Goal: Communication & Community: Answer question/provide support

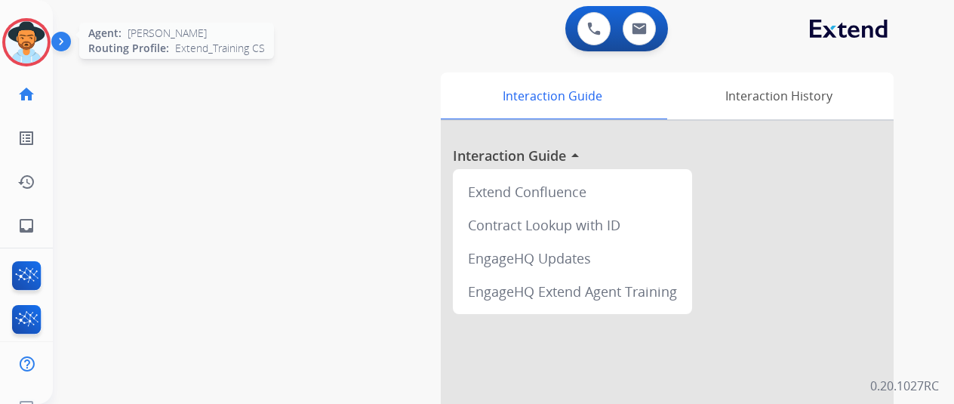
click at [27, 33] on img at bounding box center [26, 42] width 42 height 42
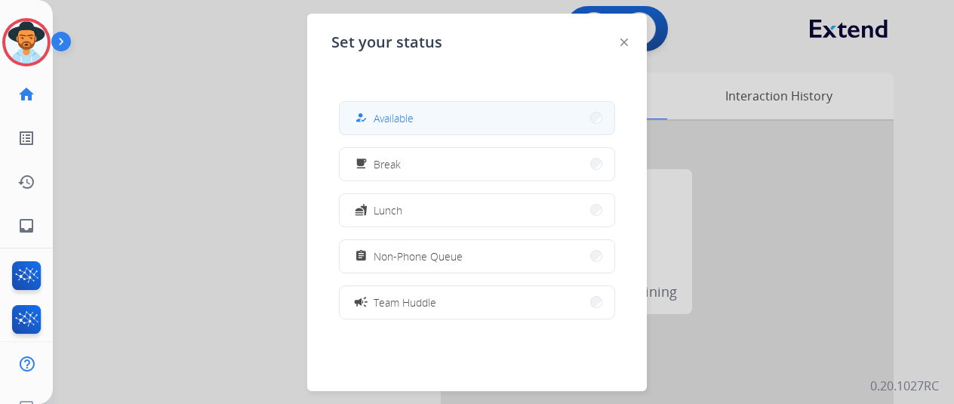
click at [405, 114] on span "Available" at bounding box center [394, 118] width 40 height 16
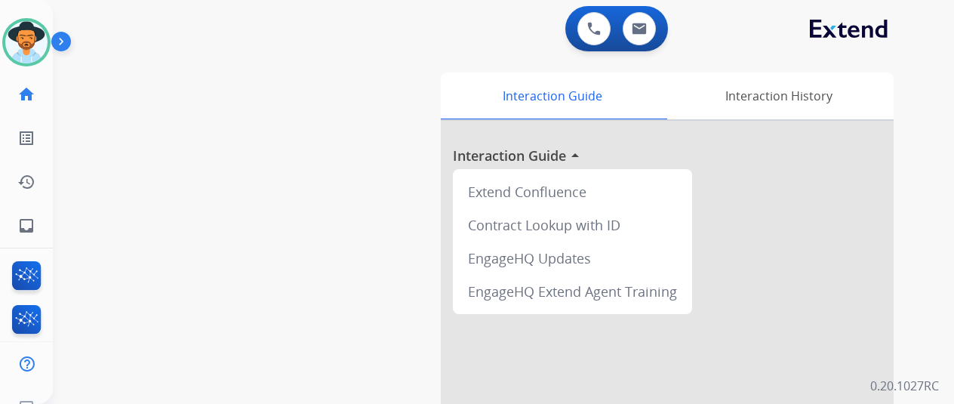
click at [100, 231] on div "swap_horiz Break voice bridge close_fullscreen Connect 3-Way Call merge_type Se…" at bounding box center [485, 369] width 865 height 630
click at [29, 224] on mat-icon "inbox" at bounding box center [26, 226] width 18 height 18
select select "**********"
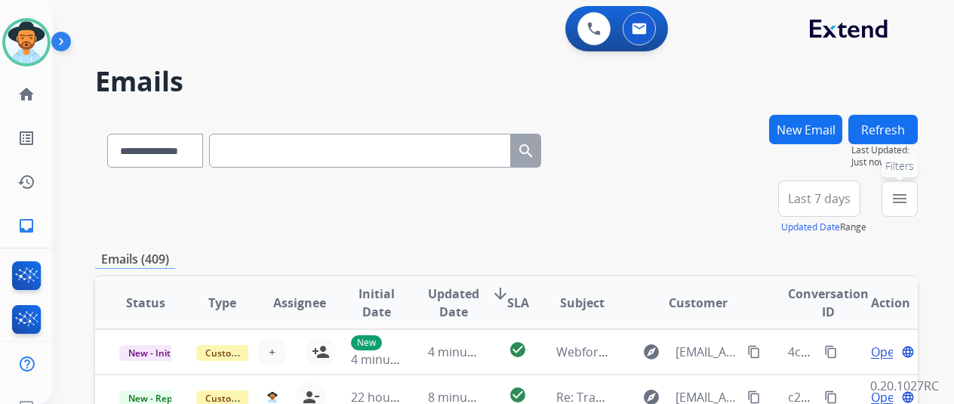
click at [909, 193] on mat-icon "menu" at bounding box center [900, 199] width 18 height 18
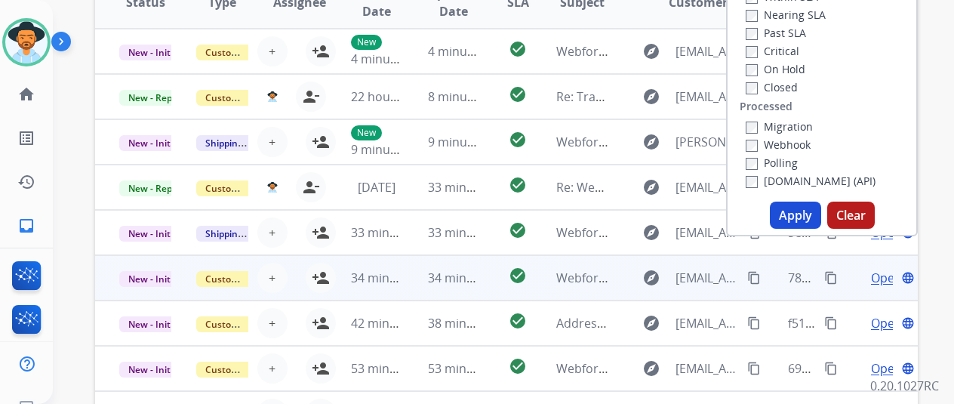
scroll to position [302, 0]
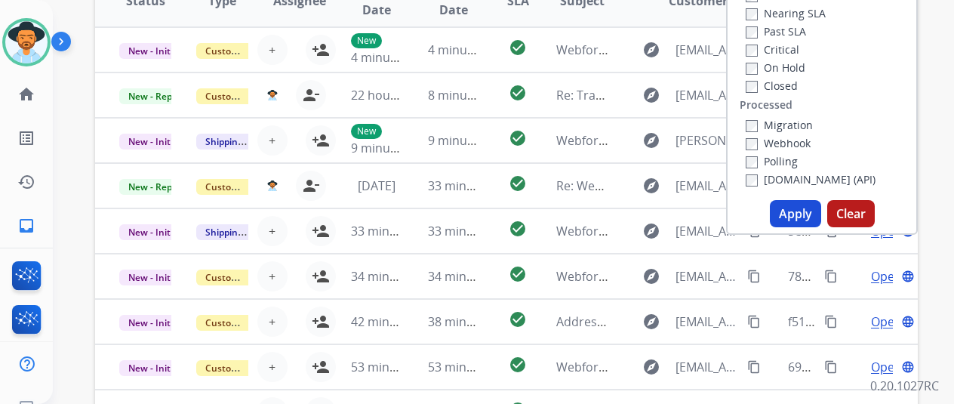
click at [794, 215] on button "Apply" at bounding box center [795, 213] width 51 height 27
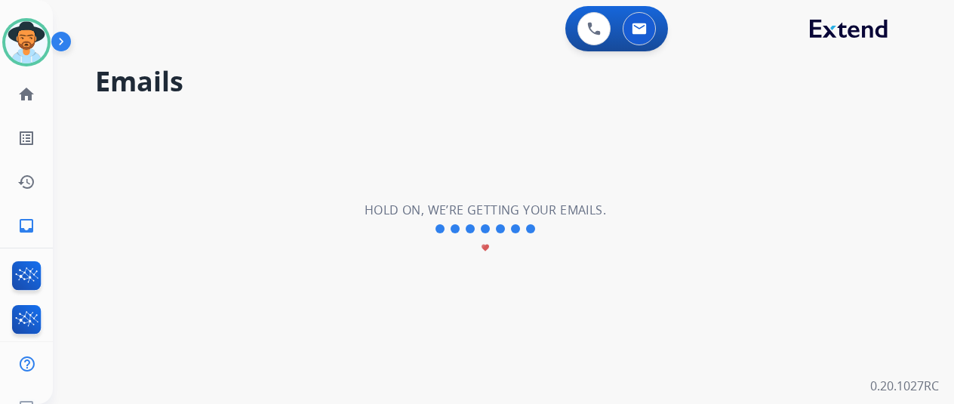
scroll to position [0, 0]
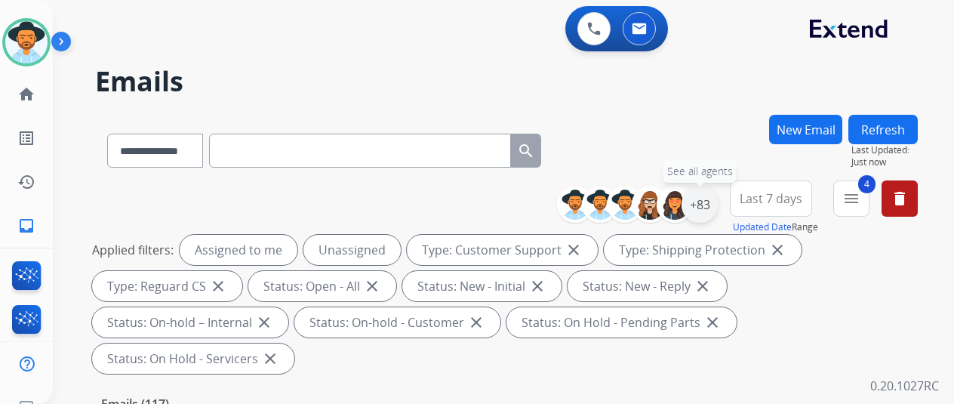
click at [708, 196] on div "+83" at bounding box center [700, 205] width 36 height 36
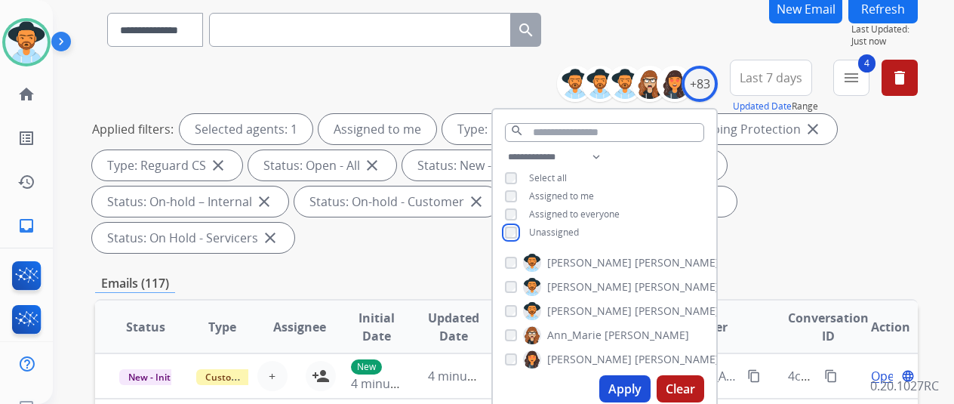
scroll to position [302, 0]
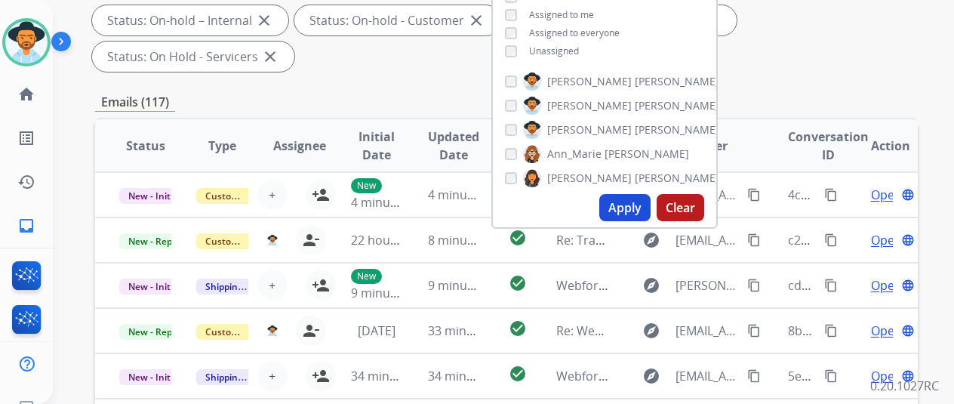
click at [636, 211] on button "Apply" at bounding box center [625, 207] width 51 height 27
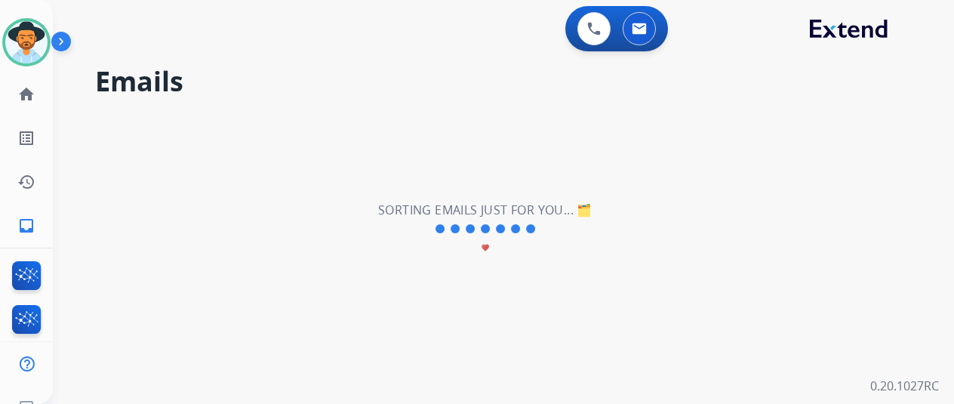
scroll to position [0, 0]
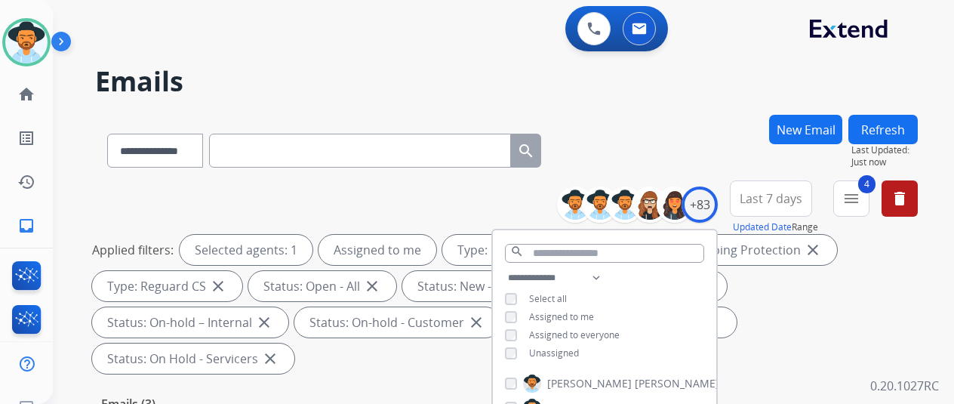
click at [650, 116] on div "**********" at bounding box center [506, 148] width 823 height 66
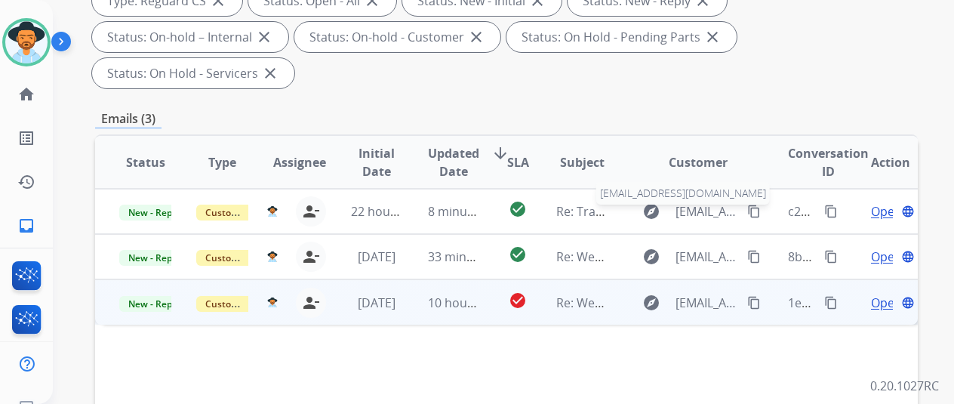
scroll to position [302, 0]
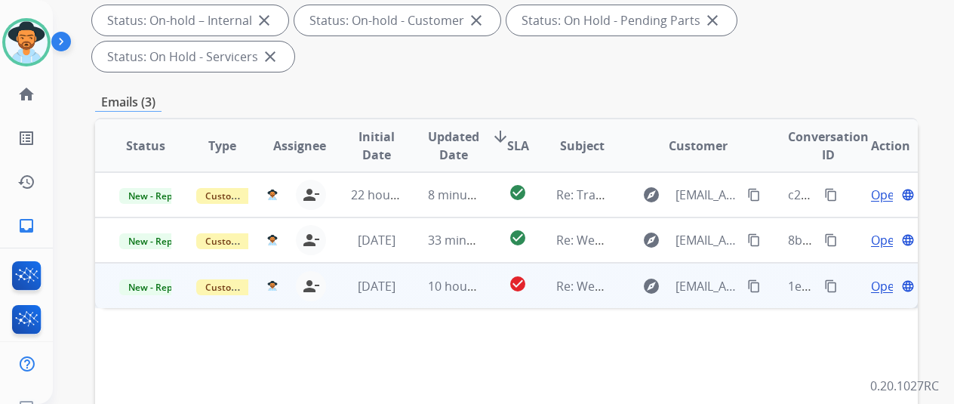
click at [874, 277] on span "Open" at bounding box center [886, 286] width 31 height 18
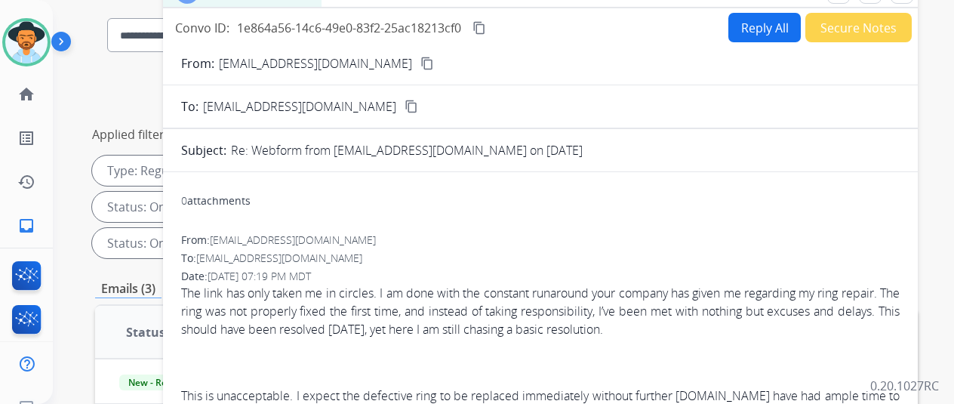
scroll to position [0, 0]
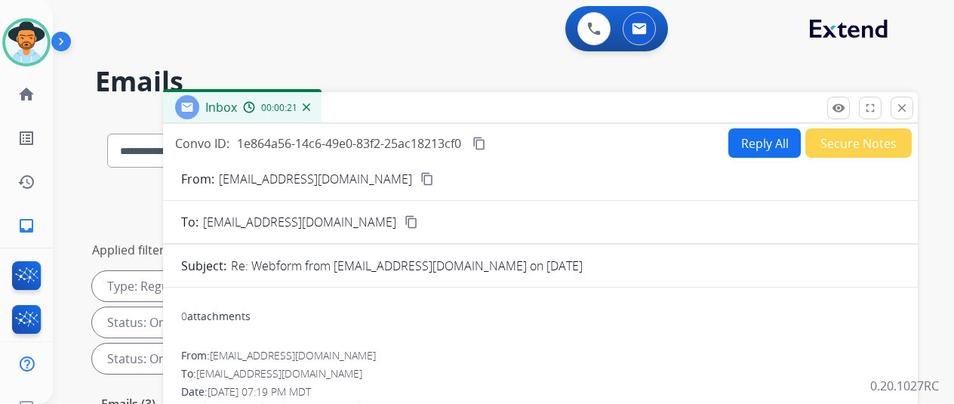
click at [421, 180] on mat-icon "content_copy" at bounding box center [428, 179] width 14 height 14
click at [754, 138] on button "Reply All" at bounding box center [765, 142] width 72 height 29
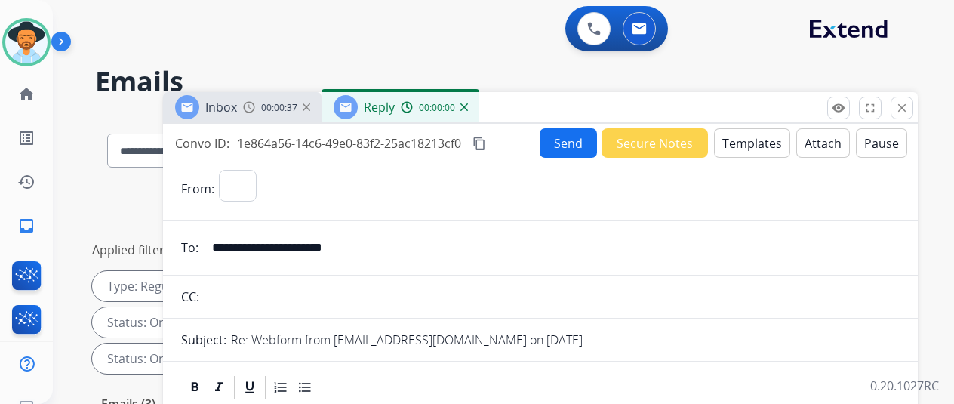
select select "**********"
click at [754, 136] on button "Templates" at bounding box center [752, 142] width 76 height 29
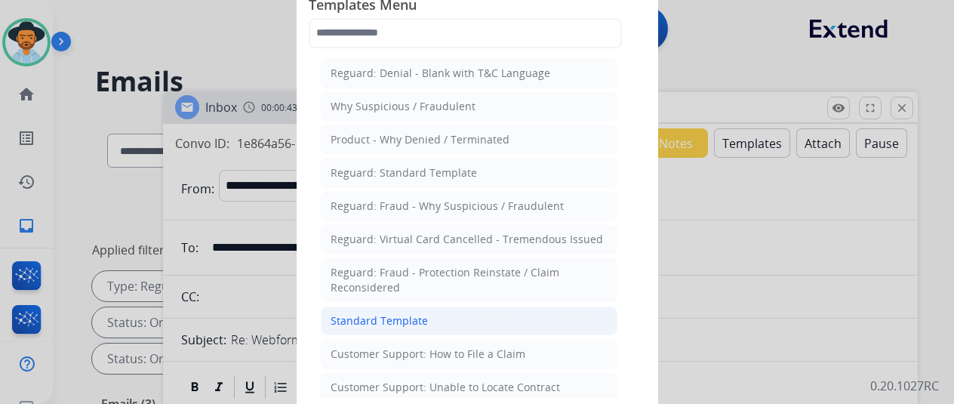
click at [372, 318] on div "Standard Template" at bounding box center [379, 320] width 97 height 15
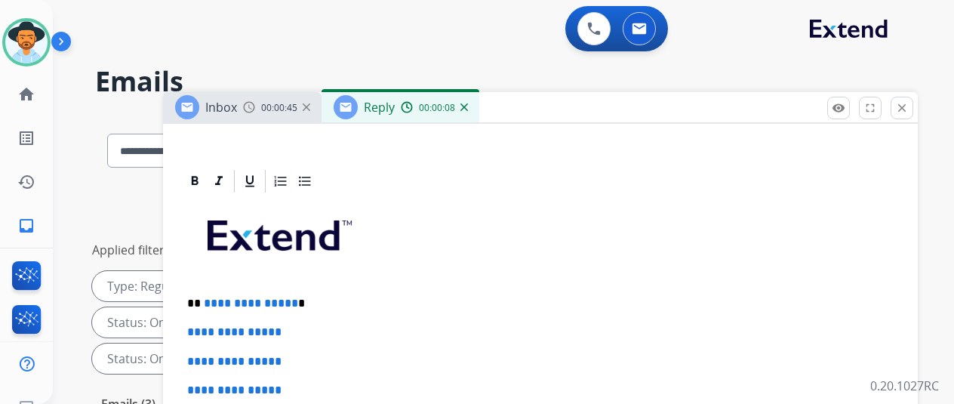
scroll to position [302, 0]
drag, startPoint x: 301, startPoint y: 303, endPoint x: 210, endPoint y: 305, distance: 91.4
click at [210, 305] on p "**********" at bounding box center [534, 305] width 695 height 14
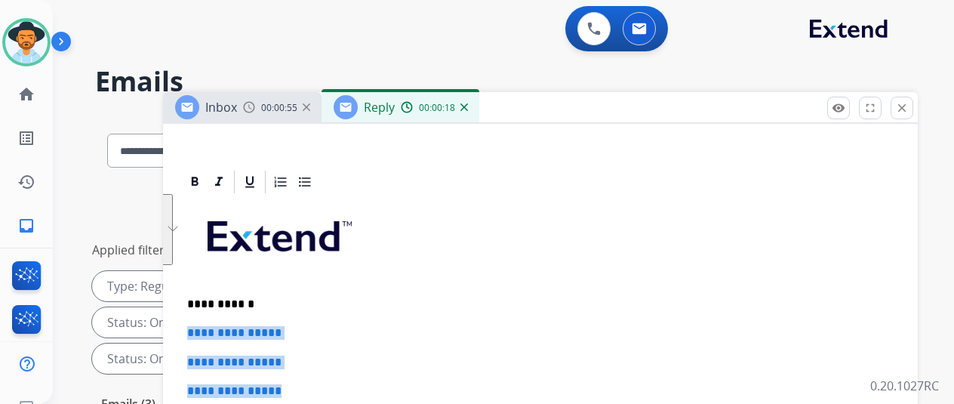
drag, startPoint x: 307, startPoint y: 388, endPoint x: 195, endPoint y: 335, distance: 124.0
click at [195, 335] on div "**********" at bounding box center [540, 159] width 755 height 674
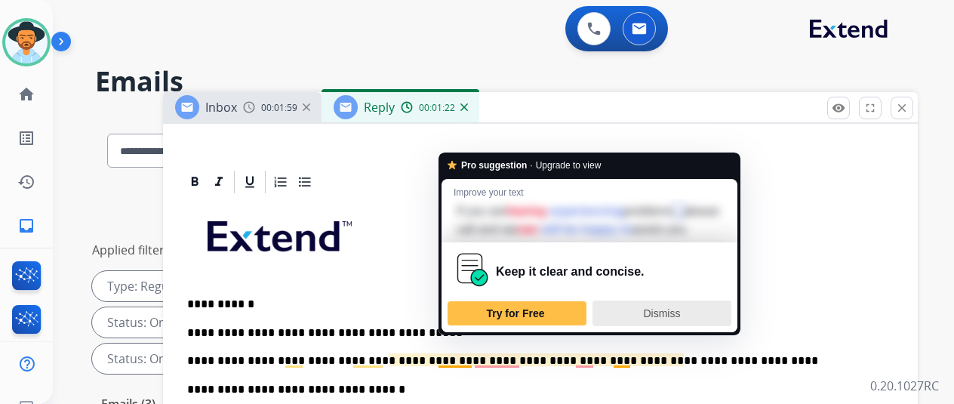
click at [648, 319] on span "Dismiss" at bounding box center [661, 313] width 37 height 12
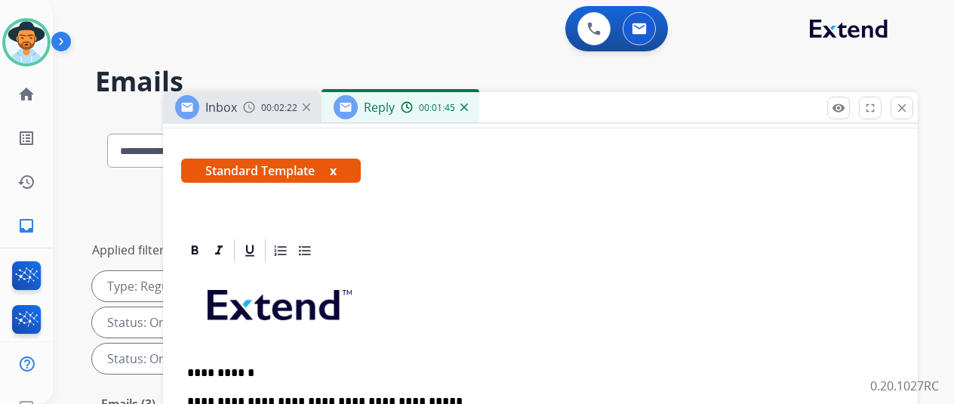
scroll to position [0, 0]
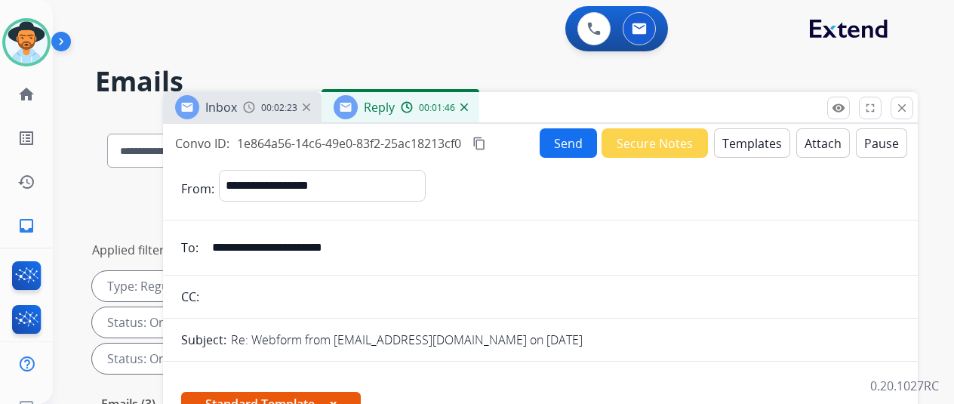
click at [571, 134] on button "Send" at bounding box center [568, 142] width 57 height 29
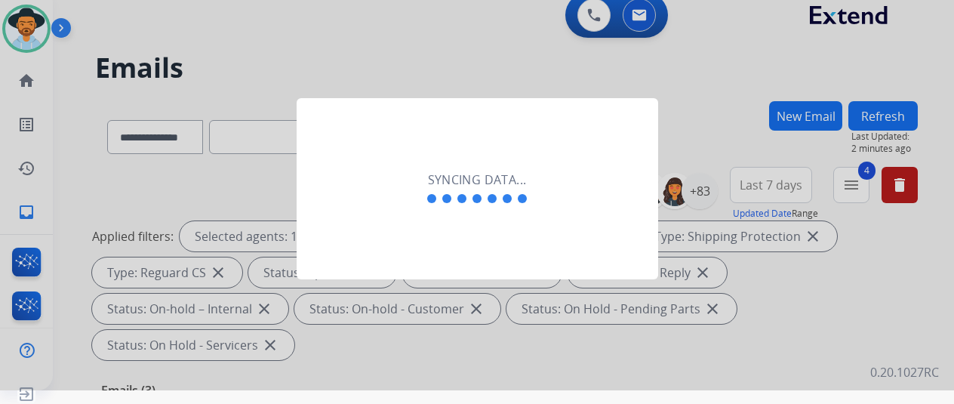
scroll to position [18, 0]
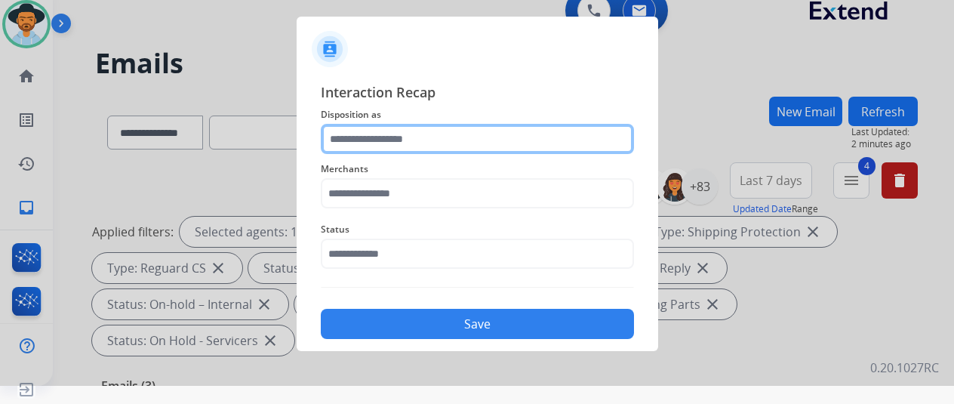
click at [366, 140] on input "text" at bounding box center [477, 139] width 313 height 30
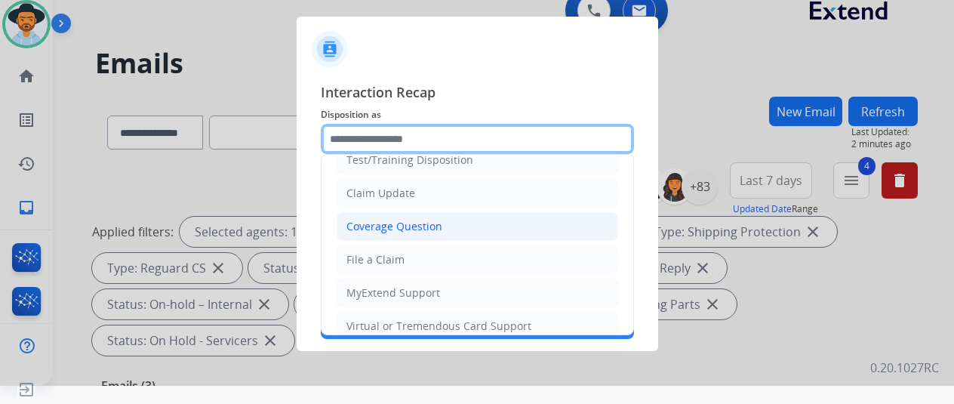
scroll to position [76, 0]
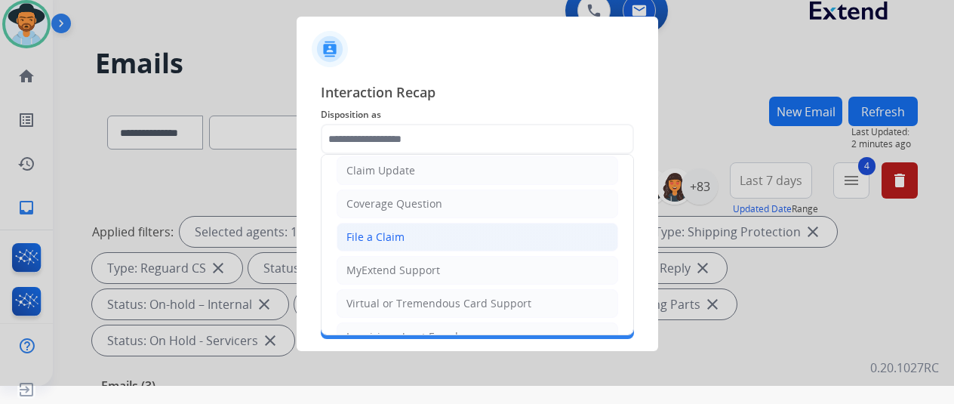
click at [375, 233] on div "File a Claim" at bounding box center [376, 237] width 58 height 15
type input "**********"
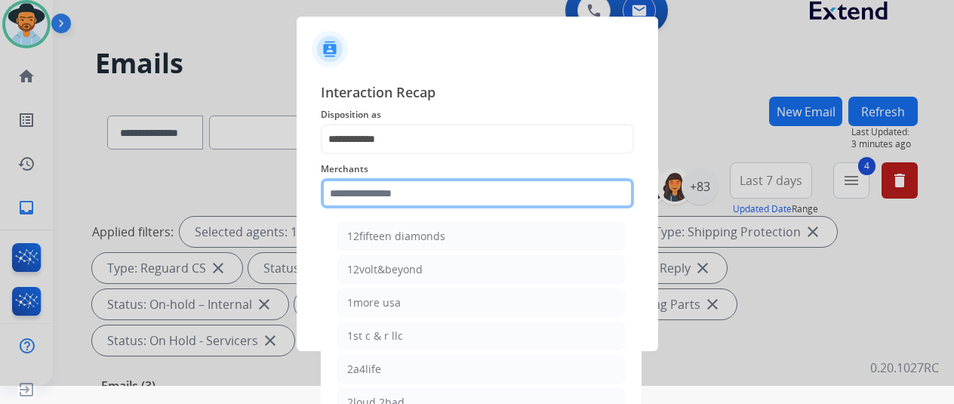
click at [364, 191] on input "text" at bounding box center [477, 193] width 313 height 30
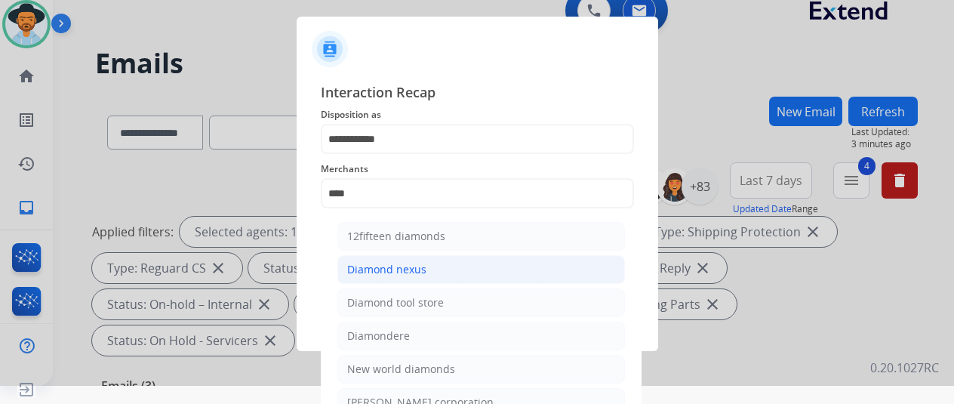
click at [378, 262] on div "Diamond nexus" at bounding box center [386, 269] width 79 height 15
type input "**********"
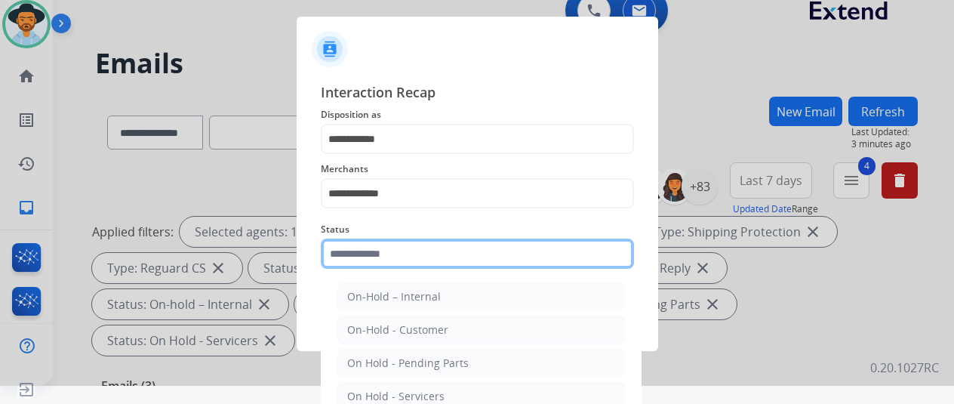
click at [374, 254] on input "text" at bounding box center [477, 254] width 313 height 30
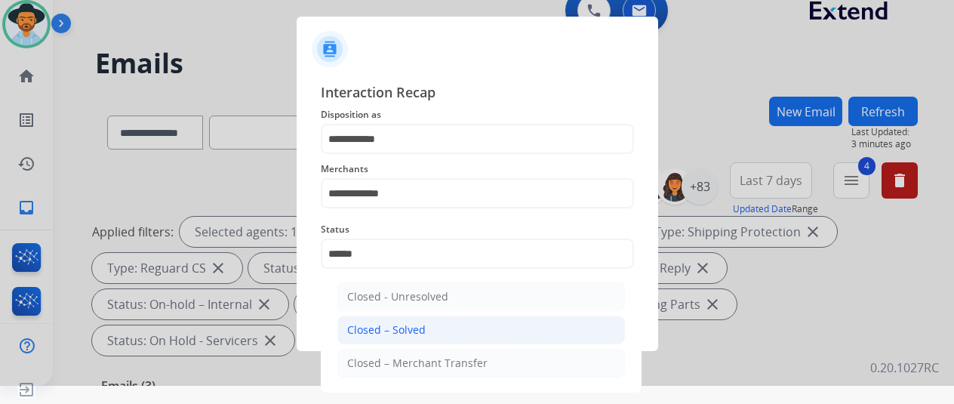
click at [408, 326] on div "Closed – Solved" at bounding box center [386, 329] width 79 height 15
type input "**********"
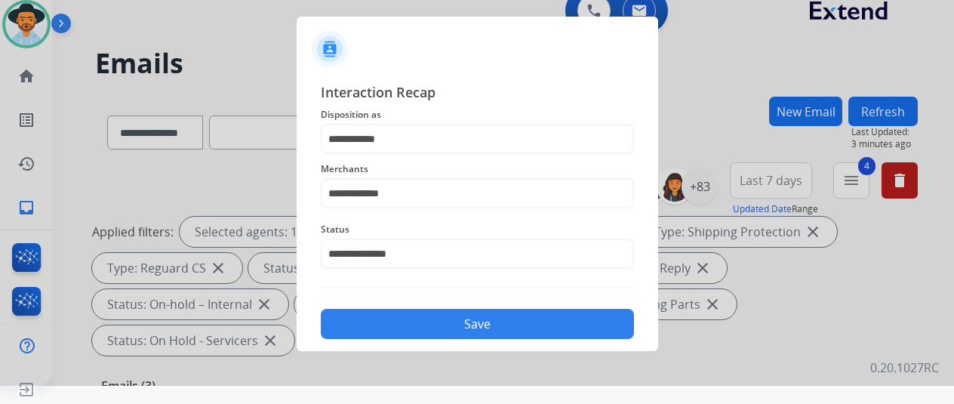
click at [462, 325] on button "Save" at bounding box center [477, 324] width 313 height 30
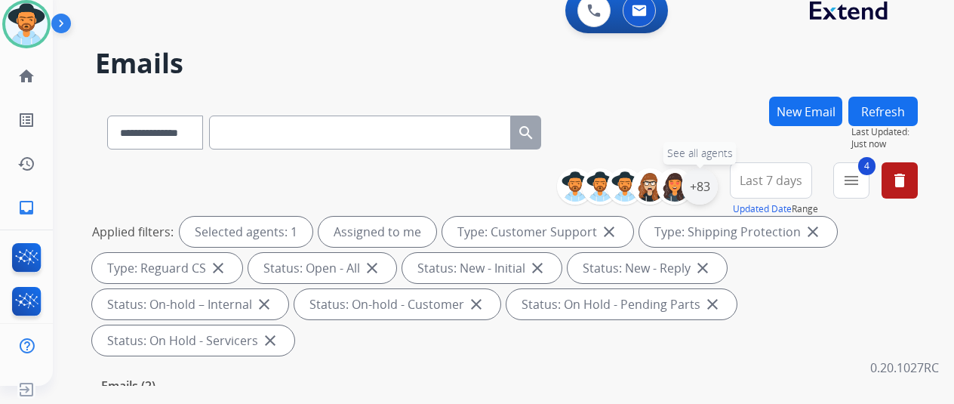
click at [710, 191] on div "+83" at bounding box center [700, 186] width 36 height 36
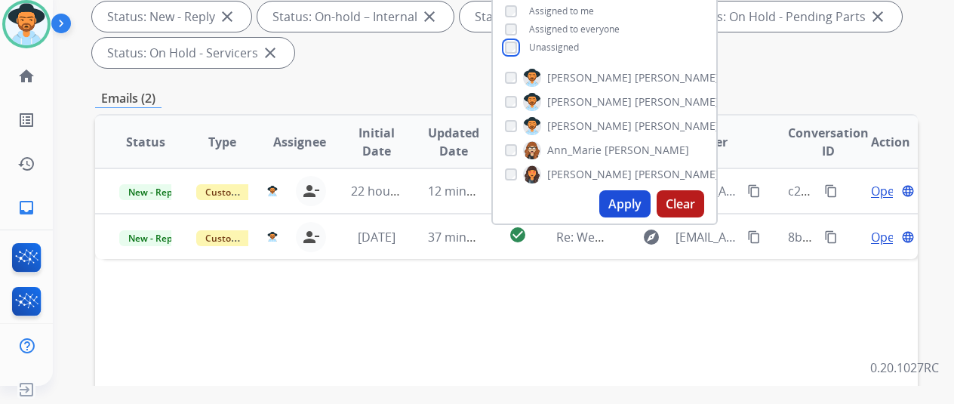
scroll to position [302, 0]
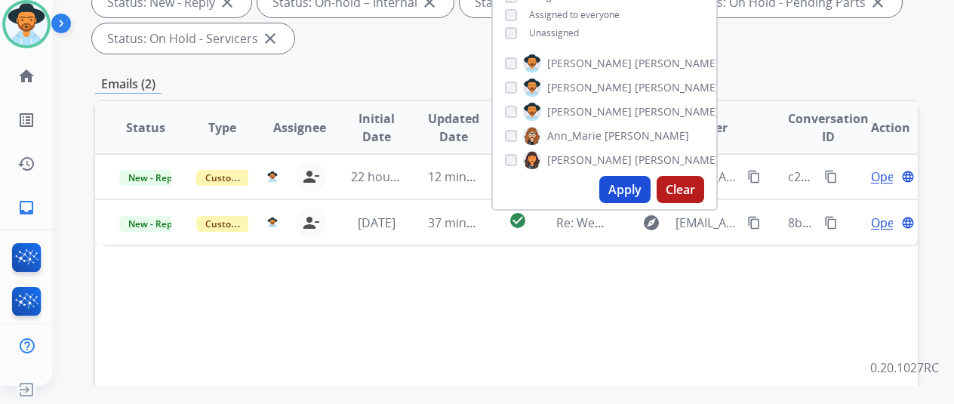
click at [634, 181] on button "Apply" at bounding box center [625, 189] width 51 height 27
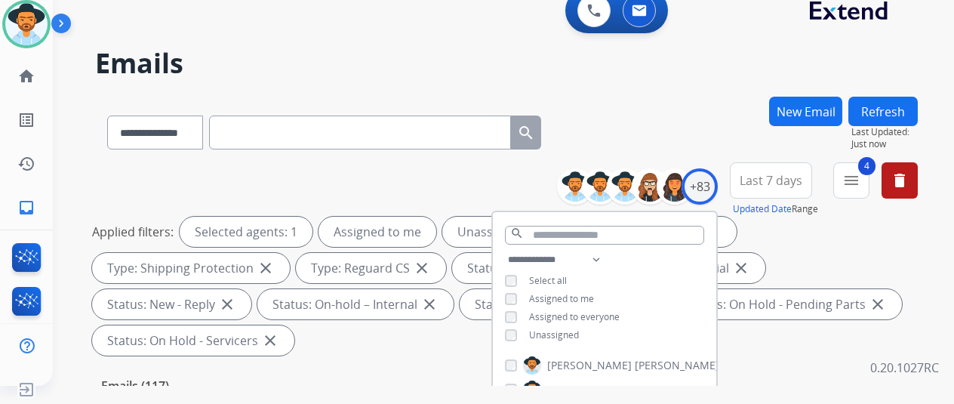
click at [643, 98] on div "**********" at bounding box center [506, 130] width 823 height 66
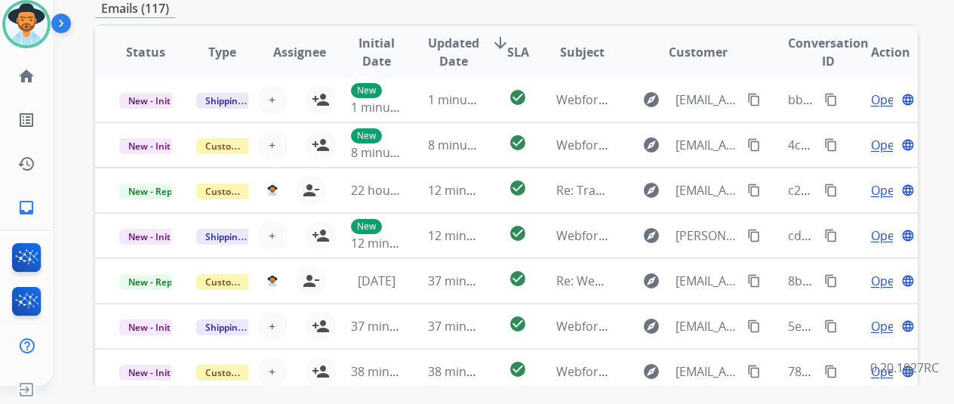
scroll to position [587, 0]
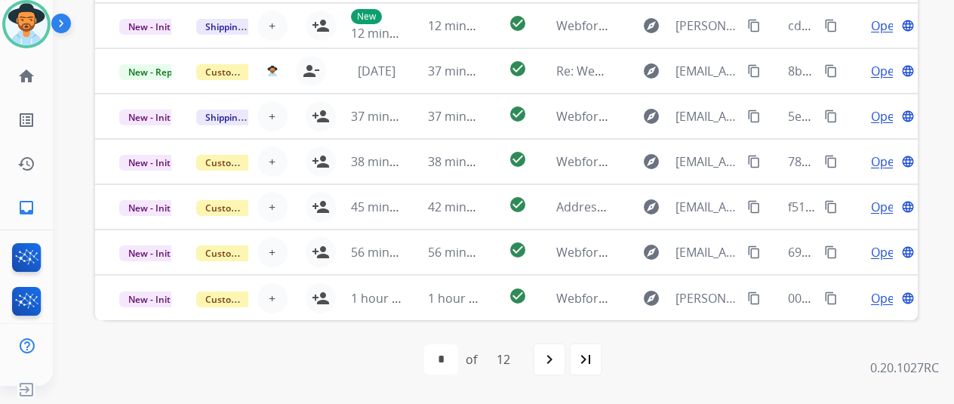
click at [595, 351] on mat-icon "last_page" at bounding box center [586, 359] width 18 height 18
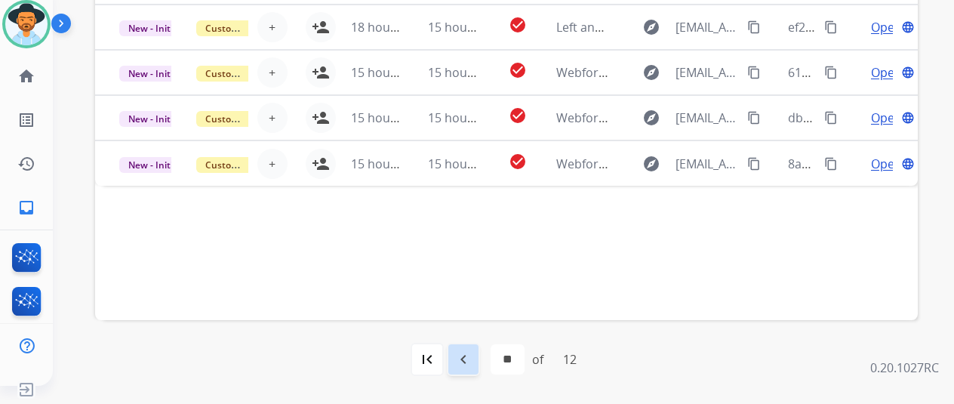
click at [465, 354] on mat-icon "navigate_before" at bounding box center [464, 359] width 18 height 18
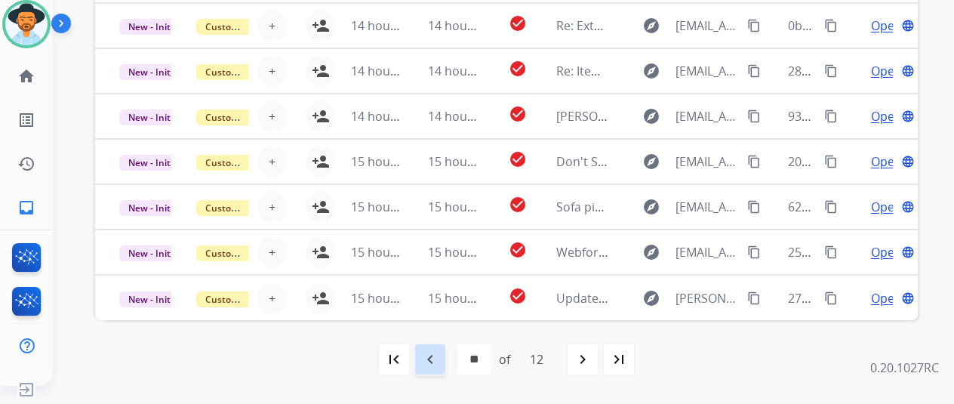
click at [433, 359] on mat-icon "navigate_before" at bounding box center [430, 359] width 18 height 18
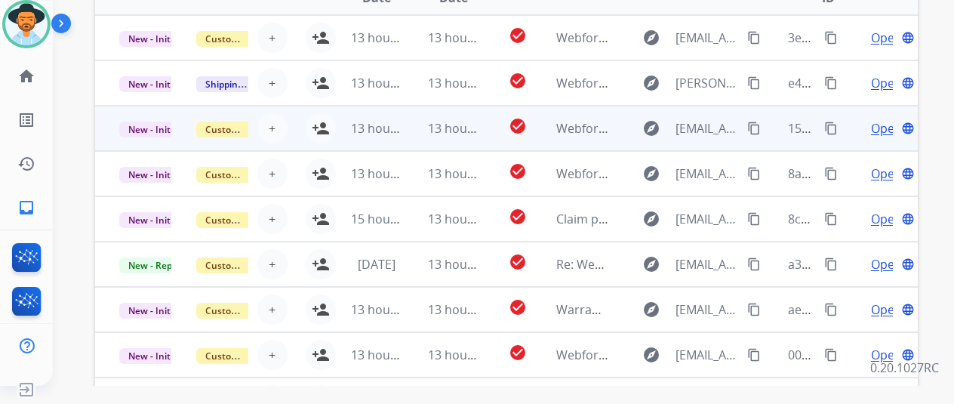
scroll to position [285, 0]
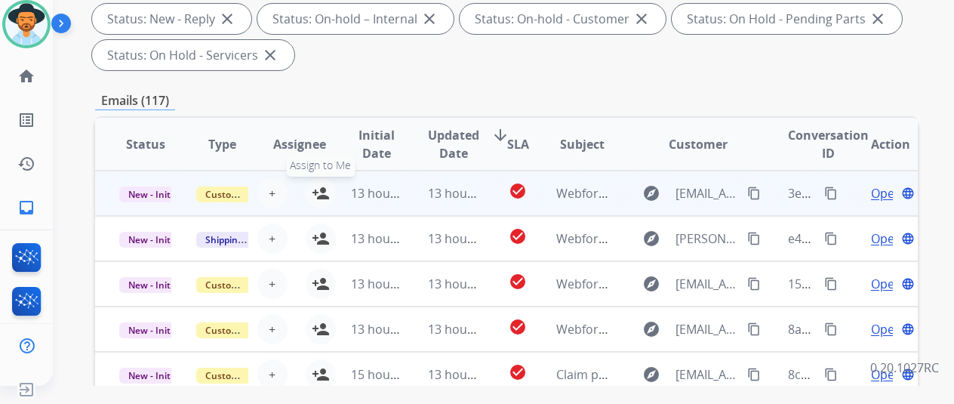
click at [318, 189] on mat-icon "person_add" at bounding box center [321, 193] width 18 height 18
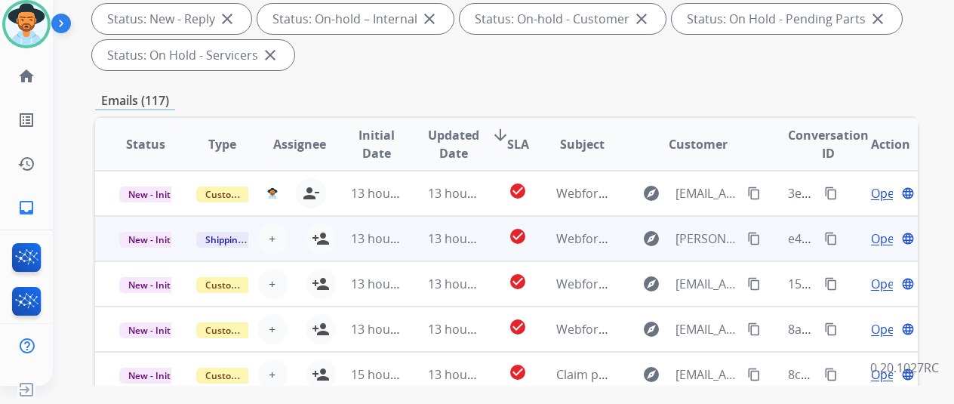
drag, startPoint x: 320, startPoint y: 234, endPoint x: 327, endPoint y: 251, distance: 17.9
click at [321, 235] on mat-icon "person_add" at bounding box center [321, 239] width 18 height 18
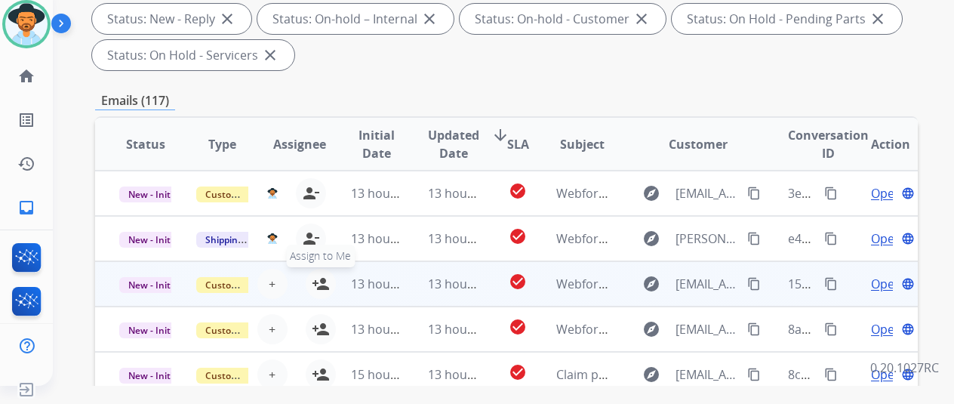
click at [320, 283] on mat-icon "person_add" at bounding box center [321, 284] width 18 height 18
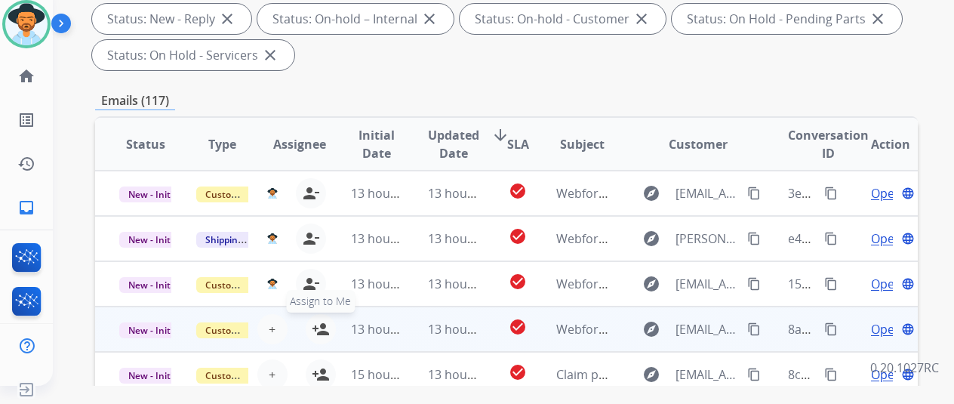
click at [319, 330] on mat-icon "person_add" at bounding box center [321, 329] width 18 height 18
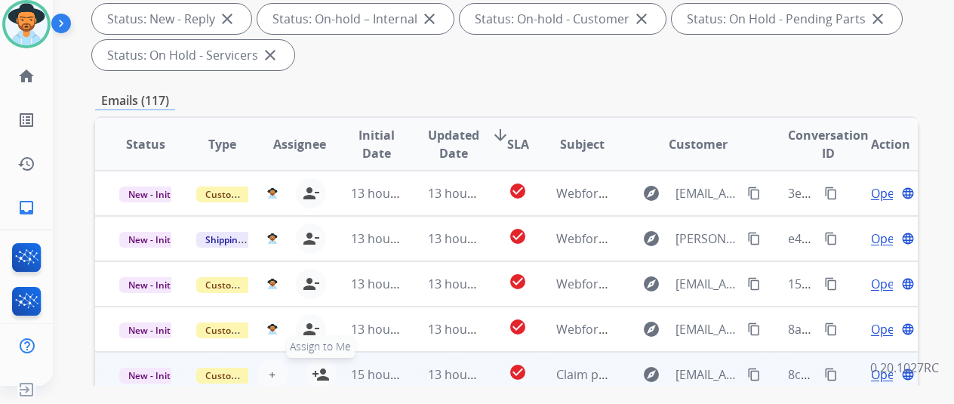
click at [320, 370] on mat-icon "person_add" at bounding box center [321, 374] width 18 height 18
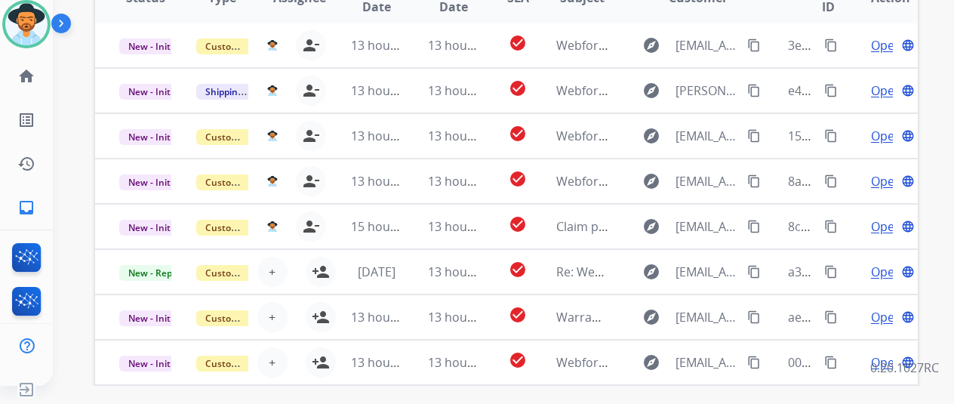
scroll to position [587, 0]
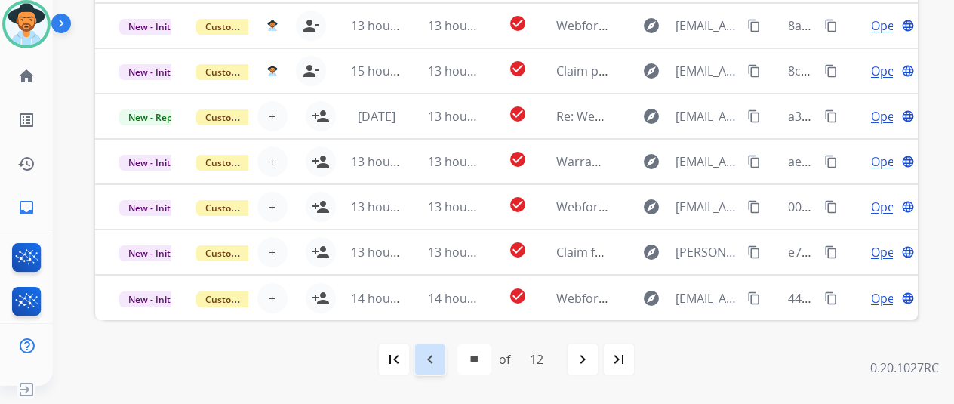
click at [430, 351] on mat-icon "navigate_before" at bounding box center [430, 359] width 18 height 18
click at [435, 353] on mat-icon "navigate_before" at bounding box center [430, 359] width 18 height 18
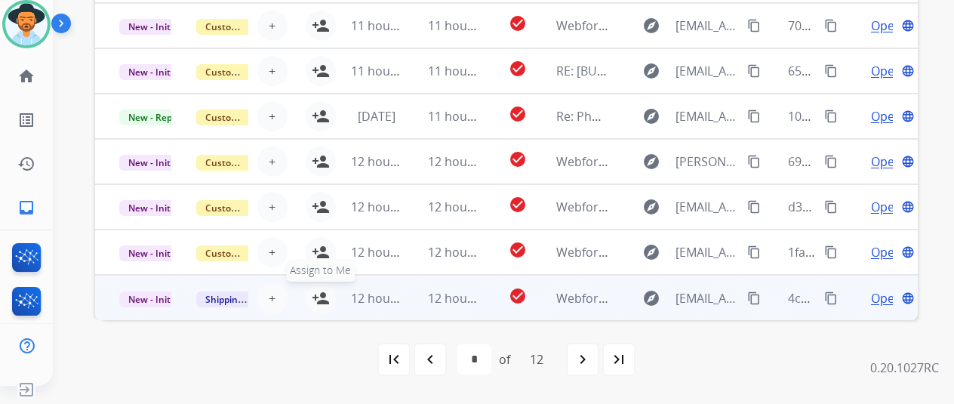
click at [316, 293] on mat-icon "person_add" at bounding box center [321, 298] width 18 height 18
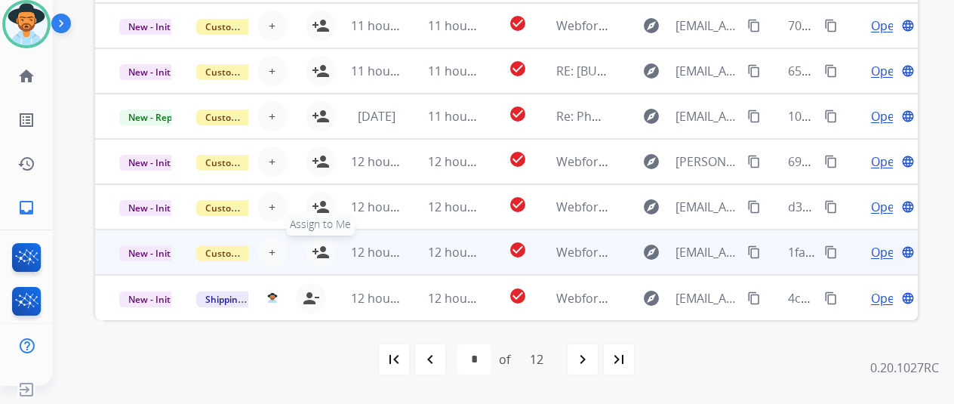
click at [322, 240] on button "person_add Assign to Me" at bounding box center [321, 252] width 30 height 30
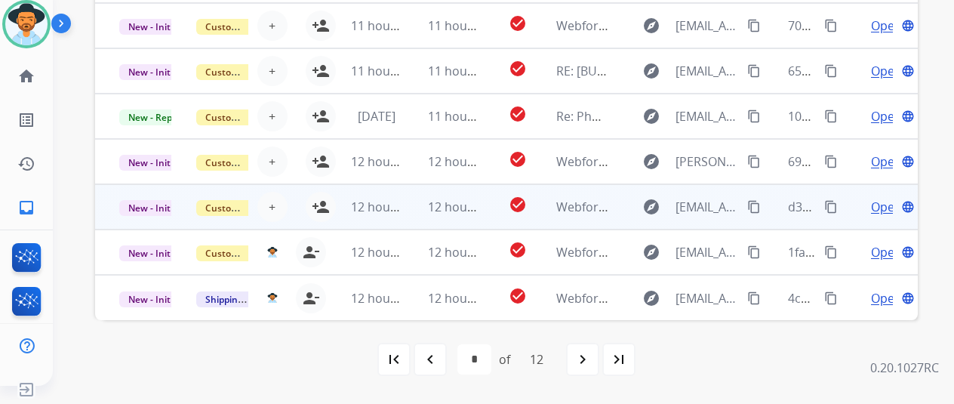
drag, startPoint x: 322, startPoint y: 200, endPoint x: 356, endPoint y: 205, distance: 35.0
click at [322, 200] on mat-icon "person_add" at bounding box center [321, 207] width 18 height 18
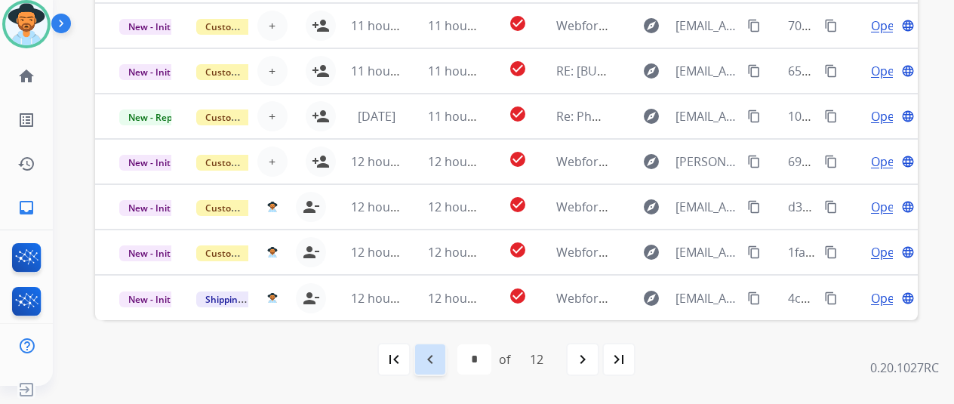
click at [434, 354] on mat-icon "navigate_before" at bounding box center [430, 359] width 18 height 18
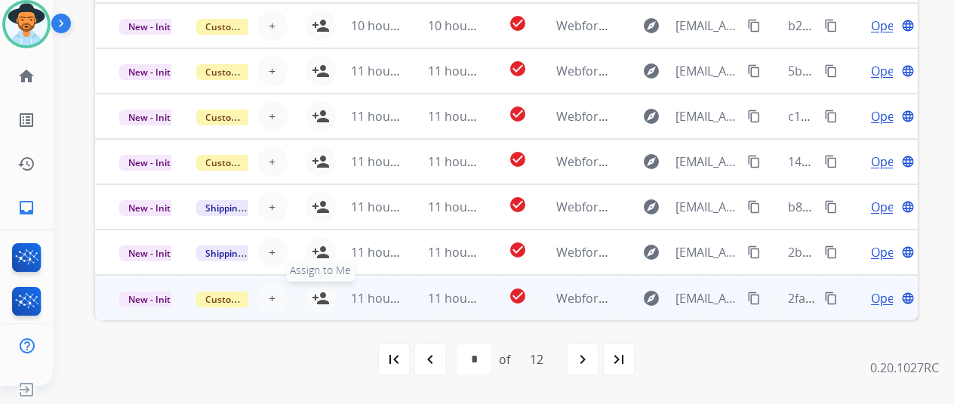
click at [320, 290] on mat-icon "person_add" at bounding box center [321, 298] width 18 height 18
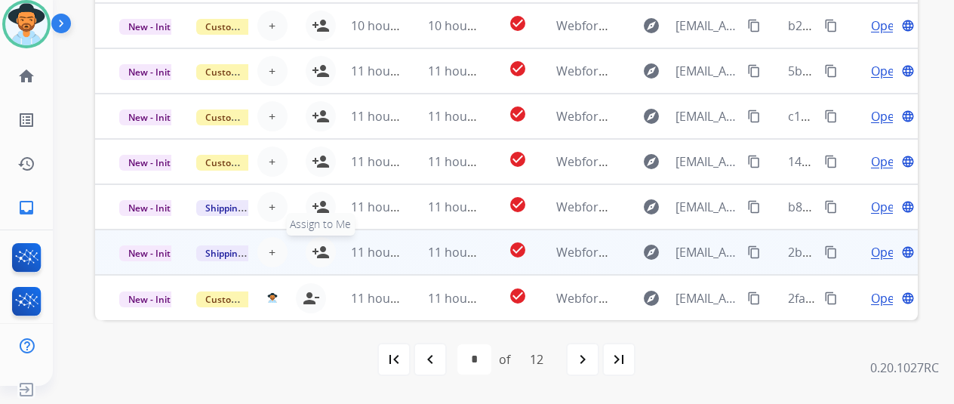
click at [322, 245] on mat-icon "person_add" at bounding box center [321, 252] width 18 height 18
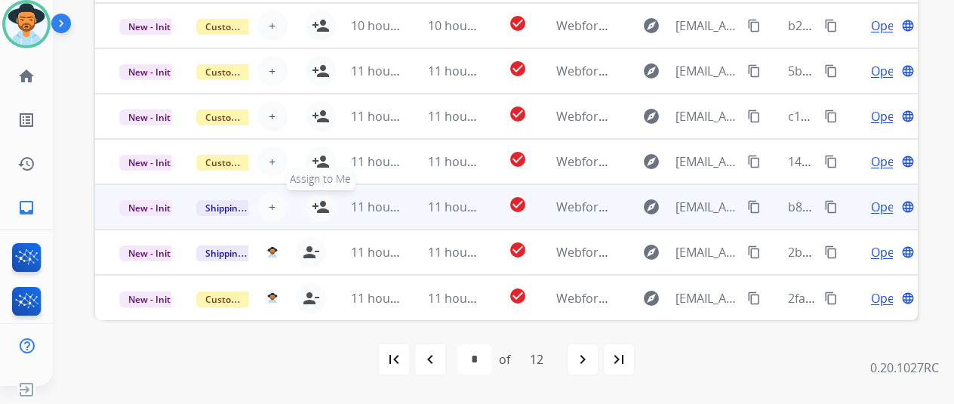
click at [319, 198] on mat-icon "person_add" at bounding box center [321, 207] width 18 height 18
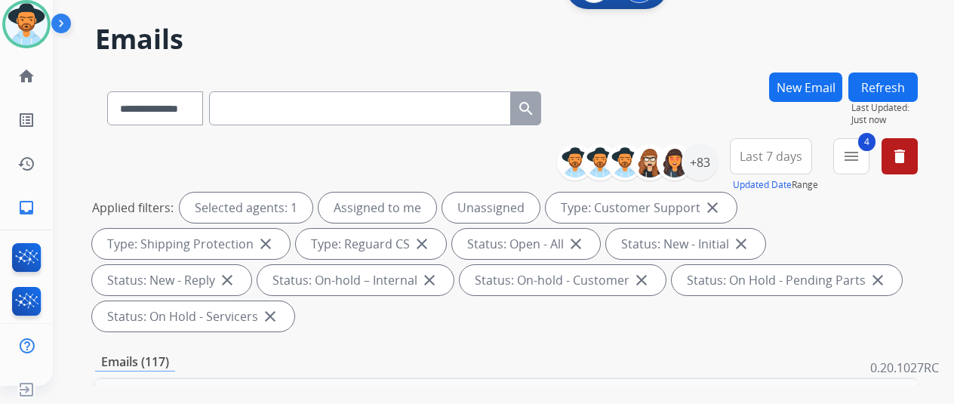
scroll to position [0, 0]
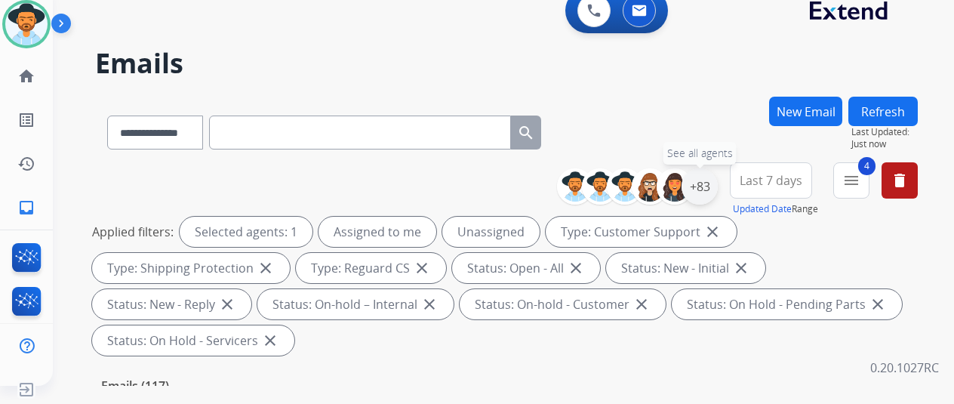
click at [714, 183] on div "+83" at bounding box center [700, 186] width 36 height 36
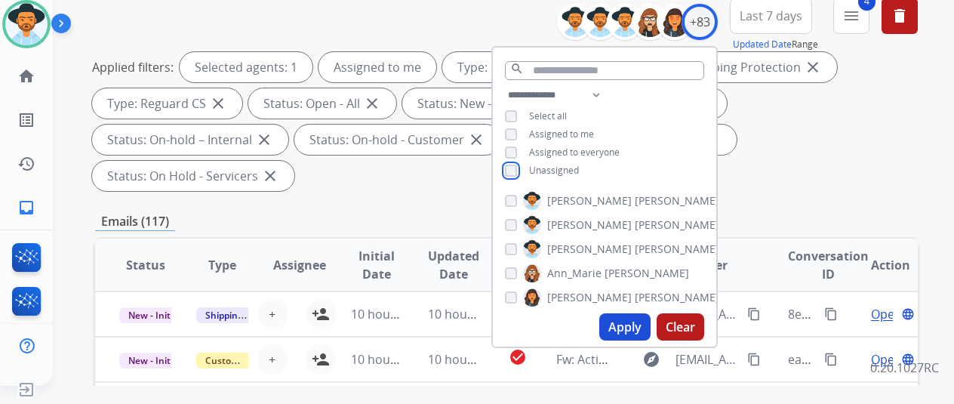
scroll to position [378, 0]
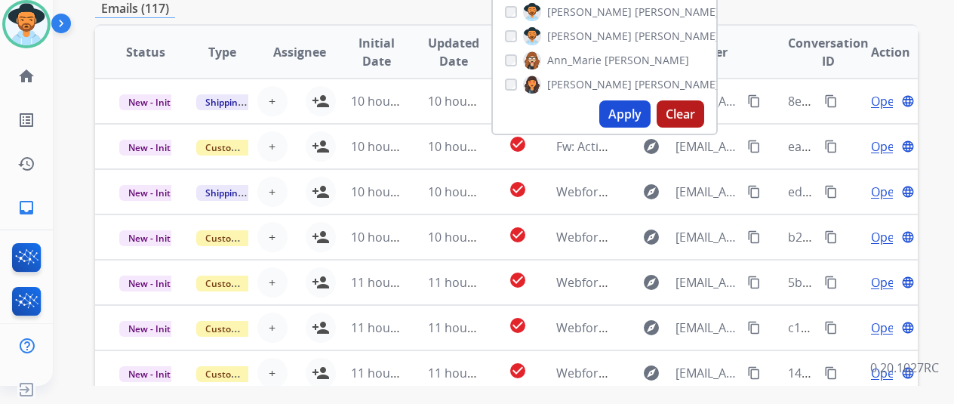
click at [628, 116] on button "Apply" at bounding box center [625, 113] width 51 height 27
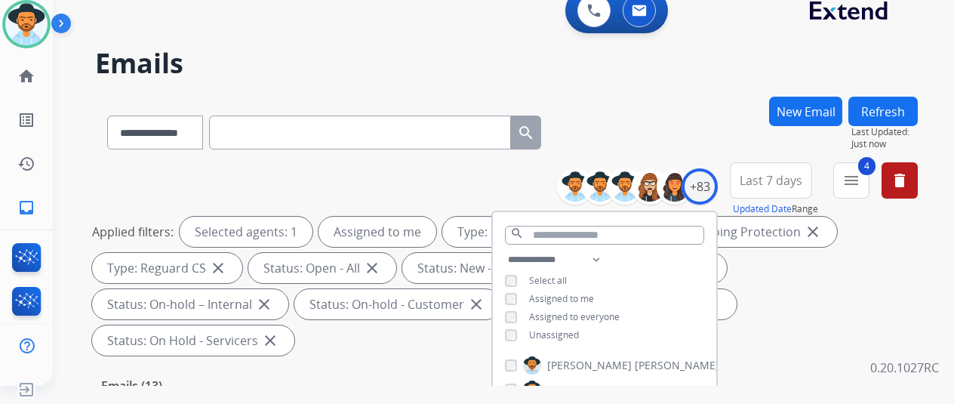
click at [671, 100] on div "**********" at bounding box center [506, 130] width 823 height 66
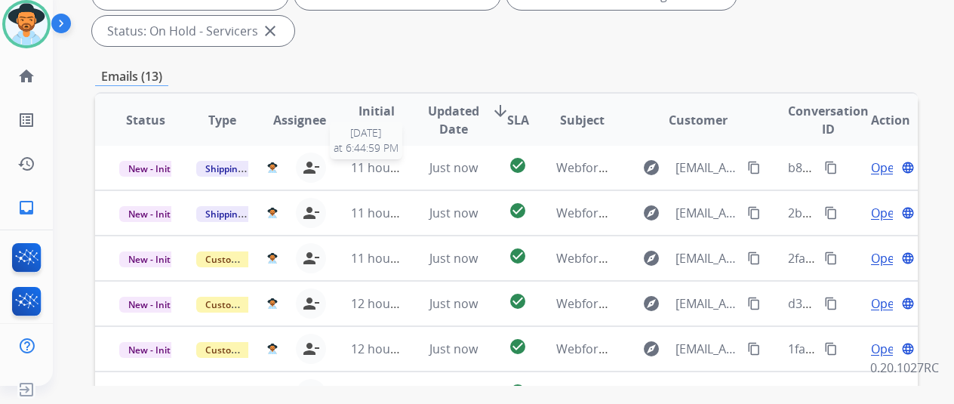
scroll to position [551, 0]
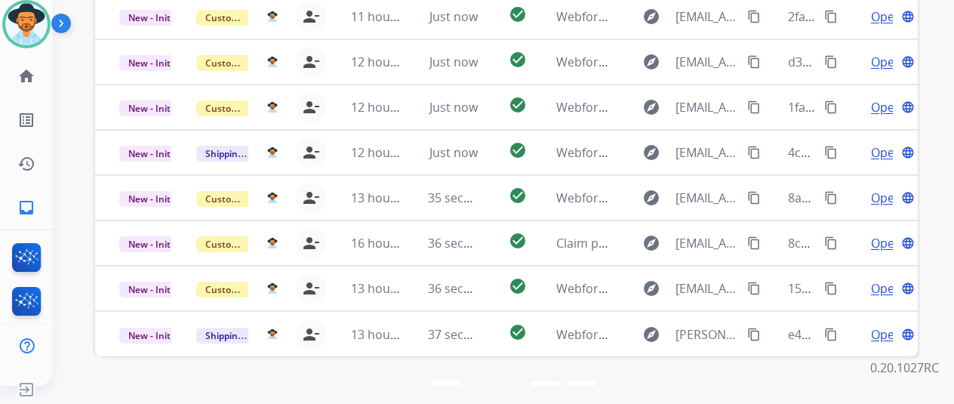
click at [554, 387] on mat-icon "navigate_next" at bounding box center [545, 396] width 18 height 18
select select "*"
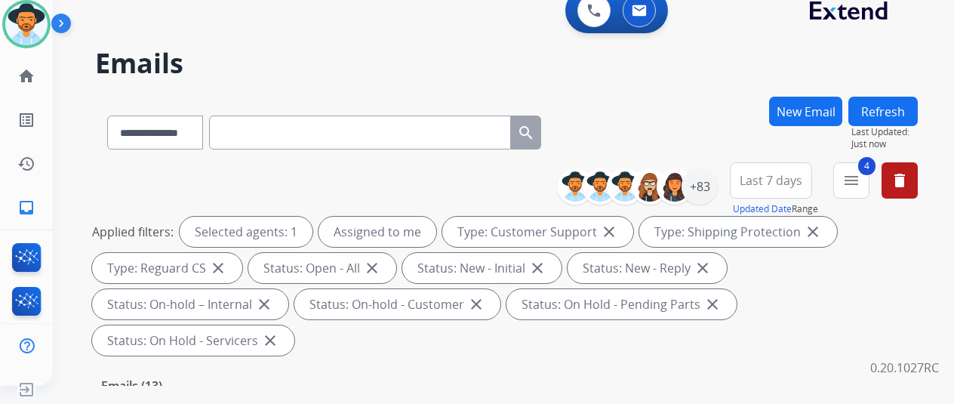
scroll to position [378, 0]
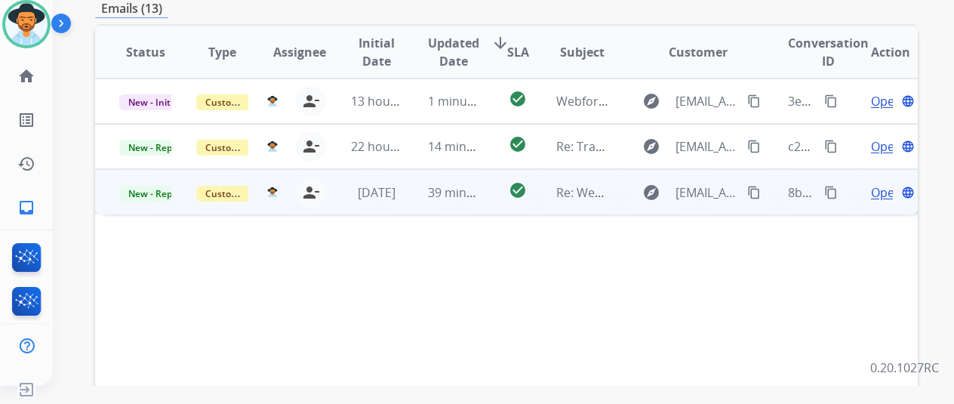
click at [876, 183] on span "Open" at bounding box center [886, 192] width 31 height 18
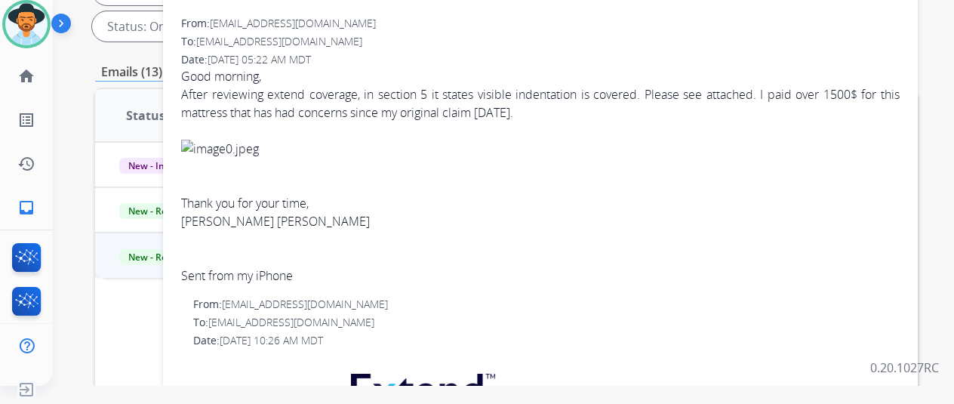
scroll to position [151, 0]
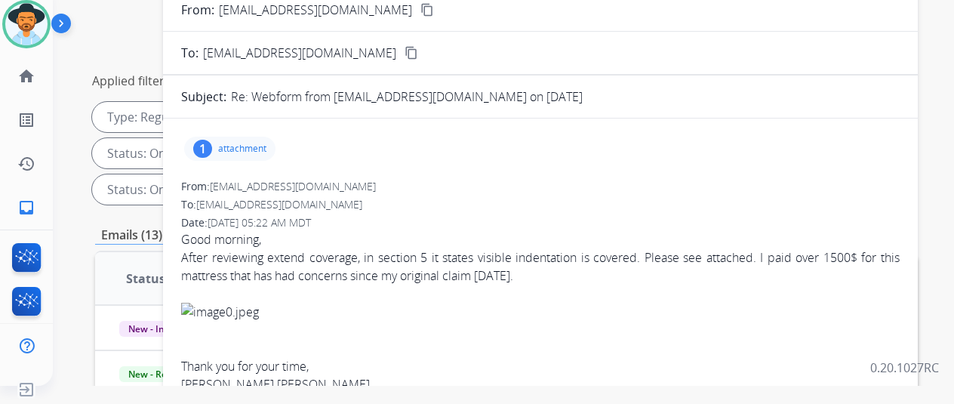
click at [212, 144] on div "1" at bounding box center [202, 149] width 19 height 18
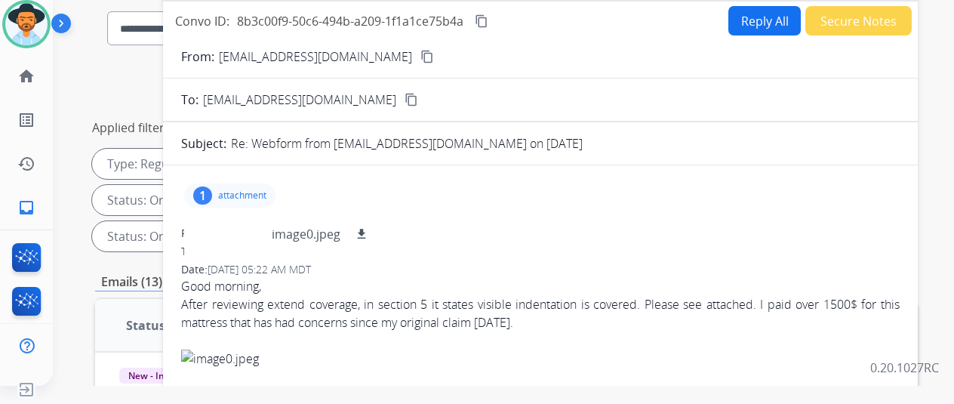
scroll to position [0, 0]
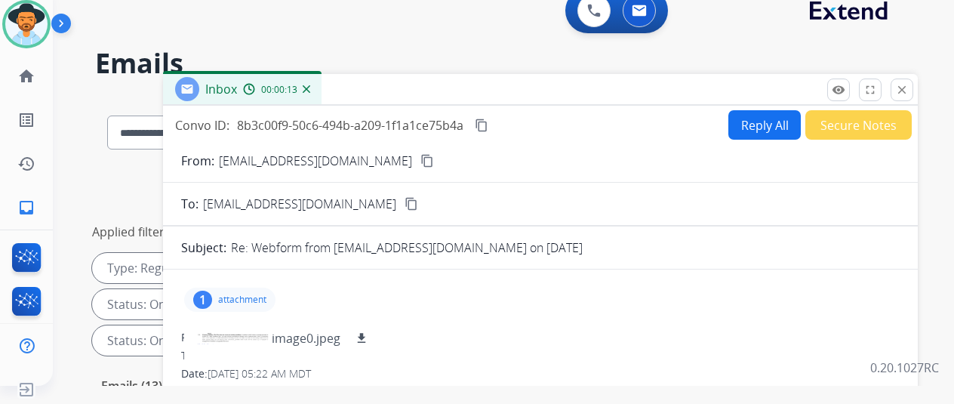
click at [421, 159] on mat-icon "content_copy" at bounding box center [428, 161] width 14 height 14
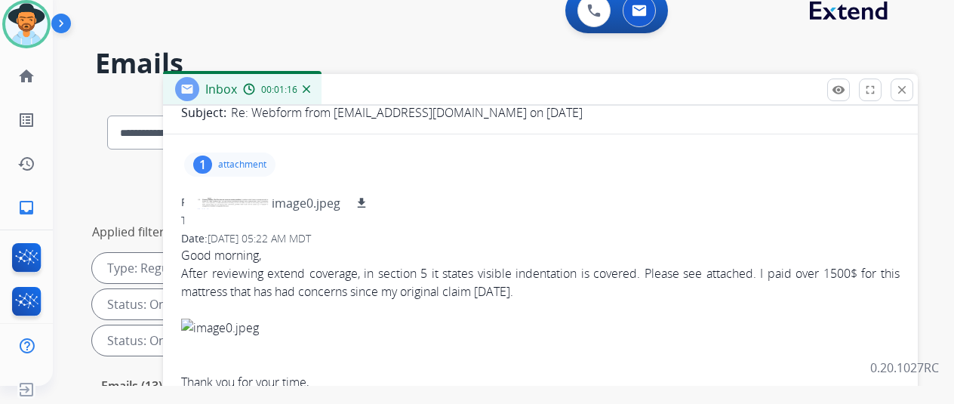
scroll to position [76, 0]
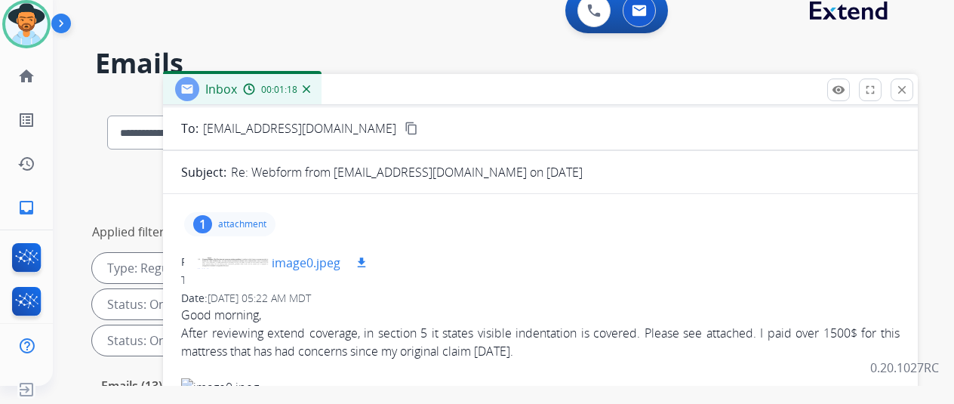
click at [257, 259] on div at bounding box center [234, 262] width 76 height 53
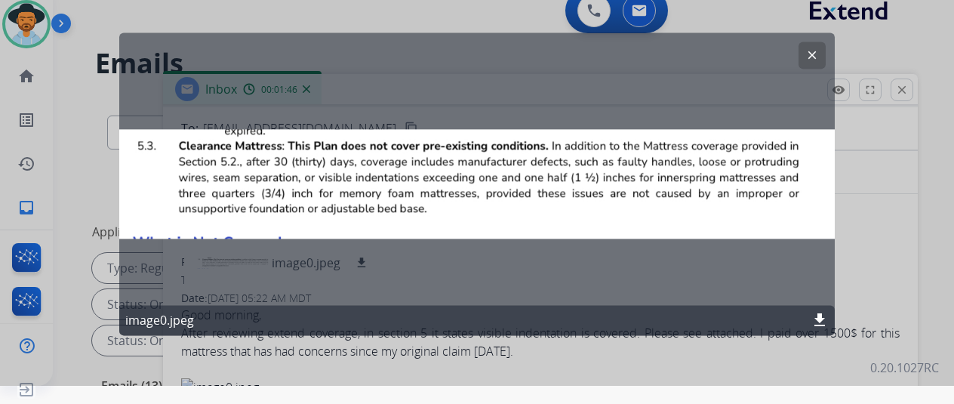
click at [813, 54] on mat-icon "clear" at bounding box center [813, 55] width 14 height 14
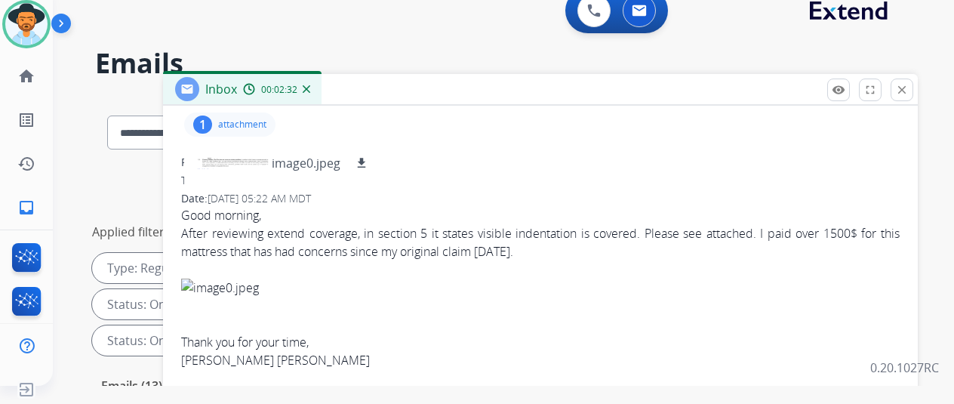
scroll to position [151, 0]
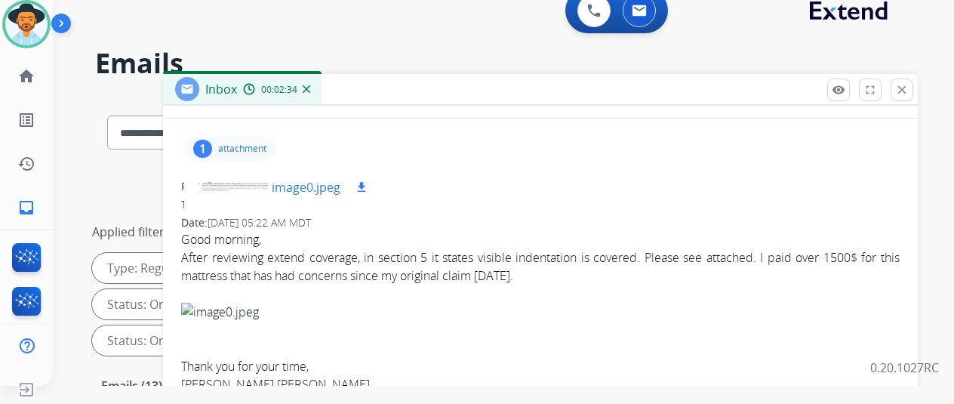
click at [245, 185] on div at bounding box center [234, 187] width 76 height 53
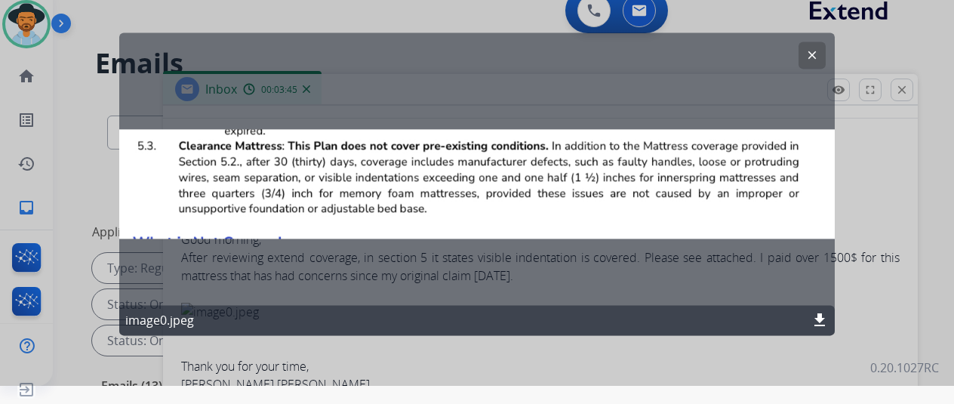
click at [817, 55] on mat-icon "clear" at bounding box center [813, 55] width 14 height 14
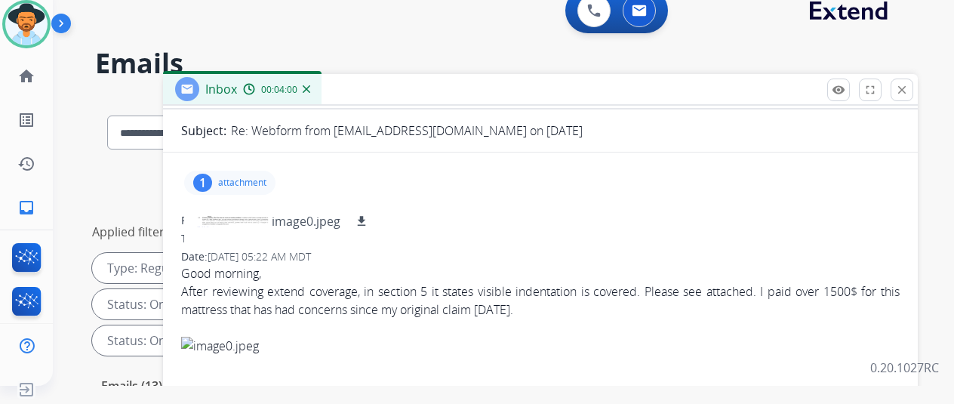
scroll to position [0, 0]
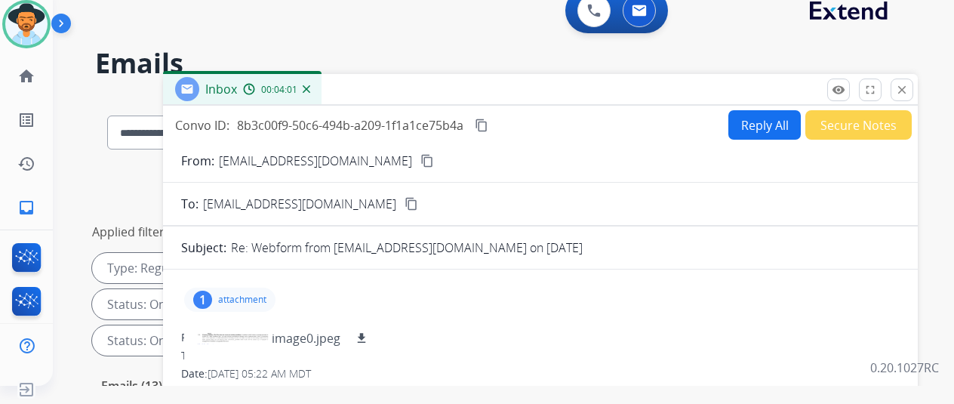
click at [769, 123] on button "Reply All" at bounding box center [765, 124] width 72 height 29
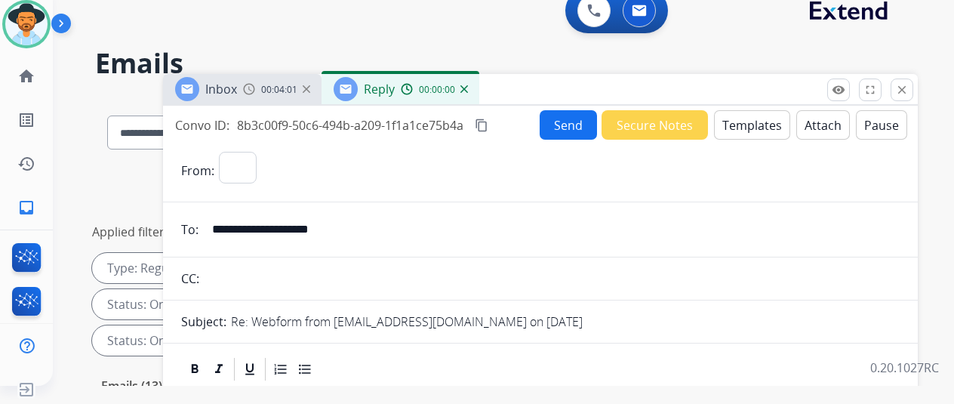
select select "**********"
click at [752, 116] on button "Templates" at bounding box center [752, 124] width 76 height 29
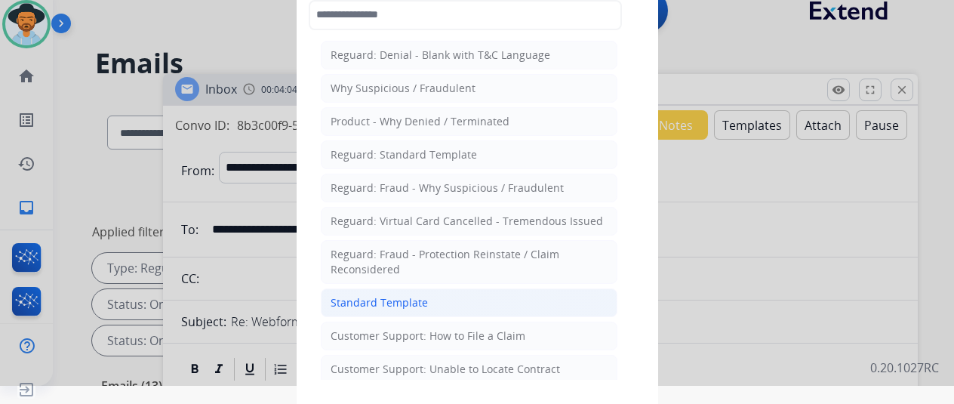
click at [361, 297] on div "Standard Template" at bounding box center [379, 302] width 97 height 15
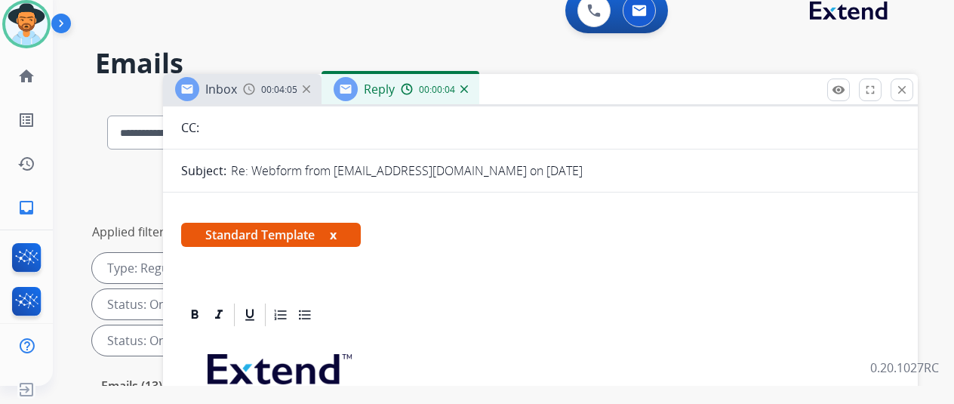
scroll to position [302, 0]
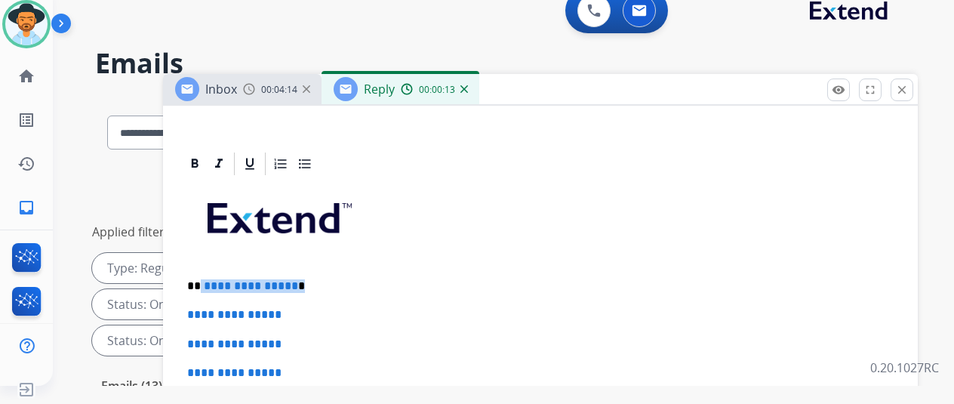
drag, startPoint x: 303, startPoint y: 285, endPoint x: 211, endPoint y: 285, distance: 92.1
click at [211, 285] on p "**********" at bounding box center [534, 286] width 695 height 14
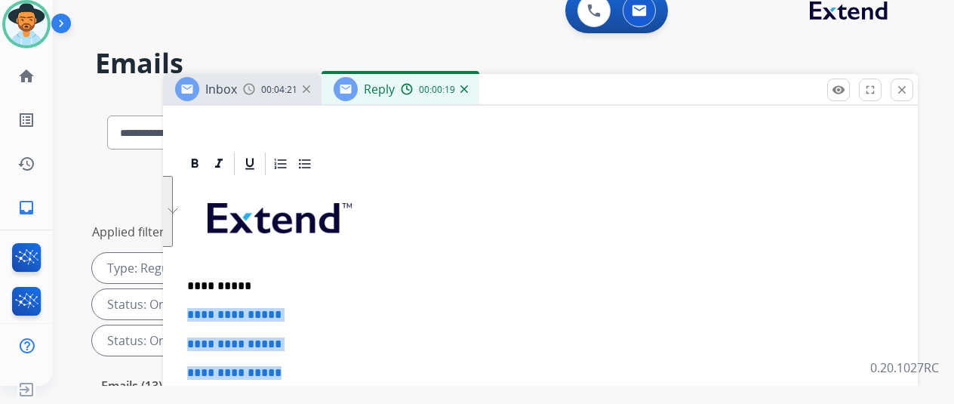
drag, startPoint x: 304, startPoint y: 369, endPoint x: 195, endPoint y: 304, distance: 126.3
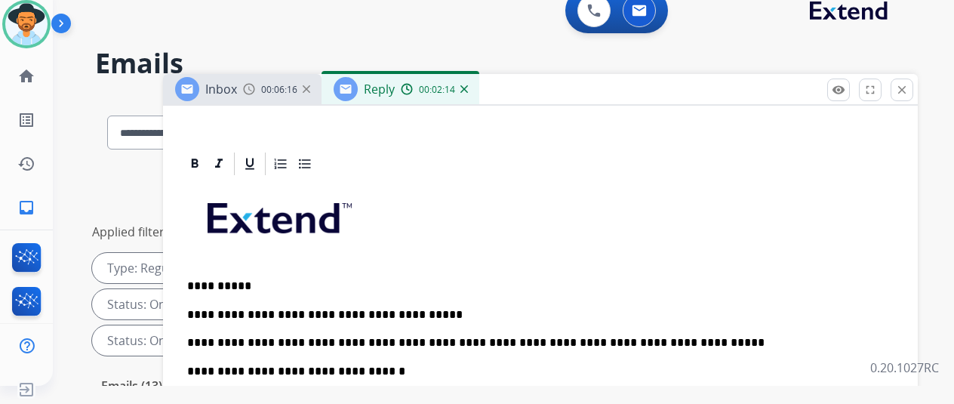
click at [689, 345] on p "**********" at bounding box center [534, 329] width 695 height 42
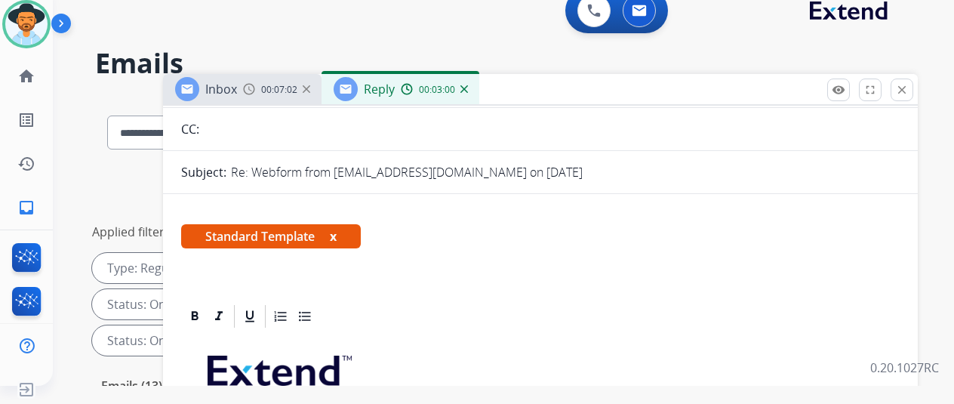
scroll to position [0, 0]
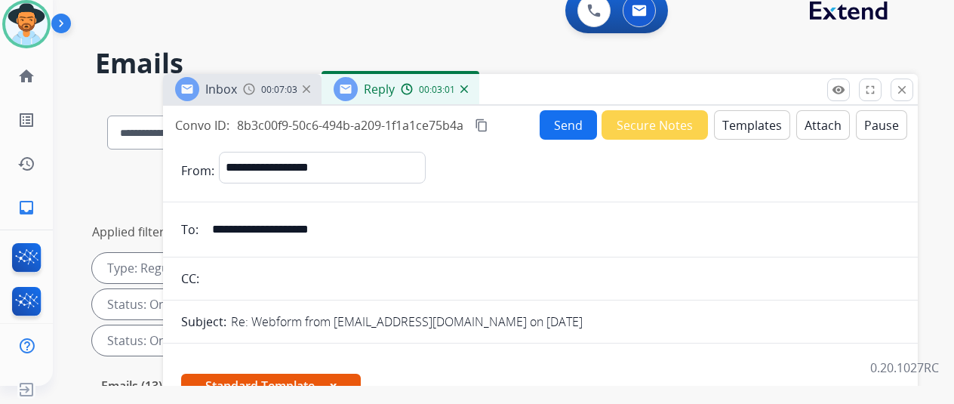
click at [571, 126] on button "Send" at bounding box center [568, 124] width 57 height 29
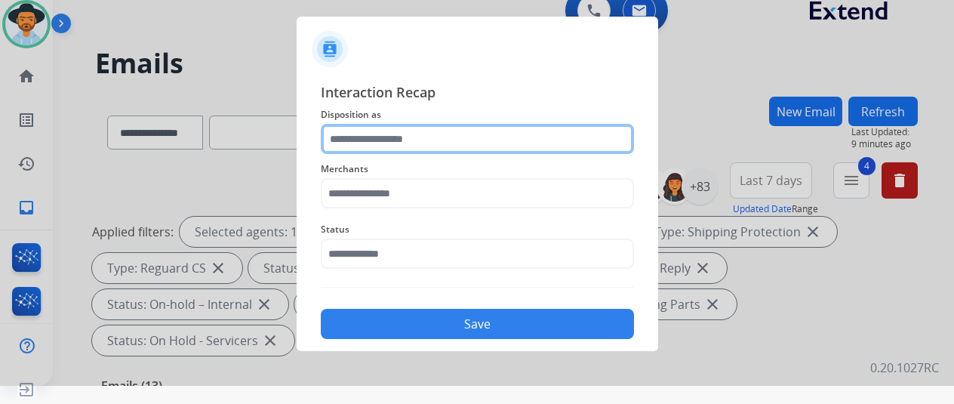
click at [347, 134] on input "text" at bounding box center [477, 139] width 313 height 30
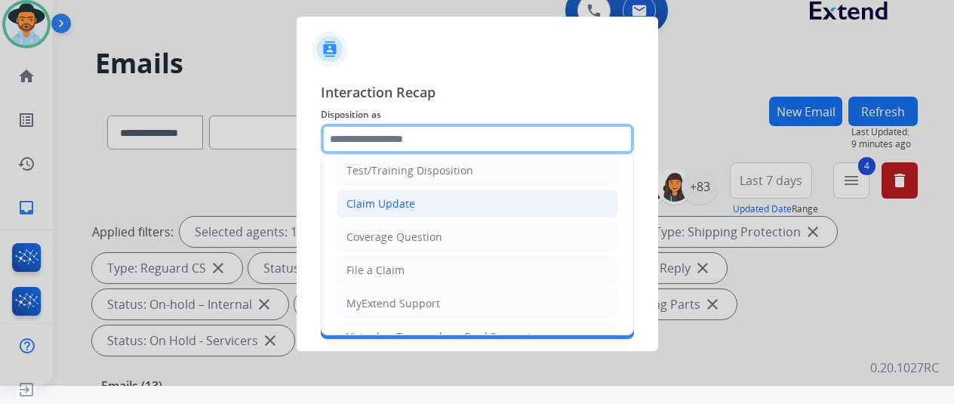
scroll to position [76, 0]
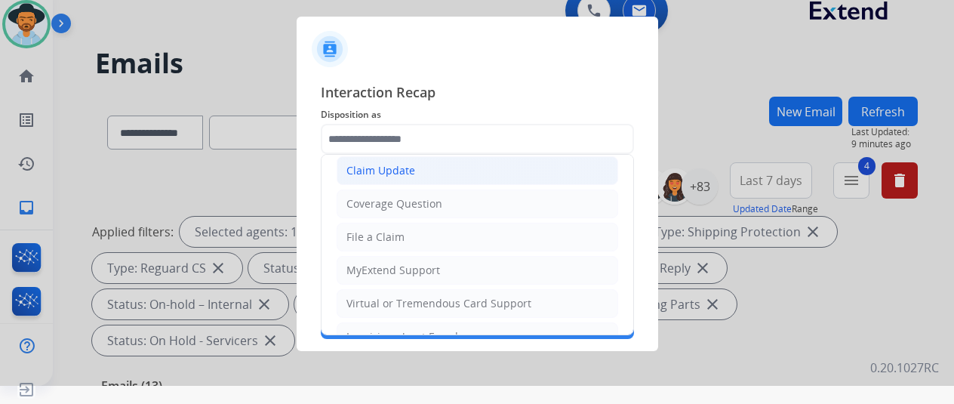
click at [396, 170] on div "Claim Update" at bounding box center [381, 170] width 69 height 15
type input "**********"
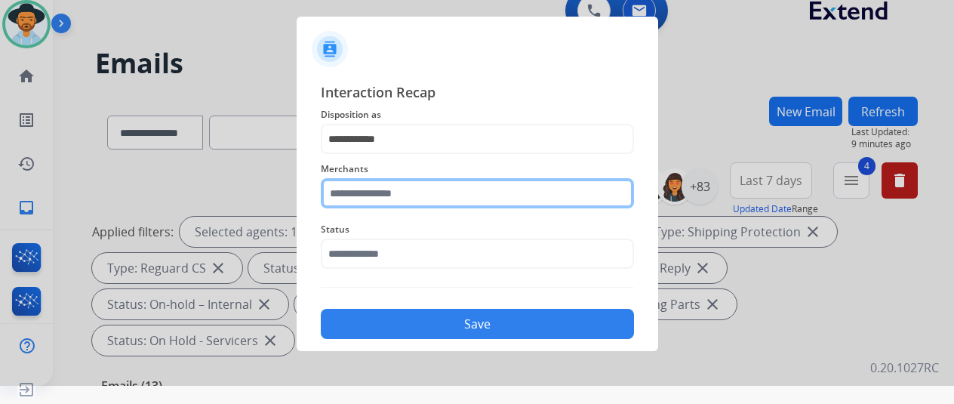
click at [347, 193] on input "text" at bounding box center [477, 193] width 313 height 30
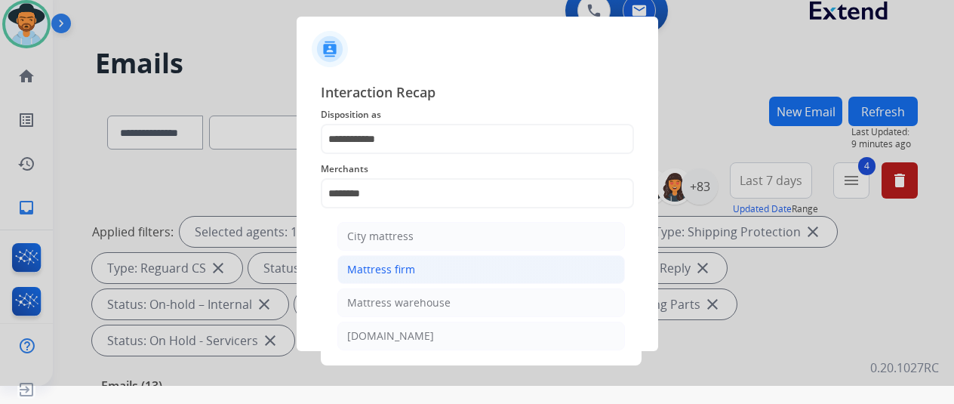
click at [364, 262] on div "Mattress firm" at bounding box center [381, 269] width 68 height 15
type input "**********"
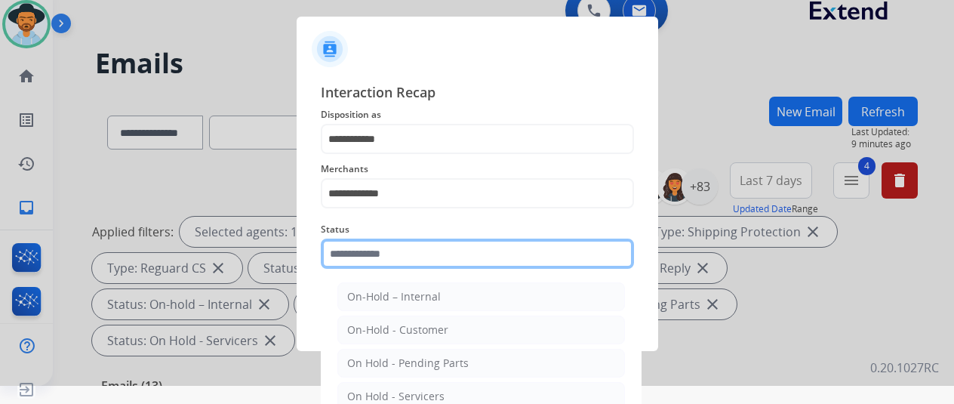
drag, startPoint x: 364, startPoint y: 260, endPoint x: 369, endPoint y: 244, distance: 16.7
click at [364, 259] on input "text" at bounding box center [477, 254] width 313 height 30
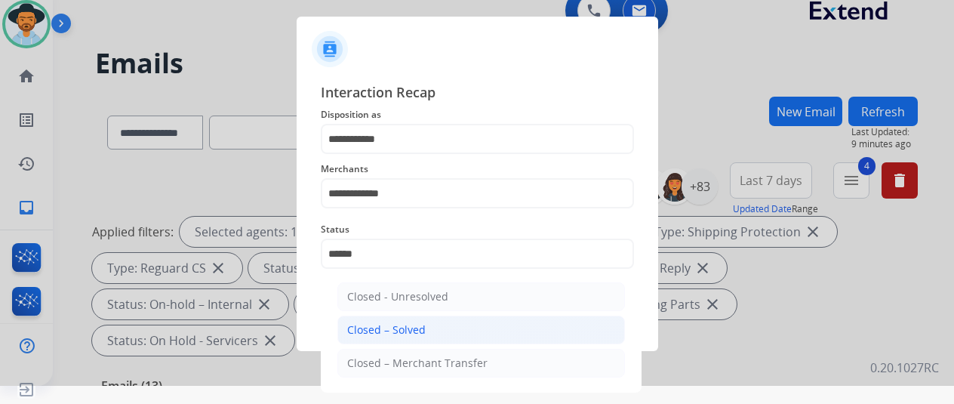
click at [405, 328] on div "Closed – Solved" at bounding box center [386, 329] width 79 height 15
type input "**********"
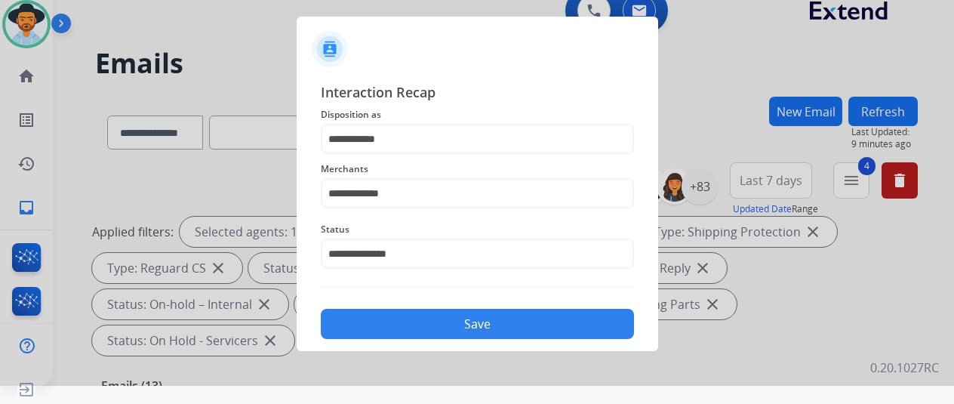
click at [408, 326] on button "Save" at bounding box center [477, 324] width 313 height 30
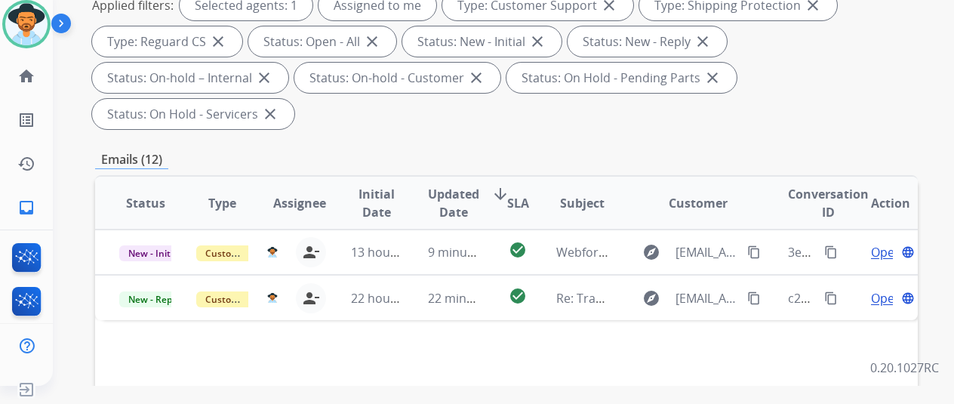
scroll to position [0, 0]
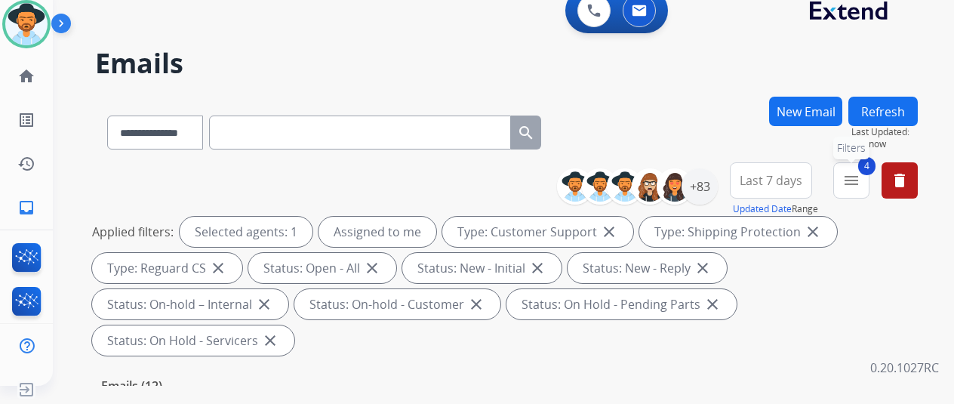
click at [870, 177] on button "4 menu Filters" at bounding box center [852, 180] width 36 height 36
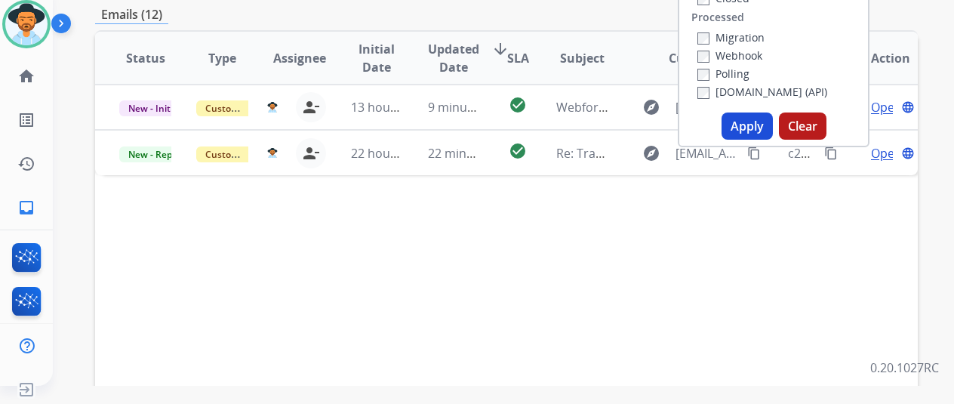
scroll to position [378, 0]
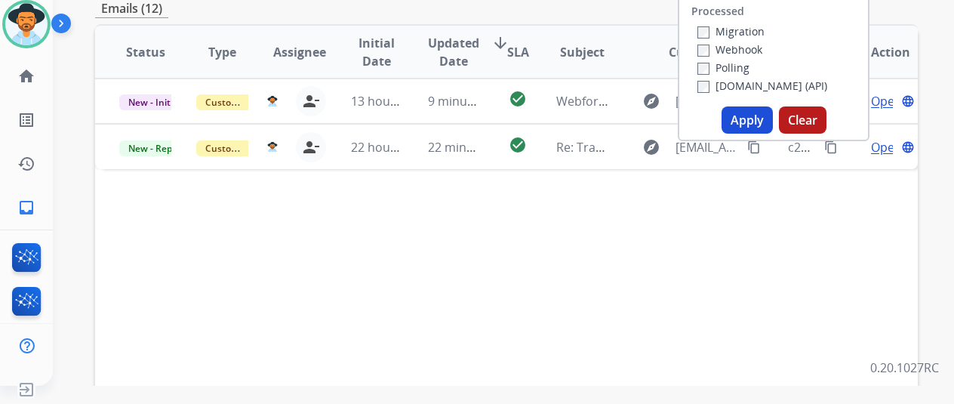
click at [742, 119] on button "Apply" at bounding box center [747, 119] width 51 height 27
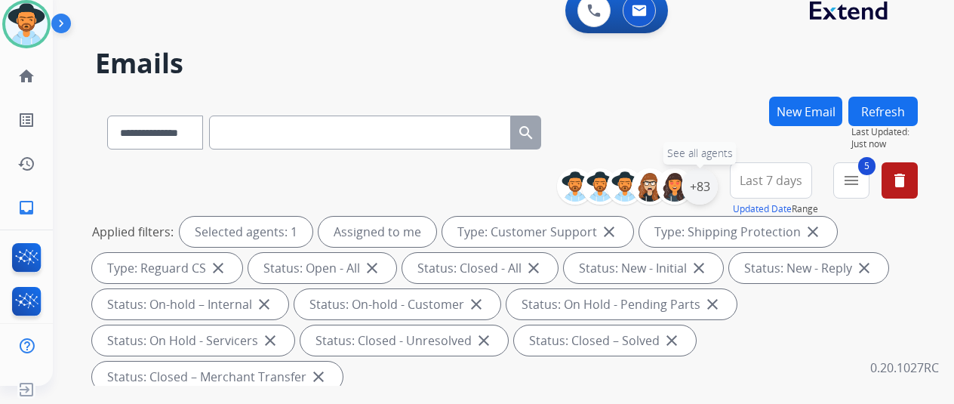
click at [711, 181] on div "+83" at bounding box center [700, 186] width 36 height 36
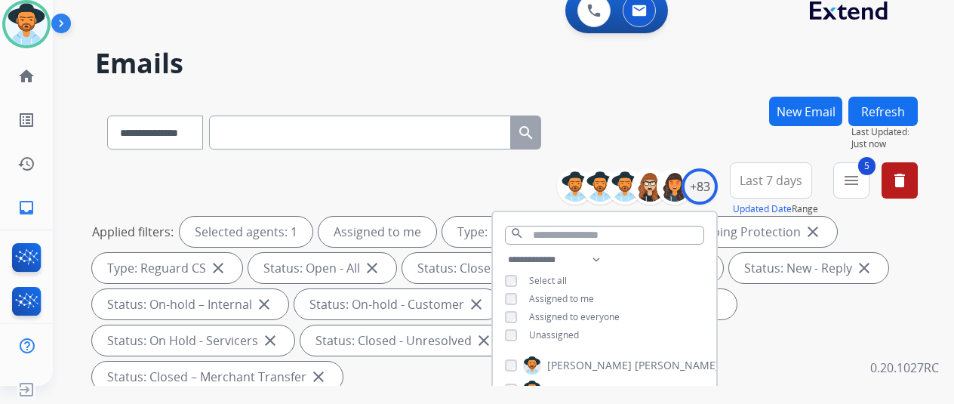
scroll to position [302, 0]
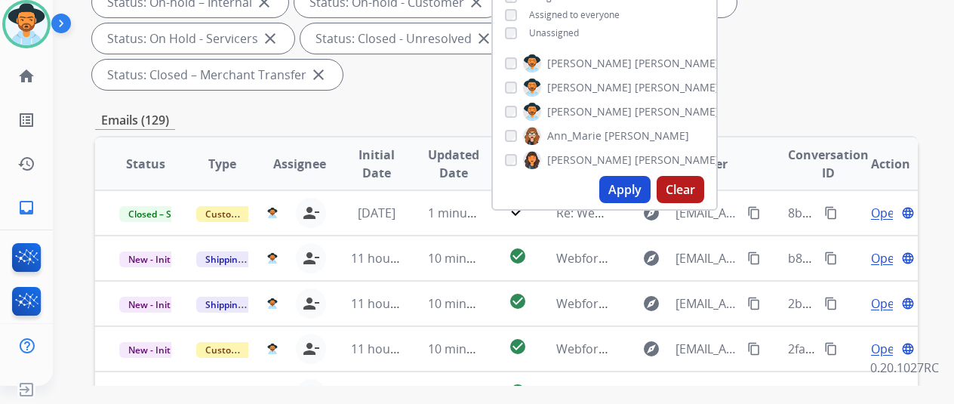
click at [626, 191] on button "Apply" at bounding box center [625, 189] width 51 height 27
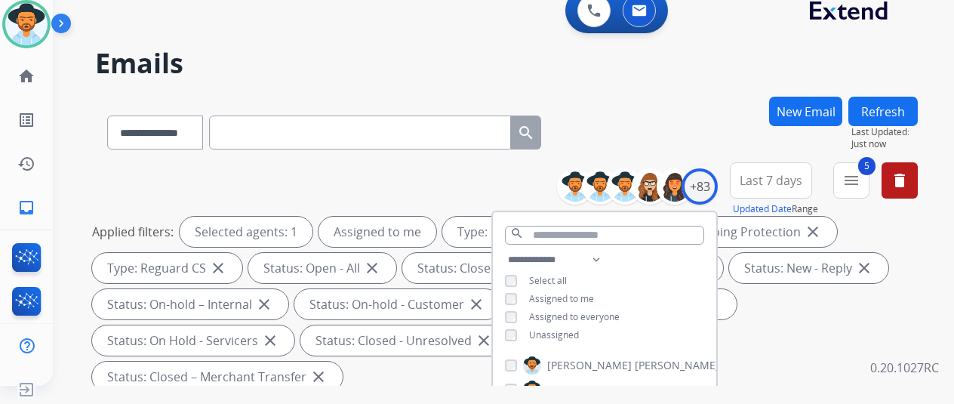
click at [677, 114] on div "**********" at bounding box center [506, 130] width 823 height 66
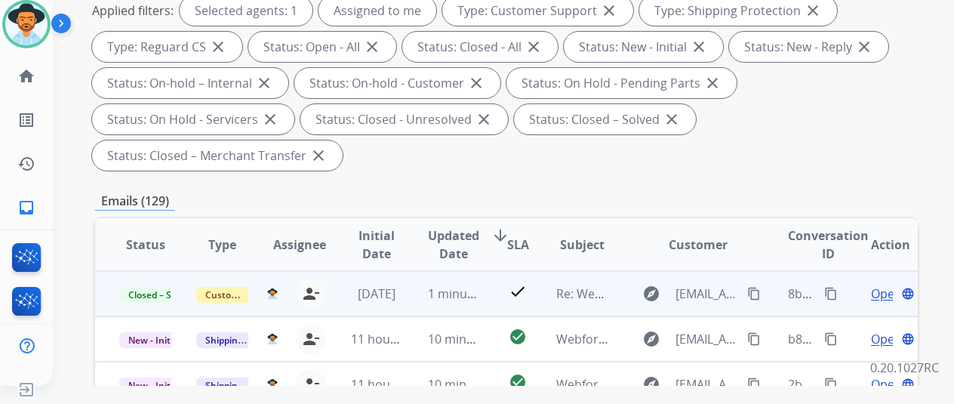
scroll to position [302, 0]
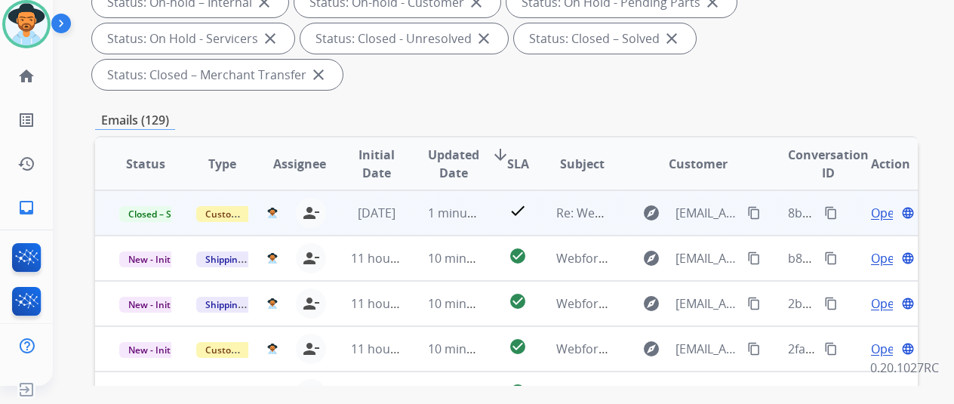
click at [831, 214] on mat-icon "content_copy" at bounding box center [832, 213] width 14 height 14
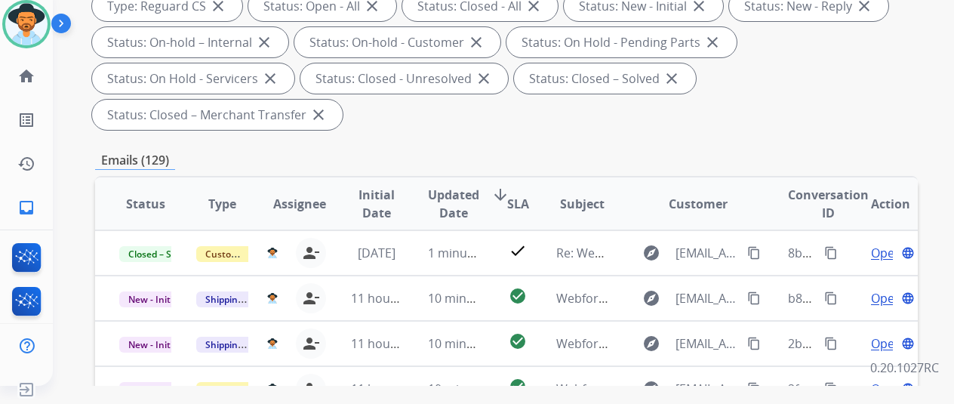
scroll to position [76, 0]
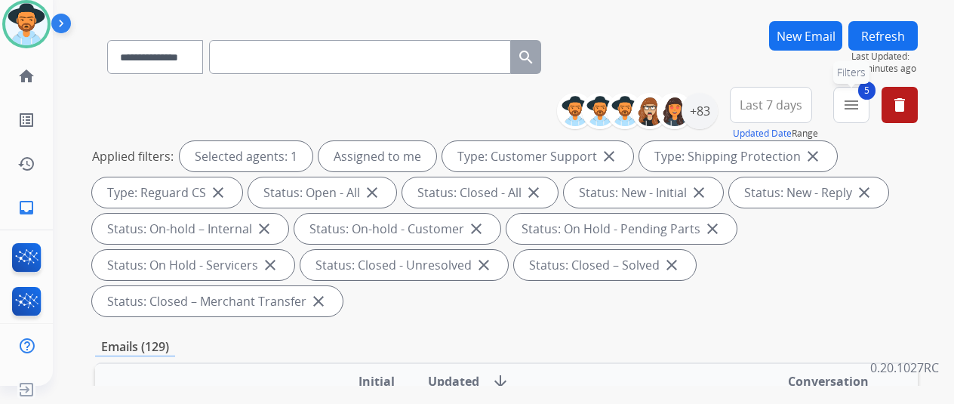
click at [861, 103] on mat-icon "menu" at bounding box center [852, 105] width 18 height 18
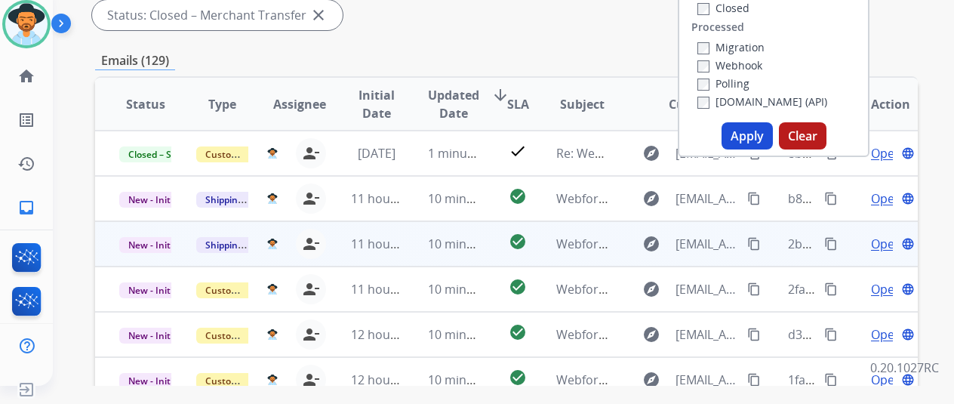
scroll to position [378, 0]
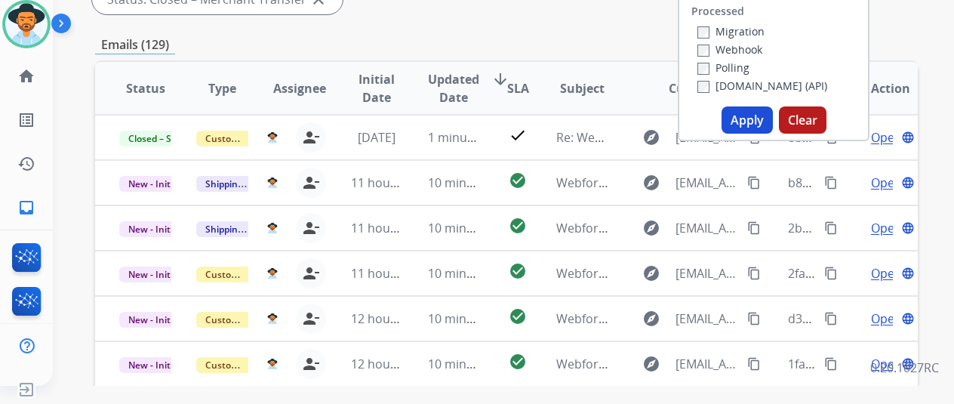
click at [752, 115] on button "Apply" at bounding box center [747, 119] width 51 height 27
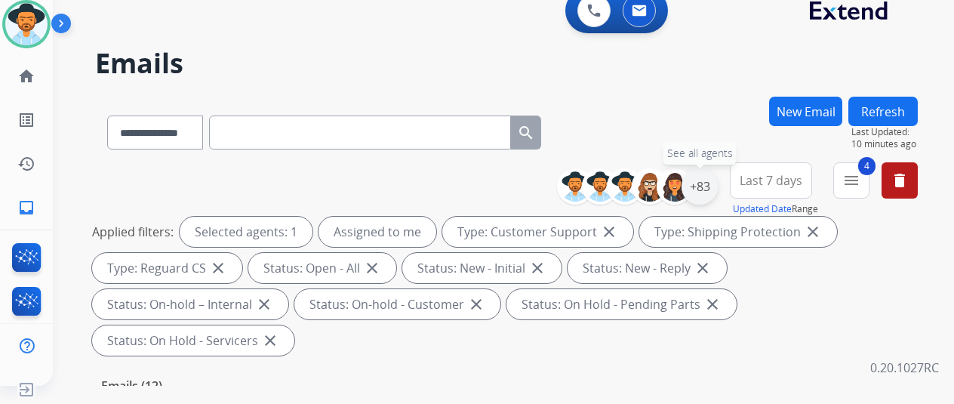
click at [714, 183] on div "+83" at bounding box center [700, 186] width 36 height 36
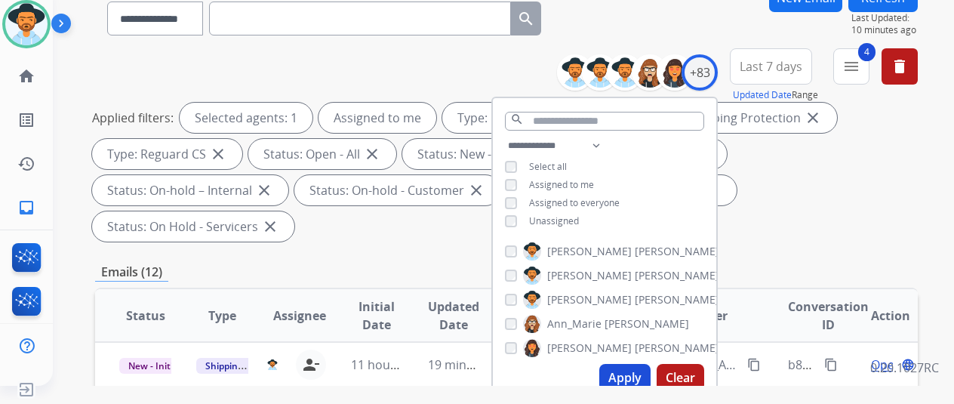
scroll to position [227, 0]
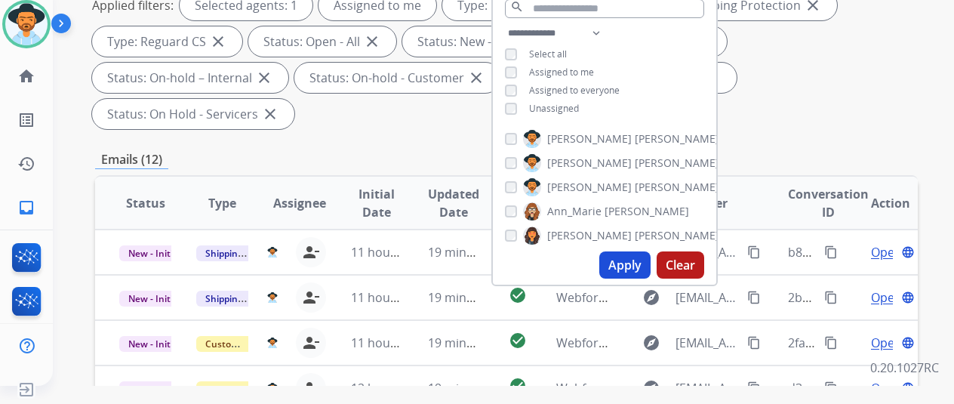
click at [634, 263] on button "Apply" at bounding box center [625, 264] width 51 height 27
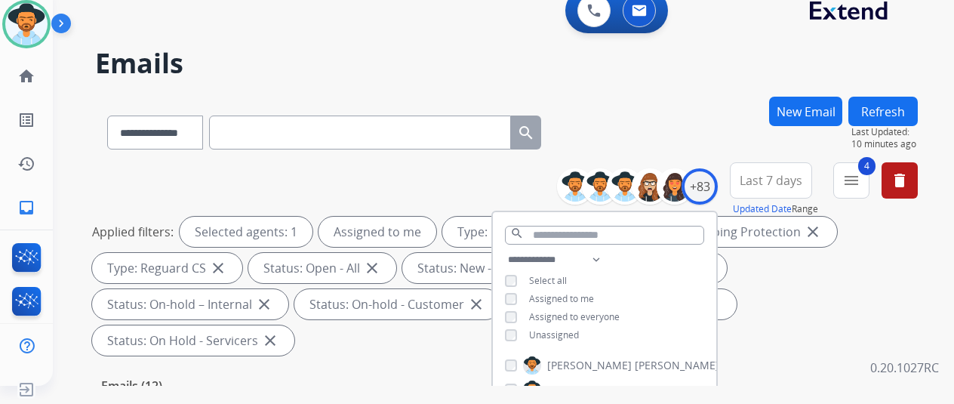
click at [694, 88] on div "**********" at bounding box center [485, 238] width 865 height 404
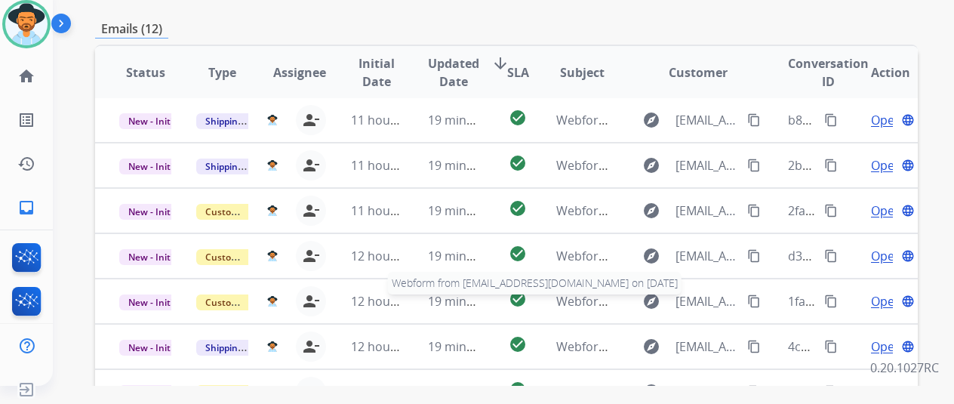
scroll to position [551, 0]
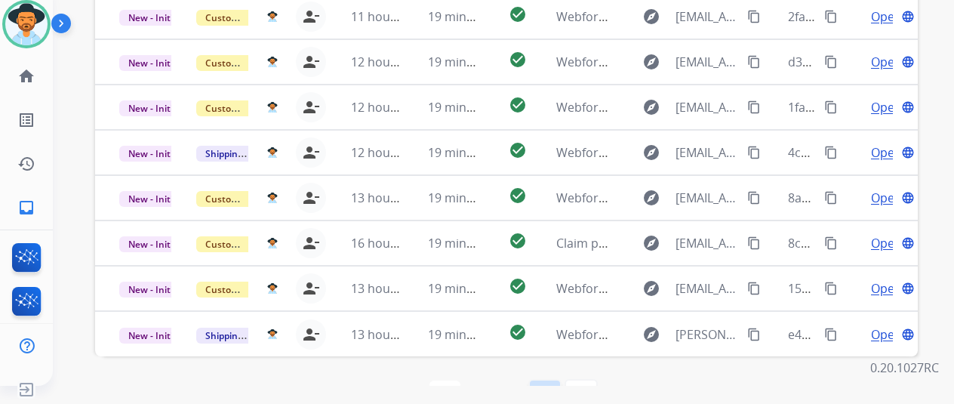
click at [551, 387] on mat-icon "navigate_next" at bounding box center [545, 396] width 18 height 18
select select "*"
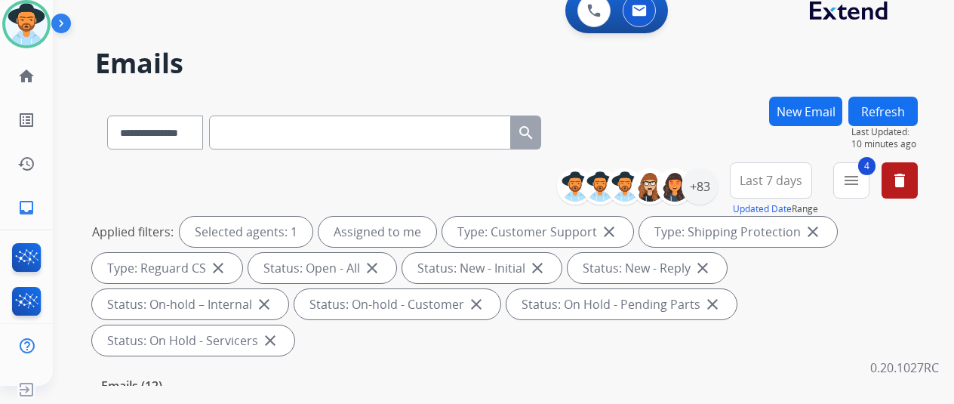
scroll to position [302, 0]
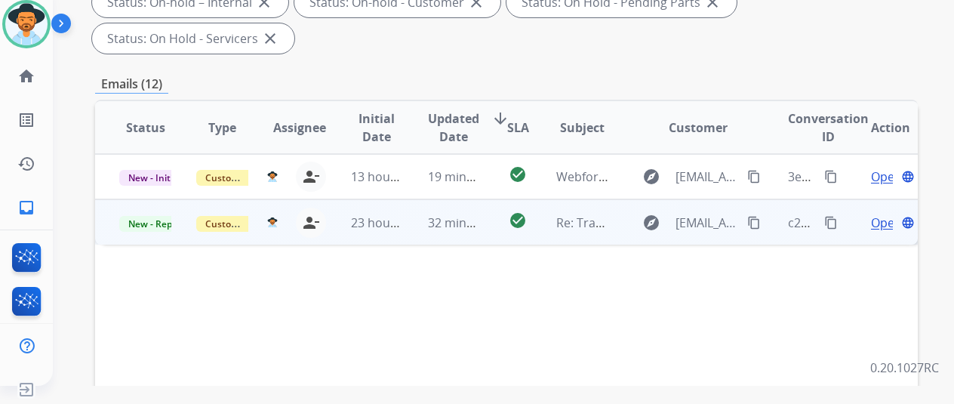
click at [879, 214] on span "Open" at bounding box center [886, 223] width 31 height 18
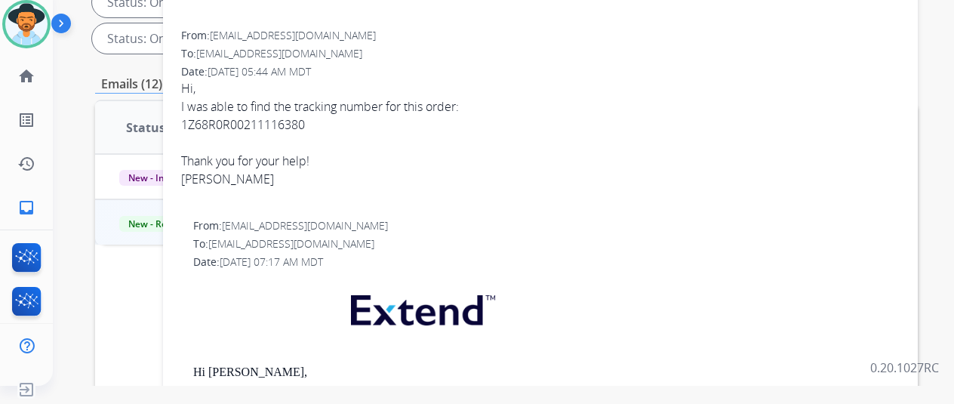
scroll to position [76, 0]
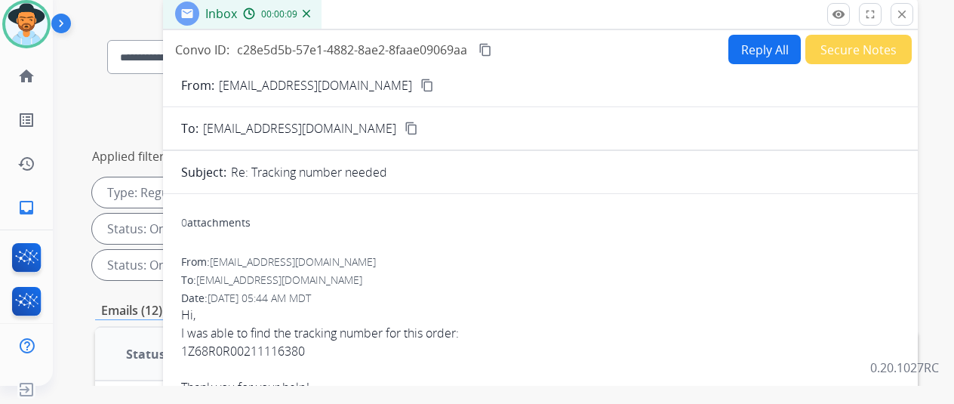
click at [421, 82] on mat-icon "content_copy" at bounding box center [428, 86] width 14 height 14
drag, startPoint x: 313, startPoint y: 351, endPoint x: 191, endPoint y: 347, distance: 121.7
copy div "1Z68R0R00211116380"
click at [492, 51] on mat-icon "content_copy" at bounding box center [486, 50] width 14 height 14
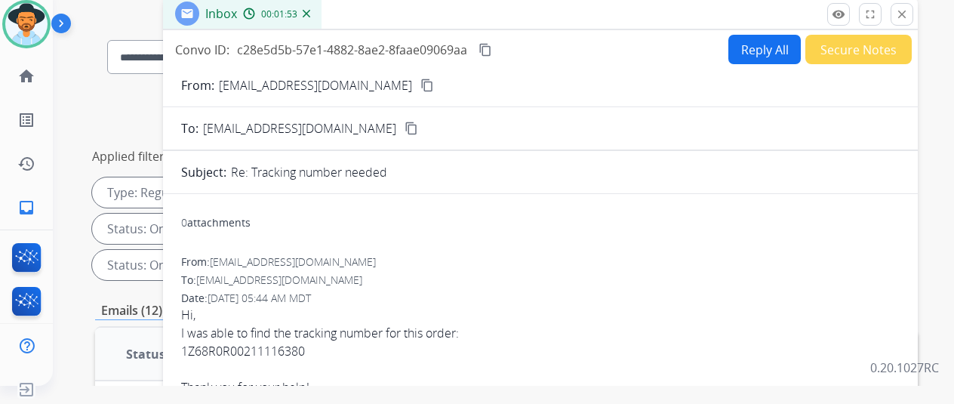
click at [549, 256] on div "From: kristengiannone@gmail.com" at bounding box center [540, 261] width 719 height 15
drag, startPoint x: 321, startPoint y: 348, endPoint x: 193, endPoint y: 350, distance: 127.6
click at [193, 350] on div "Hi, I was able to find the tracking number for this order: 1Z68R0R00211116380 T…" at bounding box center [540, 360] width 719 height 109
copy div "1Z68R0R00211116380"
click at [757, 41] on button "Reply All" at bounding box center [765, 49] width 72 height 29
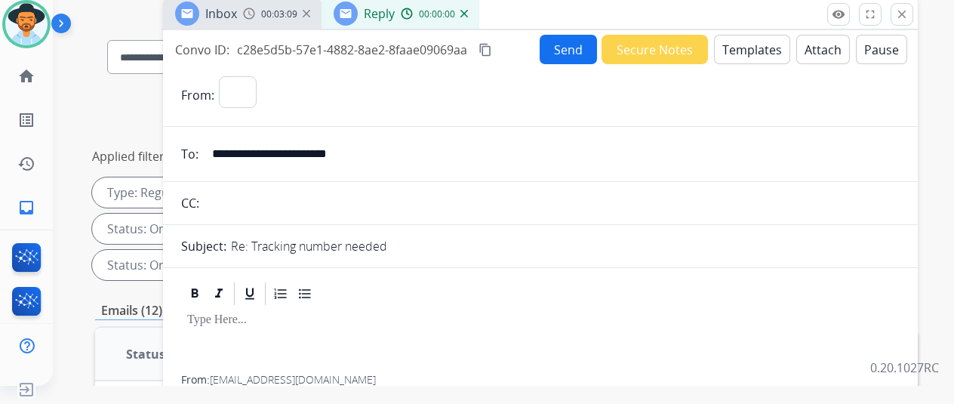
select select "**********"
click at [749, 50] on button "Templates" at bounding box center [752, 49] width 76 height 29
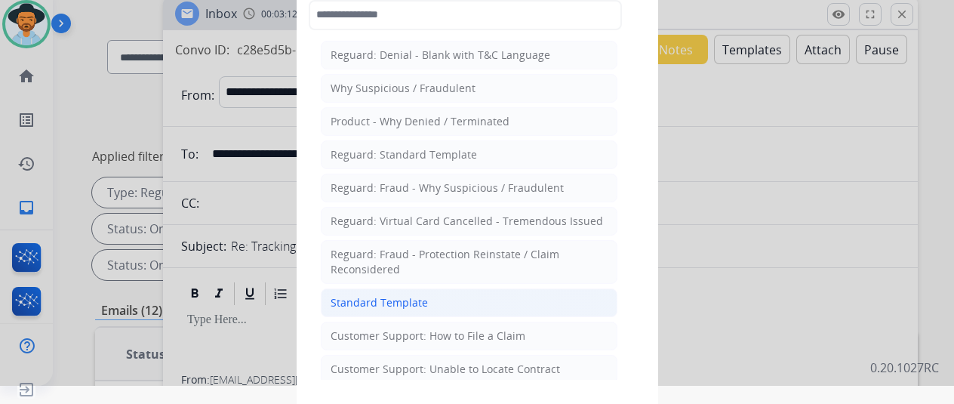
click at [408, 301] on div "Standard Template" at bounding box center [379, 302] width 97 height 15
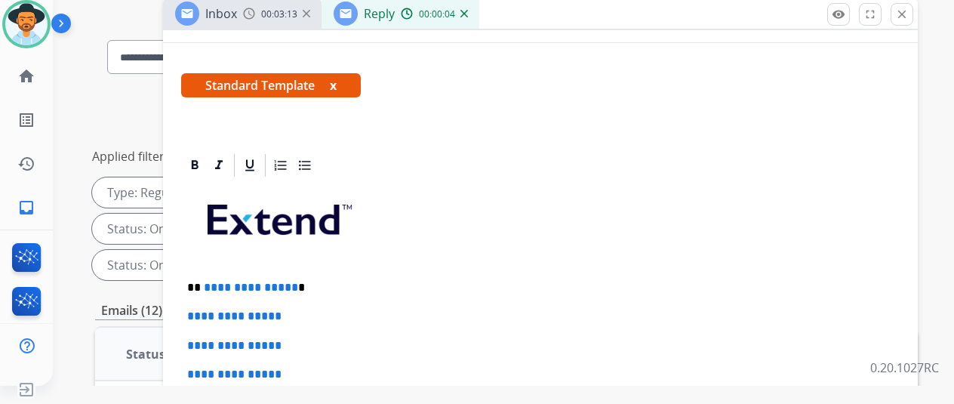
scroll to position [227, 0]
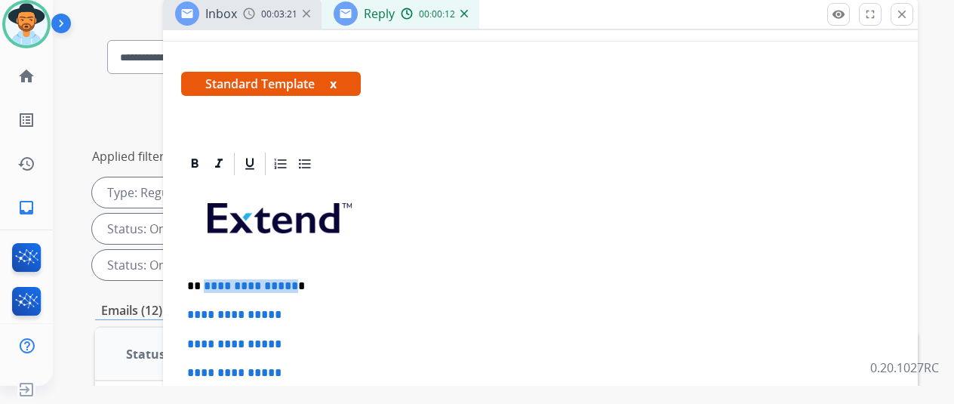
drag, startPoint x: 302, startPoint y: 285, endPoint x: 214, endPoint y: 282, distance: 88.4
click at [214, 282] on p "**********" at bounding box center [534, 286] width 695 height 14
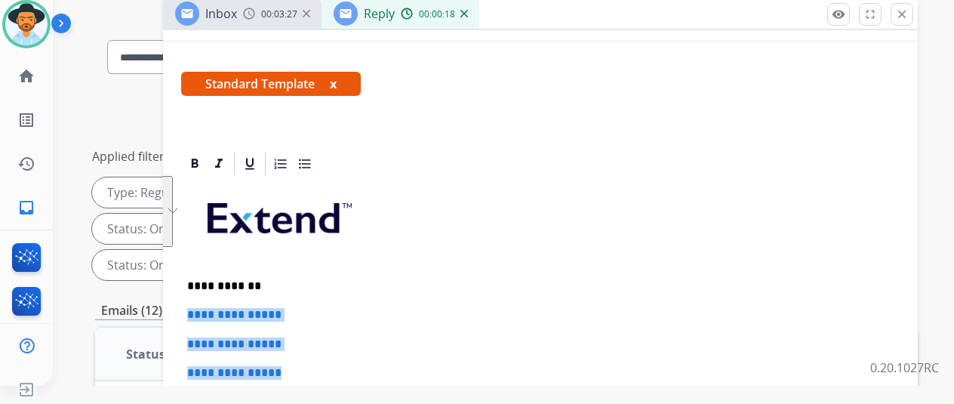
drag, startPoint x: 281, startPoint y: 362, endPoint x: 193, endPoint y: 307, distance: 103.7
click at [193, 307] on div "**********" at bounding box center [540, 141] width 755 height 674
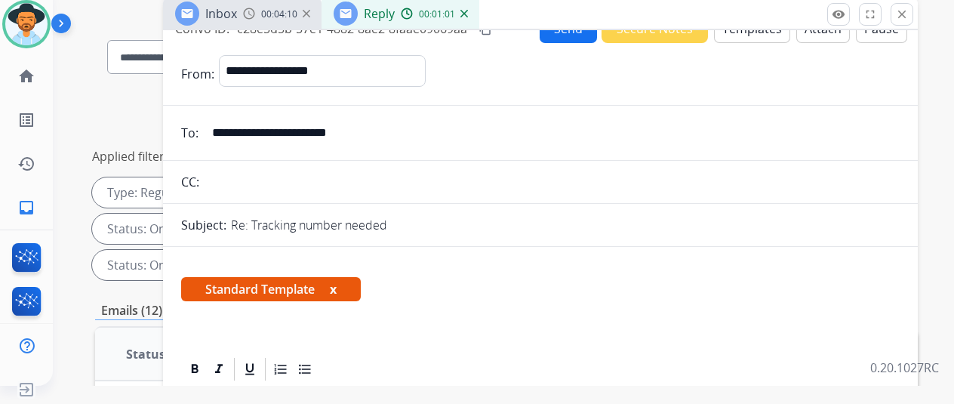
scroll to position [0, 0]
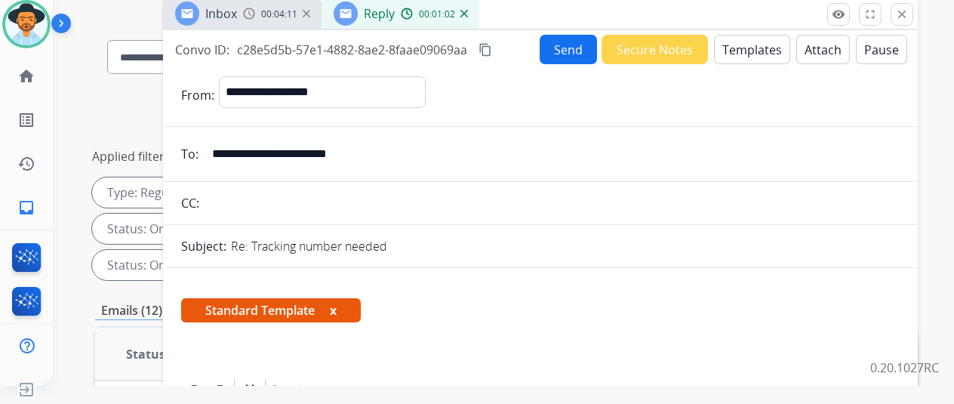
click at [569, 45] on button "Send" at bounding box center [568, 49] width 57 height 29
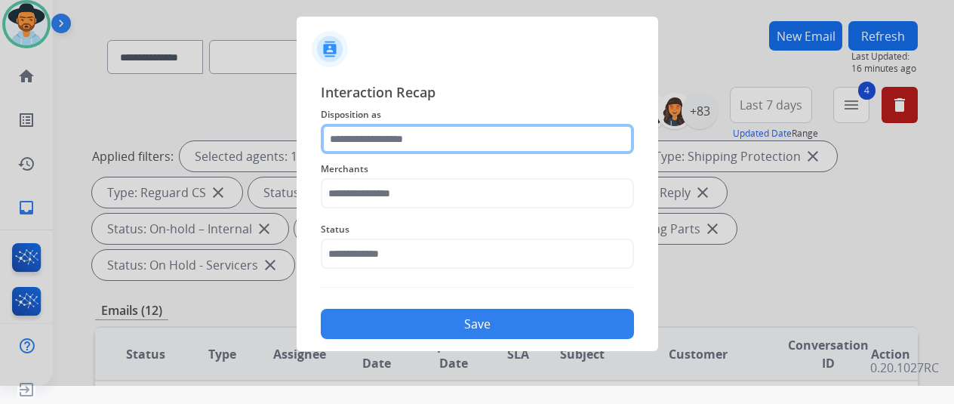
click at [370, 140] on input "text" at bounding box center [477, 139] width 313 height 30
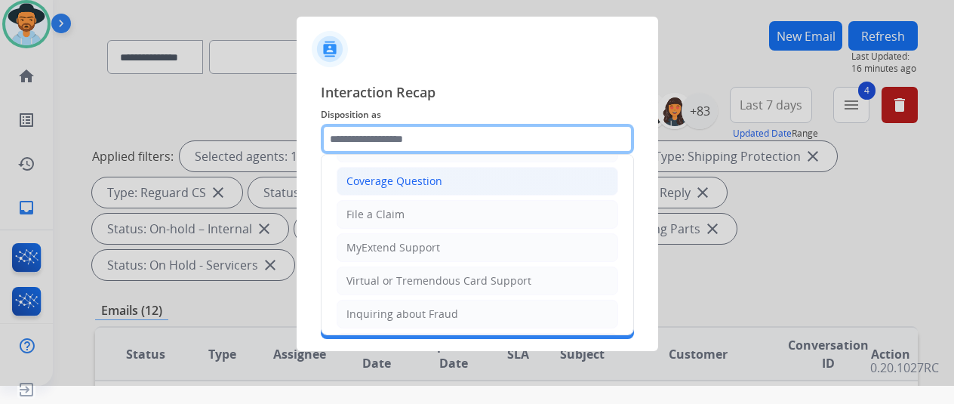
scroll to position [76, 0]
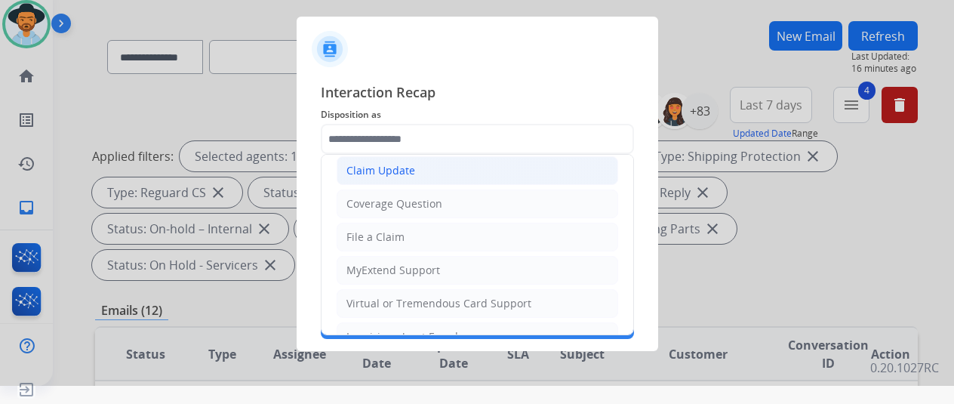
click at [382, 177] on li "Claim Update" at bounding box center [478, 170] width 282 height 29
type input "**********"
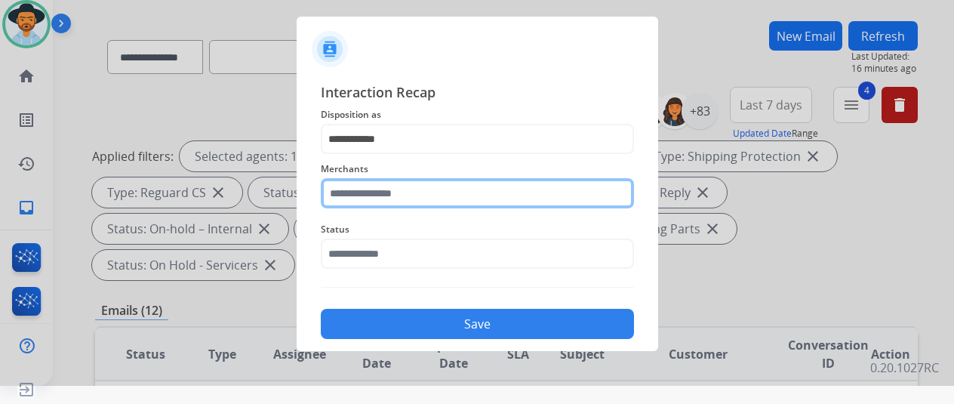
click at [349, 190] on input "text" at bounding box center [477, 193] width 313 height 30
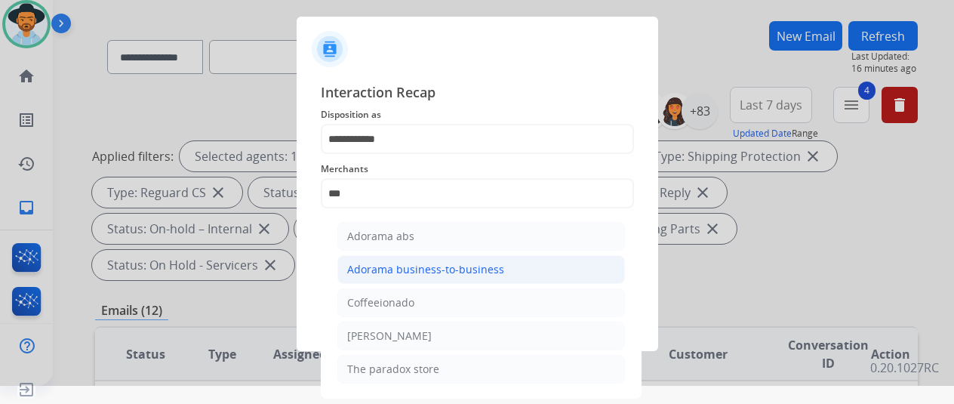
click at [438, 265] on div "Adorama business-to-business" at bounding box center [425, 269] width 157 height 15
type input "**********"
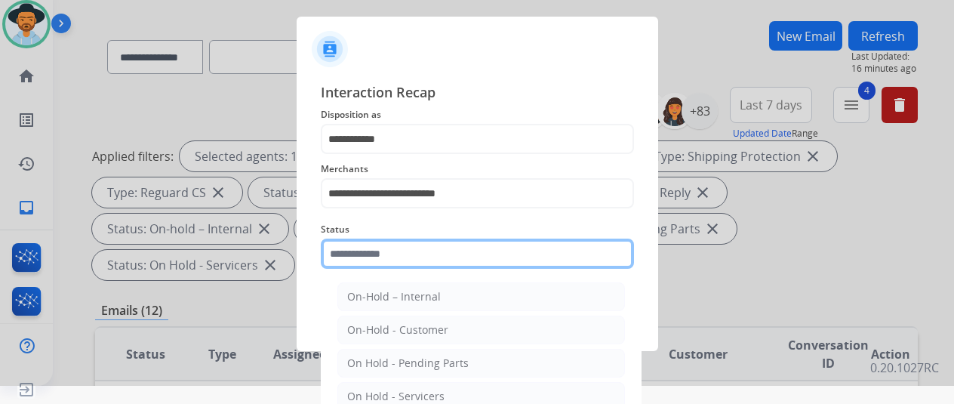
click at [372, 256] on input "text" at bounding box center [477, 254] width 313 height 30
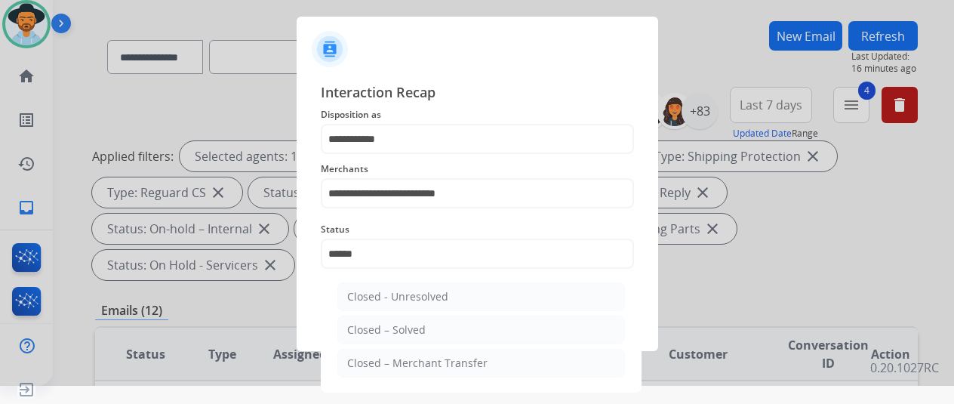
click at [375, 325] on div "Closed – Solved" at bounding box center [386, 329] width 79 height 15
type input "**********"
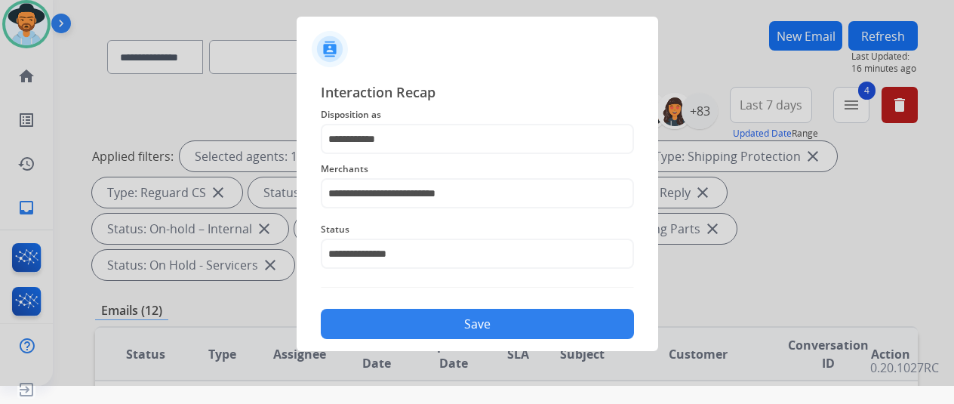
click at [504, 321] on button "Save" at bounding box center [477, 324] width 313 height 30
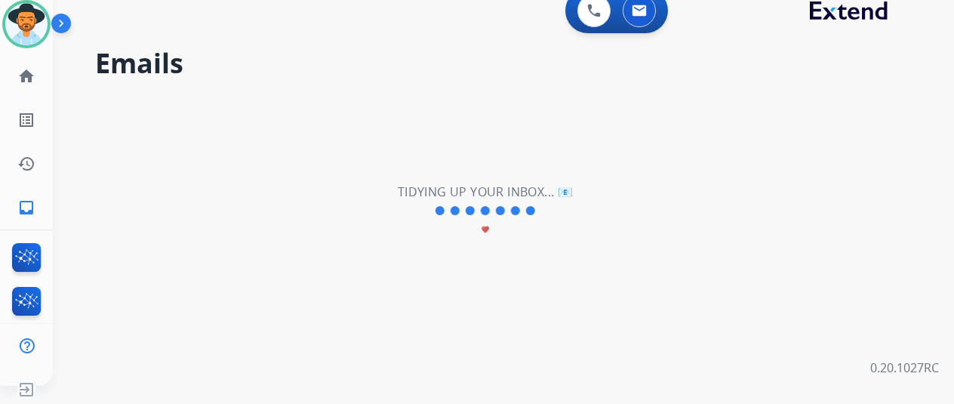
scroll to position [0, 0]
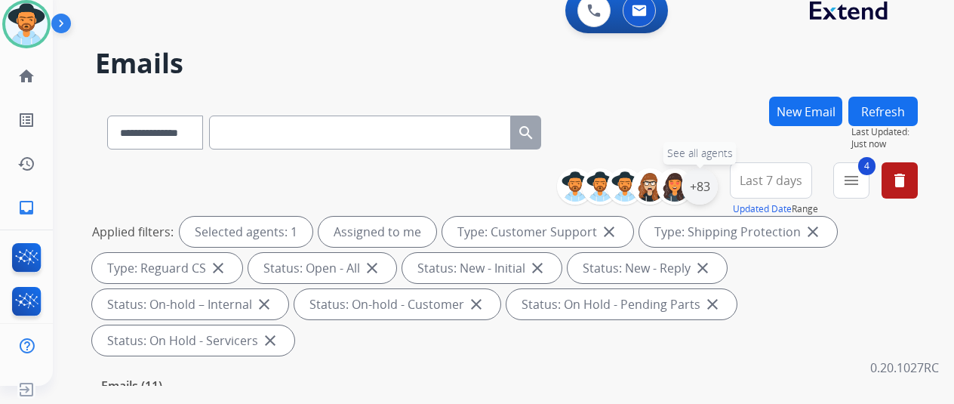
click at [708, 187] on div "+83" at bounding box center [700, 186] width 36 height 36
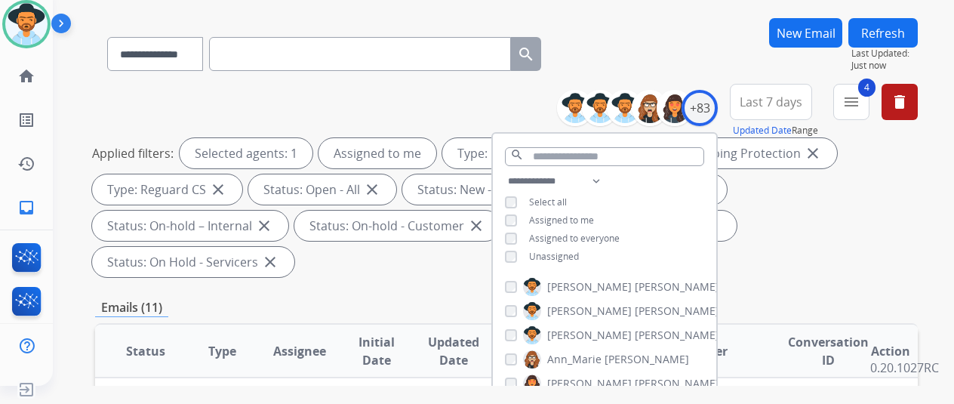
scroll to position [227, 0]
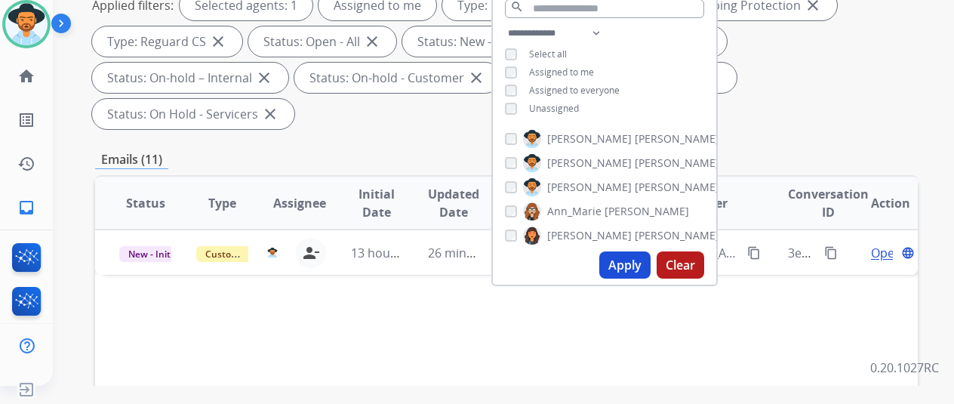
click at [629, 271] on button "Apply" at bounding box center [625, 264] width 51 height 27
select select "*"
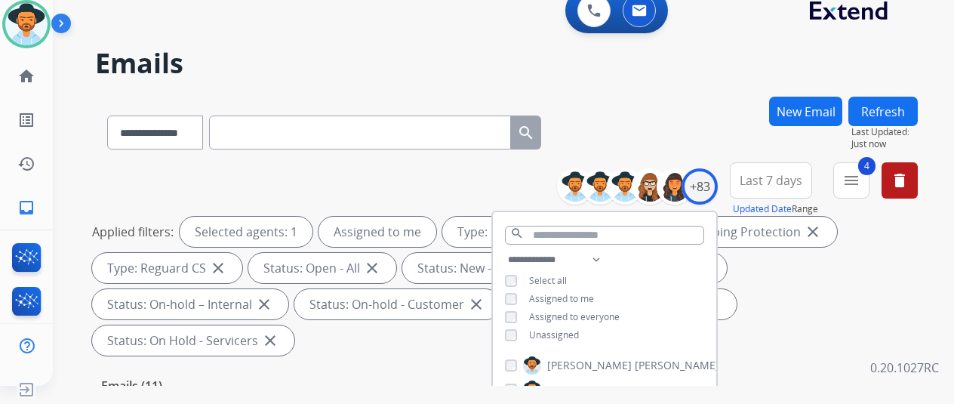
click at [690, 116] on div "**********" at bounding box center [506, 130] width 823 height 66
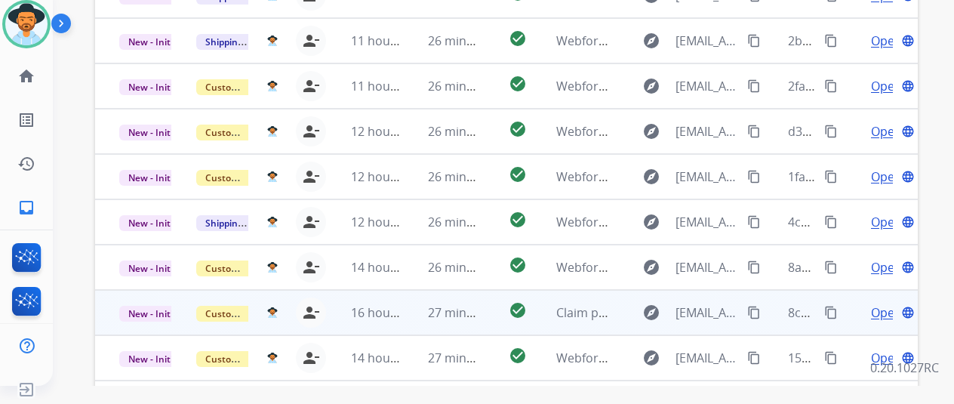
scroll to position [551, 0]
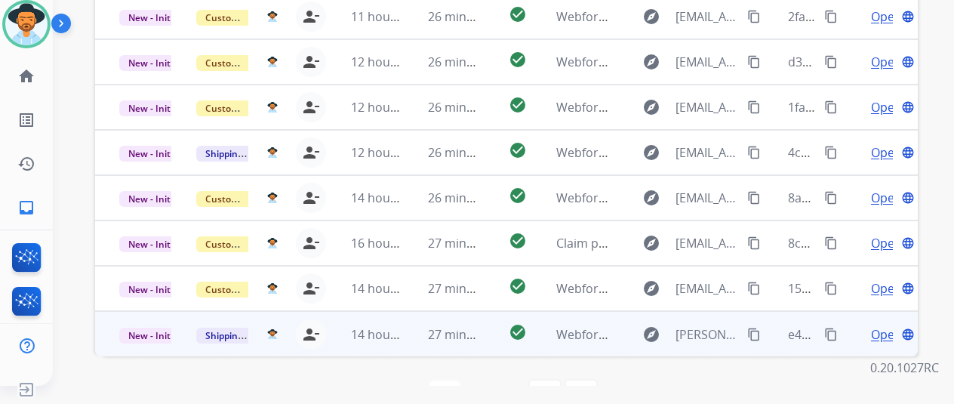
click at [890, 325] on span "Open" at bounding box center [886, 334] width 31 height 18
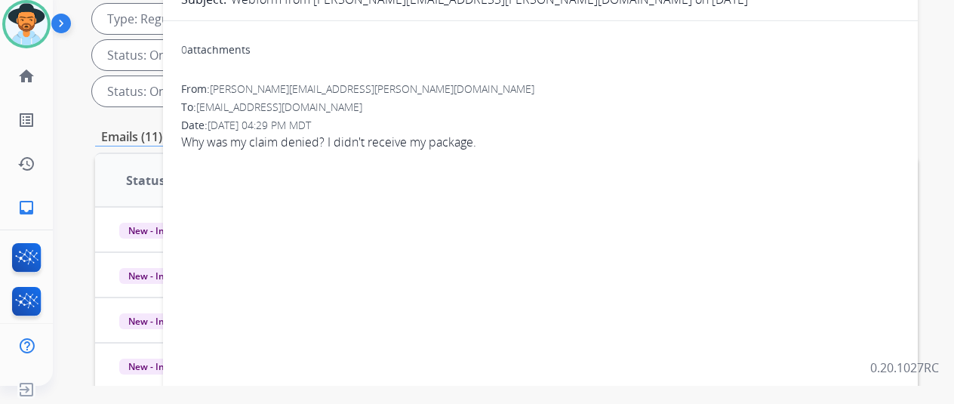
scroll to position [23, 0]
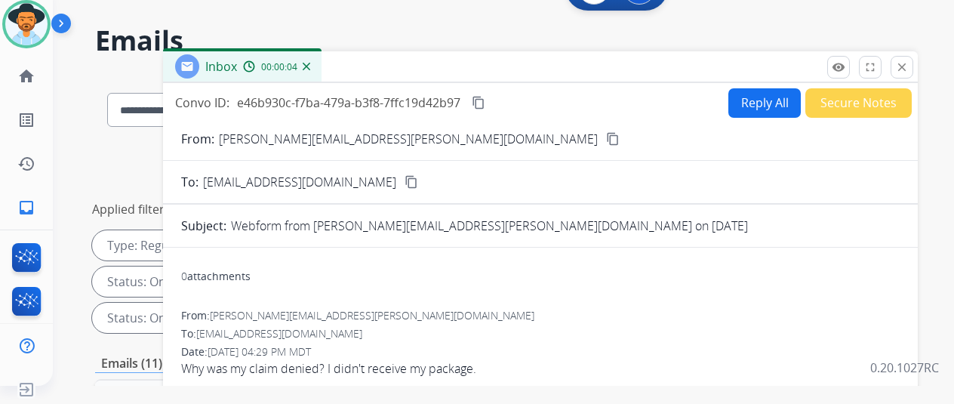
click at [606, 132] on mat-icon "content_copy" at bounding box center [613, 139] width 14 height 14
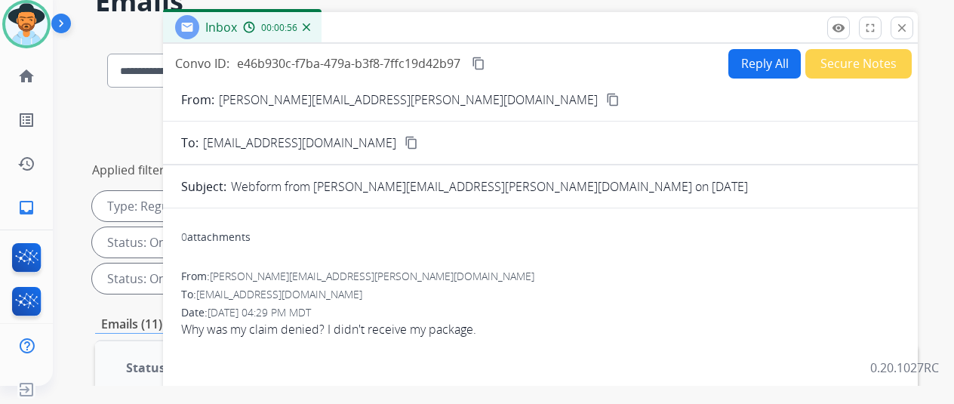
scroll to position [0, 0]
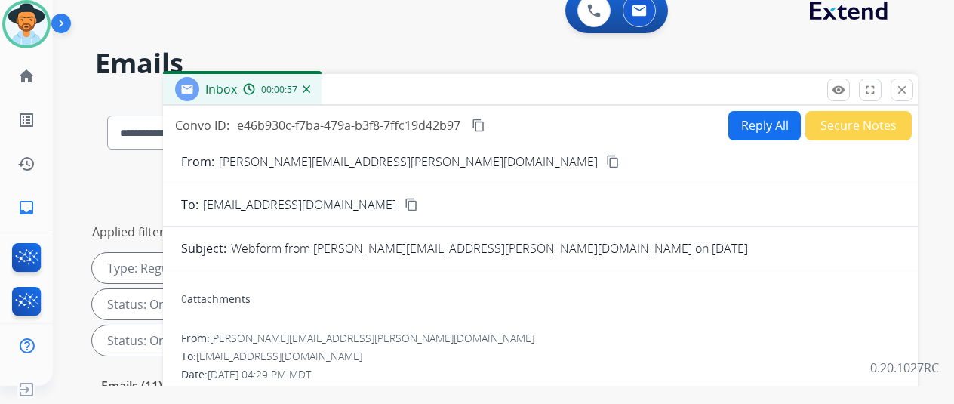
click at [778, 116] on button "Reply All" at bounding box center [765, 125] width 72 height 29
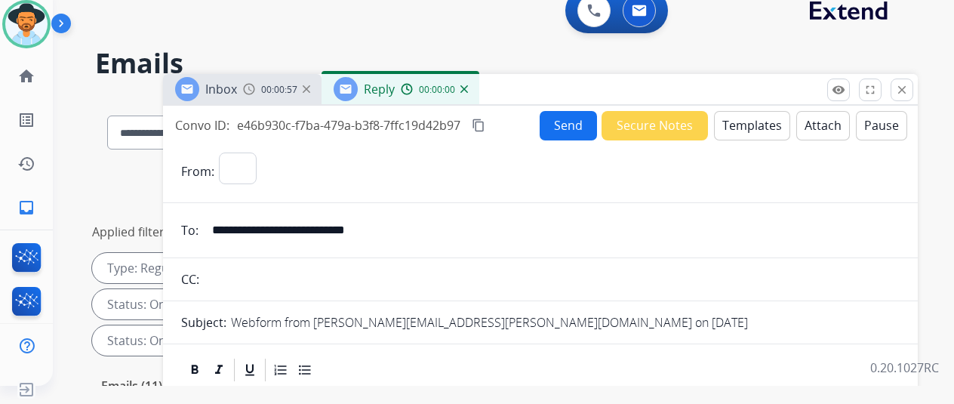
select select "**********"
click at [760, 117] on button "Templates" at bounding box center [752, 125] width 76 height 29
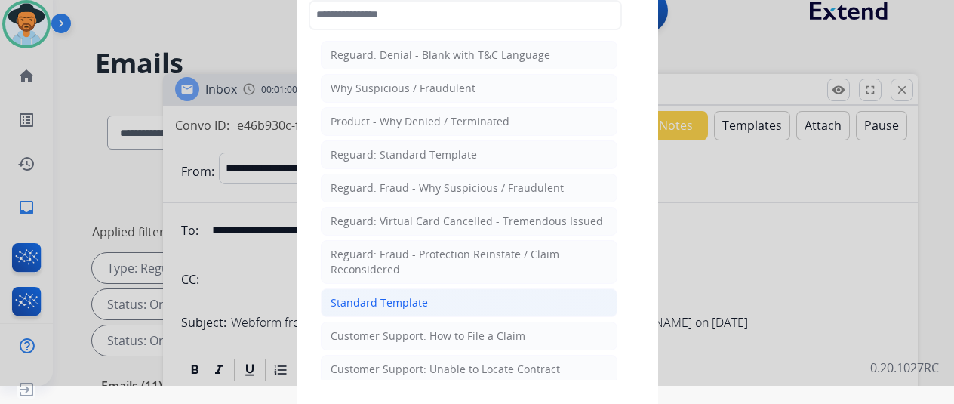
click at [347, 295] on div "Standard Template" at bounding box center [379, 302] width 97 height 15
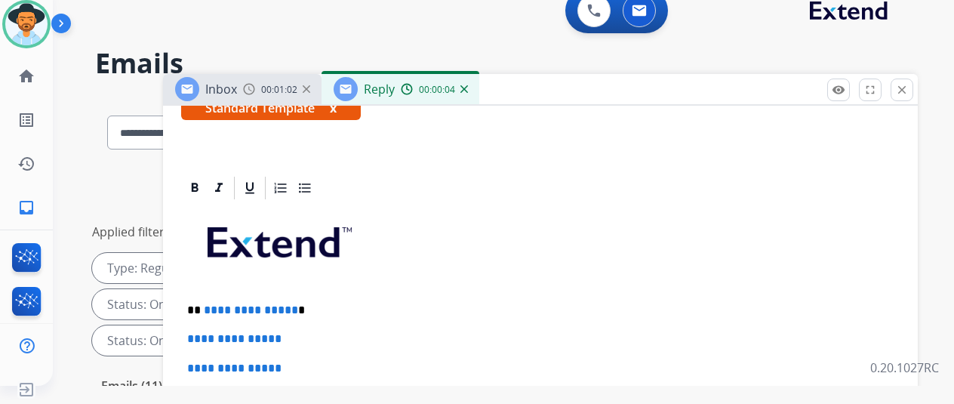
scroll to position [302, 0]
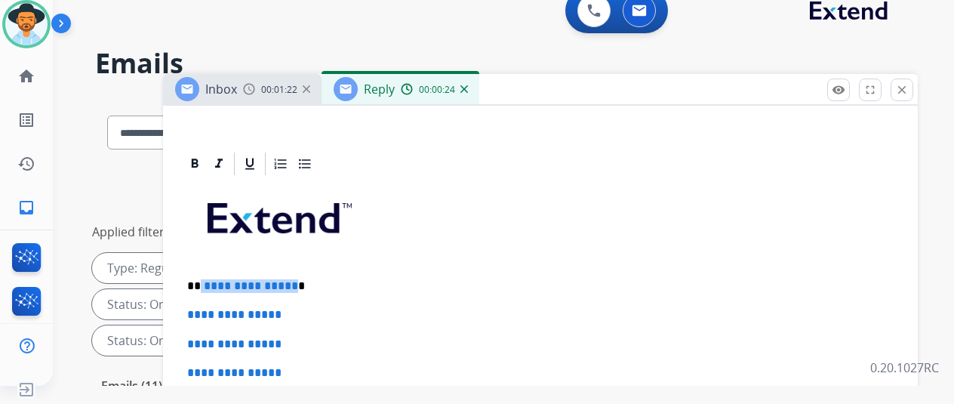
drag, startPoint x: 301, startPoint y: 285, endPoint x: 211, endPoint y: 280, distance: 90.0
click at [212, 280] on p "**********" at bounding box center [534, 286] width 695 height 14
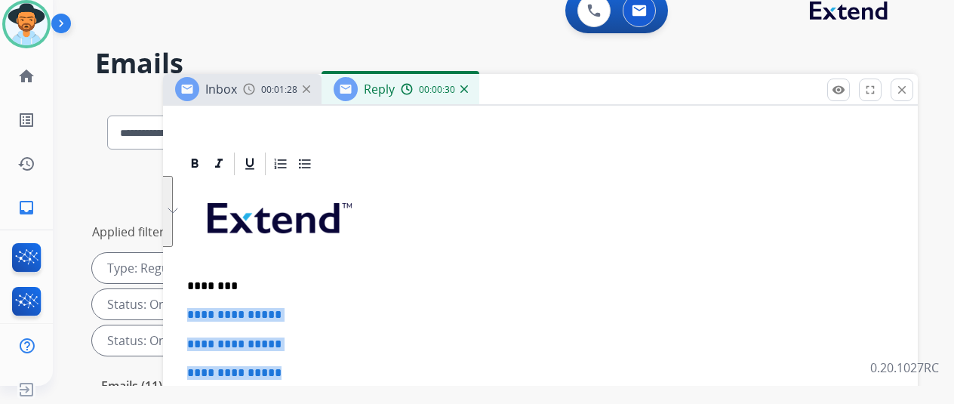
drag, startPoint x: 295, startPoint y: 363, endPoint x: 189, endPoint y: 315, distance: 116.2
click at [189, 315] on div "**********" at bounding box center [540, 141] width 755 height 674
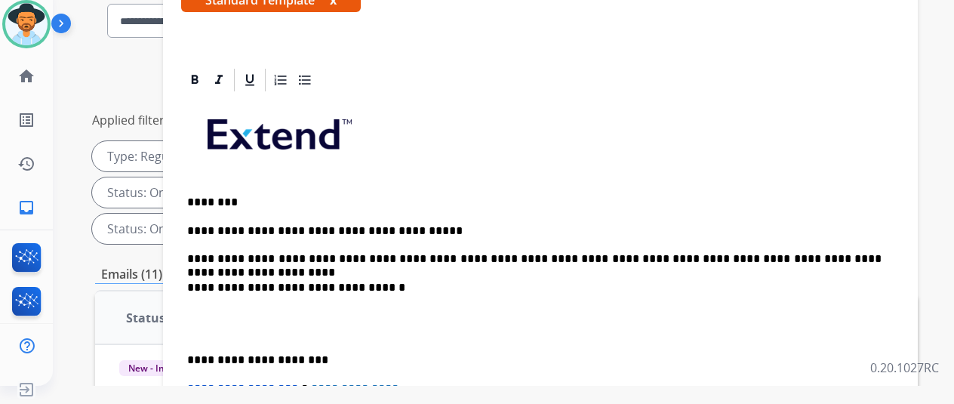
scroll to position [151, 0]
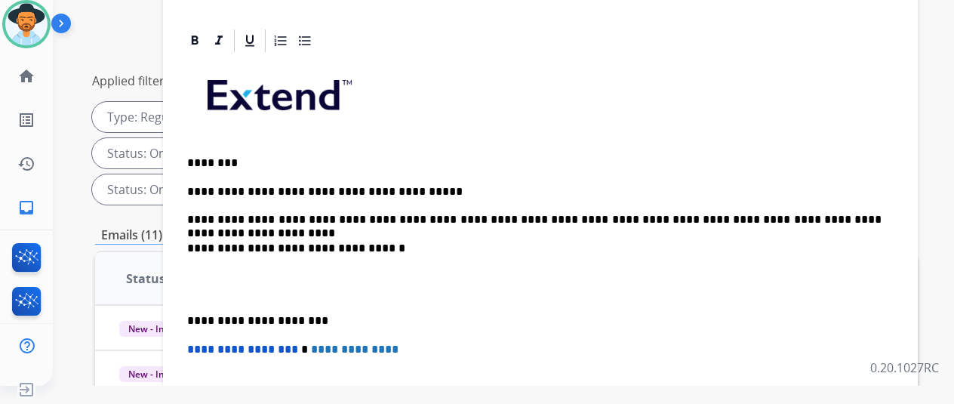
click at [868, 193] on p "**********" at bounding box center [534, 206] width 695 height 42
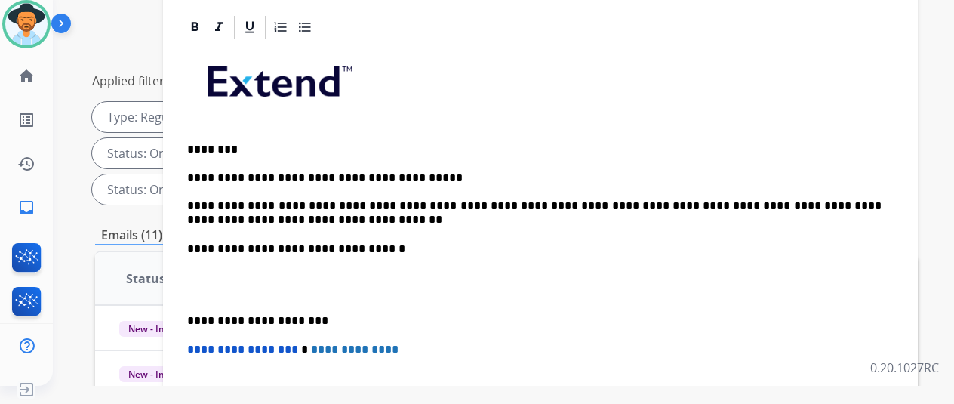
click at [307, 214] on div "**********" at bounding box center [540, 292] width 719 height 503
click at [303, 206] on p "**********" at bounding box center [534, 199] width 695 height 56
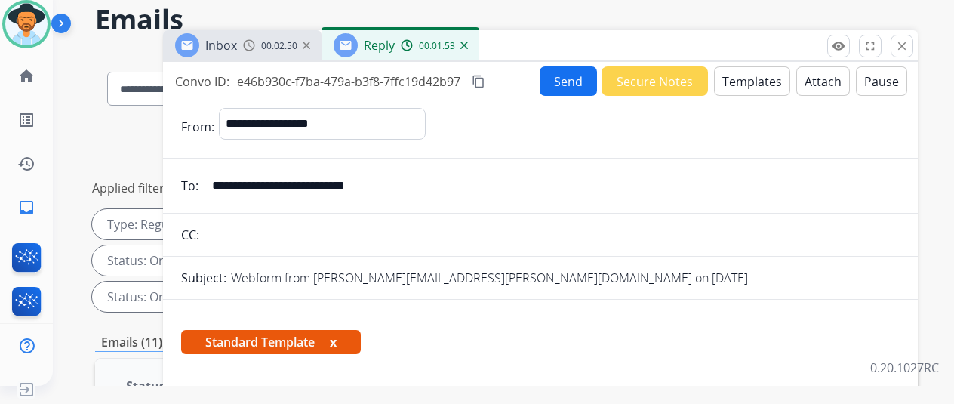
scroll to position [0, 0]
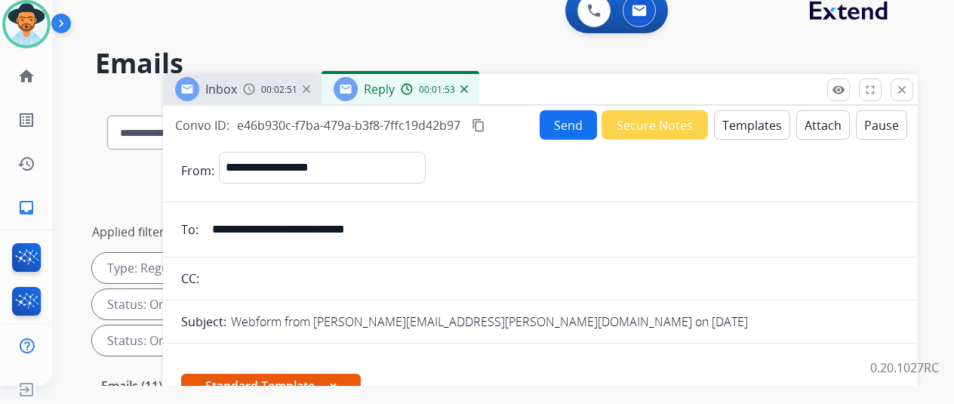
click at [572, 117] on button "Send" at bounding box center [568, 124] width 57 height 29
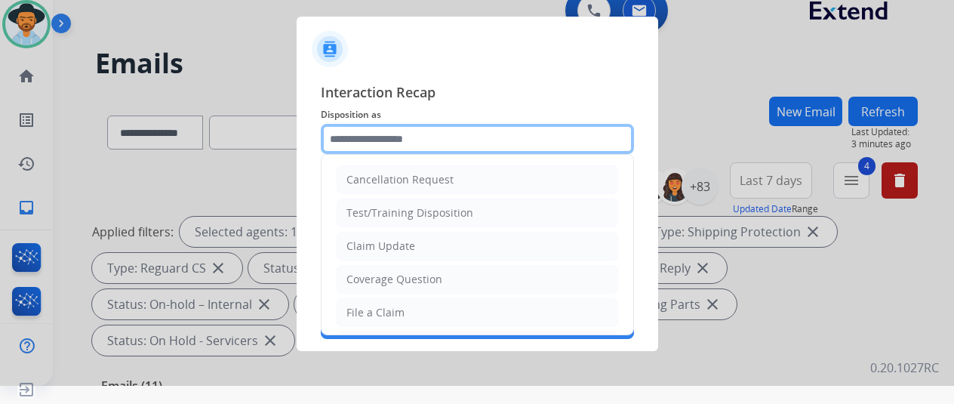
click at [367, 141] on input "text" at bounding box center [477, 139] width 313 height 30
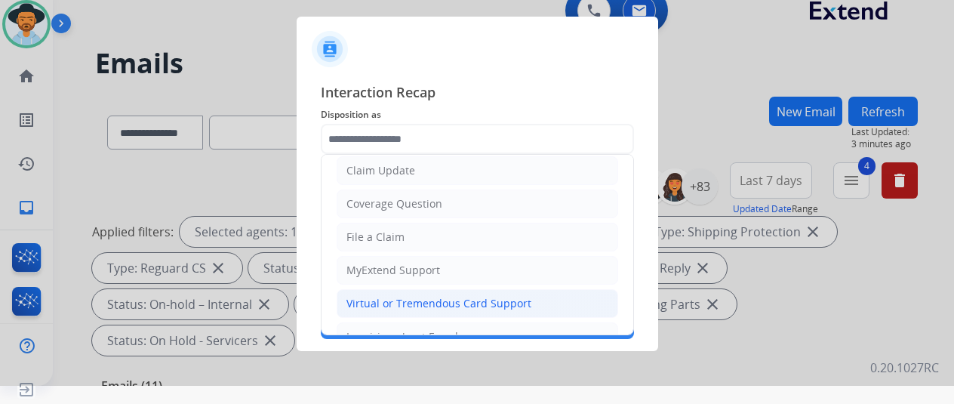
click at [356, 304] on div "Virtual or Tremendous Card Support" at bounding box center [439, 303] width 185 height 15
type input "**********"
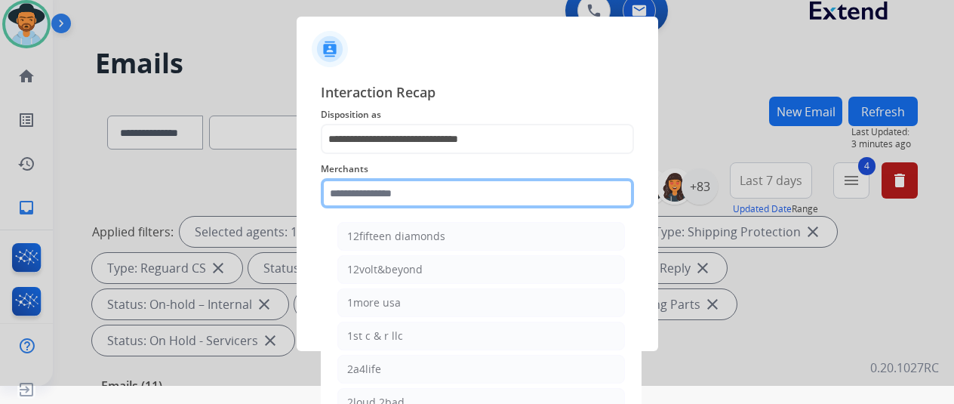
drag, startPoint x: 369, startPoint y: 190, endPoint x: 367, endPoint y: 201, distance: 11.6
click at [369, 188] on input "text" at bounding box center [477, 193] width 313 height 30
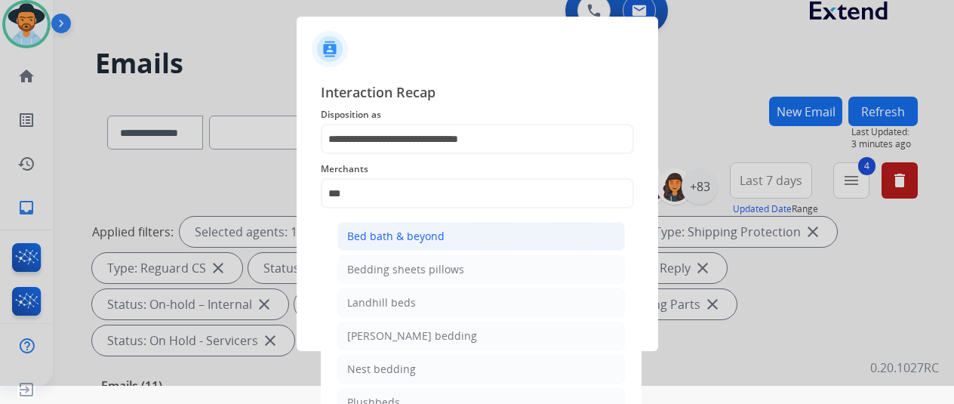
click at [392, 235] on div "Bed bath & beyond" at bounding box center [395, 236] width 97 height 15
type input "**********"
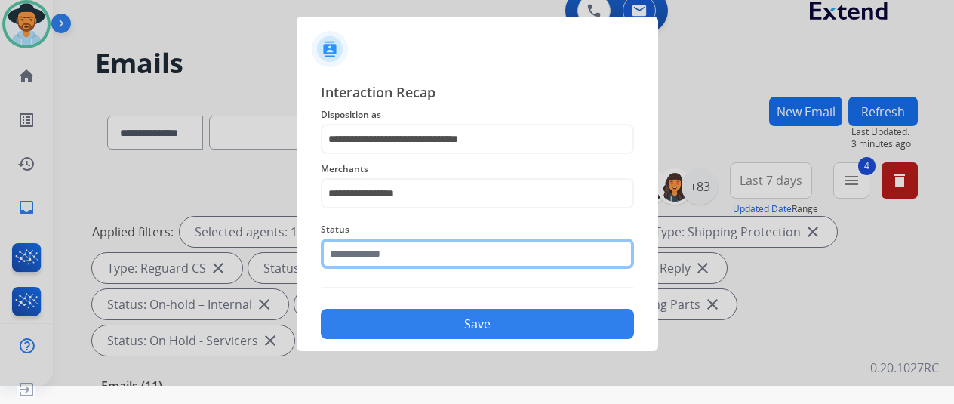
click at [379, 261] on input "text" at bounding box center [477, 254] width 313 height 30
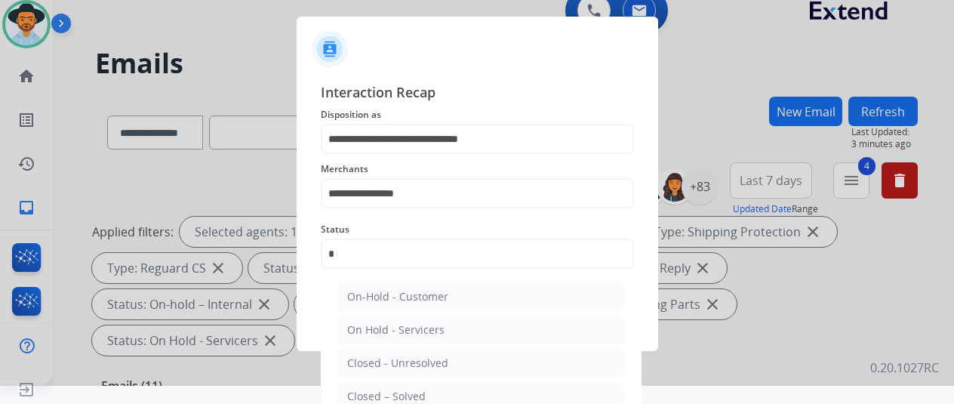
drag, startPoint x: 387, startPoint y: 393, endPoint x: 403, endPoint y: 359, distance: 38.2
click at [390, 389] on div "Closed – Solved" at bounding box center [386, 396] width 79 height 15
type input "**********"
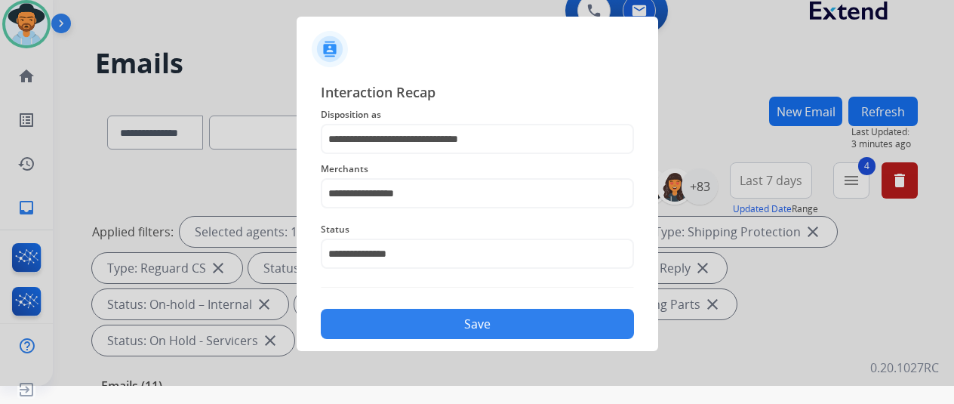
click at [476, 321] on button "Save" at bounding box center [477, 324] width 313 height 30
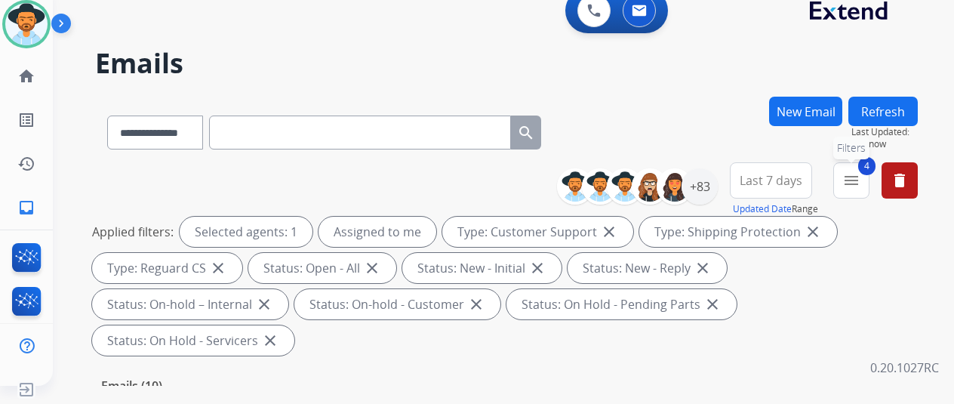
click at [861, 180] on mat-icon "menu" at bounding box center [852, 180] width 18 height 18
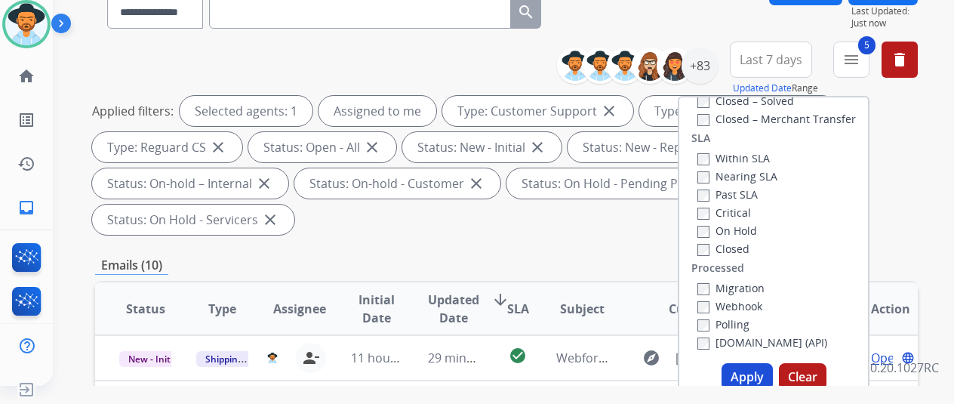
scroll to position [227, 0]
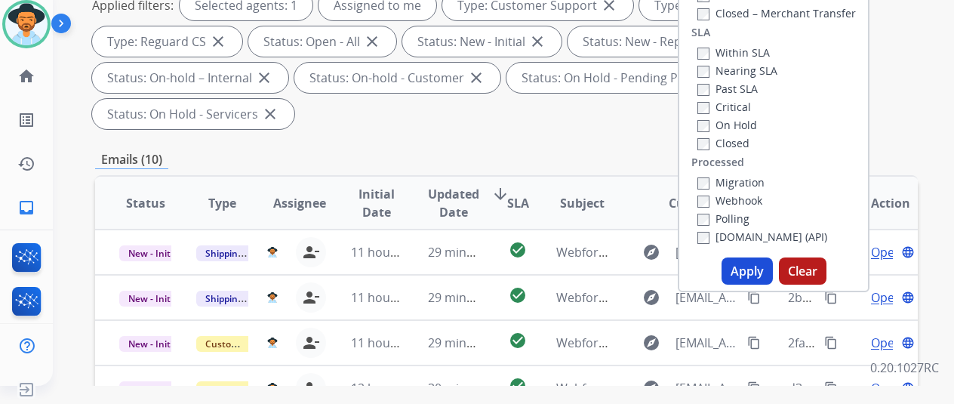
click at [760, 274] on button "Apply" at bounding box center [747, 271] width 51 height 27
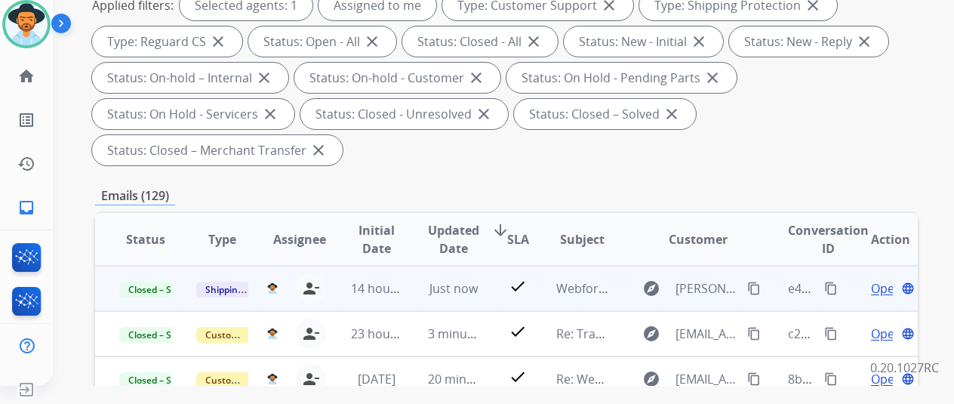
click at [834, 285] on mat-icon "content_copy" at bounding box center [832, 289] width 14 height 14
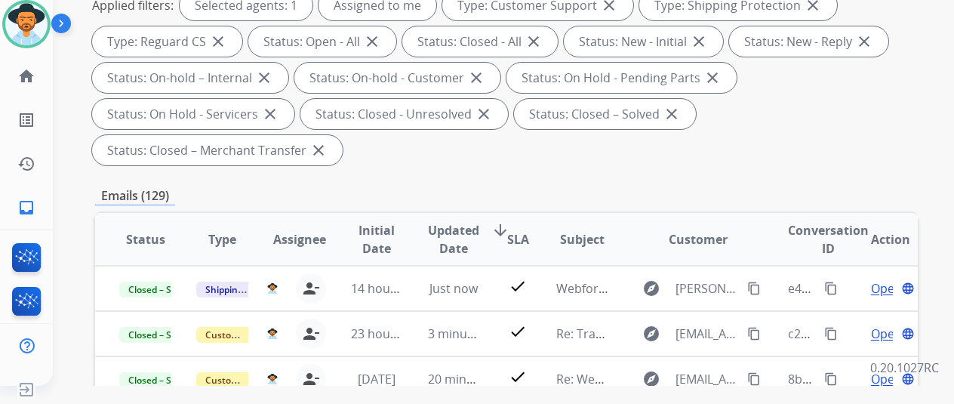
scroll to position [0, 0]
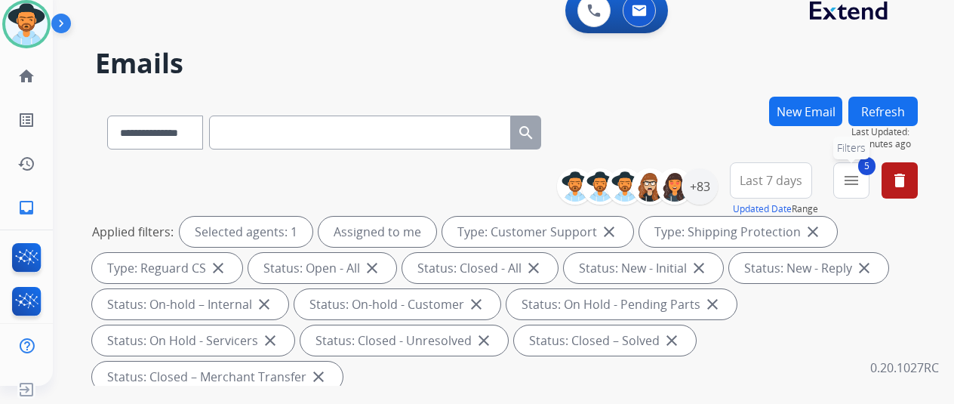
drag, startPoint x: 866, startPoint y: 171, endPoint x: 859, endPoint y: 181, distance: 12.6
click at [867, 176] on button "5 menu Filters" at bounding box center [852, 180] width 36 height 36
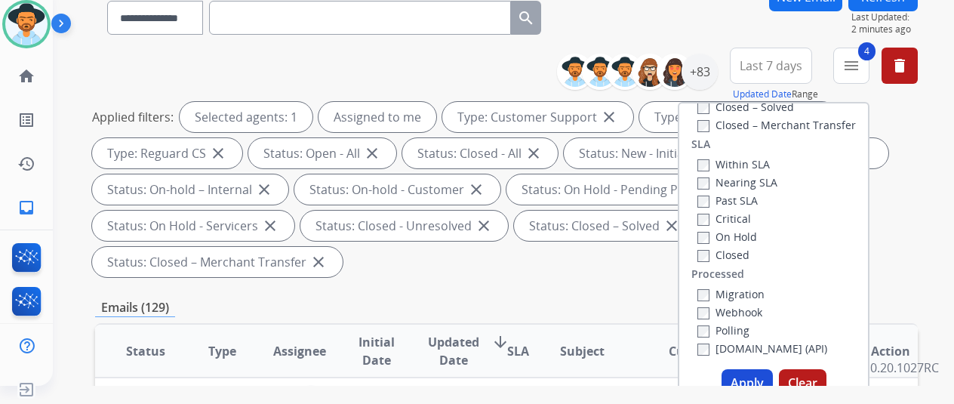
scroll to position [227, 0]
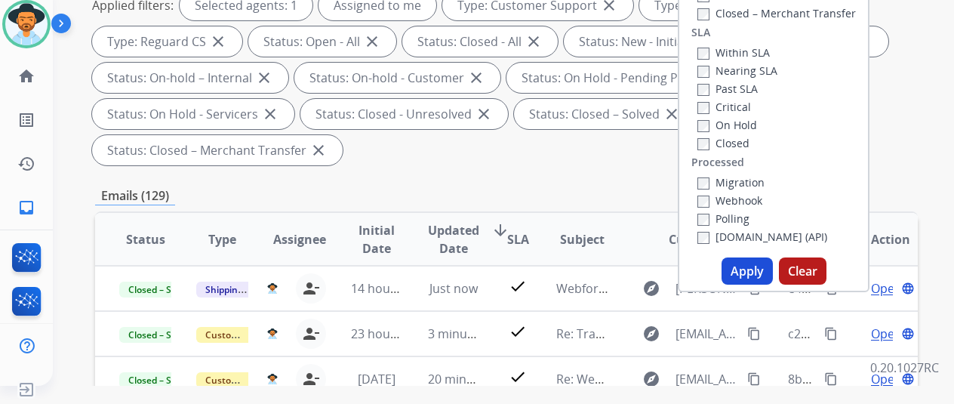
click at [748, 277] on button "Apply" at bounding box center [747, 271] width 51 height 27
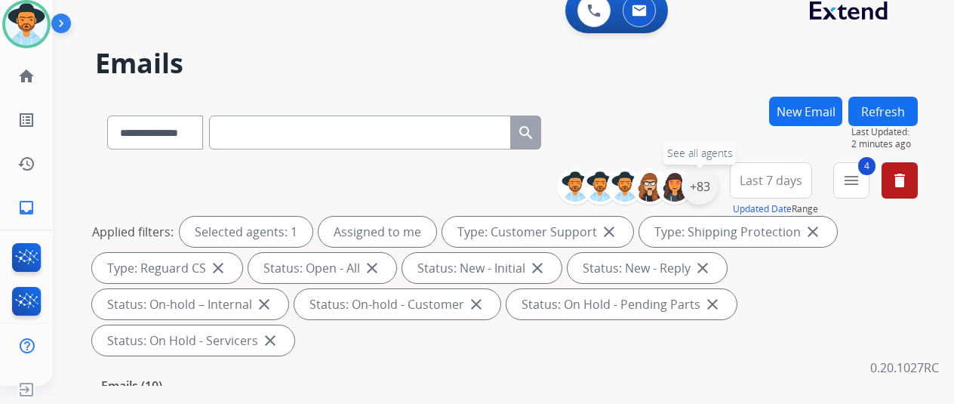
click at [717, 180] on div "+83" at bounding box center [700, 186] width 36 height 36
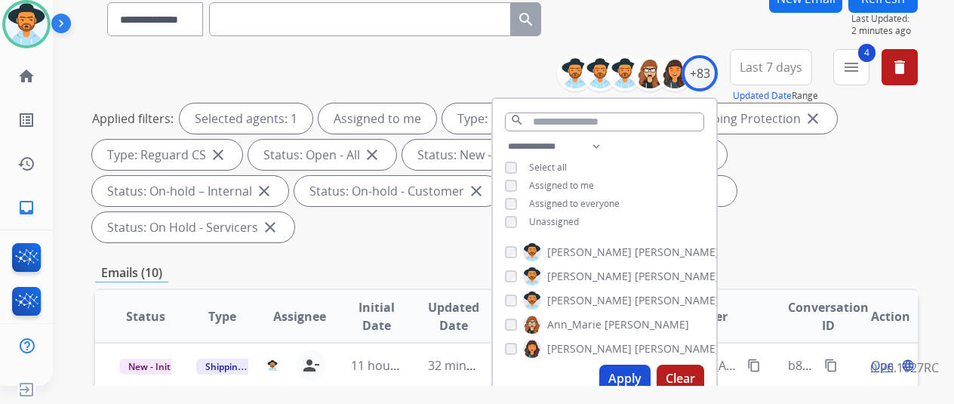
scroll to position [302, 0]
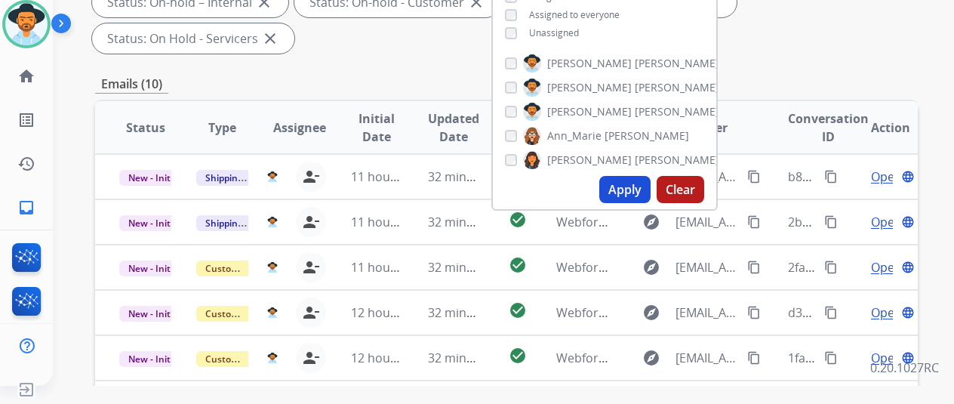
click at [630, 190] on button "Apply" at bounding box center [625, 189] width 51 height 27
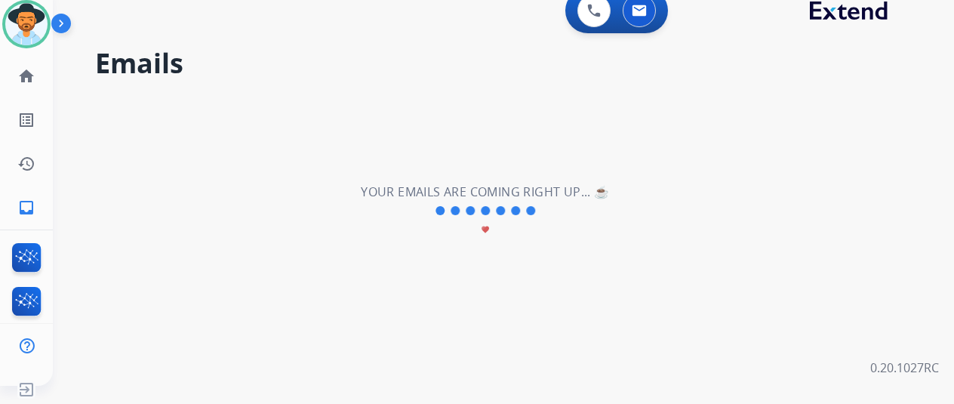
scroll to position [0, 0]
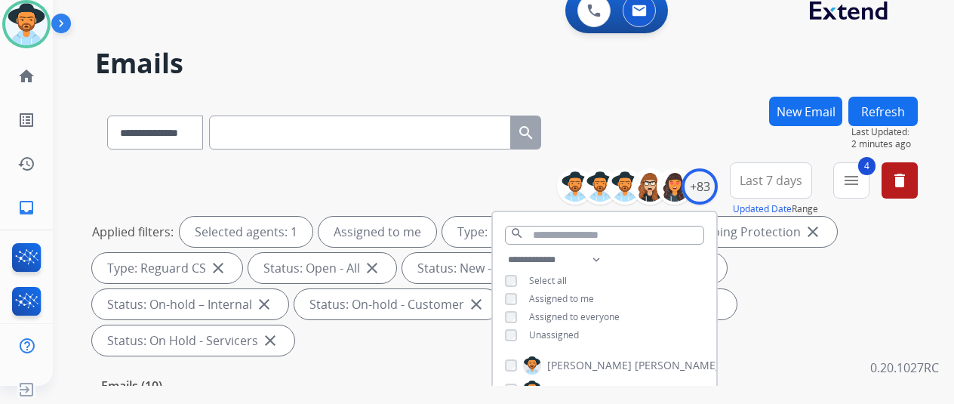
click at [681, 87] on div "**********" at bounding box center [485, 238] width 865 height 404
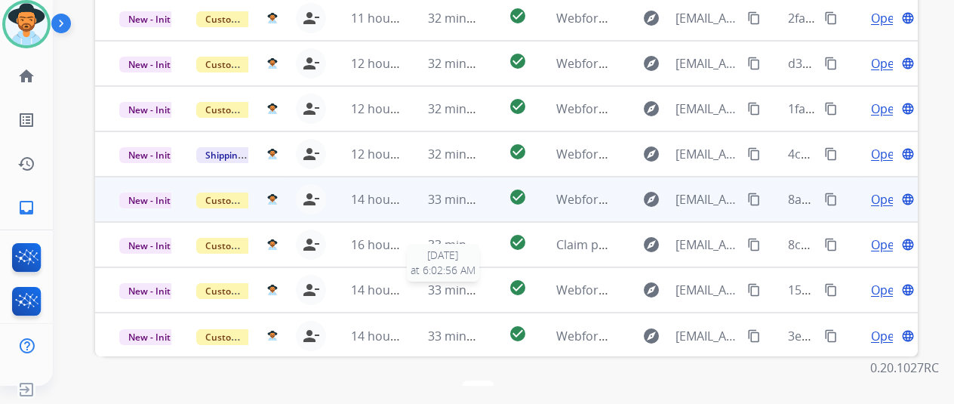
scroll to position [325, 0]
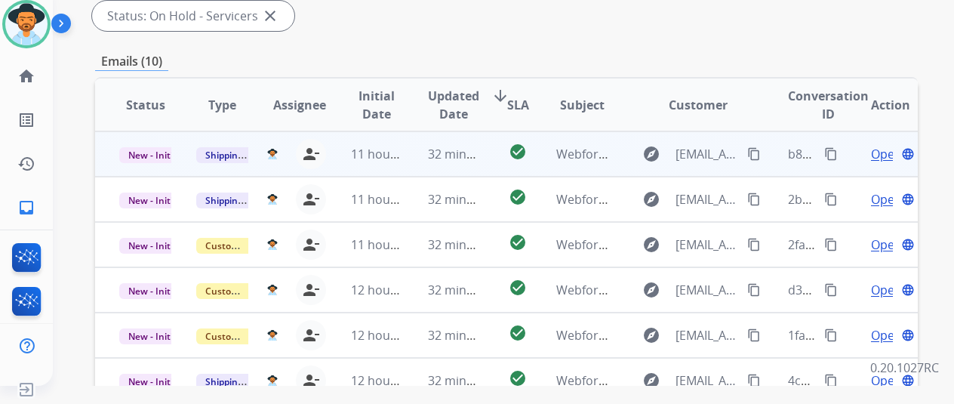
click at [885, 145] on span "Open" at bounding box center [886, 154] width 31 height 18
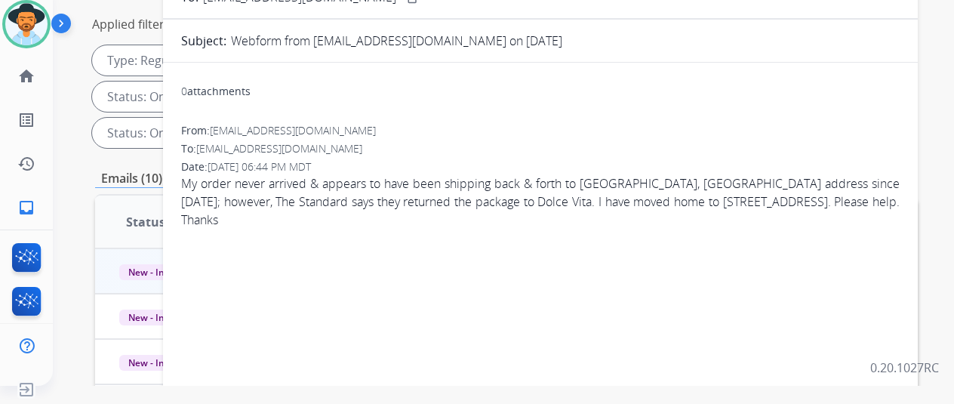
scroll to position [98, 0]
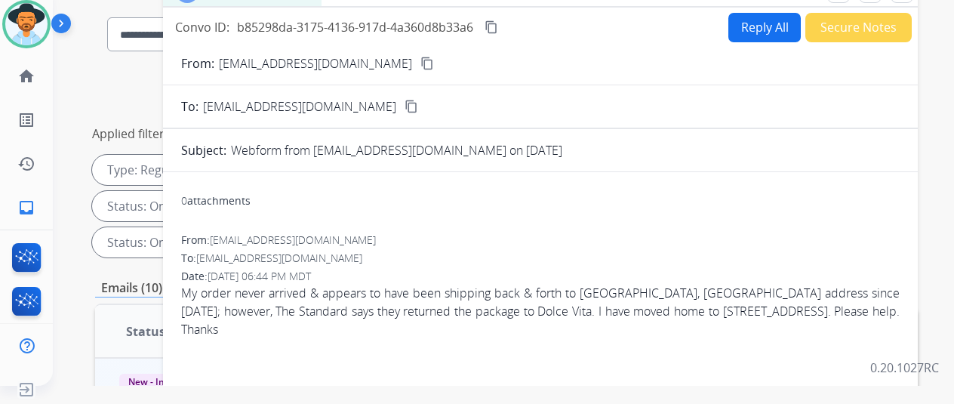
click at [421, 61] on mat-icon "content_copy" at bounding box center [428, 64] width 14 height 14
click at [758, 22] on button "Reply All" at bounding box center [765, 27] width 72 height 29
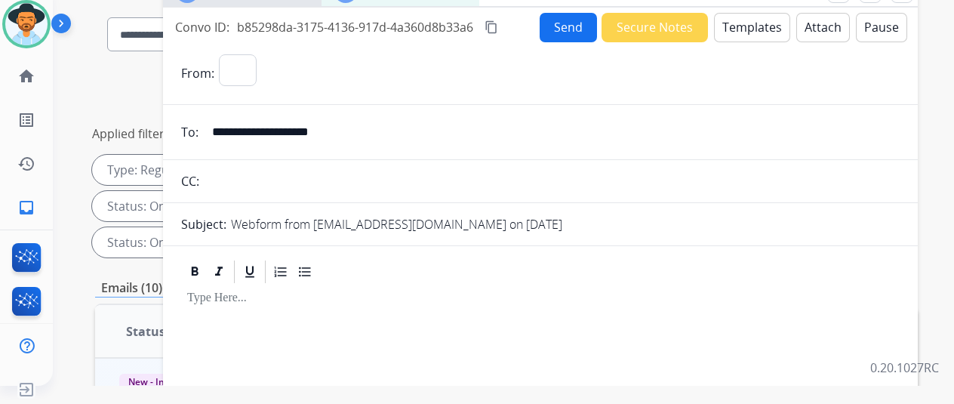
select select "**********"
click at [761, 19] on button "Templates" at bounding box center [752, 27] width 76 height 29
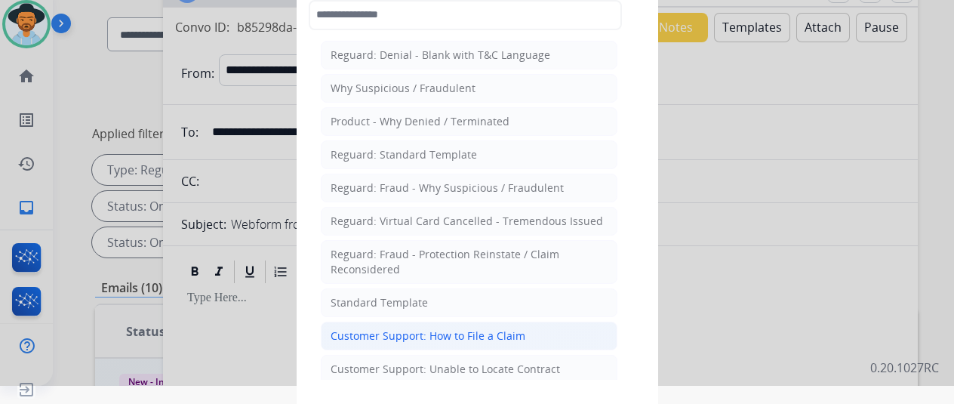
click at [412, 328] on div "Customer Support: How to File a Claim" at bounding box center [428, 335] width 195 height 15
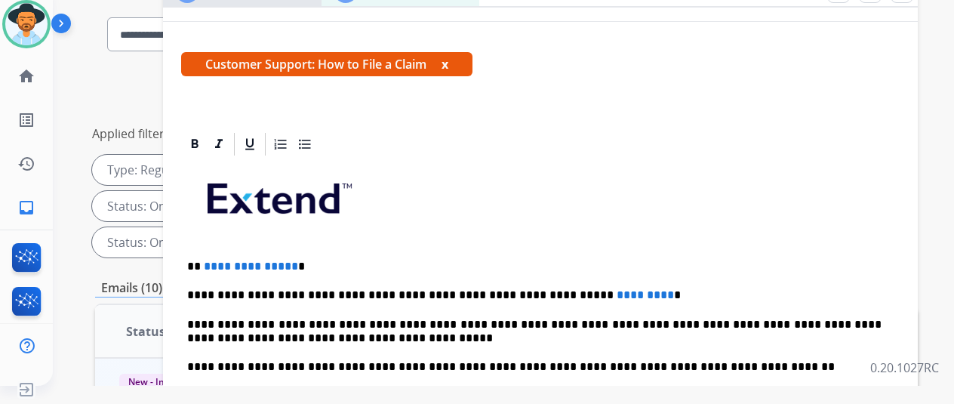
scroll to position [227, 0]
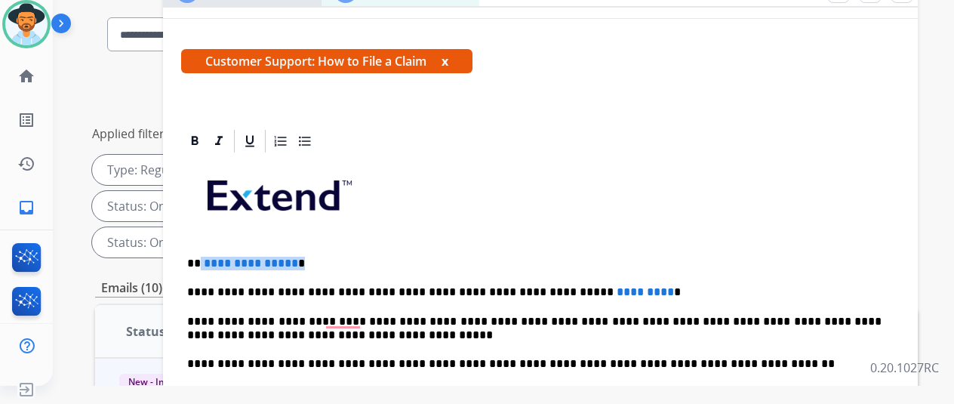
drag, startPoint x: 304, startPoint y: 262, endPoint x: 214, endPoint y: 258, distance: 89.9
click at [211, 258] on p "**********" at bounding box center [534, 264] width 695 height 14
drag, startPoint x: 615, startPoint y: 289, endPoint x: 504, endPoint y: 291, distance: 111.0
click at [504, 291] on p "**********" at bounding box center [534, 292] width 695 height 14
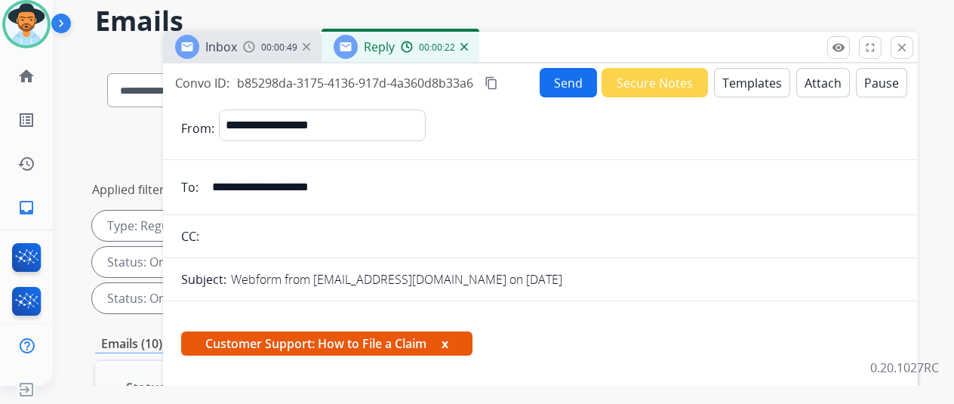
scroll to position [0, 0]
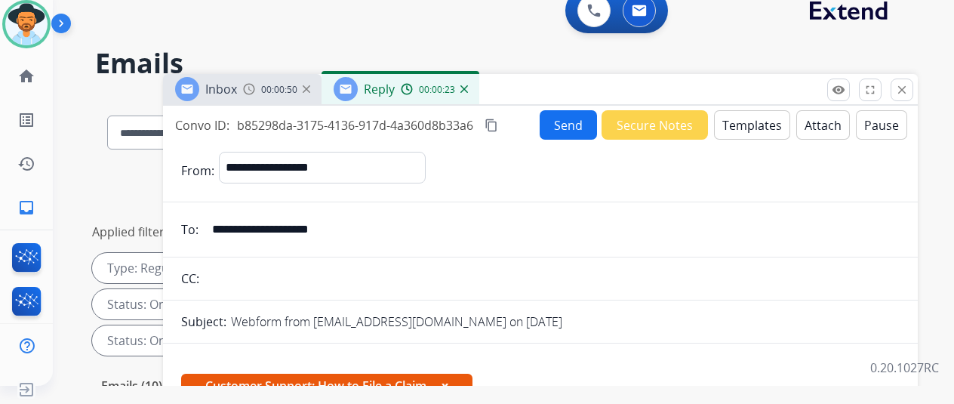
click at [574, 120] on button "Send" at bounding box center [568, 124] width 57 height 29
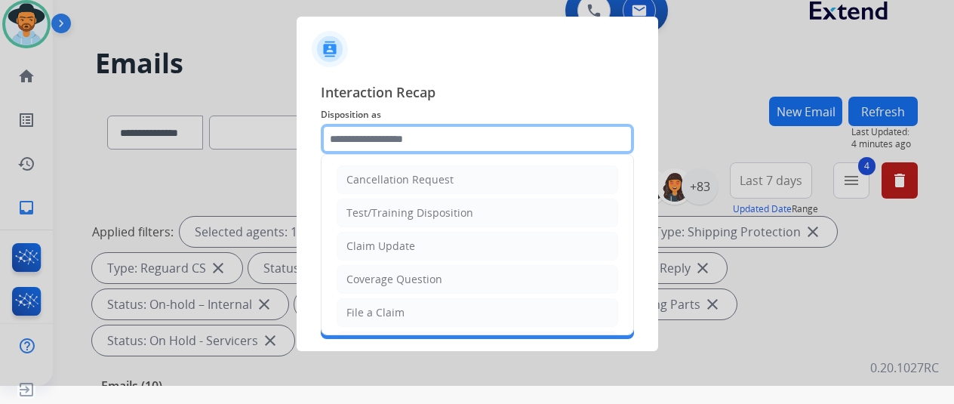
click at [346, 128] on input "text" at bounding box center [477, 139] width 313 height 30
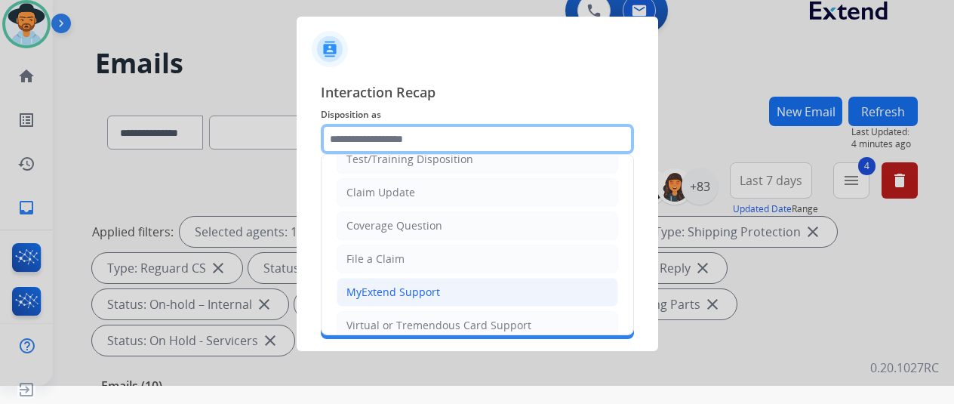
scroll to position [76, 0]
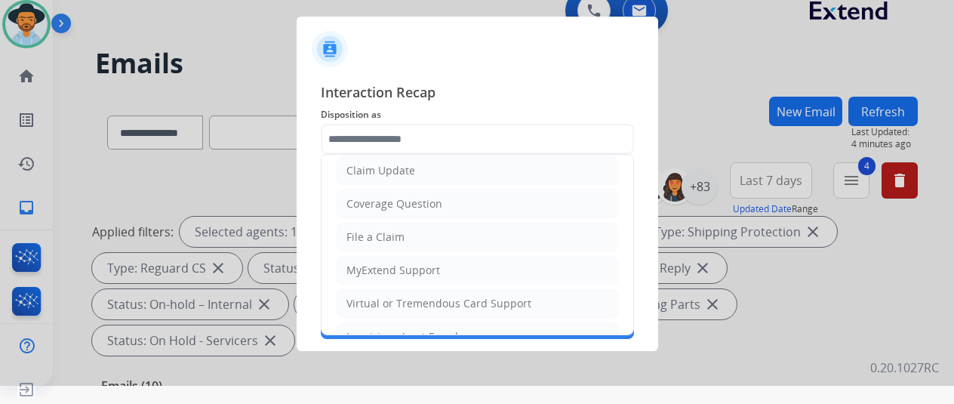
drag, startPoint x: 381, startPoint y: 228, endPoint x: 396, endPoint y: 209, distance: 24.2
click at [383, 226] on li "File a Claim" at bounding box center [478, 237] width 282 height 29
type input "**********"
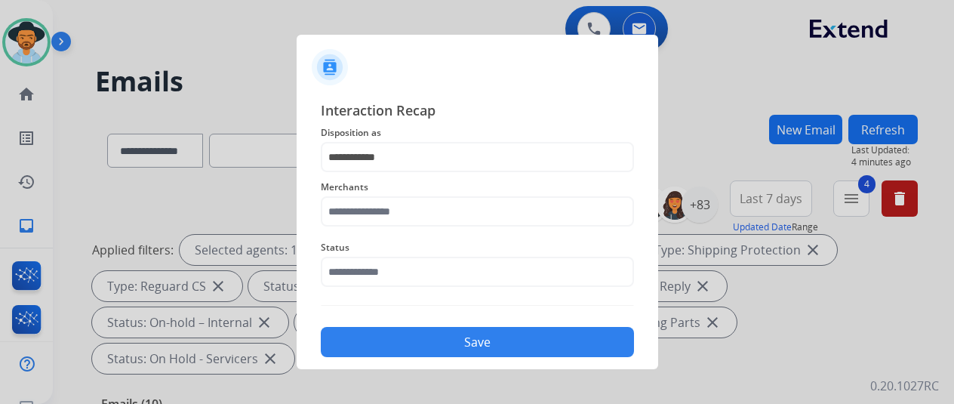
select select "**********"
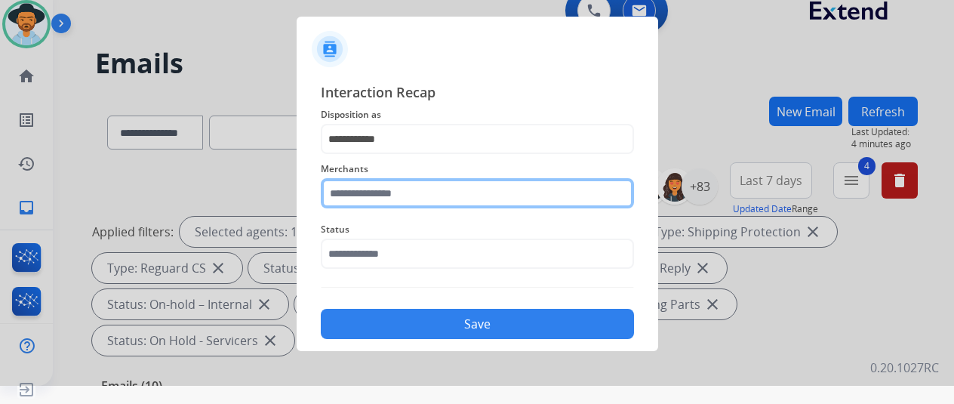
click at [362, 194] on input "text" at bounding box center [477, 193] width 313 height 30
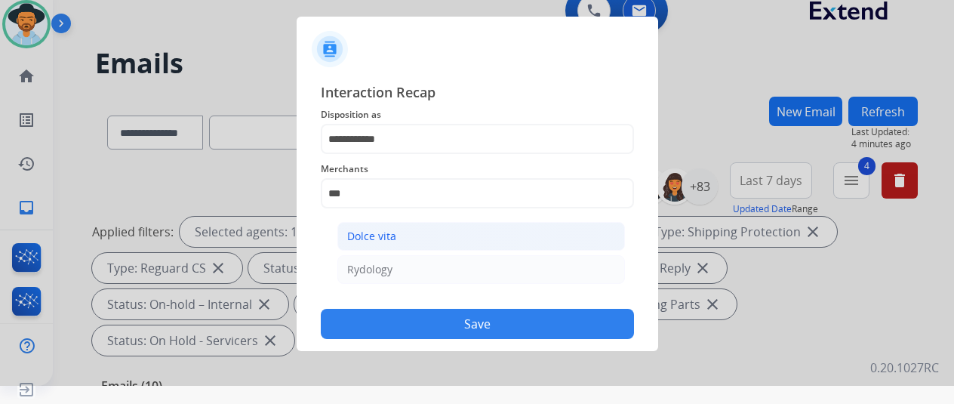
click at [375, 236] on div "Dolce vita" at bounding box center [371, 236] width 49 height 15
type input "**********"
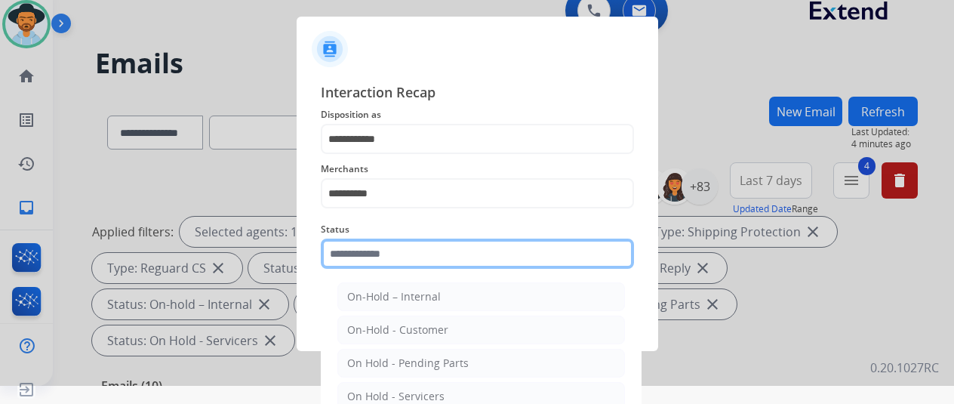
click at [396, 259] on input "text" at bounding box center [477, 254] width 313 height 30
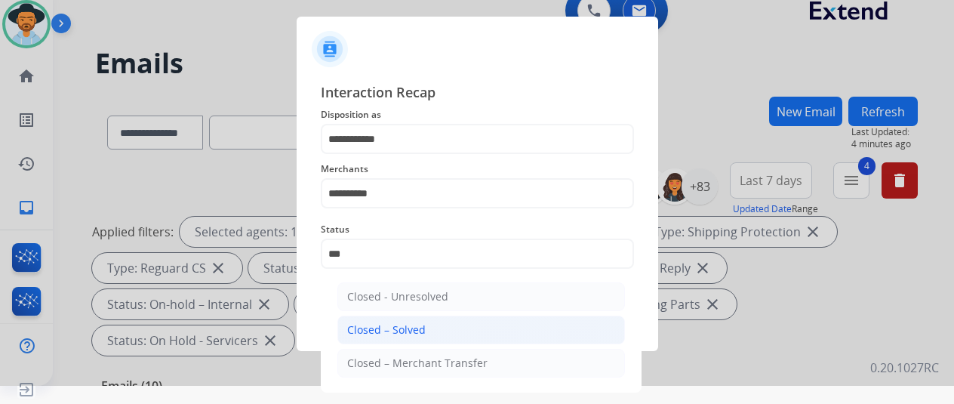
click at [367, 322] on div "Closed – Solved" at bounding box center [386, 329] width 79 height 15
type input "**********"
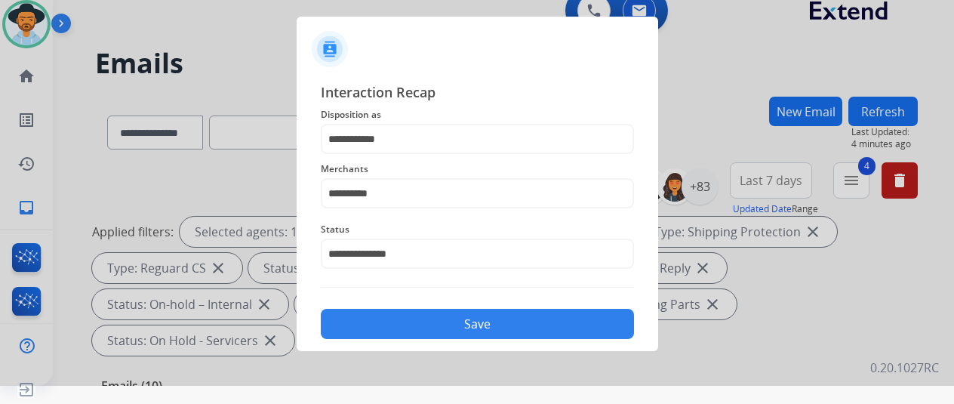
click at [427, 325] on button "Save" at bounding box center [477, 324] width 313 height 30
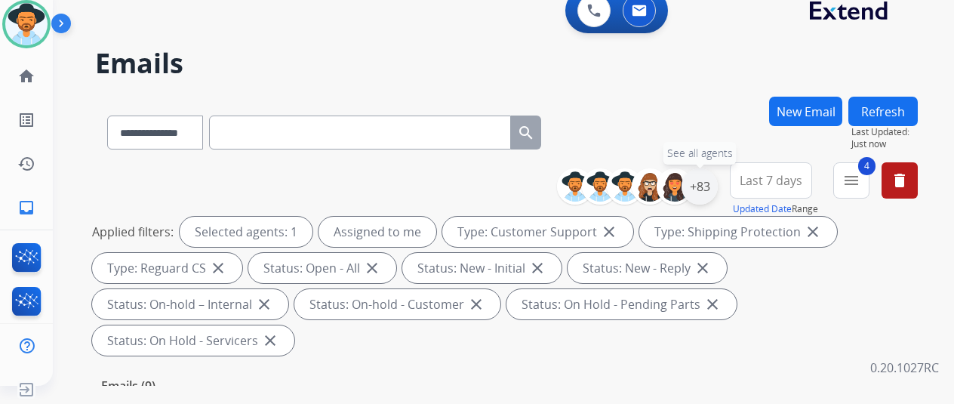
click at [715, 183] on div "+83" at bounding box center [700, 186] width 36 height 36
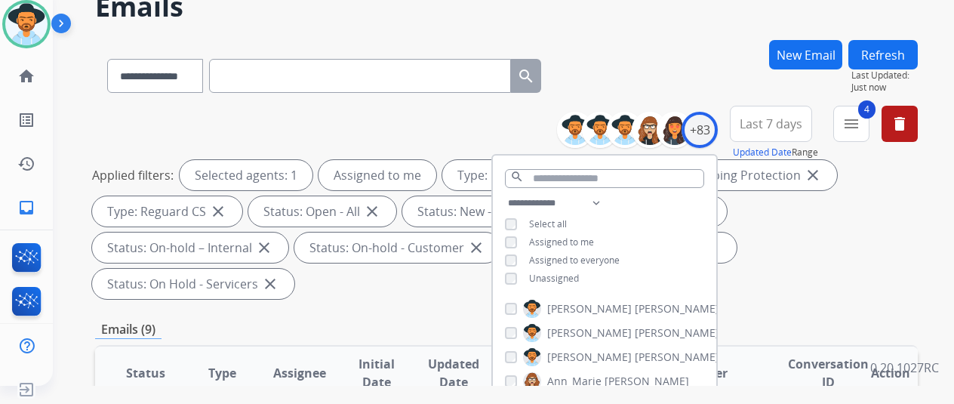
scroll to position [151, 0]
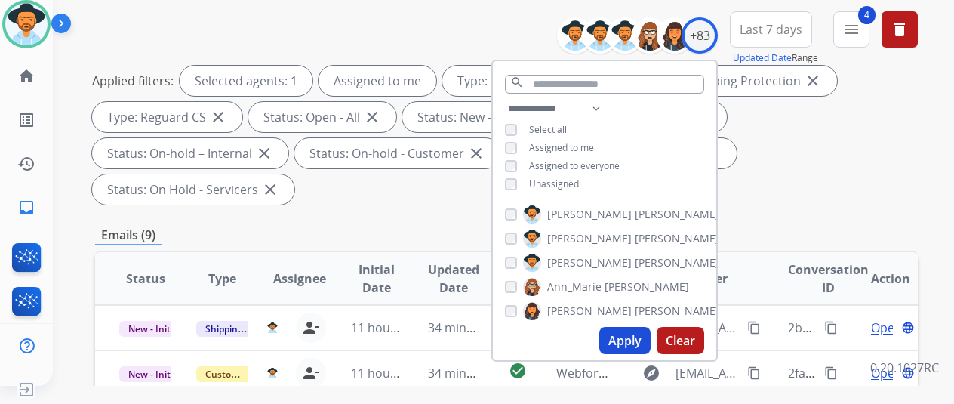
click at [640, 336] on button "Apply" at bounding box center [625, 340] width 51 height 27
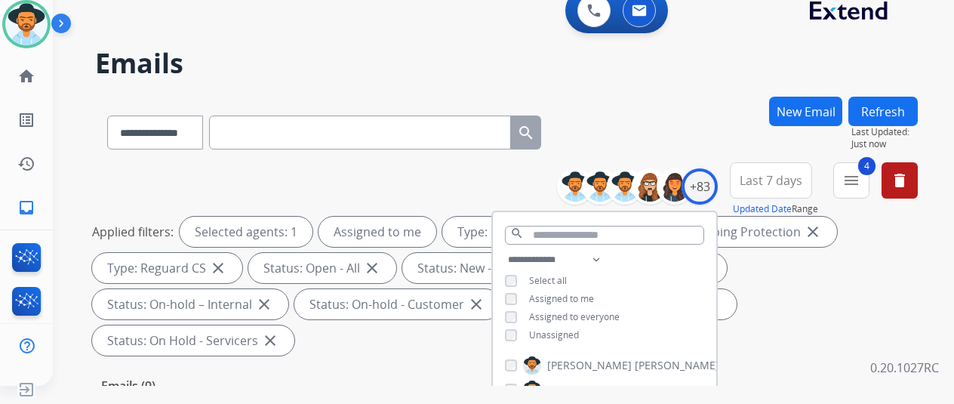
click at [696, 111] on div "**********" at bounding box center [506, 130] width 823 height 66
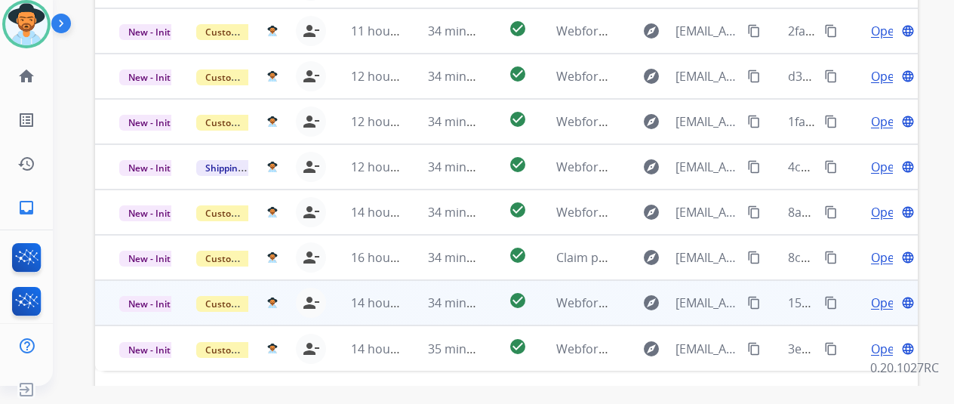
scroll to position [551, 0]
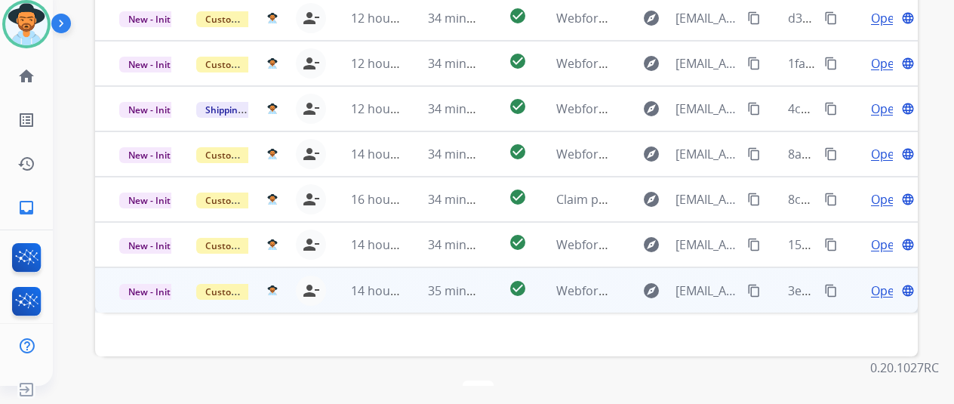
click at [880, 282] on span "Open" at bounding box center [886, 291] width 31 height 18
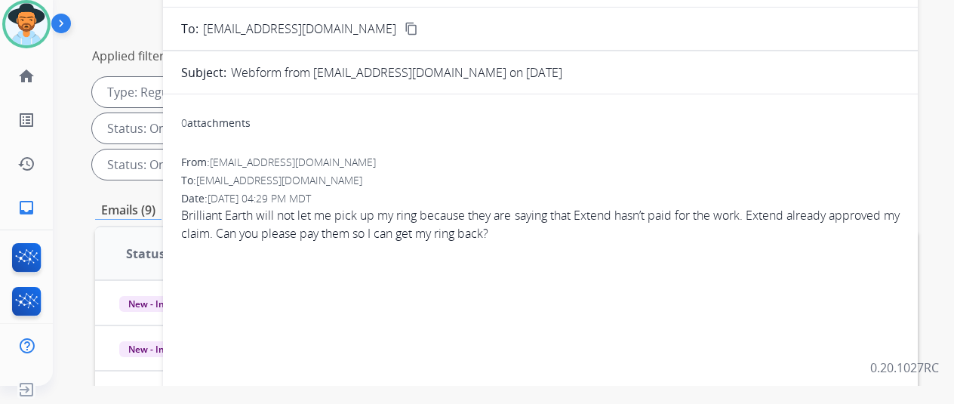
scroll to position [23, 0]
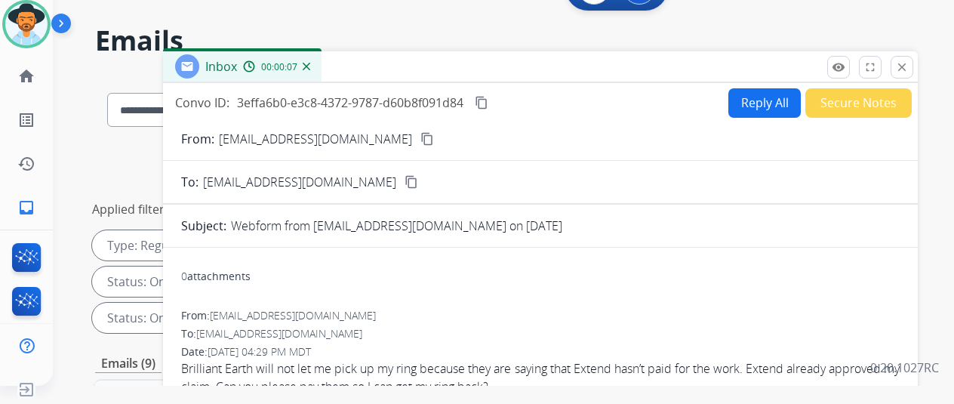
click at [421, 135] on mat-icon "content_copy" at bounding box center [428, 139] width 14 height 14
click at [757, 99] on button "Reply All" at bounding box center [765, 102] width 72 height 29
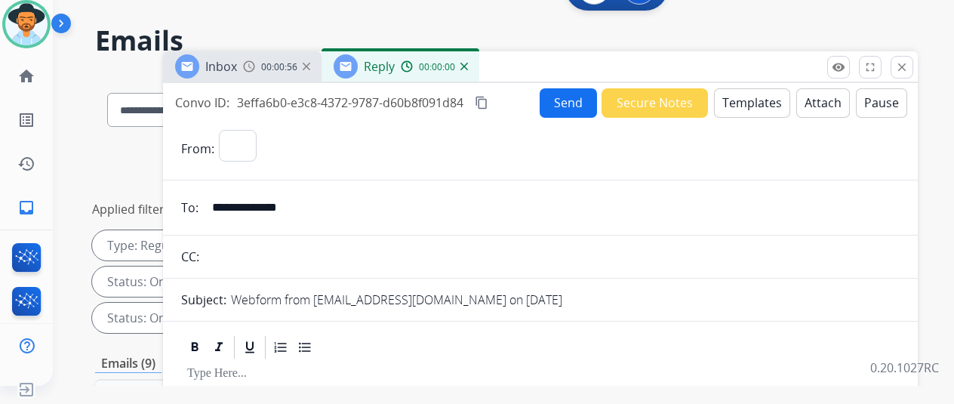
select select "**********"
click at [746, 91] on button "Templates" at bounding box center [752, 102] width 76 height 29
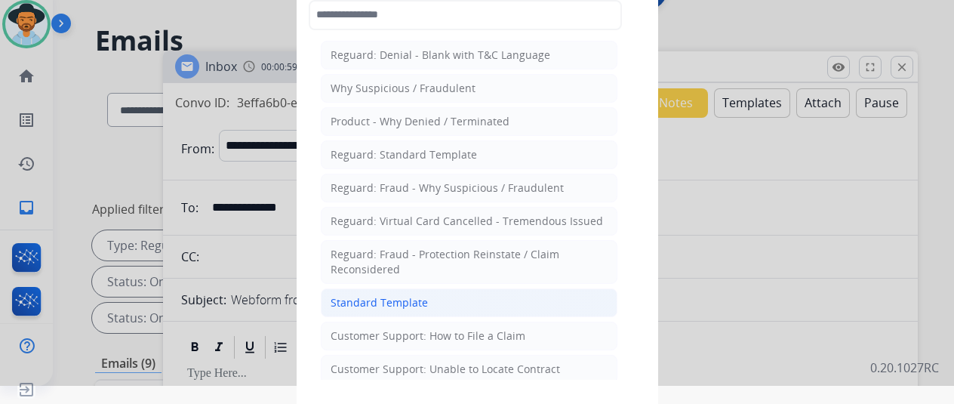
click at [360, 297] on div "Standard Template" at bounding box center [379, 302] width 97 height 15
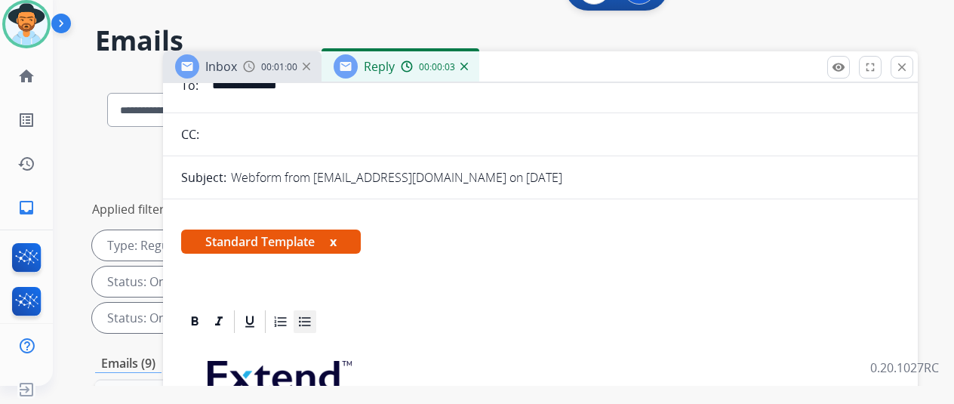
scroll to position [227, 0]
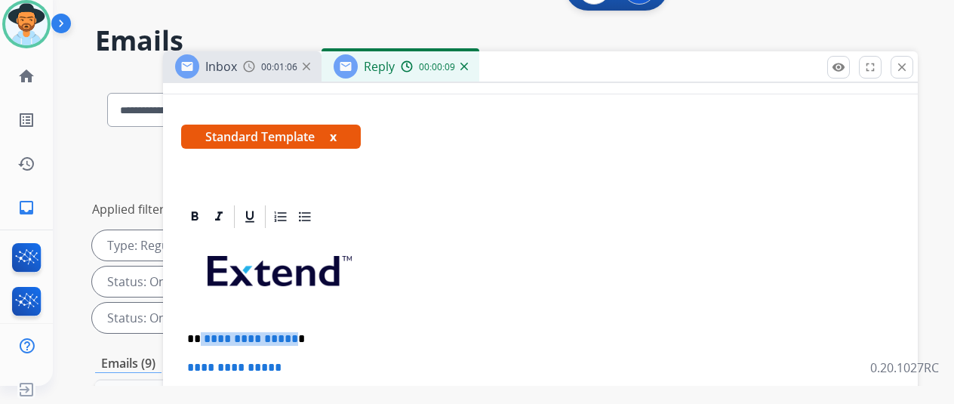
drag, startPoint x: 301, startPoint y: 338, endPoint x: 211, endPoint y: 333, distance: 89.2
click at [211, 333] on p "**********" at bounding box center [534, 339] width 695 height 14
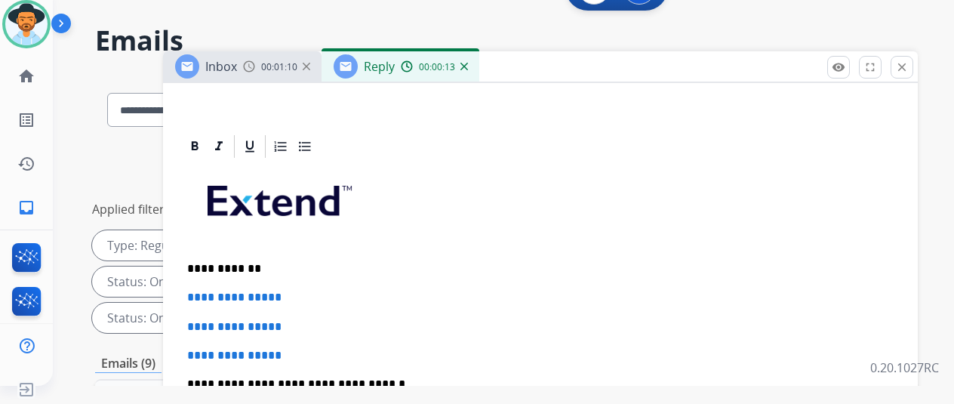
scroll to position [347, 0]
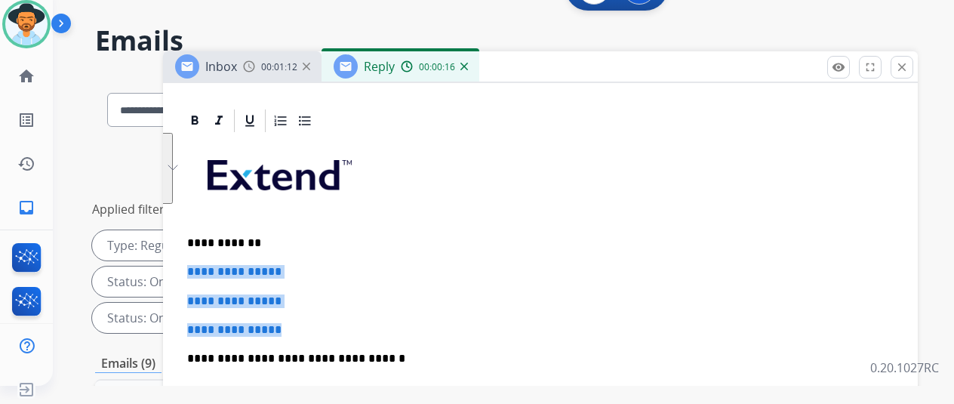
drag, startPoint x: 295, startPoint y: 298, endPoint x: 187, endPoint y: 242, distance: 121.2
click at [187, 242] on div "**********" at bounding box center [540, 98] width 755 height 674
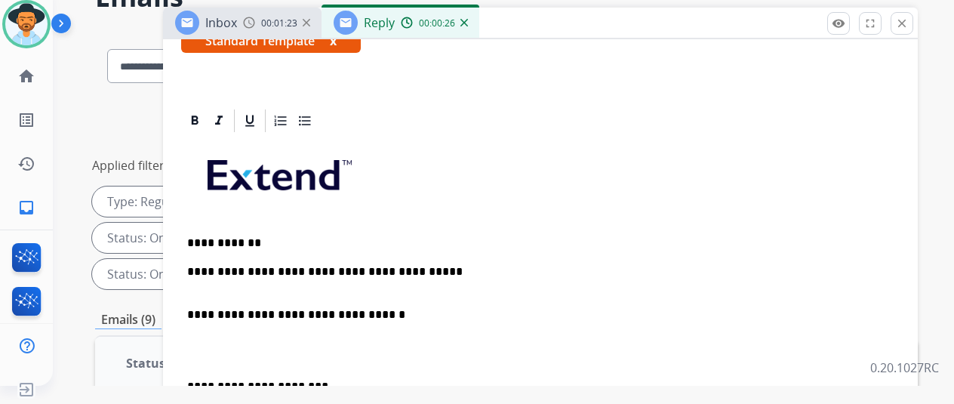
scroll to position [53, 0]
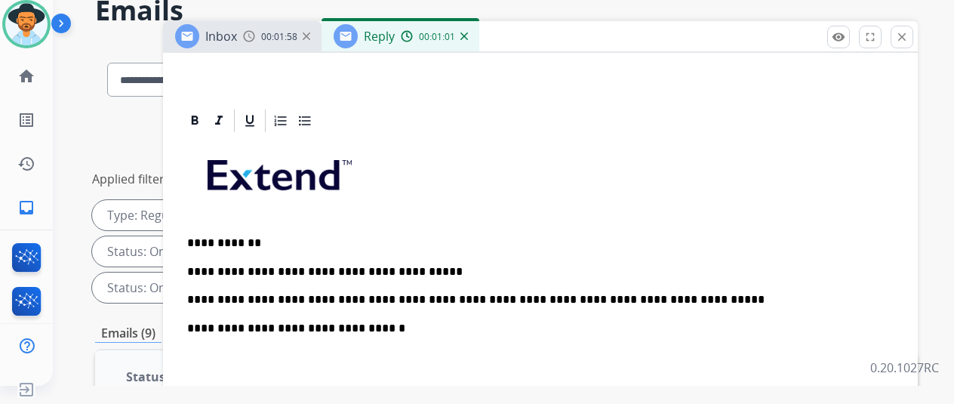
click at [615, 270] on p "**********" at bounding box center [534, 286] width 695 height 42
click at [660, 270] on p "**********" at bounding box center [534, 286] width 695 height 42
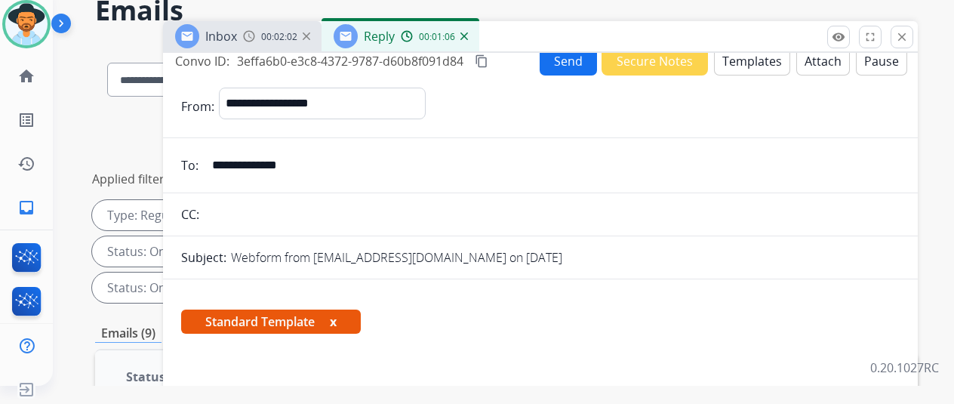
scroll to position [0, 0]
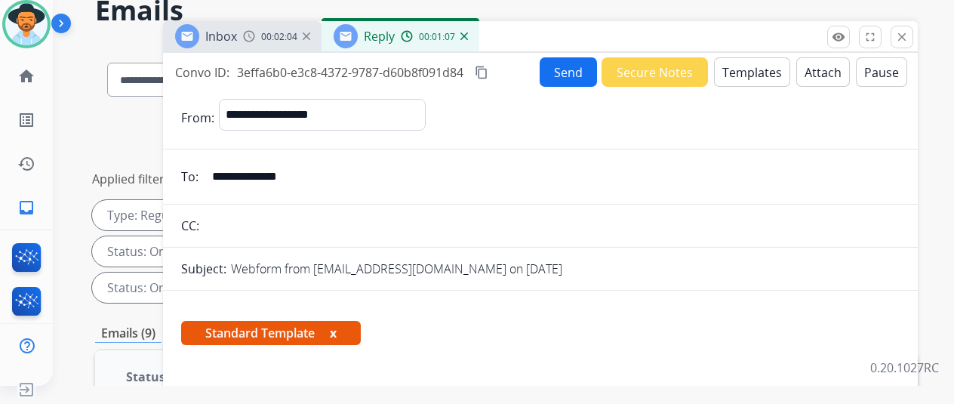
click at [575, 68] on button "Send" at bounding box center [568, 71] width 57 height 29
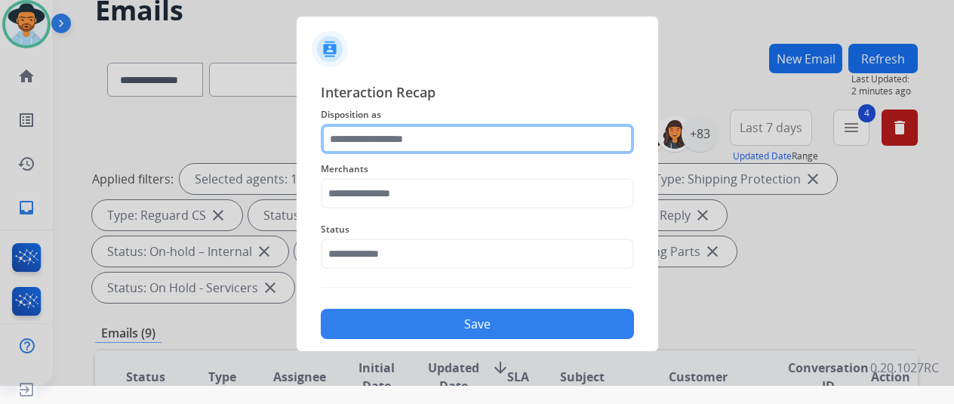
click at [376, 137] on input "text" at bounding box center [477, 139] width 313 height 30
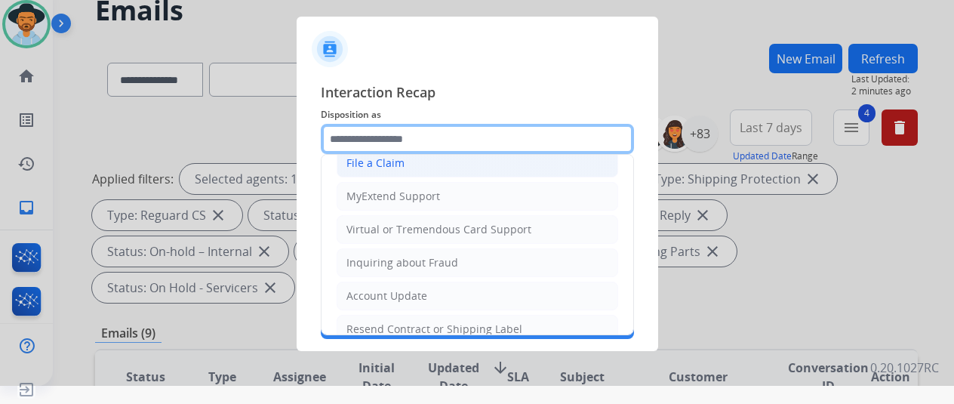
scroll to position [229, 0]
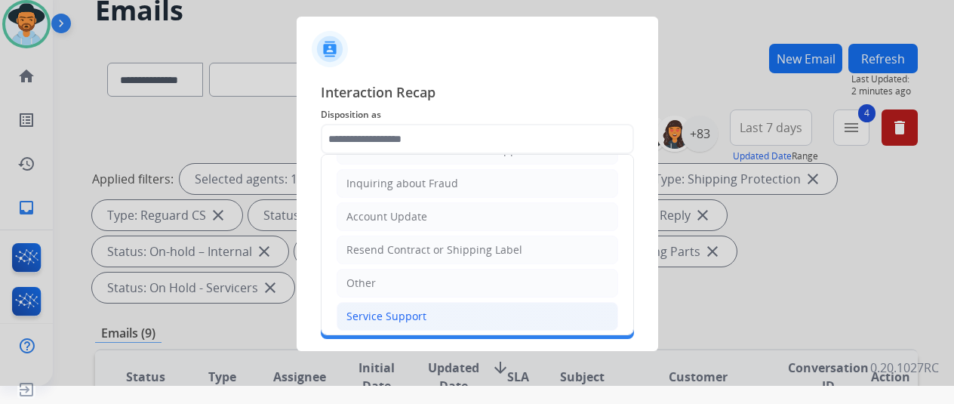
drag, startPoint x: 381, startPoint y: 310, endPoint x: 372, endPoint y: 274, distance: 36.6
click at [381, 309] on div "Service Support" at bounding box center [387, 316] width 80 height 15
type input "**********"
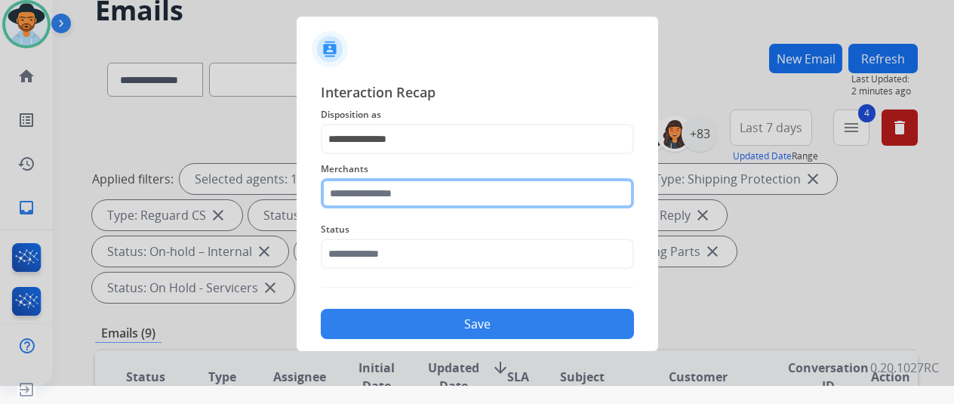
click at [366, 187] on input "text" at bounding box center [477, 193] width 313 height 30
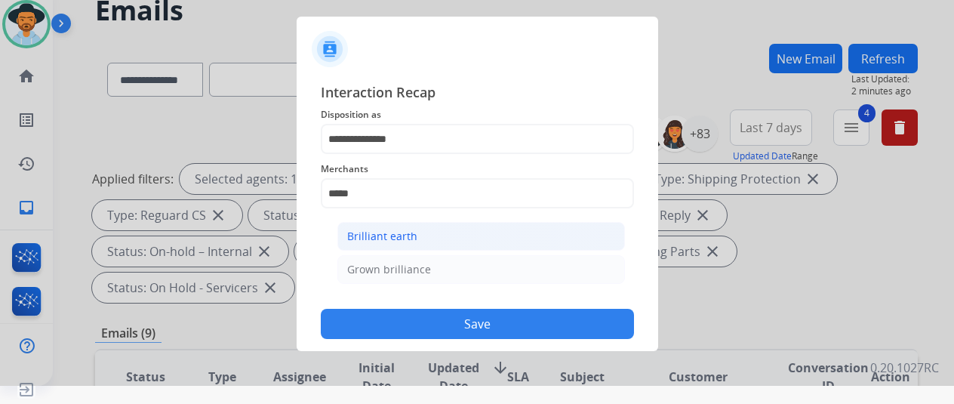
click at [378, 238] on div "Brilliant earth" at bounding box center [382, 236] width 70 height 15
type input "**********"
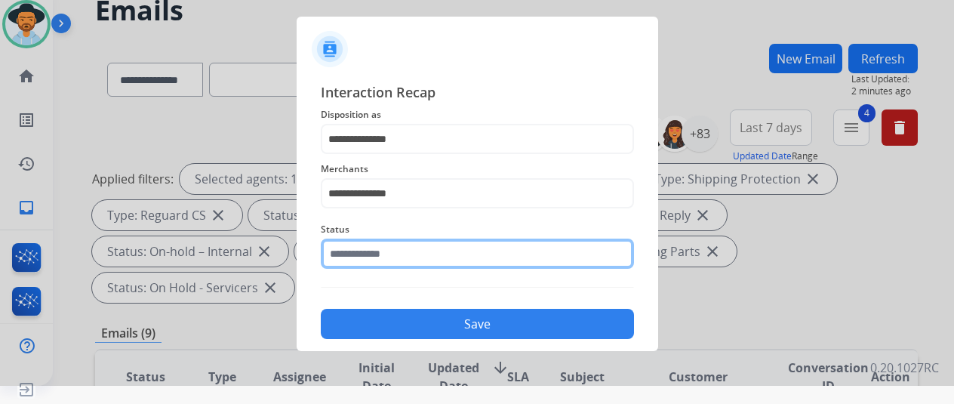
click at [370, 248] on input "text" at bounding box center [477, 254] width 313 height 30
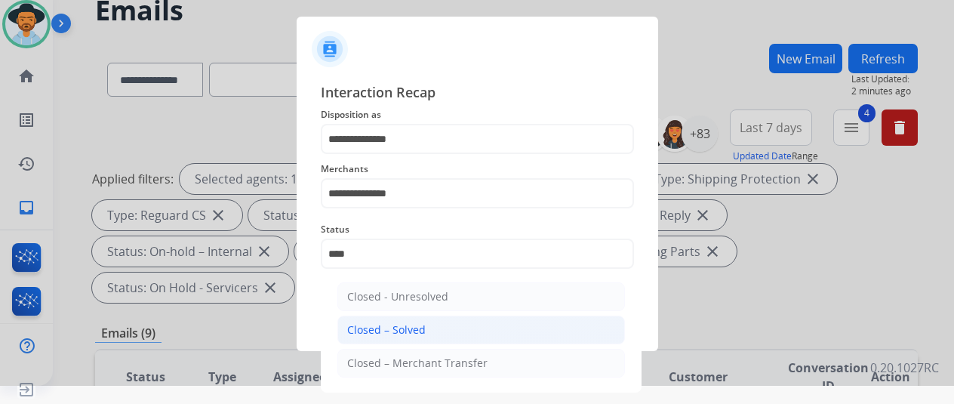
click at [375, 329] on div "Closed – Solved" at bounding box center [386, 329] width 79 height 15
type input "**********"
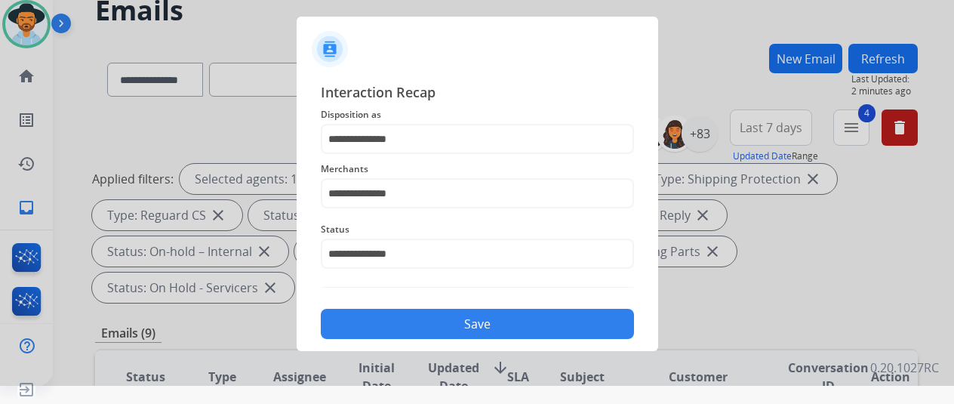
click at [422, 331] on button "Save" at bounding box center [477, 324] width 313 height 30
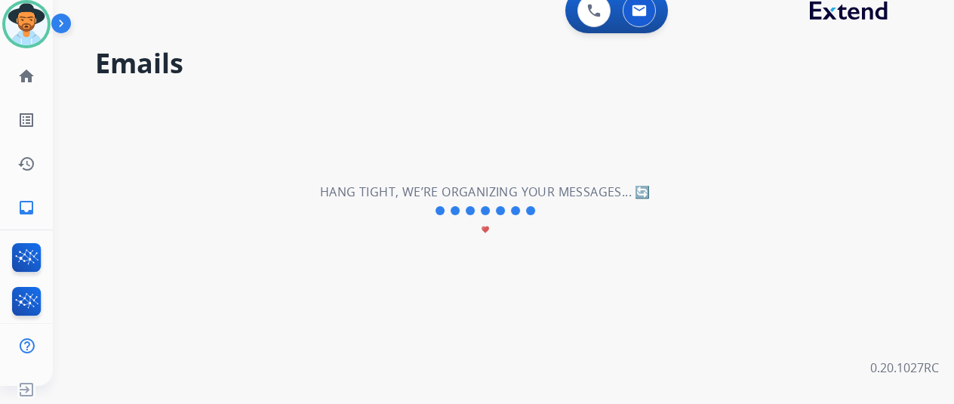
scroll to position [0, 0]
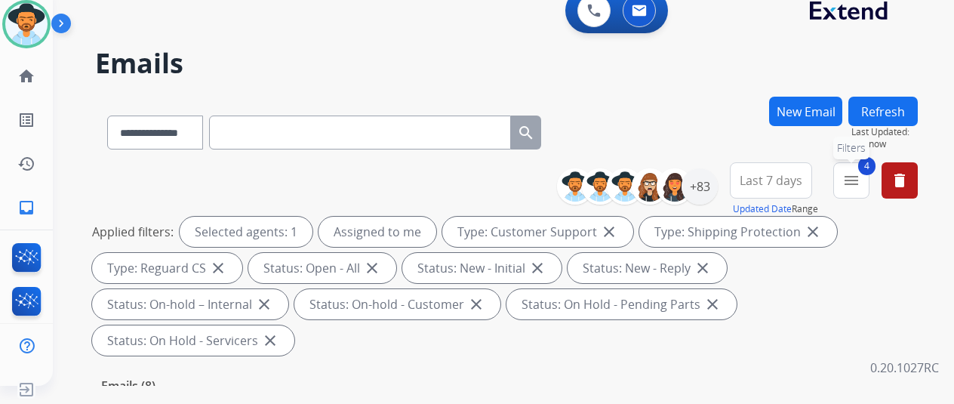
click at [858, 179] on mat-icon "menu" at bounding box center [852, 180] width 18 height 18
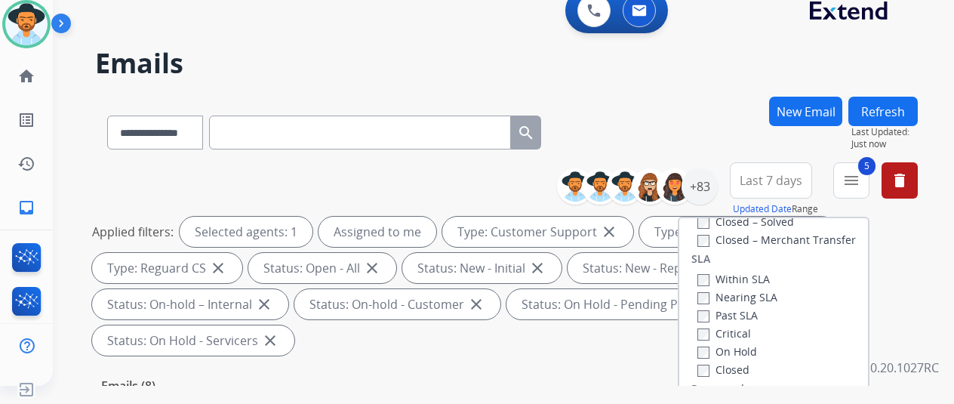
scroll to position [302, 0]
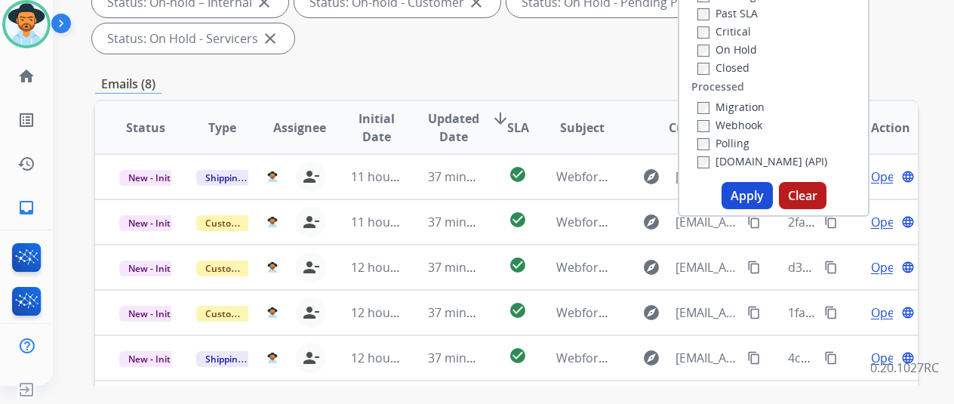
click at [757, 194] on button "Apply" at bounding box center [747, 195] width 51 height 27
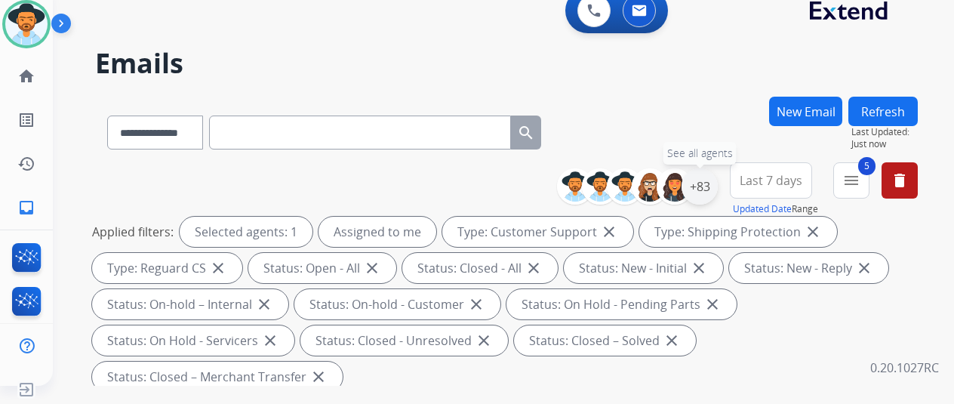
click at [714, 180] on div "+83" at bounding box center [700, 186] width 36 height 36
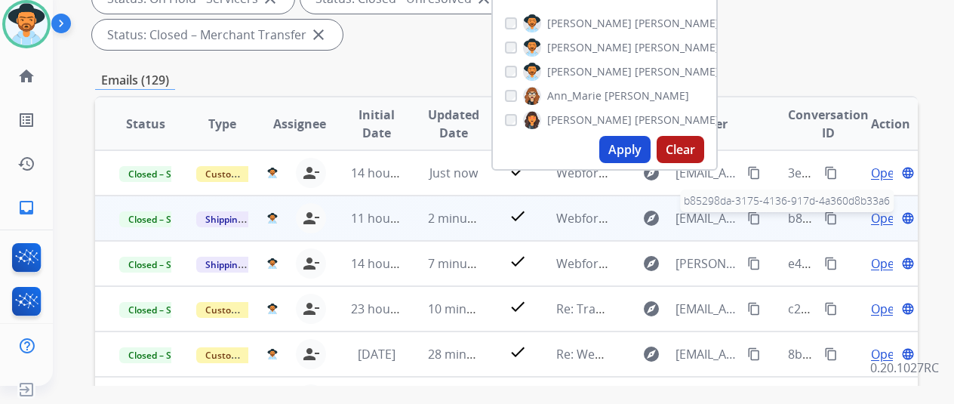
scroll to position [378, 0]
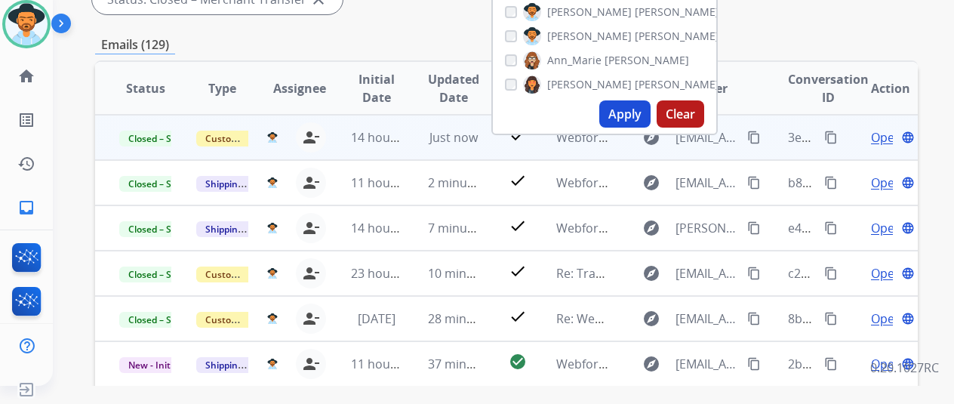
click at [833, 135] on mat-icon "content_copy" at bounding box center [832, 138] width 14 height 14
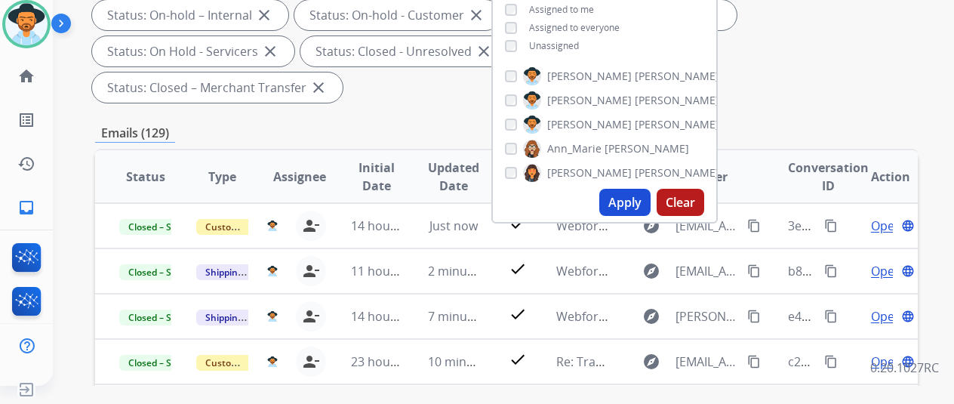
scroll to position [227, 0]
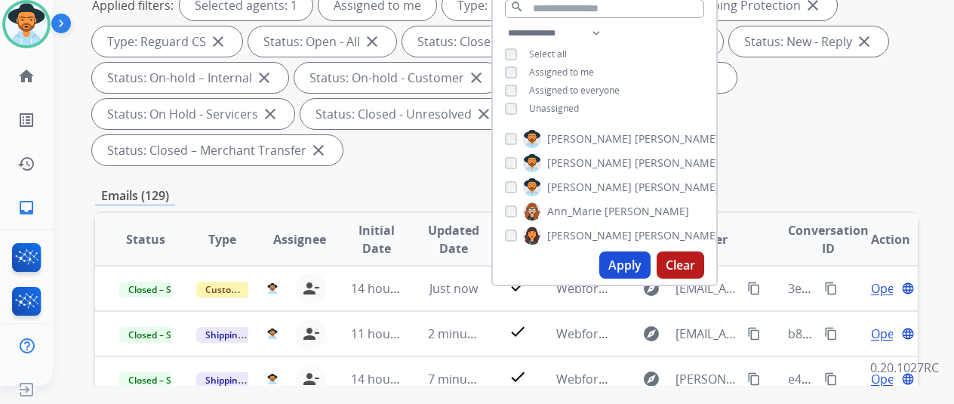
drag, startPoint x: 393, startPoint y: 167, endPoint x: 410, endPoint y: 162, distance: 17.2
click at [394, 166] on div "**********" at bounding box center [506, 54] width 823 height 236
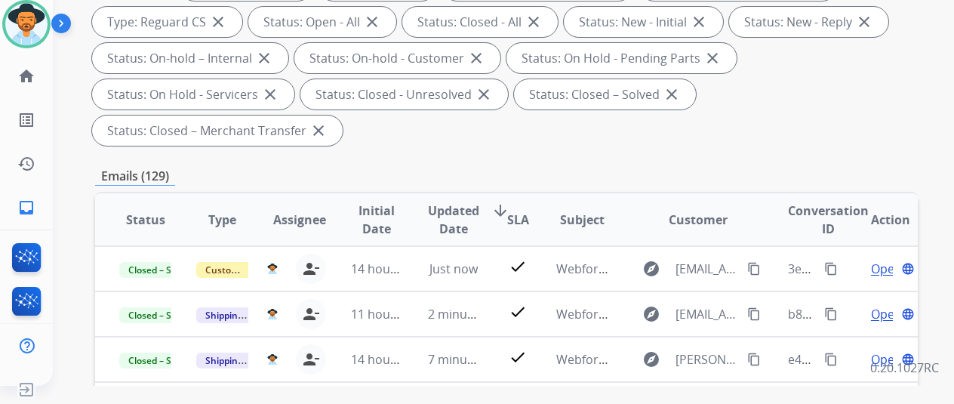
scroll to position [0, 0]
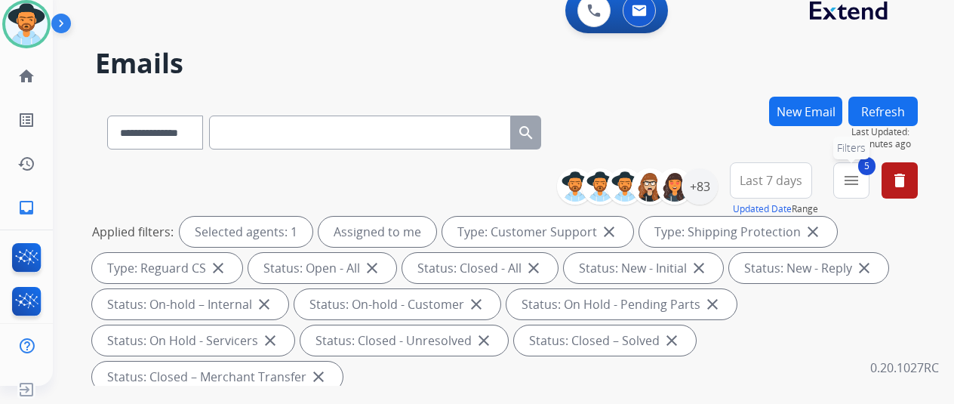
click at [861, 174] on mat-icon "menu" at bounding box center [852, 180] width 18 height 18
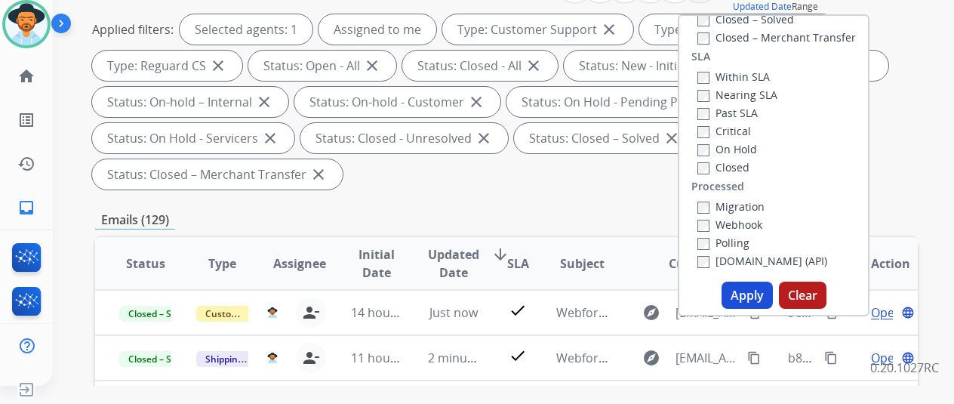
scroll to position [227, 0]
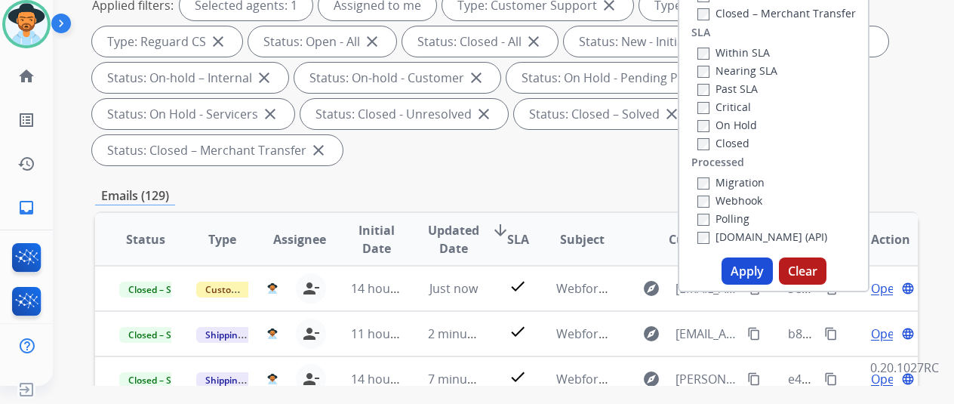
click at [745, 267] on button "Apply" at bounding box center [747, 271] width 51 height 27
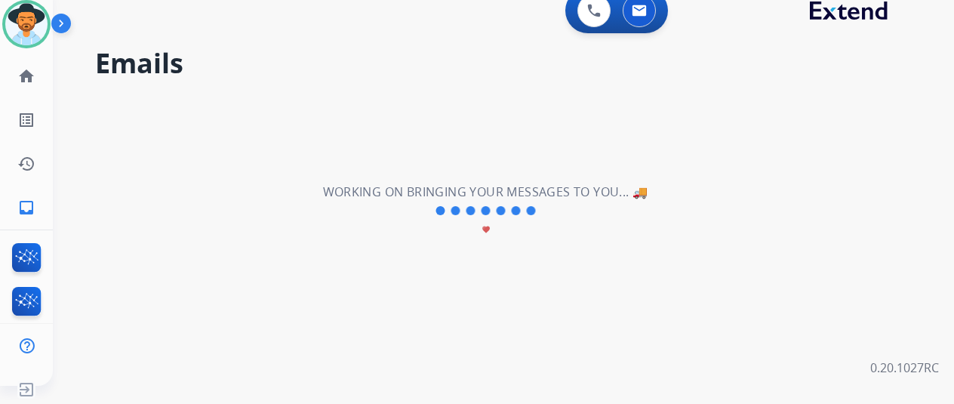
scroll to position [0, 0]
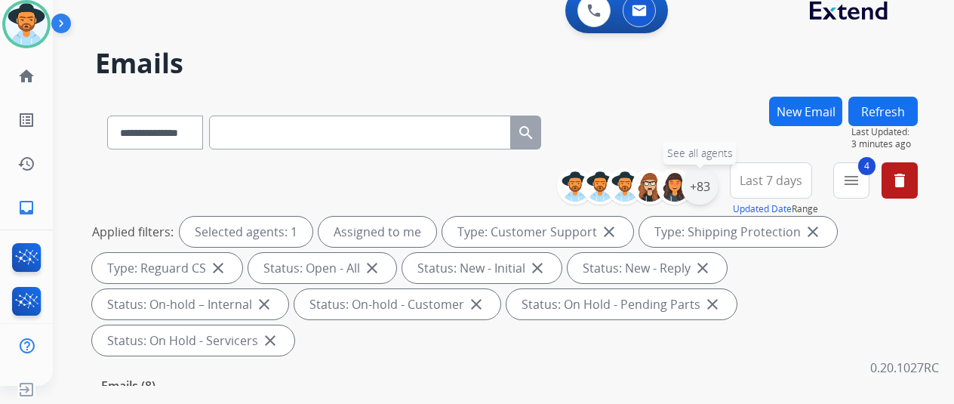
click at [711, 188] on div "+83" at bounding box center [700, 186] width 36 height 36
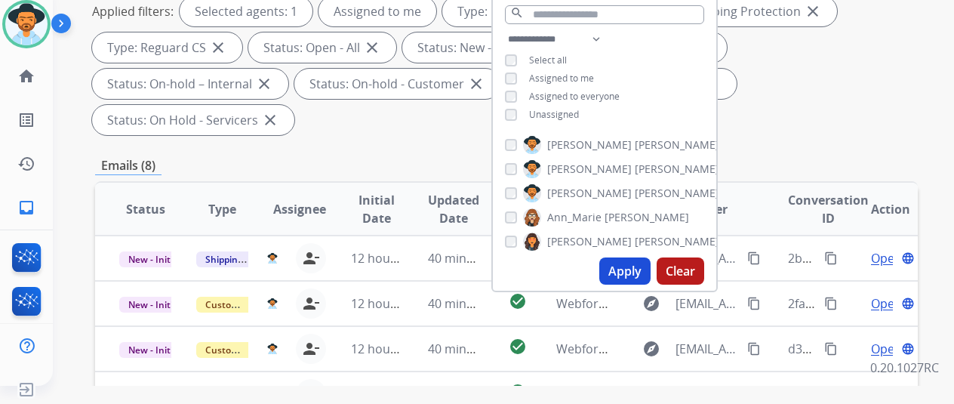
scroll to position [227, 0]
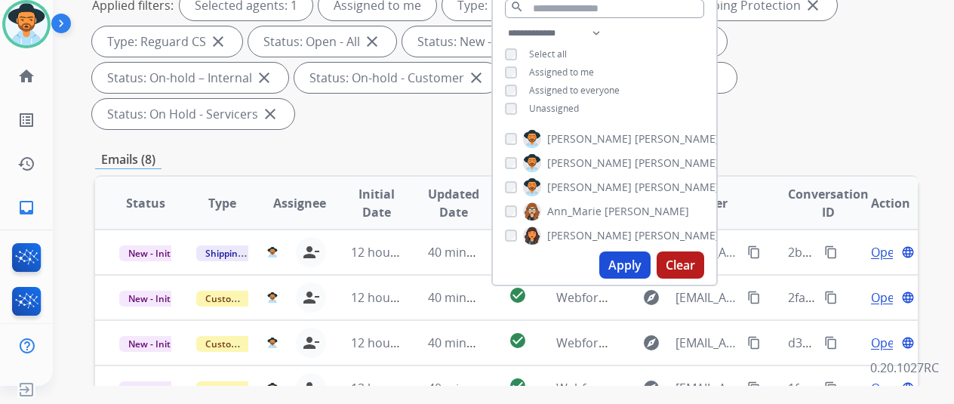
click at [631, 267] on button "Apply" at bounding box center [625, 264] width 51 height 27
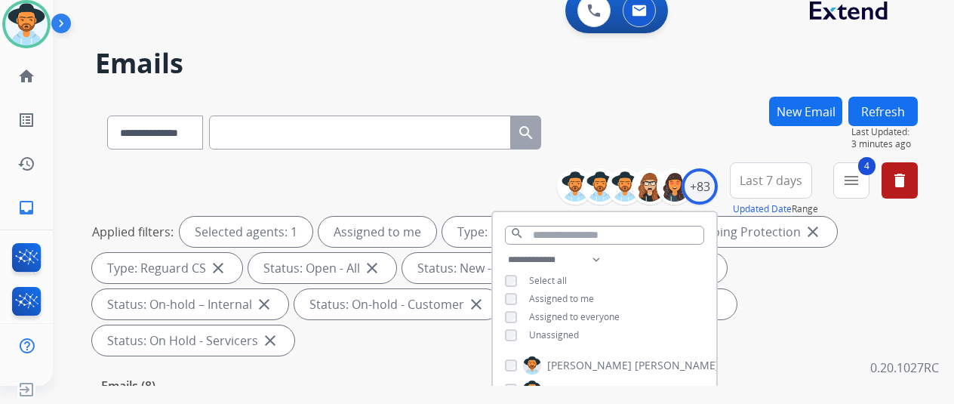
drag, startPoint x: 676, startPoint y: 87, endPoint x: 572, endPoint y: 5, distance: 131.7
click at [672, 85] on div "**********" at bounding box center [485, 238] width 865 height 404
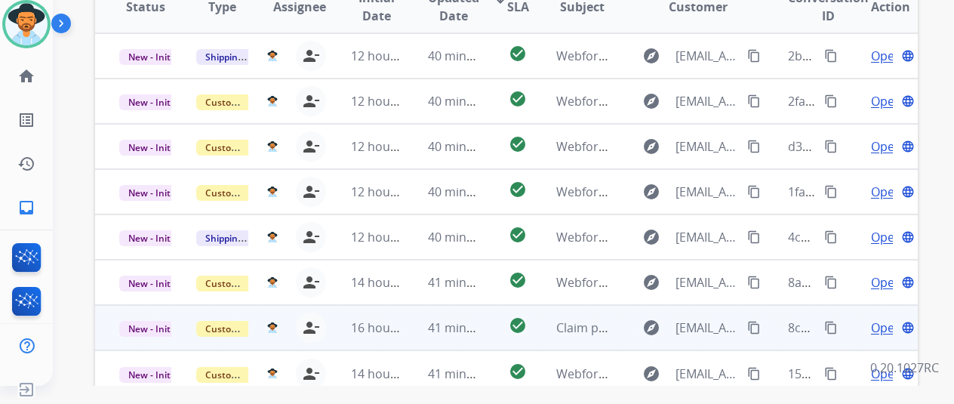
scroll to position [551, 0]
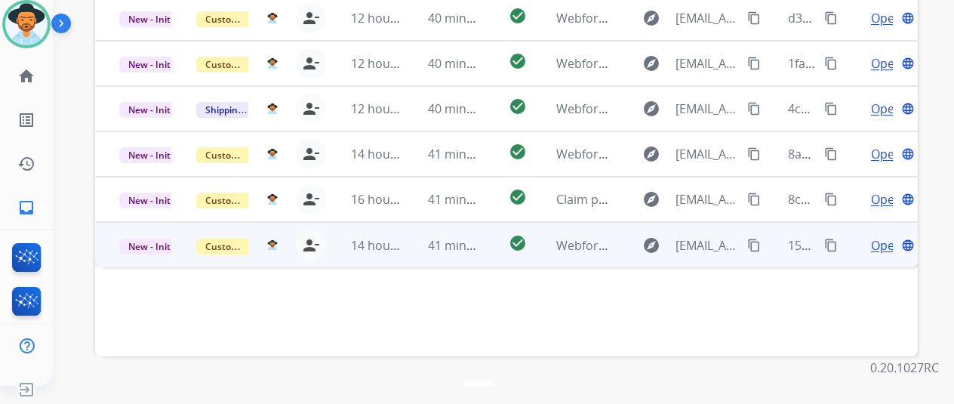
click at [886, 236] on span "Open" at bounding box center [886, 245] width 31 height 18
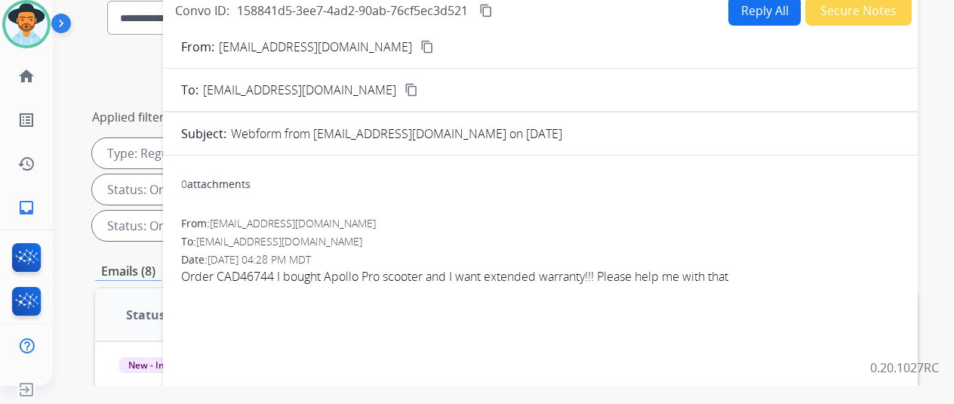
scroll to position [0, 0]
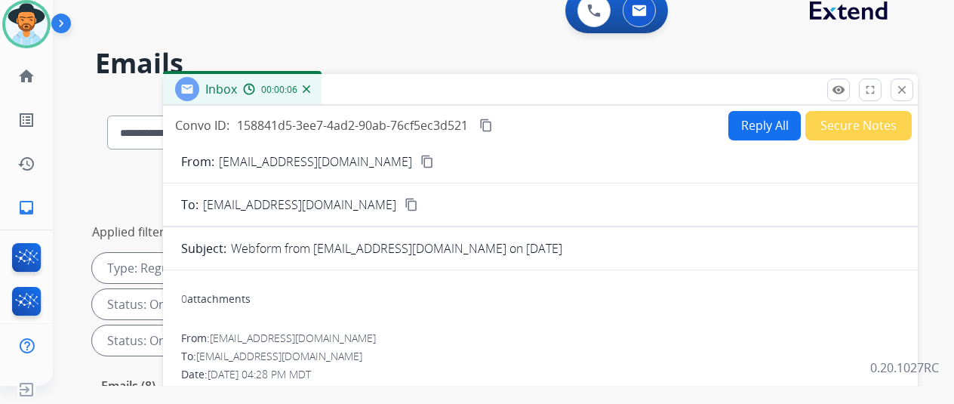
click at [421, 161] on mat-icon "content_copy" at bounding box center [428, 162] width 14 height 14
click at [759, 120] on button "Reply All" at bounding box center [765, 125] width 72 height 29
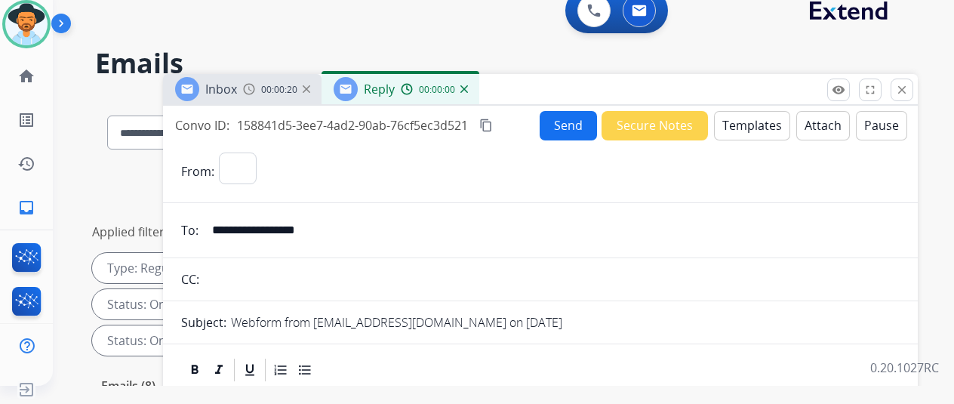
select select "**********"
click at [756, 121] on button "Templates" at bounding box center [752, 125] width 76 height 29
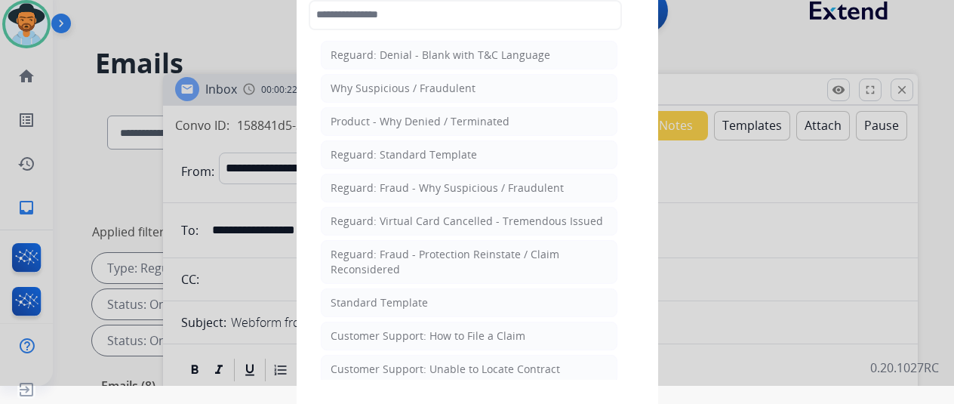
scroll to position [76, 0]
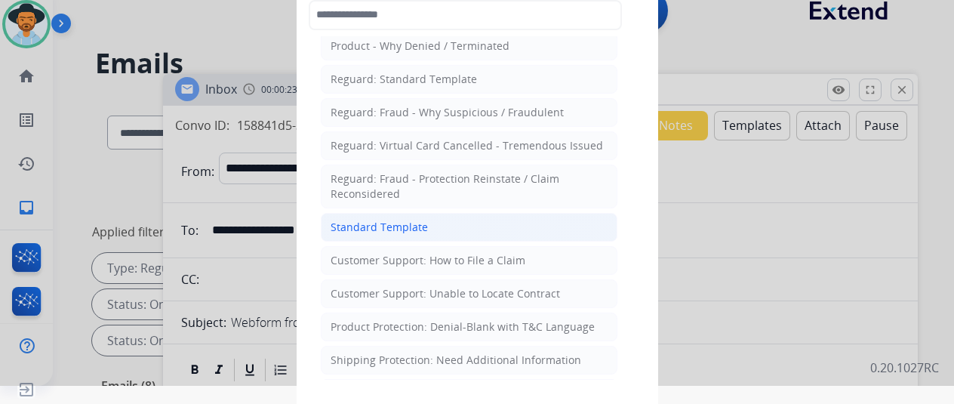
click at [372, 220] on div "Standard Template" at bounding box center [379, 227] width 97 height 15
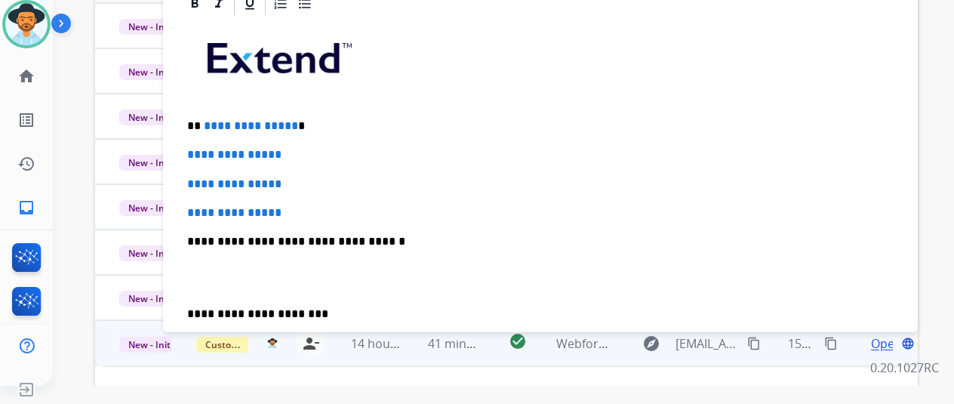
scroll to position [0, 0]
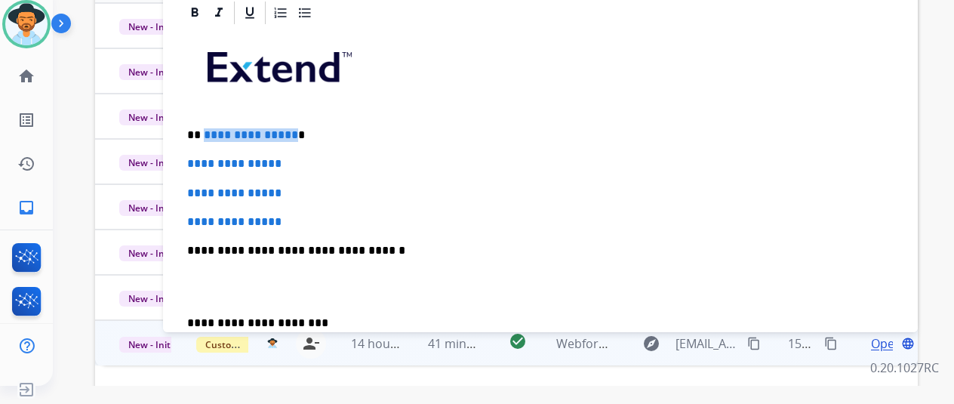
drag, startPoint x: 301, startPoint y: 133, endPoint x: 214, endPoint y: 130, distance: 86.1
click at [214, 130] on span "**********" at bounding box center [251, 134] width 94 height 11
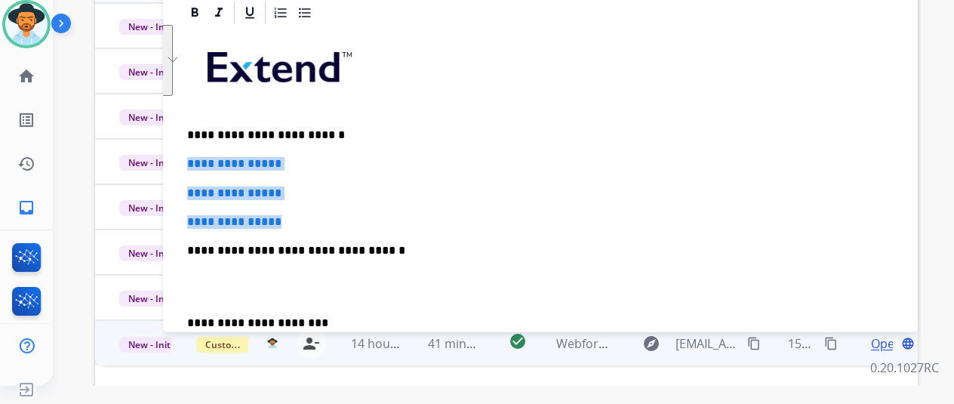
drag, startPoint x: 310, startPoint y: 217, endPoint x: 187, endPoint y: 165, distance: 134.0
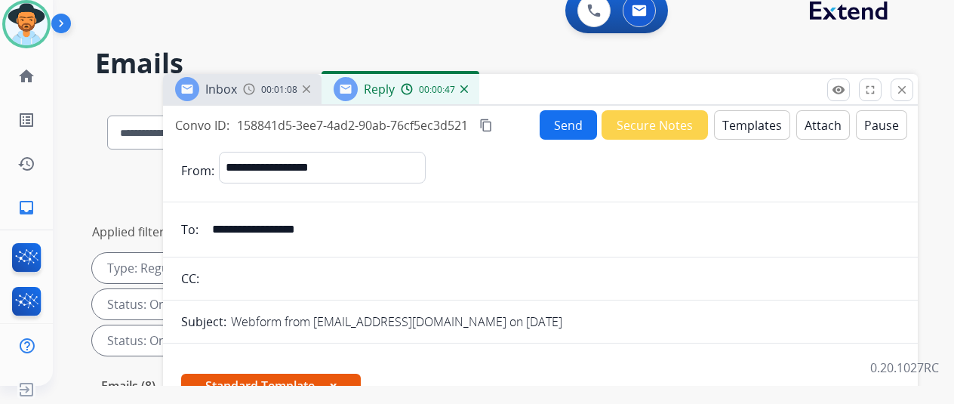
click at [568, 124] on button "Send" at bounding box center [568, 124] width 57 height 29
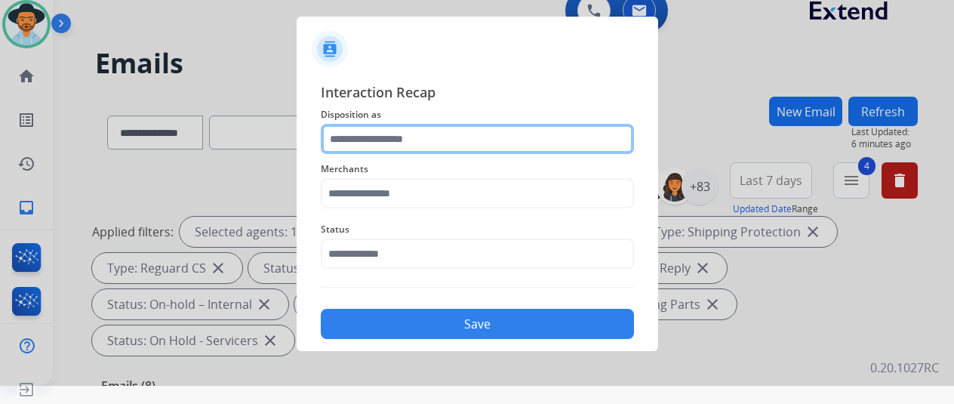
click at [365, 131] on input "text" at bounding box center [477, 139] width 313 height 30
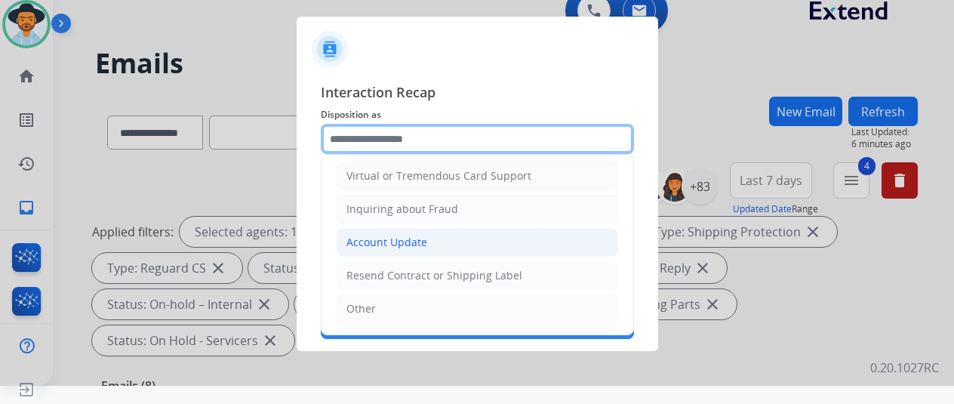
scroll to position [227, 0]
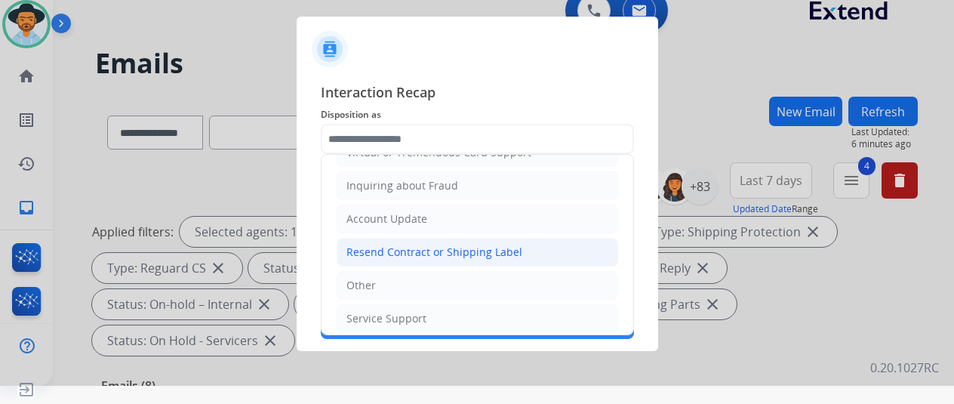
click at [401, 245] on div "Resend Contract or Shipping Label" at bounding box center [435, 252] width 176 height 15
type input "**********"
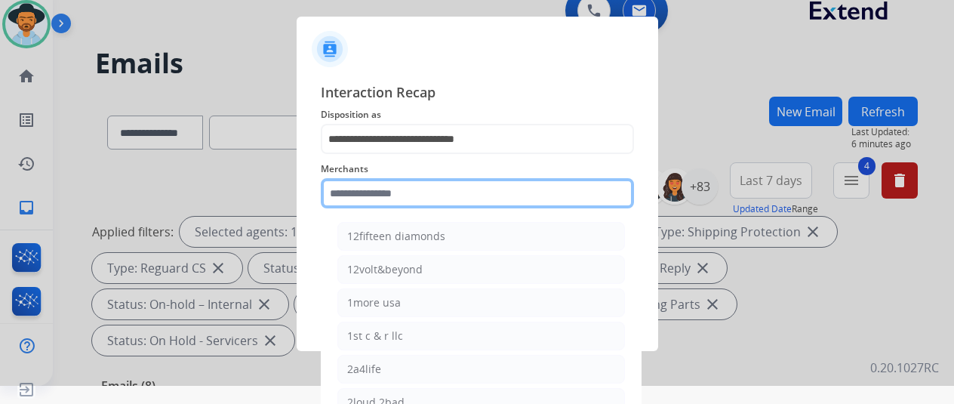
click at [346, 195] on input "text" at bounding box center [477, 193] width 313 height 30
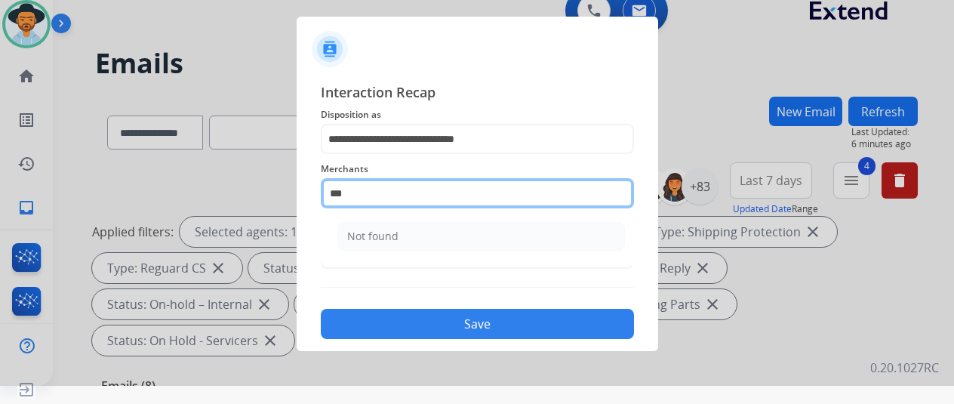
scroll to position [0, 0]
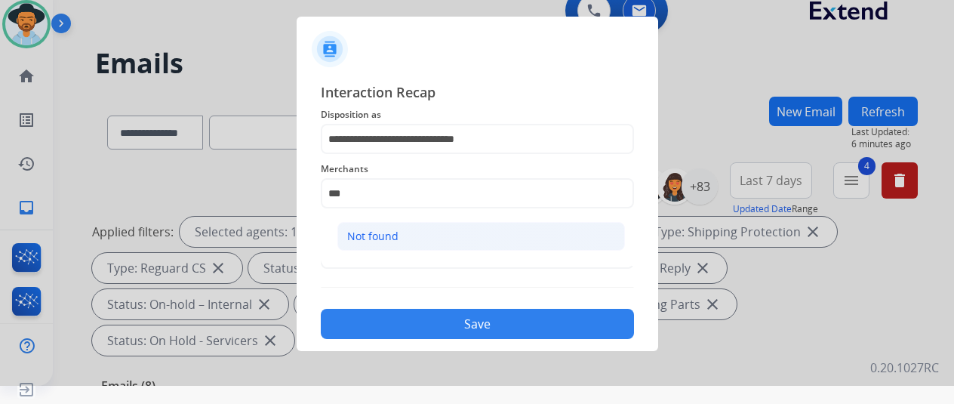
click at [399, 243] on li "Not found" at bounding box center [482, 236] width 288 height 29
type input "*********"
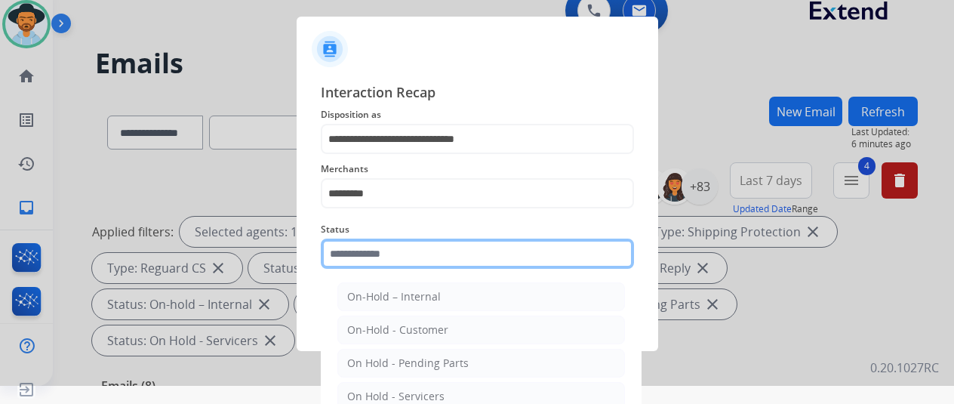
click at [387, 251] on input "text" at bounding box center [477, 254] width 313 height 30
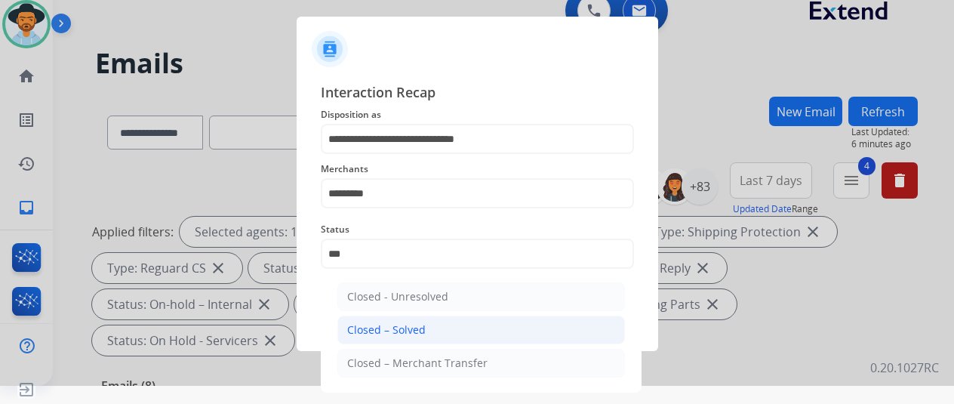
click at [378, 327] on div "Closed – Solved" at bounding box center [386, 329] width 79 height 15
type input "**********"
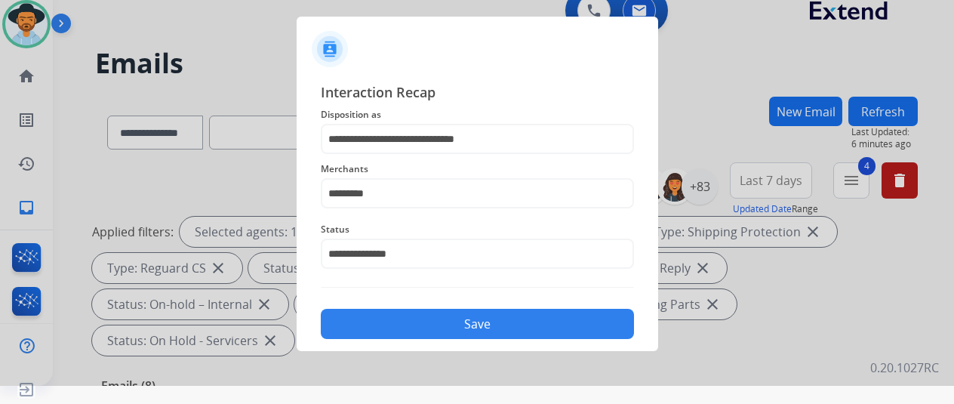
click at [458, 318] on button "Save" at bounding box center [477, 324] width 313 height 30
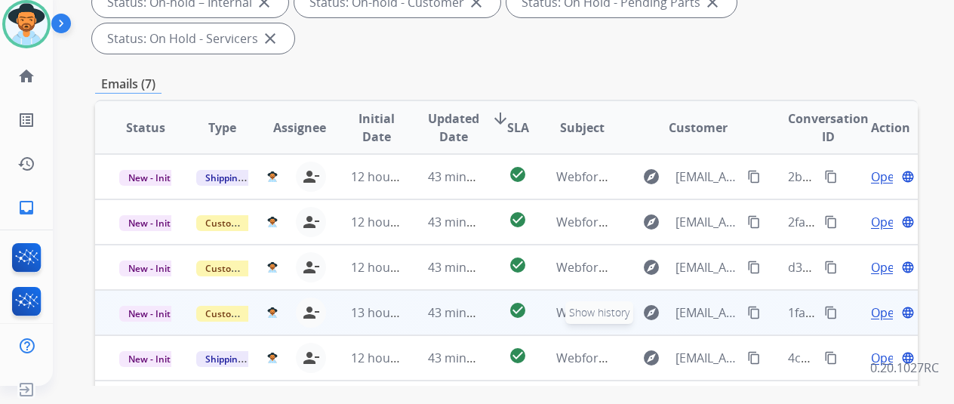
scroll to position [453, 0]
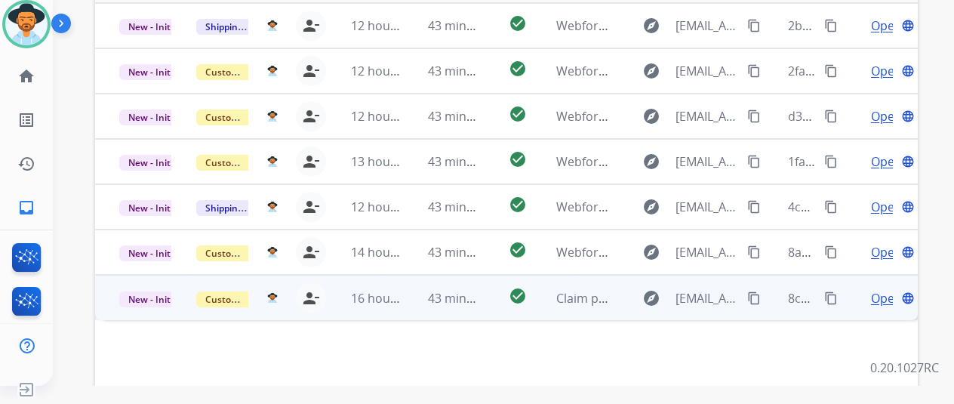
click at [878, 289] on span "Open" at bounding box center [886, 298] width 31 height 18
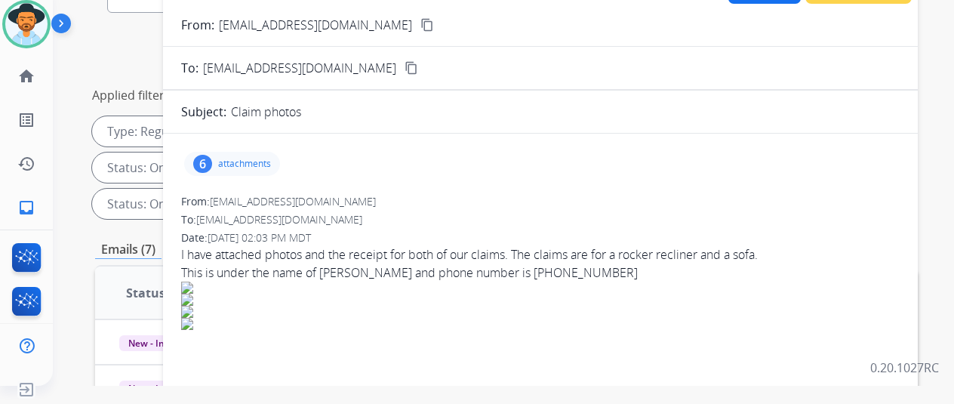
scroll to position [0, 0]
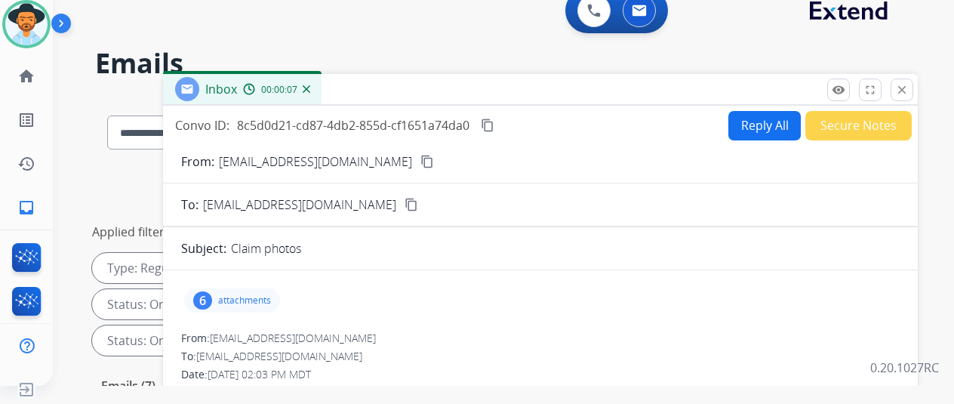
click at [421, 158] on mat-icon "content_copy" at bounding box center [428, 162] width 14 height 14
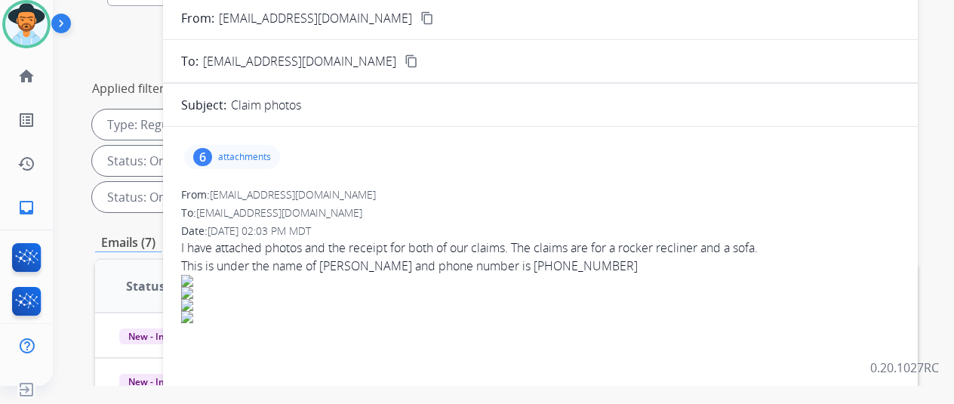
scroll to position [151, 0]
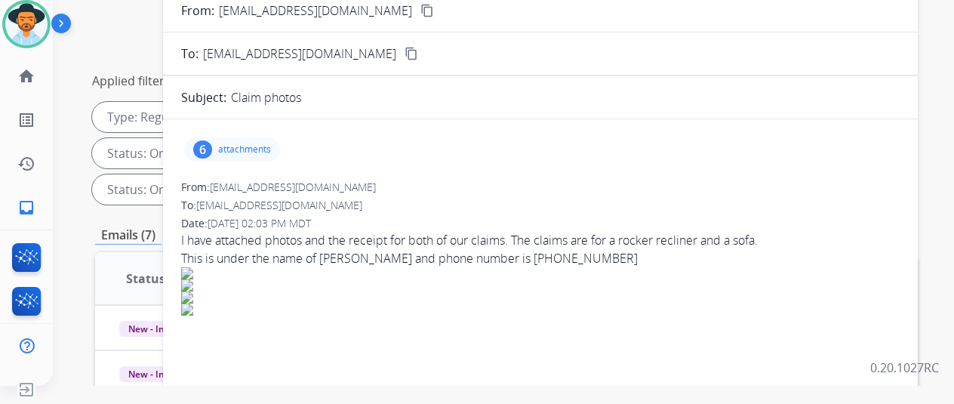
click at [212, 144] on div "6" at bounding box center [202, 149] width 19 height 18
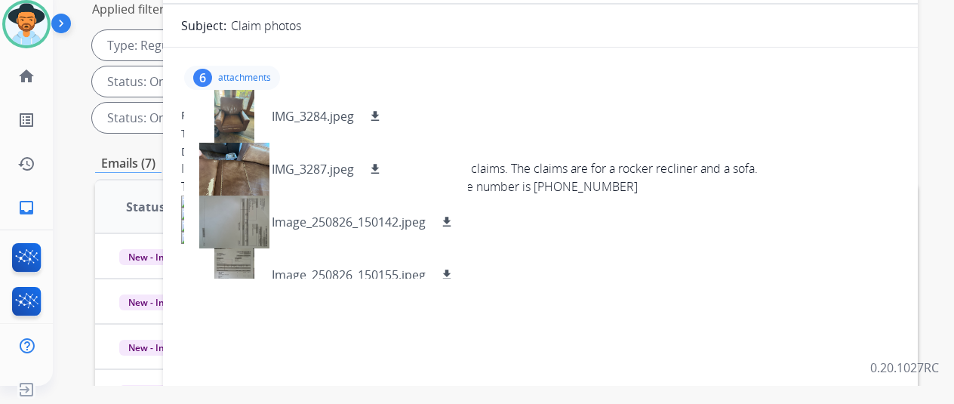
scroll to position [227, 0]
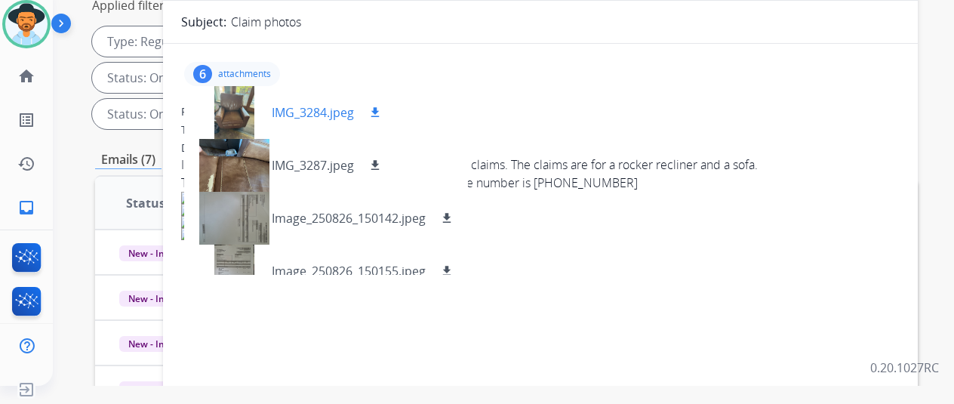
click at [382, 106] on mat-icon "download" at bounding box center [376, 113] width 14 height 14
click at [382, 161] on mat-icon "download" at bounding box center [376, 166] width 14 height 14
click at [454, 213] on mat-icon "download" at bounding box center [447, 218] width 14 height 14
click at [454, 268] on mat-icon "download" at bounding box center [447, 271] width 14 height 14
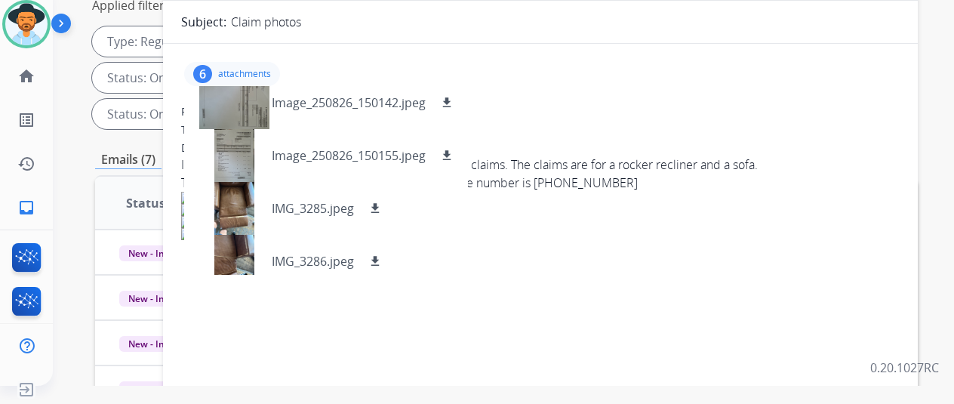
scroll to position [128, 0]
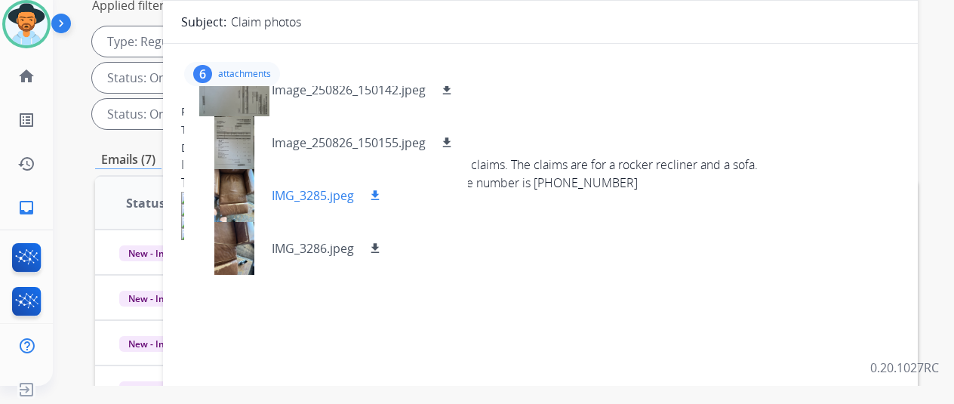
click at [382, 190] on mat-icon "download" at bounding box center [376, 196] width 14 height 14
click at [382, 242] on mat-icon "download" at bounding box center [376, 249] width 14 height 14
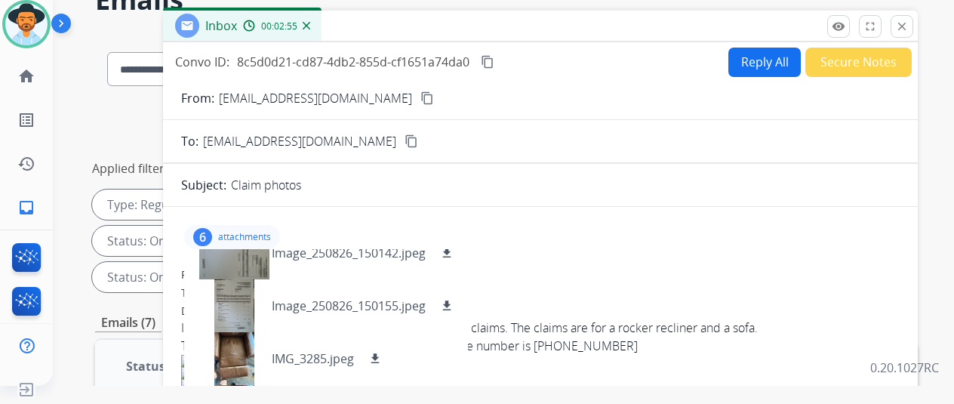
scroll to position [0, 0]
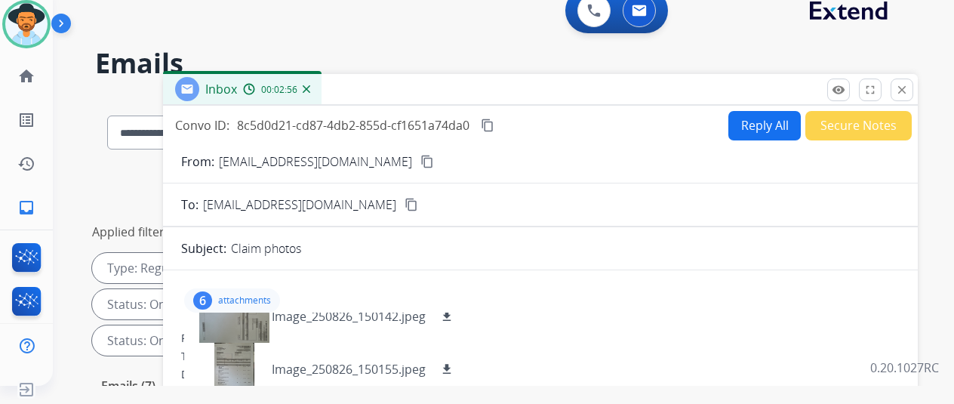
click at [748, 124] on button "Reply All" at bounding box center [765, 125] width 72 height 29
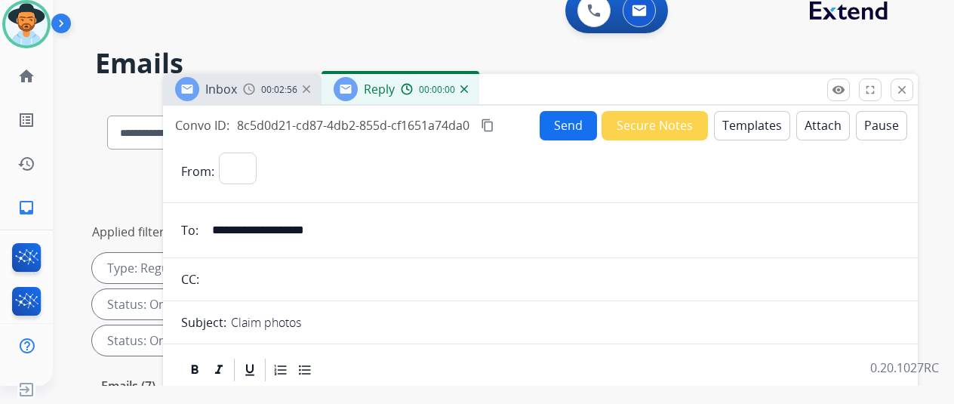
select select "**********"
click at [751, 120] on button "Templates" at bounding box center [752, 125] width 76 height 29
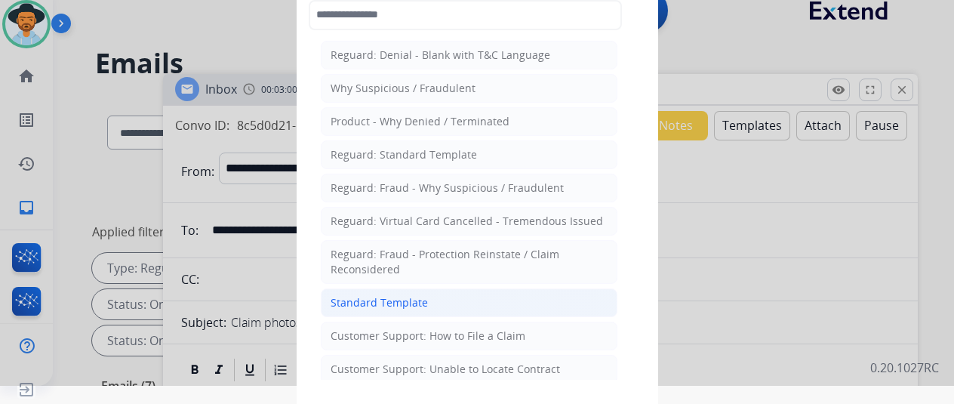
click at [379, 295] on div "Standard Template" at bounding box center [379, 302] width 97 height 15
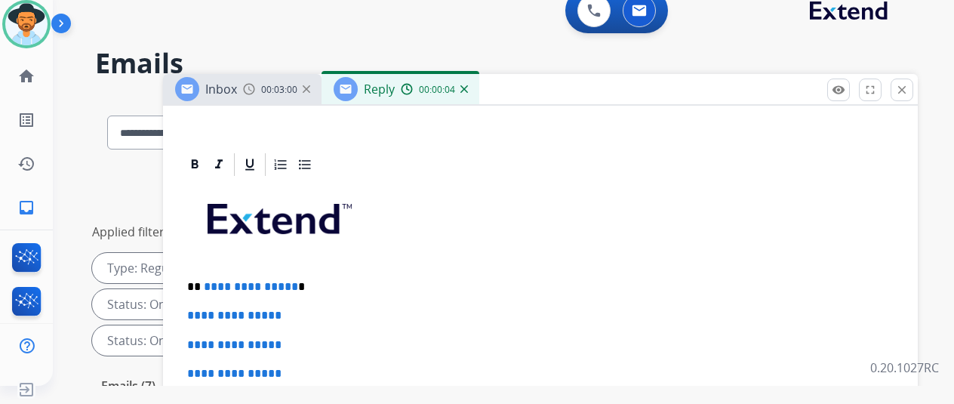
scroll to position [302, 0]
drag, startPoint x: 302, startPoint y: 286, endPoint x: 217, endPoint y: 283, distance: 84.6
click at [216, 285] on p "**********" at bounding box center [534, 286] width 695 height 14
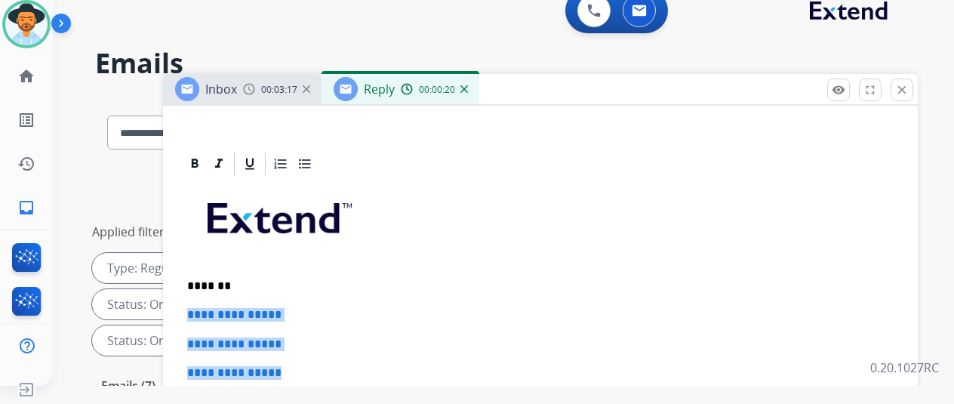
drag, startPoint x: 314, startPoint y: 371, endPoint x: 190, endPoint y: 309, distance: 138.5
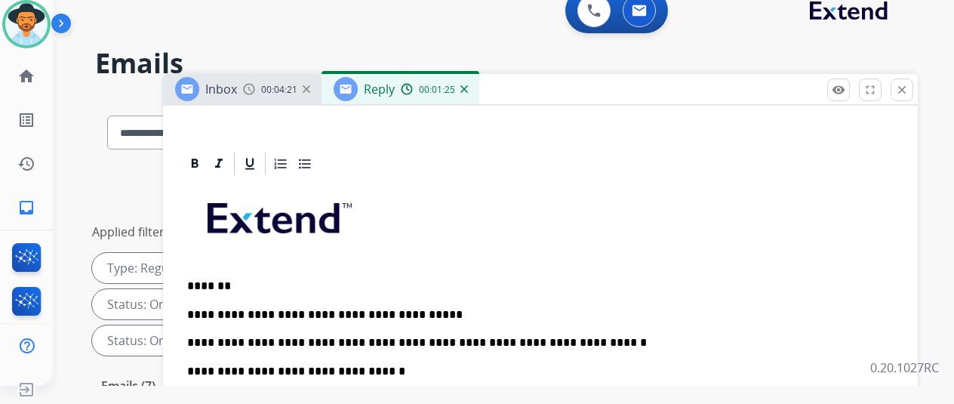
click at [663, 338] on p "**********" at bounding box center [534, 329] width 695 height 42
click at [421, 341] on p "**********" at bounding box center [534, 329] width 695 height 42
click at [689, 345] on p "**********" at bounding box center [534, 329] width 695 height 42
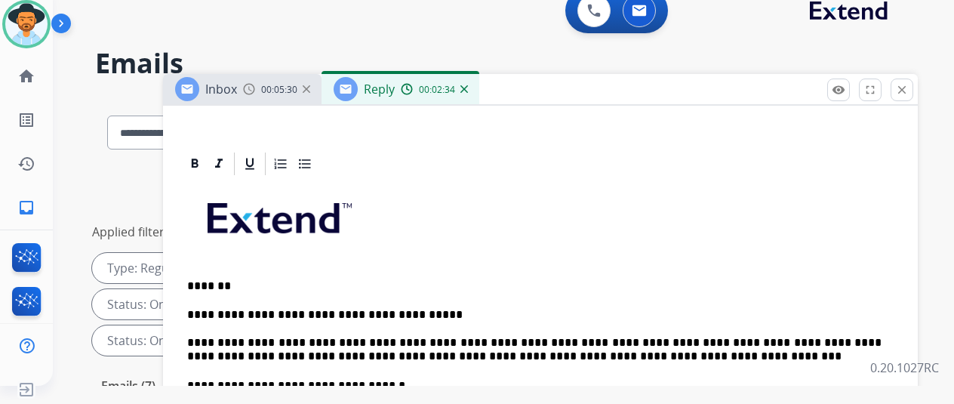
click at [811, 341] on p "**********" at bounding box center [534, 336] width 695 height 56
click at [812, 341] on p "**********" at bounding box center [534, 336] width 695 height 56
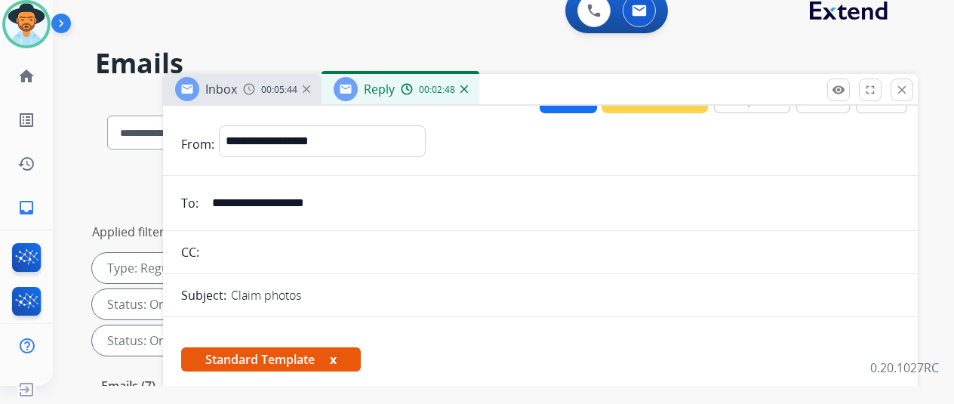
scroll to position [0, 0]
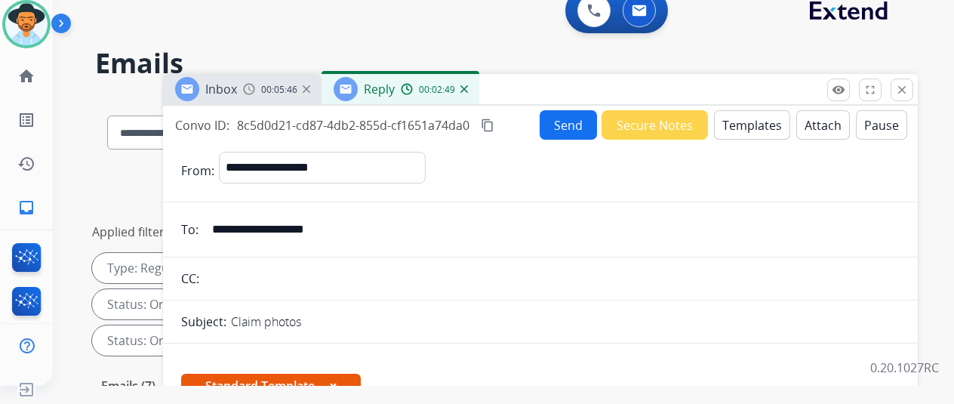
click at [557, 122] on button "Send" at bounding box center [568, 124] width 57 height 29
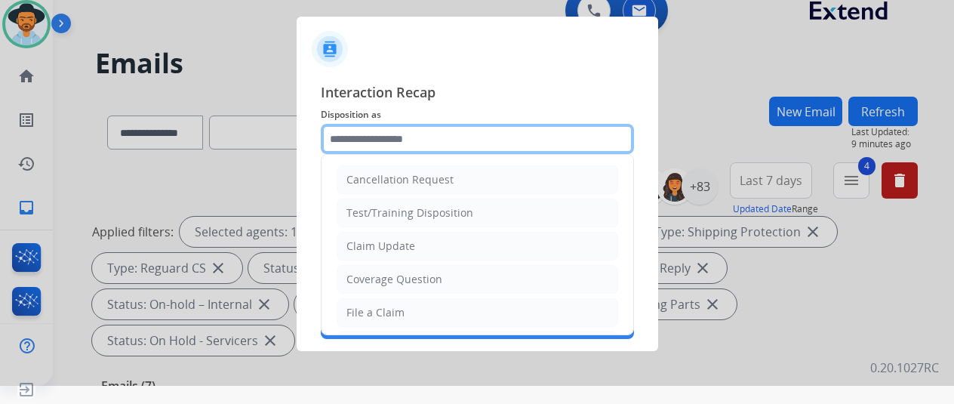
click at [350, 132] on input "text" at bounding box center [477, 139] width 313 height 30
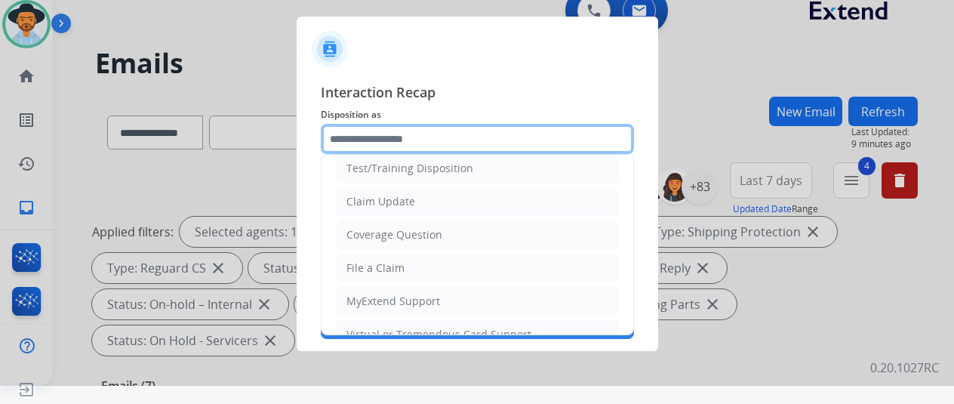
scroll to position [76, 0]
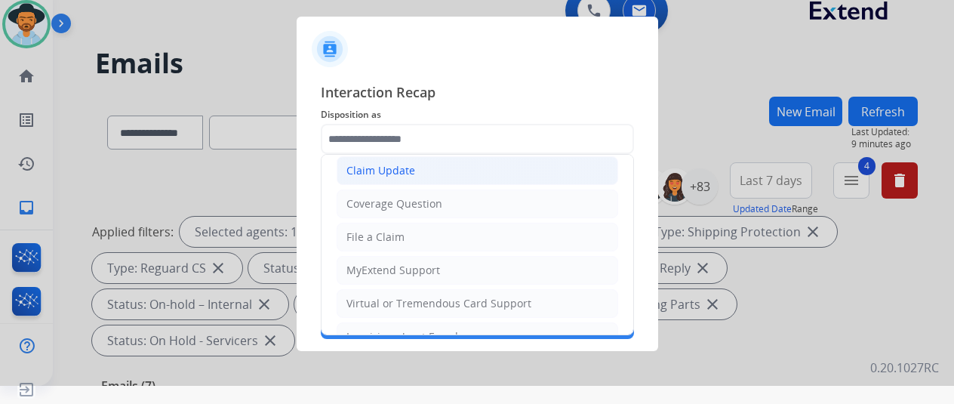
click at [387, 164] on div "Claim Update" at bounding box center [381, 170] width 69 height 15
type input "**********"
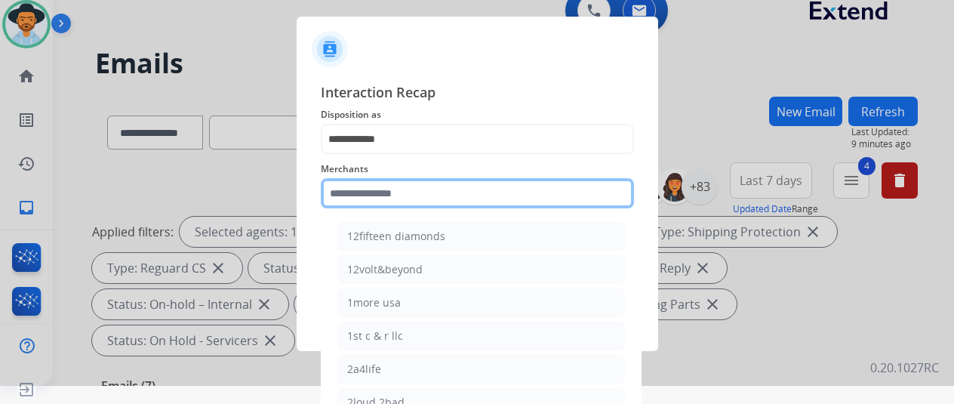
click at [365, 191] on input "text" at bounding box center [477, 193] width 313 height 30
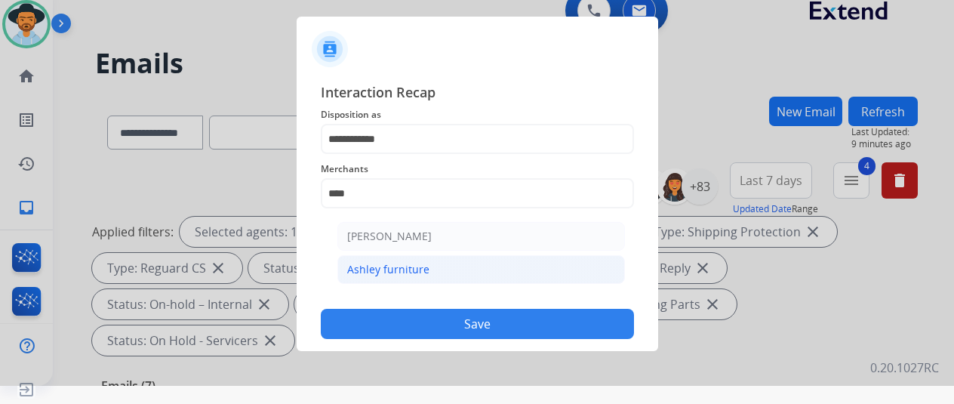
click at [421, 262] on div "Ashley furniture" at bounding box center [388, 269] width 82 height 15
type input "**********"
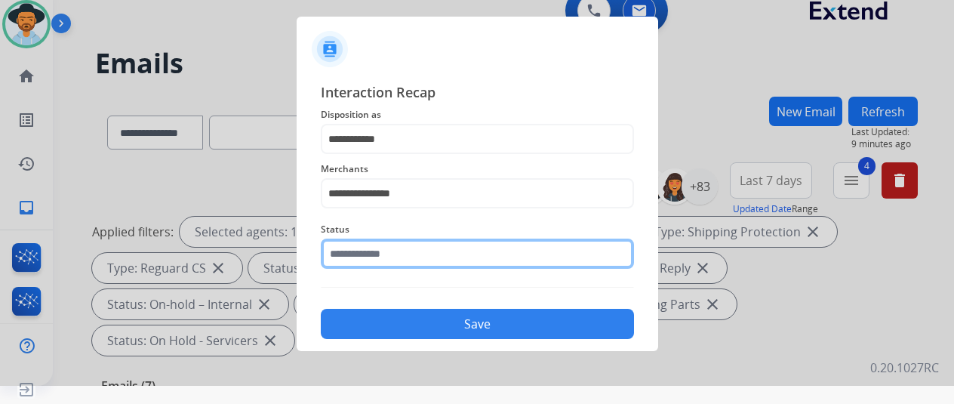
click at [398, 258] on input "text" at bounding box center [477, 254] width 313 height 30
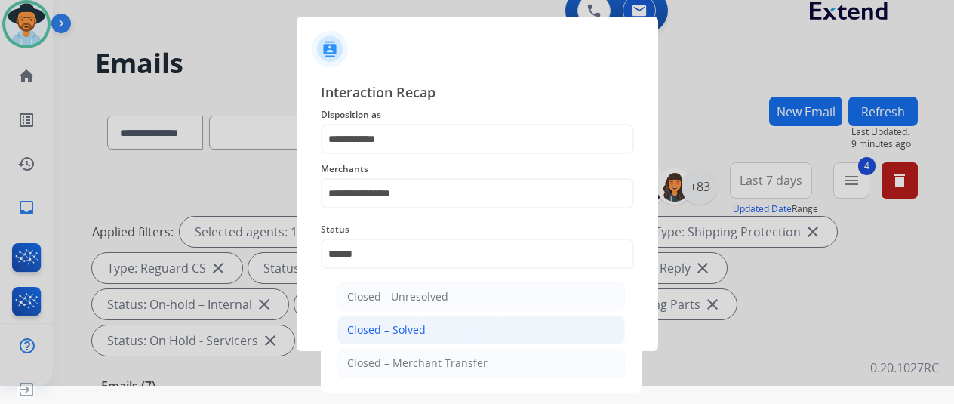
click at [366, 335] on div "Closed – Solved" at bounding box center [386, 329] width 79 height 15
type input "**********"
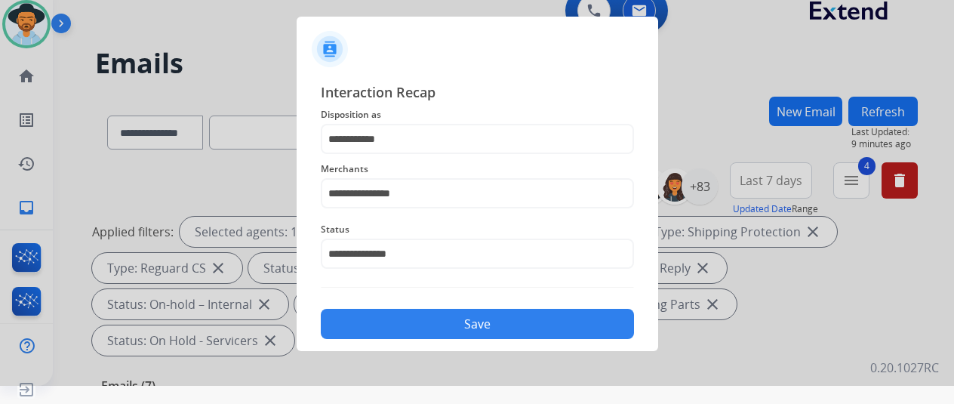
click at [412, 330] on button "Save" at bounding box center [477, 324] width 313 height 30
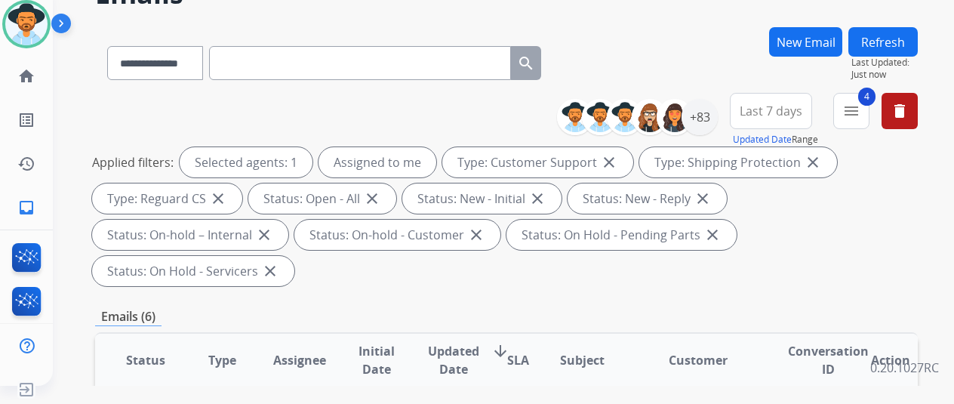
scroll to position [0, 0]
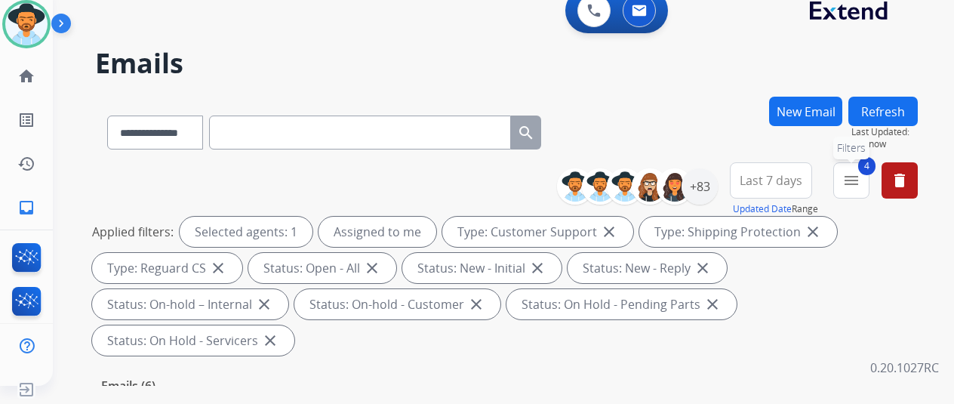
click at [861, 179] on mat-icon "menu" at bounding box center [852, 180] width 18 height 18
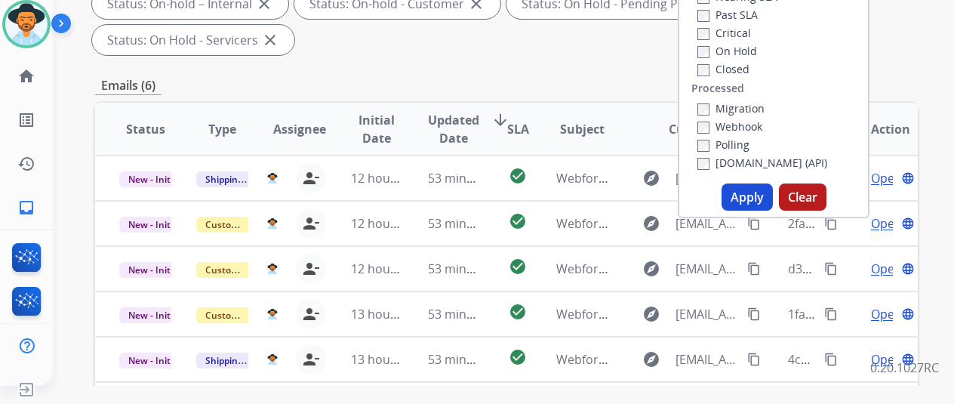
scroll to position [302, 0]
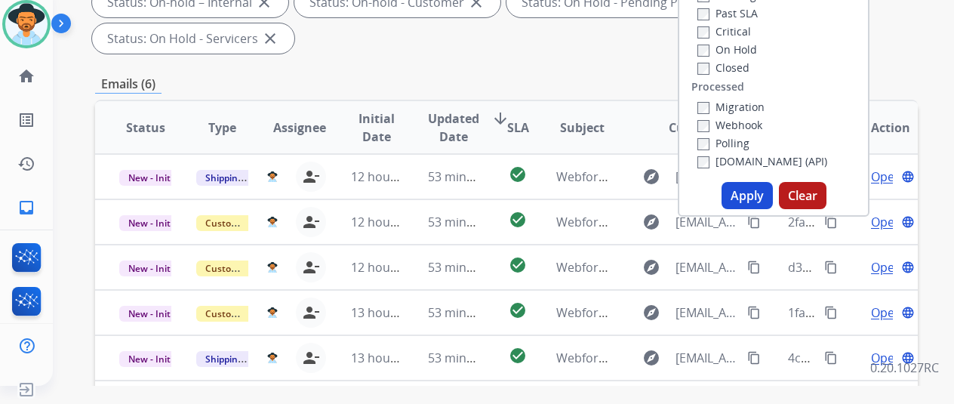
click at [751, 196] on button "Apply" at bounding box center [747, 195] width 51 height 27
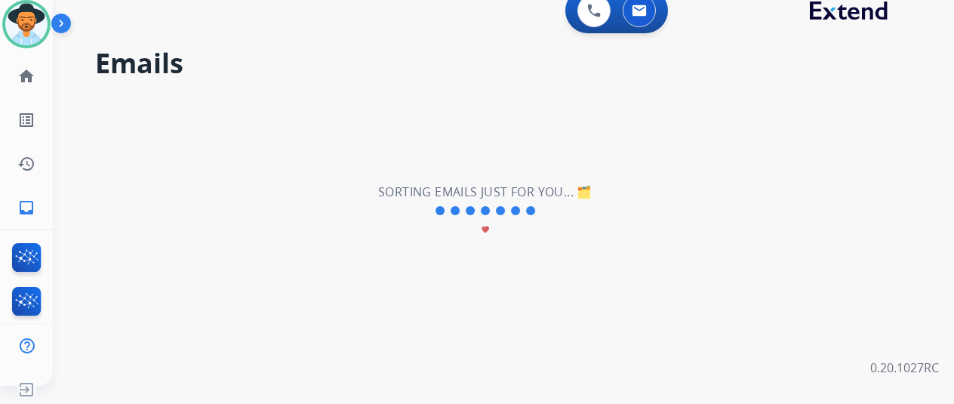
scroll to position [0, 0]
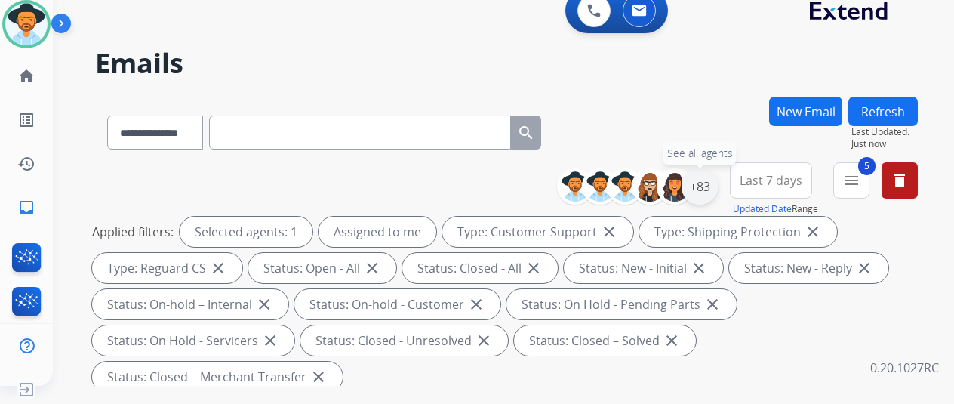
click at [717, 179] on div "+83" at bounding box center [700, 186] width 36 height 36
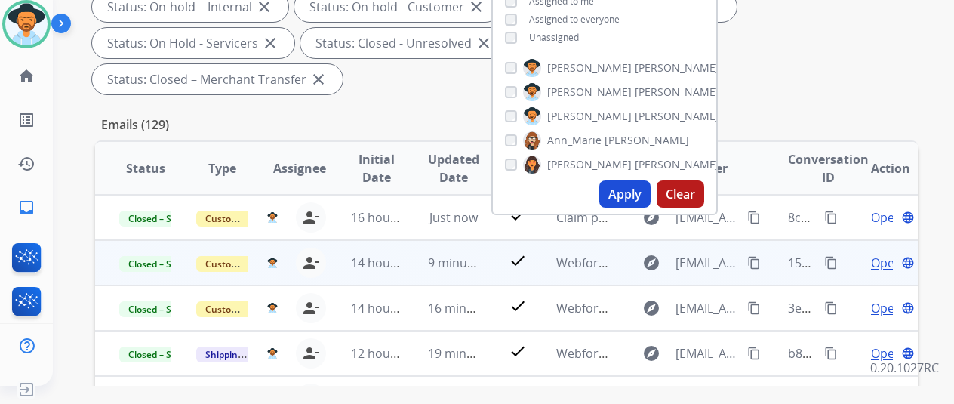
scroll to position [302, 0]
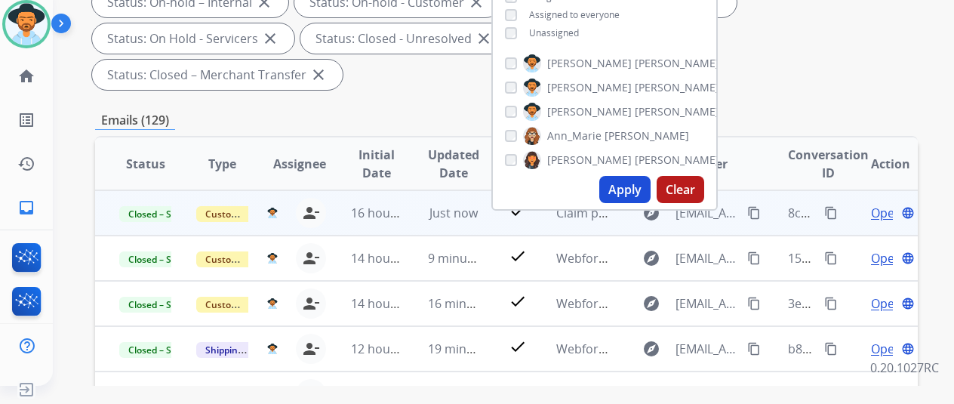
click at [829, 211] on mat-icon "content_copy" at bounding box center [832, 213] width 14 height 14
click at [882, 217] on span "Open" at bounding box center [886, 213] width 31 height 18
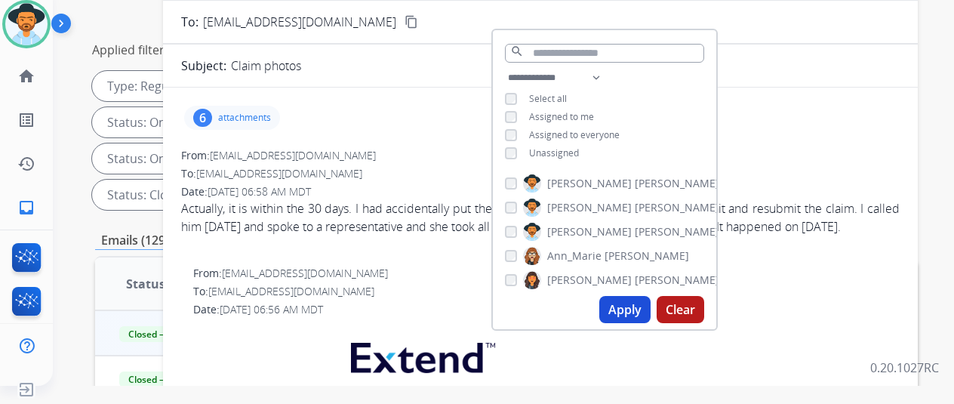
scroll to position [76, 0]
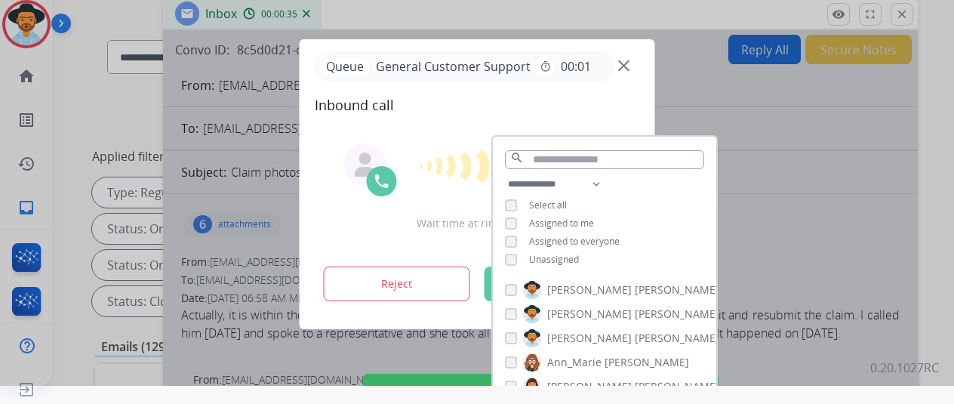
click at [915, 8] on div at bounding box center [477, 184] width 954 height 404
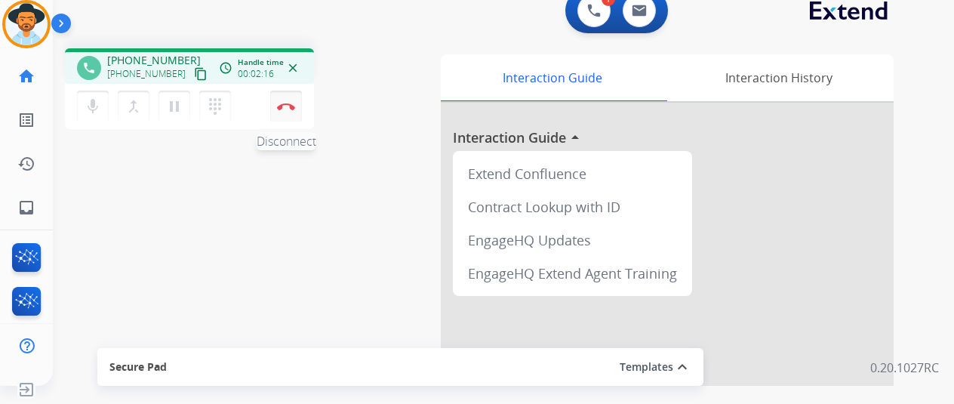
click at [288, 102] on button "Disconnect" at bounding box center [286, 107] width 32 height 32
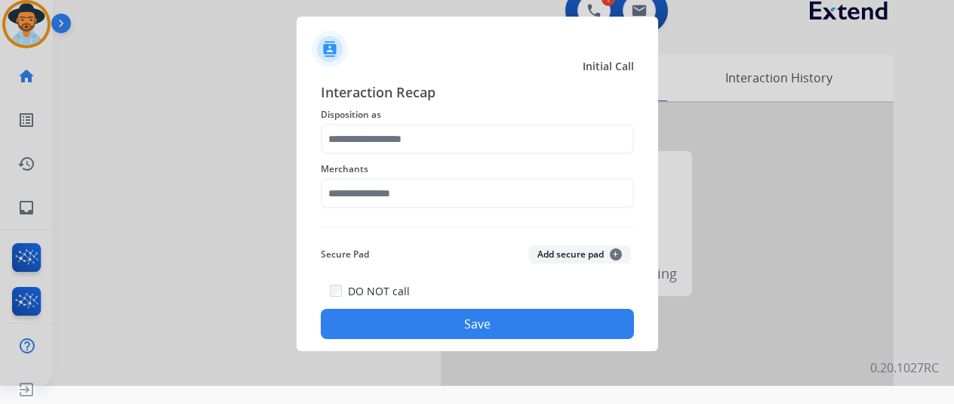
click at [344, 121] on span "Disposition as" at bounding box center [477, 115] width 313 height 18
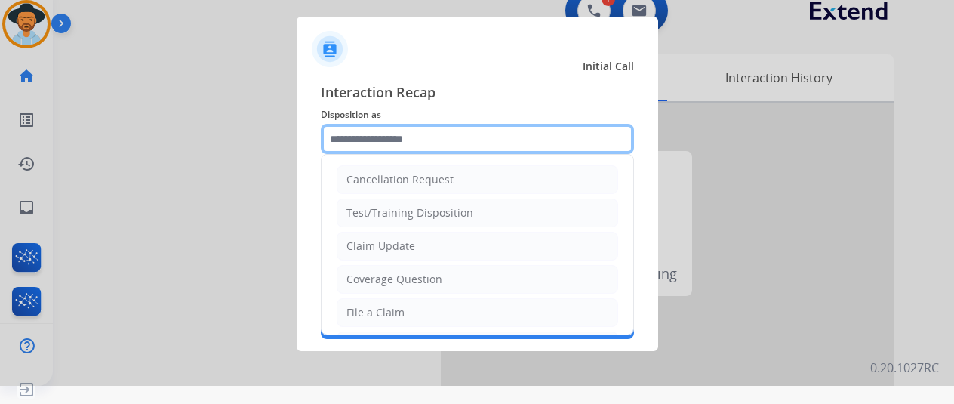
click at [330, 137] on input "text" at bounding box center [477, 139] width 313 height 30
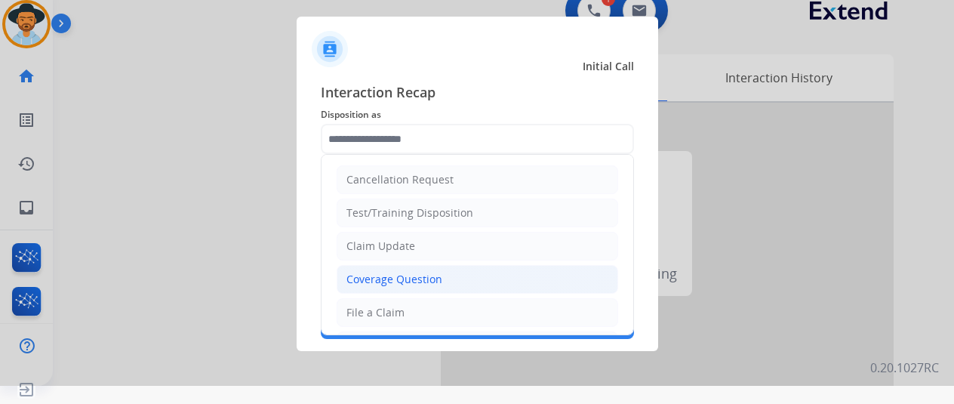
drag, startPoint x: 377, startPoint y: 310, endPoint x: 356, endPoint y: 286, distance: 31.5
click at [359, 291] on ul "Cancellation Request Test/Training Disposition Claim Update Coverage Question F…" at bounding box center [478, 362] width 312 height 415
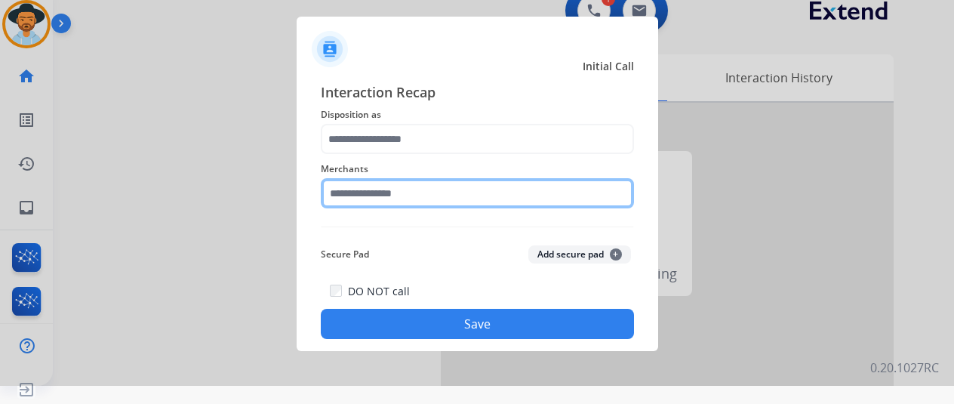
drag, startPoint x: 353, startPoint y: 191, endPoint x: 337, endPoint y: 159, distance: 35.8
click at [351, 189] on input "text" at bounding box center [477, 193] width 313 height 30
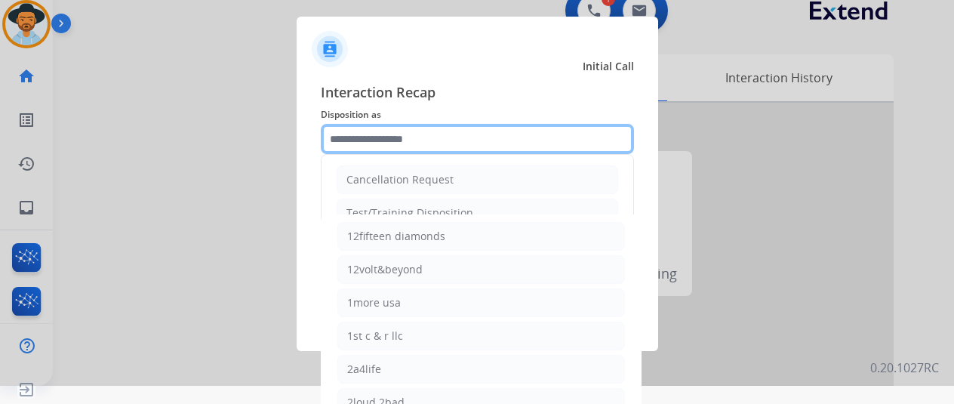
click at [382, 137] on input "text" at bounding box center [477, 139] width 313 height 30
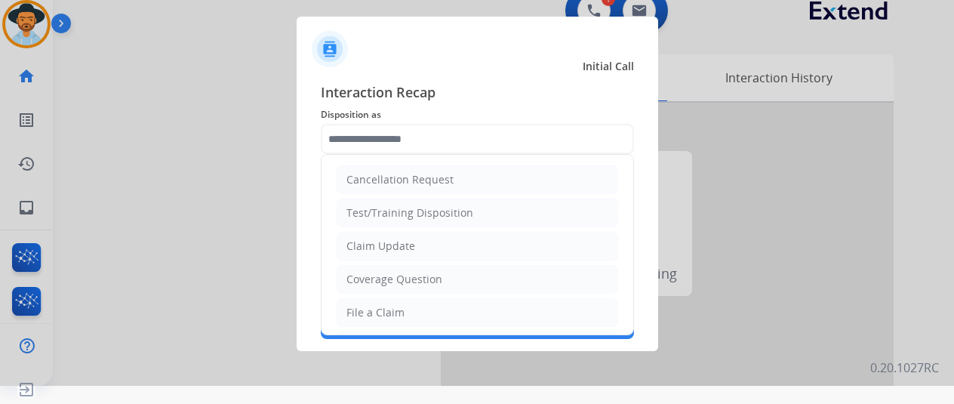
drag, startPoint x: 369, startPoint y: 307, endPoint x: 362, endPoint y: 247, distance: 60.8
click at [367, 305] on div "File a Claim" at bounding box center [376, 312] width 58 height 15
type input "**********"
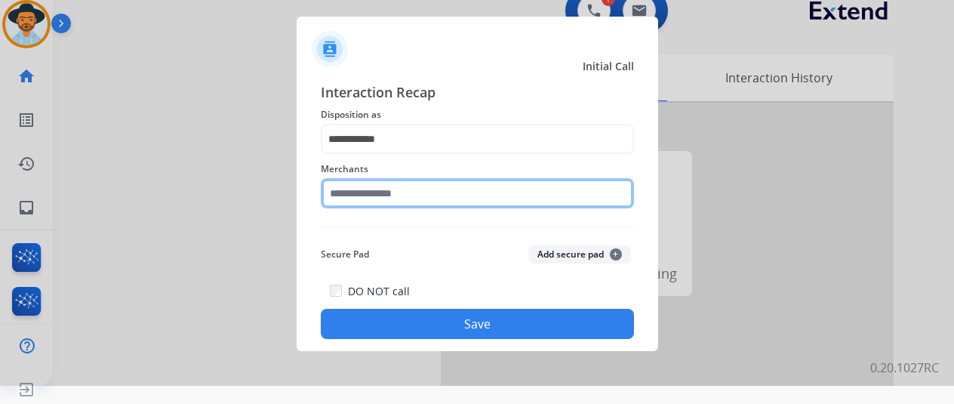
click at [354, 196] on input "text" at bounding box center [477, 193] width 313 height 30
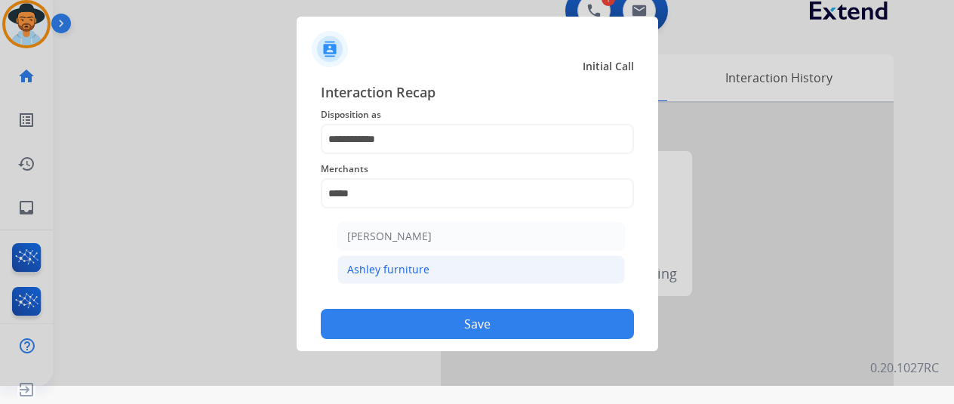
click at [415, 258] on li "Ashley furniture" at bounding box center [482, 269] width 288 height 29
type input "**********"
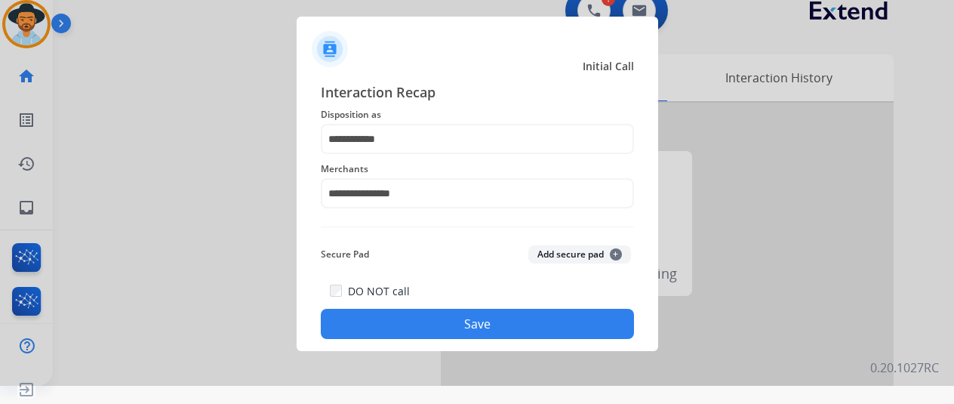
click at [453, 317] on button "Save" at bounding box center [477, 324] width 313 height 30
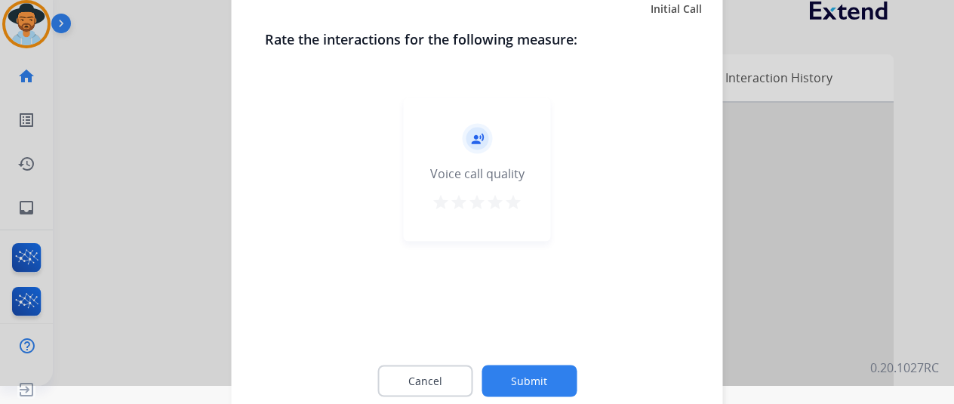
click at [529, 378] on button "Submit" at bounding box center [529, 381] width 95 height 32
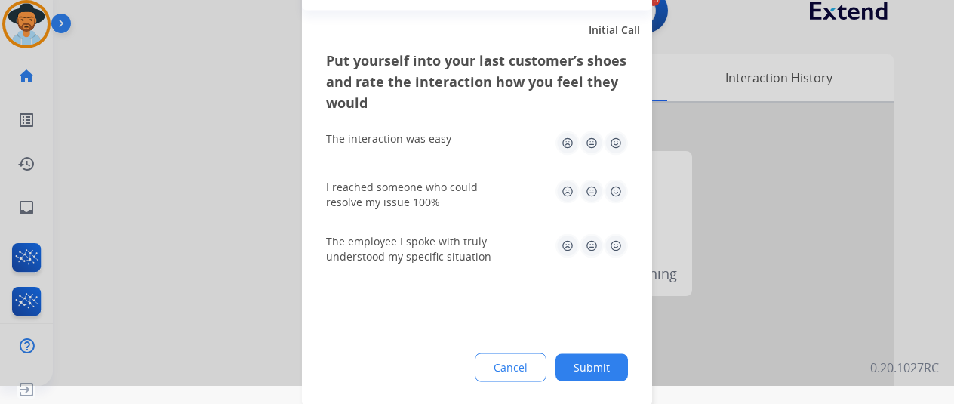
click at [599, 360] on button "Submit" at bounding box center [592, 366] width 72 height 27
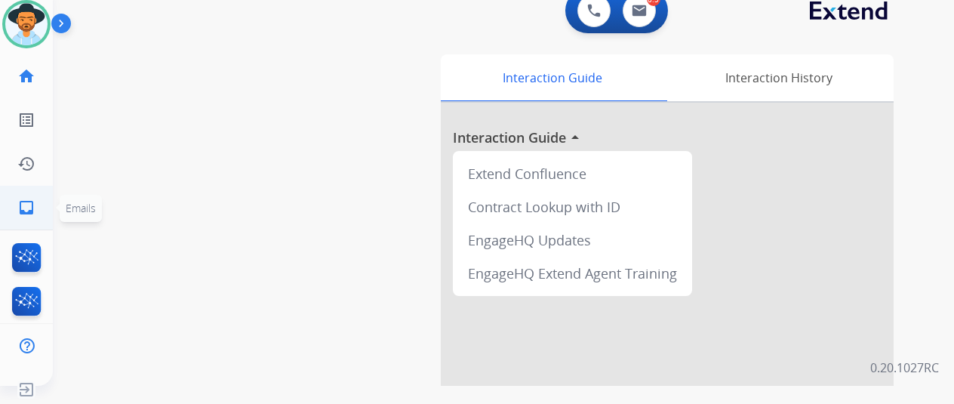
click at [22, 202] on mat-icon "inbox" at bounding box center [26, 208] width 18 height 18
select select "**********"
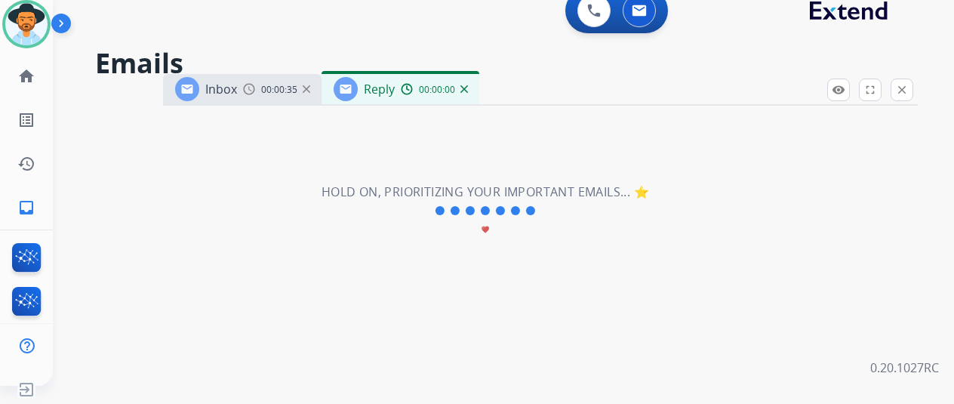
select select "**********"
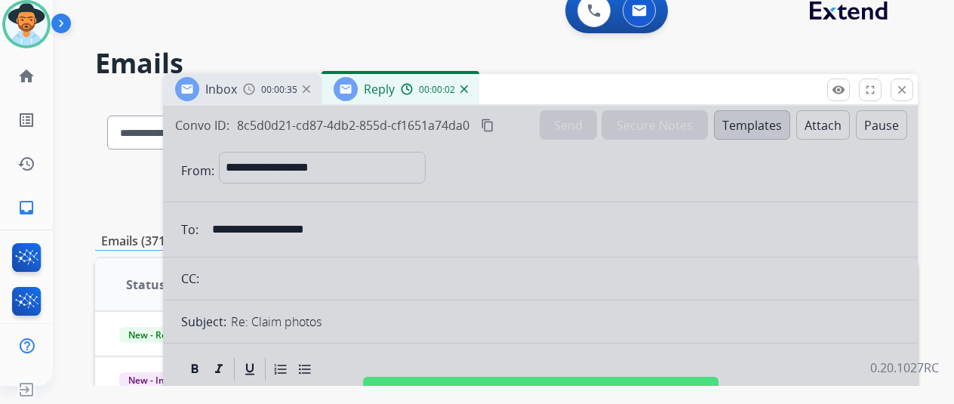
click at [497, 243] on div at bounding box center [540, 388] width 755 height 564
select select
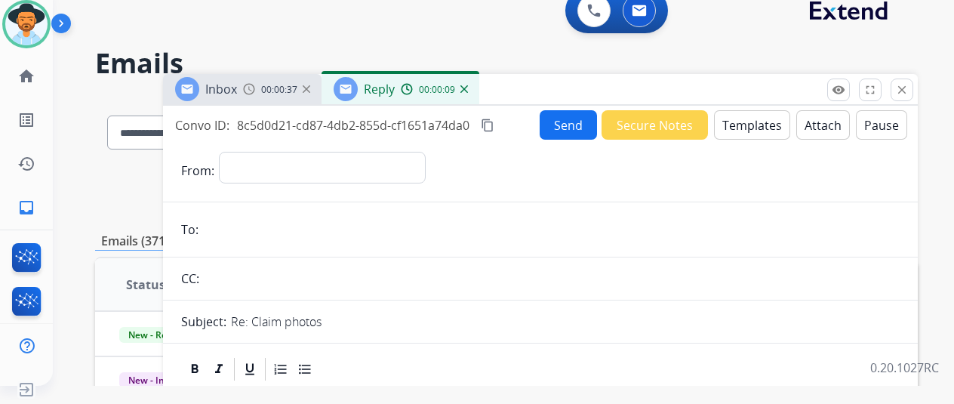
click at [468, 92] on img at bounding box center [465, 89] width 8 height 8
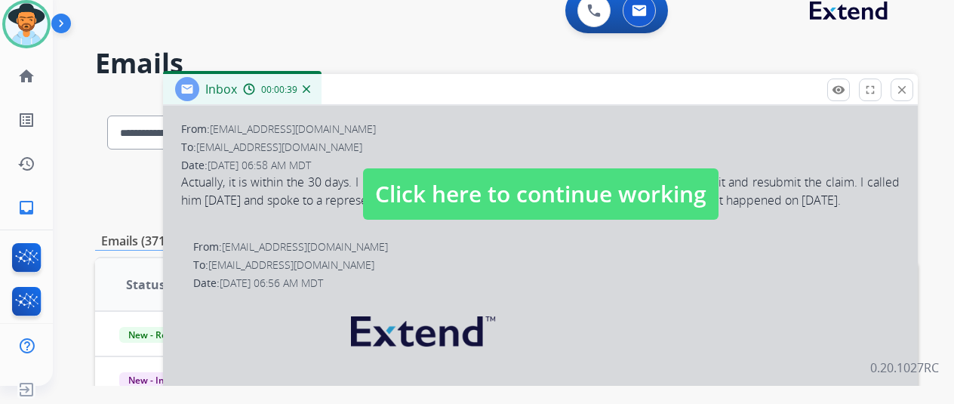
scroll to position [302, 0]
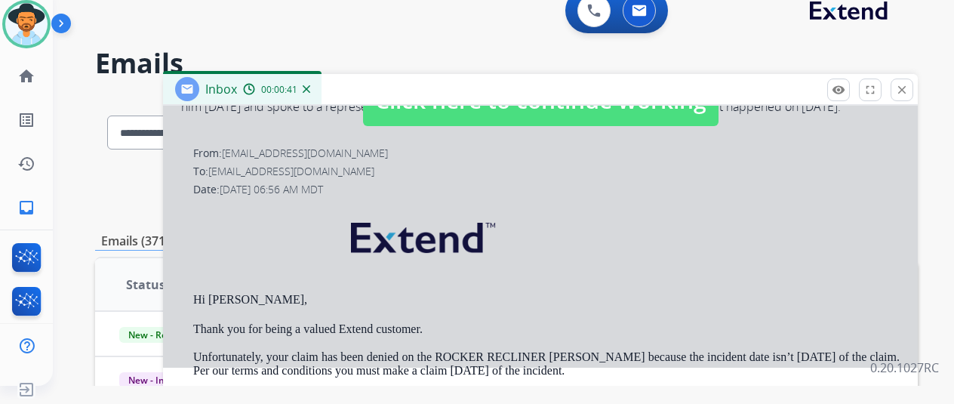
click at [514, 236] on div at bounding box center [540, 86] width 755 height 564
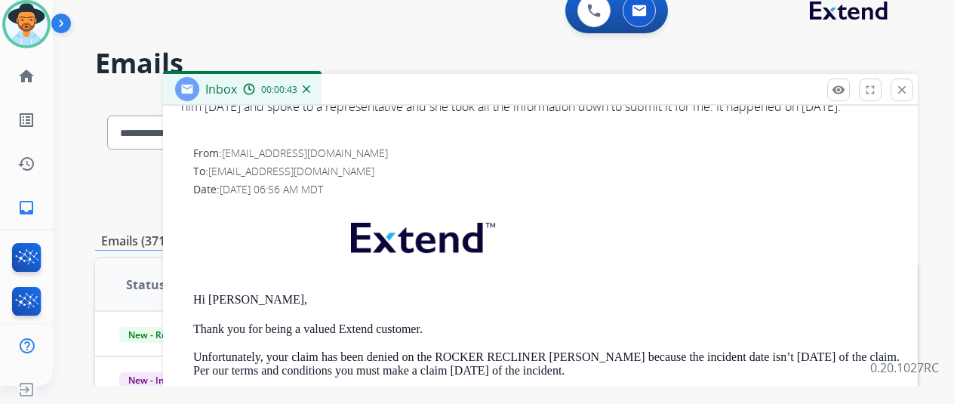
click at [310, 88] on img at bounding box center [307, 89] width 8 height 8
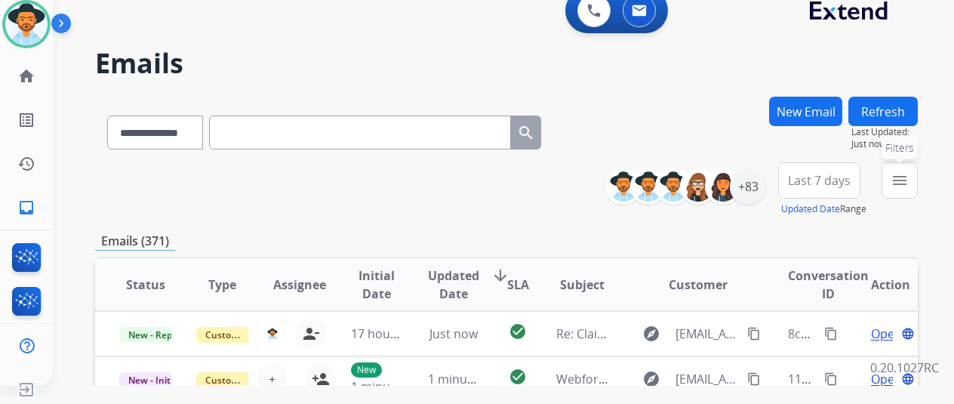
click at [909, 179] on mat-icon "menu" at bounding box center [900, 180] width 18 height 18
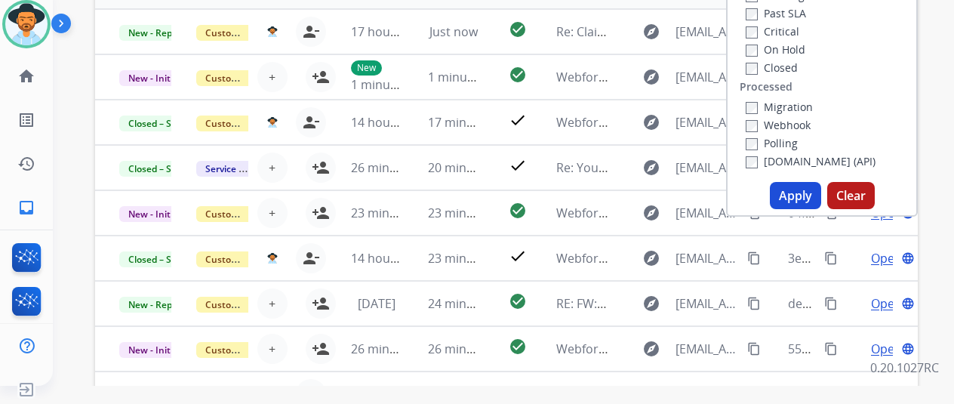
click at [793, 201] on button "Apply" at bounding box center [795, 195] width 51 height 27
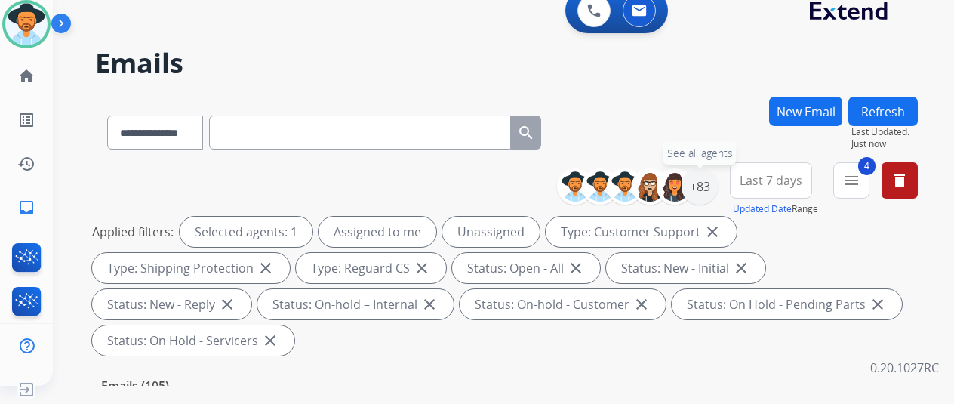
drag, startPoint x: 713, startPoint y: 180, endPoint x: 586, endPoint y: 165, distance: 127.8
click at [711, 180] on div "+83" at bounding box center [700, 186] width 36 height 36
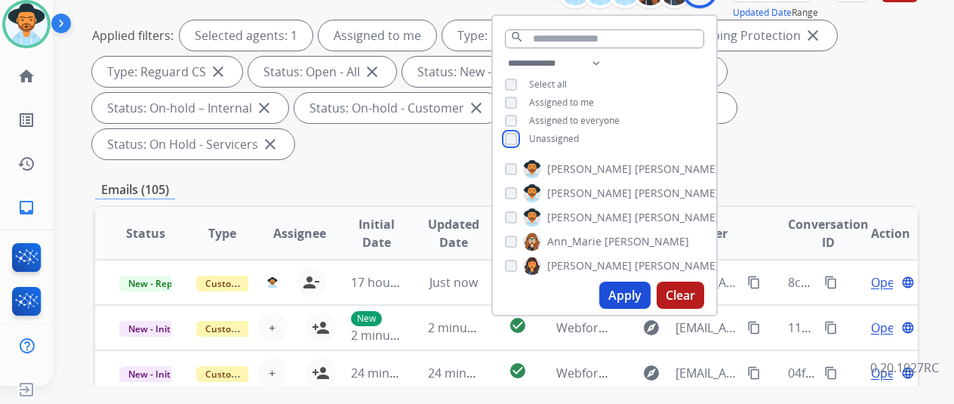
scroll to position [227, 0]
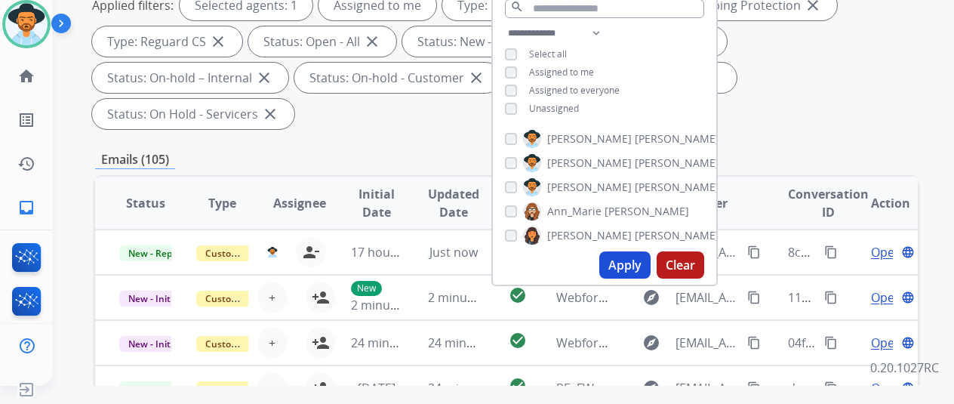
click at [637, 264] on button "Apply" at bounding box center [625, 264] width 51 height 27
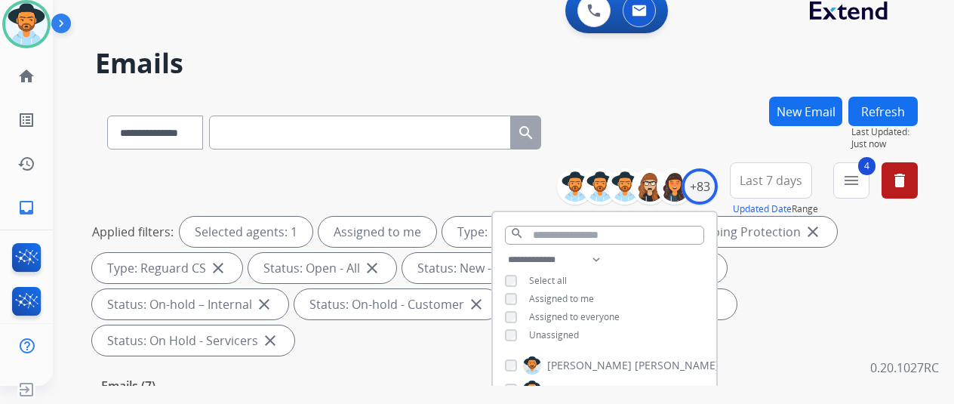
click at [654, 135] on div "**********" at bounding box center [506, 130] width 823 height 66
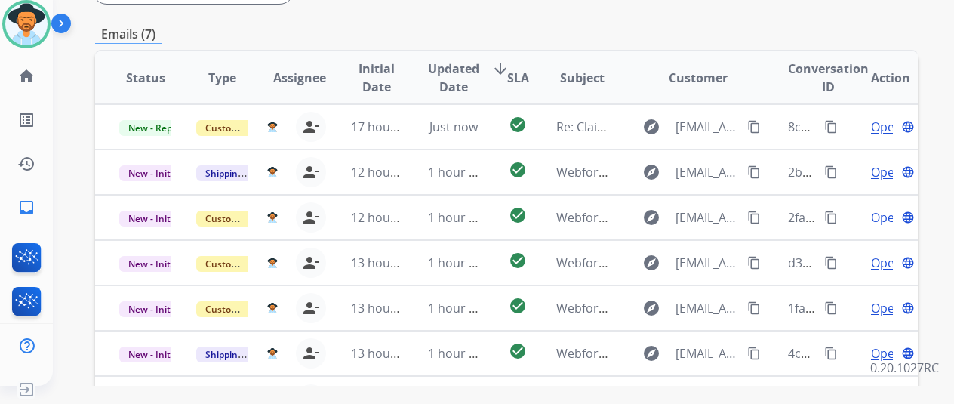
scroll to position [453, 0]
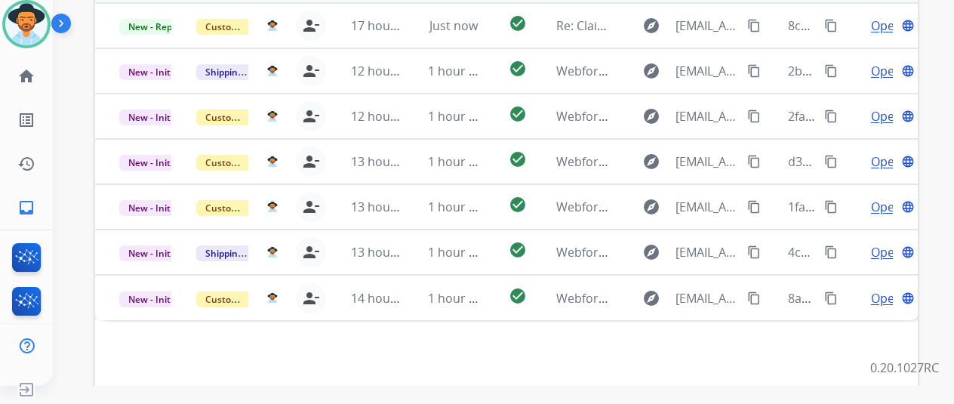
click at [118, 328] on div "Status Type Assignee Initial Date Updated Date arrow_downward SLA Subject Custo…" at bounding box center [506, 202] width 823 height 506
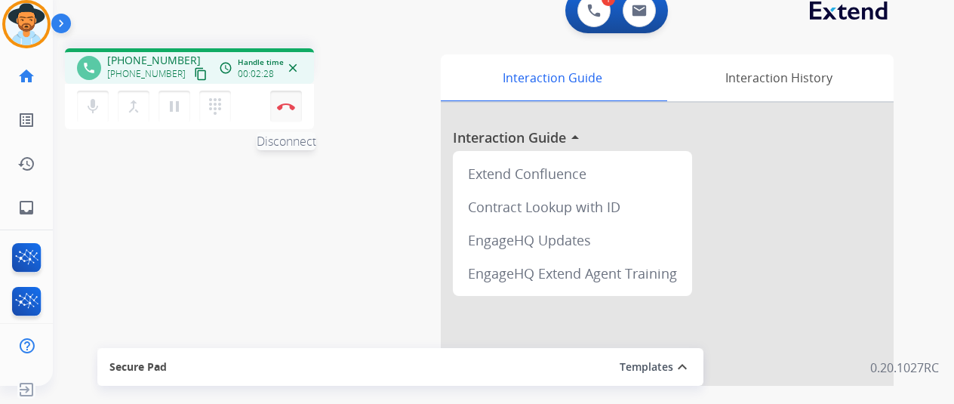
click at [284, 106] on img at bounding box center [286, 107] width 18 height 8
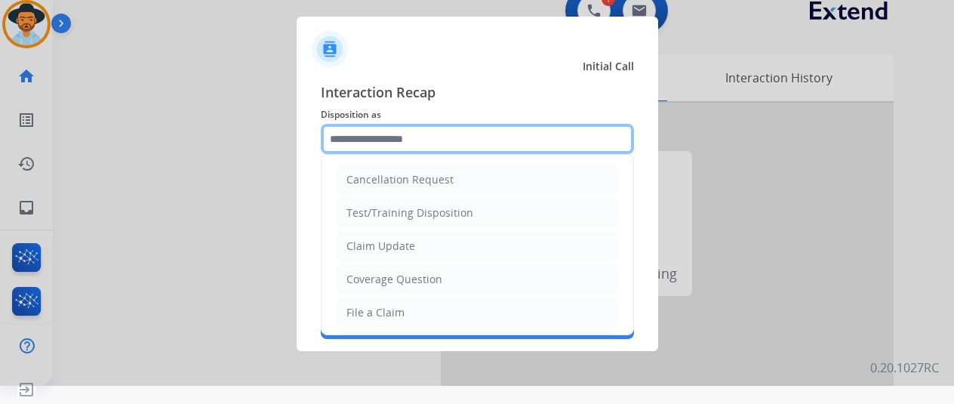
click at [367, 138] on input "text" at bounding box center [477, 139] width 313 height 30
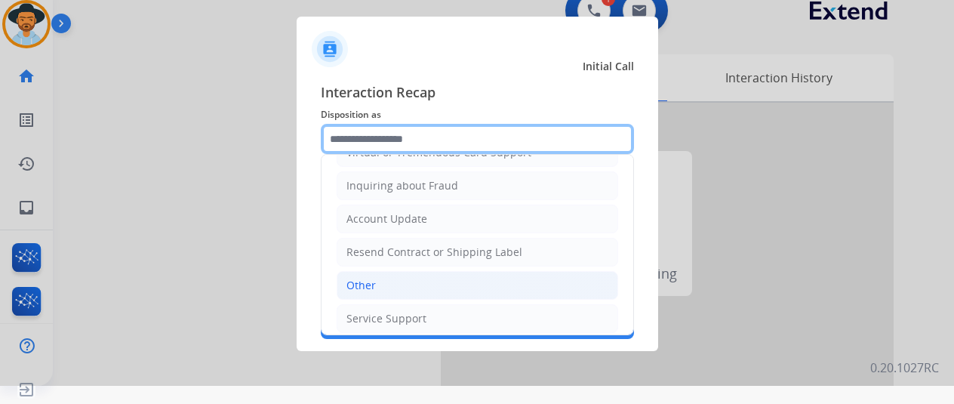
scroll to position [229, 0]
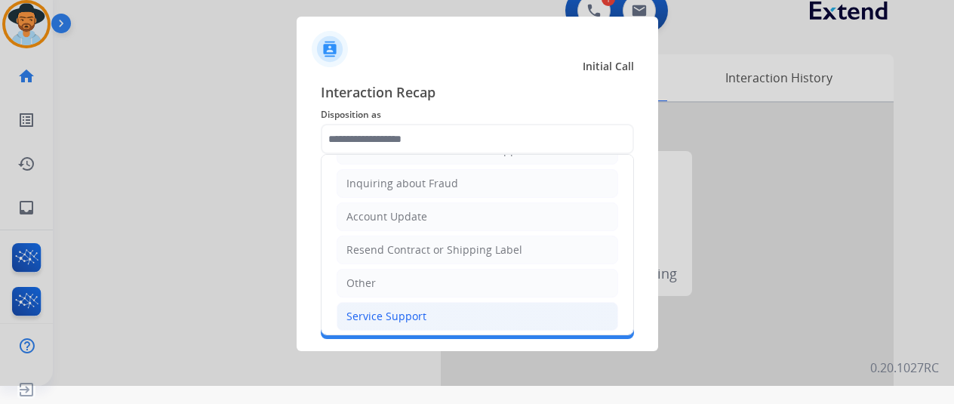
click at [371, 309] on div "Service Support" at bounding box center [387, 316] width 80 height 15
type input "**********"
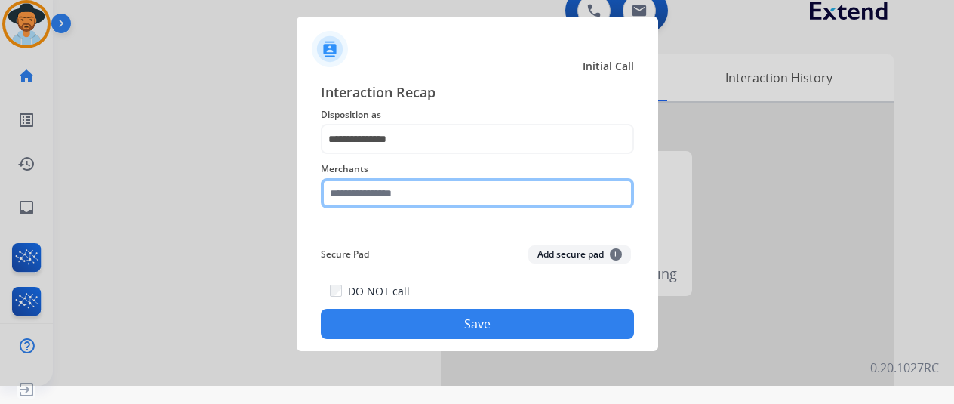
click at [343, 203] on input "text" at bounding box center [477, 193] width 313 height 30
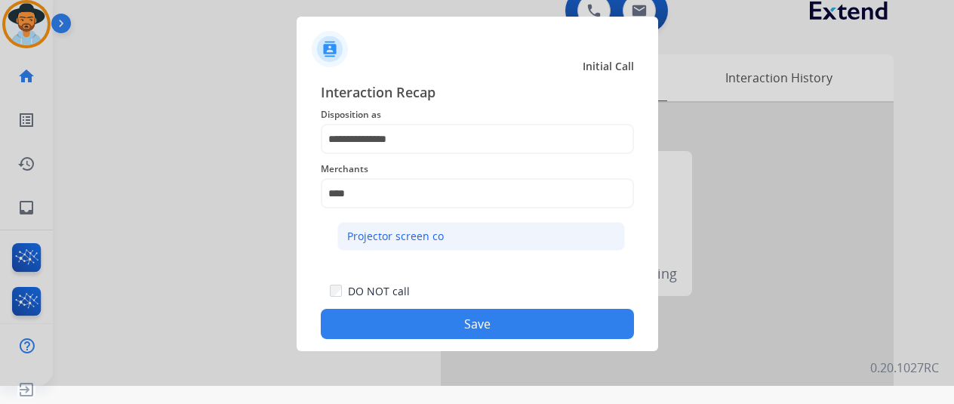
click at [391, 229] on div "Projector screen co" at bounding box center [395, 236] width 97 height 15
type input "**********"
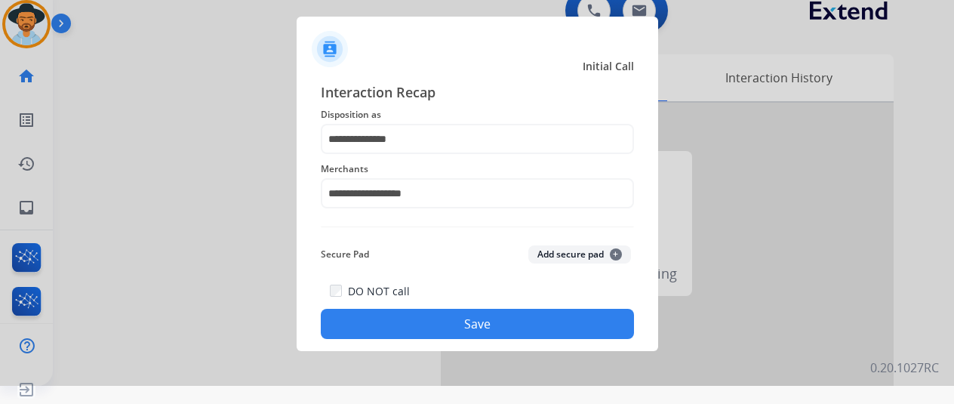
click at [459, 321] on button "Save" at bounding box center [477, 324] width 313 height 30
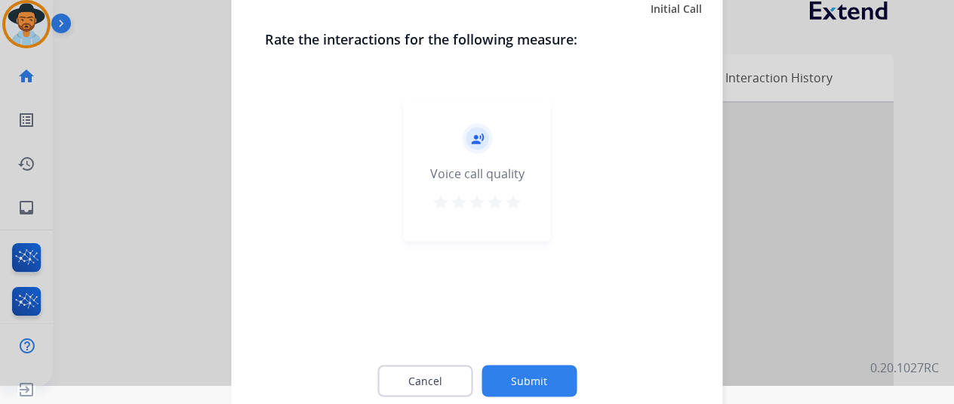
click at [526, 378] on button "Submit" at bounding box center [529, 381] width 95 height 32
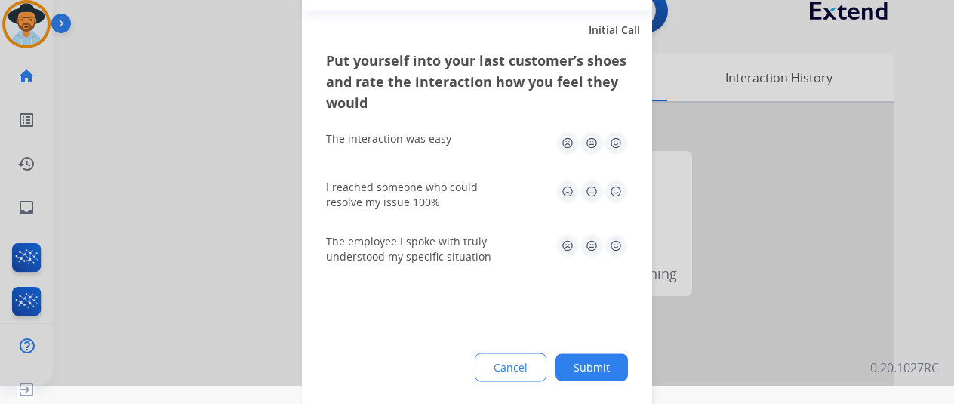
click at [600, 370] on button "Submit" at bounding box center [592, 366] width 72 height 27
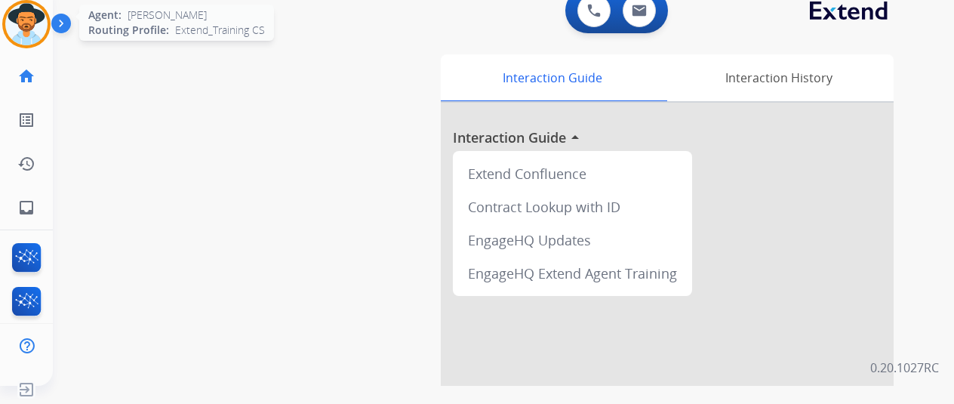
click at [34, 28] on img at bounding box center [26, 24] width 42 height 42
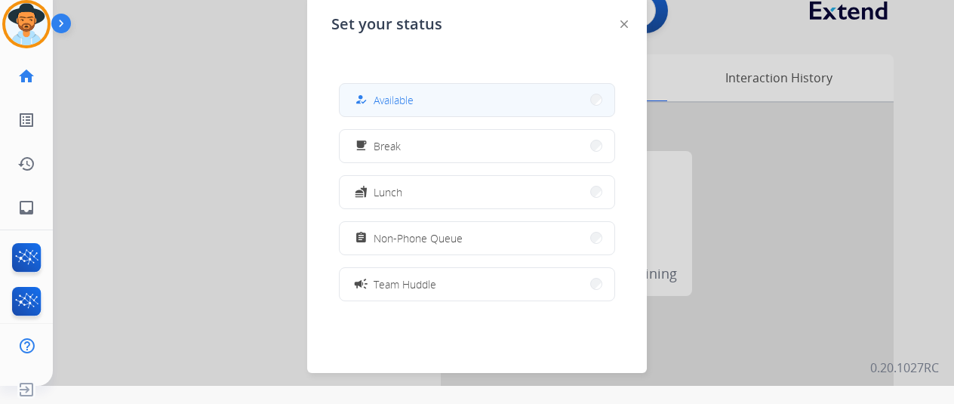
click at [409, 105] on span "Available" at bounding box center [394, 100] width 40 height 16
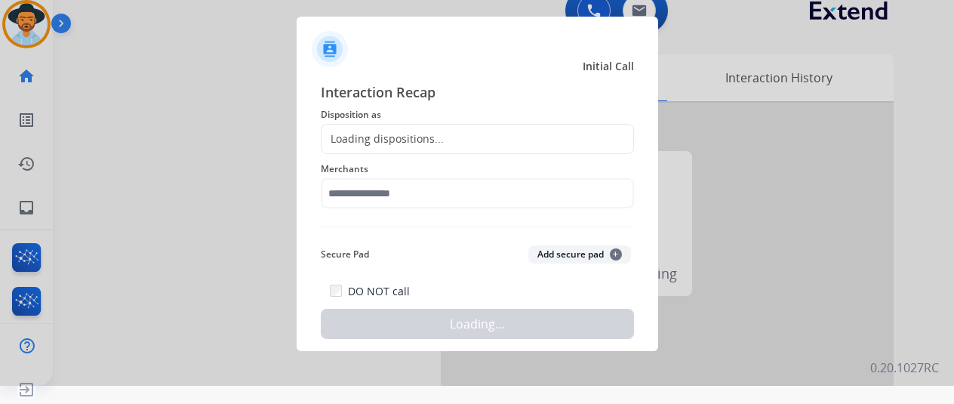
click at [291, 103] on div at bounding box center [477, 184] width 954 height 404
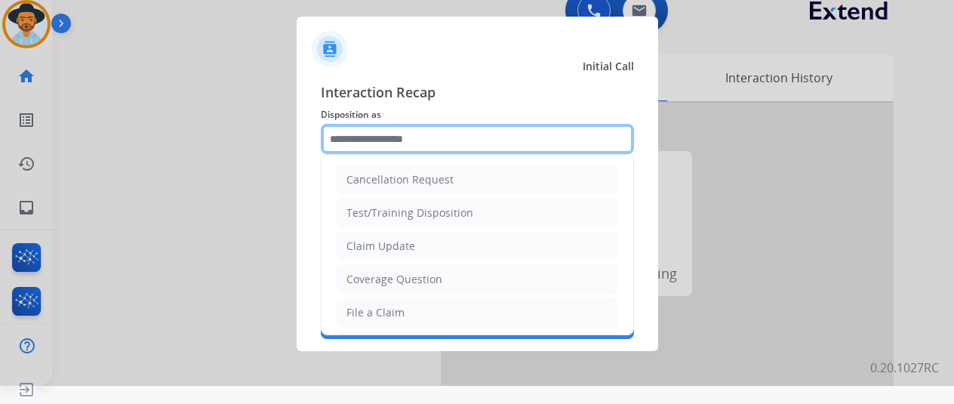
click at [364, 133] on input "text" at bounding box center [477, 139] width 313 height 30
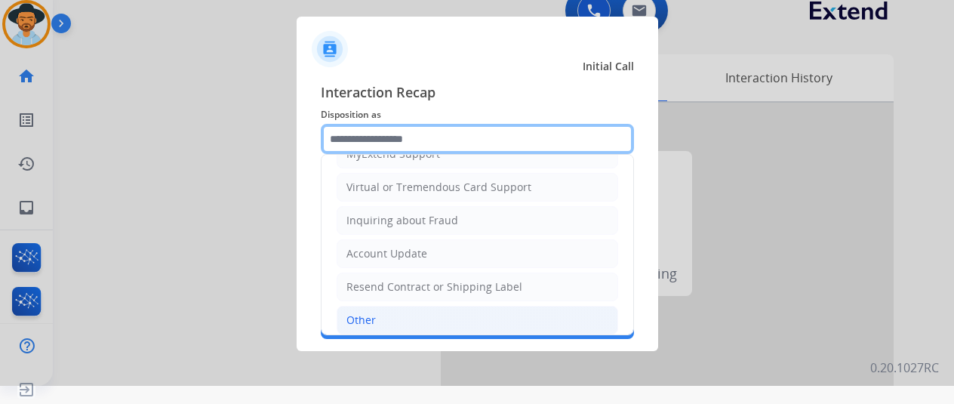
scroll to position [227, 0]
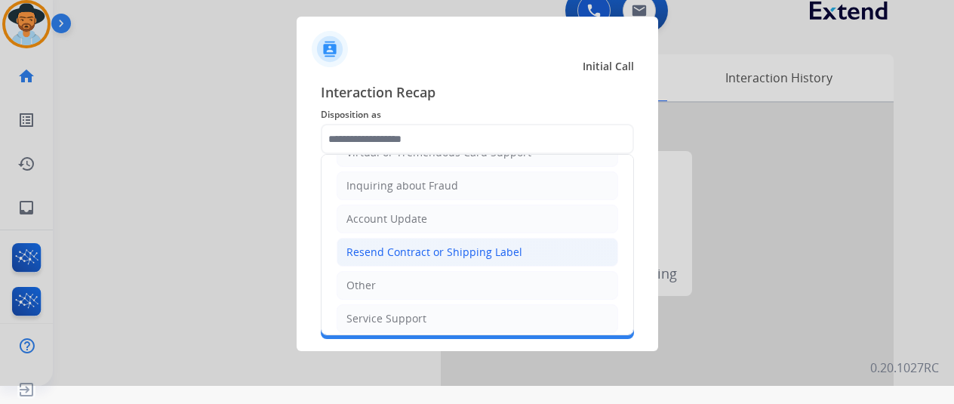
click at [394, 248] on div "Resend Contract or Shipping Label" at bounding box center [435, 252] width 176 height 15
type input "**********"
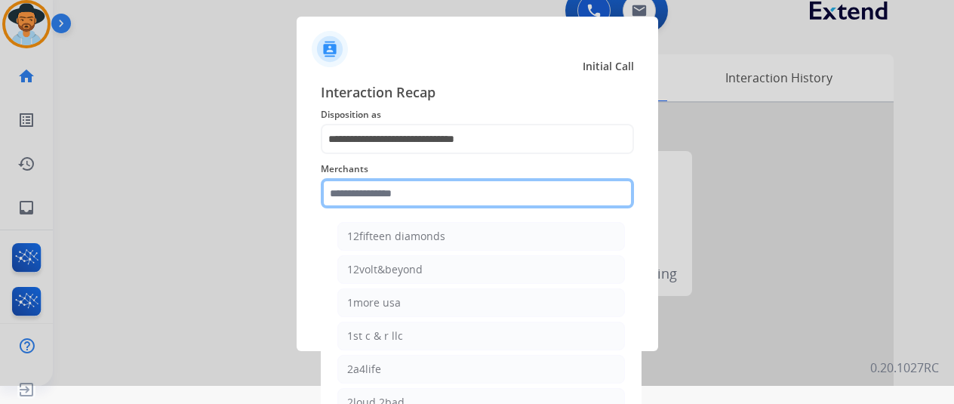
click at [373, 188] on input "text" at bounding box center [477, 193] width 313 height 30
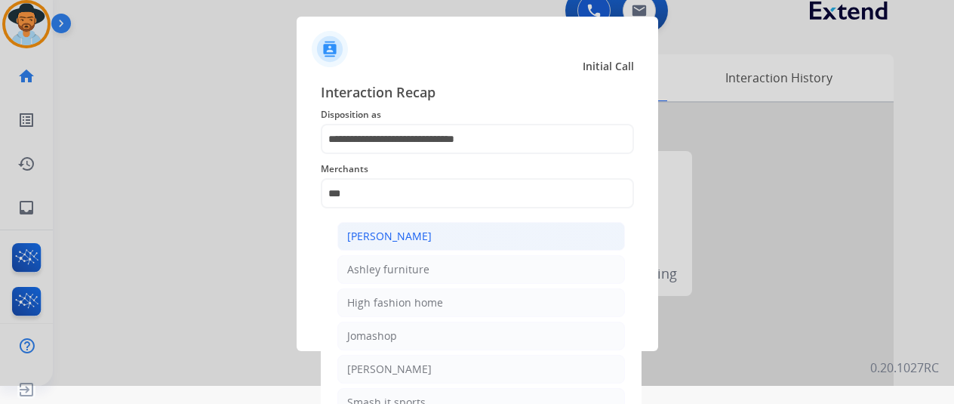
click at [460, 230] on li "[PERSON_NAME]" at bounding box center [482, 236] width 288 height 29
type input "**********"
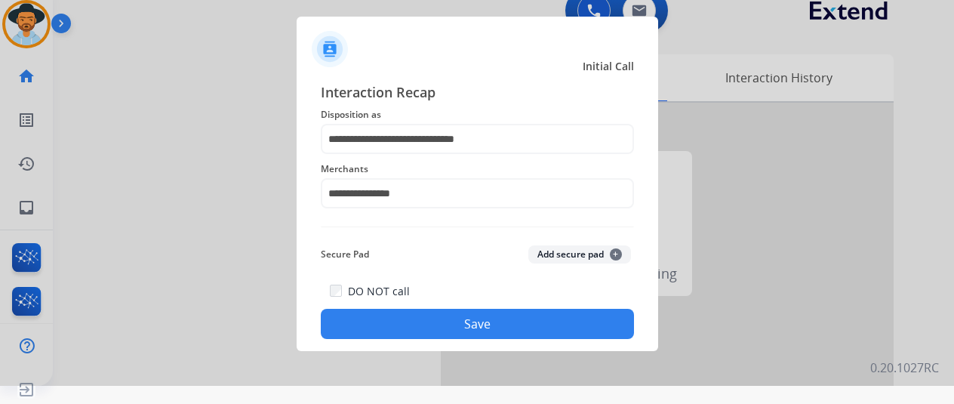
click at [449, 312] on button "Save" at bounding box center [477, 324] width 313 height 30
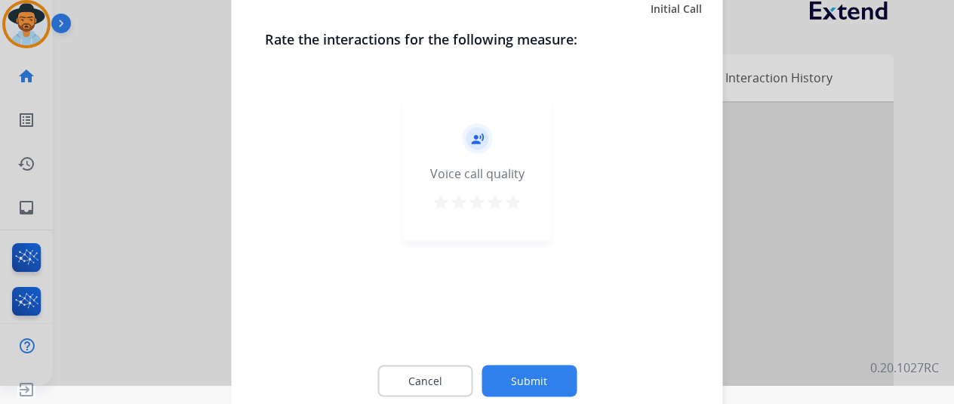
click at [517, 374] on button "Submit" at bounding box center [529, 381] width 95 height 32
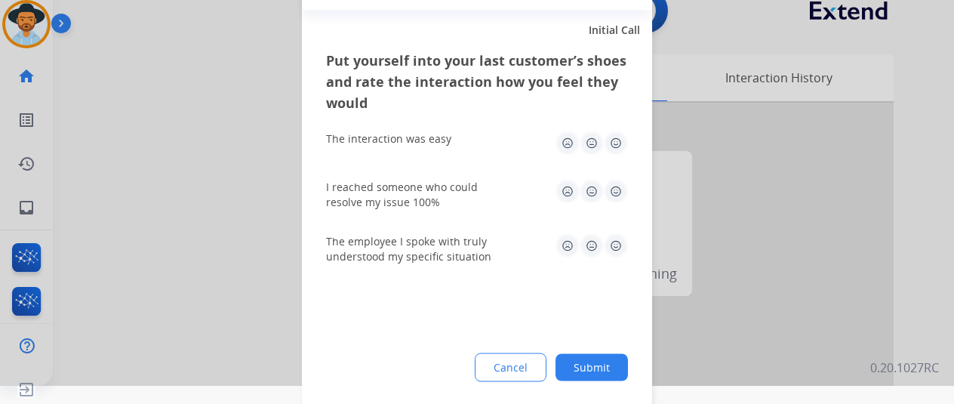
click at [603, 366] on button "Submit" at bounding box center [592, 366] width 72 height 27
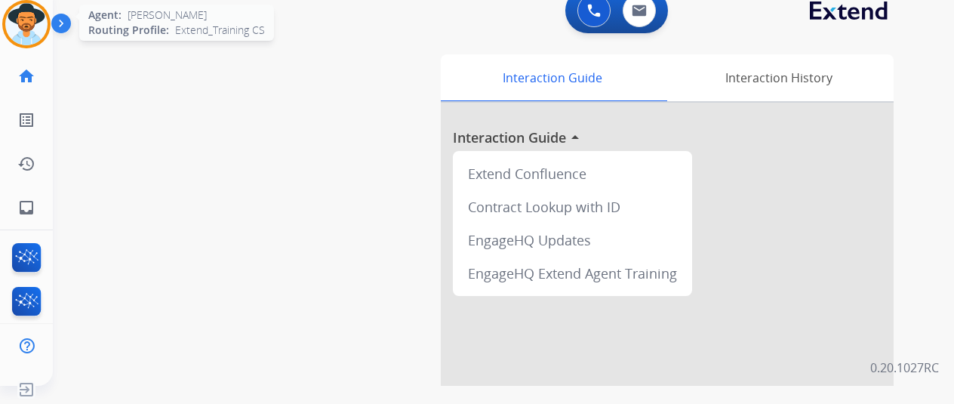
click at [27, 14] on img at bounding box center [26, 24] width 42 height 42
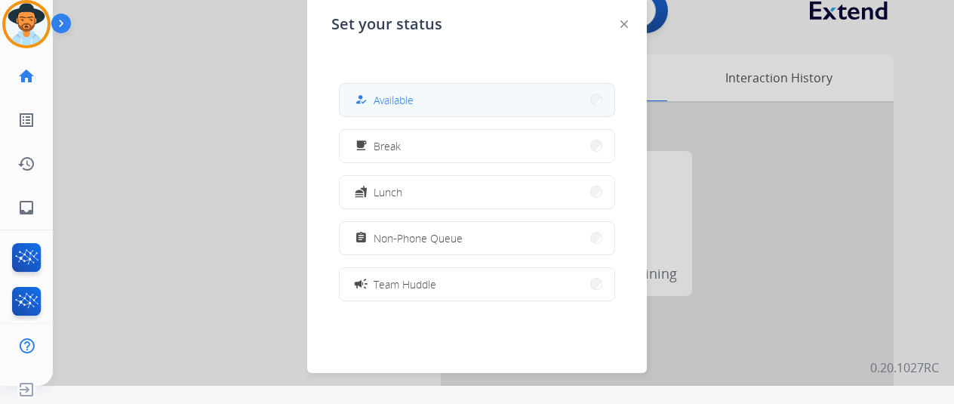
click at [402, 97] on span "Available" at bounding box center [394, 100] width 40 height 16
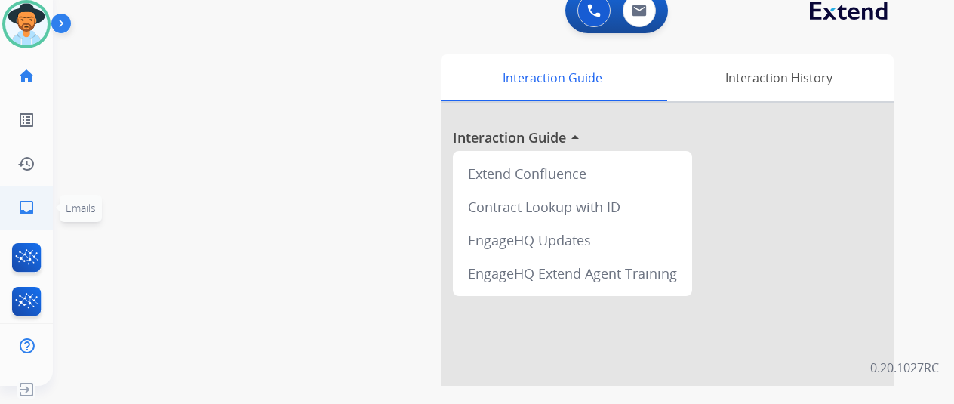
click at [20, 202] on mat-icon "inbox" at bounding box center [26, 208] width 18 height 18
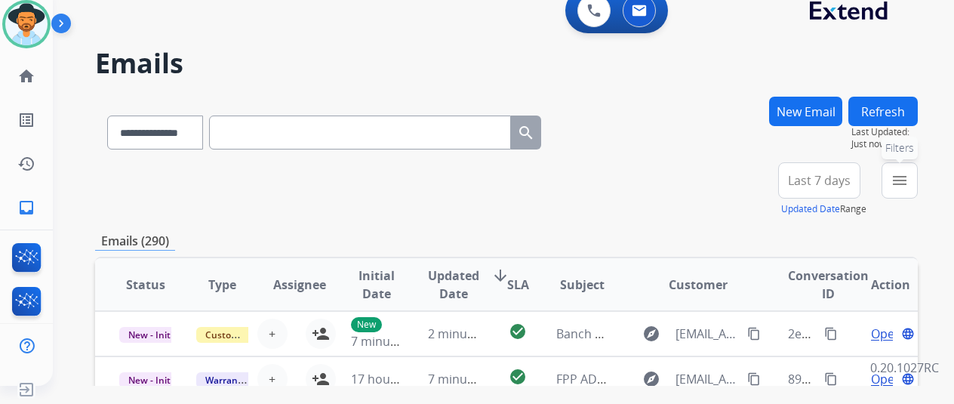
click at [909, 183] on mat-icon "menu" at bounding box center [900, 180] width 18 height 18
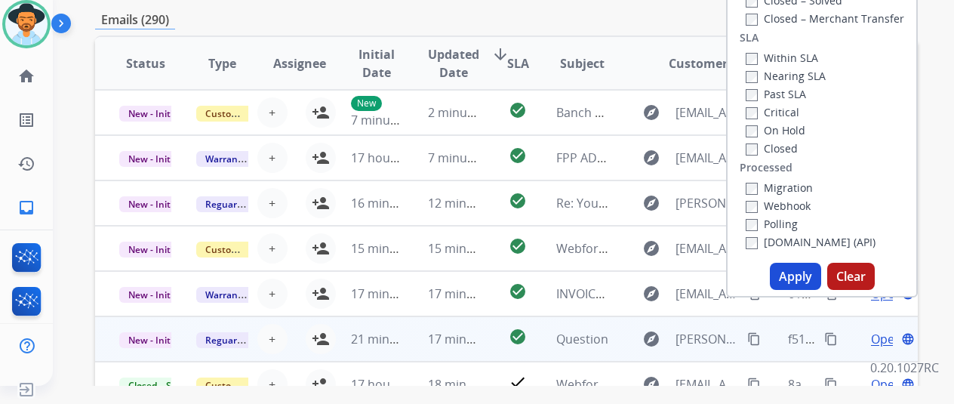
scroll to position [227, 0]
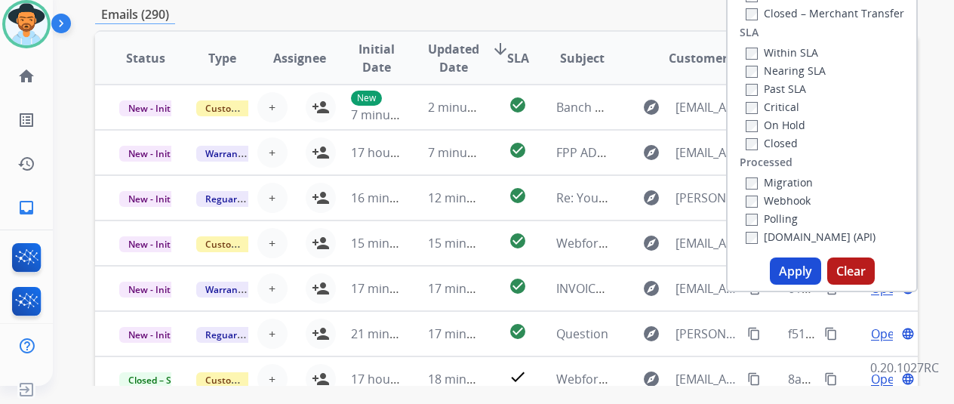
click at [803, 275] on button "Apply" at bounding box center [795, 271] width 51 height 27
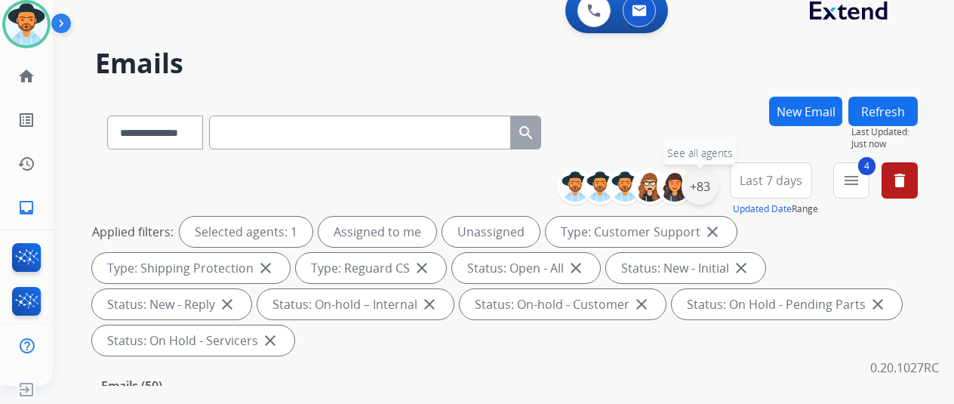
click at [705, 183] on div "+83" at bounding box center [700, 186] width 36 height 36
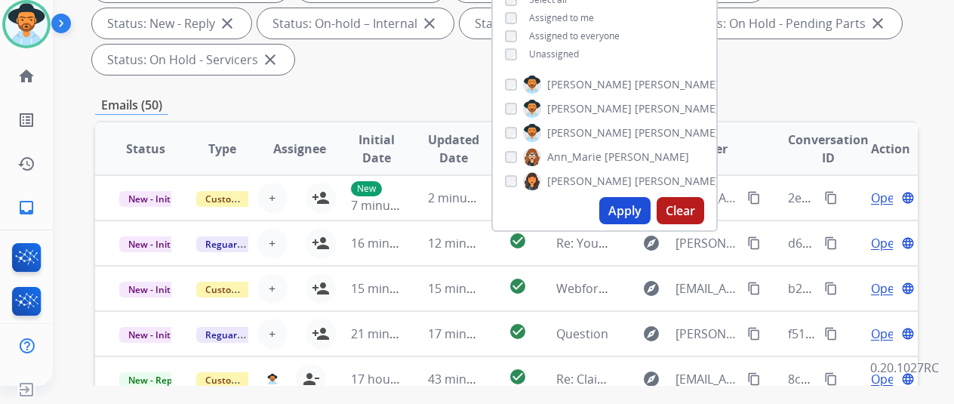
scroll to position [302, 0]
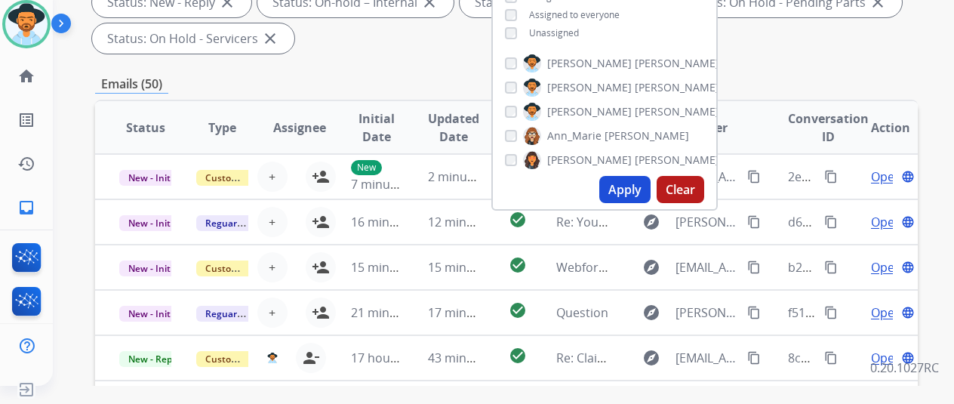
click at [640, 187] on button "Apply" at bounding box center [625, 189] width 51 height 27
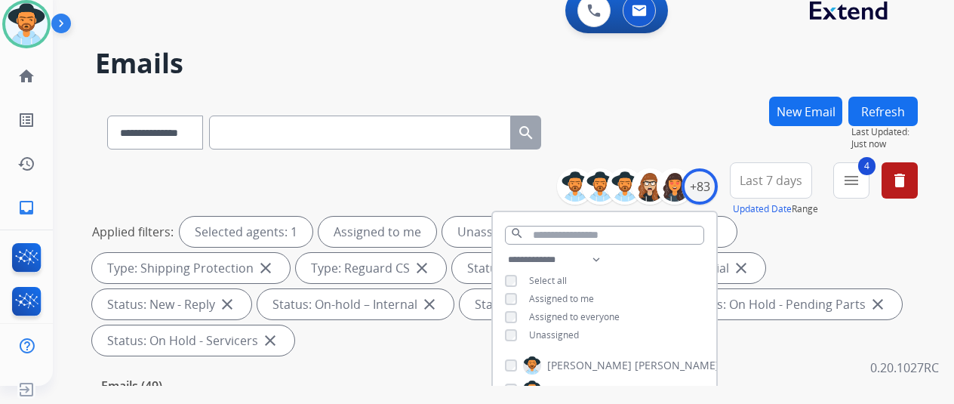
click at [665, 85] on div "**********" at bounding box center [485, 238] width 865 height 404
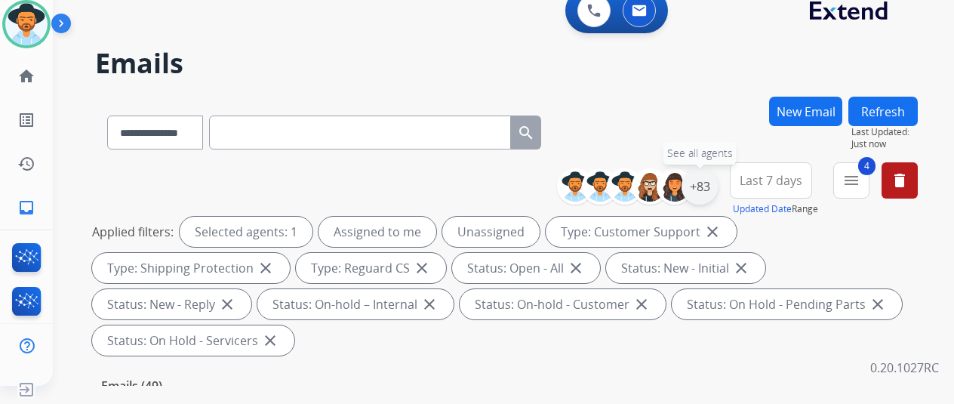
click at [715, 177] on div "+83" at bounding box center [700, 186] width 36 height 36
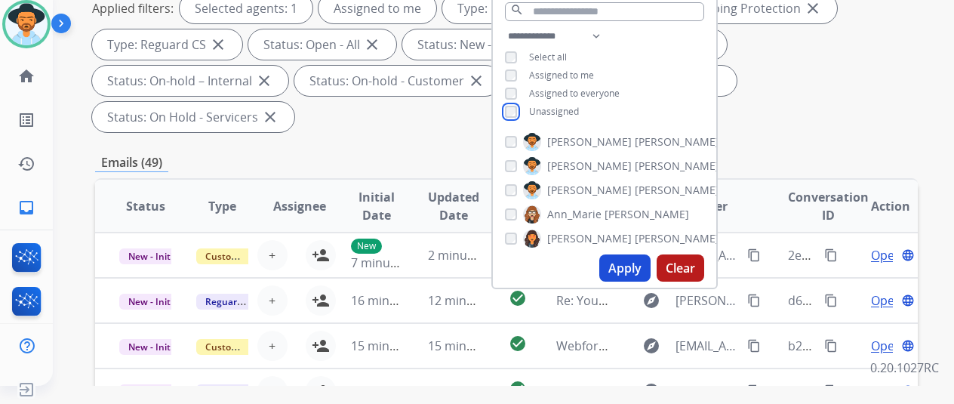
scroll to position [227, 0]
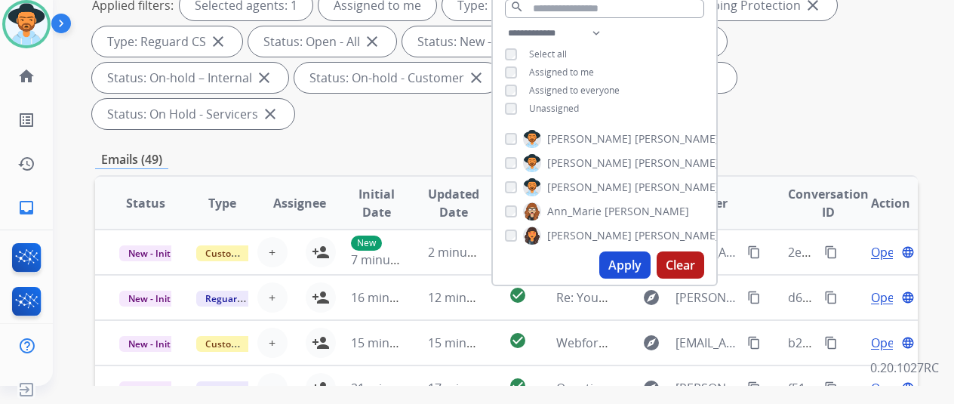
click at [627, 268] on button "Apply" at bounding box center [625, 264] width 51 height 27
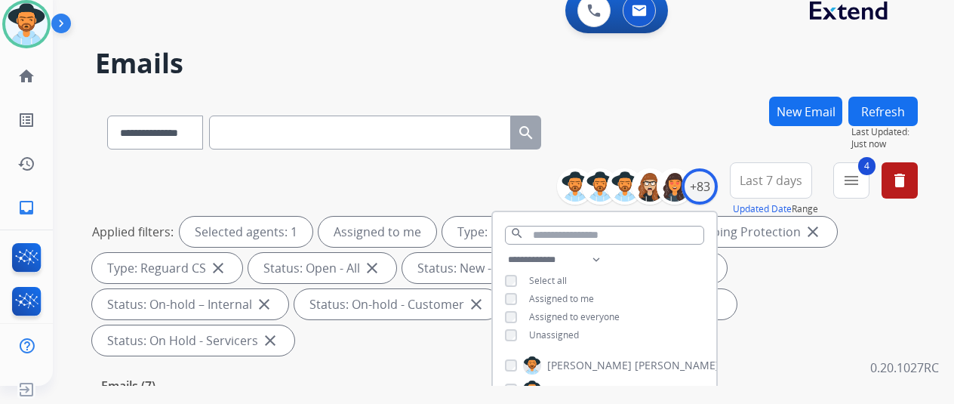
click at [674, 119] on div "**********" at bounding box center [506, 130] width 823 height 66
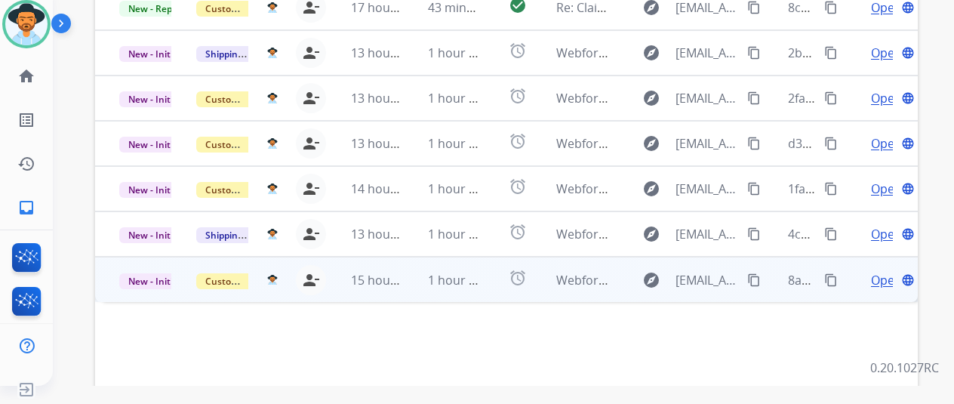
scroll to position [400, 0]
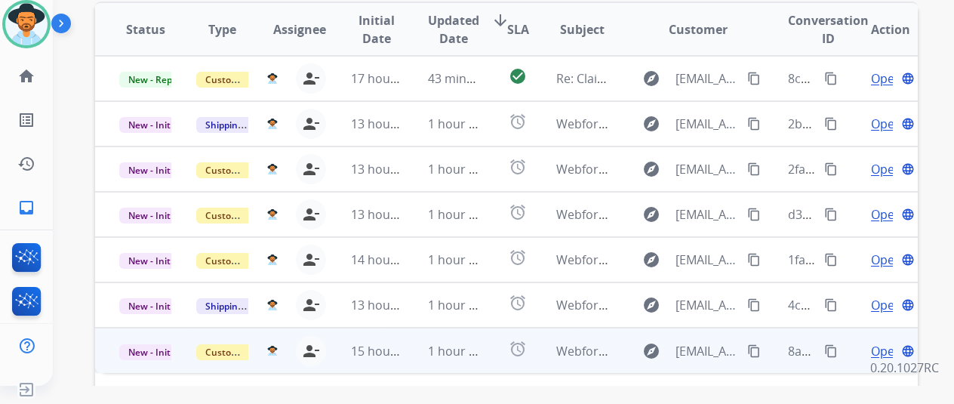
click at [875, 342] on span "Open" at bounding box center [886, 351] width 31 height 18
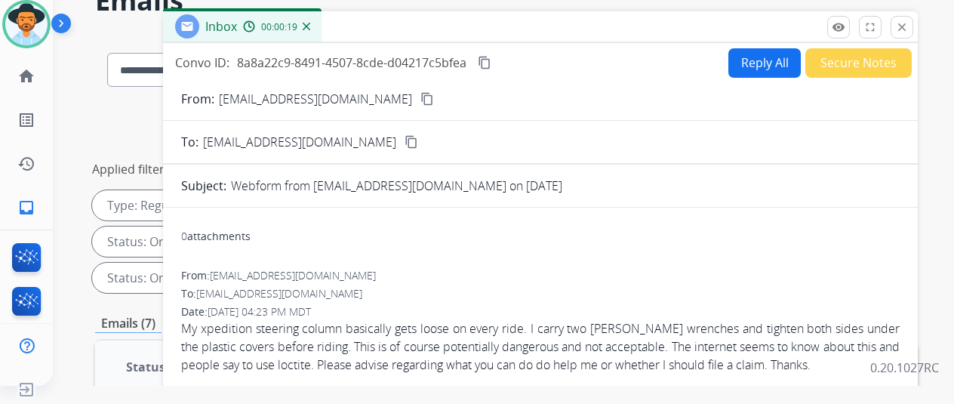
scroll to position [0, 0]
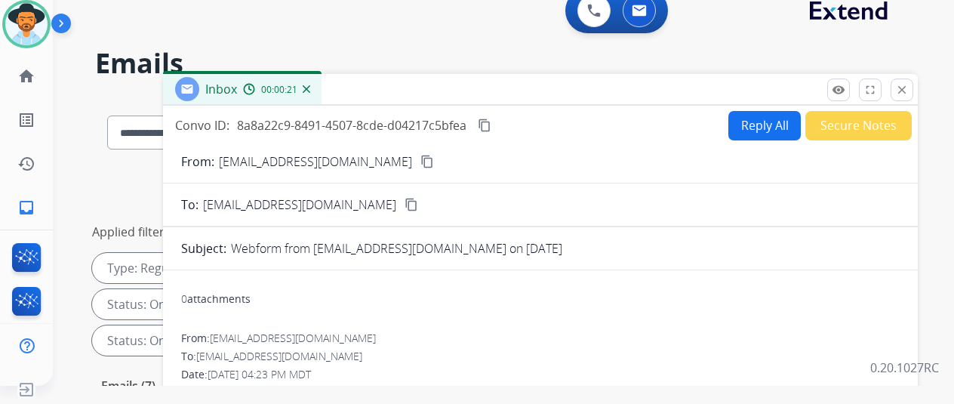
click at [421, 162] on mat-icon "content_copy" at bounding box center [428, 162] width 14 height 14
click at [763, 126] on button "Reply All" at bounding box center [765, 125] width 72 height 29
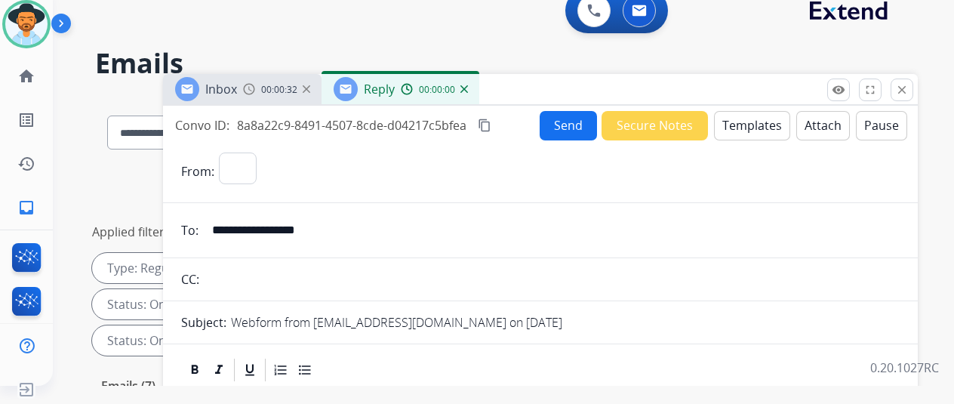
select select "**********"
click at [740, 118] on button "Templates" at bounding box center [752, 125] width 76 height 29
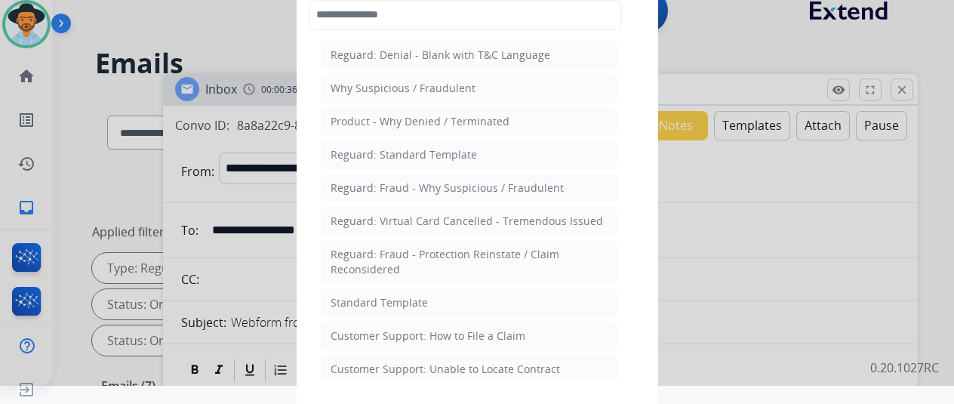
drag, startPoint x: 417, startPoint y: 333, endPoint x: 399, endPoint y: 263, distance: 72.5
click at [415, 333] on div "Customer Support: How to File a Claim" at bounding box center [428, 335] width 195 height 15
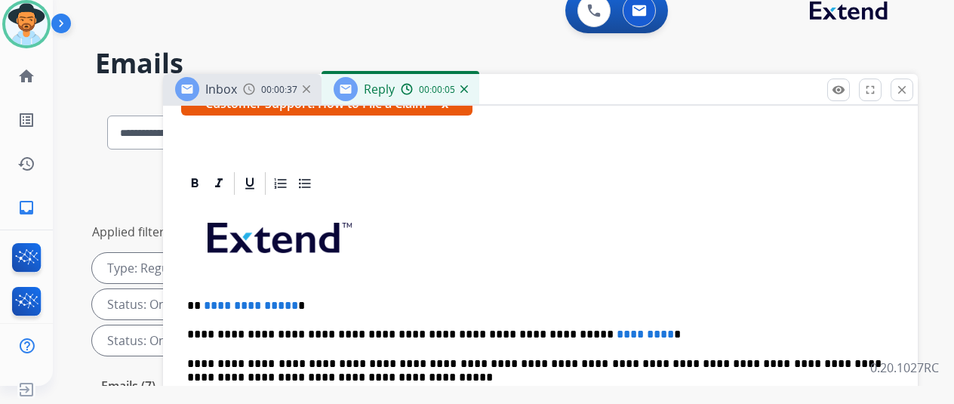
scroll to position [308, 0]
drag, startPoint x: 305, startPoint y: 279, endPoint x: 214, endPoint y: 279, distance: 90.6
click at [214, 299] on p "**********" at bounding box center [534, 306] width 695 height 14
drag, startPoint x: 621, startPoint y: 309, endPoint x: 543, endPoint y: 304, distance: 78.0
click at [543, 328] on p "**********" at bounding box center [534, 335] width 695 height 14
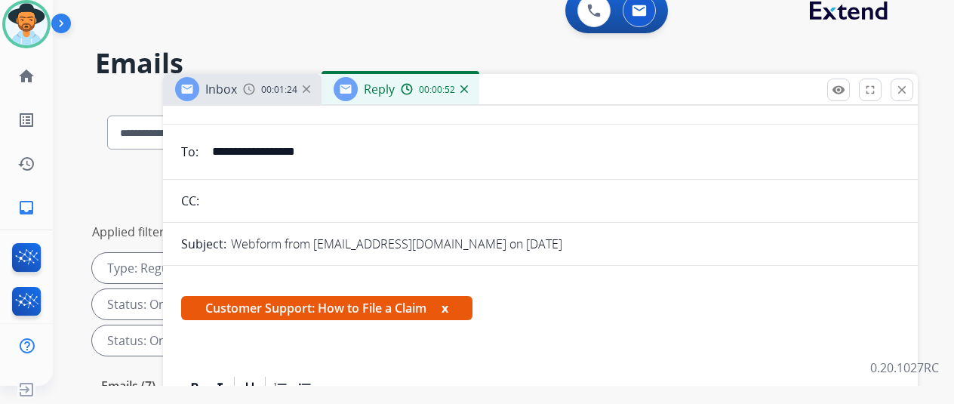
scroll to position [6, 0]
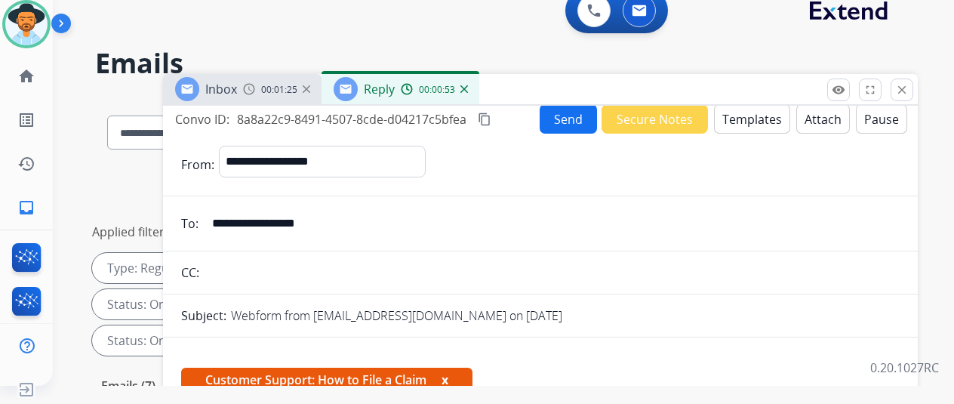
click at [582, 123] on button "Send" at bounding box center [568, 118] width 57 height 29
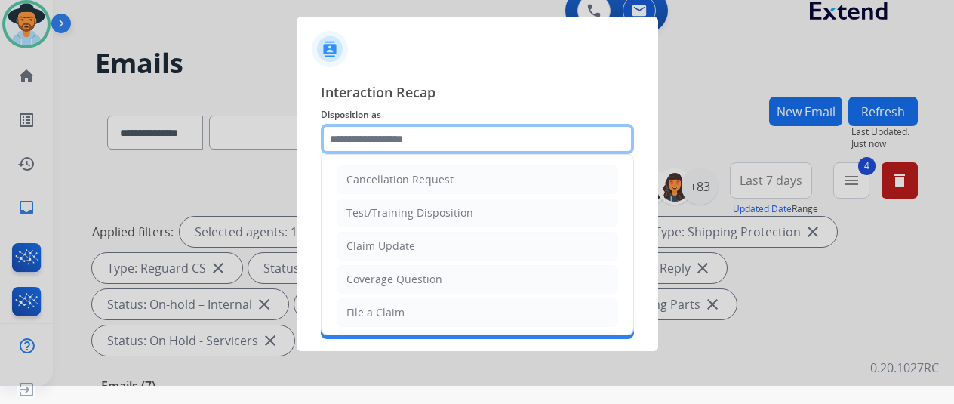
click at [356, 143] on input "text" at bounding box center [477, 139] width 313 height 30
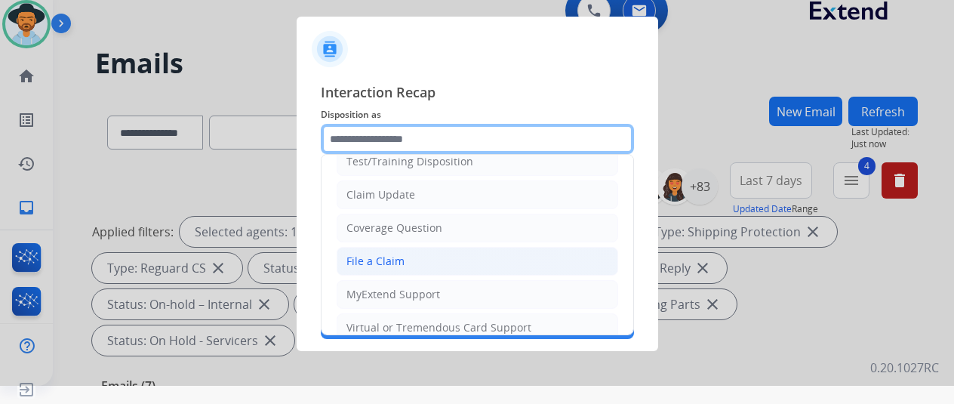
scroll to position [76, 0]
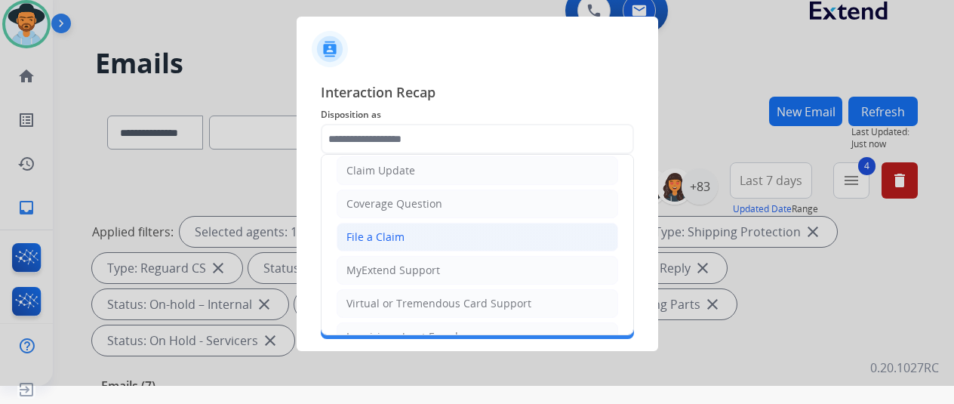
click at [379, 233] on div "File a Claim" at bounding box center [376, 237] width 58 height 15
type input "**********"
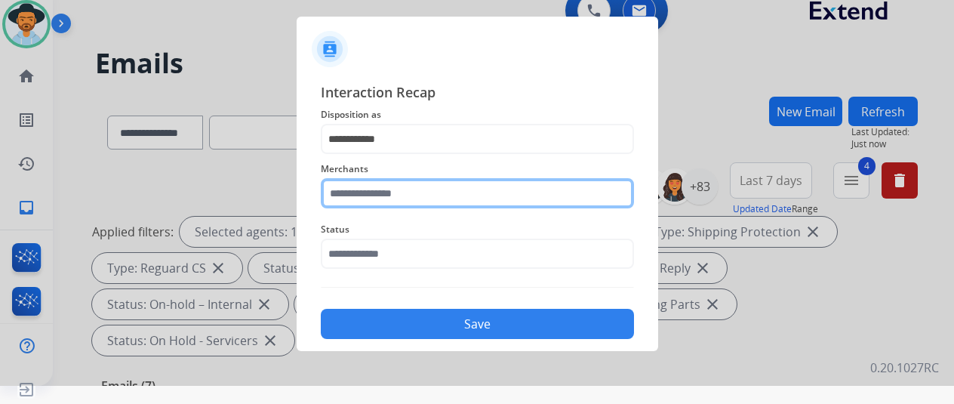
click at [376, 193] on input "text" at bounding box center [477, 193] width 313 height 30
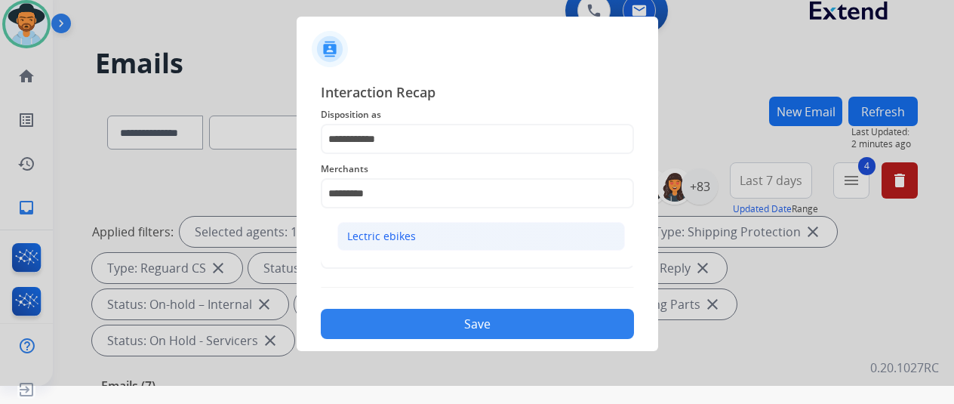
click at [365, 231] on div "Lectric ebikes" at bounding box center [381, 236] width 69 height 15
type input "**********"
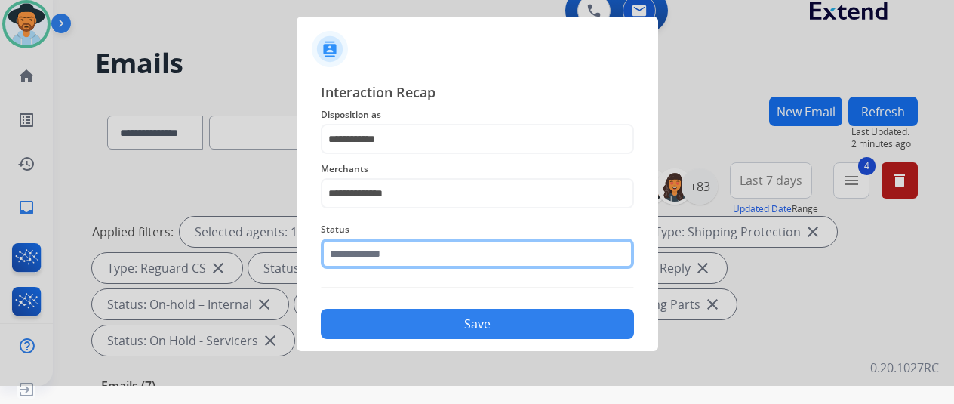
click at [391, 254] on input "text" at bounding box center [477, 254] width 313 height 30
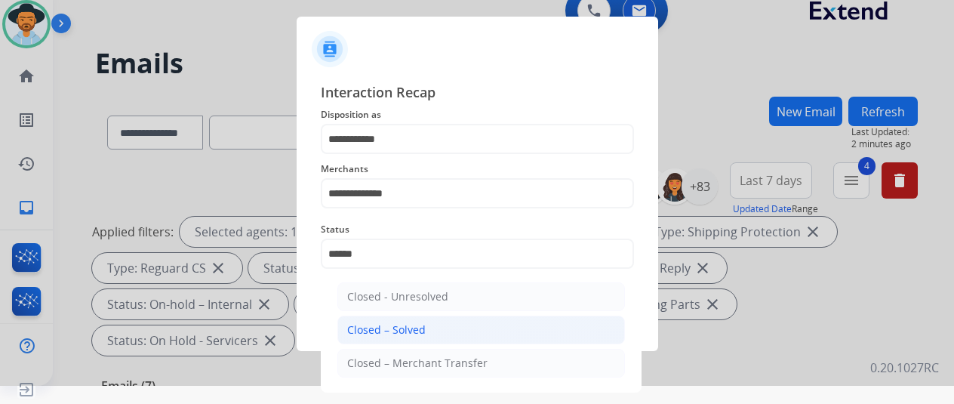
click at [408, 330] on div "Closed – Solved" at bounding box center [386, 329] width 79 height 15
type input "**********"
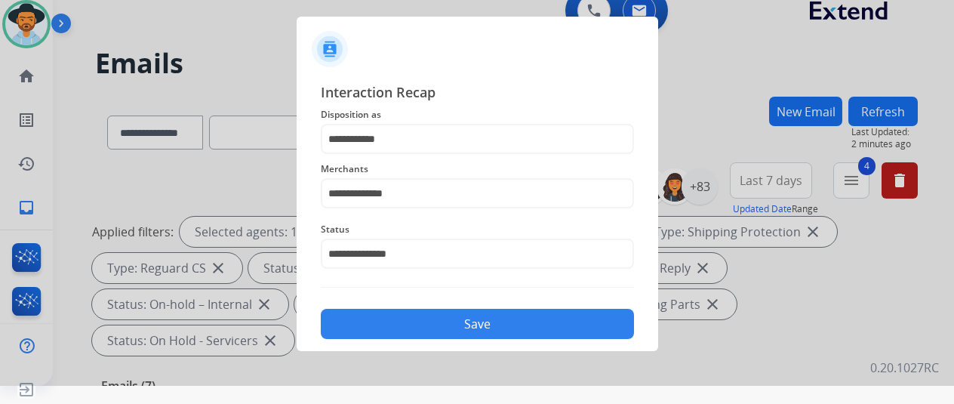
click at [453, 316] on button "Save" at bounding box center [477, 324] width 313 height 30
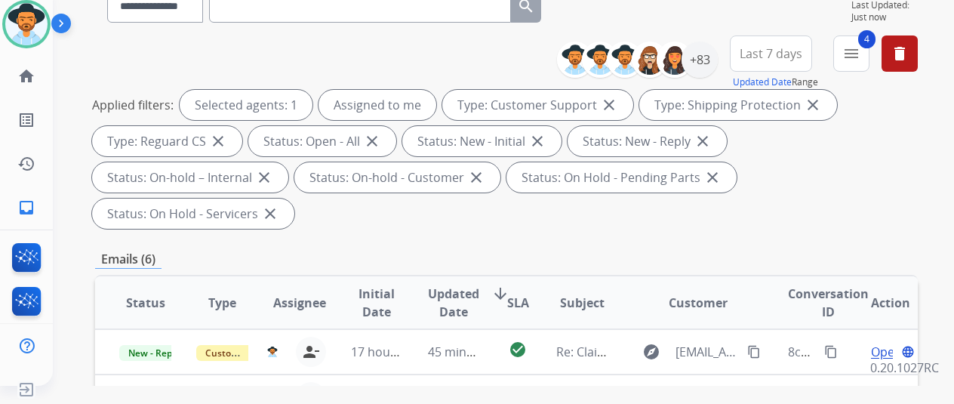
scroll to position [378, 0]
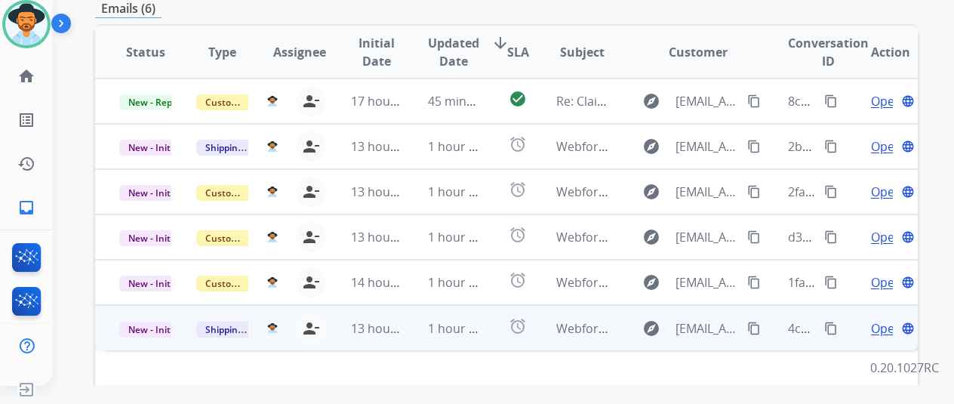
click at [879, 319] on span "Open" at bounding box center [886, 328] width 31 height 18
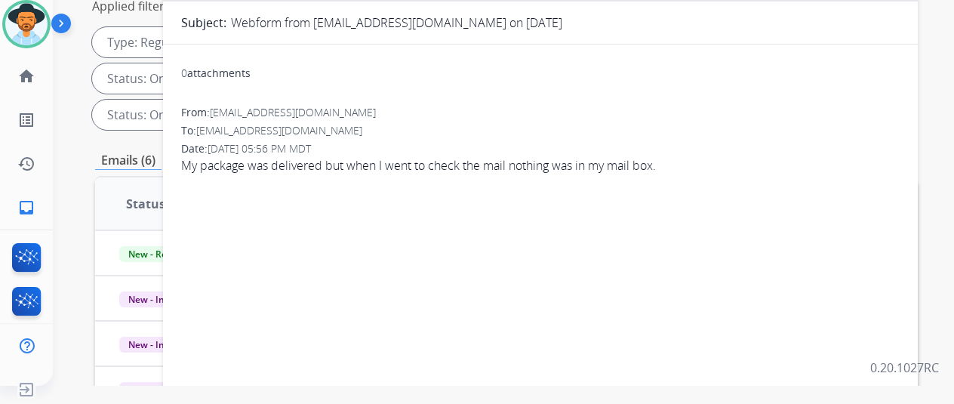
scroll to position [76, 0]
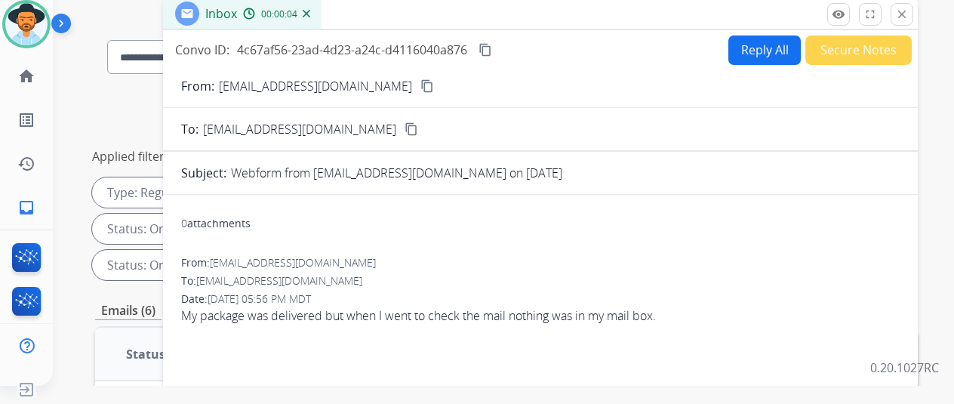
click at [421, 82] on mat-icon "content_copy" at bounding box center [428, 86] width 14 height 14
click at [761, 48] on button "Reply All" at bounding box center [765, 49] width 72 height 29
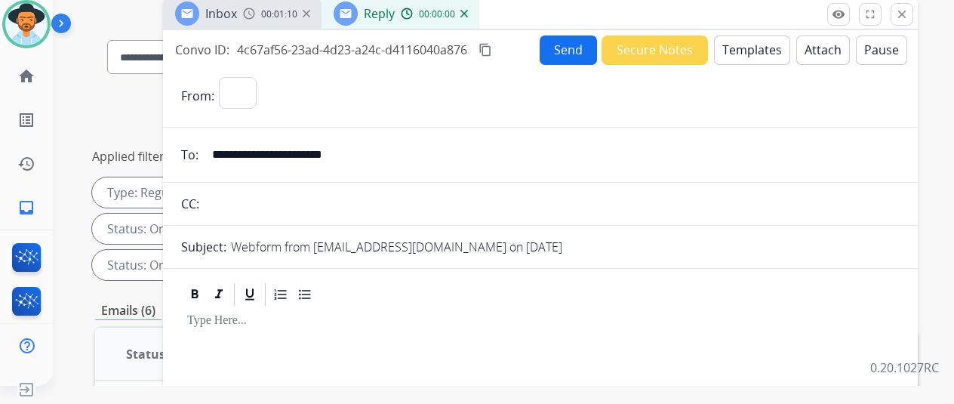
select select "**********"
click at [749, 45] on button "Templates" at bounding box center [752, 49] width 76 height 29
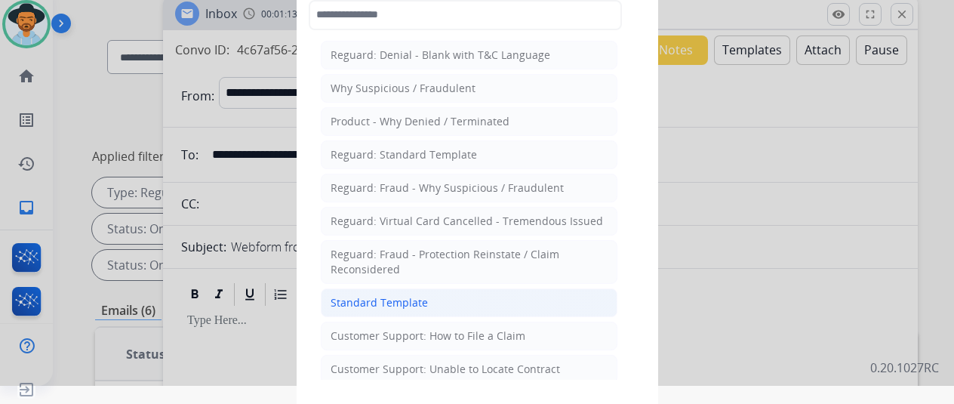
click at [376, 295] on div "Standard Template" at bounding box center [379, 302] width 97 height 15
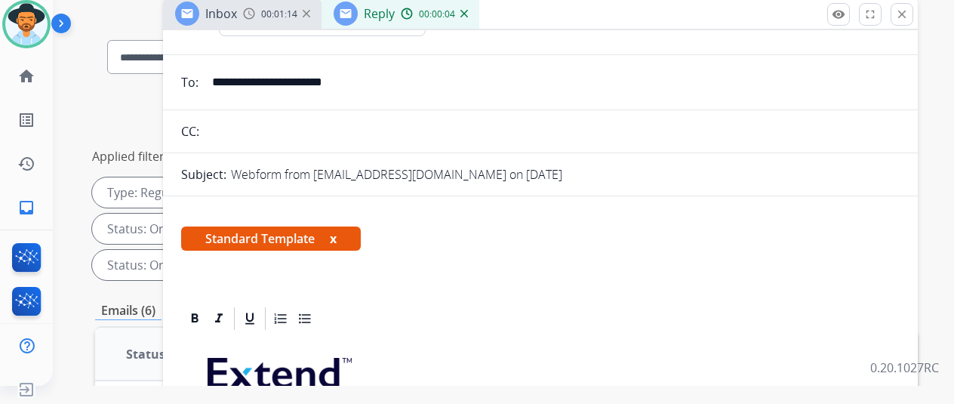
scroll to position [227, 0]
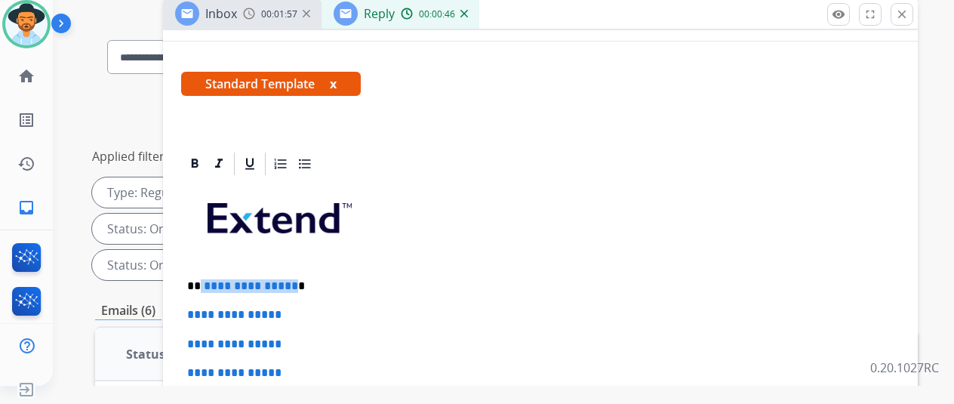
drag, startPoint x: 301, startPoint y: 284, endPoint x: 212, endPoint y: 283, distance: 89.1
click at [212, 283] on p "**********" at bounding box center [534, 286] width 695 height 14
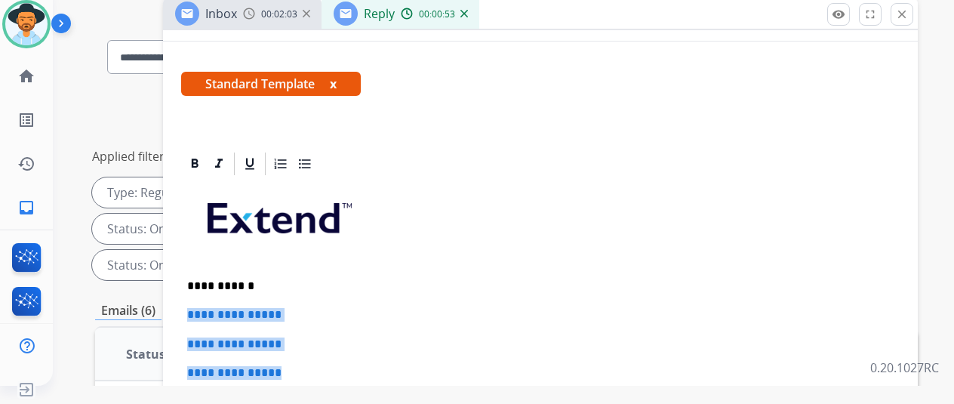
drag, startPoint x: 317, startPoint y: 373, endPoint x: 190, endPoint y: 314, distance: 139.9
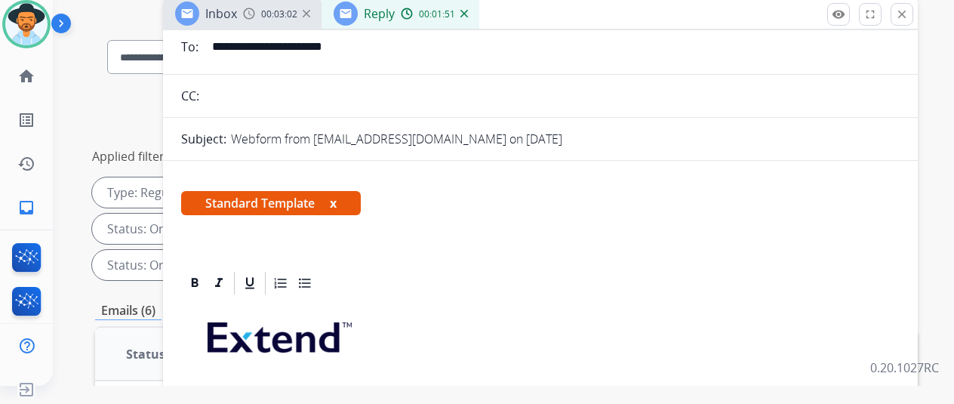
scroll to position [0, 0]
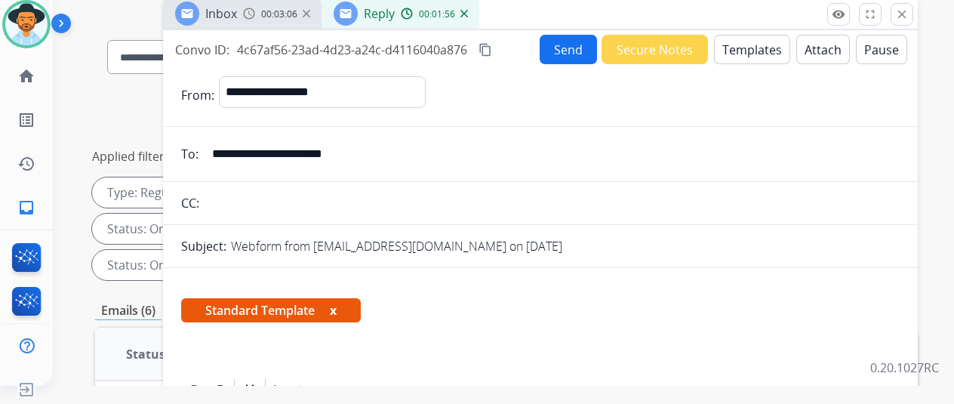
click at [492, 46] on mat-icon "content_copy" at bounding box center [486, 50] width 14 height 14
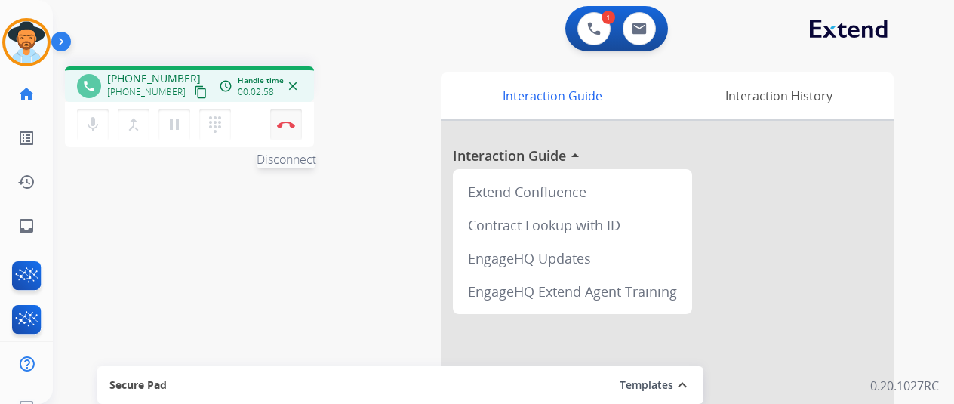
click at [285, 119] on button "Disconnect" at bounding box center [286, 125] width 32 height 32
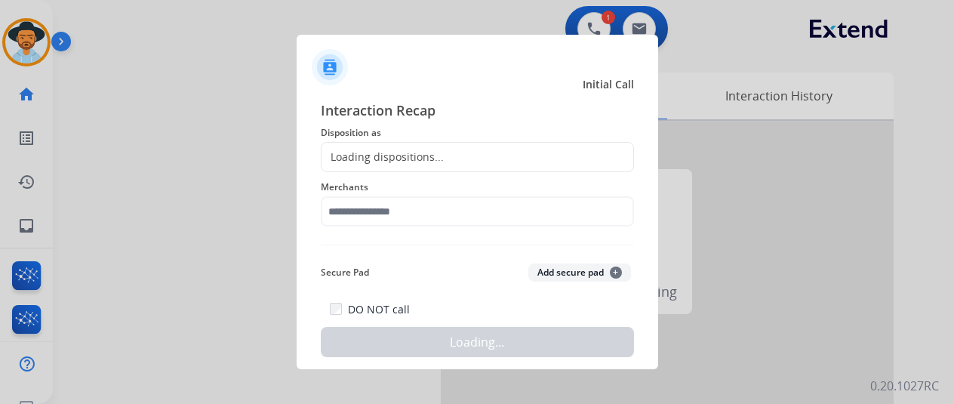
click at [341, 159] on div "Loading dispositions..." at bounding box center [383, 157] width 122 height 15
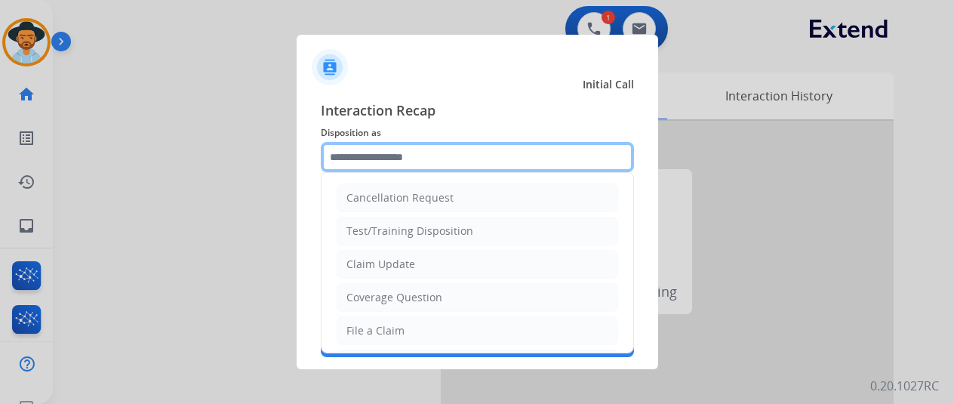
click at [341, 159] on input "text" at bounding box center [477, 157] width 313 height 30
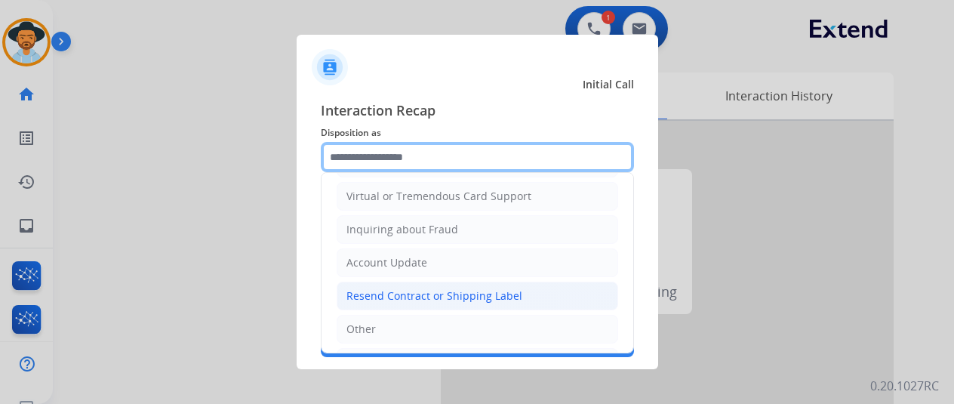
scroll to position [227, 0]
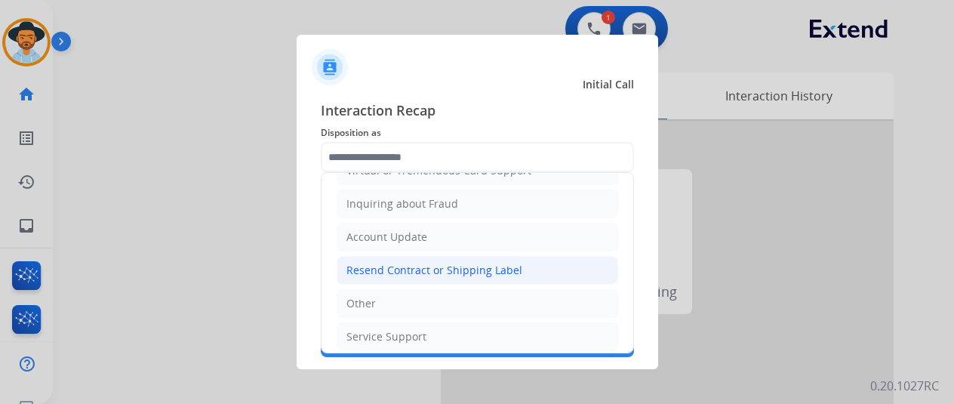
click at [401, 267] on div "Resend Contract or Shipping Label" at bounding box center [435, 270] width 176 height 15
type input "**********"
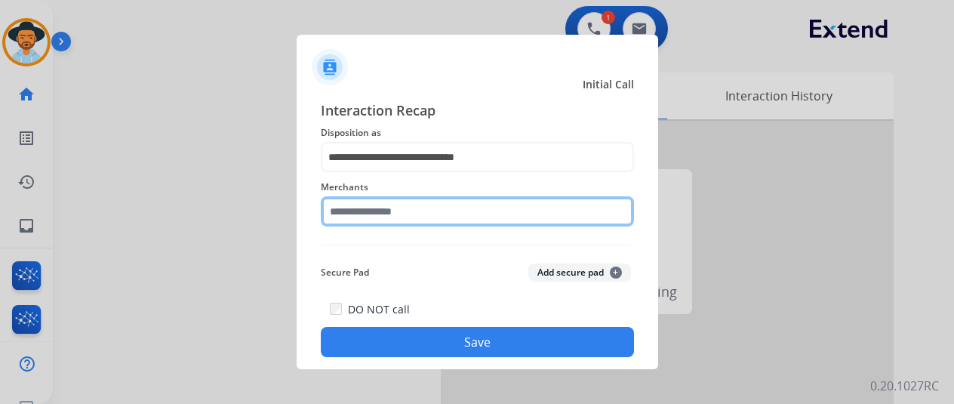
click at [358, 217] on input "text" at bounding box center [477, 211] width 313 height 30
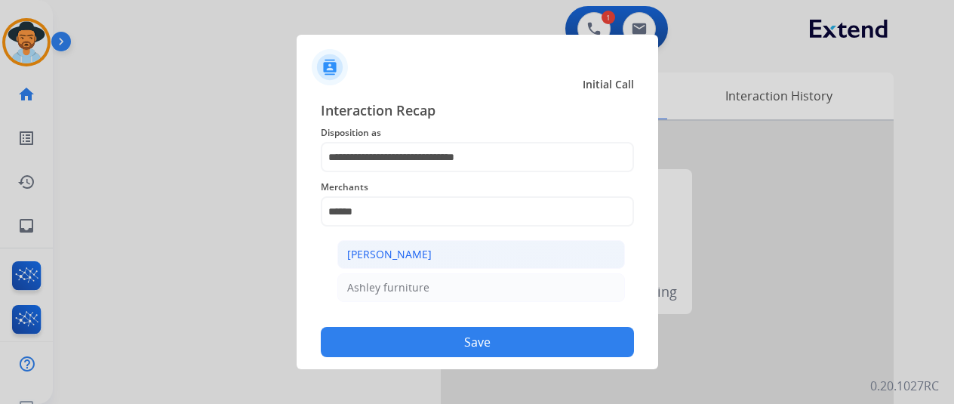
click at [407, 249] on div "[PERSON_NAME]" at bounding box center [389, 254] width 85 height 15
type input "**********"
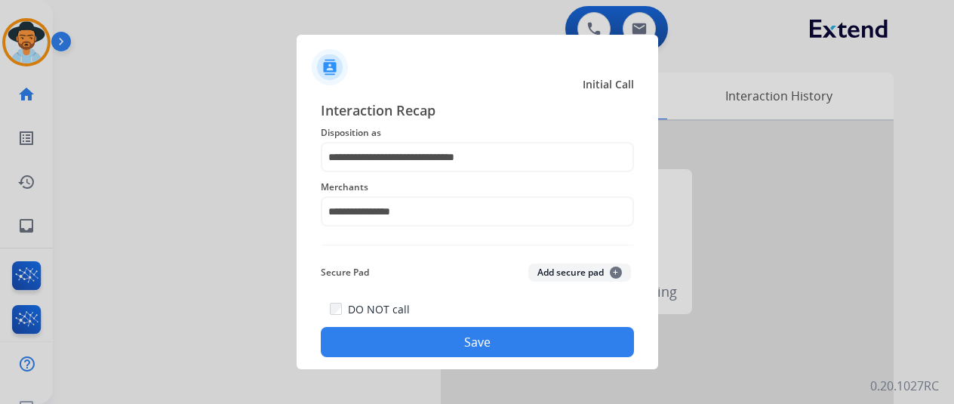
click at [467, 341] on button "Save" at bounding box center [477, 342] width 313 height 30
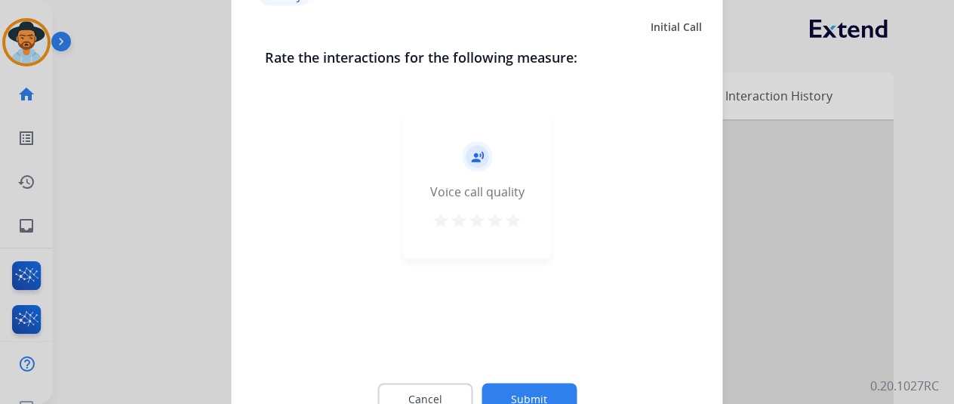
click at [524, 390] on button "Submit" at bounding box center [529, 399] width 95 height 32
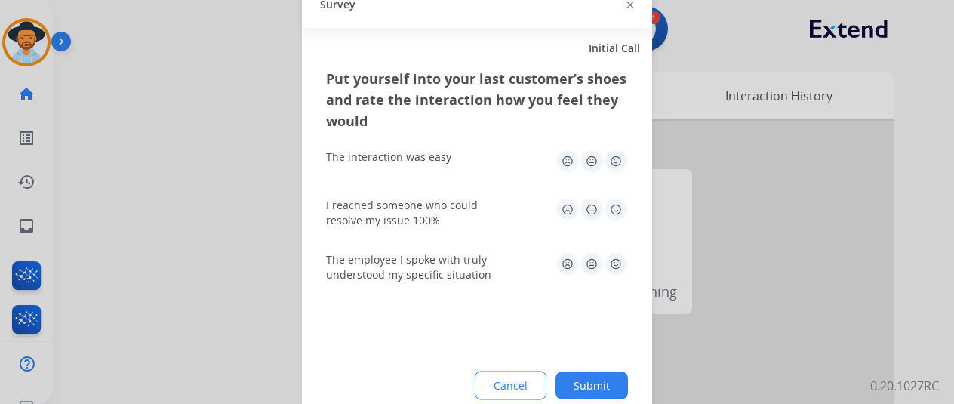
click at [594, 385] on button "Submit" at bounding box center [592, 385] width 72 height 27
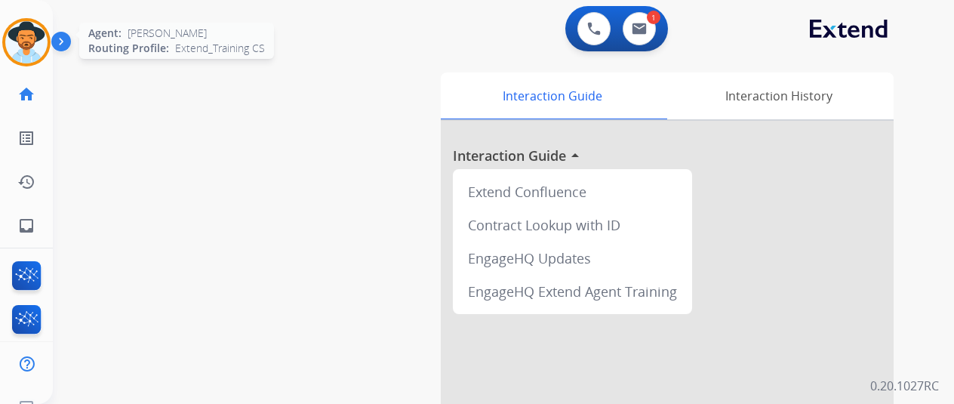
click at [27, 42] on img at bounding box center [26, 42] width 42 height 42
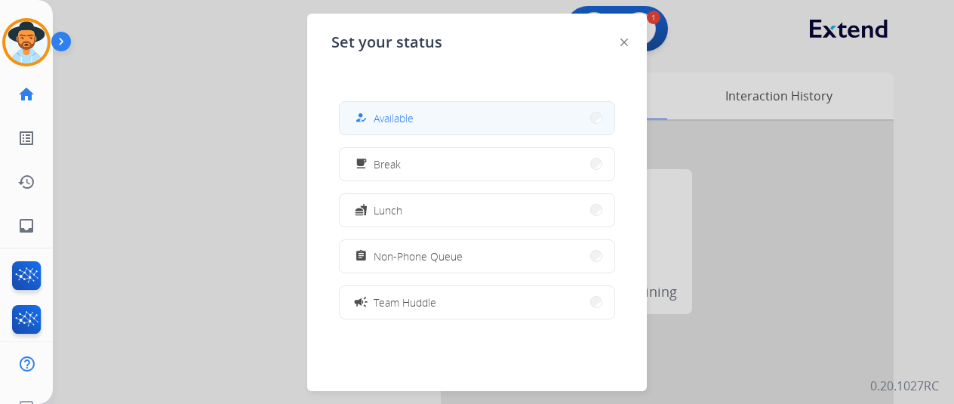
click at [409, 113] on span "Available" at bounding box center [394, 118] width 40 height 16
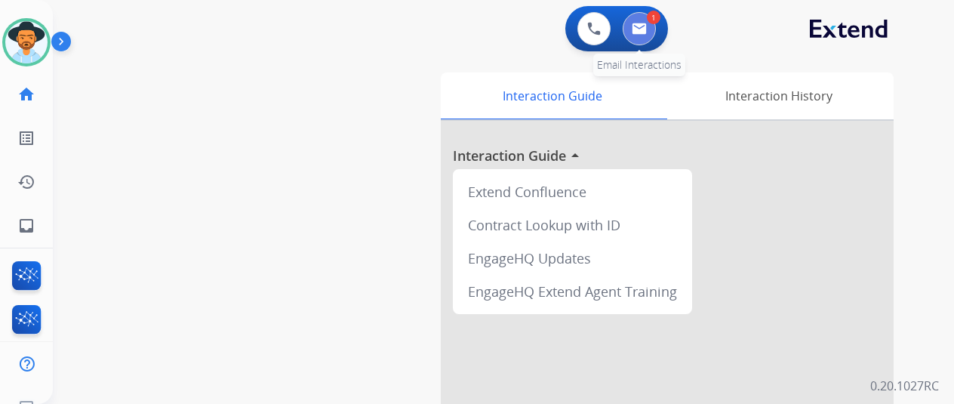
click at [655, 32] on button at bounding box center [639, 28] width 33 height 33
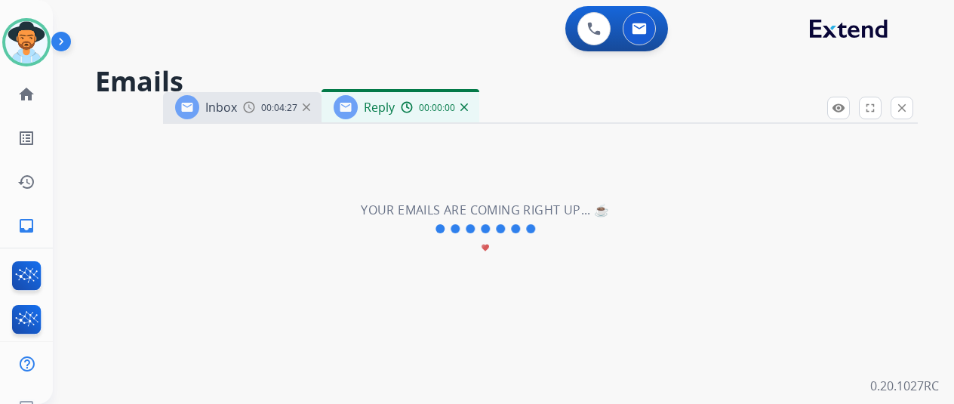
select select "**********"
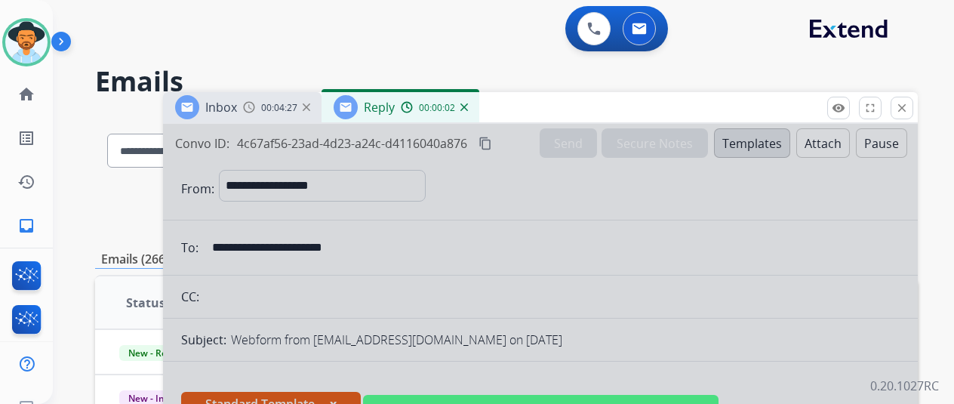
click at [449, 254] on div at bounding box center [540, 406] width 755 height 564
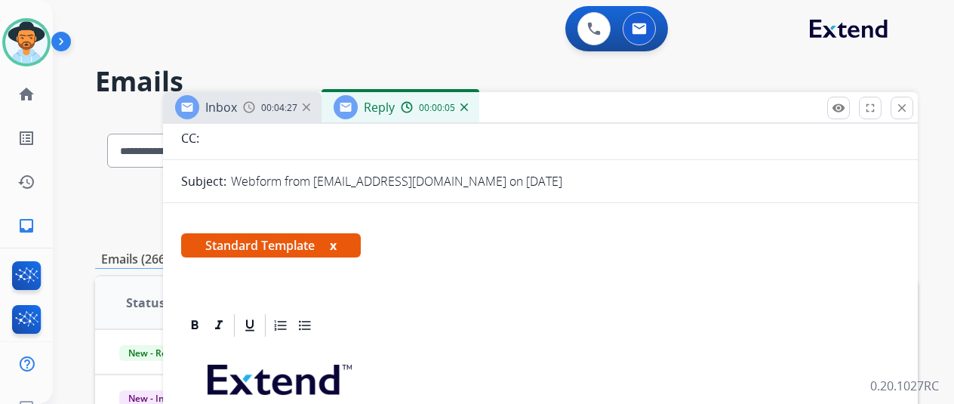
scroll to position [302, 0]
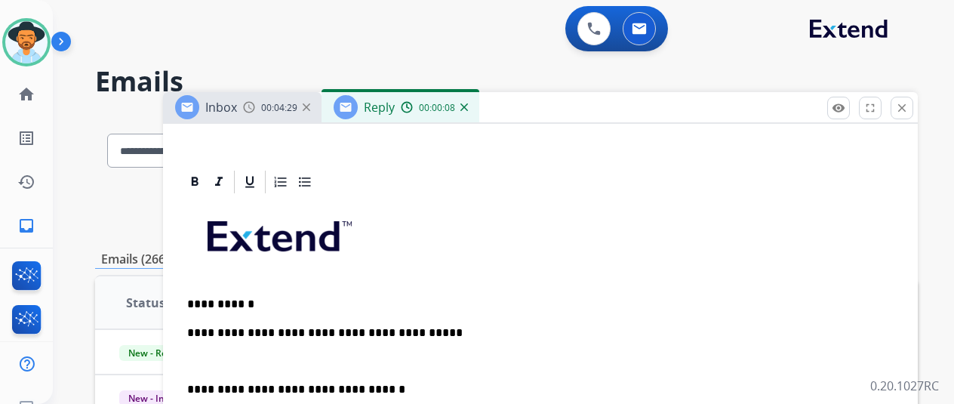
click at [436, 335] on p "**********" at bounding box center [534, 347] width 695 height 42
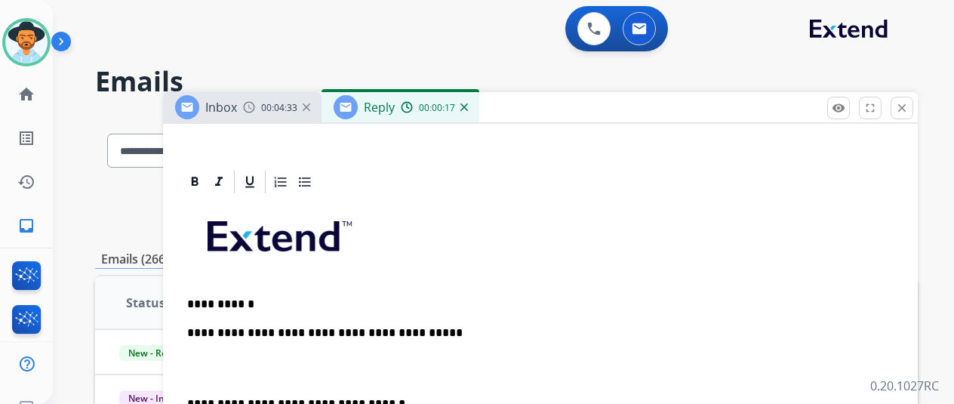
click at [201, 355] on p "**********" at bounding box center [534, 354] width 695 height 56
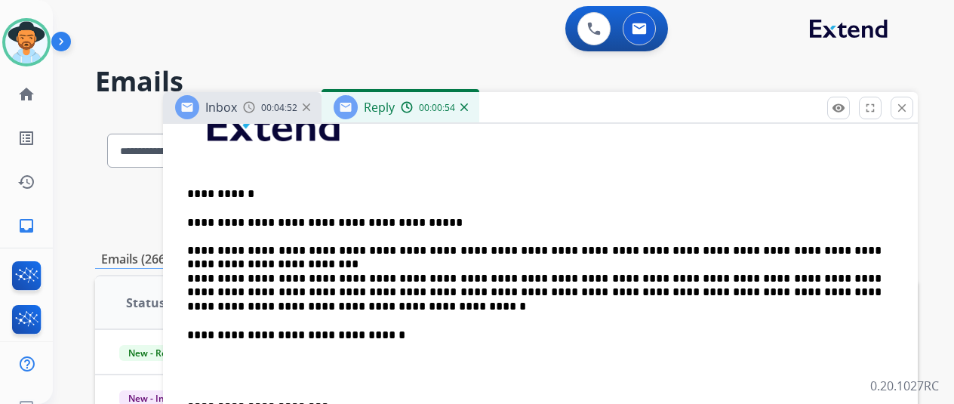
scroll to position [443, 0]
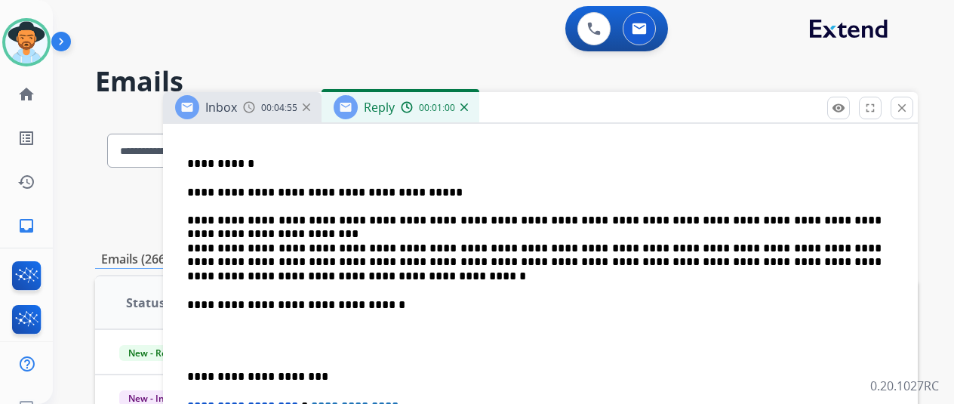
click at [628, 245] on p "**********" at bounding box center [534, 234] width 695 height 97
click at [500, 321] on div "**********" at bounding box center [540, 327] width 719 height 545
click at [834, 245] on p "**********" at bounding box center [534, 234] width 695 height 97
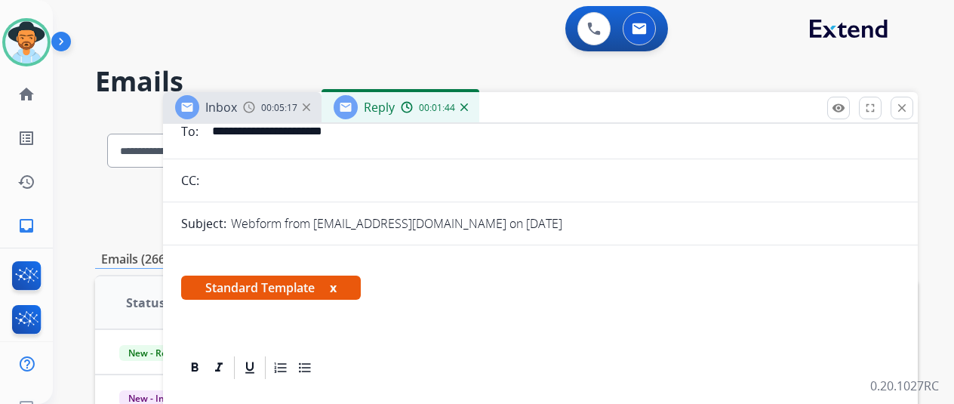
scroll to position [0, 0]
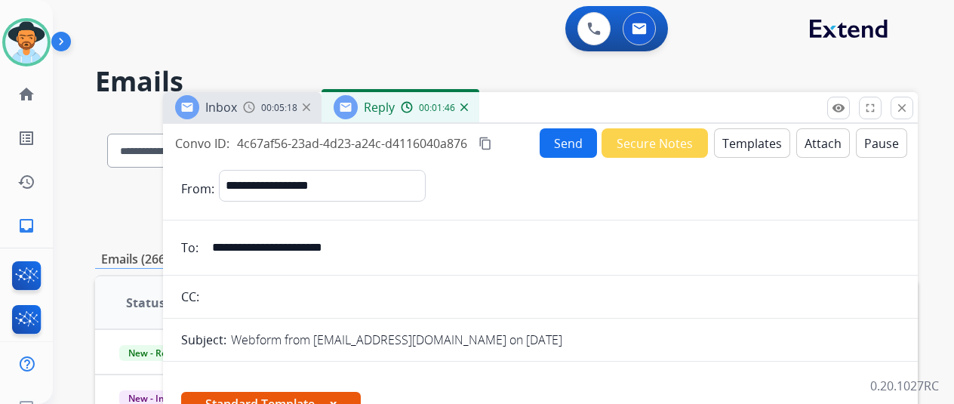
click at [568, 140] on button "Send" at bounding box center [568, 142] width 57 height 29
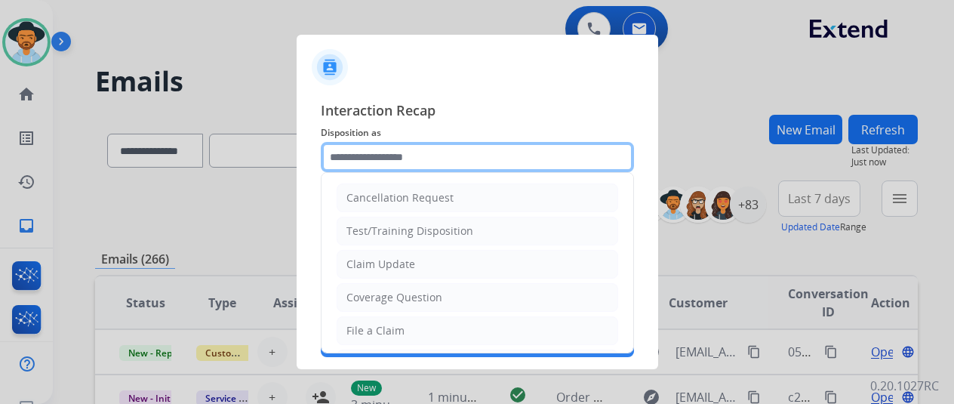
click at [347, 156] on input "text" at bounding box center [477, 157] width 313 height 30
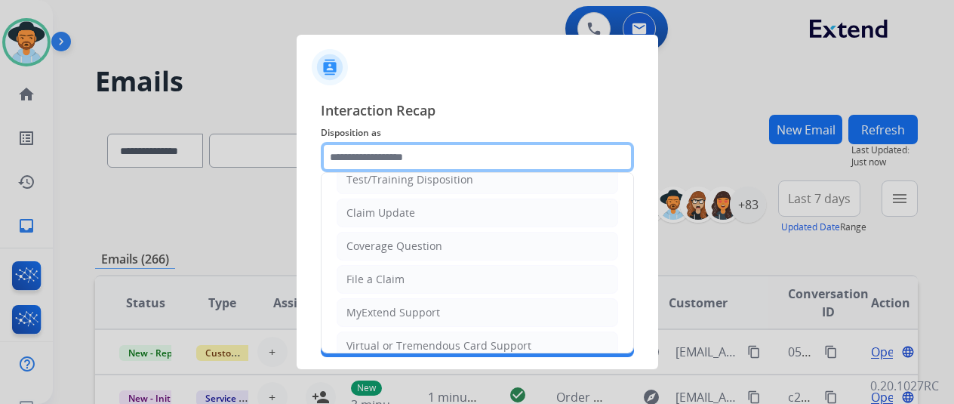
scroll to position [76, 0]
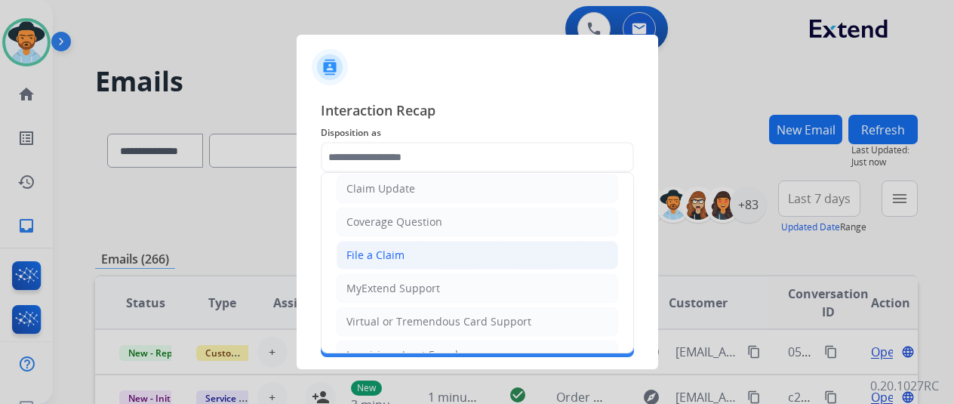
click at [369, 253] on div "File a Claim" at bounding box center [376, 255] width 58 height 15
type input "**********"
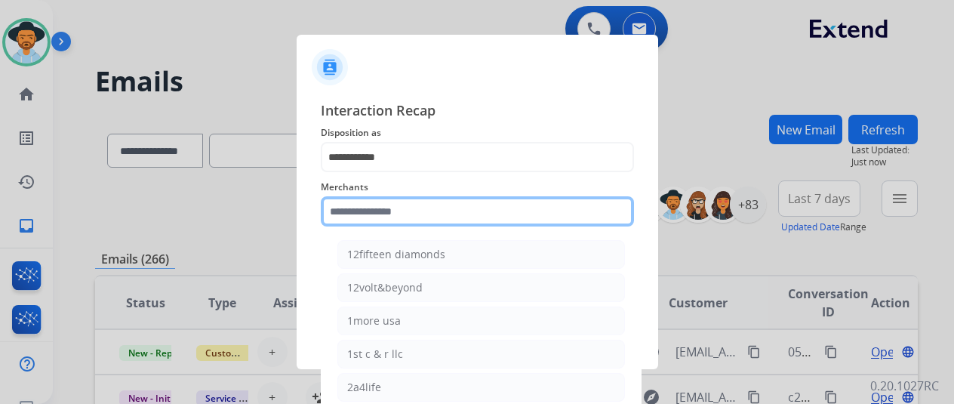
drag, startPoint x: 372, startPoint y: 214, endPoint x: 371, endPoint y: 203, distance: 10.7
click at [372, 214] on input "text" at bounding box center [477, 211] width 313 height 30
type input "**"
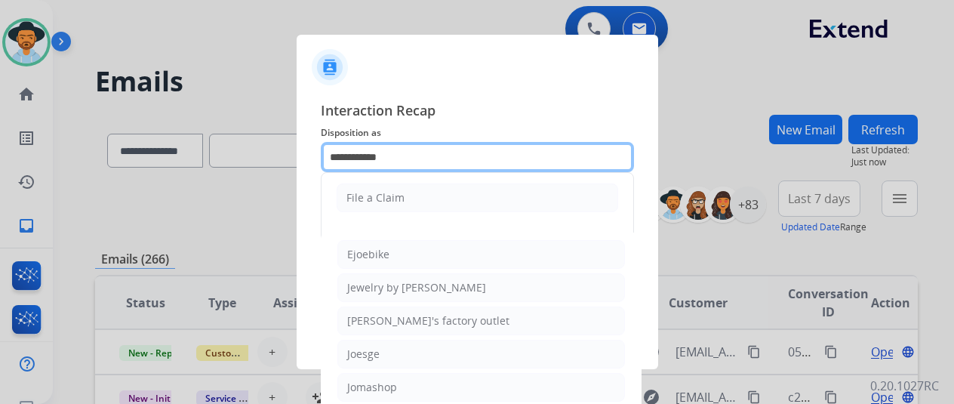
drag, startPoint x: 413, startPoint y: 160, endPoint x: 290, endPoint y: 162, distance: 123.1
click at [0, 162] on app-contact-recap-modal "**********" at bounding box center [0, 202] width 0 height 404
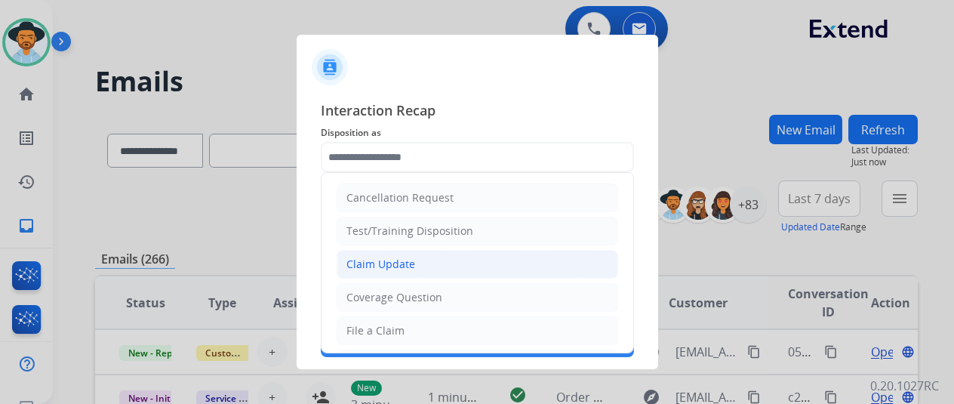
click at [352, 257] on div "Claim Update" at bounding box center [381, 264] width 69 height 15
type input "**********"
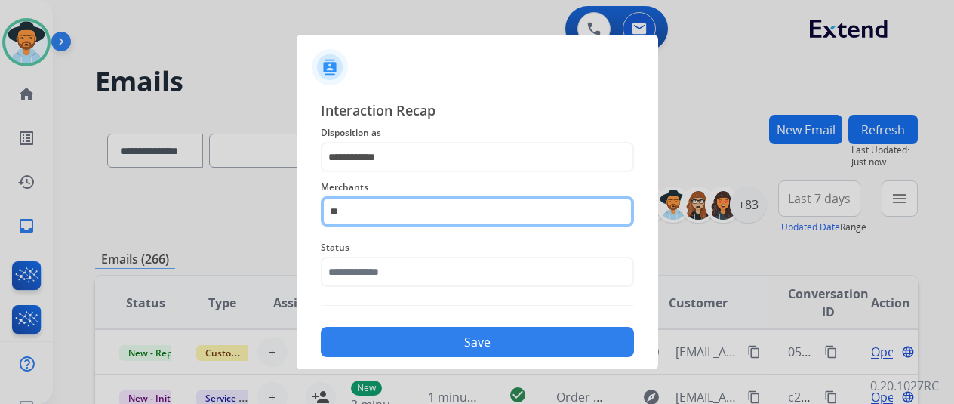
click at [361, 223] on input "**" at bounding box center [477, 211] width 313 height 30
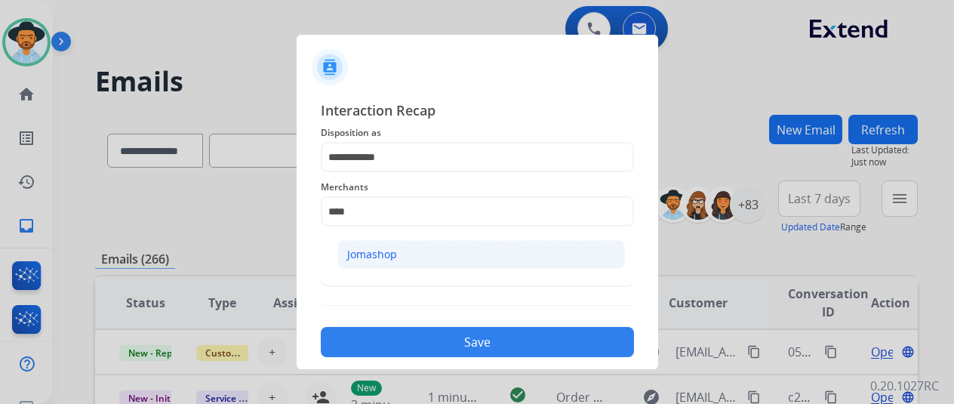
click at [362, 253] on div "Jomashop" at bounding box center [372, 254] width 50 height 15
type input "********"
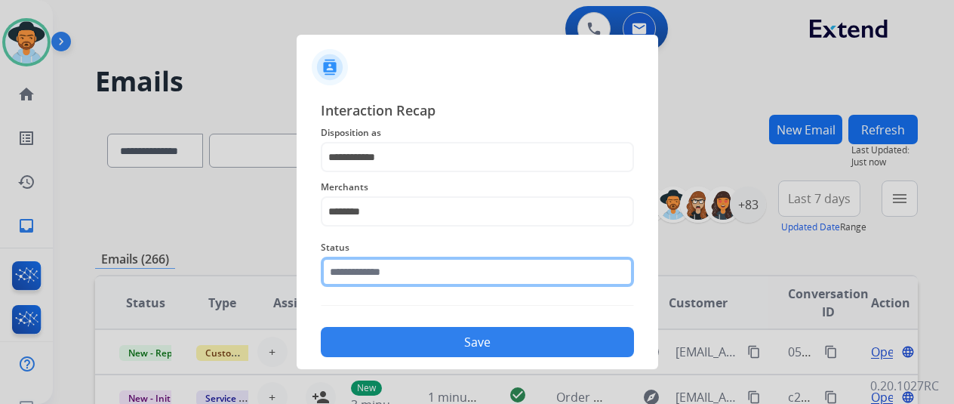
click at [387, 272] on input "text" at bounding box center [477, 272] width 313 height 30
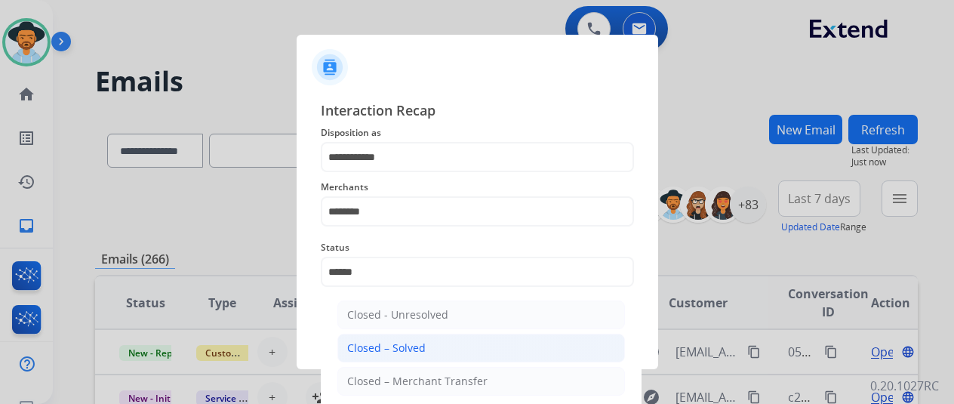
click at [421, 345] on div "Closed – Solved" at bounding box center [386, 348] width 79 height 15
type input "**********"
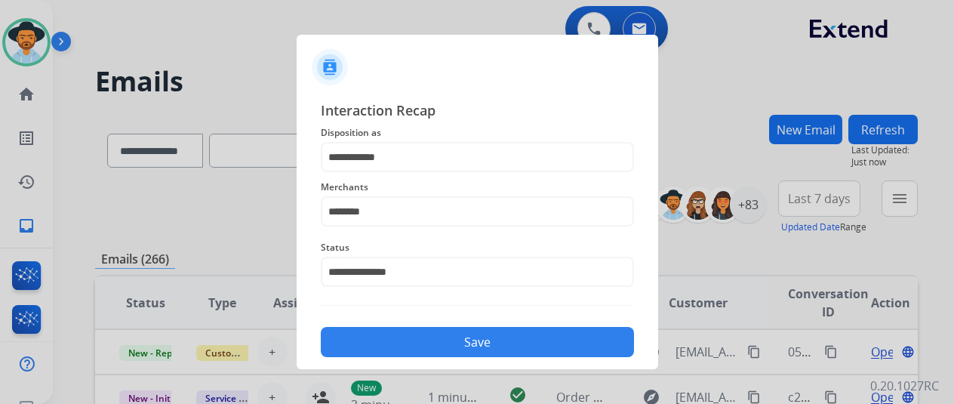
click at [450, 341] on button "Save" at bounding box center [477, 342] width 313 height 30
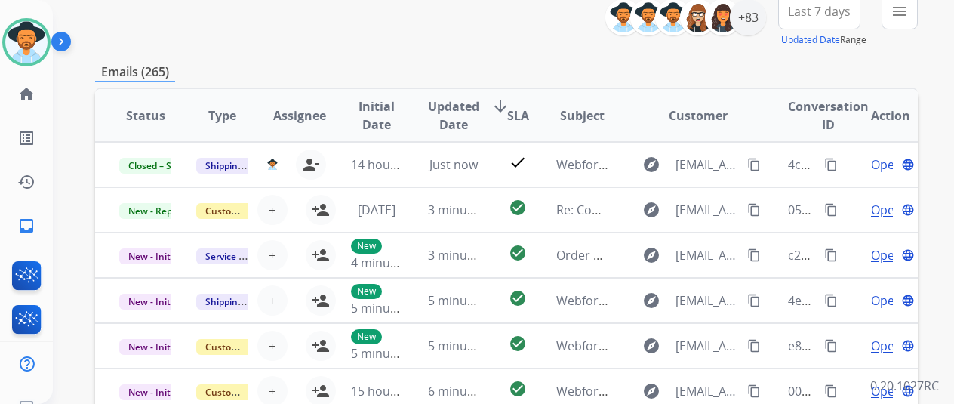
scroll to position [0, 0]
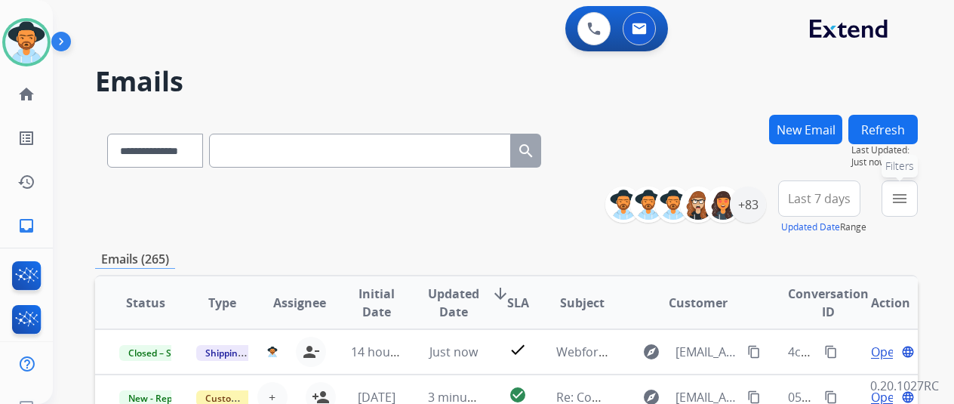
click at [909, 197] on mat-icon "menu" at bounding box center [900, 199] width 18 height 18
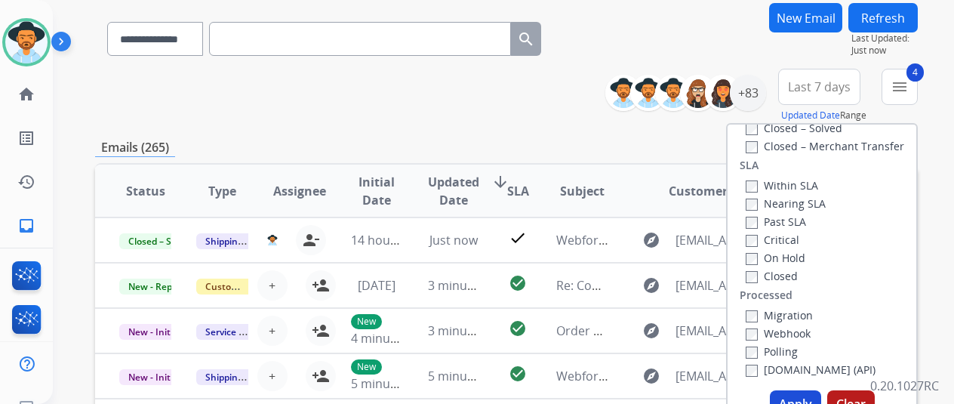
scroll to position [302, 0]
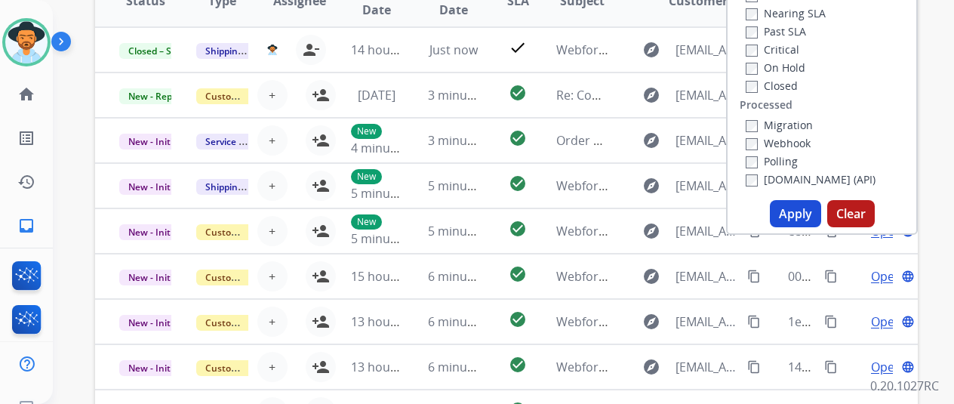
click at [813, 213] on button "Apply" at bounding box center [795, 213] width 51 height 27
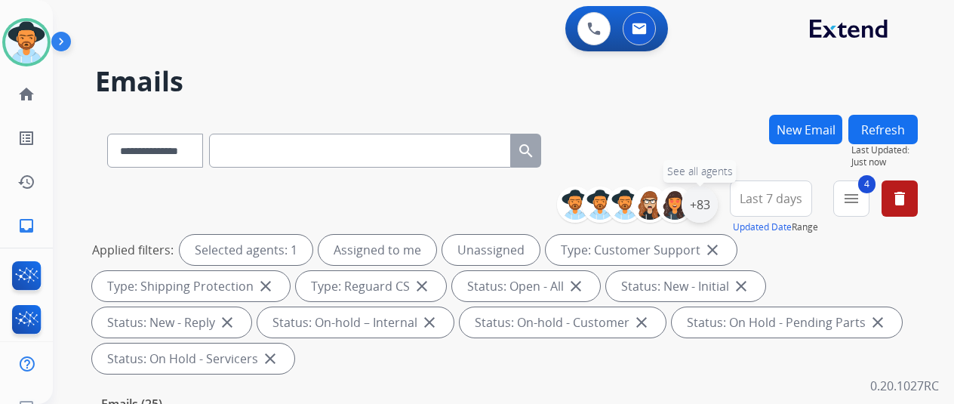
click at [714, 198] on div "+83" at bounding box center [700, 205] width 36 height 36
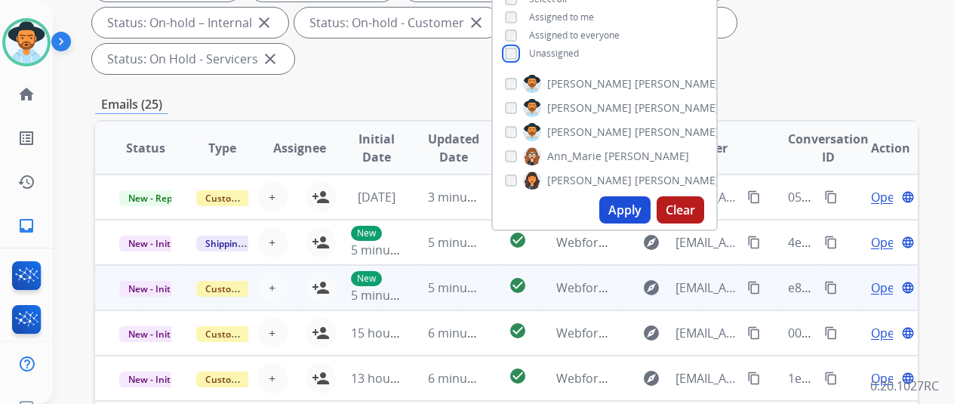
scroll to position [302, 0]
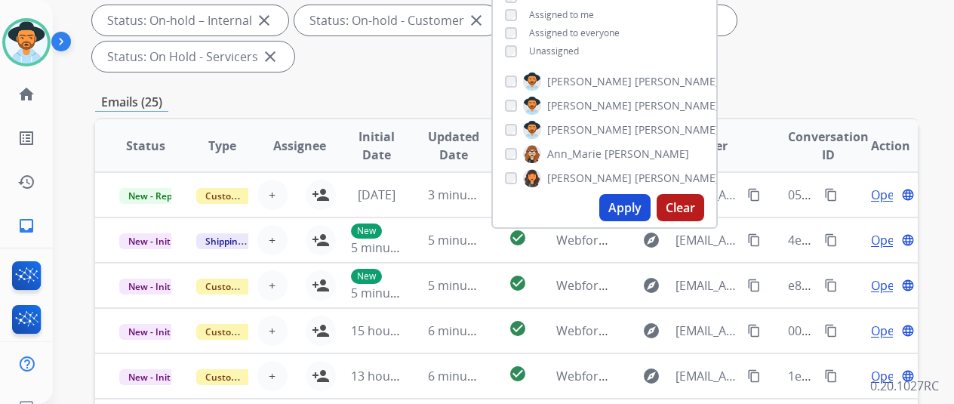
click at [633, 205] on button "Apply" at bounding box center [625, 207] width 51 height 27
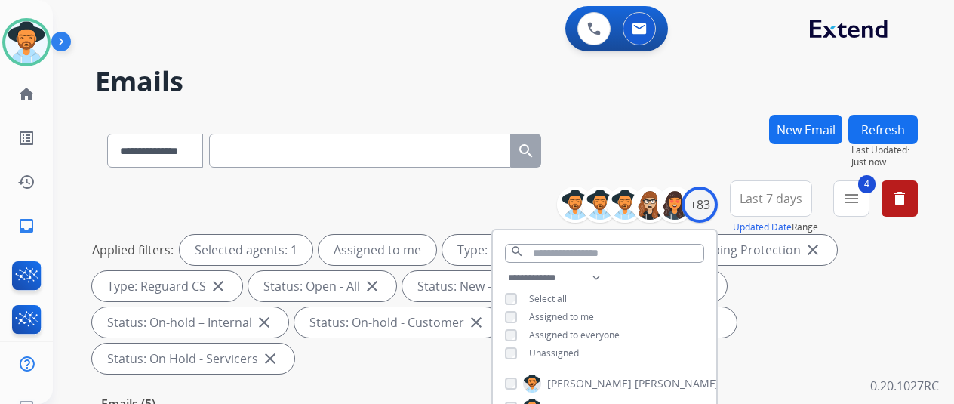
click at [654, 150] on div "**********" at bounding box center [506, 148] width 823 height 66
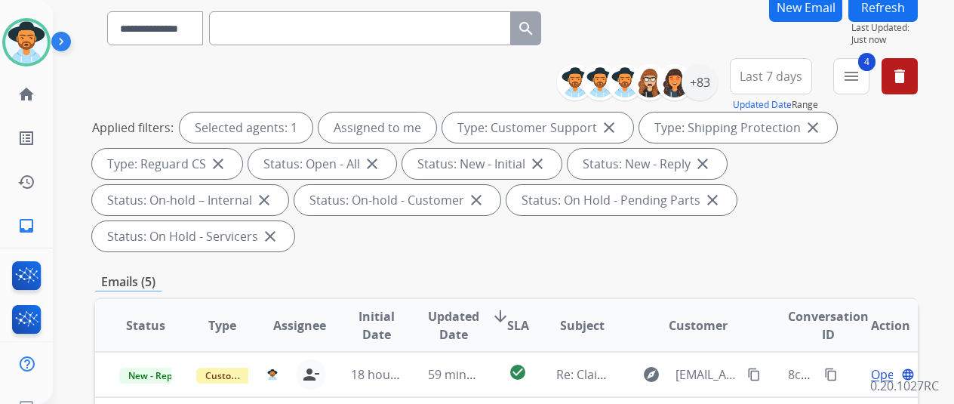
scroll to position [378, 0]
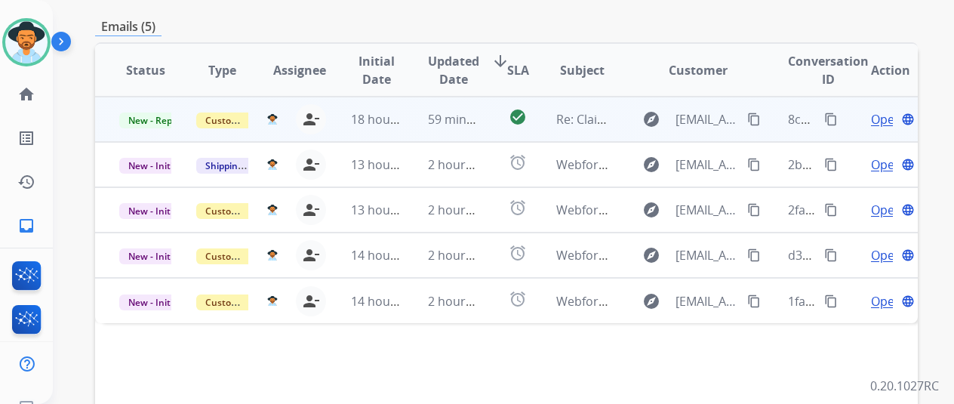
click at [871, 110] on span "Open" at bounding box center [886, 119] width 31 height 18
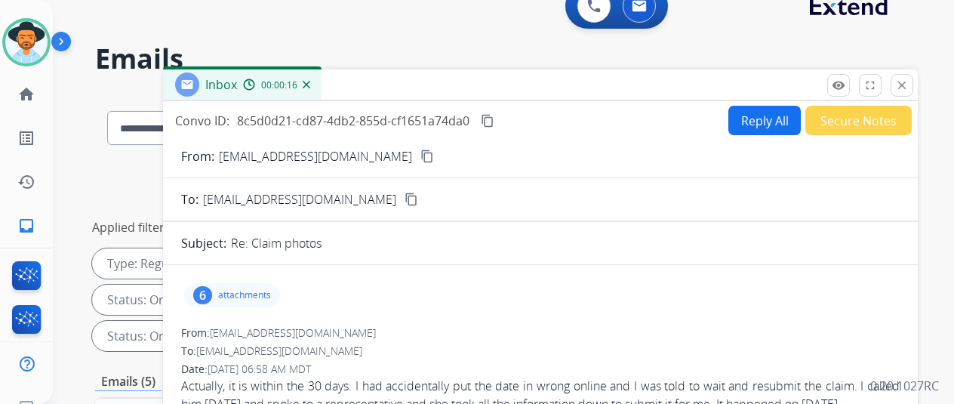
scroll to position [0, 0]
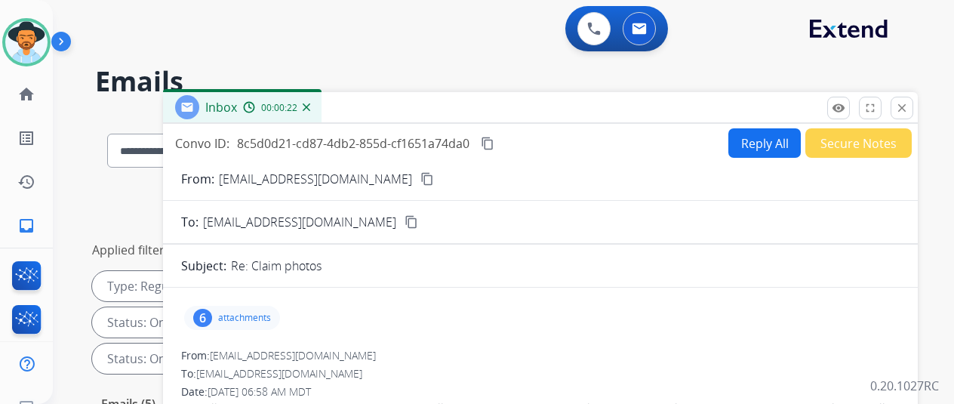
click at [772, 143] on button "Reply All" at bounding box center [765, 142] width 72 height 29
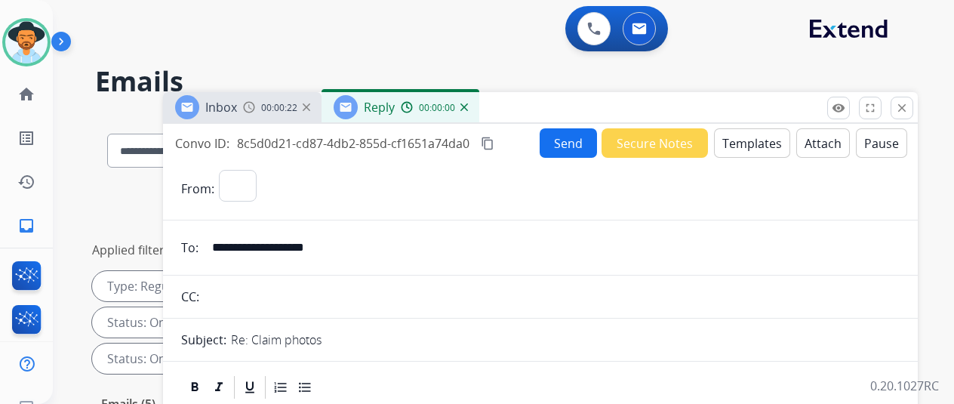
select select "**********"
click at [772, 143] on button "Templates" at bounding box center [752, 142] width 76 height 29
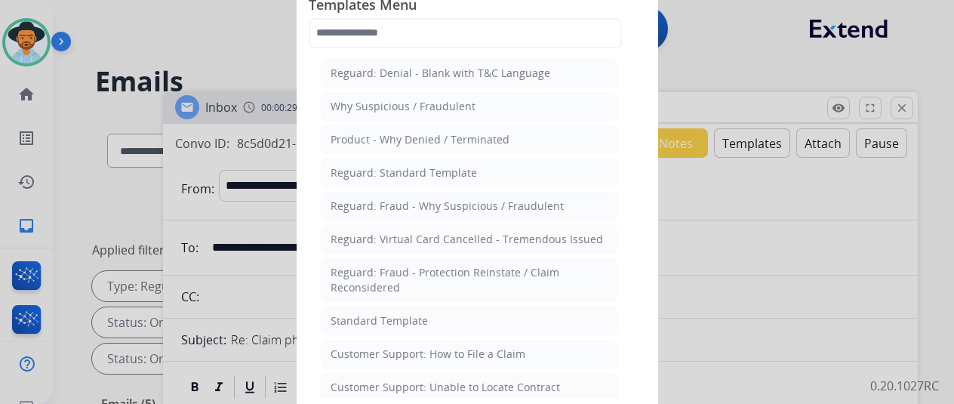
drag, startPoint x: 391, startPoint y: 348, endPoint x: 394, endPoint y: 332, distance: 16.9
click at [391, 348] on div "Customer Support: How to File a Claim" at bounding box center [428, 354] width 195 height 15
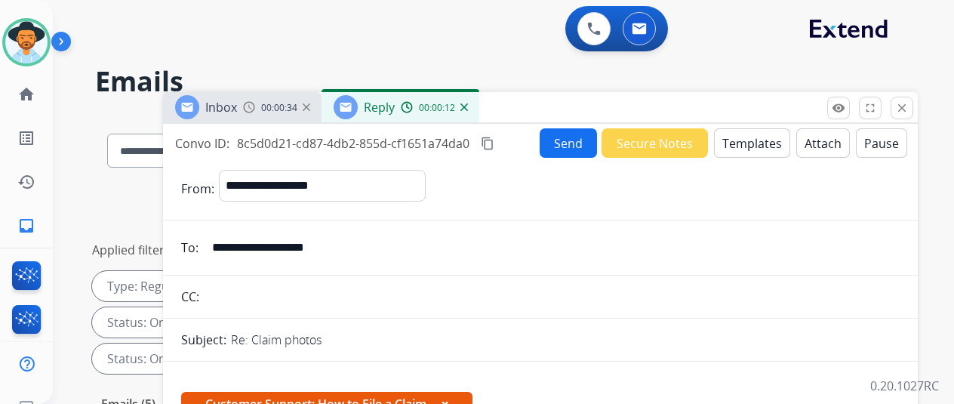
scroll to position [227, 0]
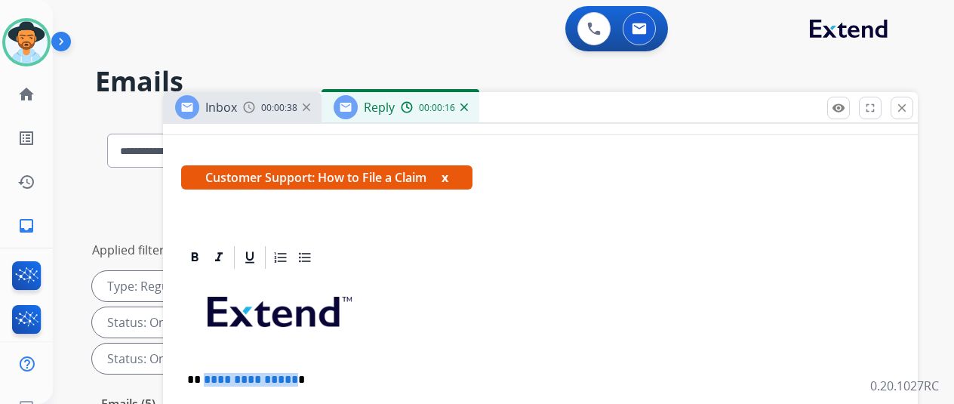
drag, startPoint x: 301, startPoint y: 378, endPoint x: 214, endPoint y: 372, distance: 87.1
click at [214, 373] on p "**********" at bounding box center [534, 380] width 695 height 14
click at [468, 106] on img at bounding box center [465, 107] width 8 height 8
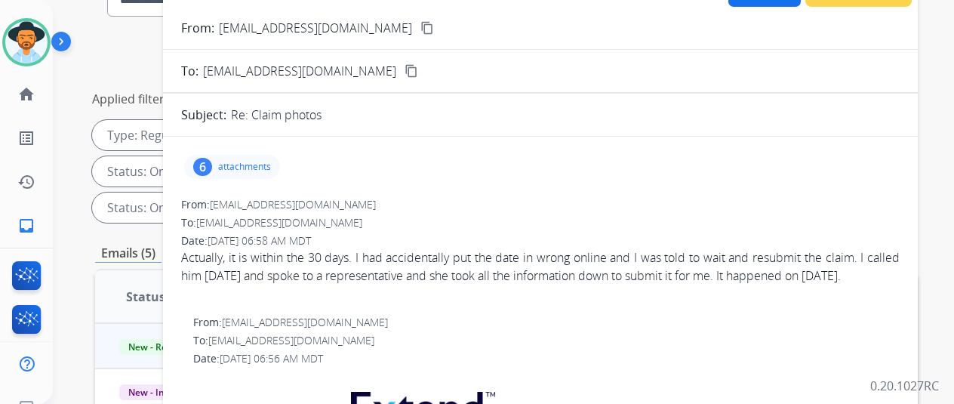
scroll to position [0, 0]
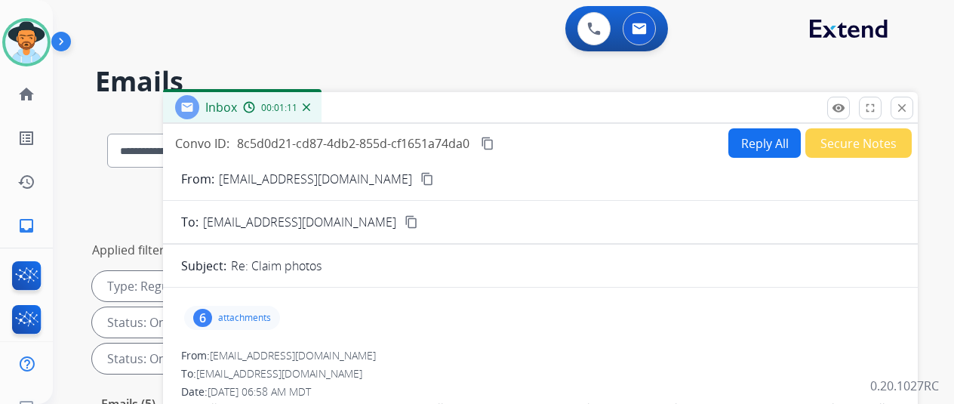
click at [310, 109] on img at bounding box center [307, 107] width 8 height 8
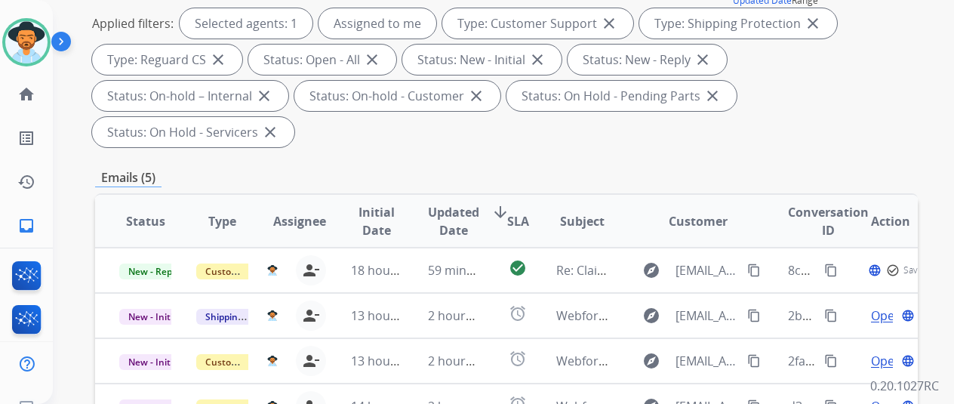
scroll to position [378, 0]
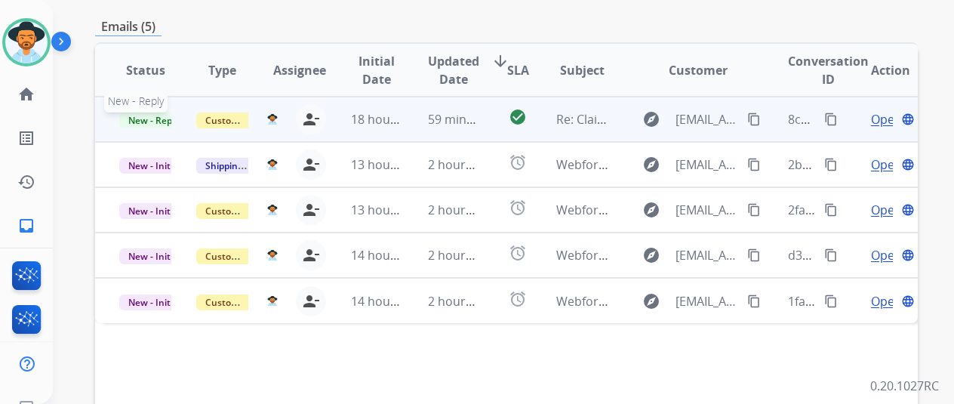
click at [149, 113] on span "New - Reply" at bounding box center [153, 121] width 69 height 16
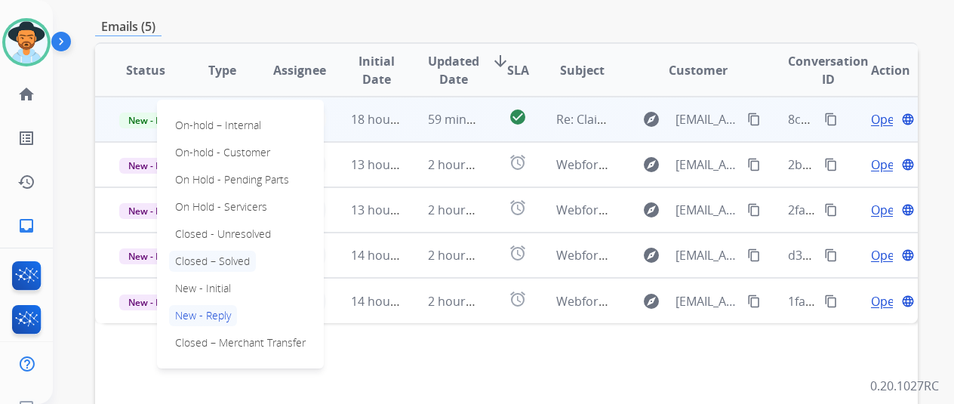
click at [214, 251] on p "Closed – Solved" at bounding box center [212, 261] width 87 height 21
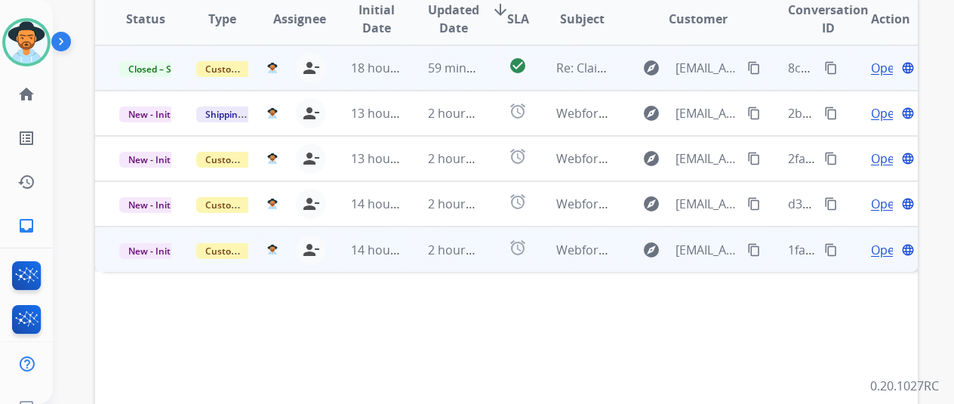
scroll to position [453, 0]
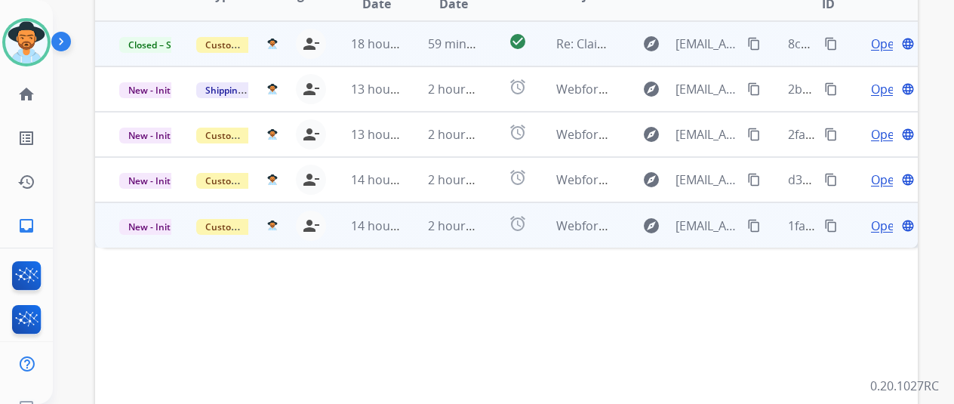
click at [886, 217] on span "Open" at bounding box center [886, 226] width 31 height 18
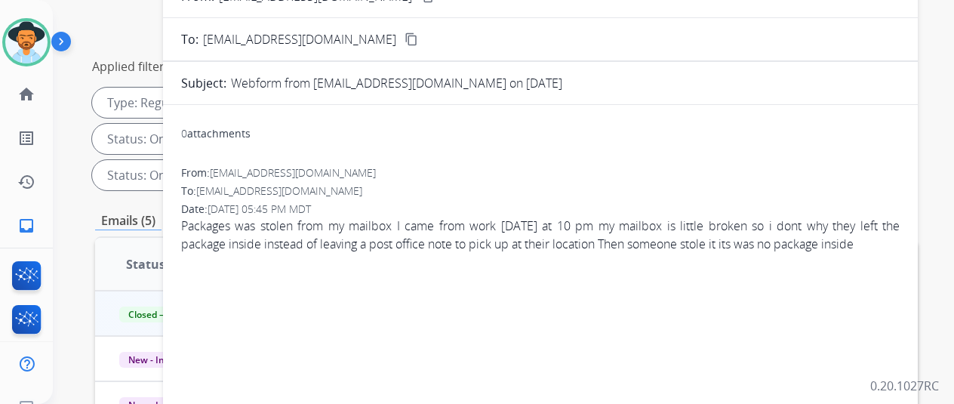
scroll to position [151, 0]
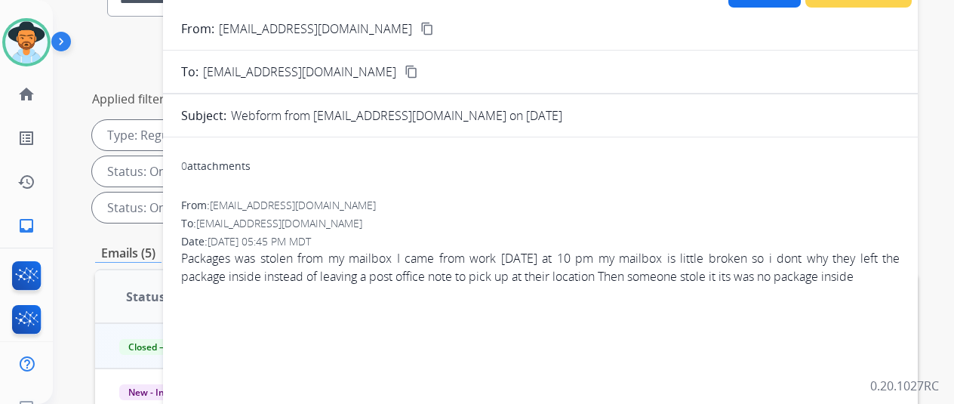
click at [421, 25] on mat-icon "content_copy" at bounding box center [428, 29] width 14 height 14
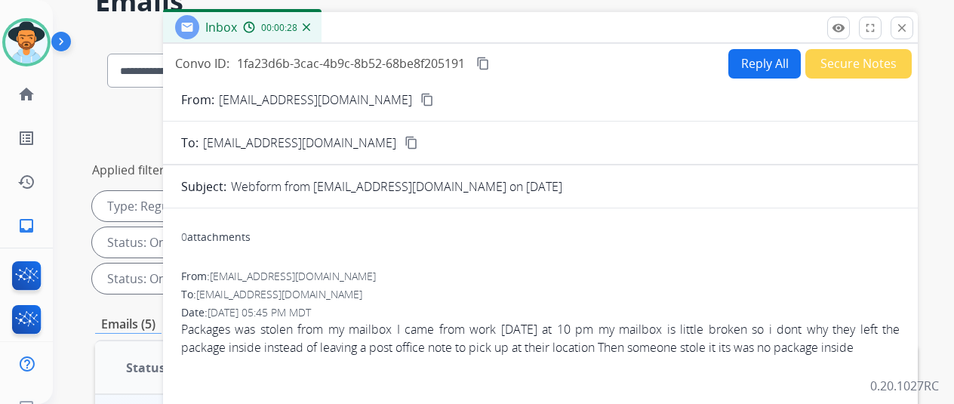
scroll to position [0, 0]
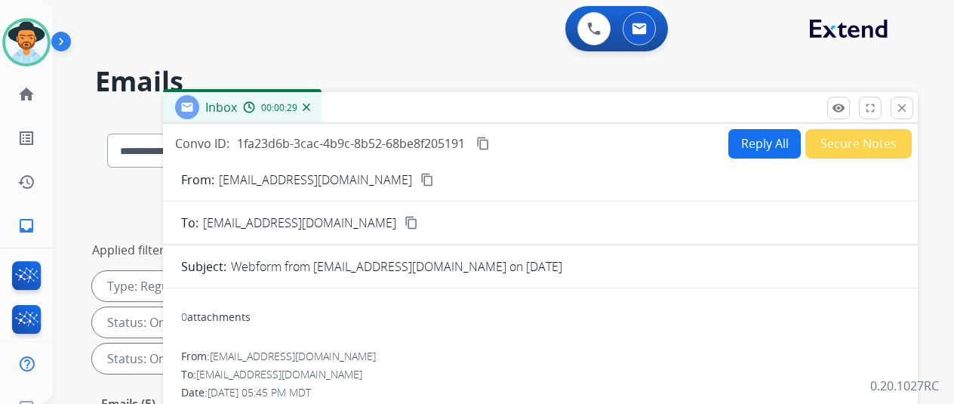
click at [779, 137] on button "Reply All" at bounding box center [765, 143] width 72 height 29
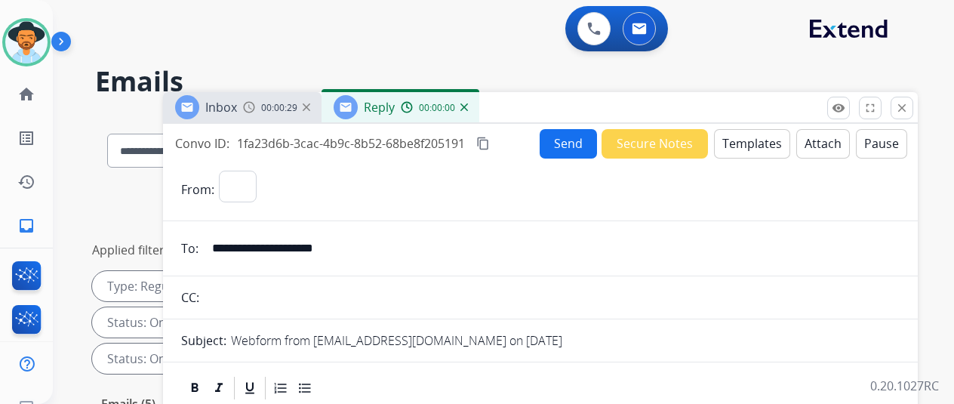
select select "**********"
click at [757, 134] on button "Templates" at bounding box center [752, 143] width 76 height 29
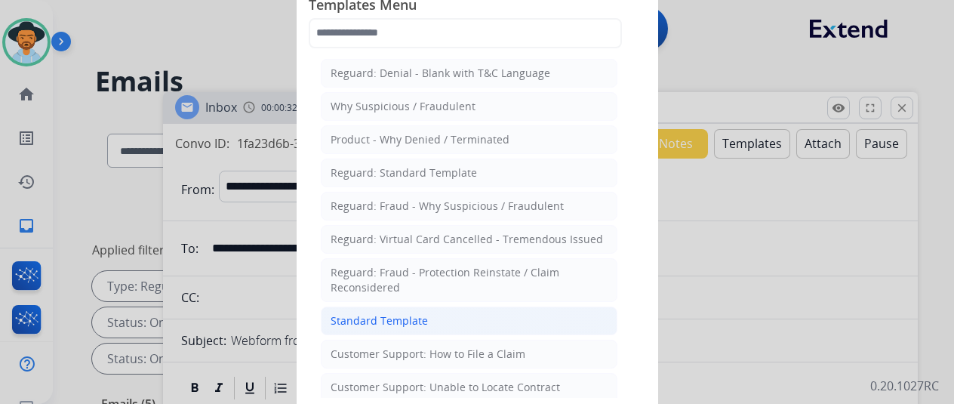
click at [390, 313] on div "Standard Template" at bounding box center [379, 320] width 97 height 15
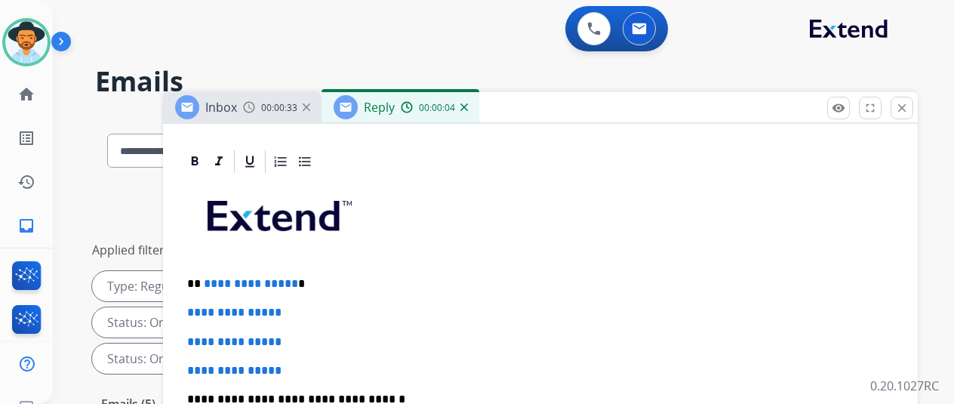
scroll to position [347, 0]
drag, startPoint x: 301, startPoint y: 258, endPoint x: 214, endPoint y: 255, distance: 86.9
click at [214, 277] on p "**********" at bounding box center [534, 284] width 695 height 14
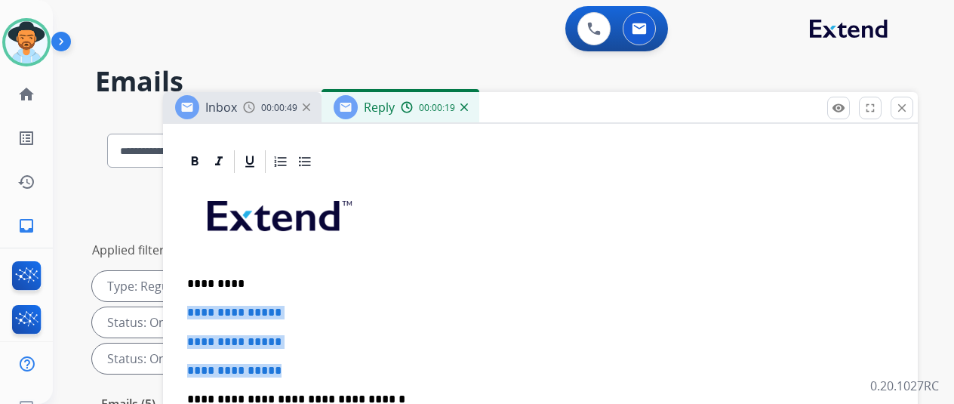
drag, startPoint x: 296, startPoint y: 348, endPoint x: 196, endPoint y: 284, distance: 119.2
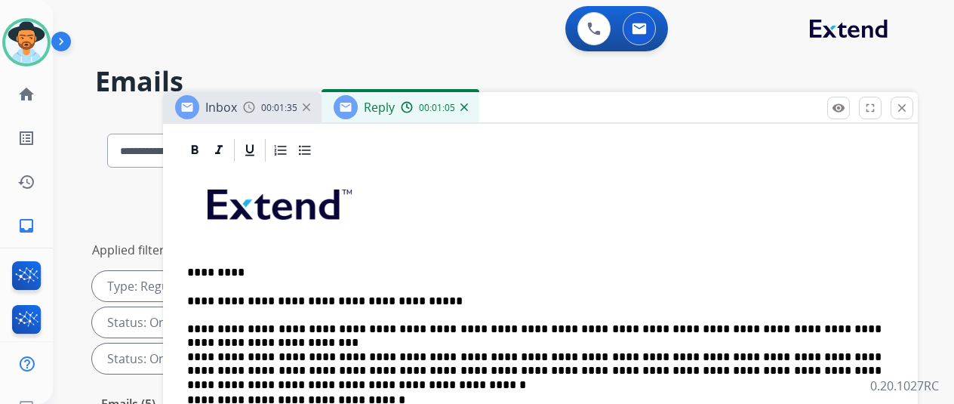
click at [631, 336] on p "**********" at bounding box center [534, 336] width 695 height 83
click at [834, 339] on p "**********" at bounding box center [534, 336] width 695 height 83
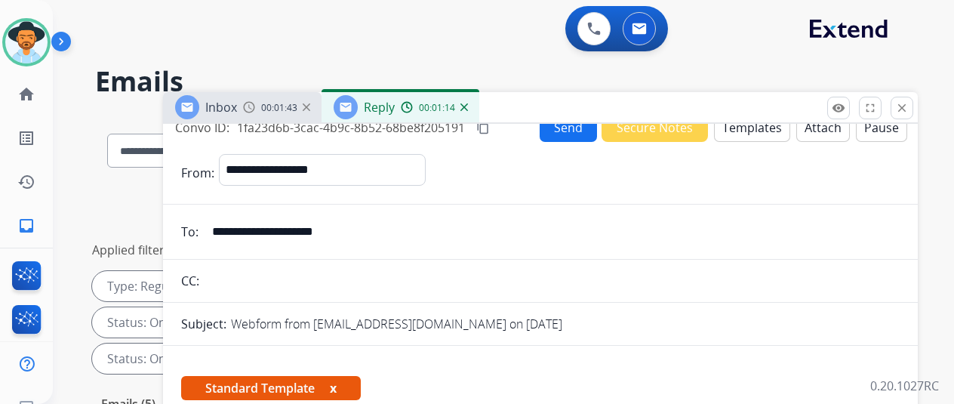
scroll to position [0, 0]
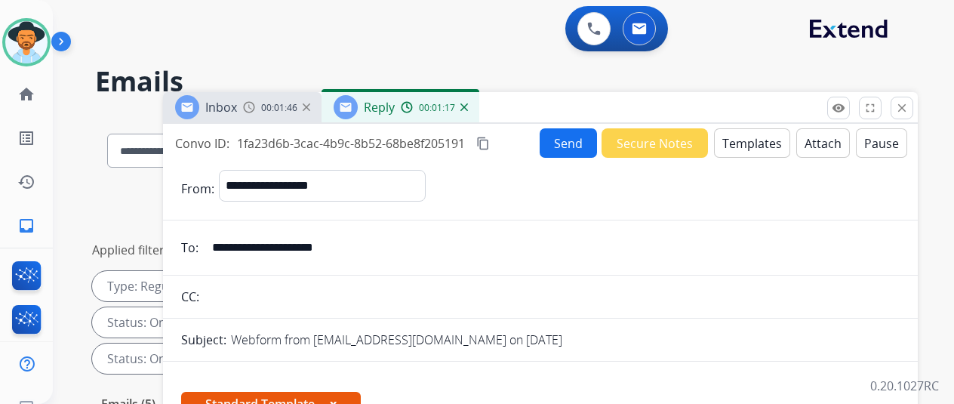
click at [490, 143] on mat-icon "content_copy" at bounding box center [483, 144] width 14 height 14
click at [565, 141] on button "Send" at bounding box center [568, 142] width 57 height 29
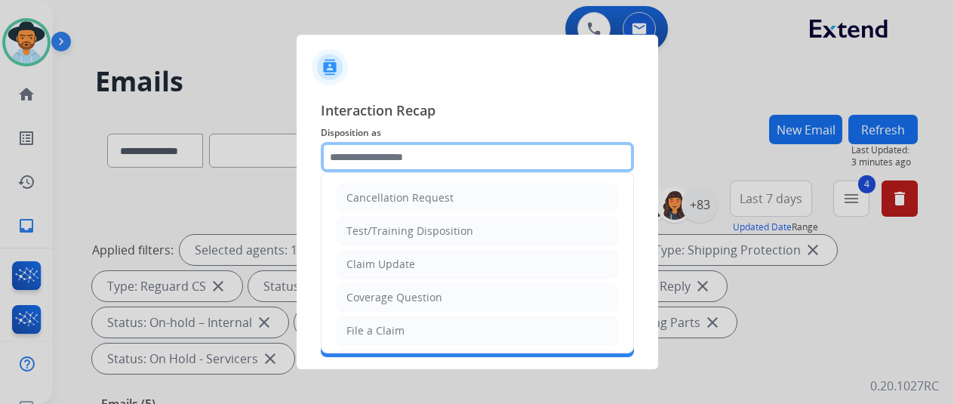
click at [410, 155] on input "text" at bounding box center [477, 157] width 313 height 30
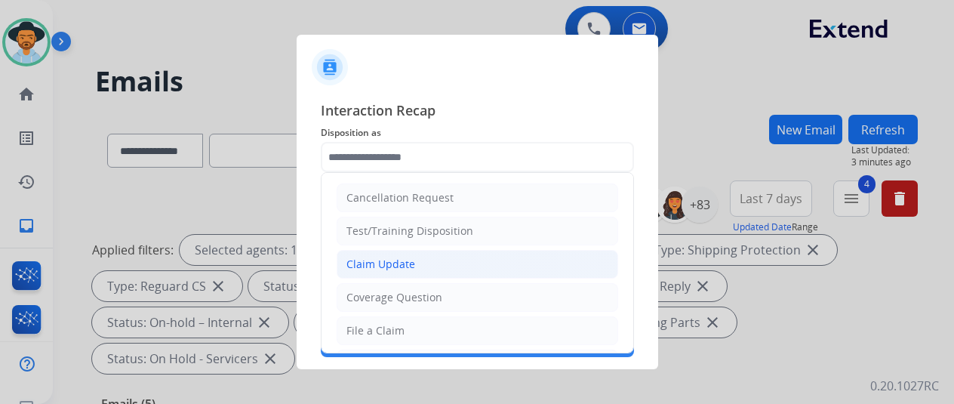
click at [378, 257] on div "Claim Update" at bounding box center [381, 264] width 69 height 15
type input "**********"
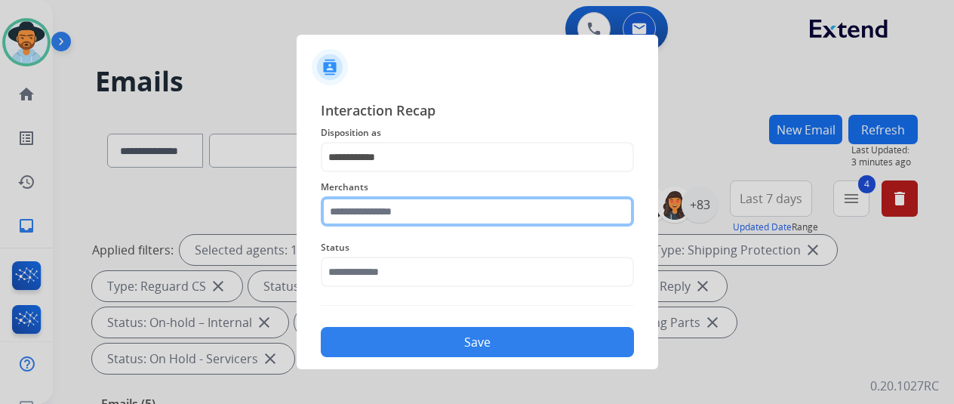
click at [353, 220] on input "text" at bounding box center [477, 211] width 313 height 30
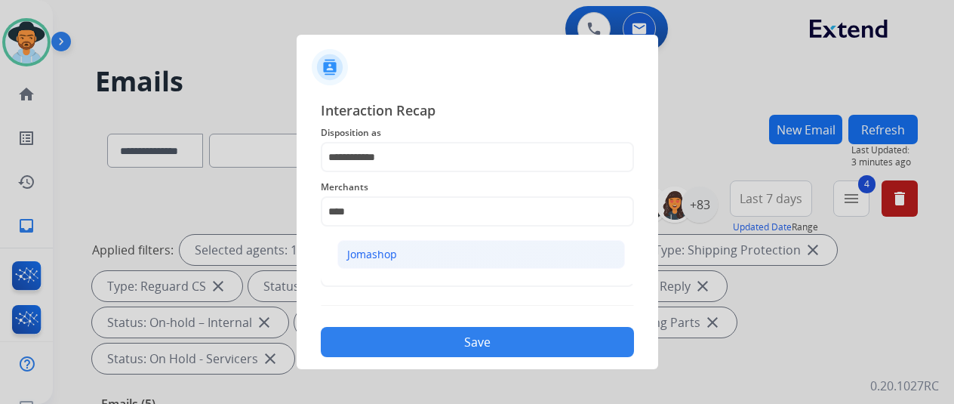
click at [375, 247] on div "Jomashop" at bounding box center [372, 254] width 50 height 15
type input "********"
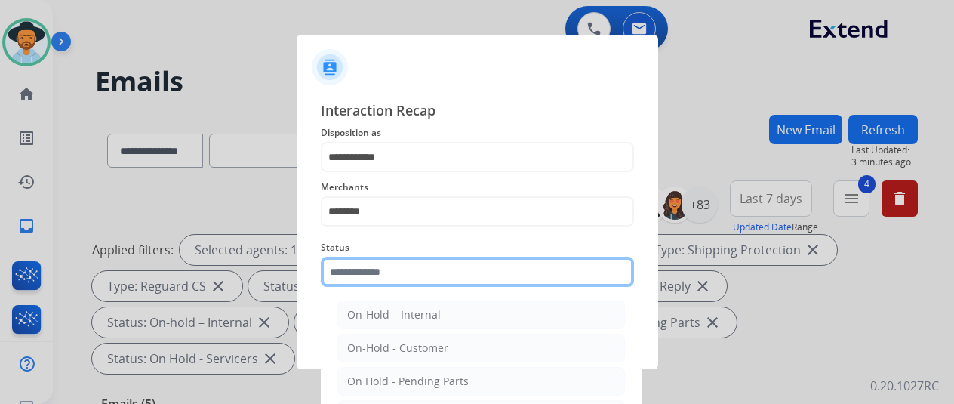
click at [374, 270] on input "text" at bounding box center [477, 272] width 313 height 30
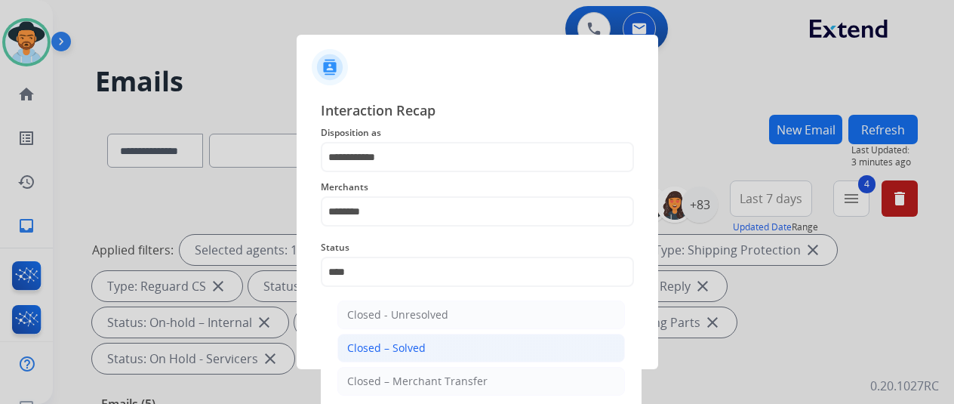
click at [367, 339] on li "Closed – Solved" at bounding box center [482, 348] width 288 height 29
type input "**********"
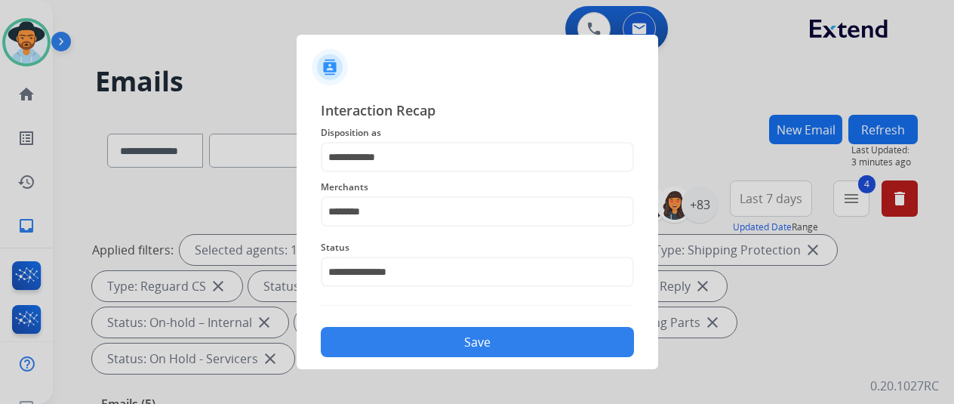
click at [415, 346] on button "Save" at bounding box center [477, 342] width 313 height 30
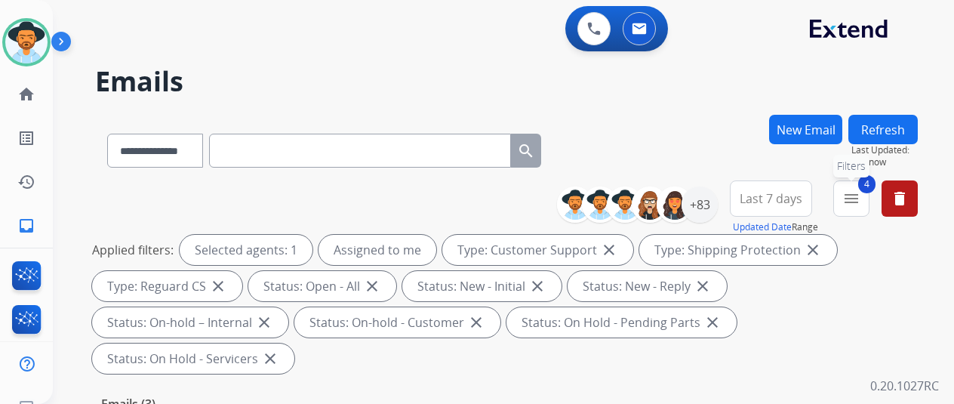
click at [867, 187] on button "4 menu Filters" at bounding box center [852, 198] width 36 height 36
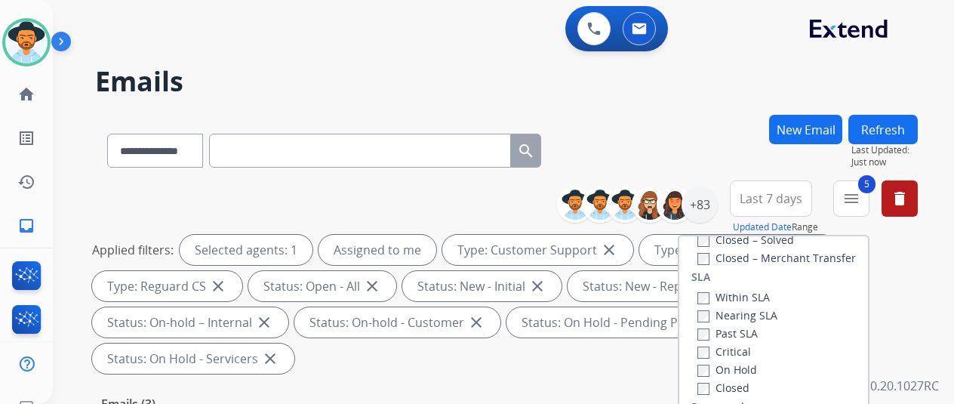
scroll to position [227, 0]
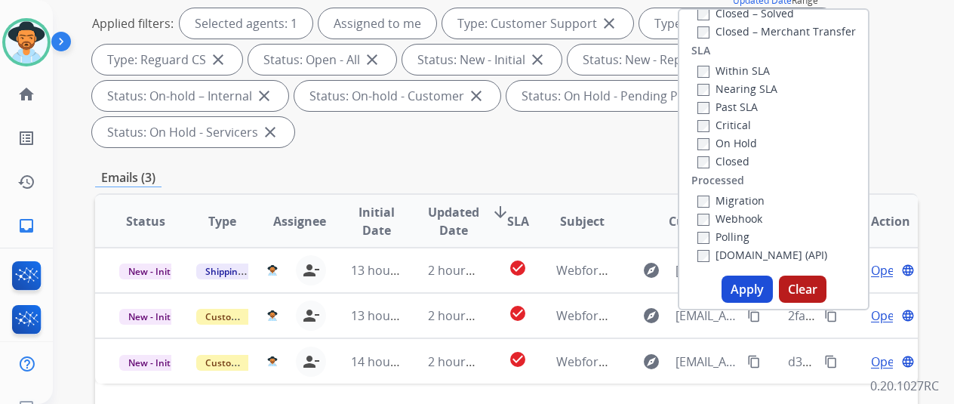
click at [749, 286] on button "Apply" at bounding box center [747, 289] width 51 height 27
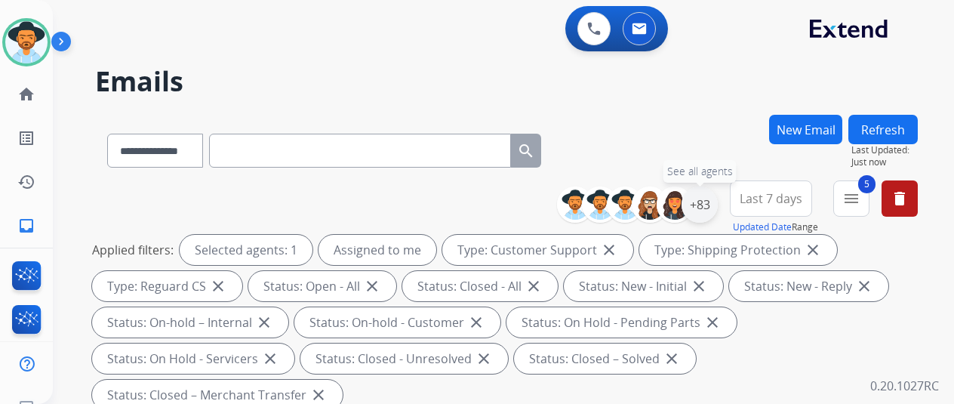
click at [714, 211] on div "+83" at bounding box center [700, 205] width 36 height 36
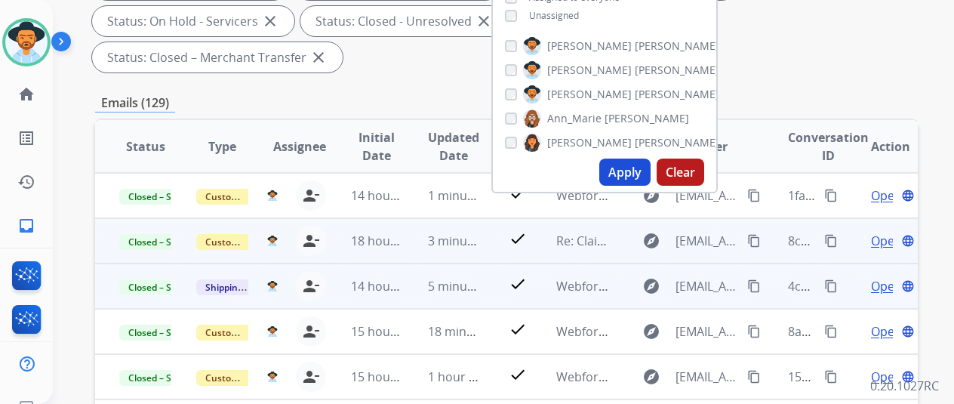
scroll to position [378, 0]
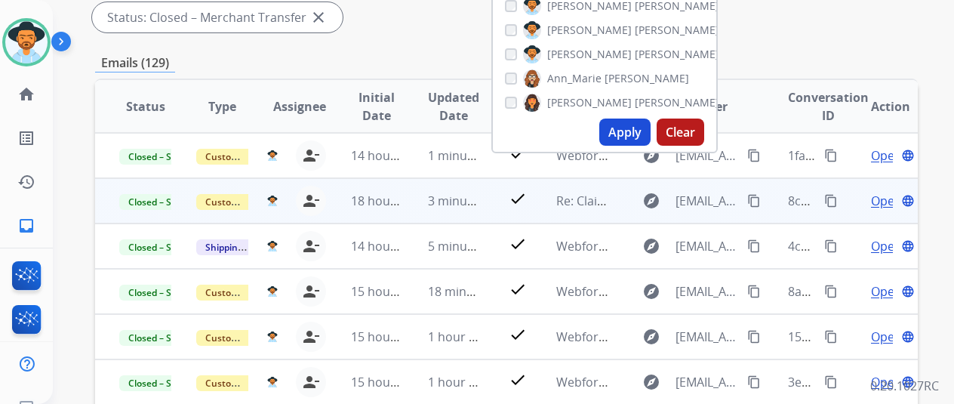
click at [752, 196] on mat-icon "content_copy" at bounding box center [755, 201] width 14 height 14
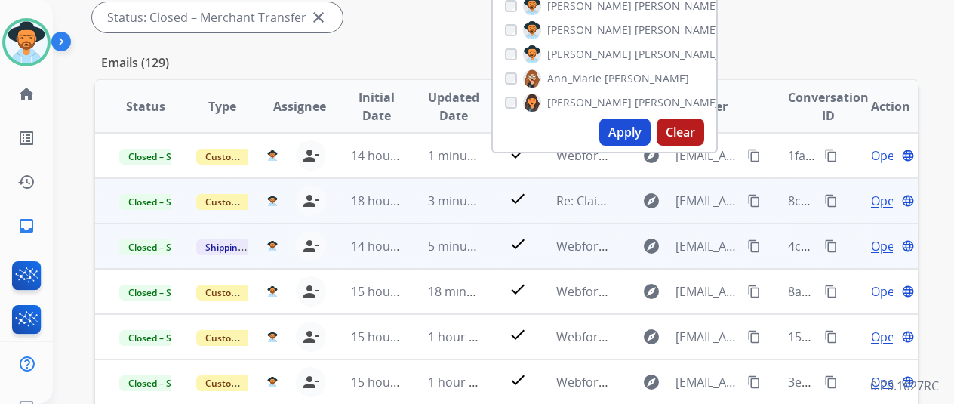
click at [884, 241] on span "Open" at bounding box center [886, 246] width 31 height 18
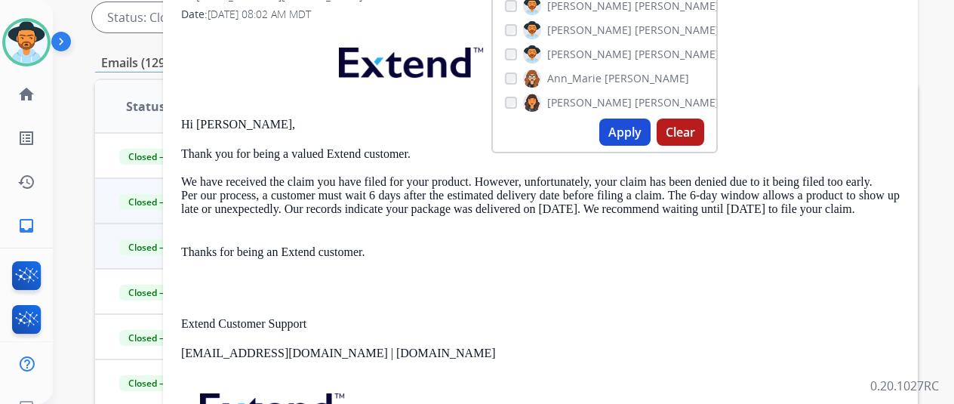
scroll to position [151, 0]
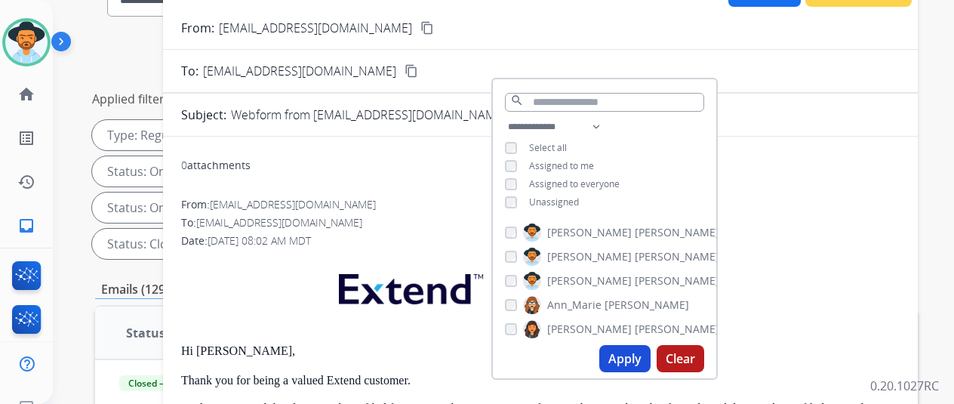
click at [405, 72] on mat-icon "content_copy" at bounding box center [412, 71] width 14 height 14
click at [462, 169] on div "0 attachments" at bounding box center [540, 167] width 719 height 36
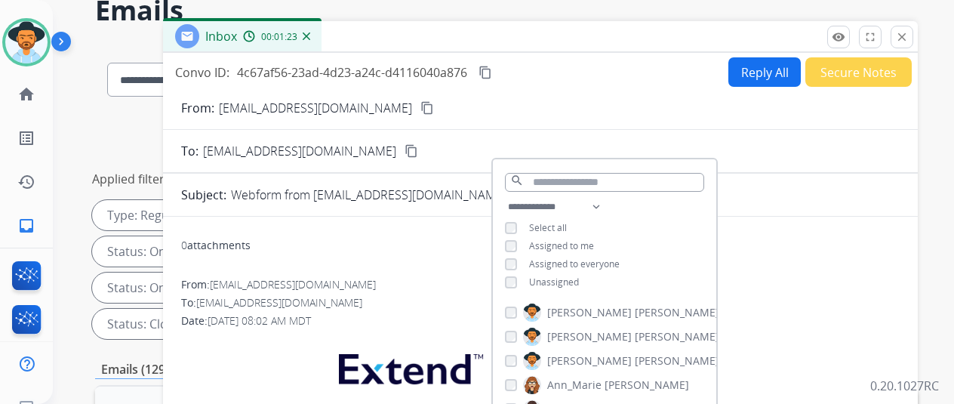
scroll to position [0, 0]
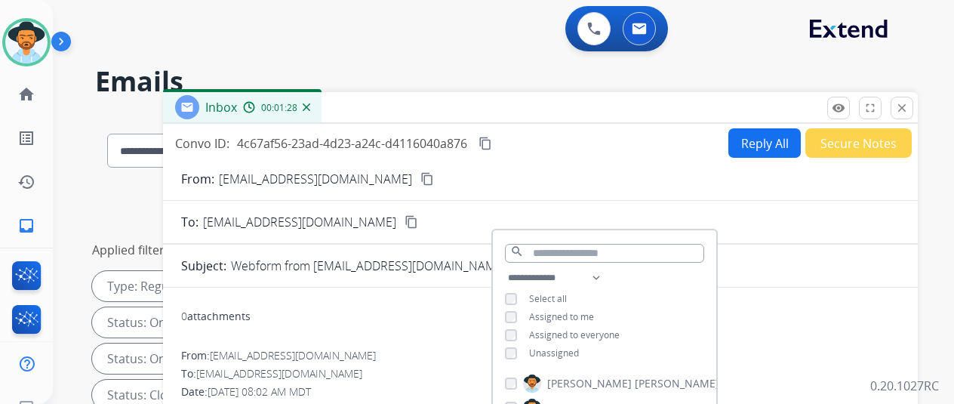
click at [310, 103] on img at bounding box center [307, 107] width 8 height 8
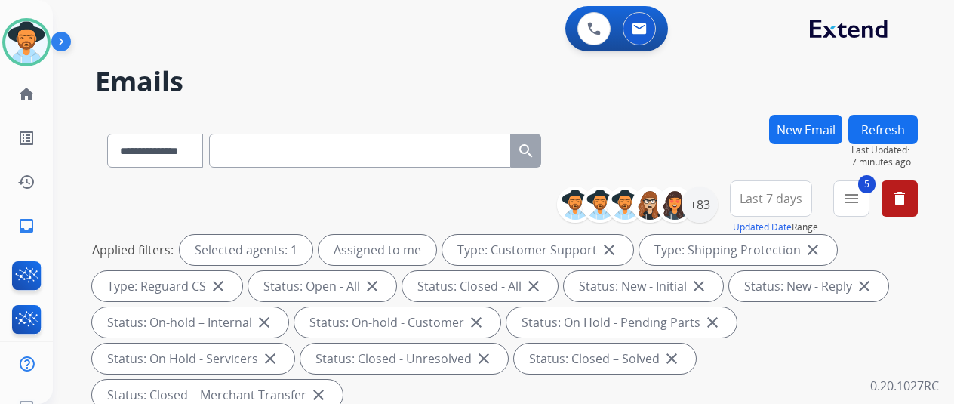
click at [862, 180] on div "New Email Refresh Last Updated: 7 minutes ago" at bounding box center [843, 148] width 149 height 66
click at [870, 204] on button "5 menu Filters" at bounding box center [852, 198] width 36 height 36
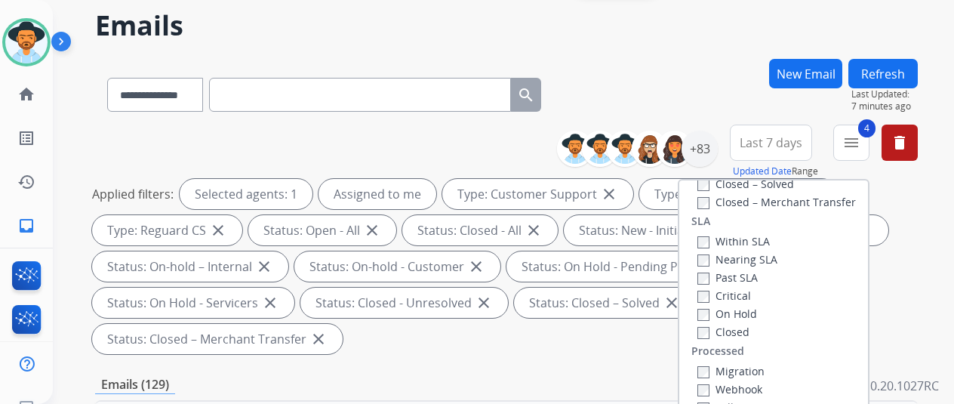
scroll to position [227, 0]
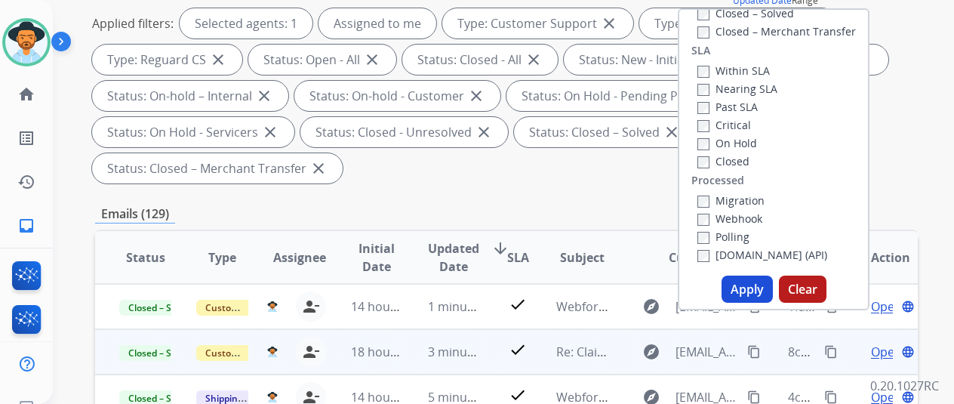
click at [749, 283] on button "Apply" at bounding box center [747, 289] width 51 height 27
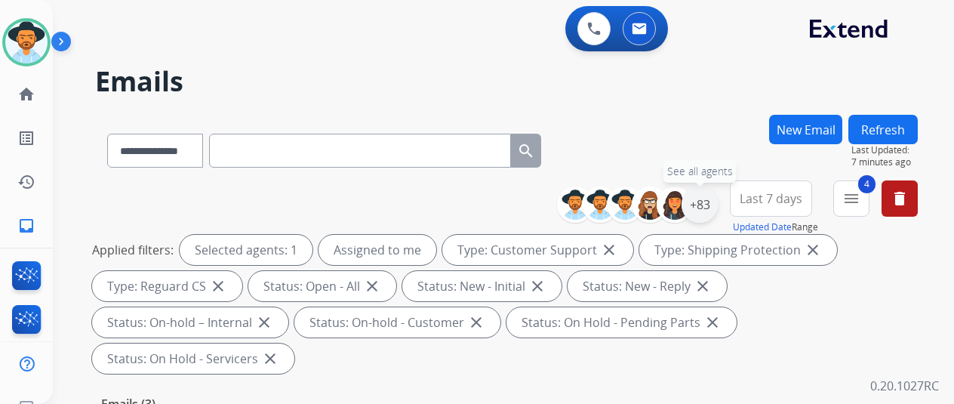
click at [708, 199] on div "+83" at bounding box center [700, 205] width 36 height 36
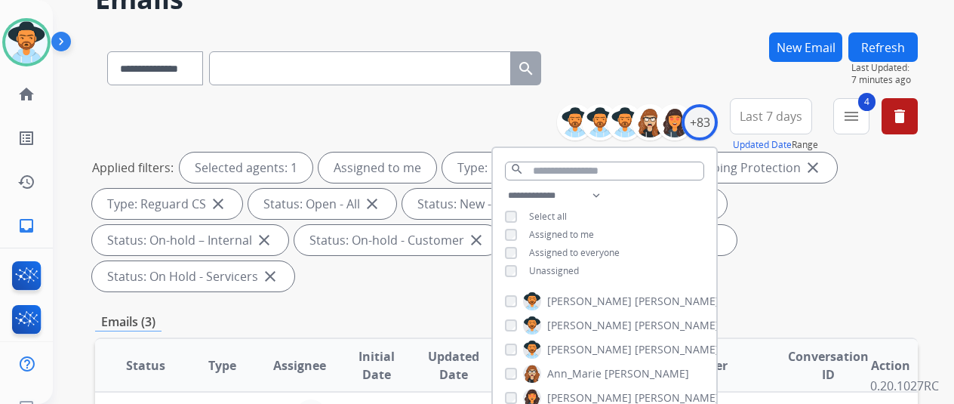
scroll to position [227, 0]
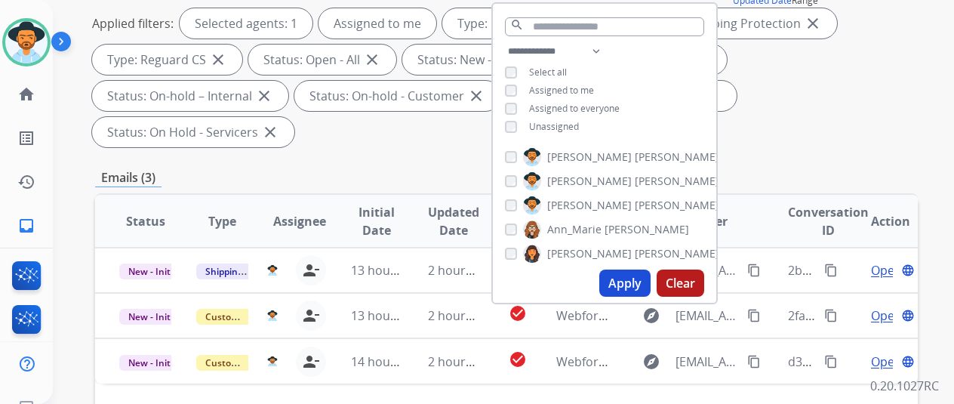
click at [631, 273] on button "Apply" at bounding box center [625, 283] width 51 height 27
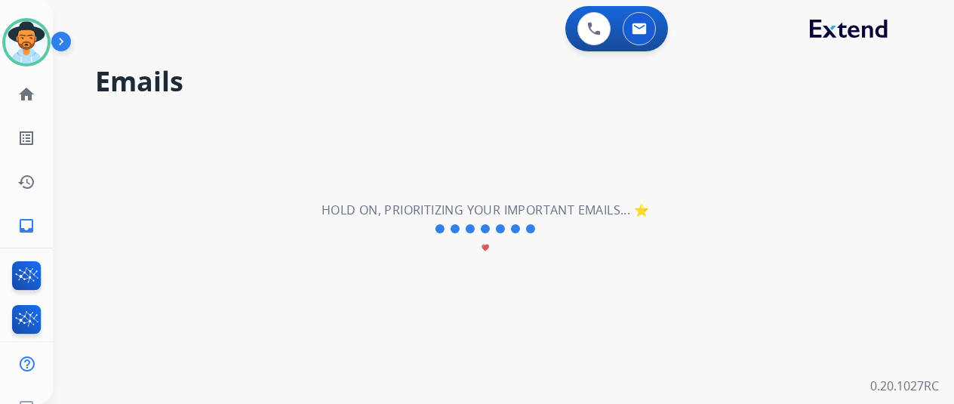
scroll to position [0, 0]
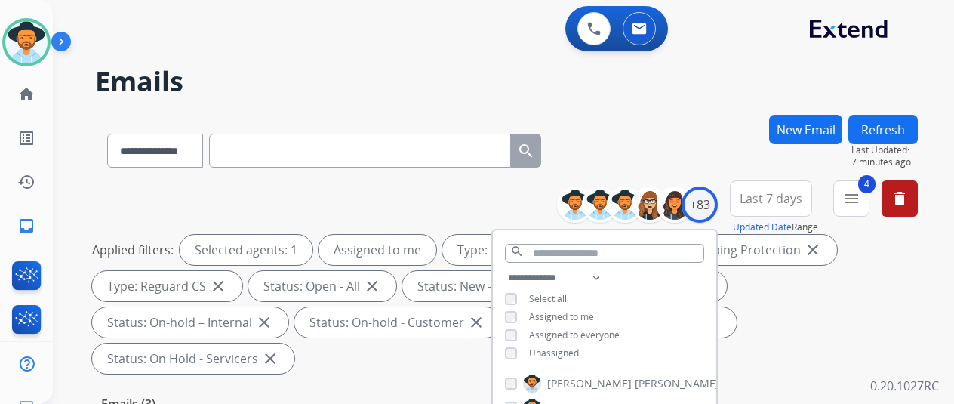
click at [657, 105] on div "**********" at bounding box center [485, 256] width 865 height 404
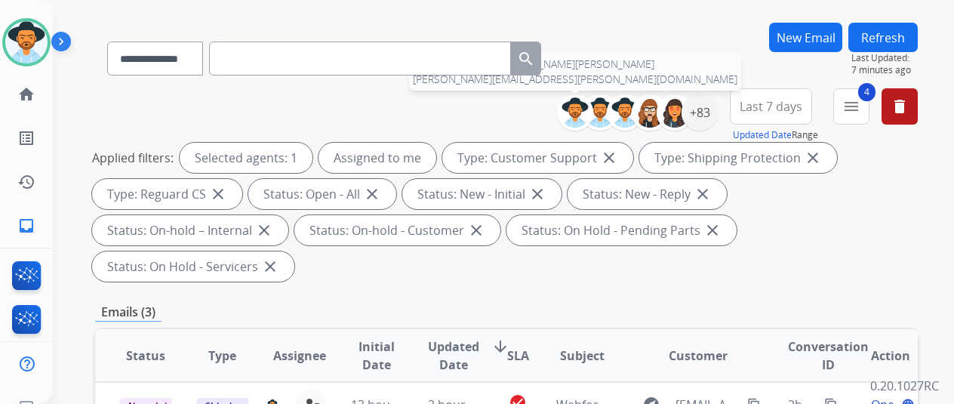
scroll to position [302, 0]
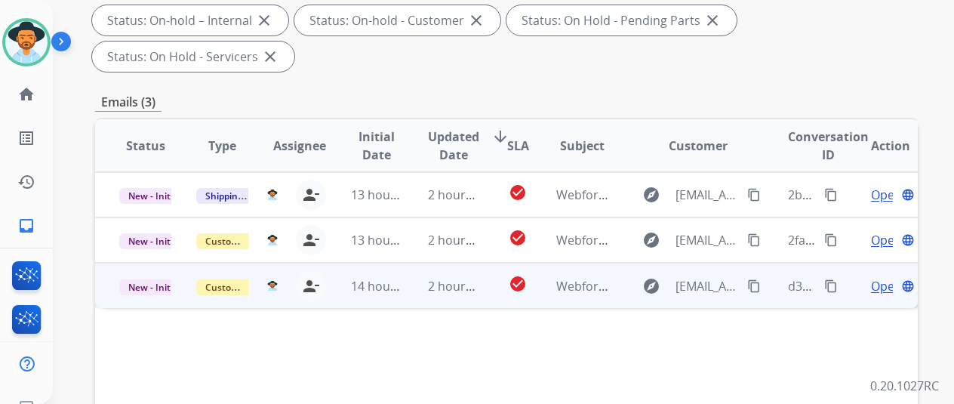
click at [883, 277] on span "Open" at bounding box center [886, 286] width 31 height 18
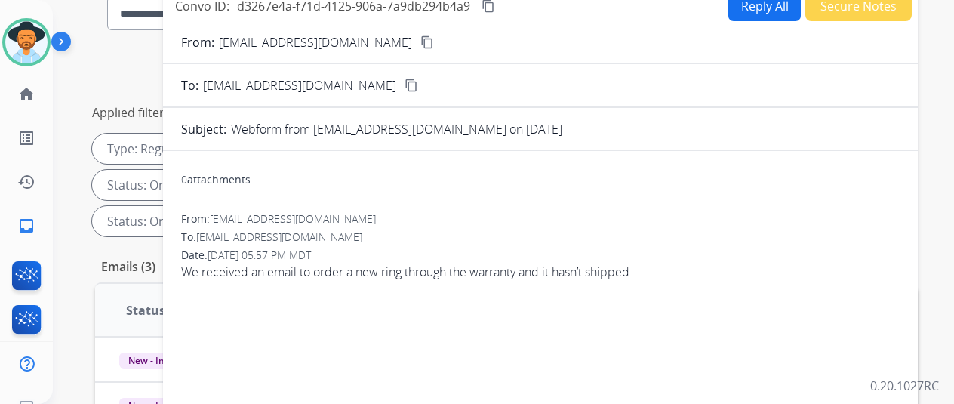
scroll to position [151, 0]
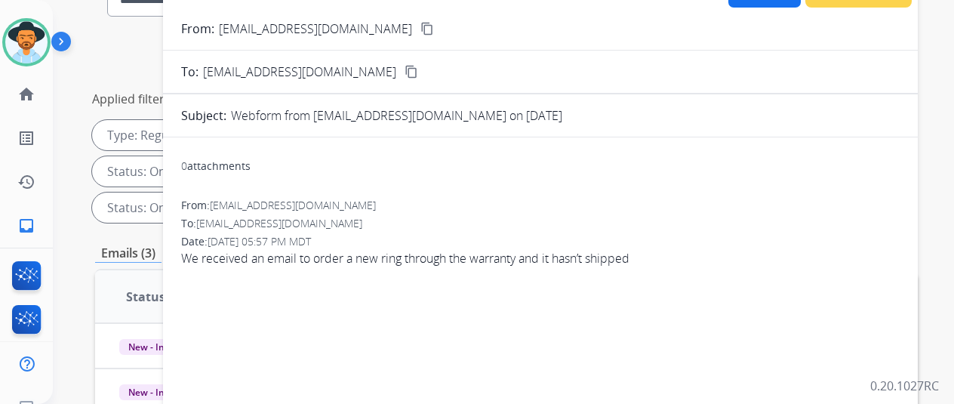
click at [421, 26] on mat-icon "content_copy" at bounding box center [428, 29] width 14 height 14
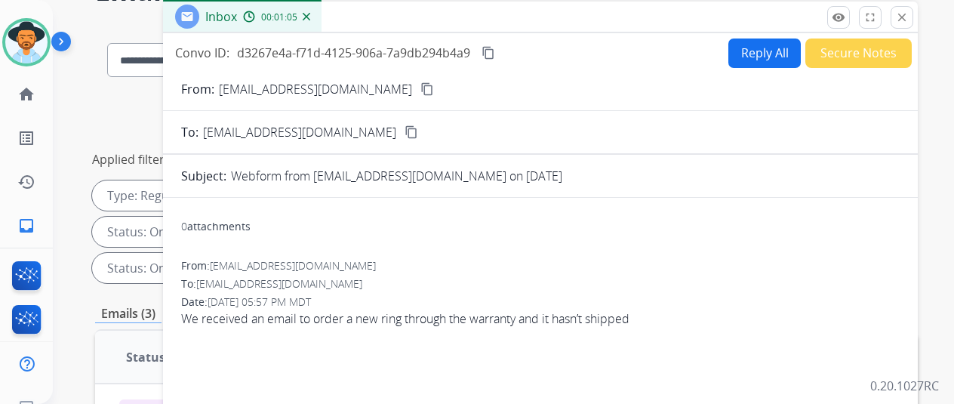
scroll to position [0, 0]
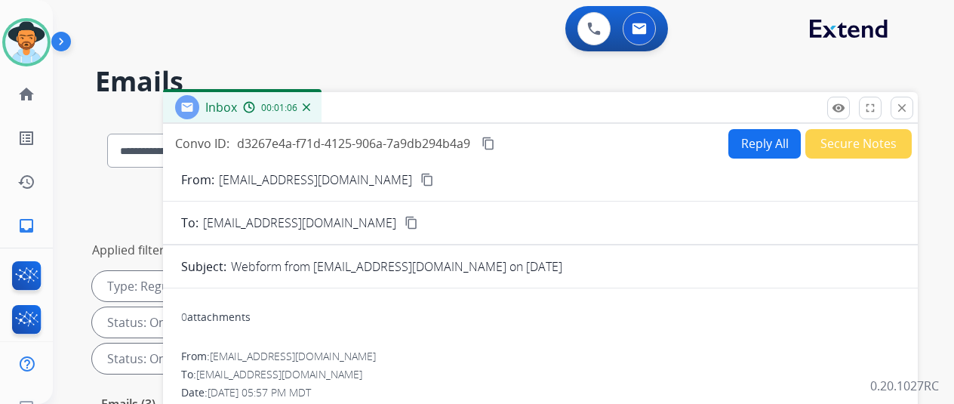
click at [770, 144] on button "Reply All" at bounding box center [765, 143] width 72 height 29
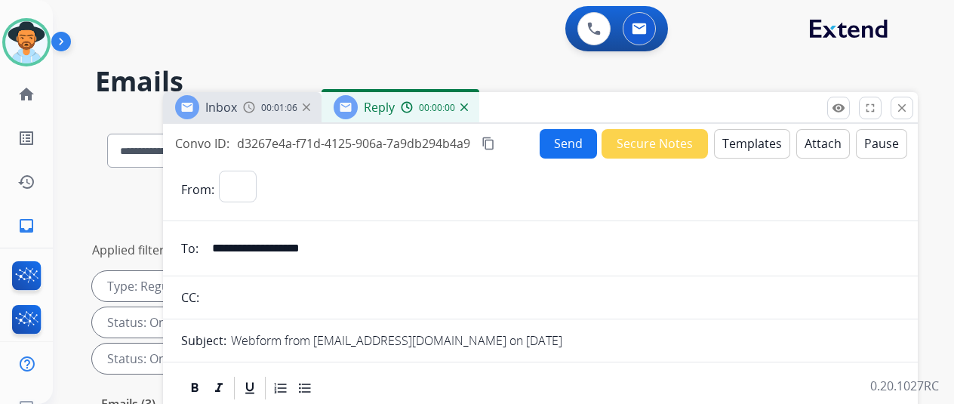
select select "**********"
click at [760, 143] on button "Templates" at bounding box center [752, 143] width 76 height 29
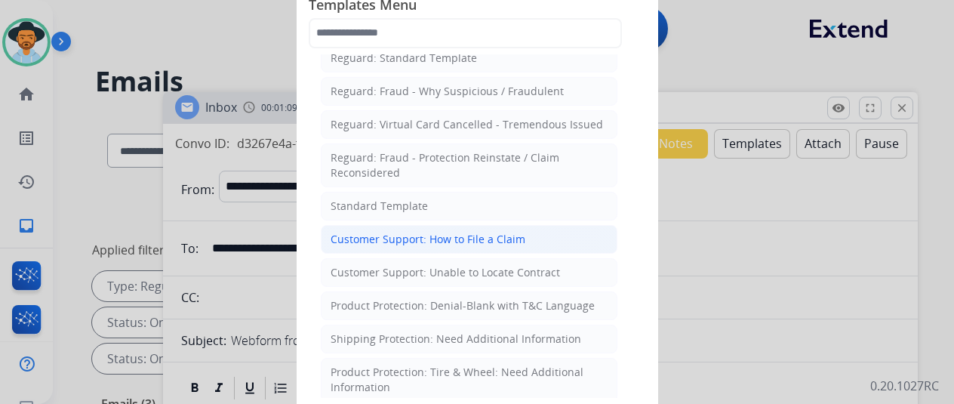
scroll to position [151, 0]
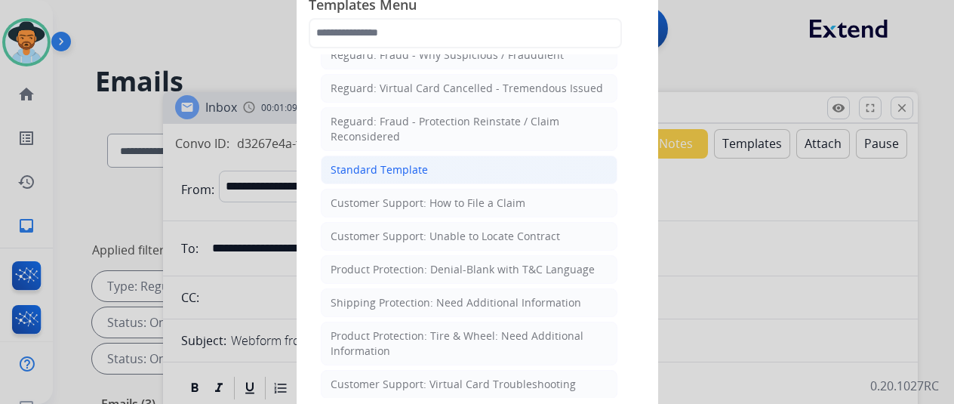
click at [430, 165] on li "Standard Template" at bounding box center [469, 170] width 297 height 29
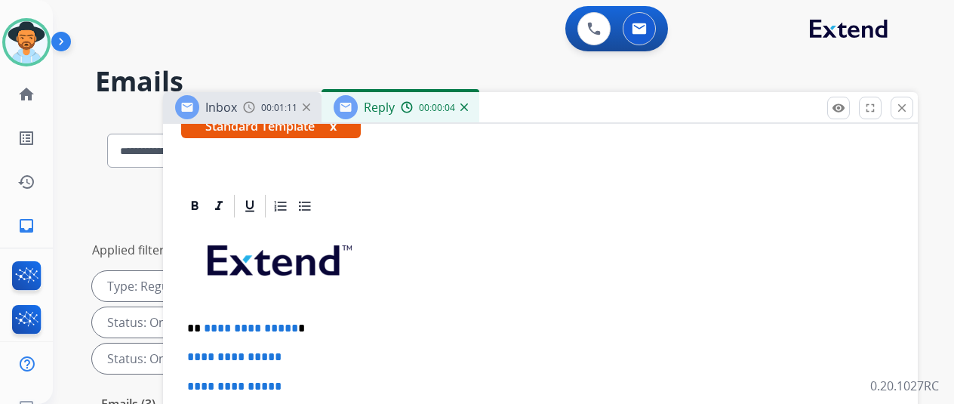
scroll to position [329, 0]
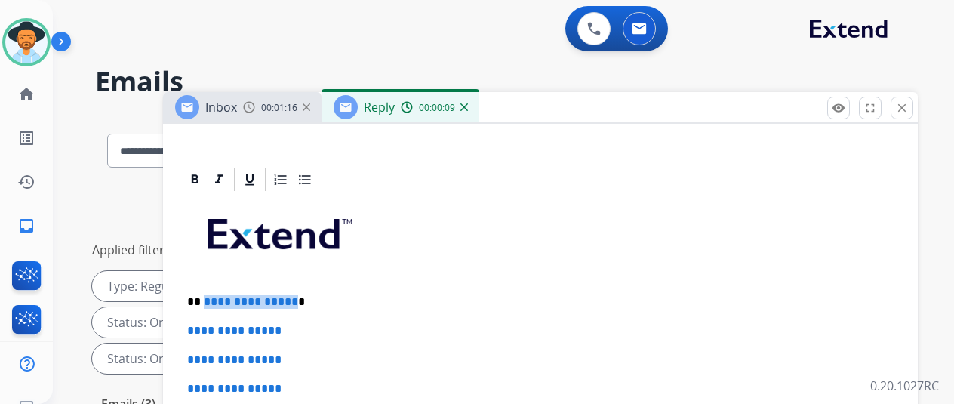
drag, startPoint x: 302, startPoint y: 279, endPoint x: 214, endPoint y: 274, distance: 88.5
click at [214, 295] on p "**********" at bounding box center [534, 302] width 695 height 14
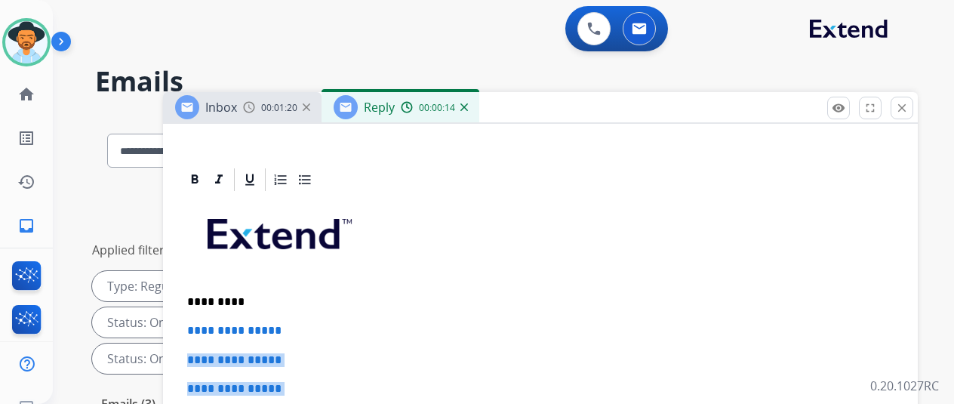
drag, startPoint x: 278, startPoint y: 361, endPoint x: 211, endPoint y: 343, distance: 69.6
click at [320, 382] on p "**********" at bounding box center [540, 389] width 707 height 14
drag, startPoint x: 311, startPoint y: 366, endPoint x: 192, endPoint y: 297, distance: 138.1
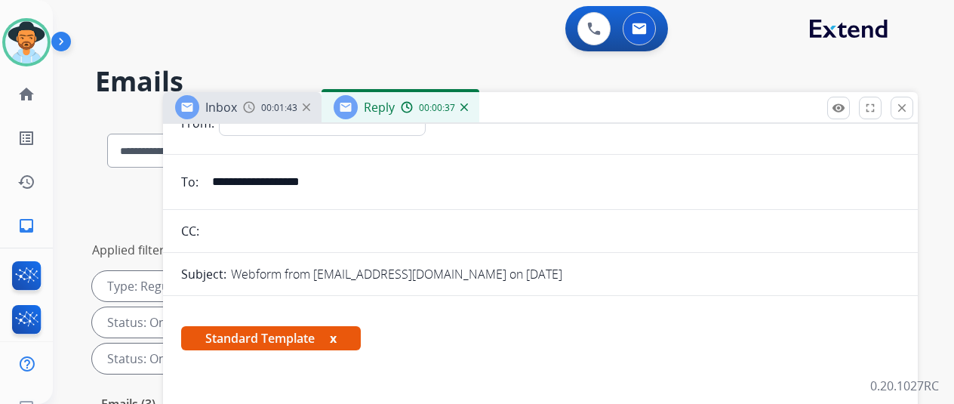
scroll to position [0, 0]
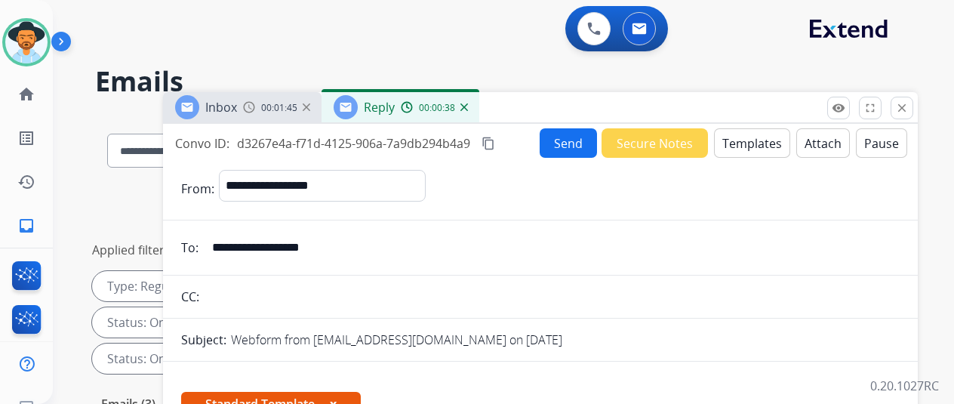
click at [567, 142] on button "Send" at bounding box center [568, 142] width 57 height 29
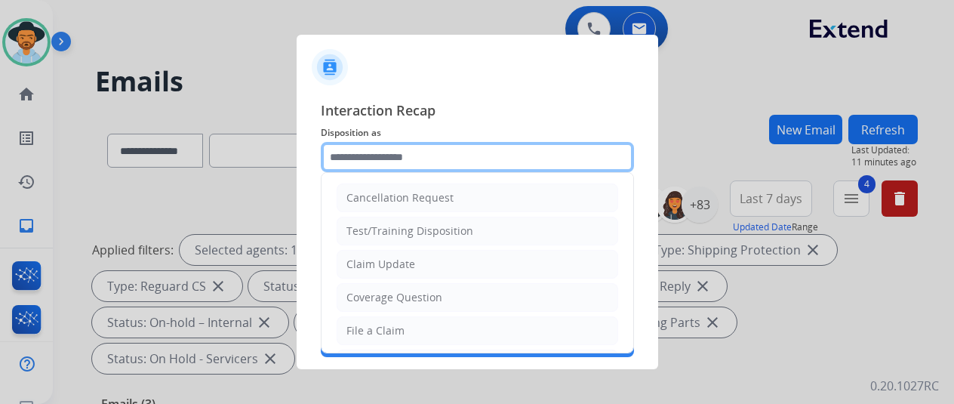
click at [366, 150] on input "text" at bounding box center [477, 157] width 313 height 30
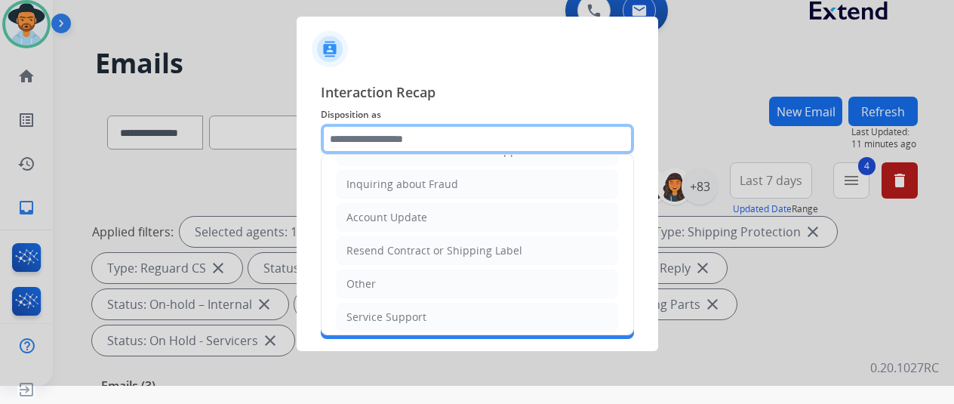
scroll to position [229, 0]
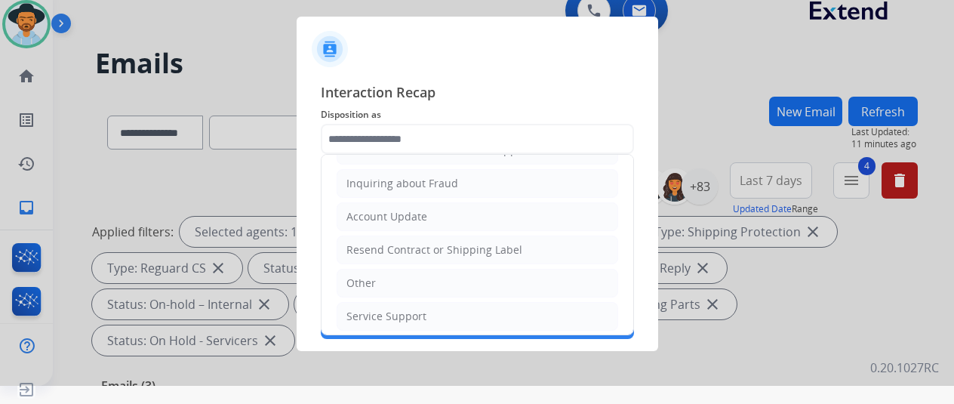
drag, startPoint x: 372, startPoint y: 312, endPoint x: 372, endPoint y: 200, distance: 111.8
click at [369, 302] on li "Service Support" at bounding box center [478, 316] width 282 height 29
type input "**********"
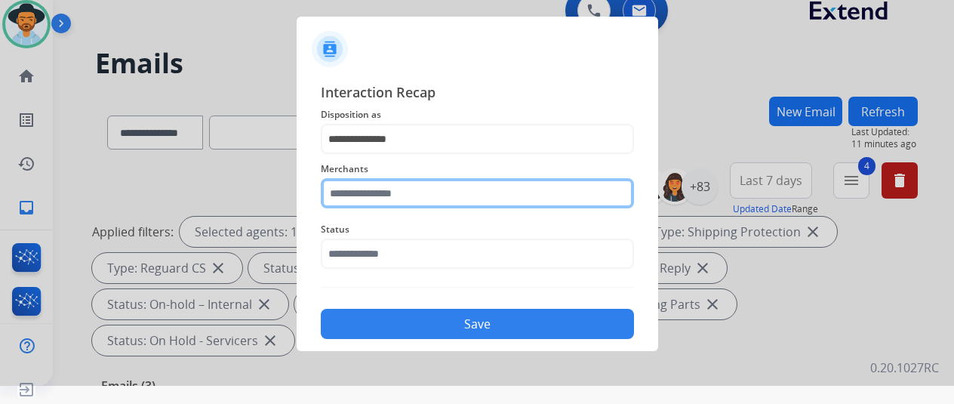
click at [365, 189] on input "text" at bounding box center [477, 193] width 313 height 30
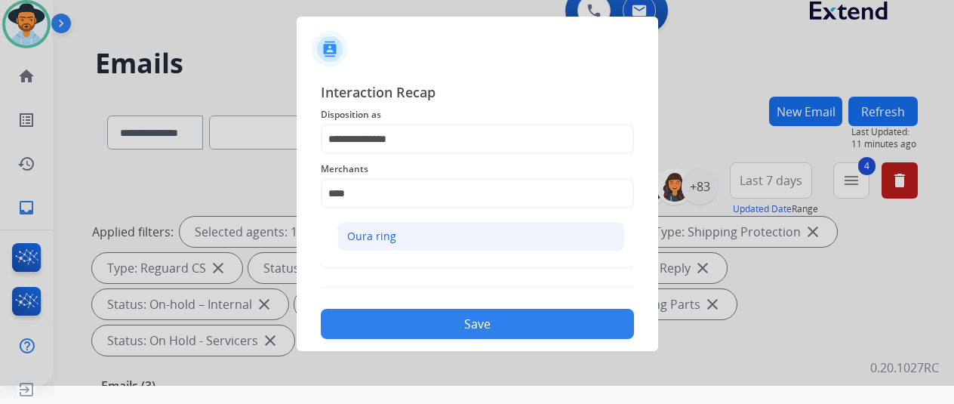
click at [388, 232] on div "Oura ring" at bounding box center [371, 236] width 49 height 15
type input "*********"
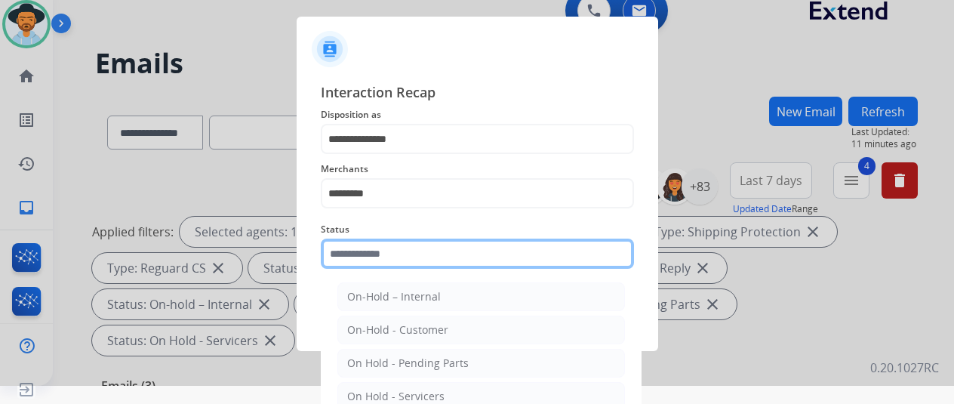
click at [371, 250] on input "text" at bounding box center [477, 254] width 313 height 30
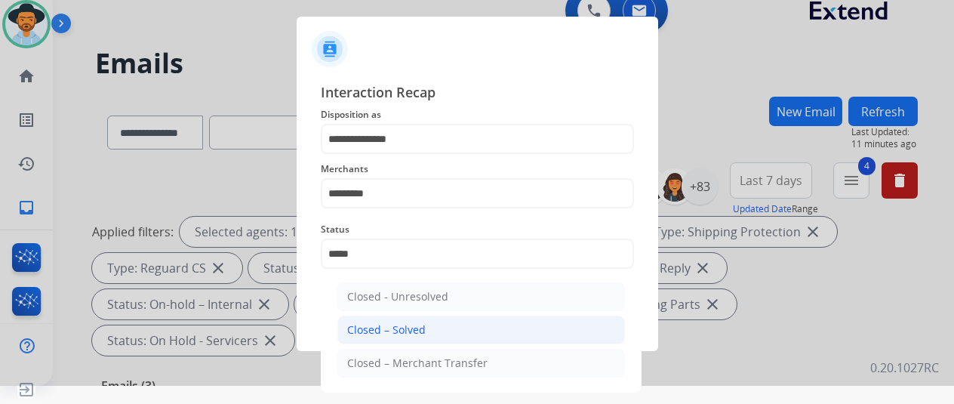
click at [443, 324] on li "Closed – Solved" at bounding box center [482, 330] width 288 height 29
type input "**********"
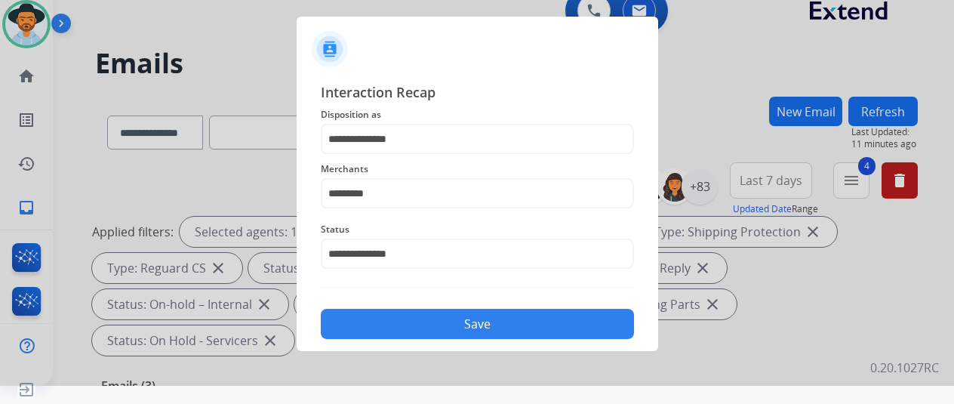
click at [441, 323] on button "Save" at bounding box center [477, 324] width 313 height 30
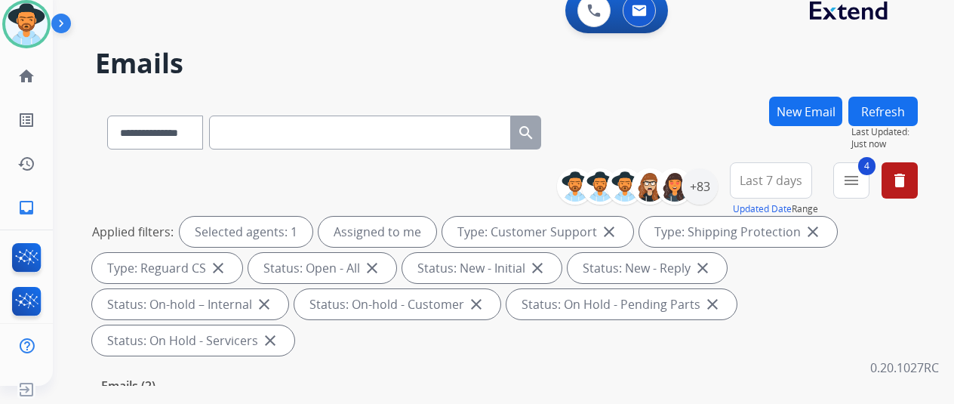
click at [641, 112] on div "**********" at bounding box center [506, 130] width 823 height 66
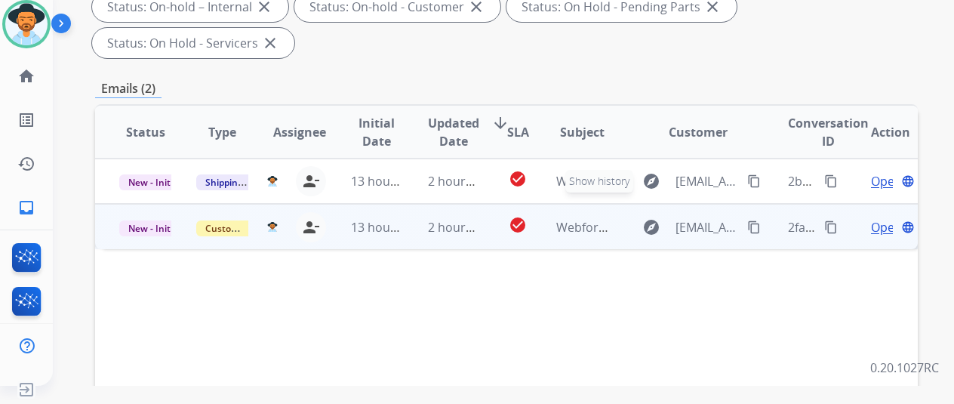
scroll to position [302, 0]
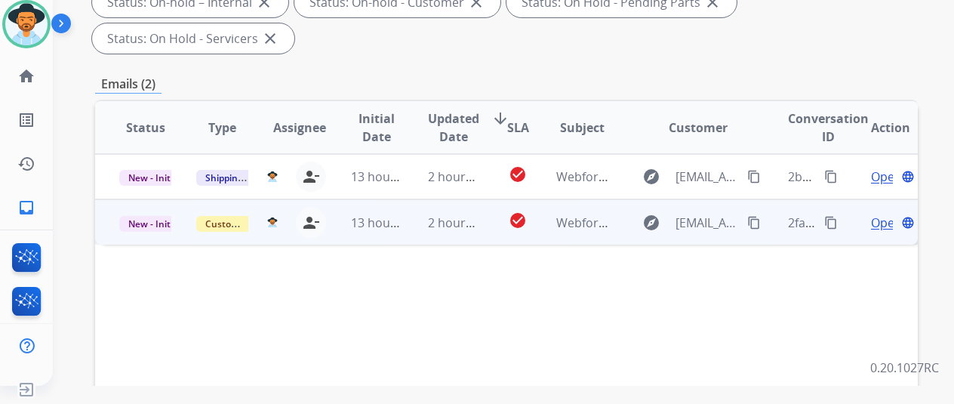
click at [884, 214] on span "Open" at bounding box center [886, 223] width 31 height 18
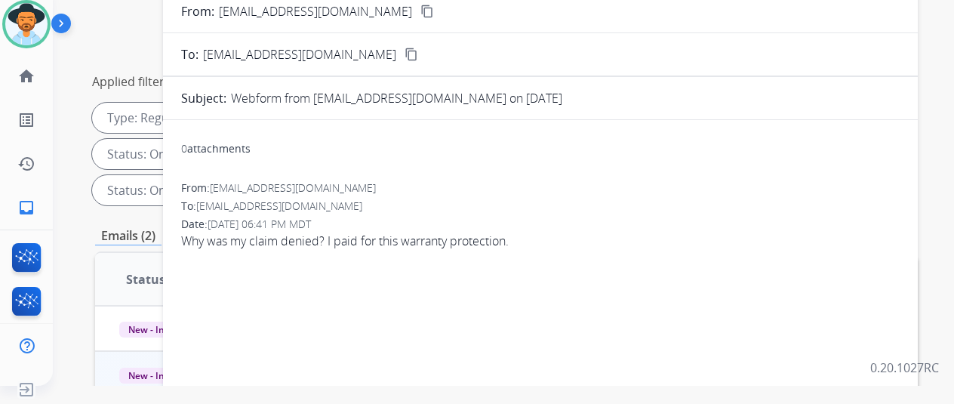
scroll to position [0, 0]
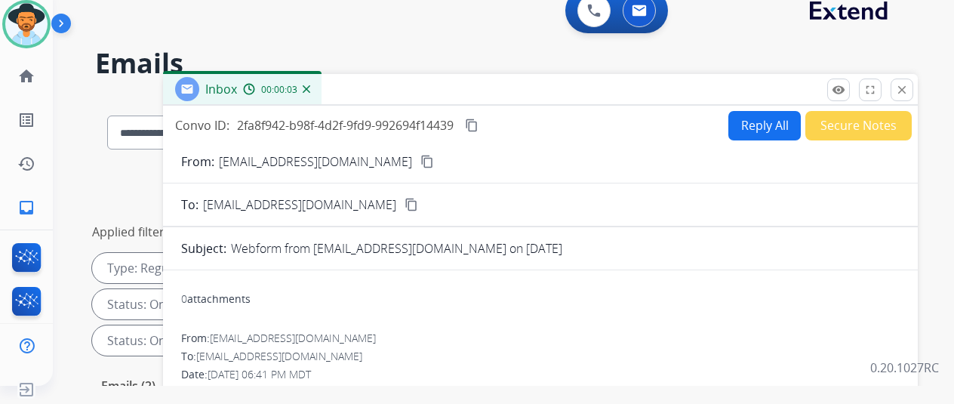
click at [421, 159] on mat-icon "content_copy" at bounding box center [428, 162] width 14 height 14
click at [756, 125] on button "Reply All" at bounding box center [765, 125] width 72 height 29
select select "**********"
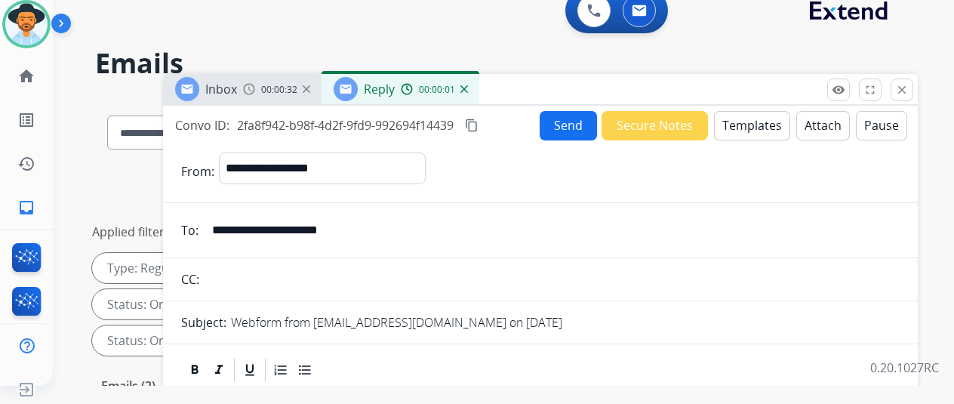
click at [757, 117] on button "Templates" at bounding box center [752, 125] width 76 height 29
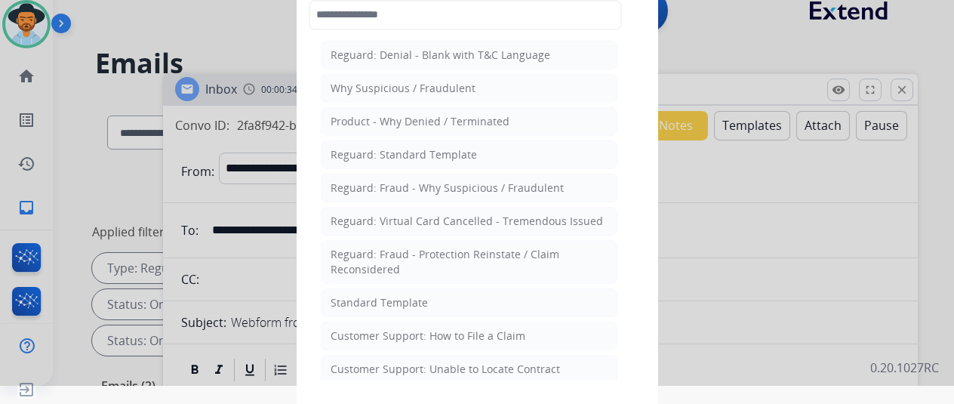
drag, startPoint x: 362, startPoint y: 299, endPoint x: 296, endPoint y: 193, distance: 125.5
click at [362, 298] on div "Standard Template" at bounding box center [379, 302] width 97 height 15
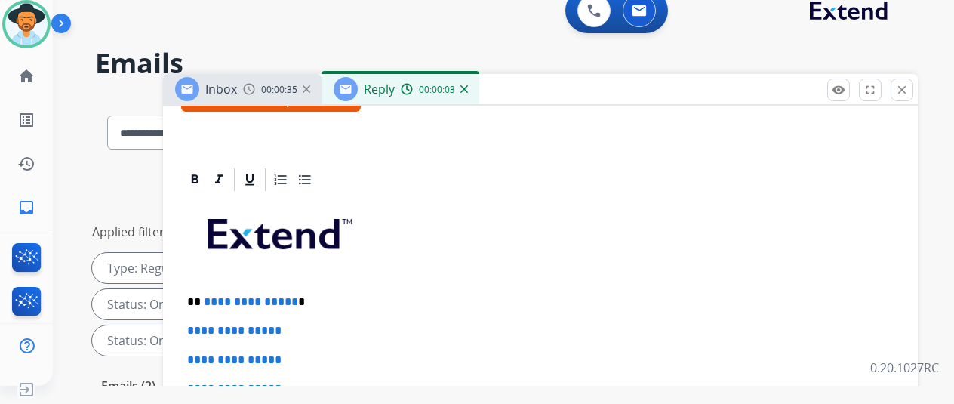
scroll to position [302, 0]
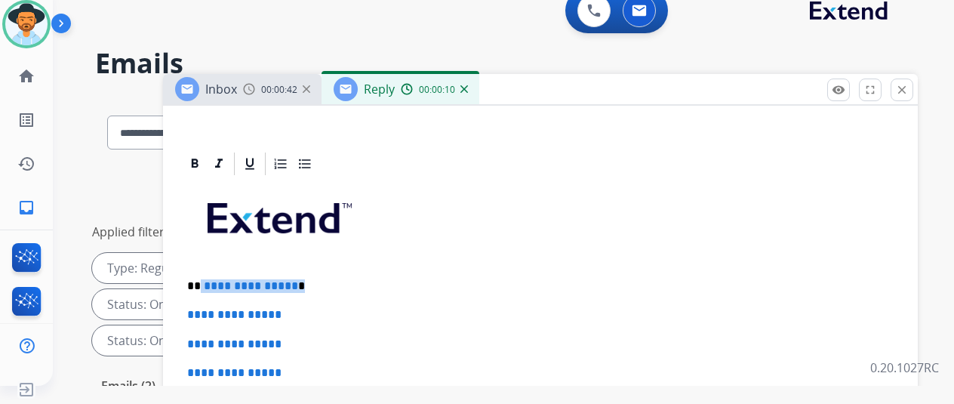
drag, startPoint x: 305, startPoint y: 284, endPoint x: 213, endPoint y: 279, distance: 92.3
click at [213, 279] on p "**********" at bounding box center [534, 286] width 695 height 14
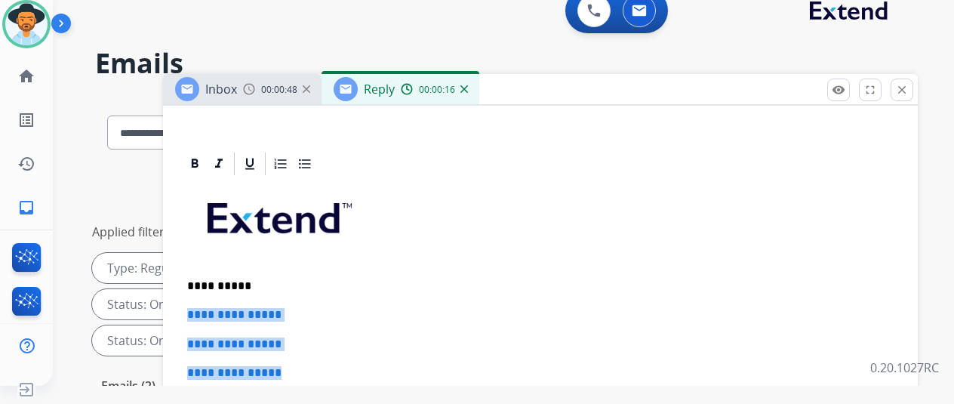
drag, startPoint x: 323, startPoint y: 369, endPoint x: 199, endPoint y: 313, distance: 135.9
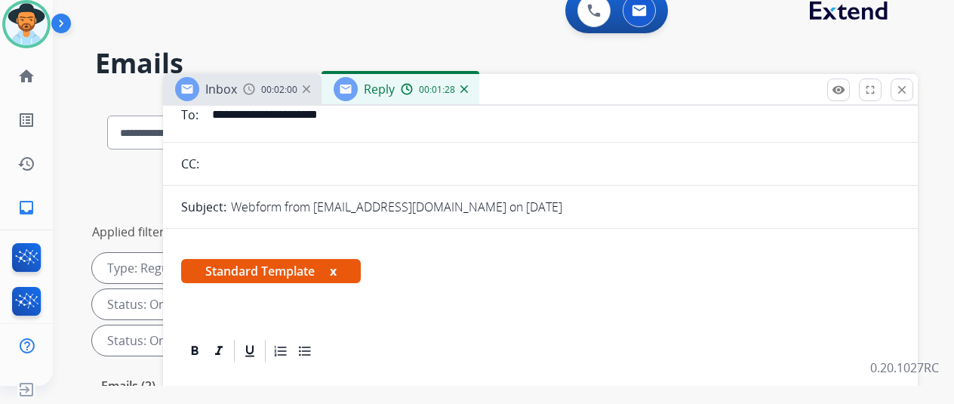
scroll to position [0, 0]
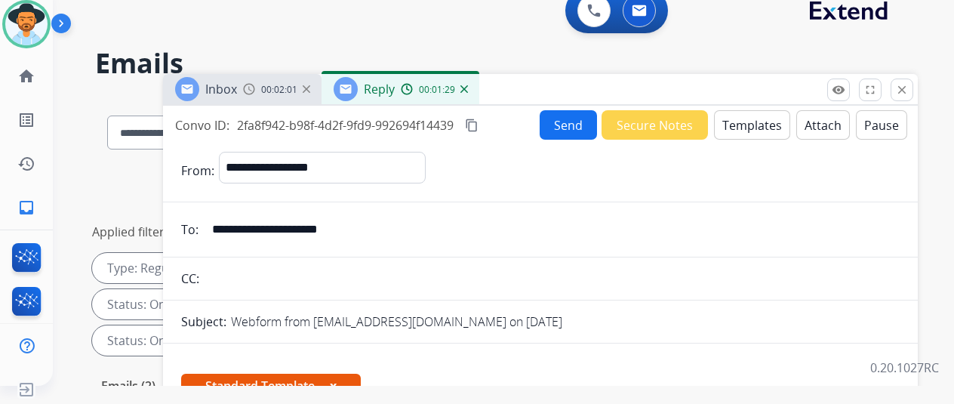
click at [573, 119] on button "Send" at bounding box center [568, 124] width 57 height 29
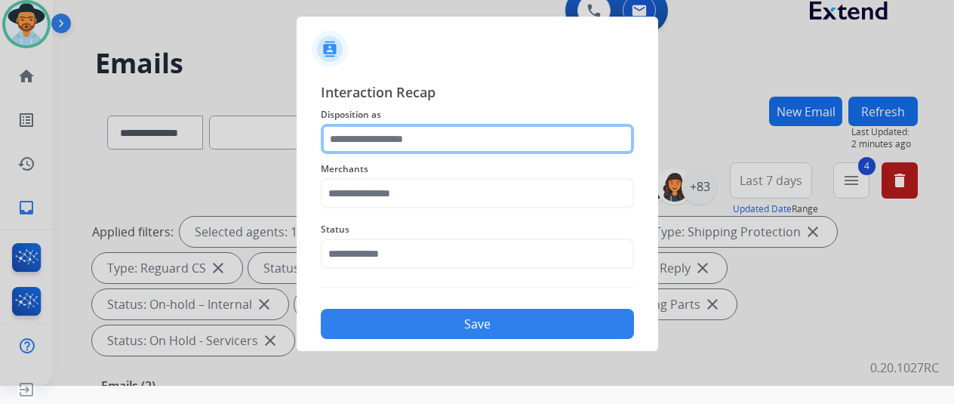
click at [359, 136] on input "text" at bounding box center [477, 139] width 313 height 30
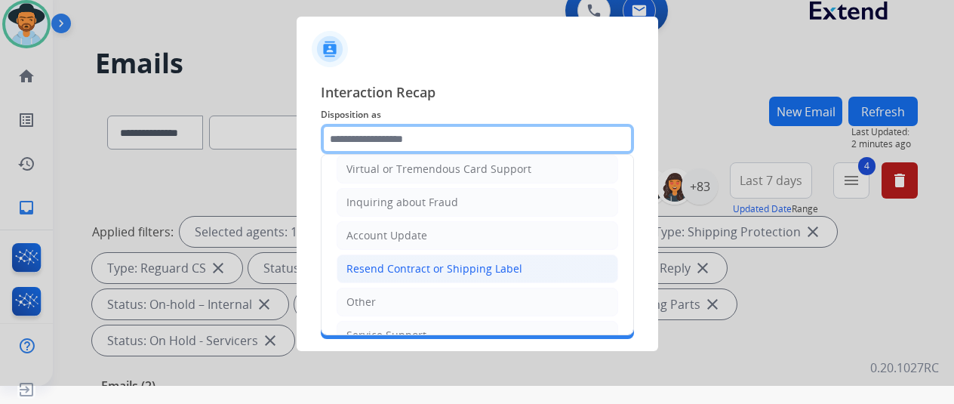
scroll to position [227, 0]
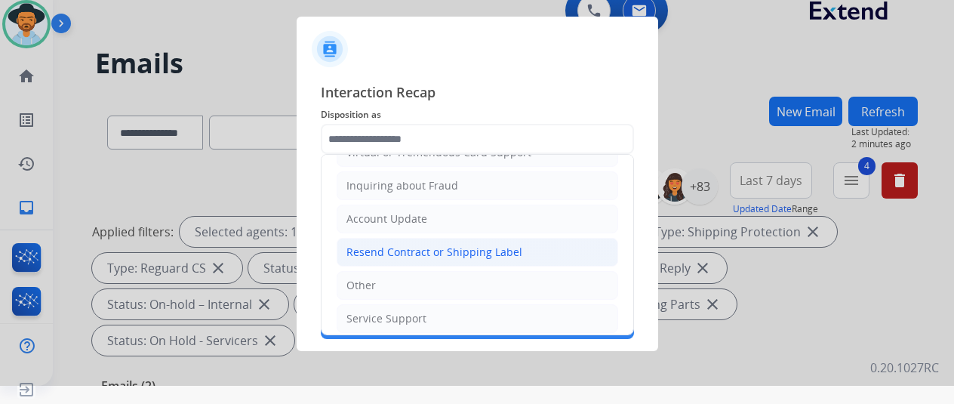
click at [396, 245] on div "Resend Contract or Shipping Label" at bounding box center [435, 252] width 176 height 15
type input "**********"
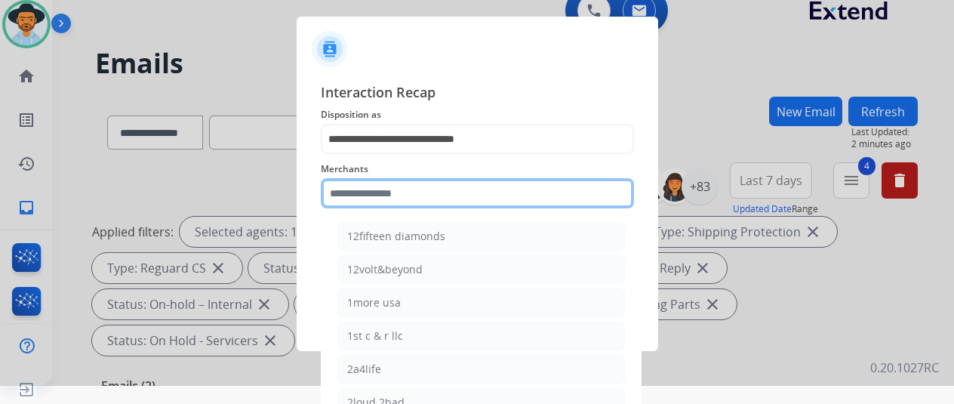
click at [379, 200] on input "text" at bounding box center [477, 193] width 313 height 30
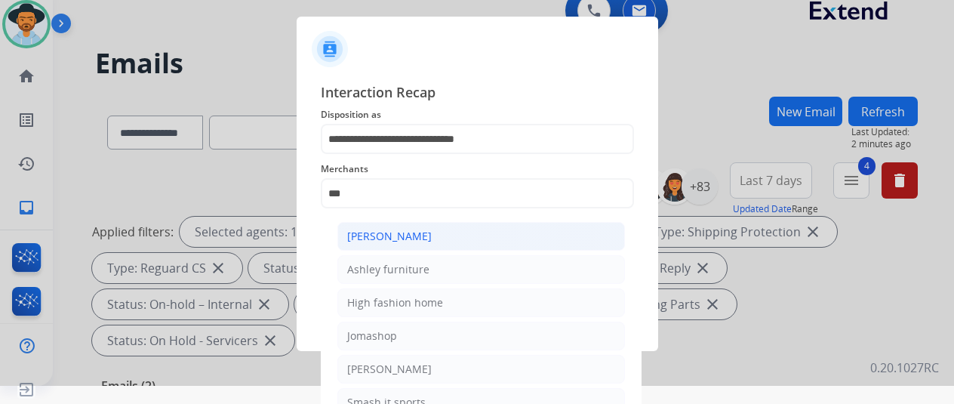
click at [417, 236] on div "[PERSON_NAME]" at bounding box center [389, 236] width 85 height 15
type input "**********"
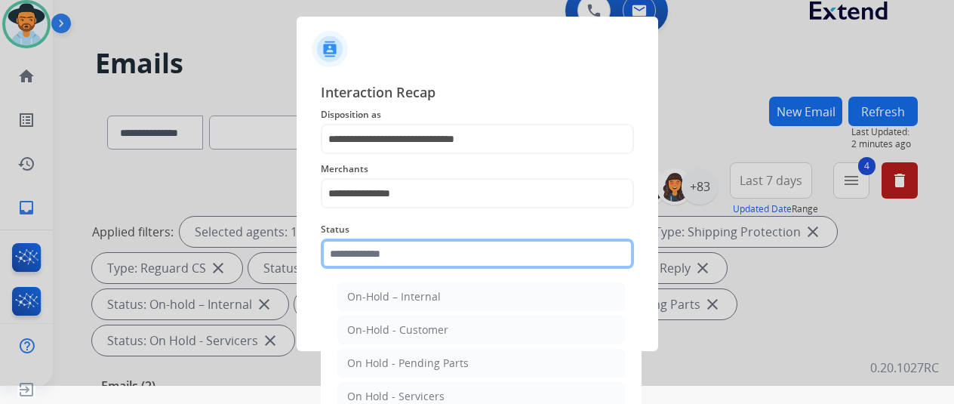
click at [401, 257] on input "text" at bounding box center [477, 254] width 313 height 30
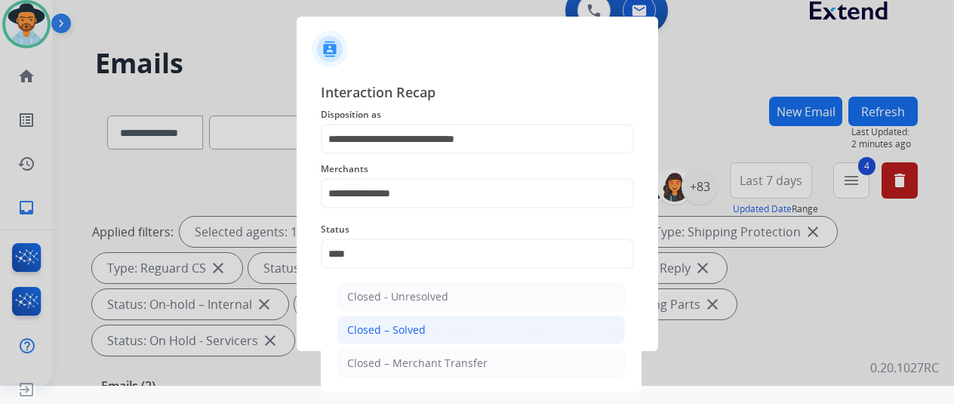
click at [401, 325] on div "Closed – Solved" at bounding box center [386, 329] width 79 height 15
type input "**********"
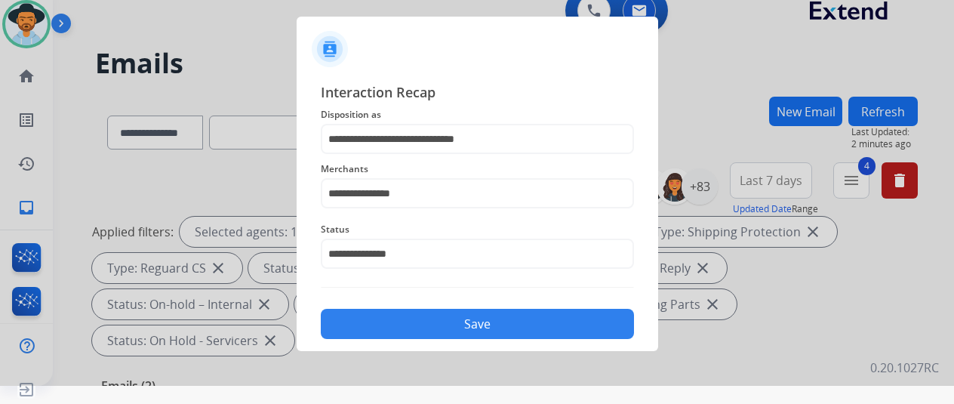
click at [455, 318] on button "Save" at bounding box center [477, 324] width 313 height 30
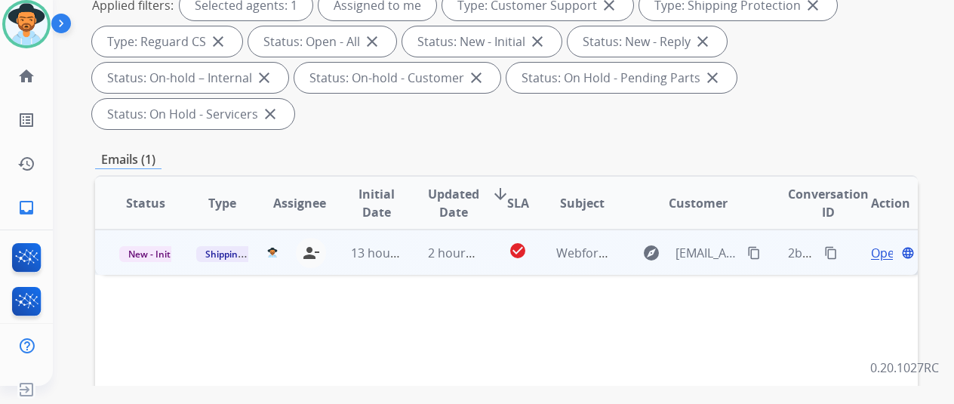
click at [880, 244] on span "Open" at bounding box center [886, 253] width 31 height 18
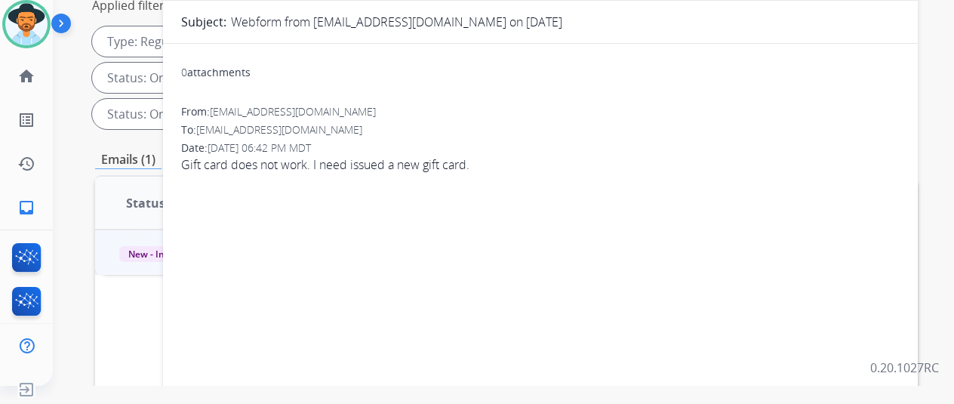
scroll to position [0, 0]
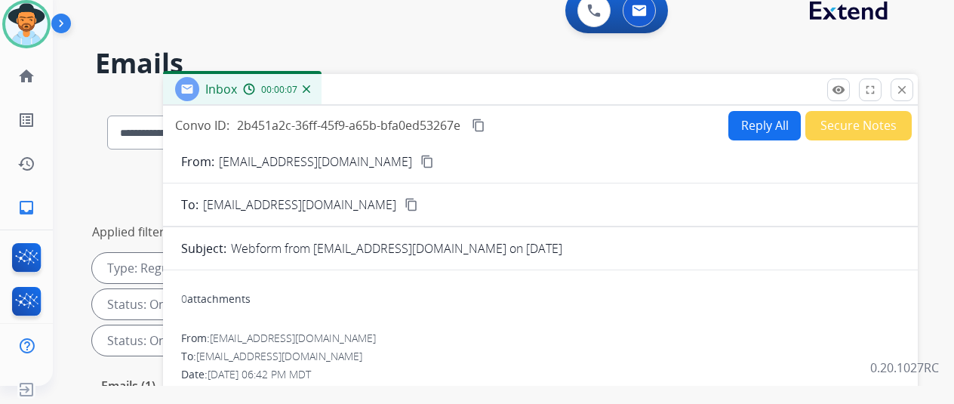
click at [421, 163] on mat-icon "content_copy" at bounding box center [428, 162] width 14 height 14
click at [486, 120] on mat-icon "content_copy" at bounding box center [479, 126] width 14 height 14
click at [572, 309] on div "0 attachments" at bounding box center [540, 300] width 719 height 36
click at [554, 205] on div "To: [EMAIL_ADDRESS][DOMAIN_NAME] content_copy" at bounding box center [540, 205] width 755 height 18
click at [761, 119] on button "Reply All" at bounding box center [765, 125] width 72 height 29
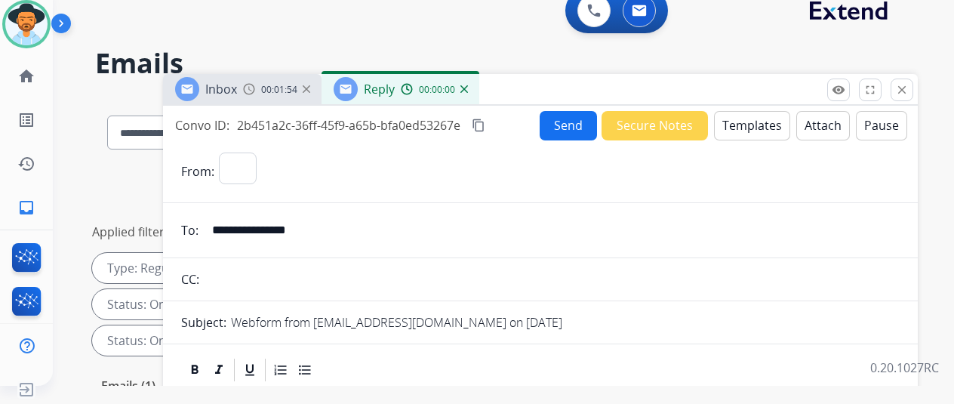
select select "**********"
click at [755, 122] on button "Templates" at bounding box center [752, 125] width 76 height 29
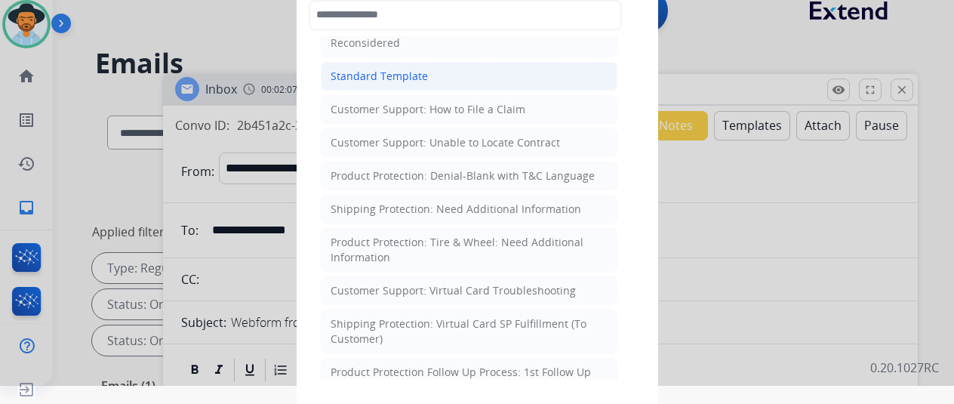
scroll to position [302, 0]
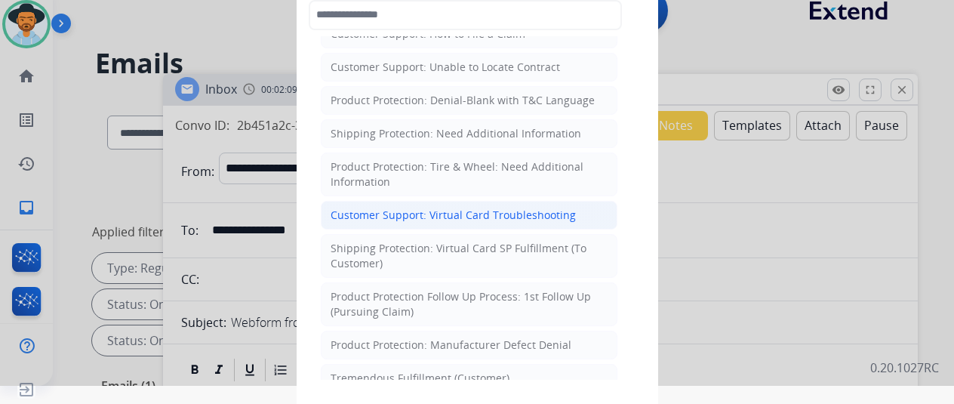
click at [388, 208] on div "Customer Support: Virtual Card Troubleshooting" at bounding box center [453, 215] width 245 height 15
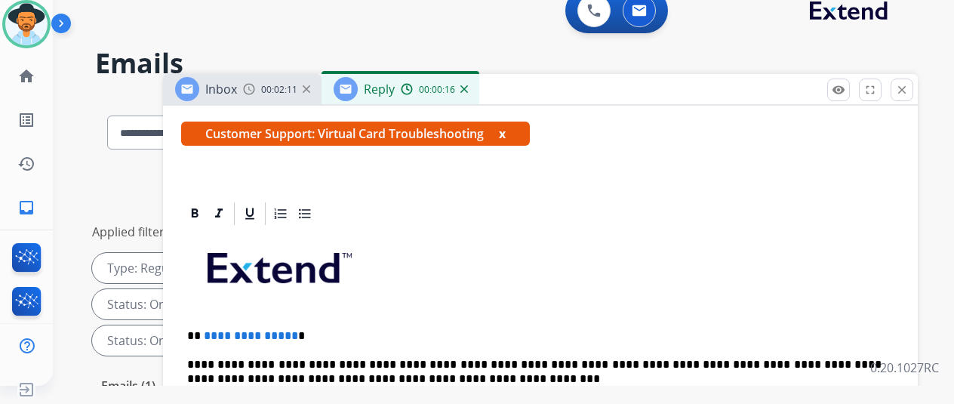
scroll to position [378, 0]
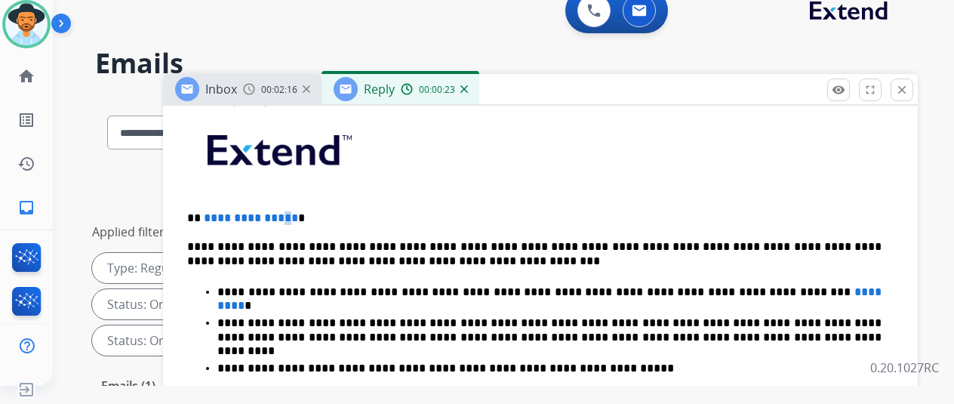
drag, startPoint x: 299, startPoint y: 209, endPoint x: 290, endPoint y: 210, distance: 9.1
click at [290, 212] on span "**********" at bounding box center [251, 217] width 94 height 11
drag, startPoint x: 301, startPoint y: 209, endPoint x: 213, endPoint y: 208, distance: 88.4
click at [213, 211] on p "**********" at bounding box center [534, 218] width 695 height 14
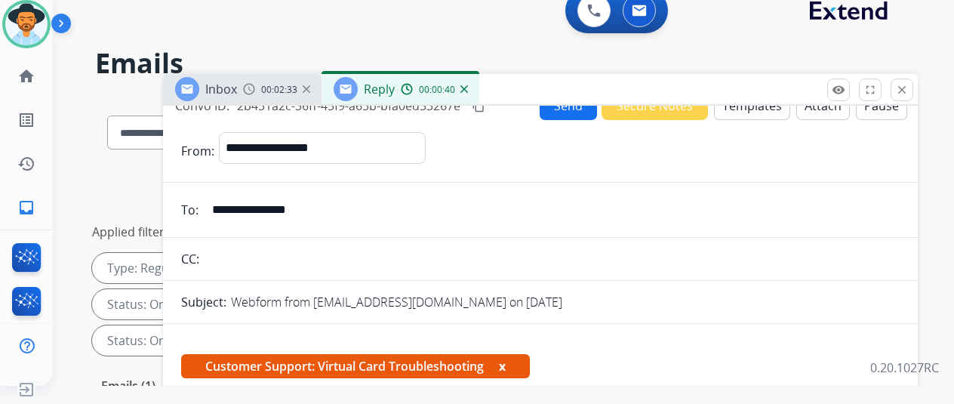
scroll to position [0, 0]
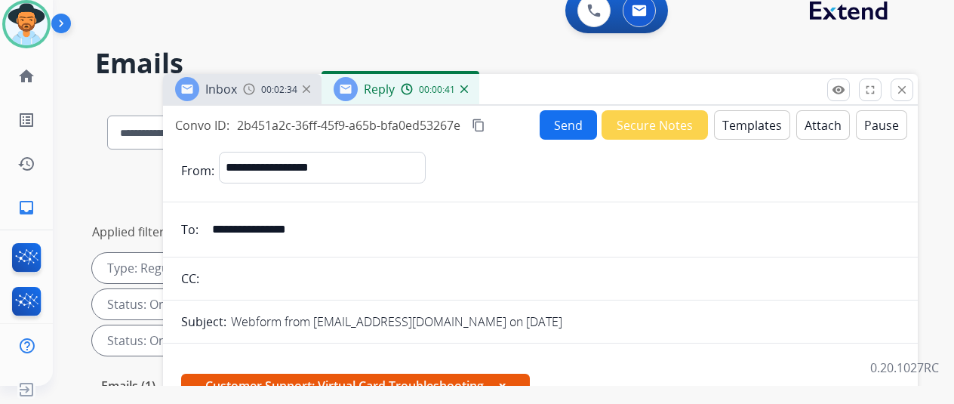
click at [573, 121] on button "Send" at bounding box center [568, 124] width 57 height 29
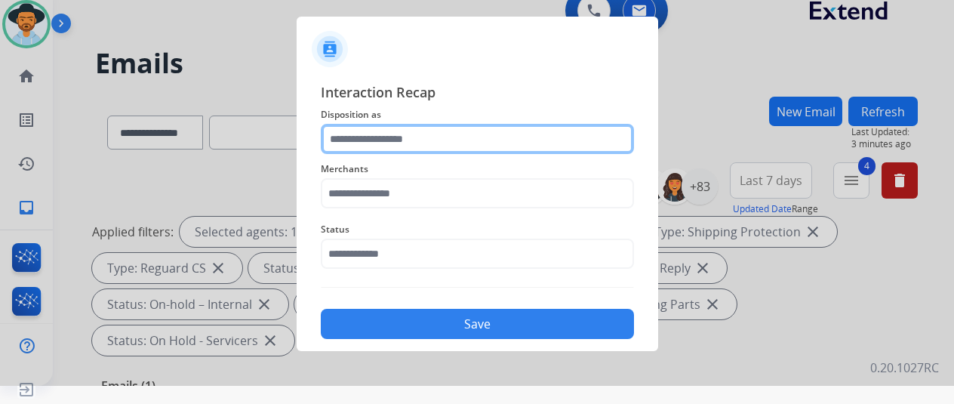
click at [364, 138] on input "text" at bounding box center [477, 139] width 313 height 30
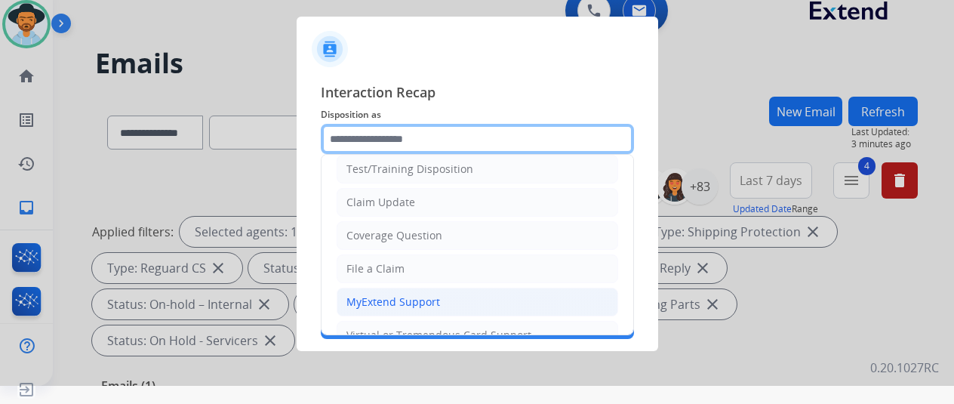
scroll to position [151, 0]
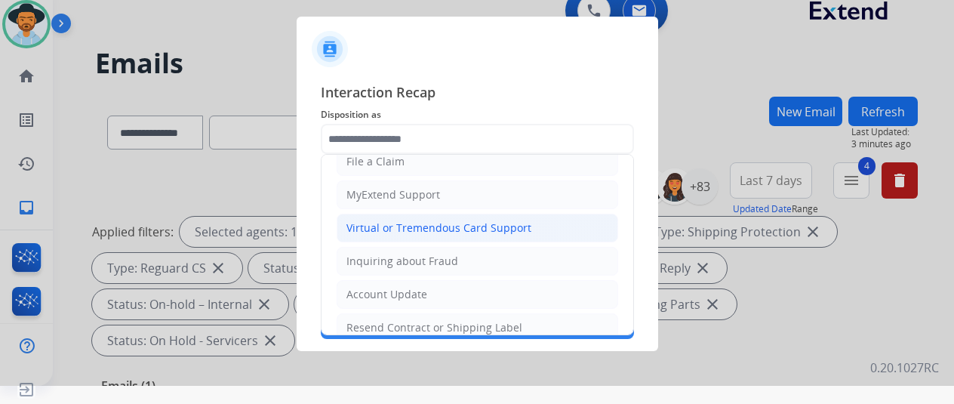
click at [391, 227] on div "Virtual or Tremendous Card Support" at bounding box center [439, 227] width 185 height 15
type input "**********"
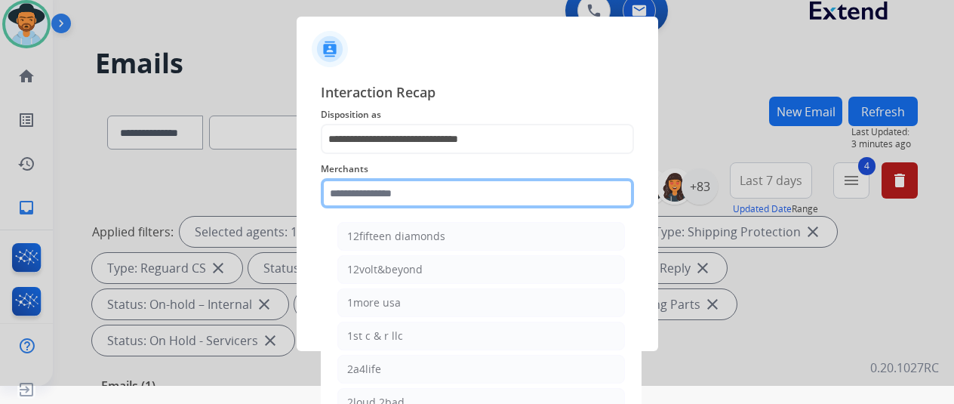
drag, startPoint x: 354, startPoint y: 187, endPoint x: 350, endPoint y: 194, distance: 8.4
click at [355, 185] on input "text" at bounding box center [477, 193] width 313 height 30
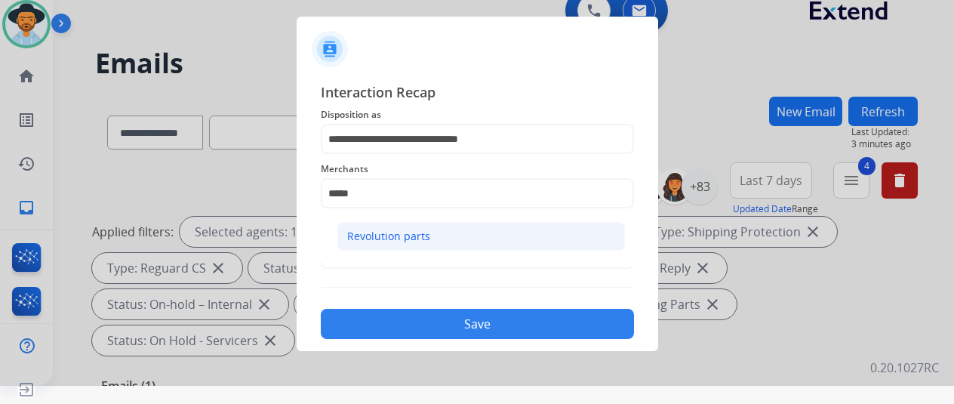
click at [427, 232] on li "Revolution parts" at bounding box center [482, 236] width 288 height 29
type input "**********"
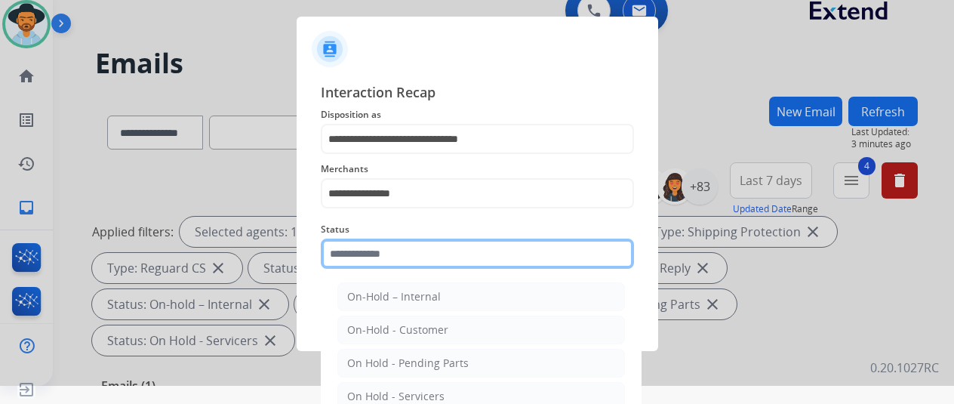
click at [408, 248] on input "text" at bounding box center [477, 254] width 313 height 30
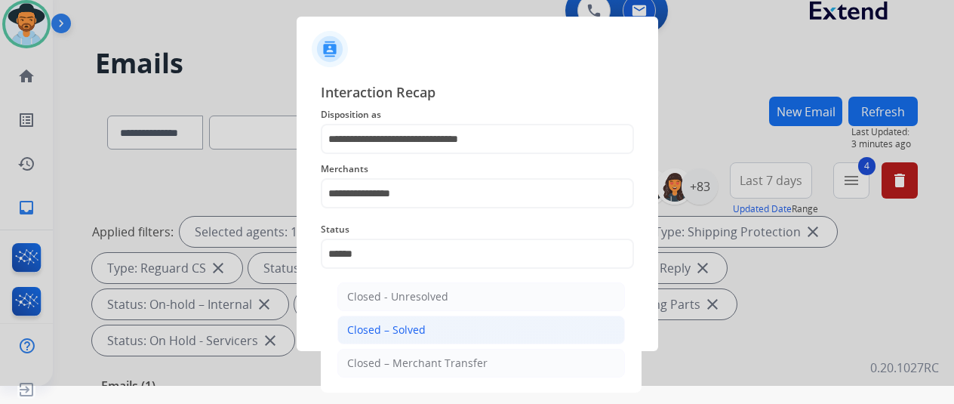
click at [359, 326] on div "Closed – Solved" at bounding box center [386, 329] width 79 height 15
type input "**********"
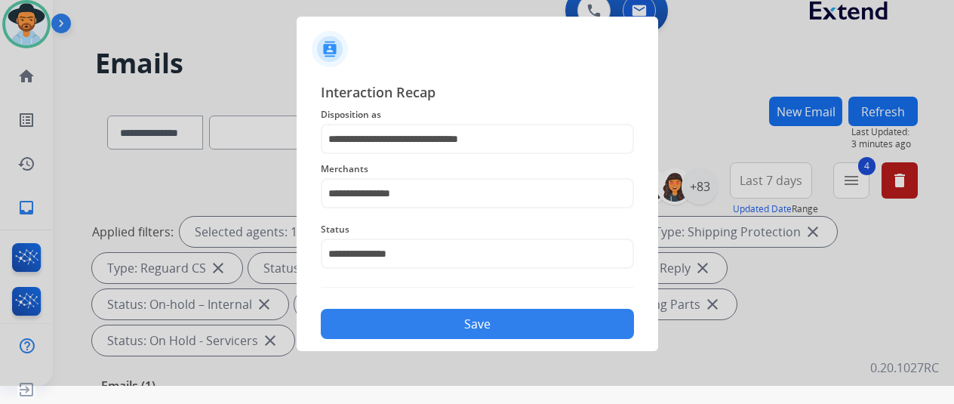
click at [451, 328] on button "Save" at bounding box center [477, 324] width 313 height 30
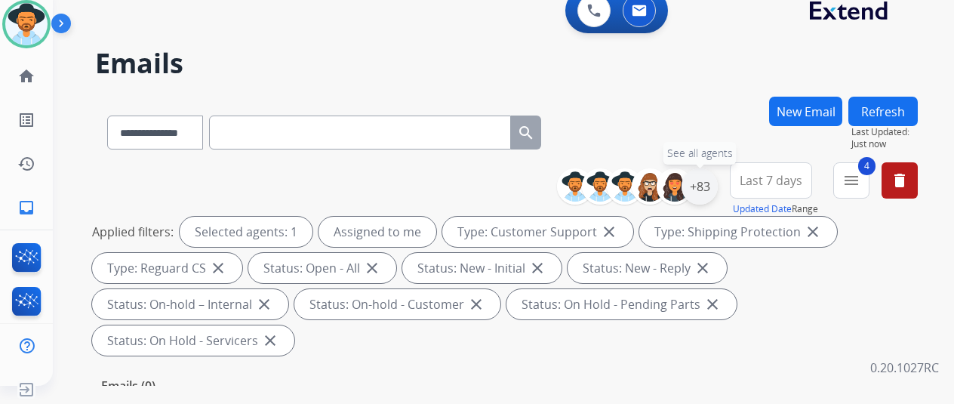
click at [715, 180] on div "+83" at bounding box center [700, 186] width 36 height 36
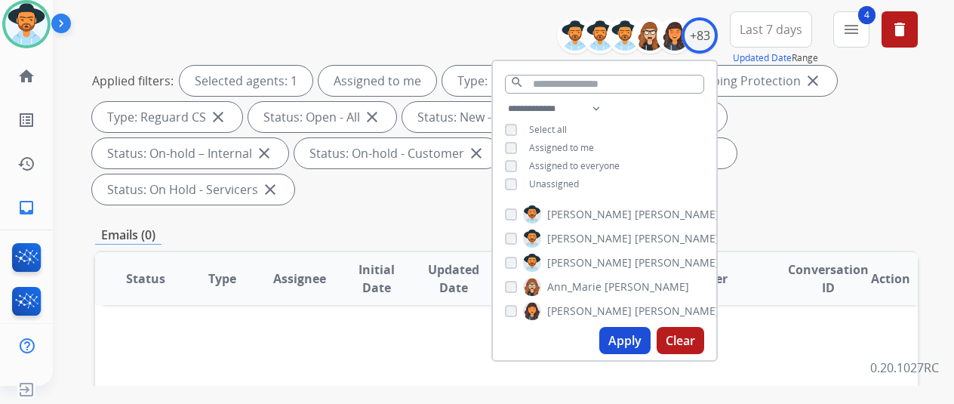
click at [634, 339] on button "Apply" at bounding box center [625, 340] width 51 height 27
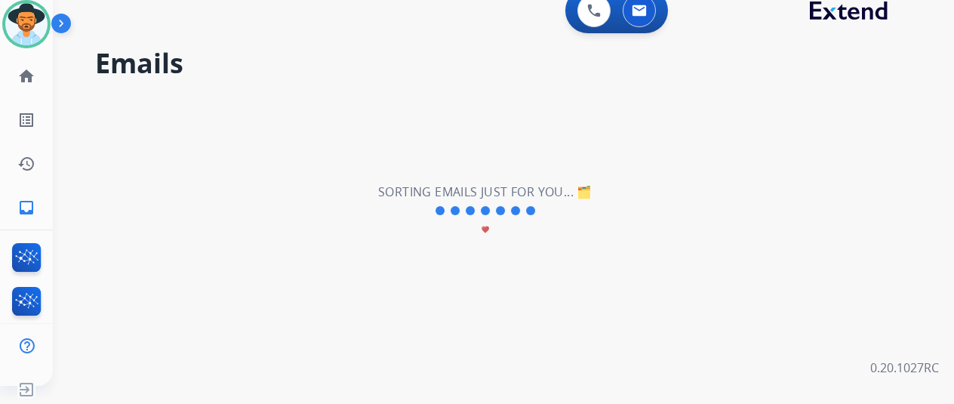
scroll to position [0, 0]
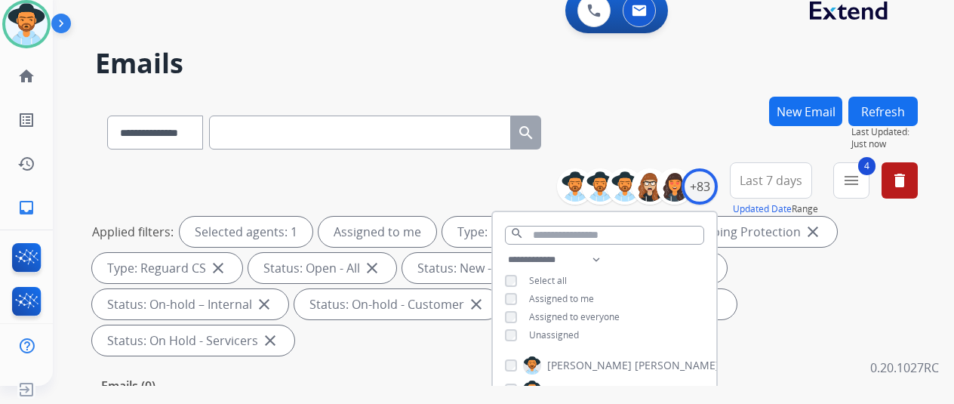
click at [652, 120] on div "**********" at bounding box center [506, 130] width 823 height 66
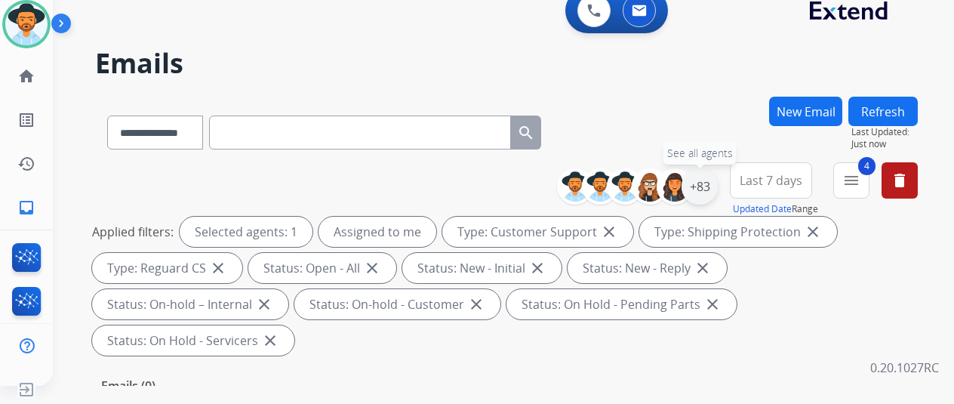
click at [711, 183] on div "+83" at bounding box center [700, 186] width 36 height 36
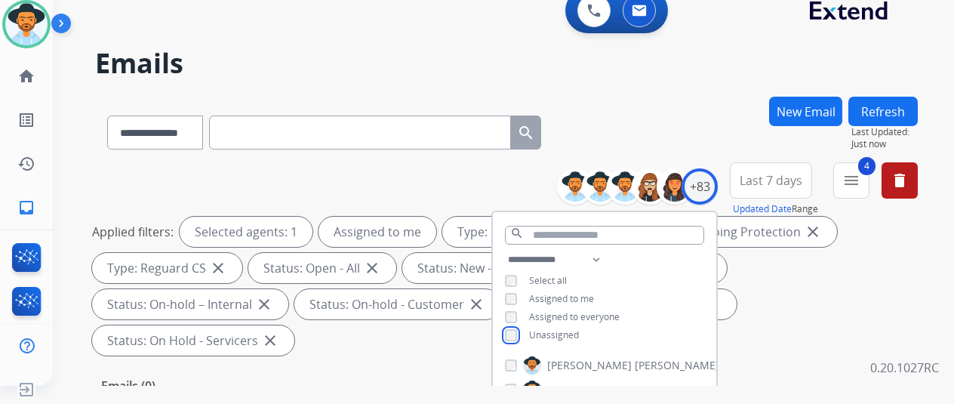
click at [528, 327] on div "**********" at bounding box center [605, 299] width 224 height 97
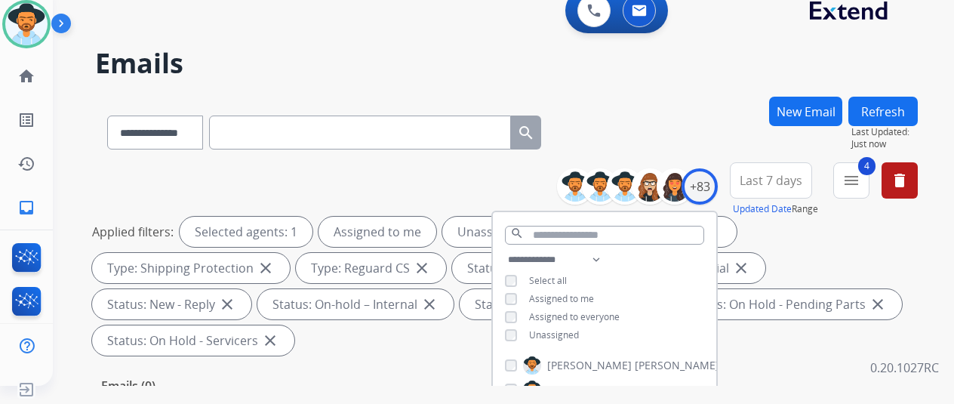
click at [527, 293] on div "Assigned to me" at bounding box center [549, 299] width 89 height 12
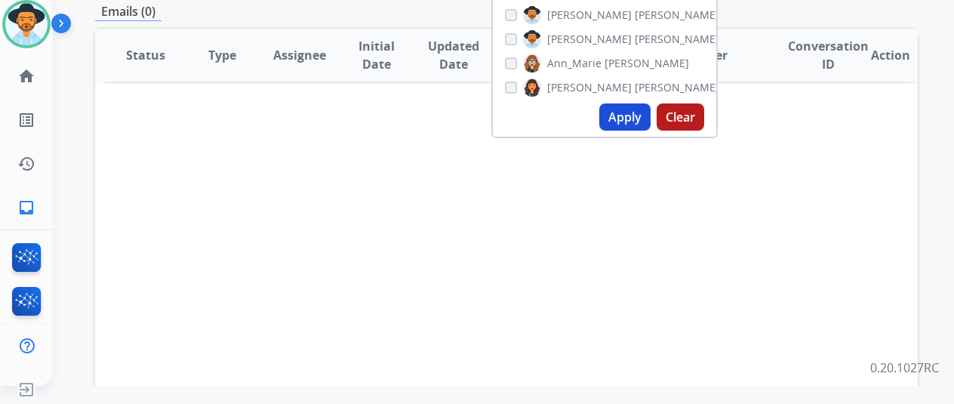
scroll to position [378, 0]
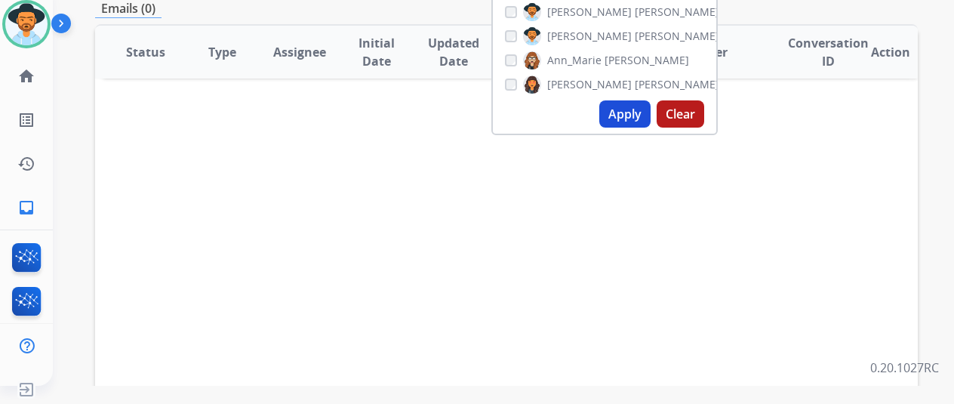
click at [628, 109] on button "Apply" at bounding box center [625, 113] width 51 height 27
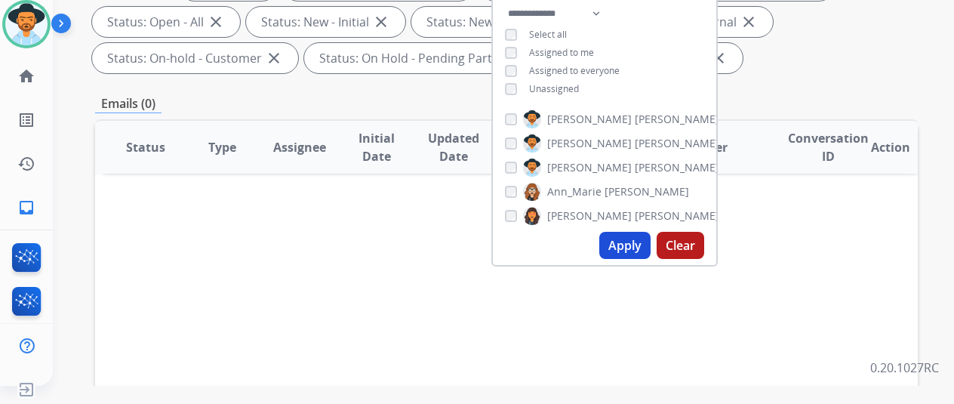
scroll to position [76, 0]
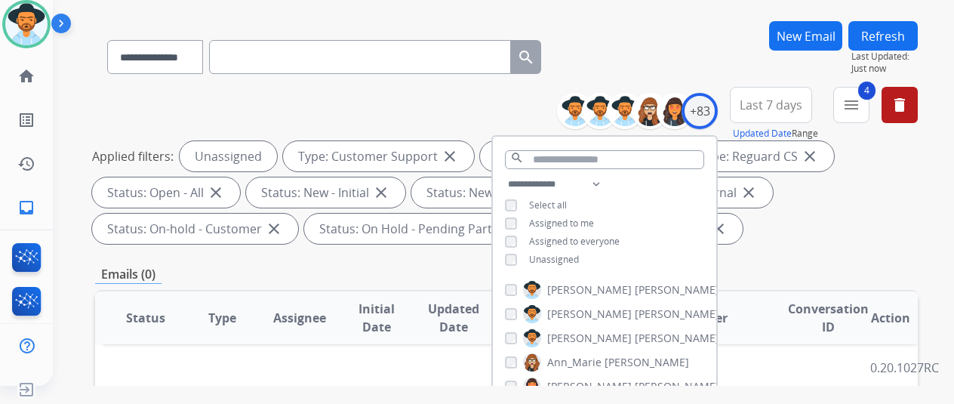
click at [642, 36] on div "**********" at bounding box center [506, 54] width 823 height 66
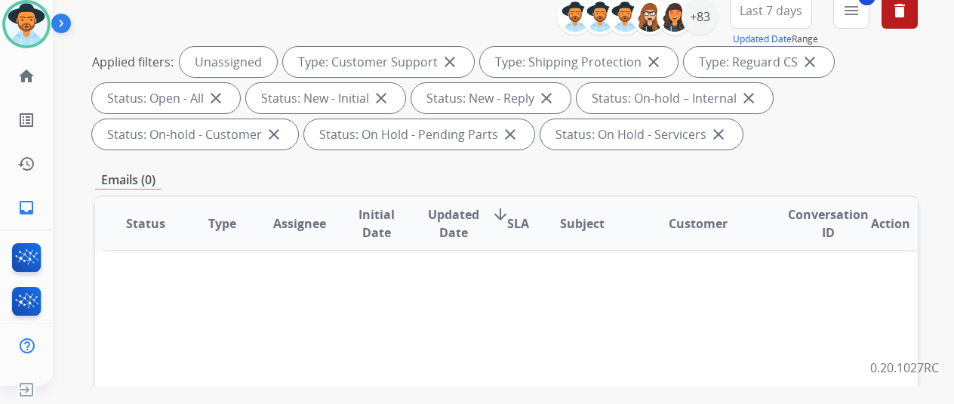
scroll to position [0, 0]
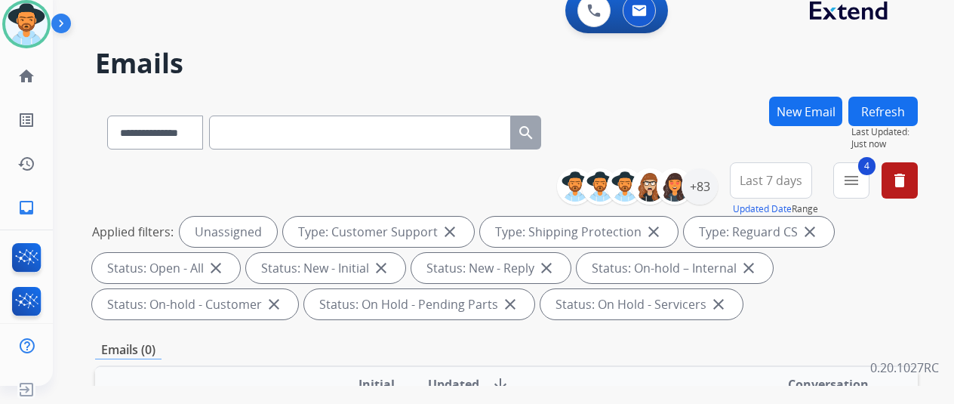
drag, startPoint x: 669, startPoint y: 97, endPoint x: 534, endPoint y: 11, distance: 160.7
click at [640, 73] on div "**********" at bounding box center [485, 238] width 865 height 404
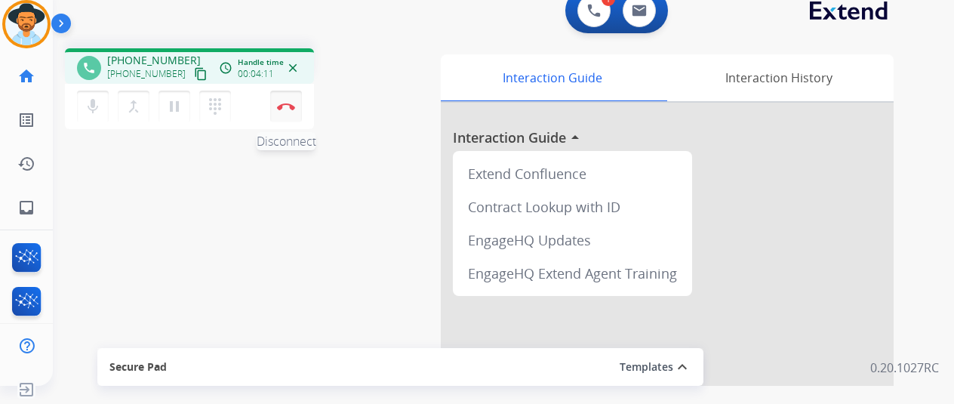
click at [290, 106] on img at bounding box center [286, 107] width 18 height 8
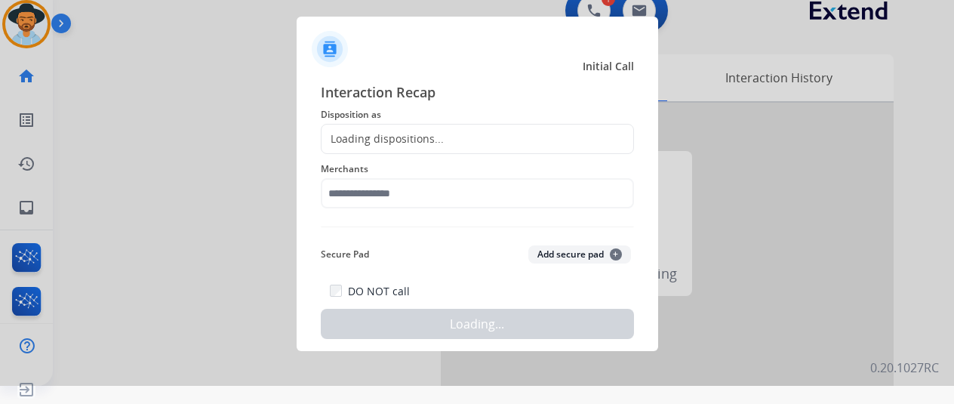
click at [362, 139] on div "Loading dispositions..." at bounding box center [383, 138] width 122 height 15
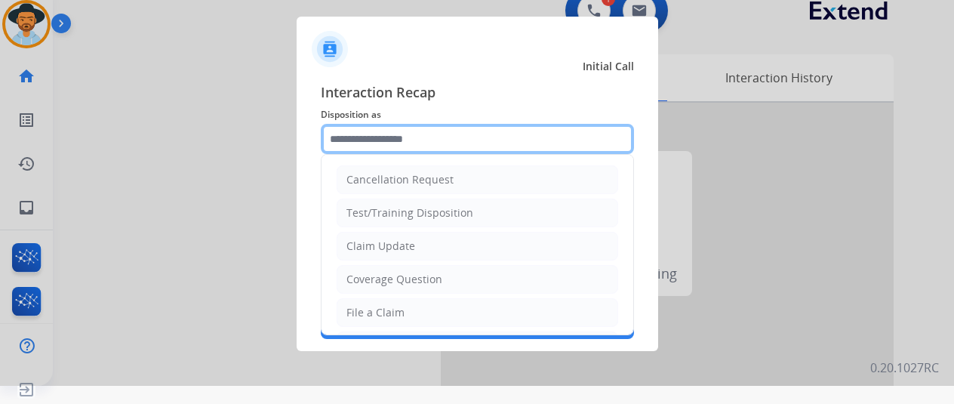
click at [362, 139] on input "text" at bounding box center [477, 139] width 313 height 30
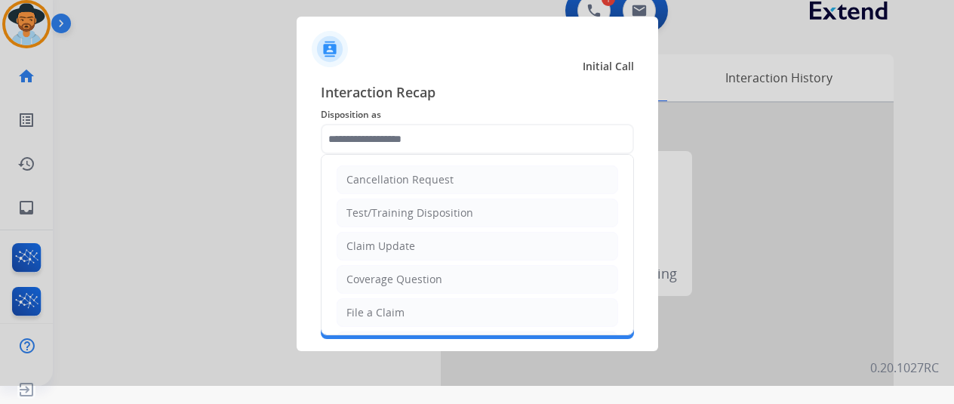
drag, startPoint x: 372, startPoint y: 313, endPoint x: 388, endPoint y: 232, distance: 83.2
click at [372, 310] on div "File a Claim" at bounding box center [376, 312] width 58 height 15
type input "**********"
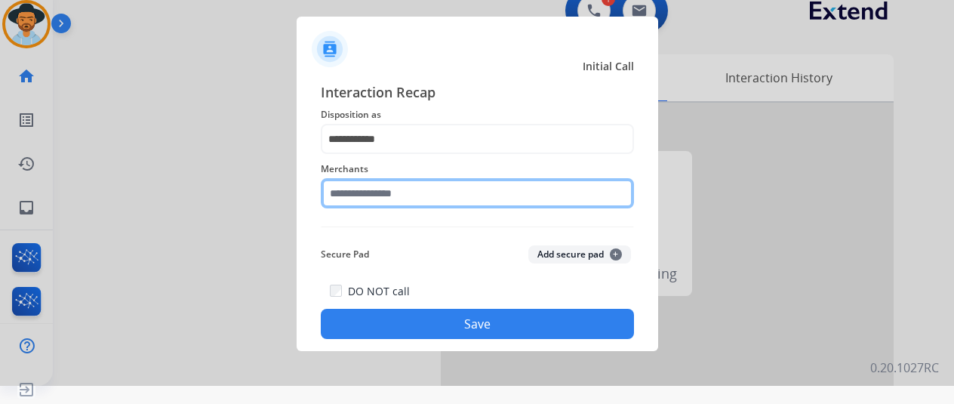
click at [369, 203] on input "text" at bounding box center [477, 193] width 313 height 30
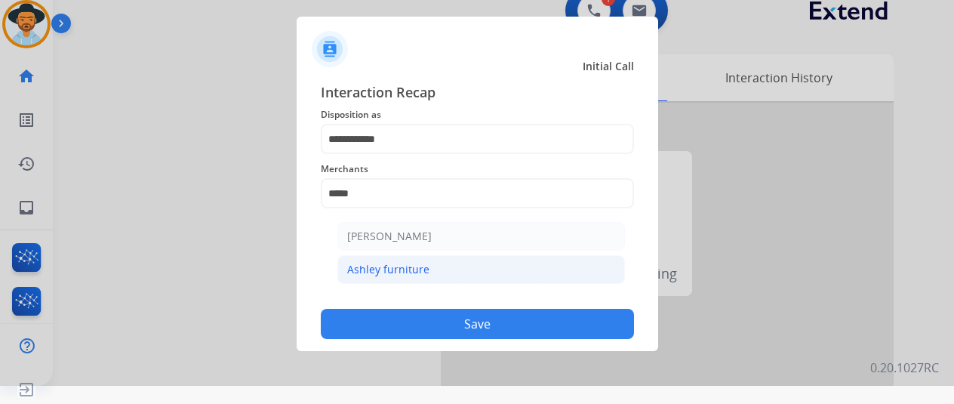
click at [432, 264] on li "Ashley furniture" at bounding box center [482, 269] width 288 height 29
type input "**********"
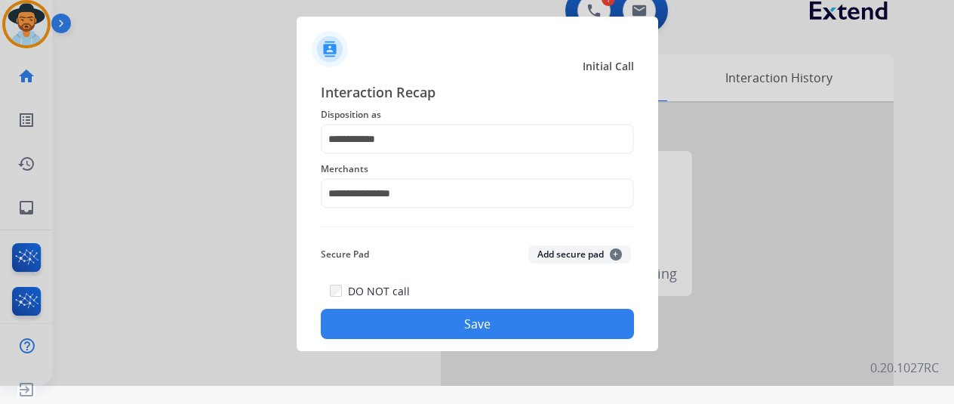
click at [494, 314] on button "Save" at bounding box center [477, 324] width 313 height 30
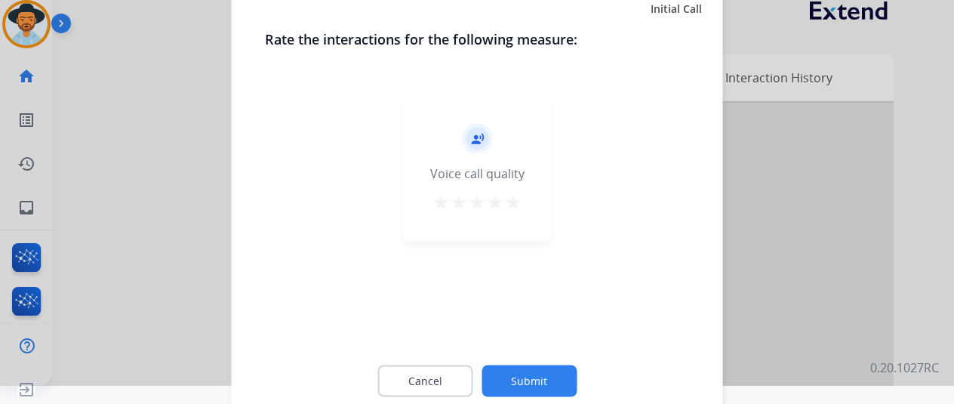
click at [526, 386] on button "Submit" at bounding box center [529, 381] width 95 height 32
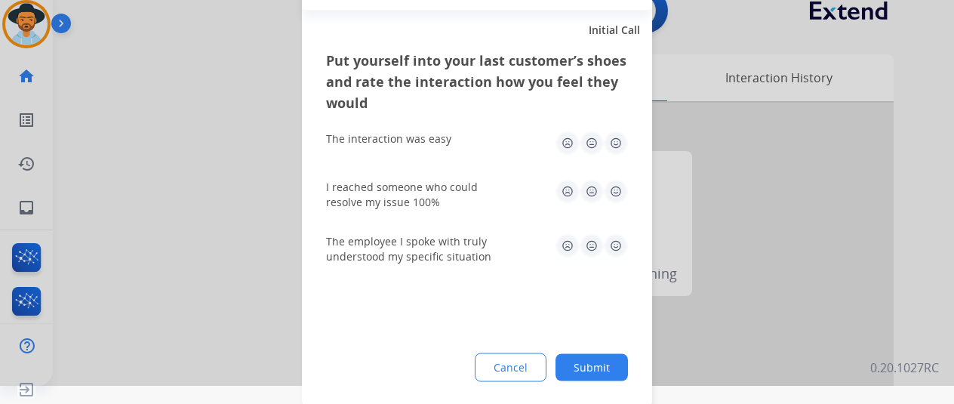
click at [597, 369] on button "Submit" at bounding box center [592, 366] width 72 height 27
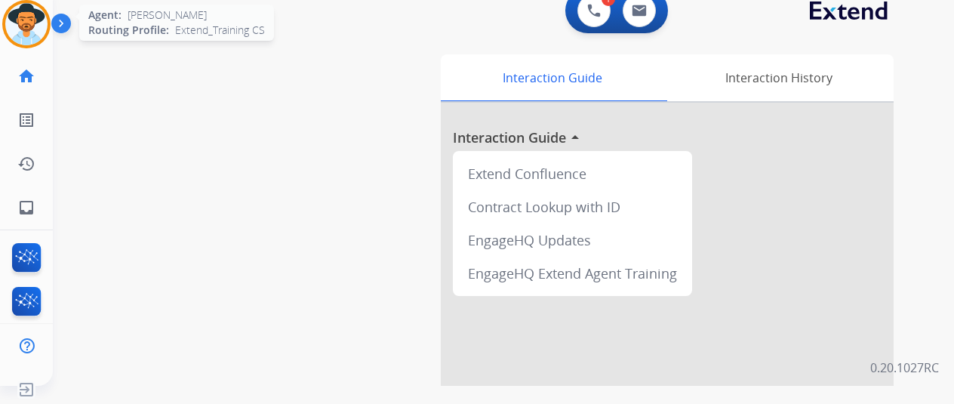
click at [32, 22] on img at bounding box center [26, 24] width 42 height 42
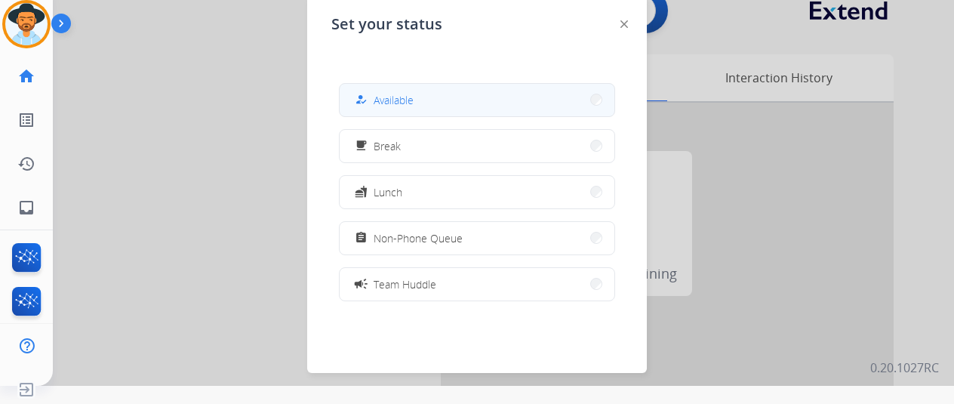
click at [433, 105] on button "how_to_reg Available" at bounding box center [477, 100] width 275 height 32
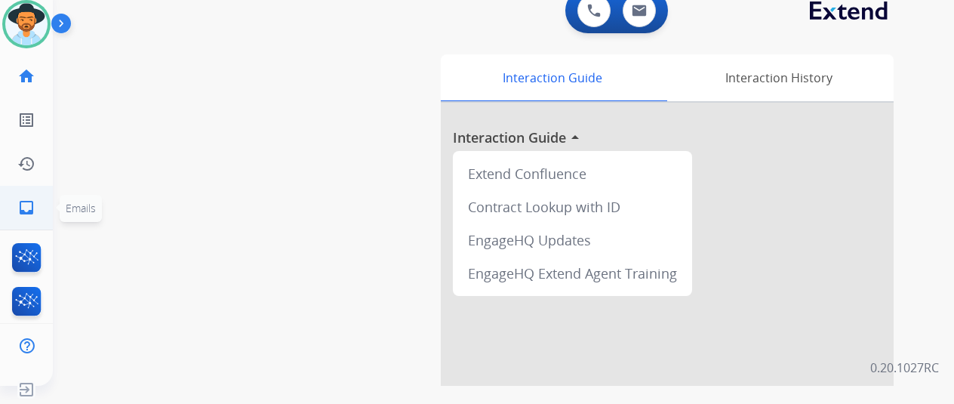
click at [15, 207] on link "inbox Emails" at bounding box center [26, 208] width 42 height 42
select select "**********"
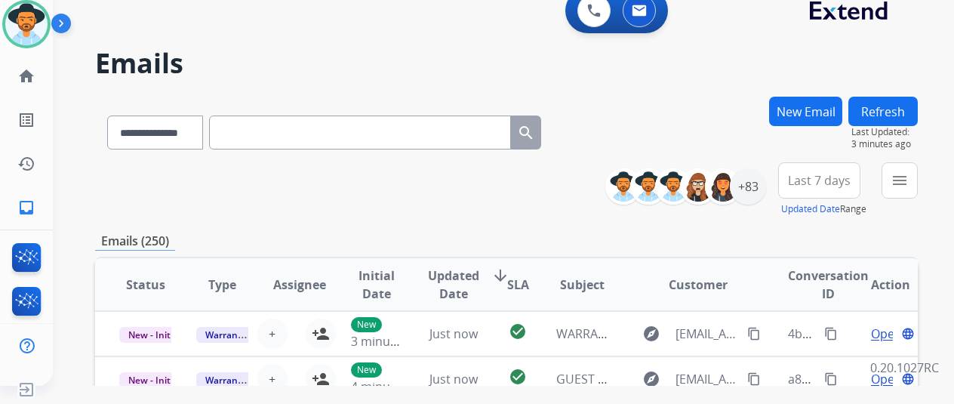
click at [118, 183] on div "**********" at bounding box center [506, 189] width 823 height 54
click at [909, 174] on mat-icon "menu" at bounding box center [900, 180] width 18 height 18
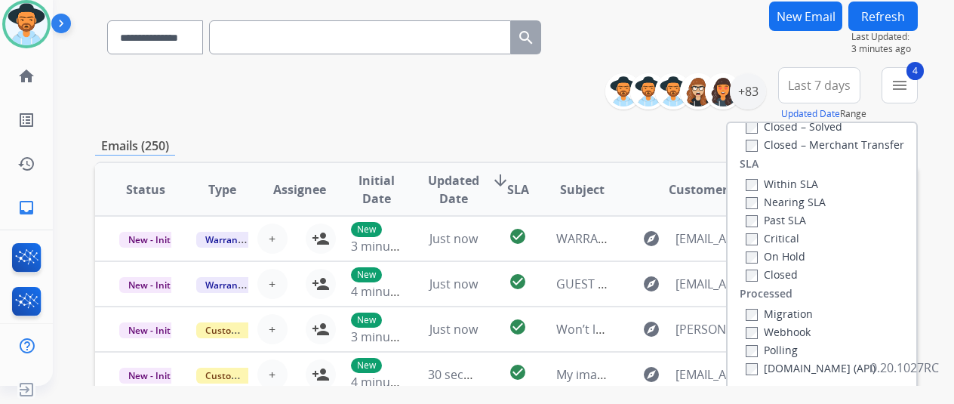
scroll to position [227, 0]
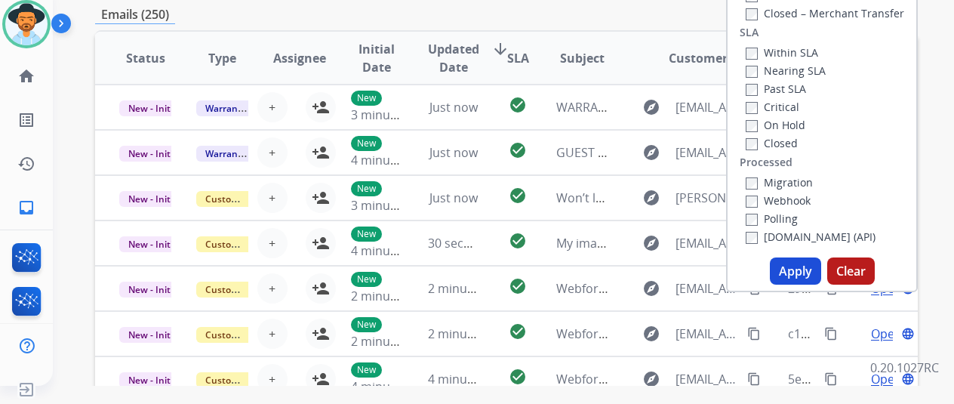
click at [799, 269] on button "Apply" at bounding box center [795, 271] width 51 height 27
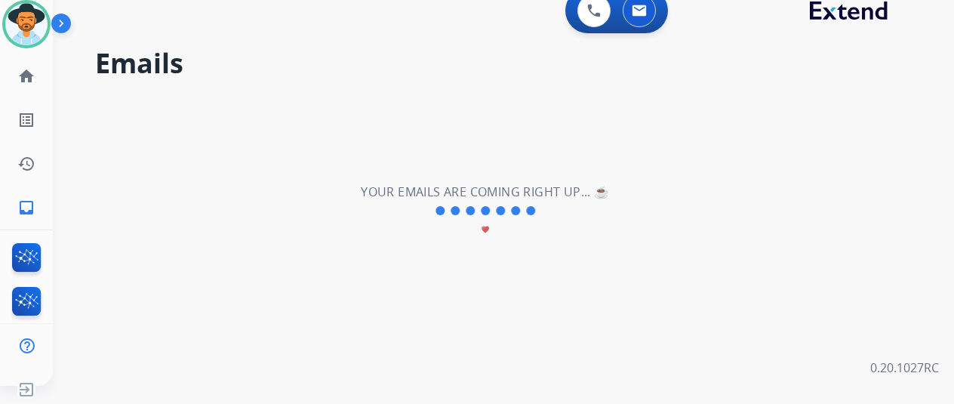
scroll to position [0, 0]
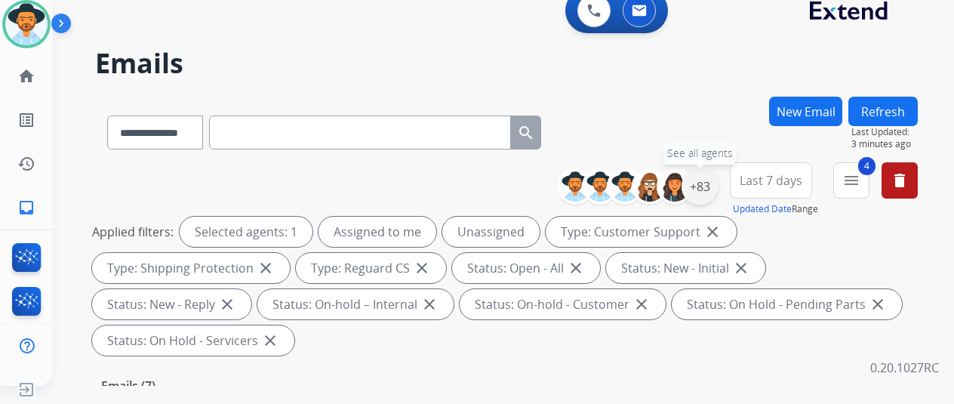
click at [709, 176] on div "+83" at bounding box center [700, 186] width 36 height 36
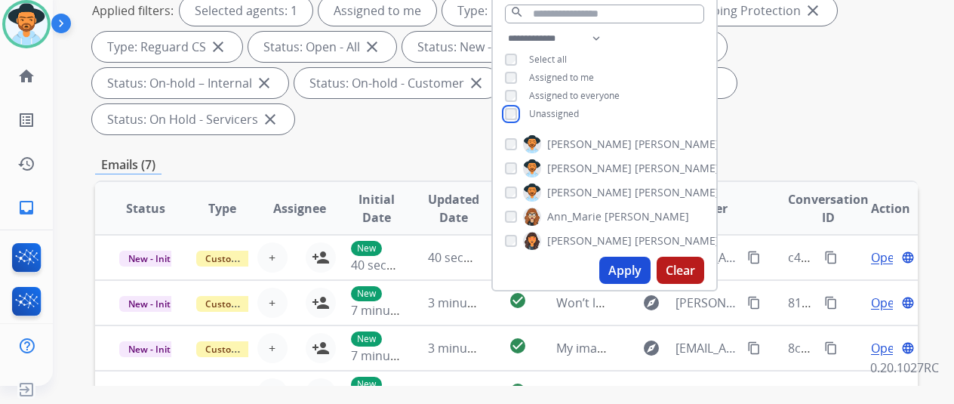
scroll to position [227, 0]
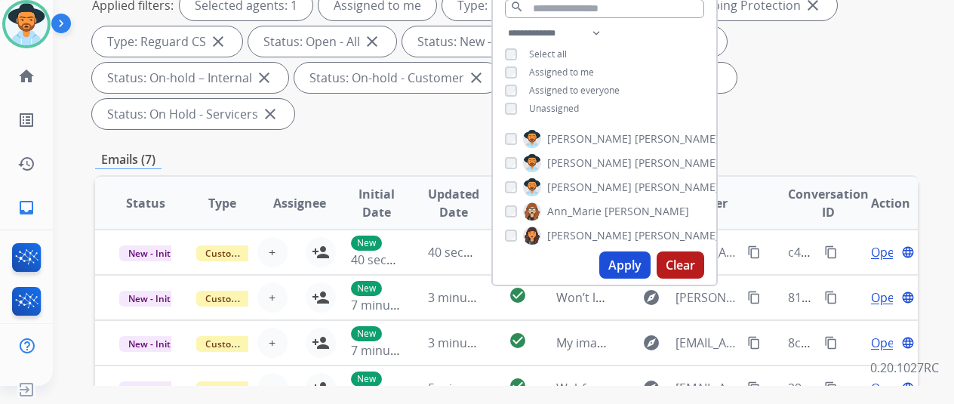
click at [625, 264] on button "Apply" at bounding box center [625, 264] width 51 height 27
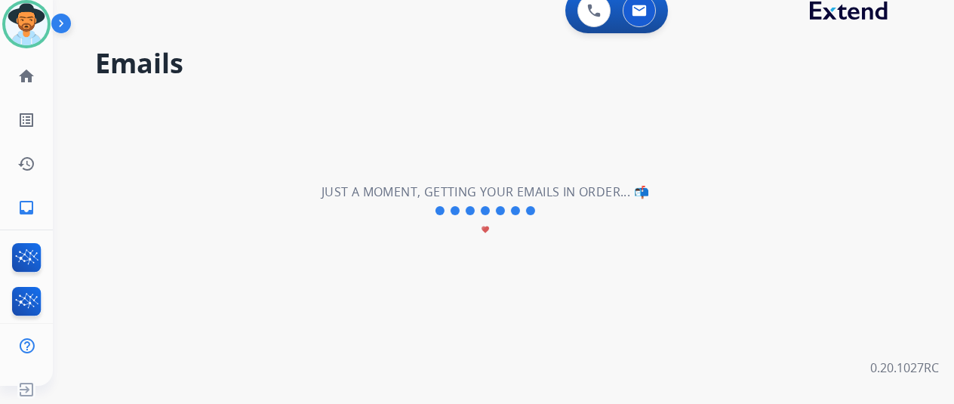
scroll to position [0, 0]
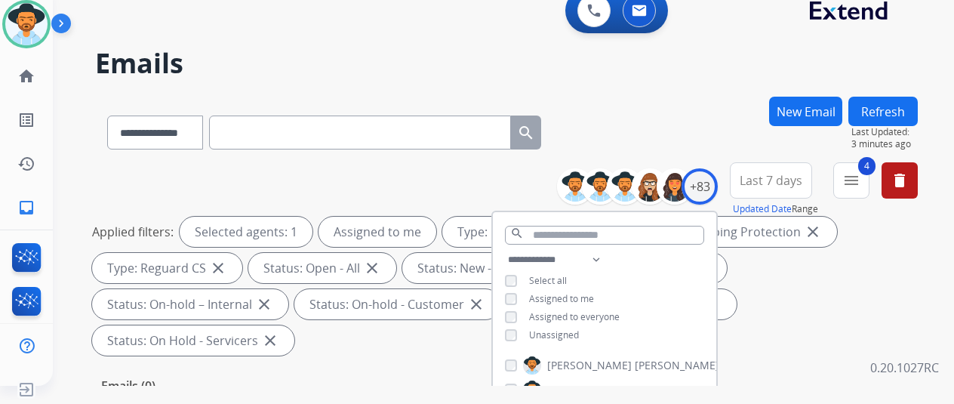
click at [651, 116] on div "**********" at bounding box center [506, 130] width 823 height 66
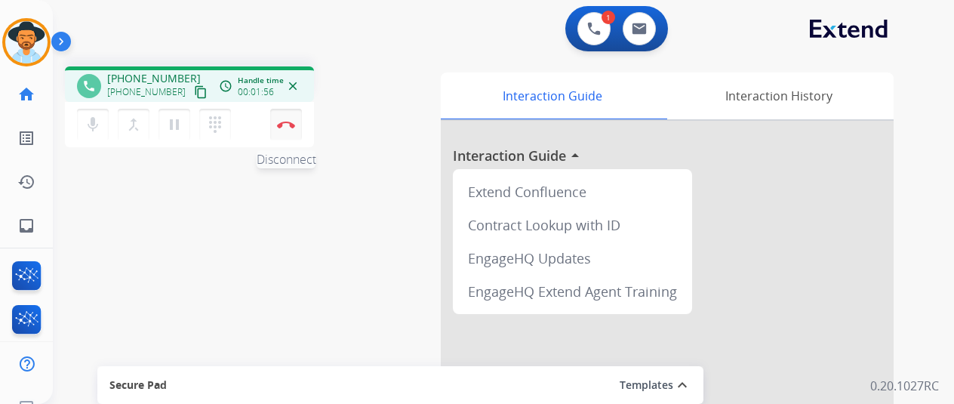
click at [286, 117] on button "Disconnect" at bounding box center [286, 125] width 32 height 32
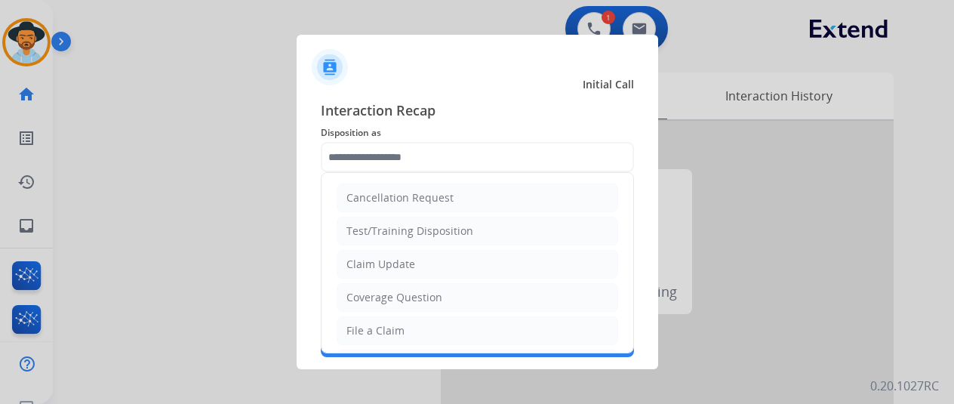
click at [362, 154] on input "text" at bounding box center [477, 157] width 313 height 30
drag, startPoint x: 365, startPoint y: 322, endPoint x: 361, endPoint y: 294, distance: 29.1
click at [364, 323] on div "File a Claim" at bounding box center [376, 330] width 58 height 15
type input "**********"
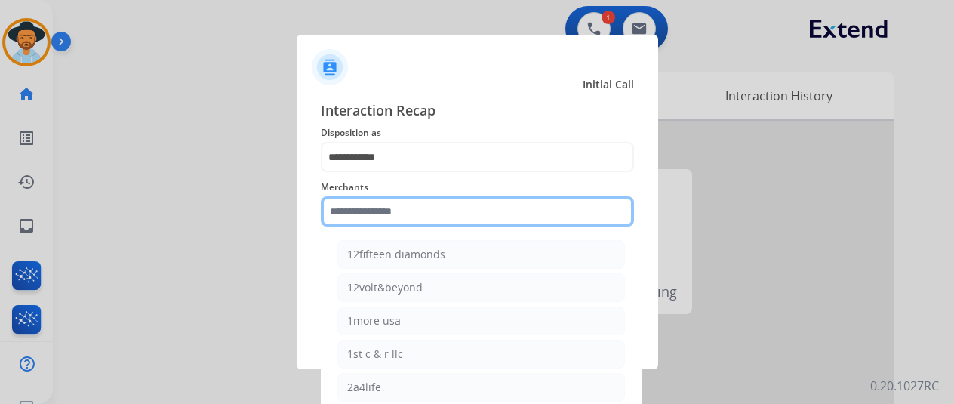
click at [369, 204] on input "text" at bounding box center [477, 211] width 313 height 30
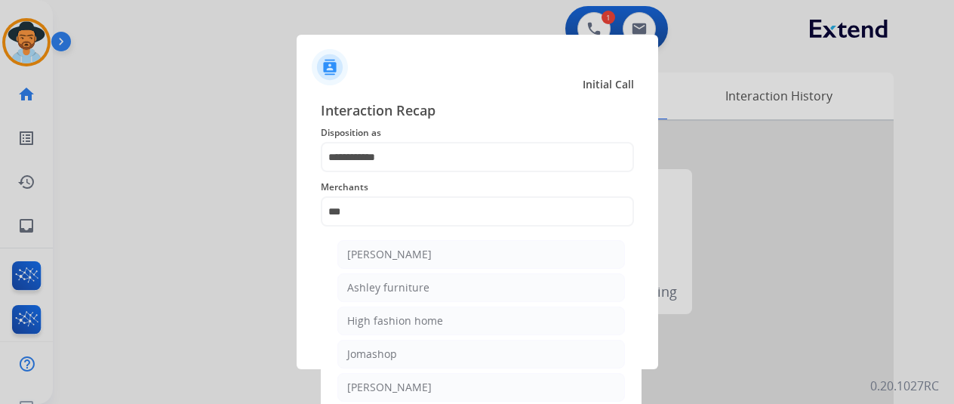
click at [414, 251] on div "[PERSON_NAME]" at bounding box center [389, 254] width 85 height 15
type input "**********"
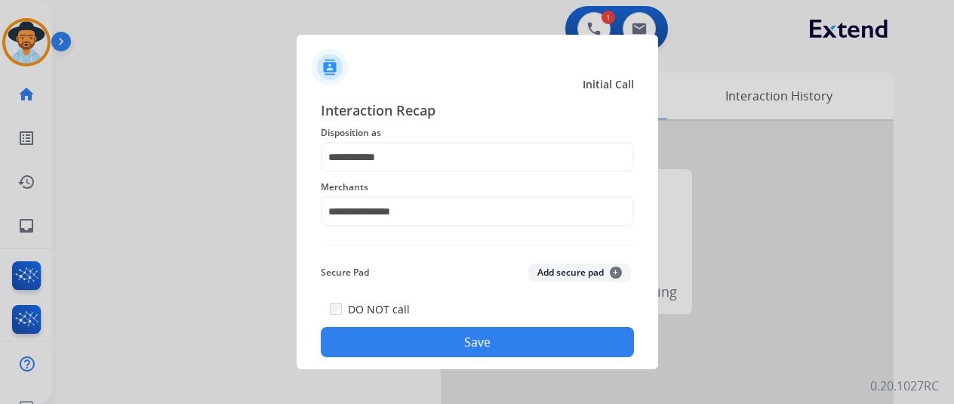
click at [458, 344] on button "Save" at bounding box center [477, 342] width 313 height 30
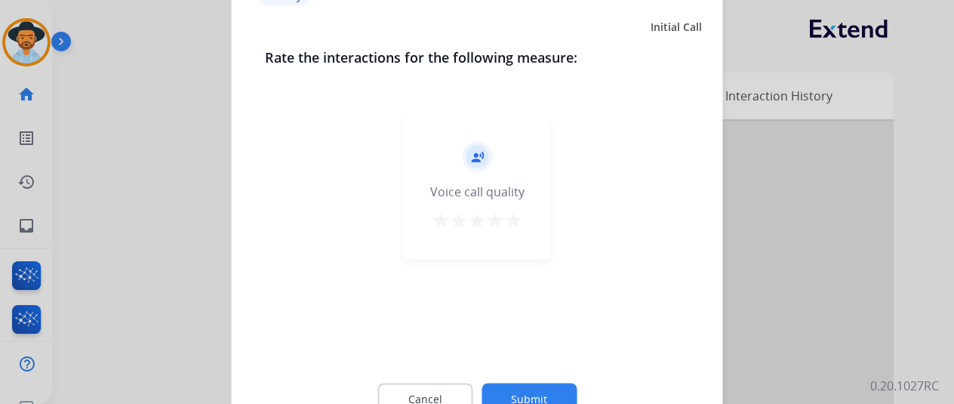
click at [525, 400] on button "Submit" at bounding box center [529, 399] width 95 height 32
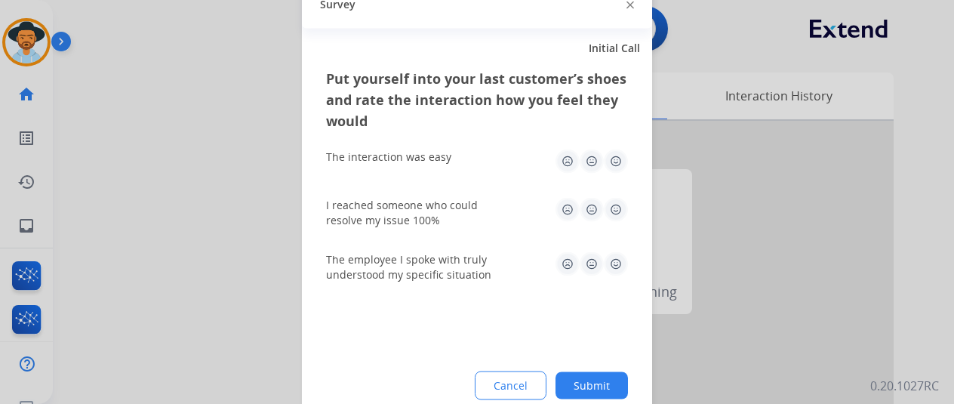
click at [586, 387] on button "Submit" at bounding box center [592, 385] width 72 height 27
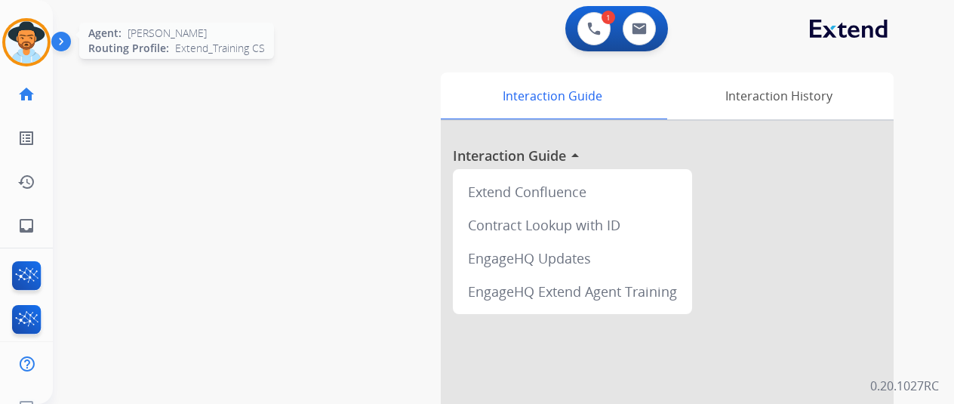
click at [39, 43] on img at bounding box center [26, 42] width 42 height 42
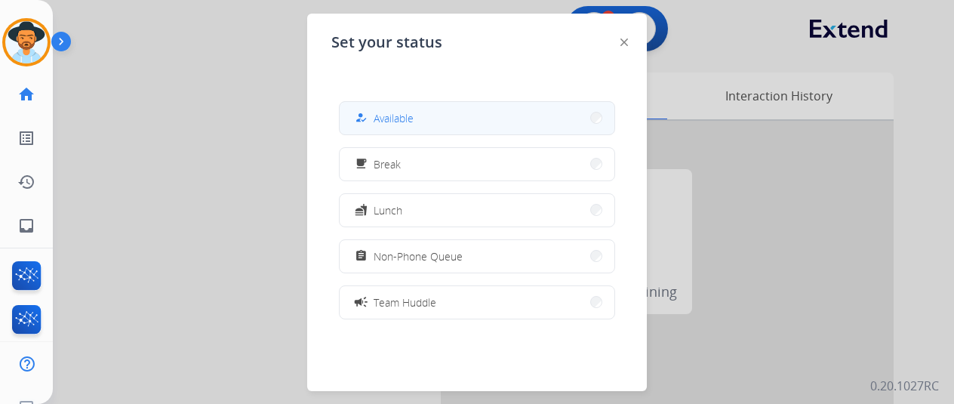
click at [379, 114] on span "Available" at bounding box center [394, 118] width 40 height 16
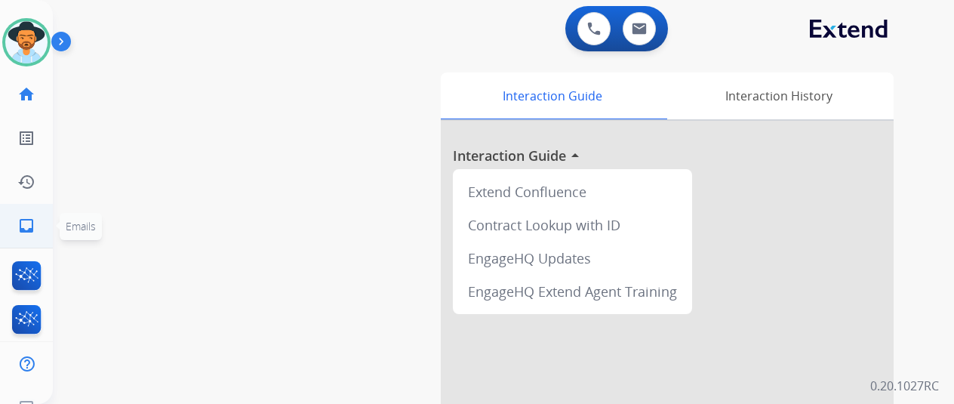
click at [20, 227] on mat-icon "inbox" at bounding box center [26, 226] width 18 height 18
select select "**********"
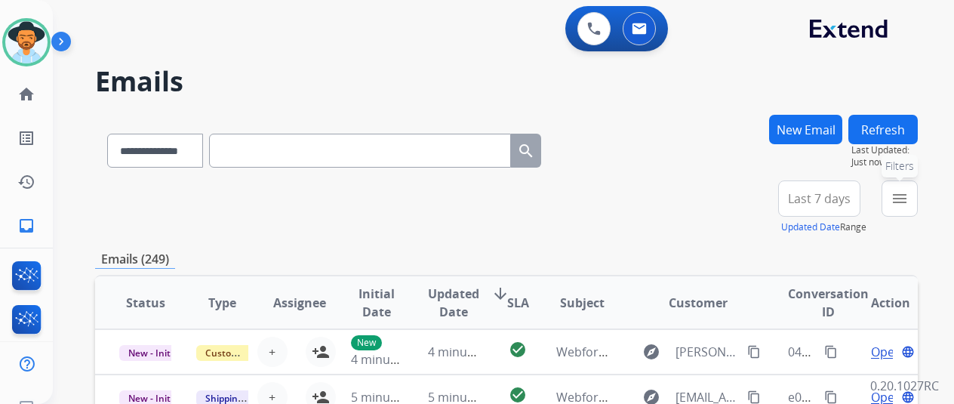
click at [909, 193] on mat-icon "menu" at bounding box center [900, 199] width 18 height 18
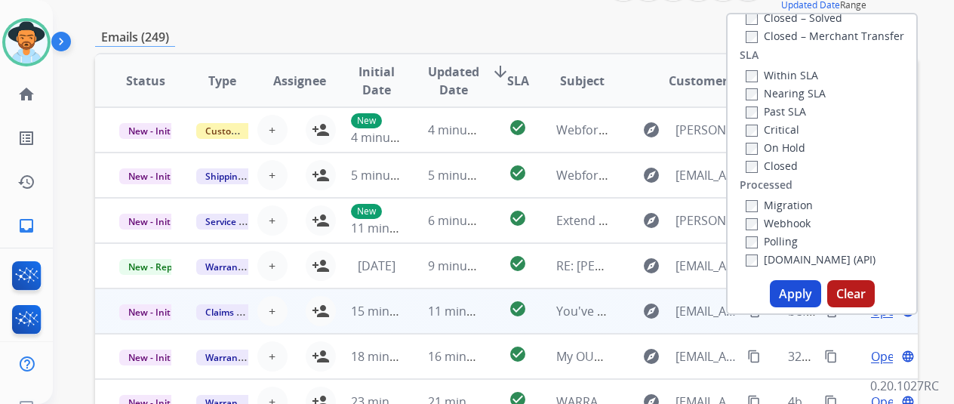
scroll to position [227, 0]
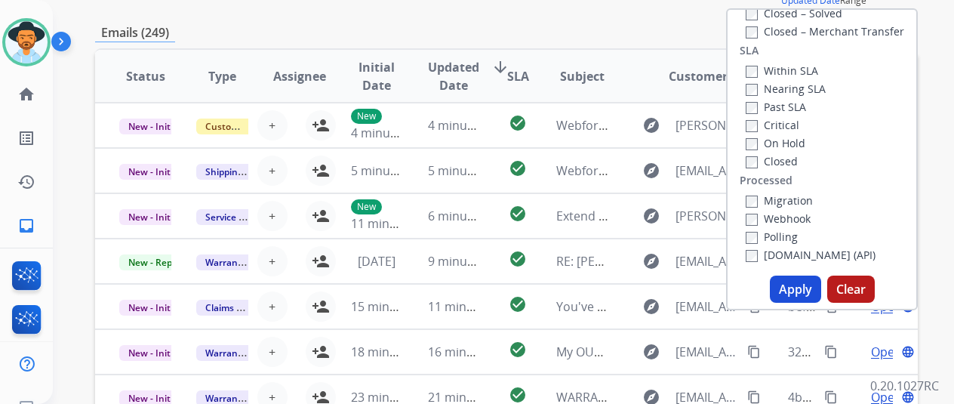
click at [799, 286] on button "Apply" at bounding box center [795, 289] width 51 height 27
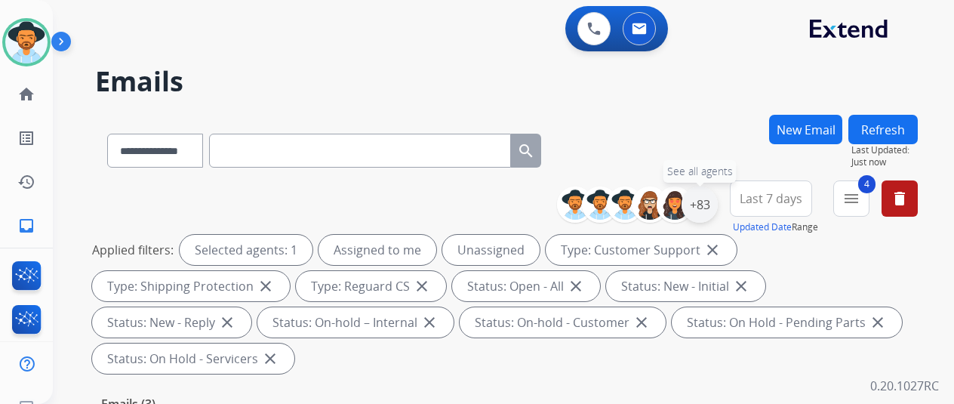
click at [711, 203] on div "+83" at bounding box center [700, 205] width 36 height 36
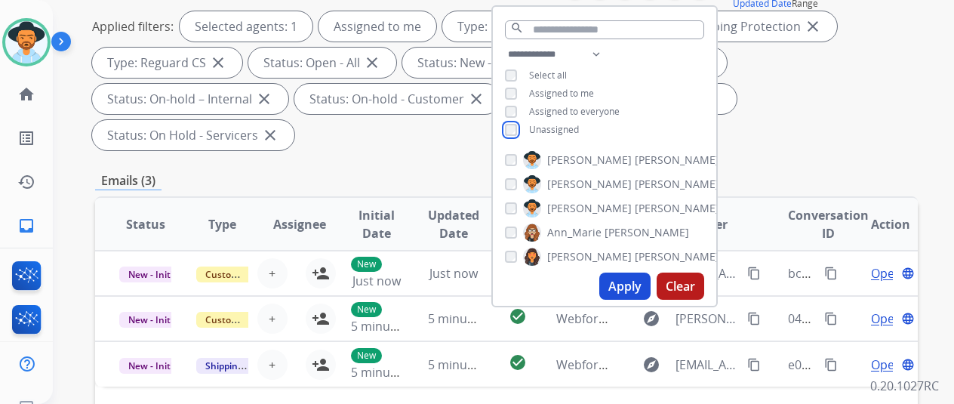
scroll to position [227, 0]
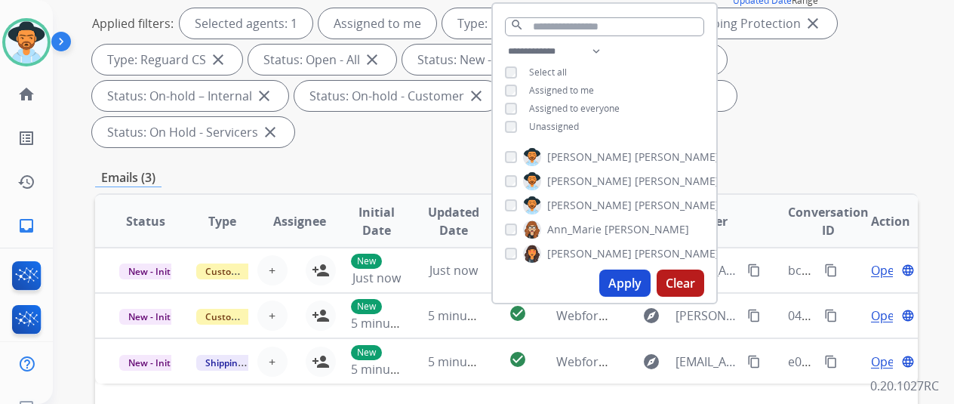
click at [642, 281] on button "Apply" at bounding box center [625, 283] width 51 height 27
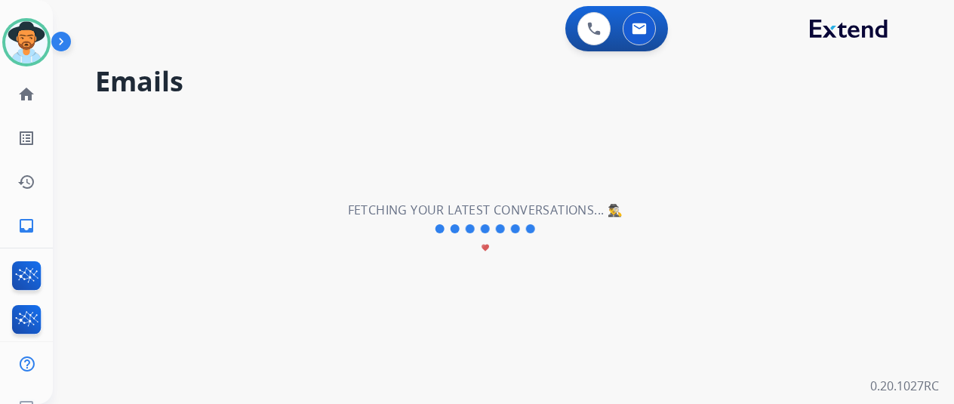
scroll to position [0, 0]
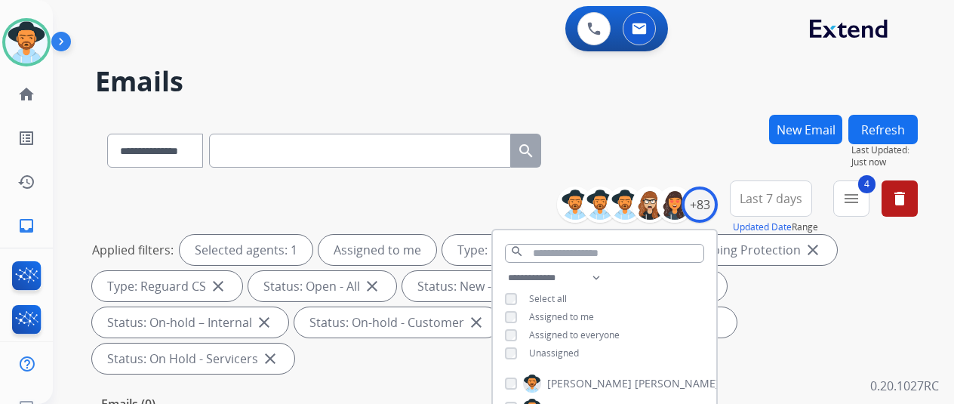
click at [655, 128] on div "**********" at bounding box center [506, 148] width 823 height 66
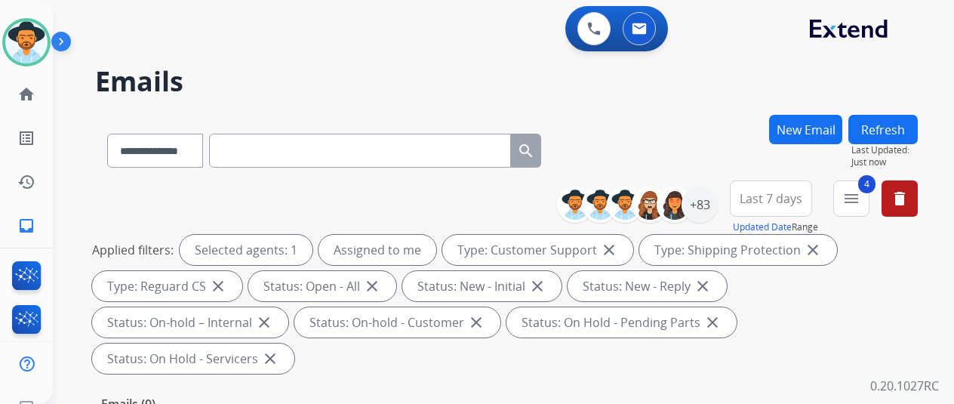
click at [664, 111] on div "**********" at bounding box center [485, 256] width 865 height 404
click at [35, 218] on mat-icon "inbox" at bounding box center [26, 226] width 18 height 18
click at [713, 200] on div "+83" at bounding box center [700, 205] width 36 height 36
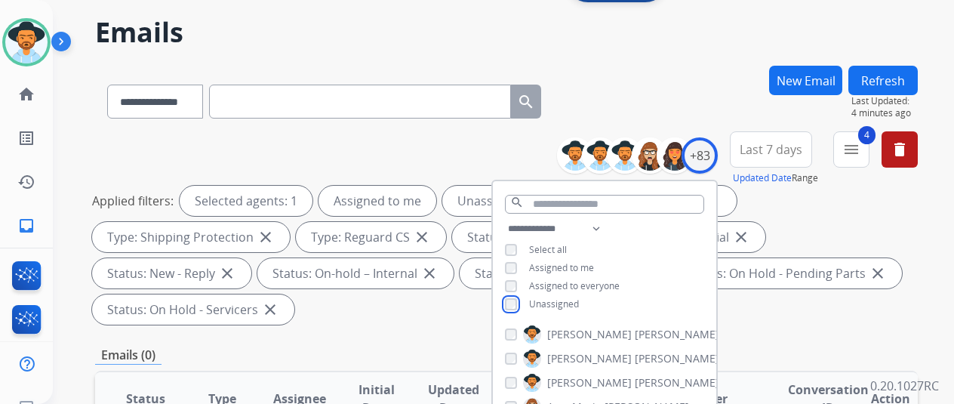
scroll to position [302, 0]
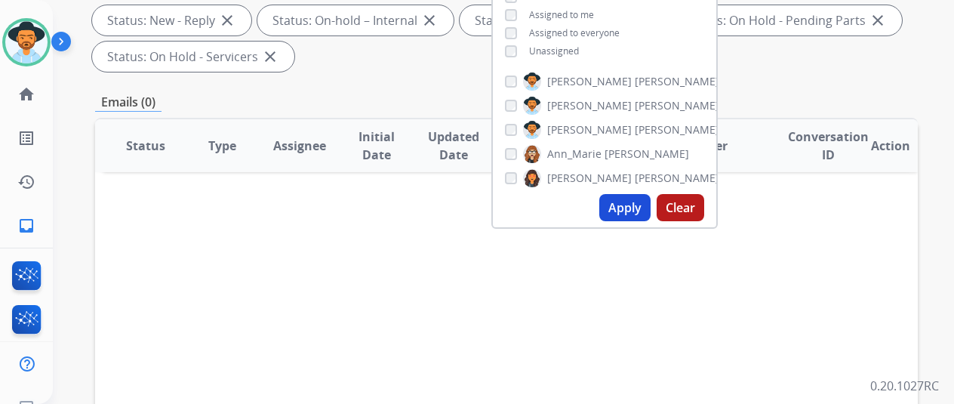
drag, startPoint x: 640, startPoint y: 200, endPoint x: 631, endPoint y: 193, distance: 11.8
click at [640, 200] on button "Apply" at bounding box center [625, 207] width 51 height 27
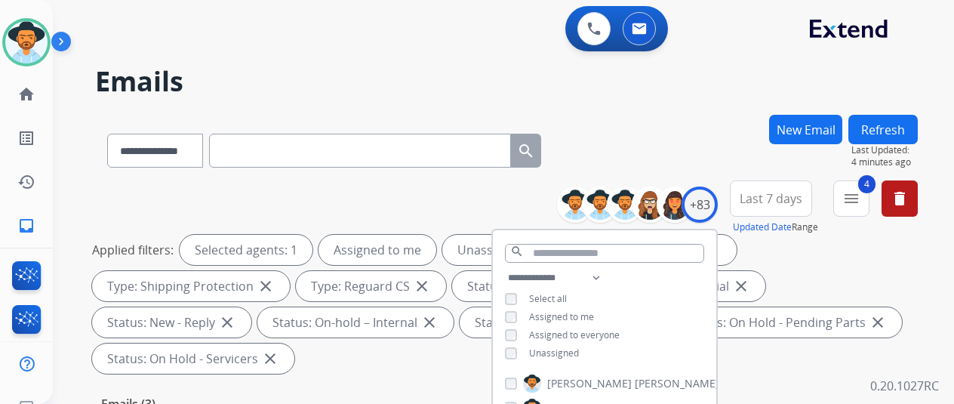
click at [640, 128] on div "**********" at bounding box center [506, 148] width 823 height 66
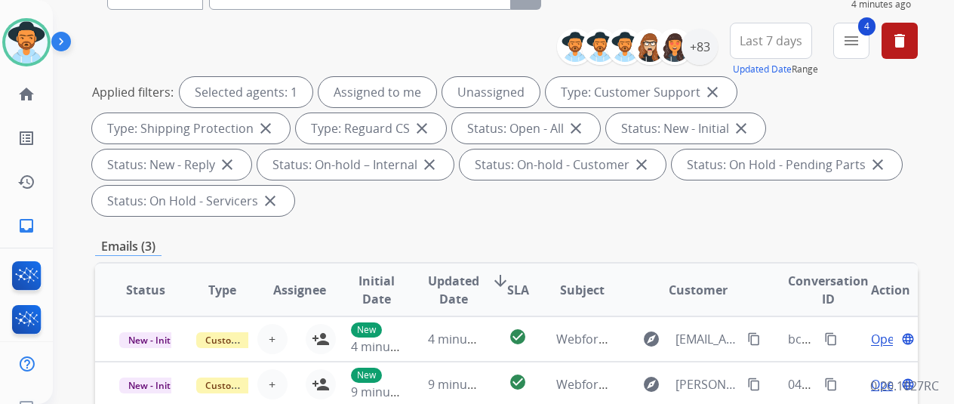
scroll to position [378, 0]
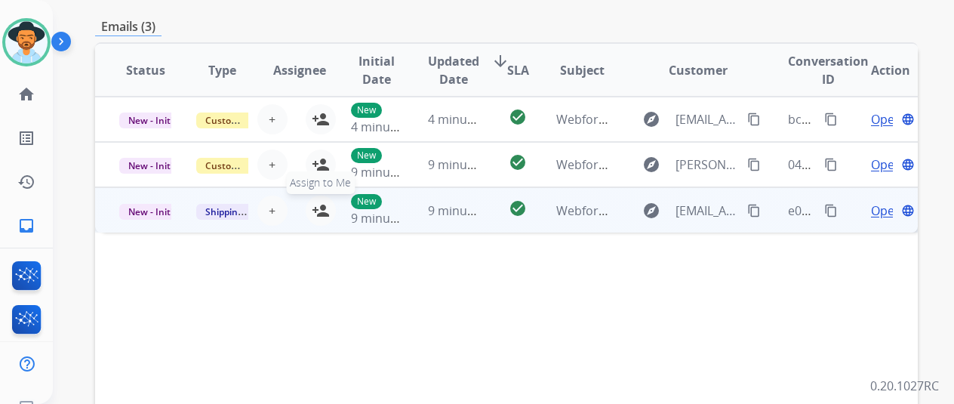
click at [318, 203] on mat-icon "person_add" at bounding box center [321, 211] width 18 height 18
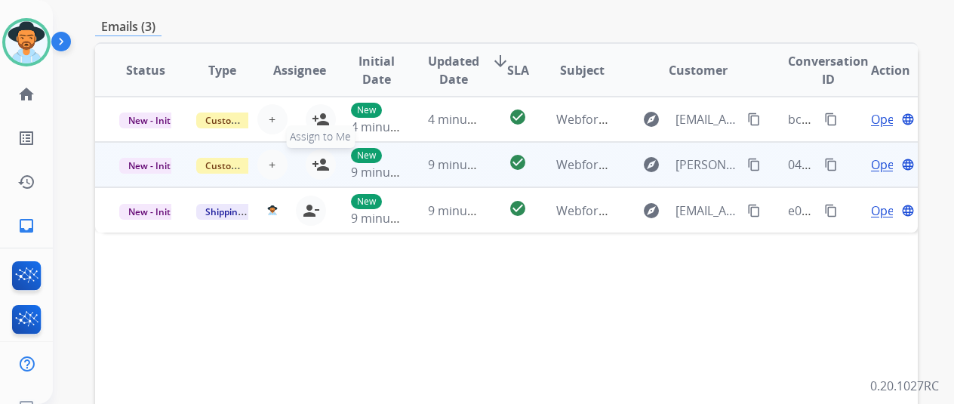
click at [321, 158] on mat-icon "person_add" at bounding box center [321, 165] width 18 height 18
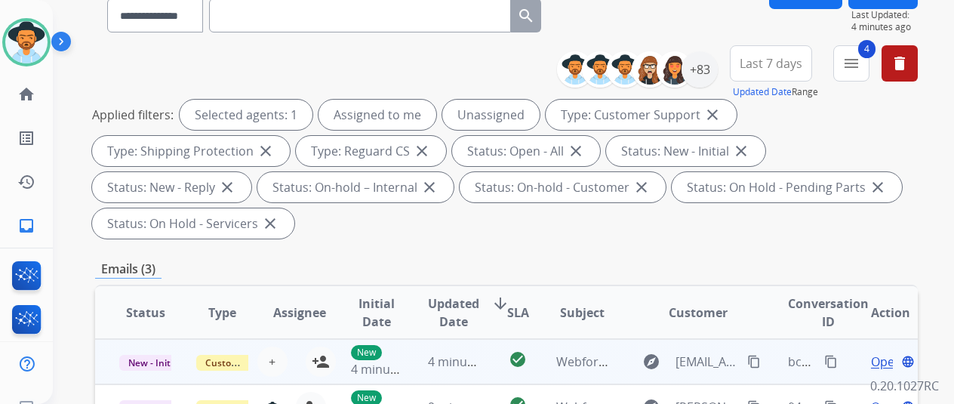
scroll to position [302, 0]
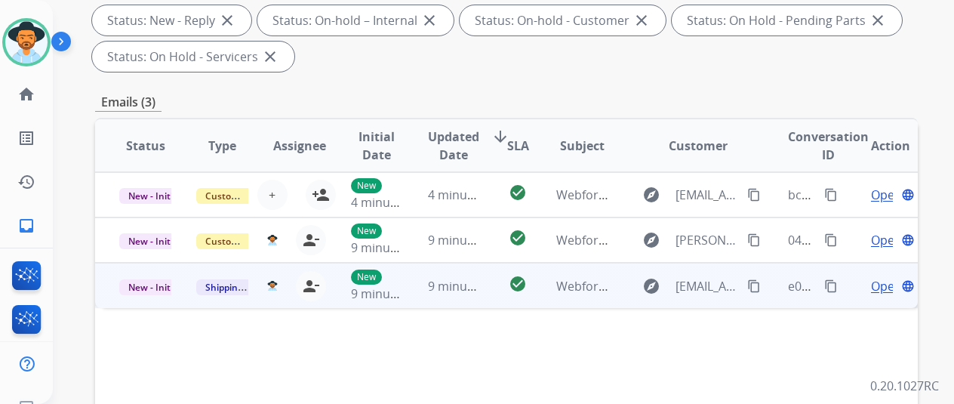
click at [880, 286] on span "Open" at bounding box center [886, 286] width 31 height 18
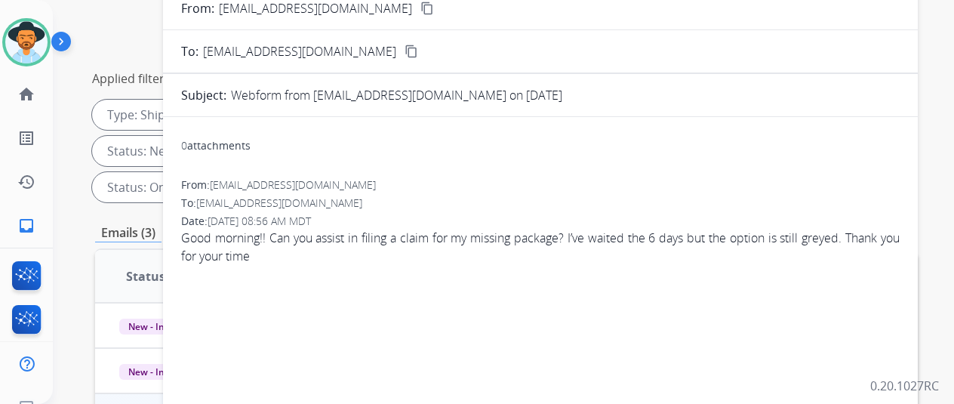
scroll to position [0, 0]
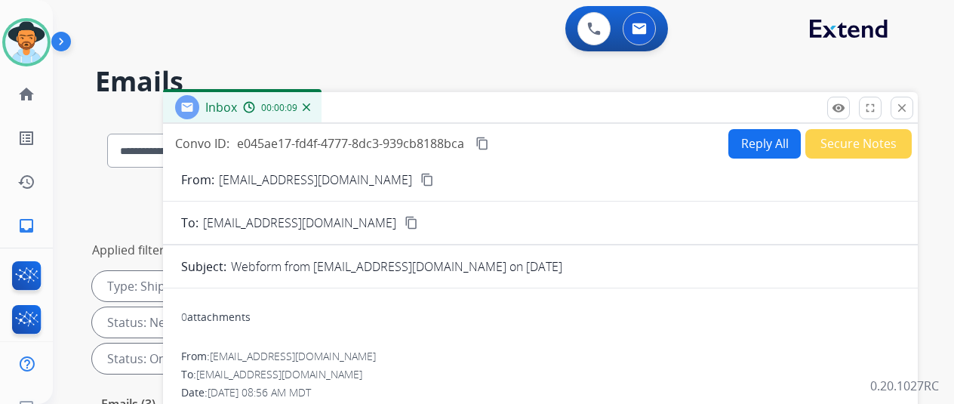
click at [421, 178] on mat-icon "content_copy" at bounding box center [428, 180] width 14 height 14
click at [489, 140] on mat-icon "content_copy" at bounding box center [483, 144] width 14 height 14
click at [761, 143] on button "Reply All" at bounding box center [765, 143] width 72 height 29
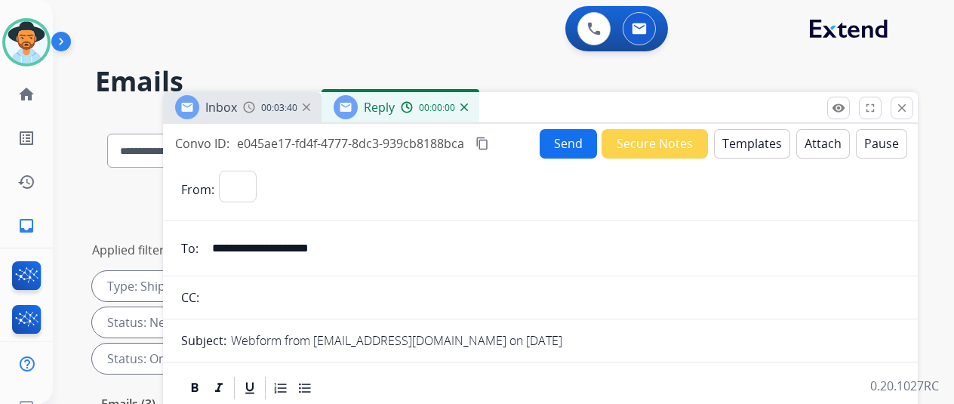
select select "**********"
click at [750, 132] on button "Templates" at bounding box center [752, 143] width 76 height 29
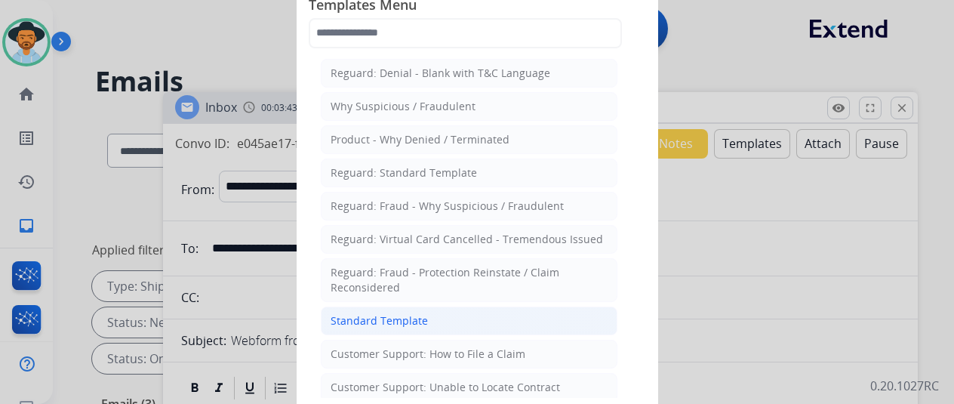
click at [363, 325] on li "Standard Template" at bounding box center [469, 321] width 297 height 29
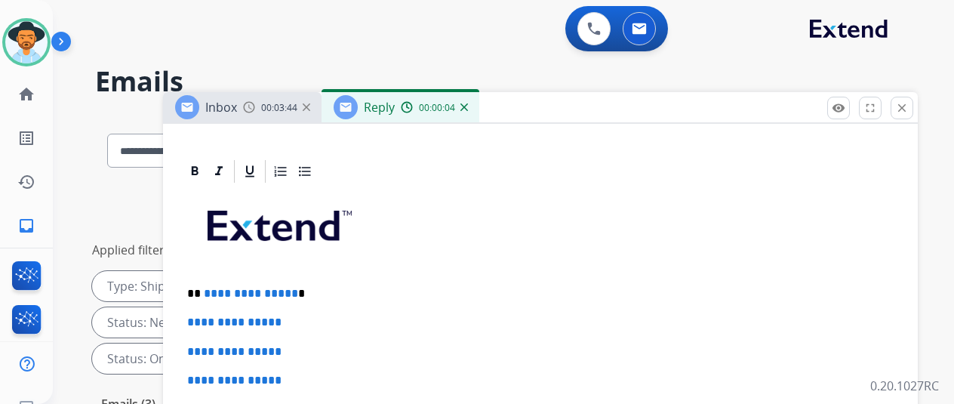
scroll to position [319, 0]
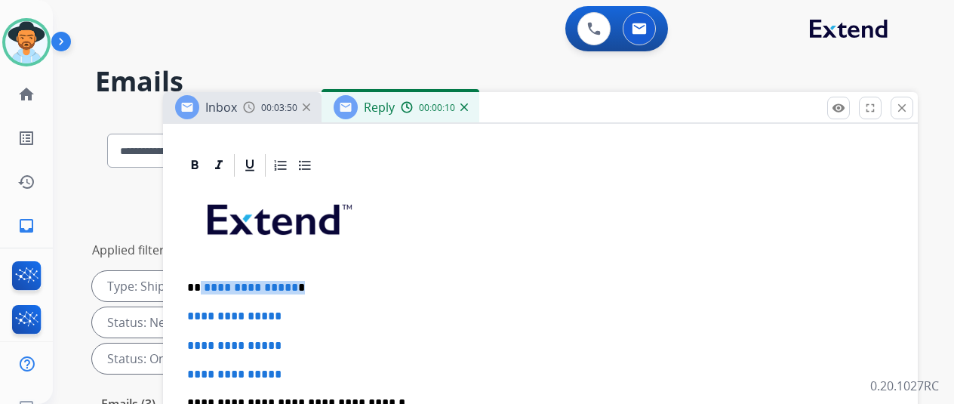
drag, startPoint x: 299, startPoint y: 285, endPoint x: 211, endPoint y: 277, distance: 87.9
click at [211, 281] on p "**********" at bounding box center [534, 288] width 695 height 14
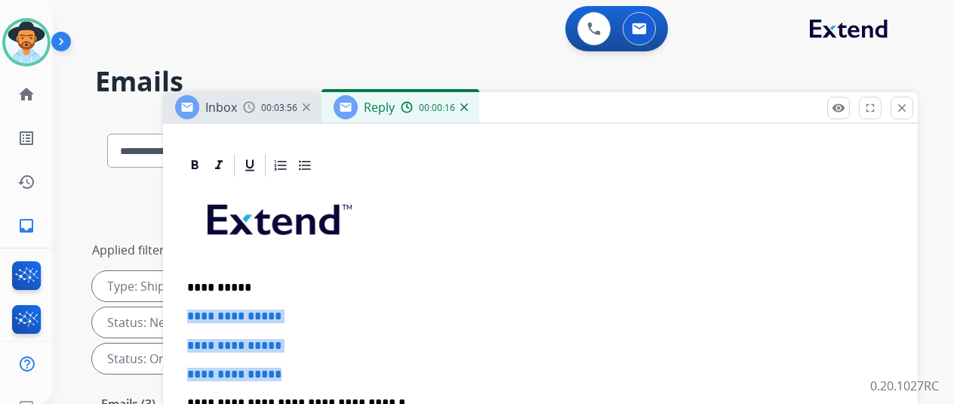
drag, startPoint x: 309, startPoint y: 369, endPoint x: 190, endPoint y: 309, distance: 132.7
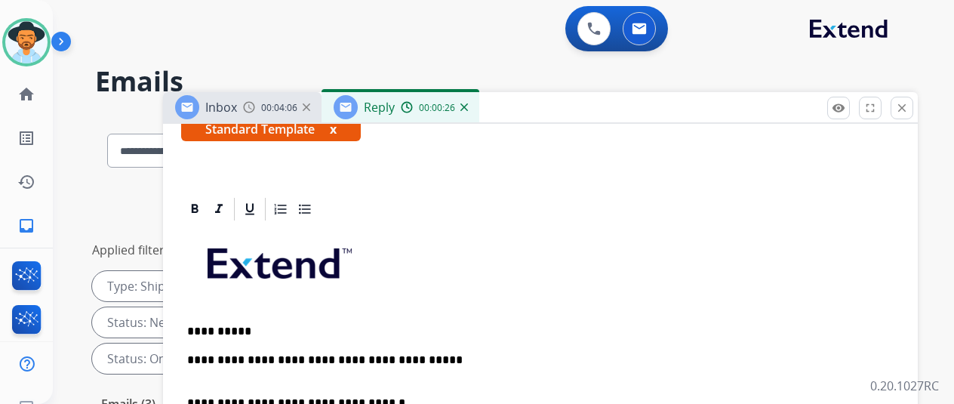
scroll to position [288, 0]
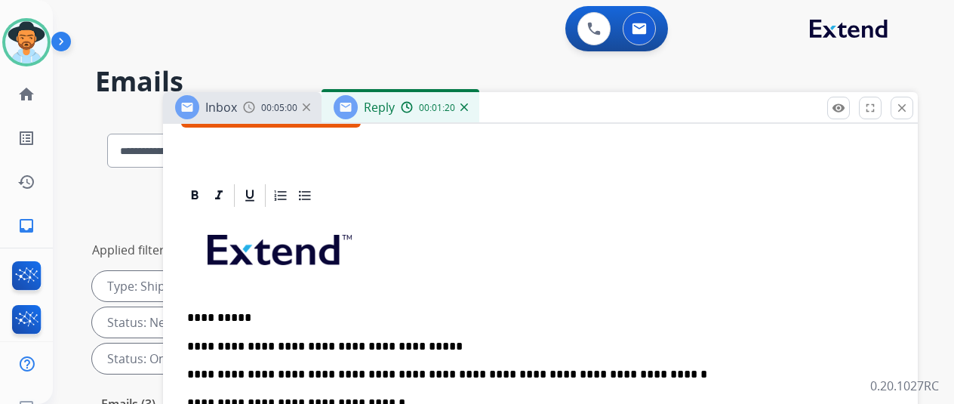
click at [224, 370] on p "**********" at bounding box center [534, 361] width 695 height 42
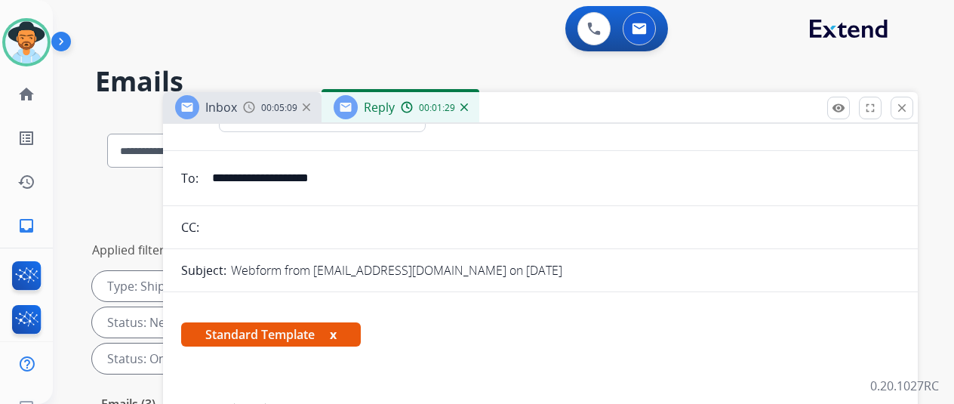
scroll to position [0, 0]
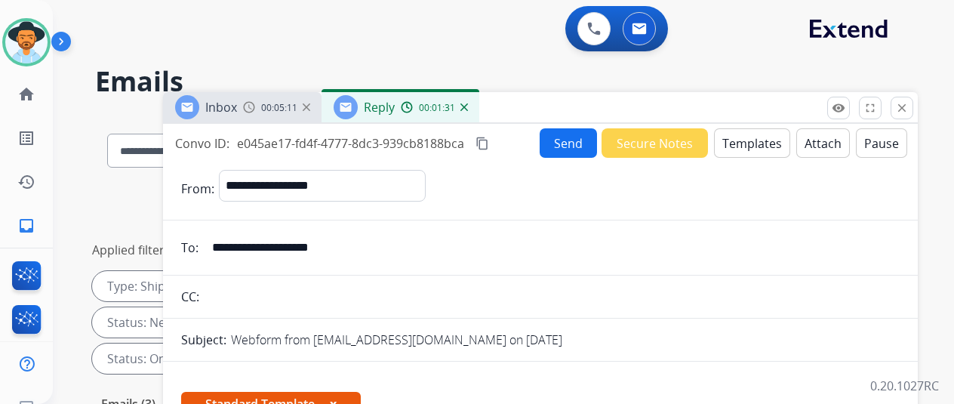
click at [575, 137] on button "Send" at bounding box center [568, 142] width 57 height 29
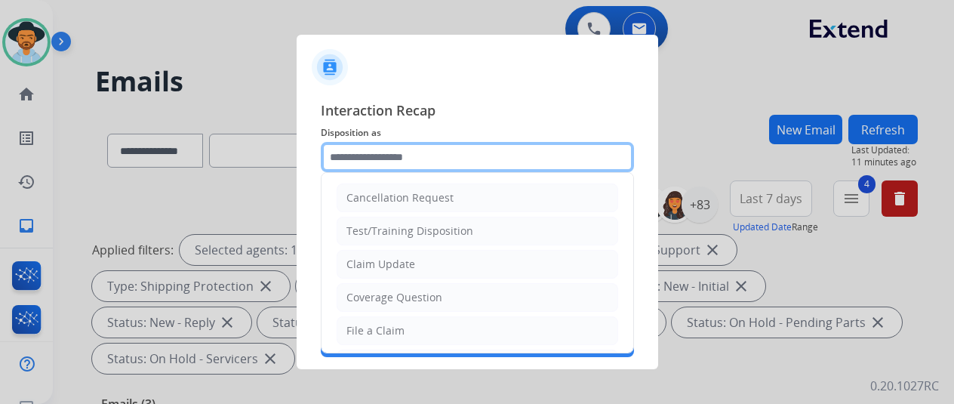
click at [384, 155] on input "text" at bounding box center [477, 157] width 313 height 30
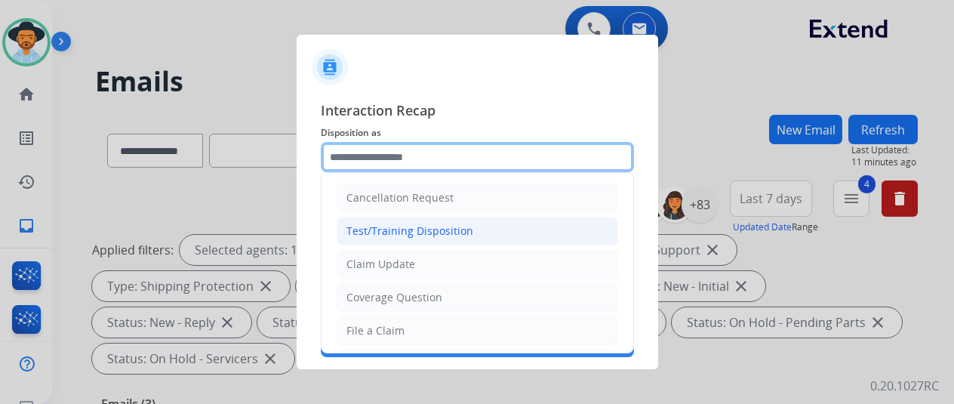
scroll to position [76, 0]
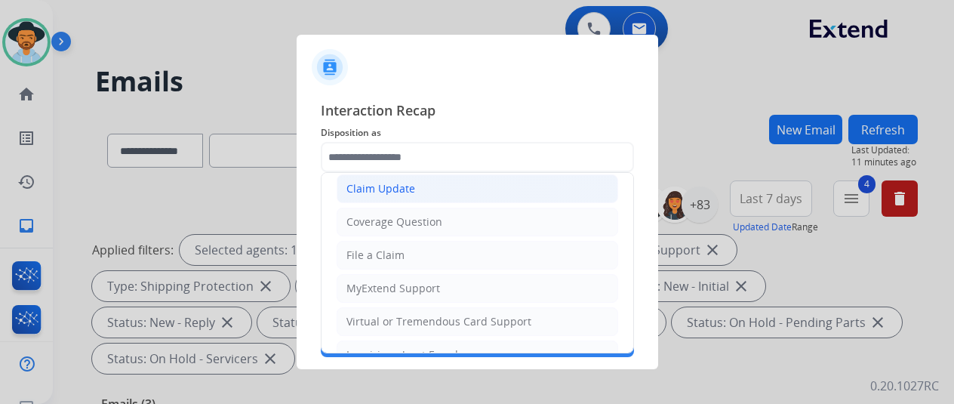
click at [387, 185] on div "Claim Update" at bounding box center [381, 188] width 69 height 15
type input "**********"
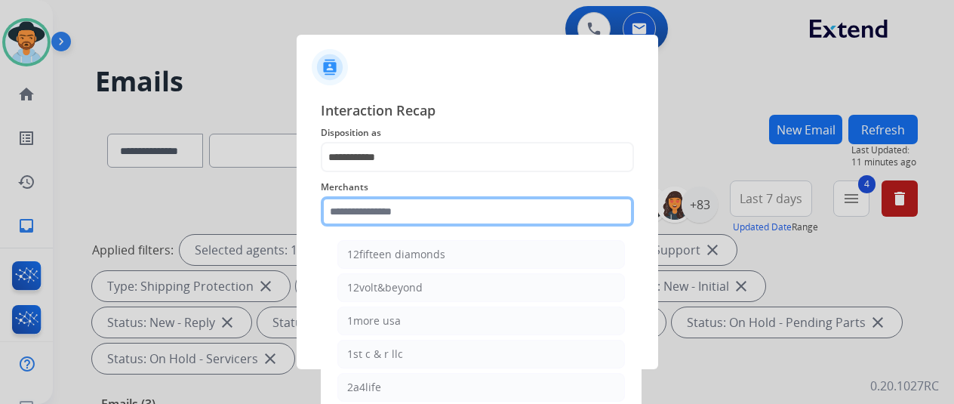
click at [381, 214] on input "text" at bounding box center [477, 211] width 313 height 30
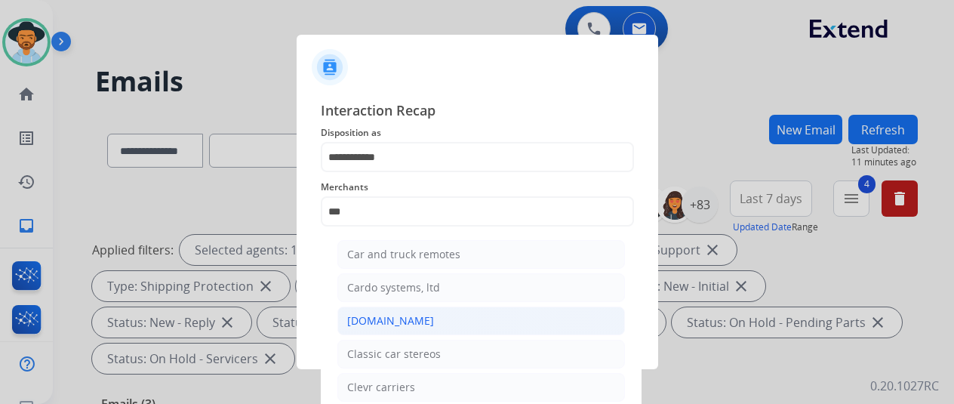
click at [359, 316] on div "[DOMAIN_NAME]" at bounding box center [390, 320] width 87 height 15
type input "**********"
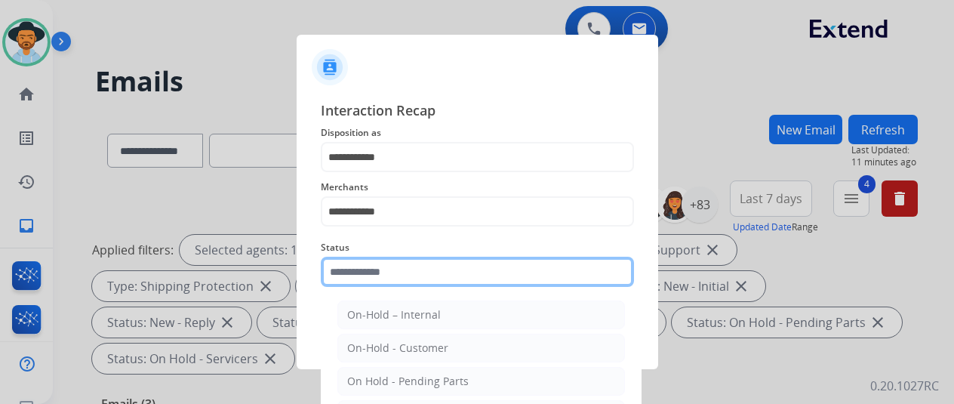
click at [384, 277] on input "text" at bounding box center [477, 272] width 313 height 30
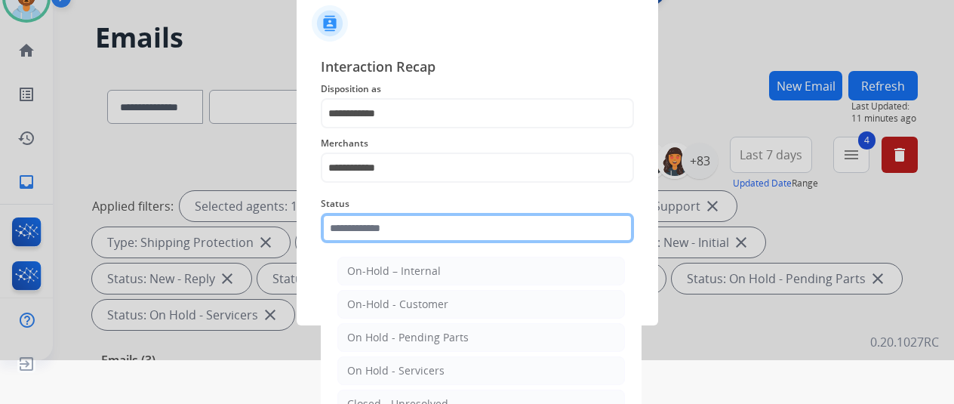
scroll to position [115, 0]
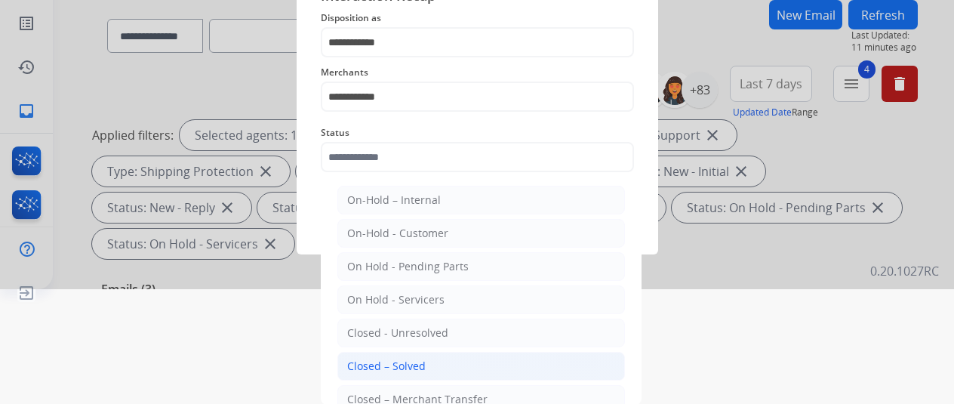
click at [378, 359] on div "Closed – Solved" at bounding box center [386, 366] width 79 height 15
type input "**********"
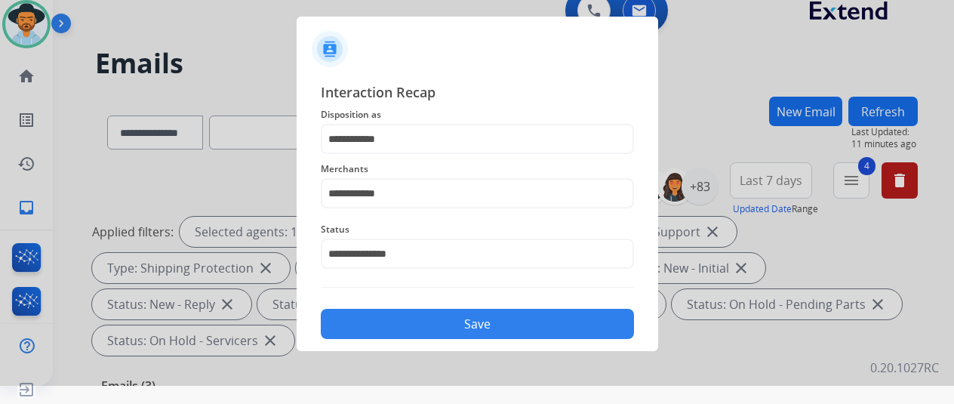
scroll to position [18, 0]
click at [474, 325] on button "Save" at bounding box center [477, 324] width 313 height 30
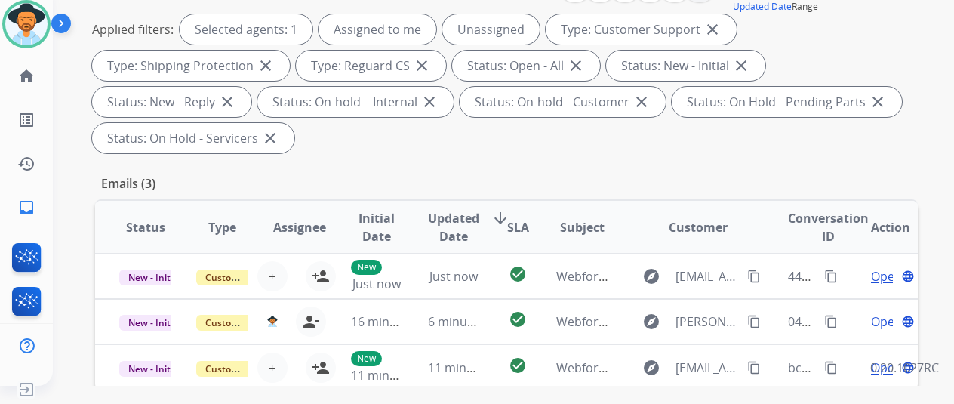
scroll to position [0, 0]
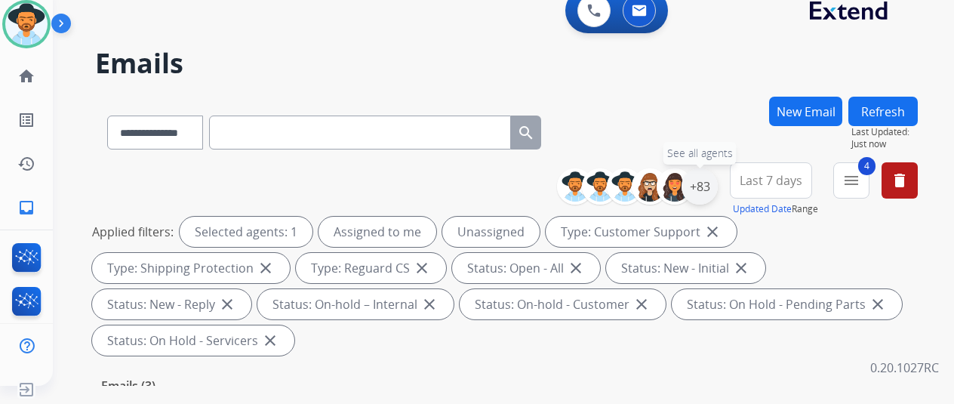
click at [711, 187] on div "+83" at bounding box center [700, 186] width 36 height 36
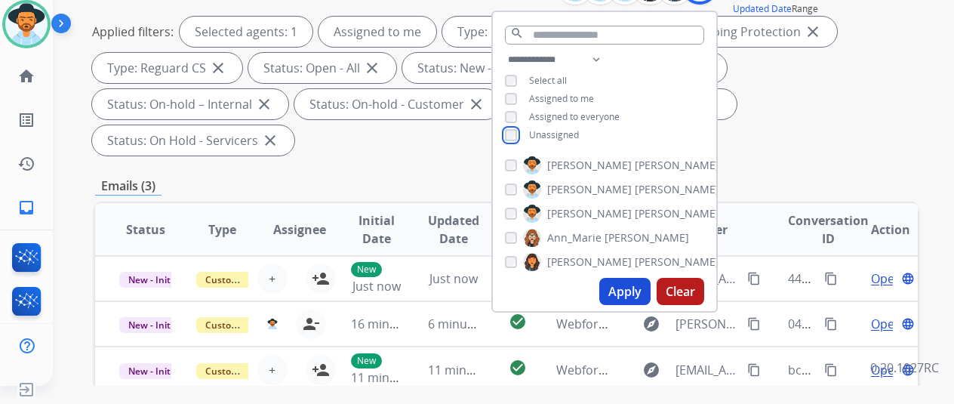
scroll to position [302, 0]
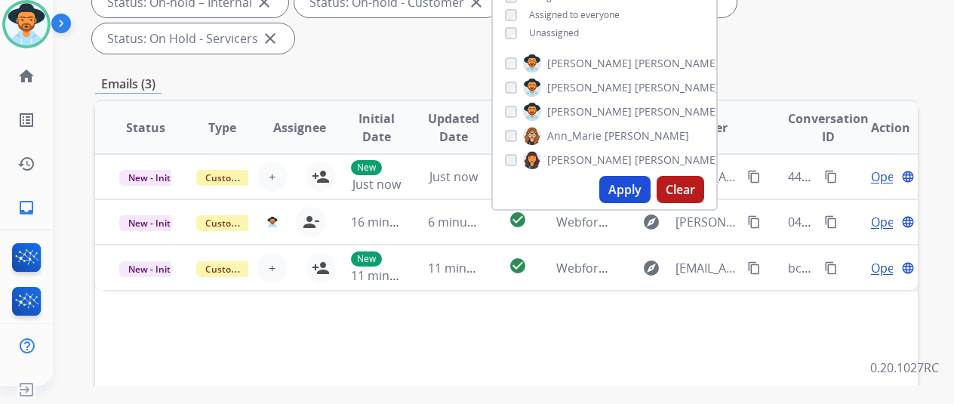
click at [629, 183] on button "Apply" at bounding box center [625, 189] width 51 height 27
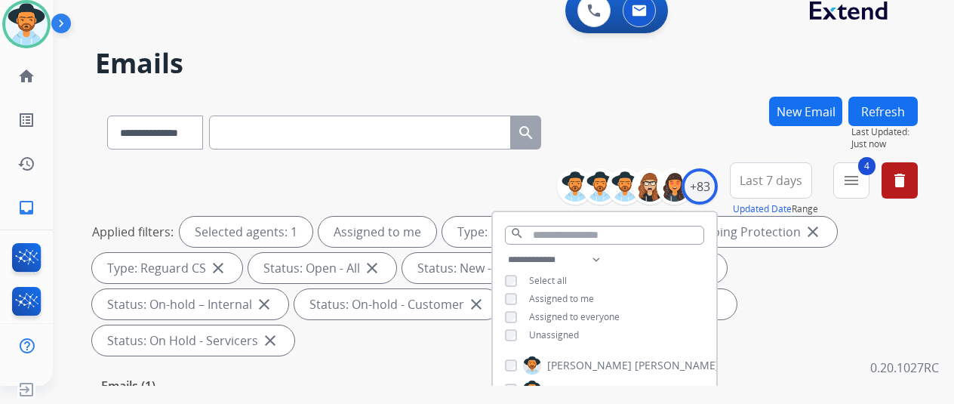
click at [642, 96] on div "**********" at bounding box center [485, 238] width 865 height 404
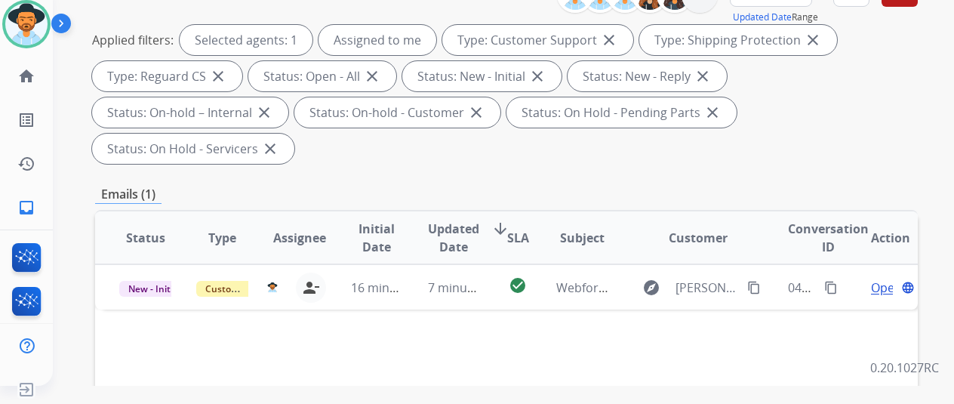
scroll to position [378, 0]
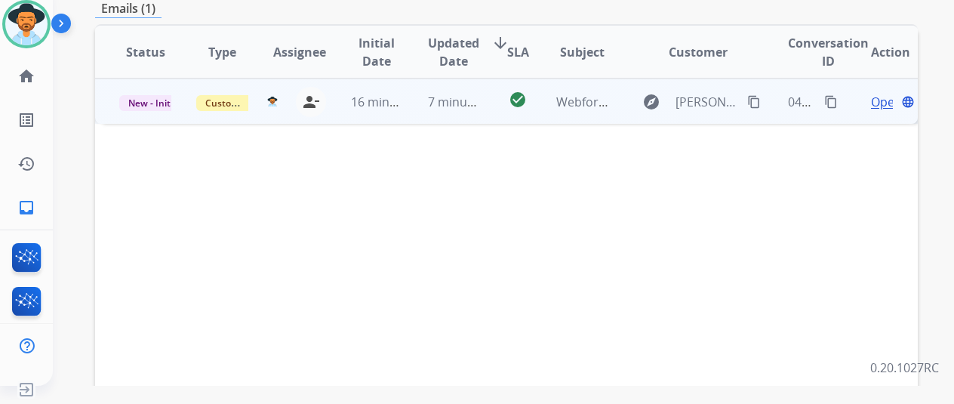
click at [887, 93] on span "Open" at bounding box center [886, 102] width 31 height 18
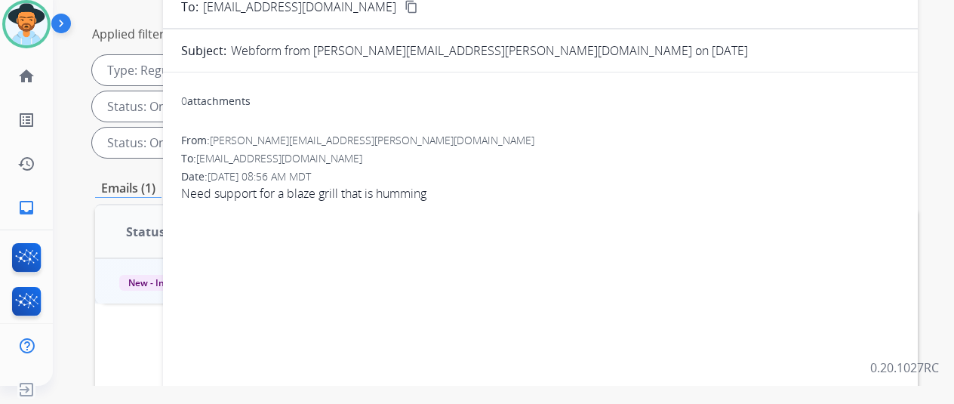
scroll to position [76, 0]
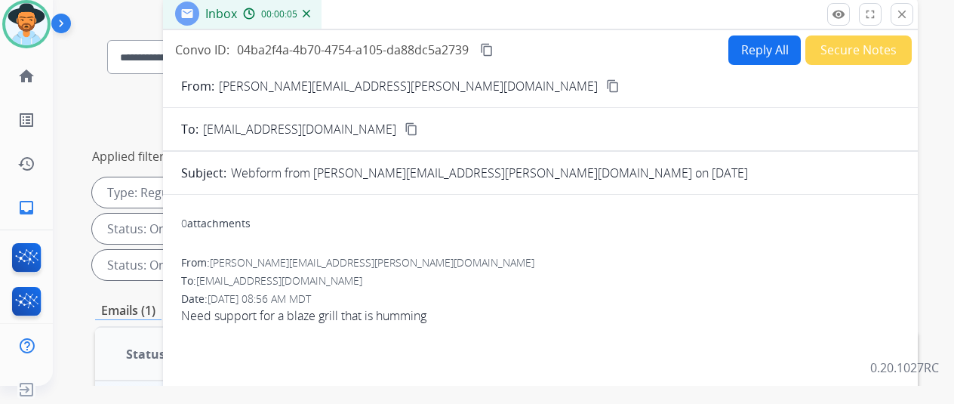
click at [606, 86] on mat-icon "content_copy" at bounding box center [613, 86] width 14 height 14
click at [757, 44] on button "Reply All" at bounding box center [765, 49] width 72 height 29
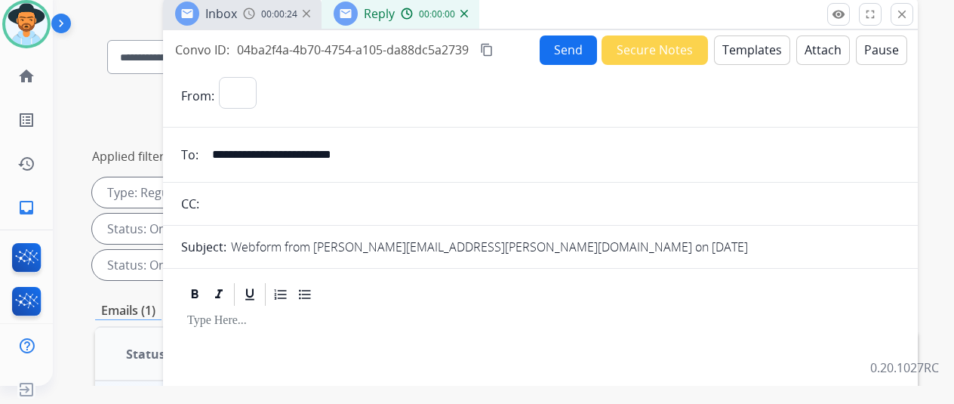
select select "**********"
click at [760, 38] on button "Templates" at bounding box center [752, 49] width 76 height 29
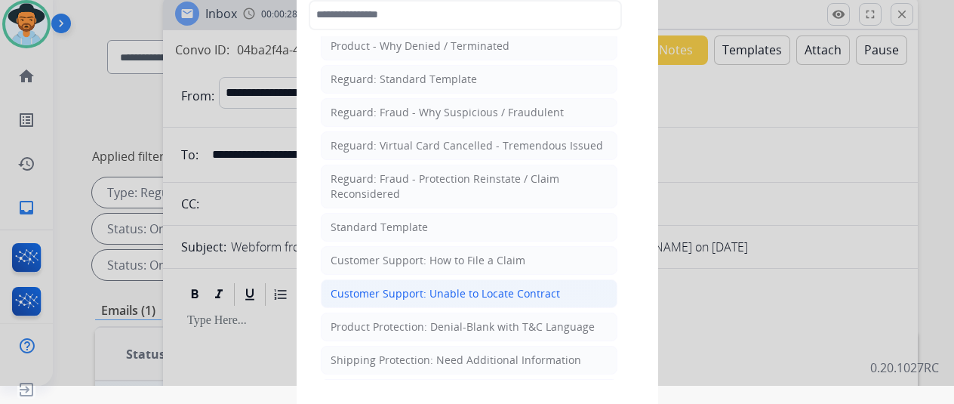
click at [404, 287] on div "Customer Support: Unable to Locate Contract" at bounding box center [446, 293] width 230 height 15
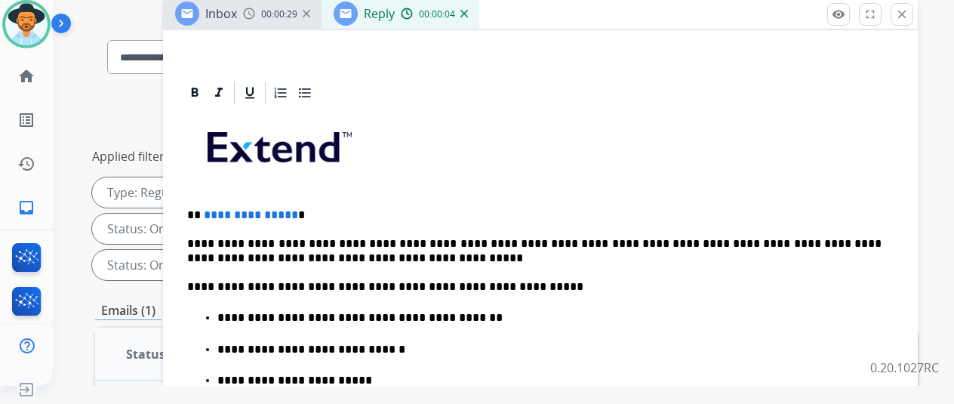
scroll to position [302, 0]
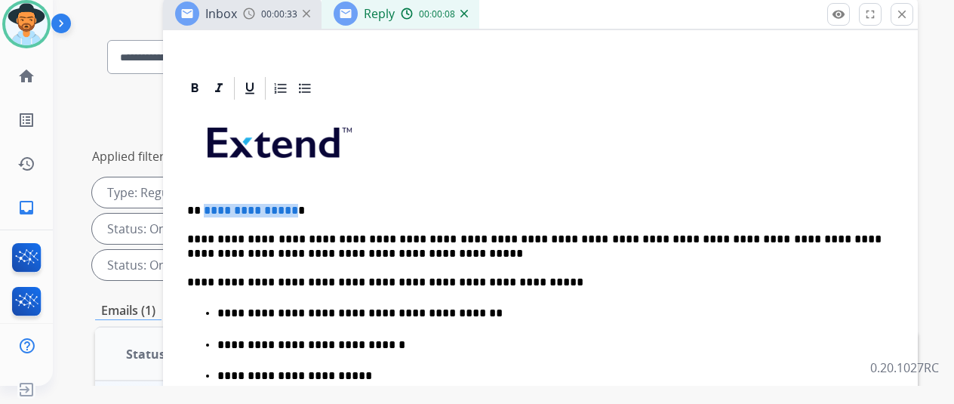
drag, startPoint x: 302, startPoint y: 211, endPoint x: 214, endPoint y: 210, distance: 88.4
click at [214, 210] on p "**********" at bounding box center [534, 211] width 695 height 14
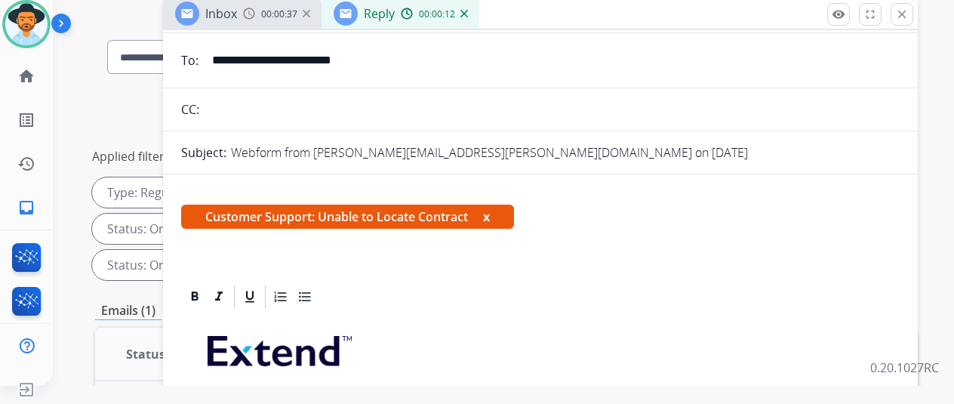
scroll to position [0, 0]
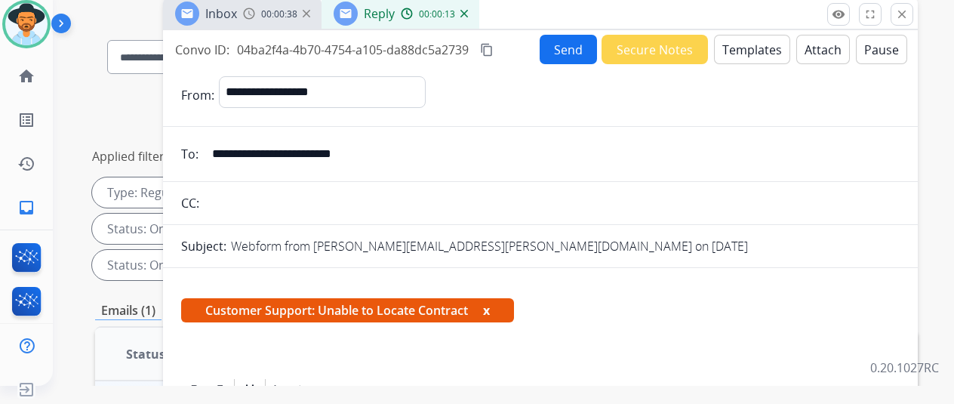
click at [566, 45] on button "Send" at bounding box center [568, 49] width 57 height 29
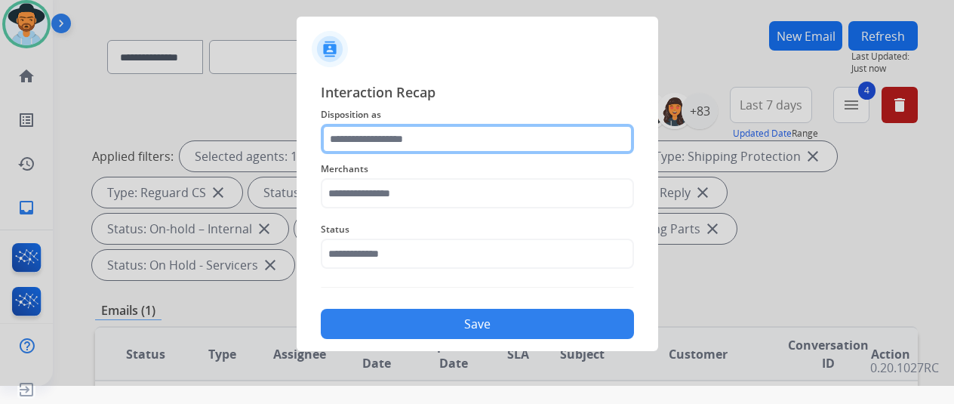
click at [365, 134] on input "text" at bounding box center [477, 139] width 313 height 30
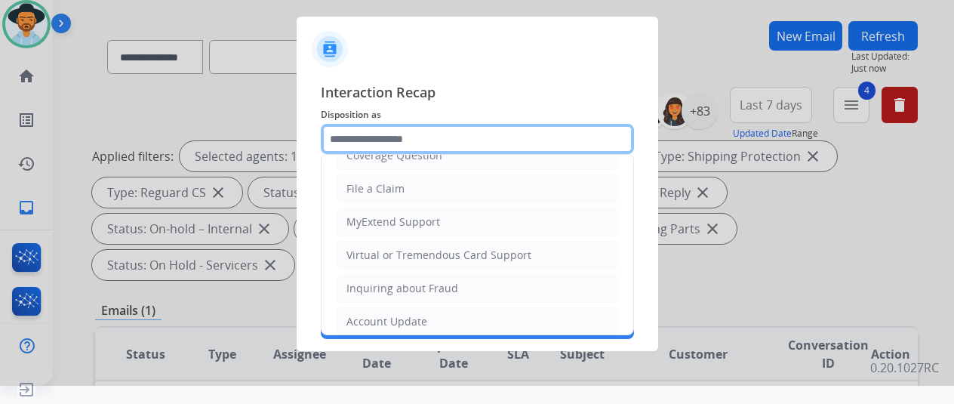
scroll to position [227, 0]
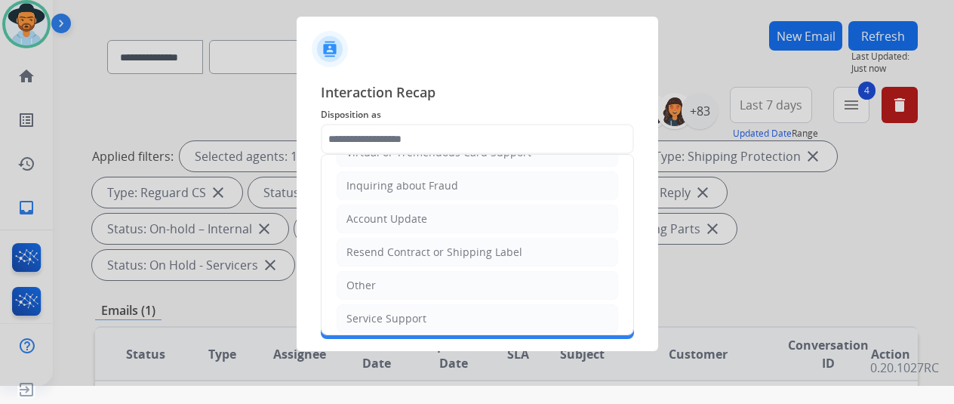
drag, startPoint x: 399, startPoint y: 248, endPoint x: 394, endPoint y: 236, distance: 12.5
click at [399, 247] on div "Resend Contract or Shipping Label" at bounding box center [435, 252] width 176 height 15
type input "**********"
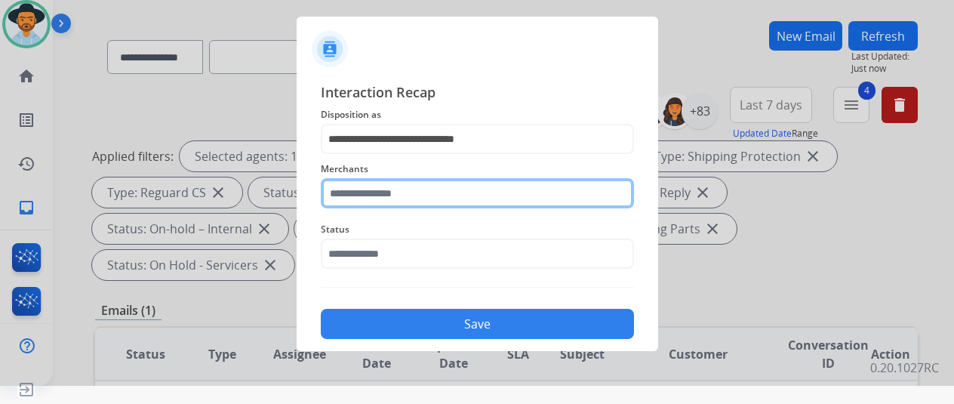
click at [374, 189] on input "text" at bounding box center [477, 193] width 313 height 30
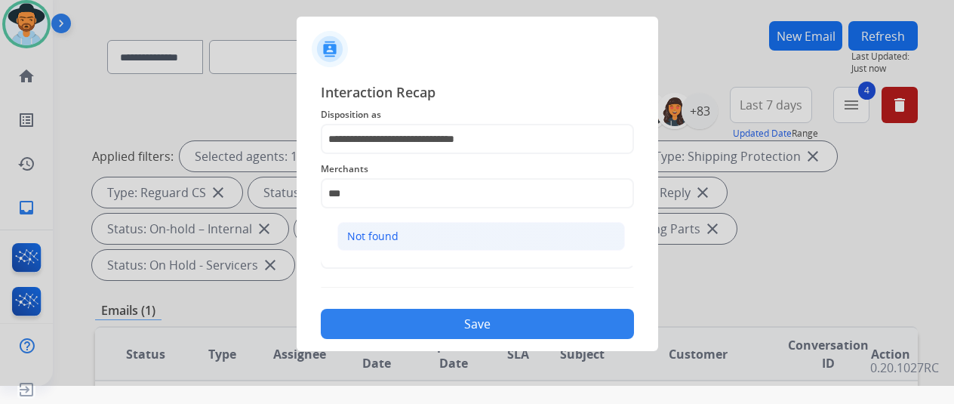
click at [390, 238] on div "Not found" at bounding box center [372, 236] width 51 height 15
type input "*********"
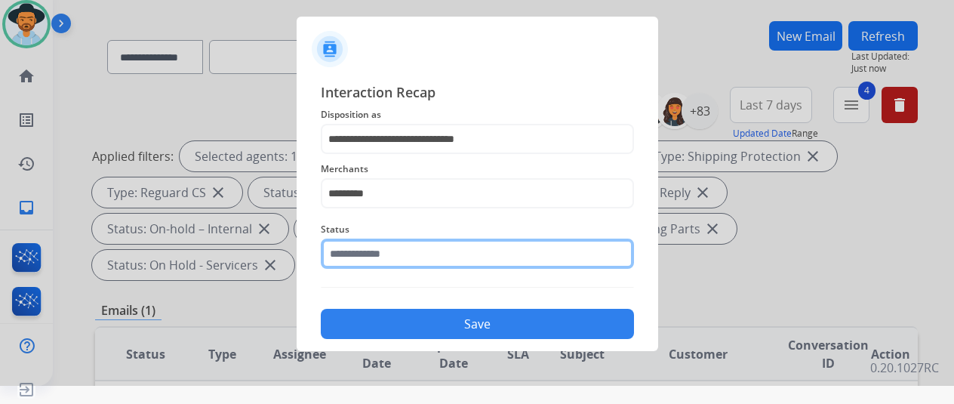
click at [374, 253] on input "text" at bounding box center [477, 254] width 313 height 30
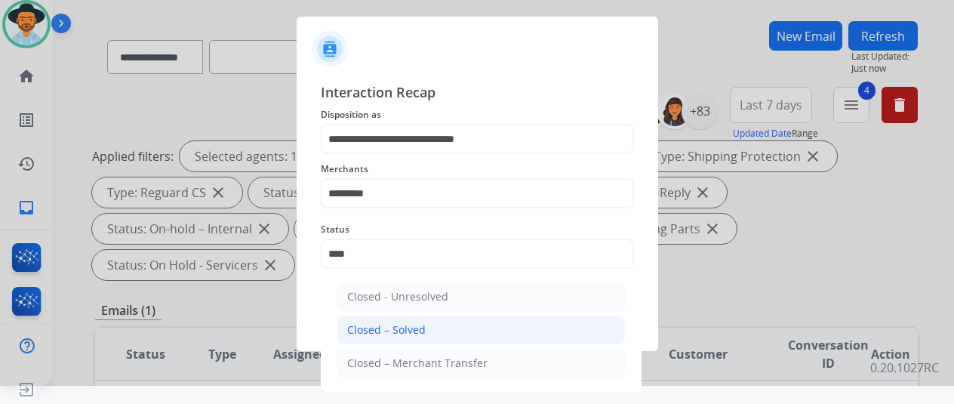
click at [388, 334] on div "Closed – Solved" at bounding box center [386, 329] width 79 height 15
type input "**********"
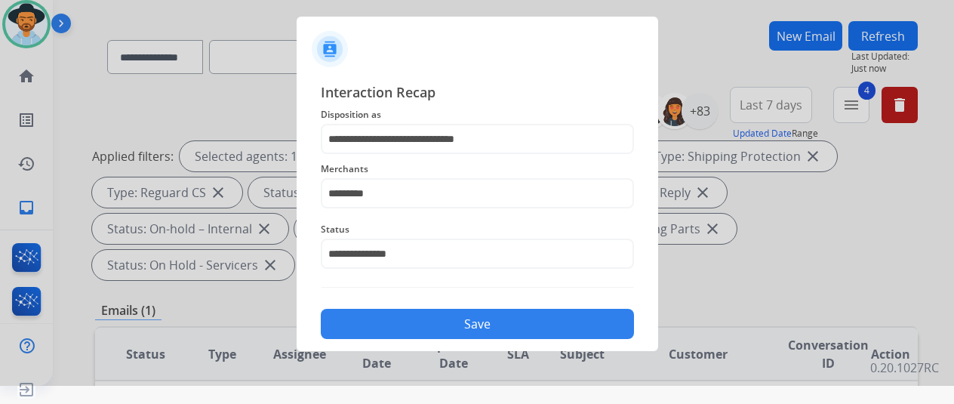
click at [459, 336] on button "Save" at bounding box center [477, 324] width 313 height 30
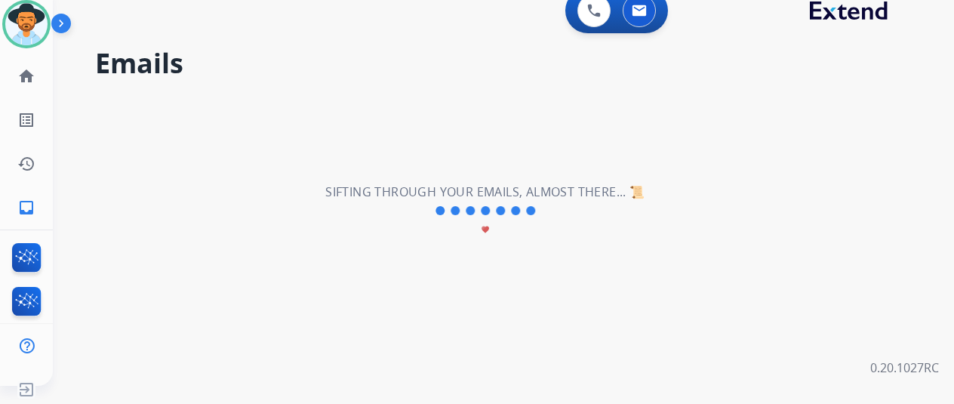
scroll to position [0, 0]
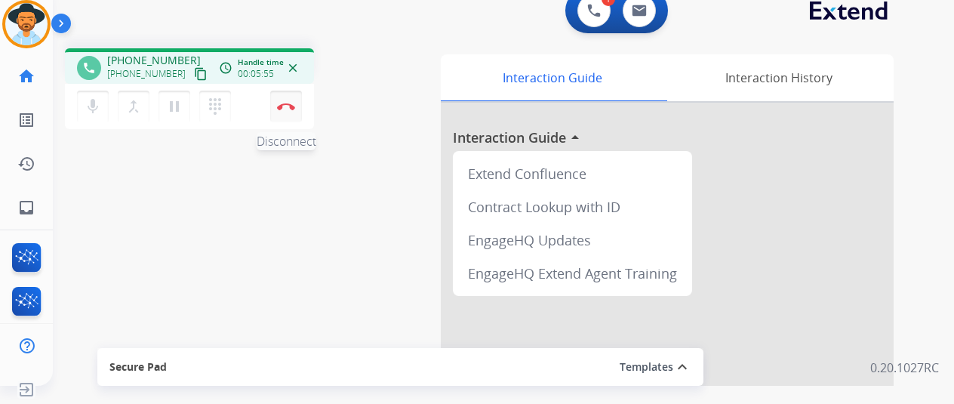
click at [284, 103] on img at bounding box center [286, 107] width 18 height 8
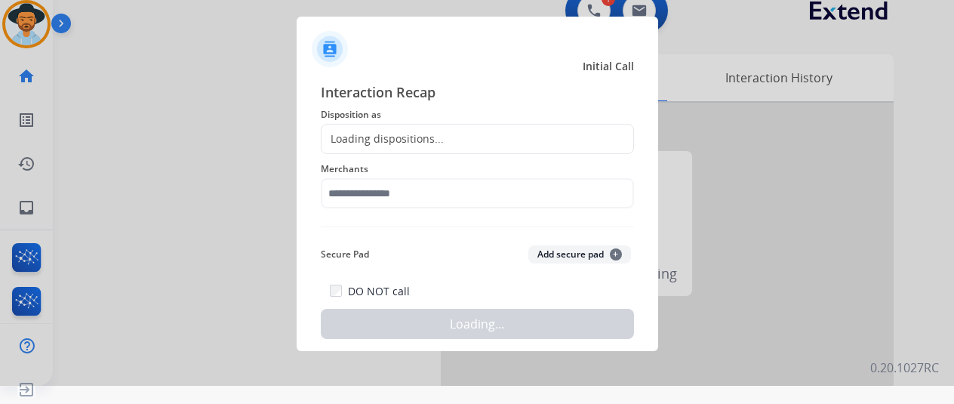
click at [378, 144] on div "Loading dispositions..." at bounding box center [383, 138] width 122 height 15
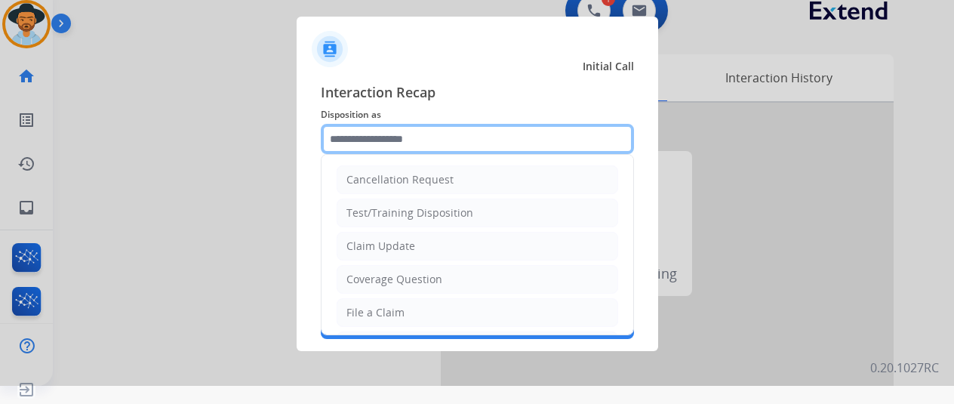
click at [381, 132] on input "text" at bounding box center [477, 139] width 313 height 30
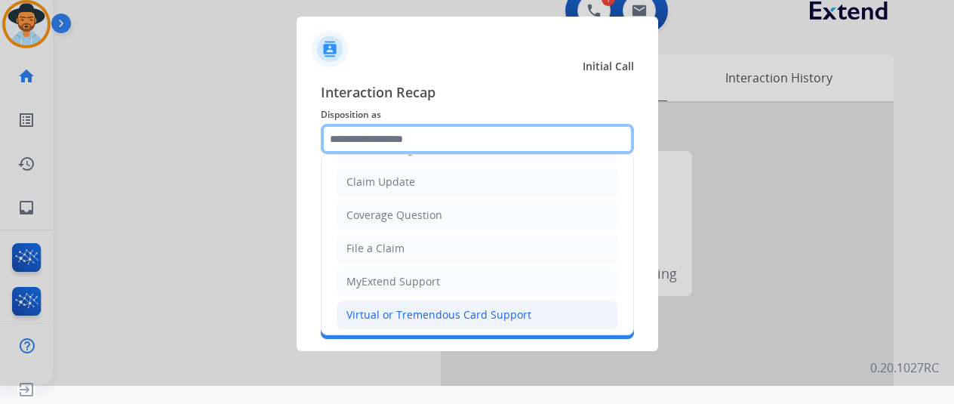
scroll to position [151, 0]
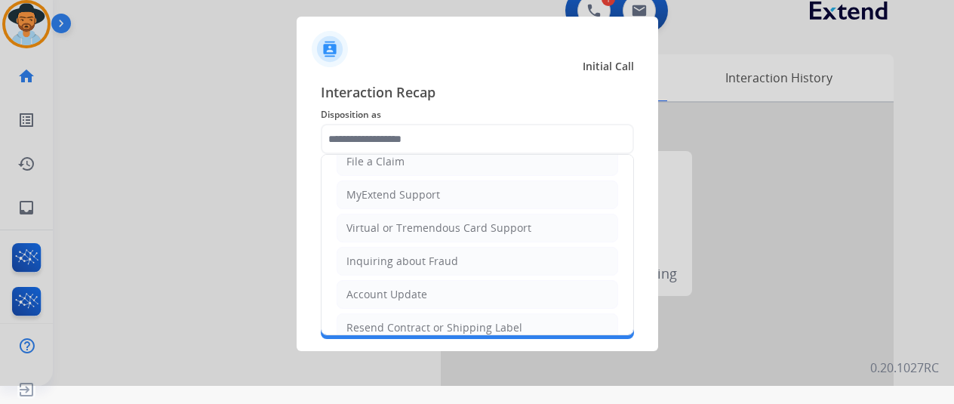
drag, startPoint x: 394, startPoint y: 233, endPoint x: 384, endPoint y: 180, distance: 53.9
click at [394, 233] on li "Virtual or Tremendous Card Support" at bounding box center [478, 228] width 282 height 29
type input "**********"
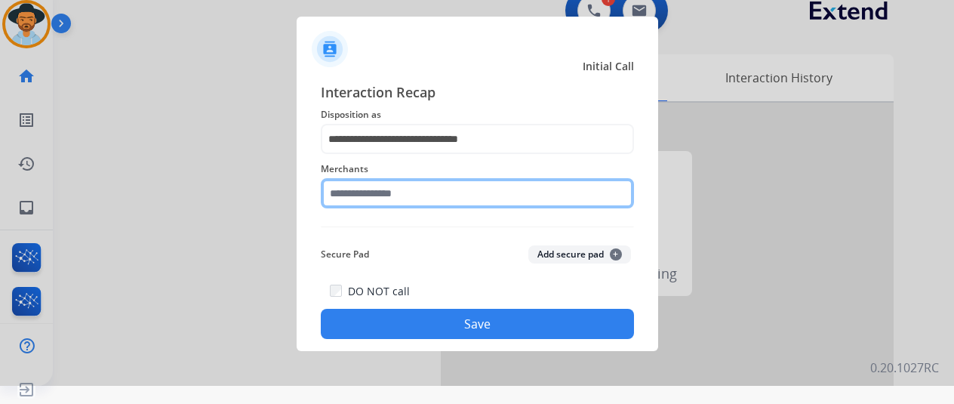
click at [359, 196] on input "text" at bounding box center [477, 193] width 313 height 30
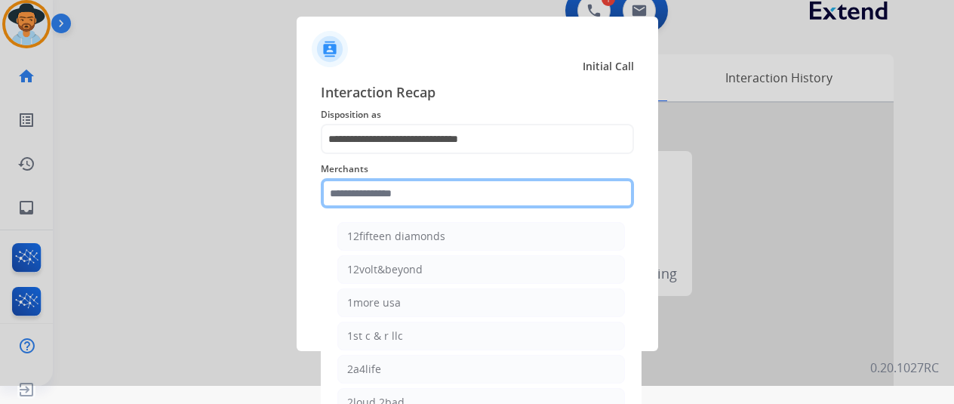
click at [378, 199] on input "text" at bounding box center [477, 193] width 313 height 30
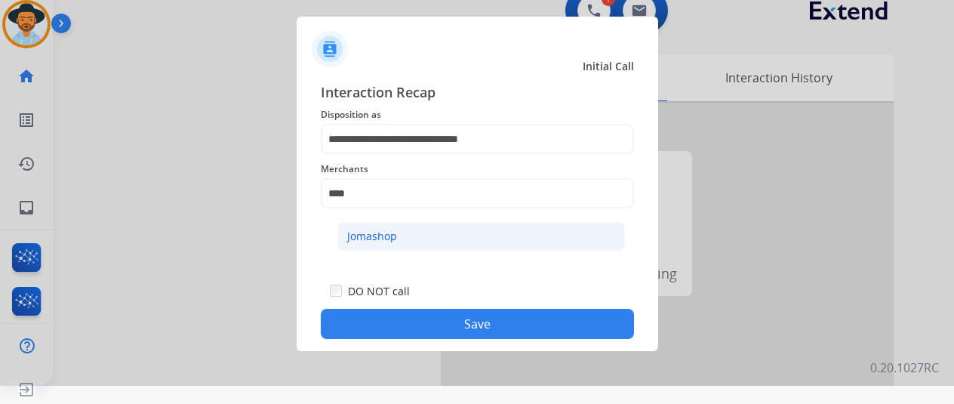
click at [412, 241] on li "Jomashop" at bounding box center [482, 236] width 288 height 29
type input "********"
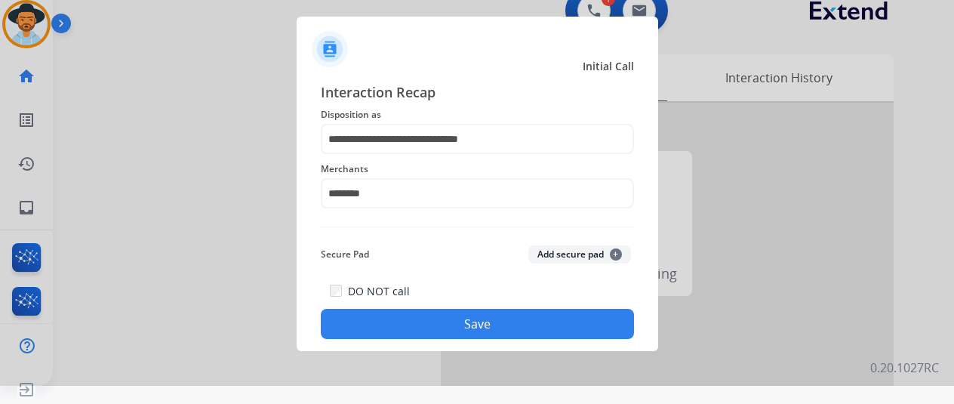
click at [462, 319] on button "Save" at bounding box center [477, 324] width 313 height 30
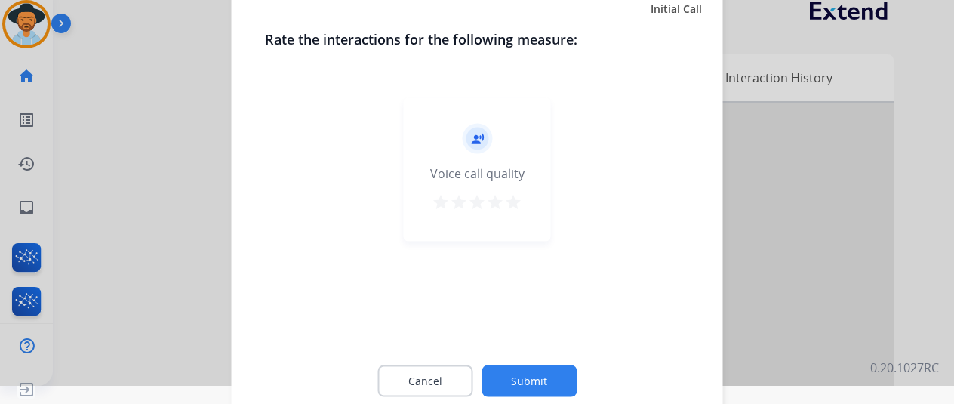
click at [536, 378] on button "Submit" at bounding box center [529, 381] width 95 height 32
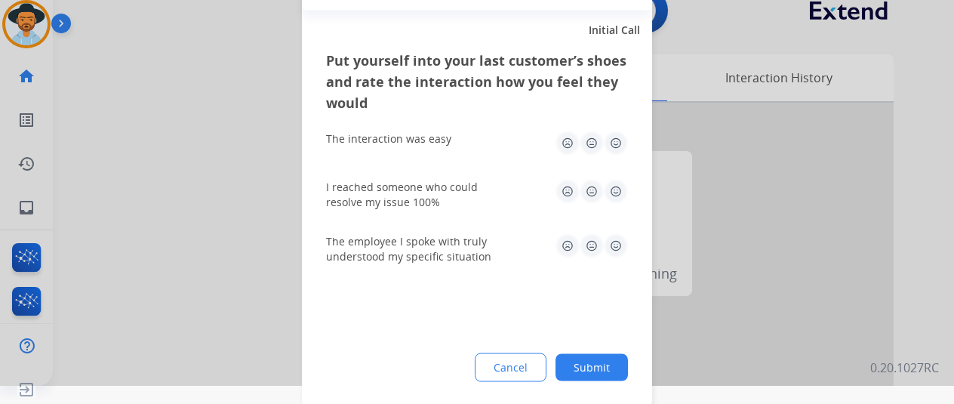
click at [609, 362] on button "Submit" at bounding box center [592, 366] width 72 height 27
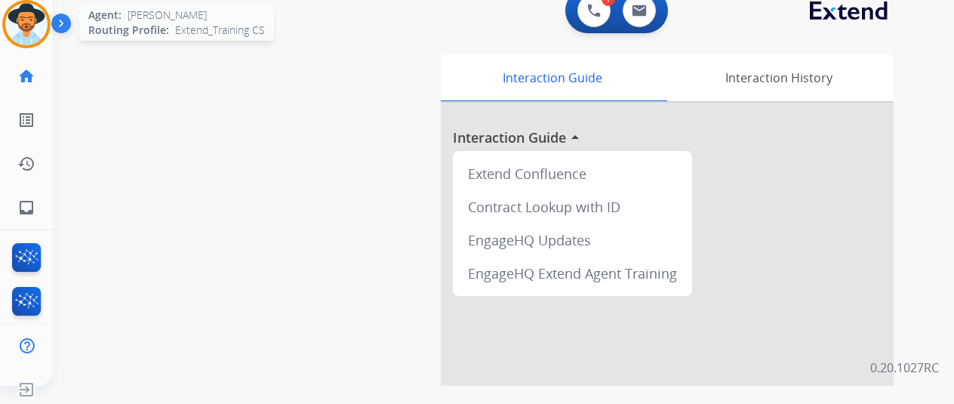
click at [26, 17] on img at bounding box center [26, 24] width 42 height 42
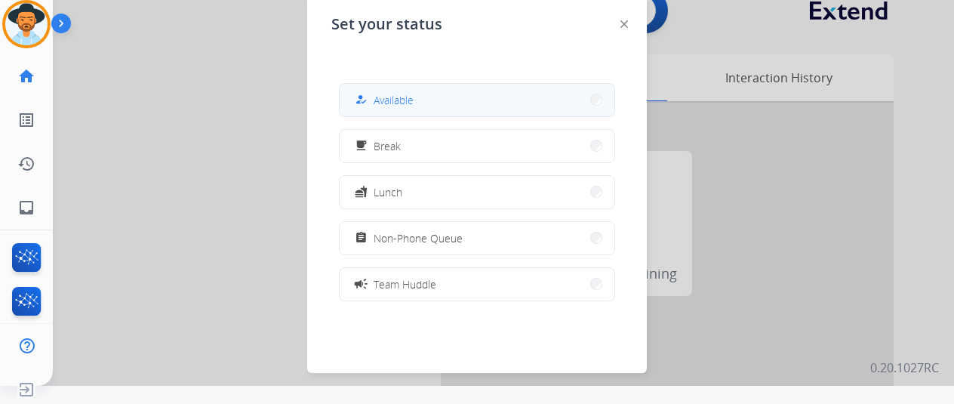
click at [408, 102] on span "Available" at bounding box center [394, 100] width 40 height 16
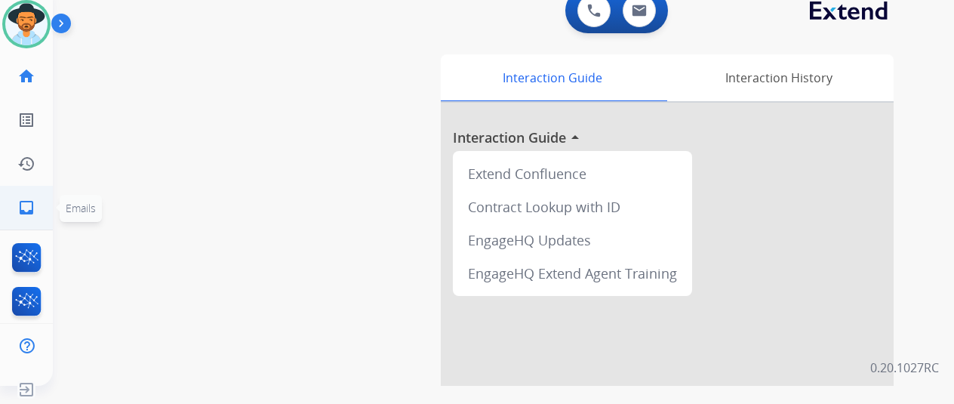
click at [26, 209] on mat-icon "inbox" at bounding box center [26, 208] width 18 height 18
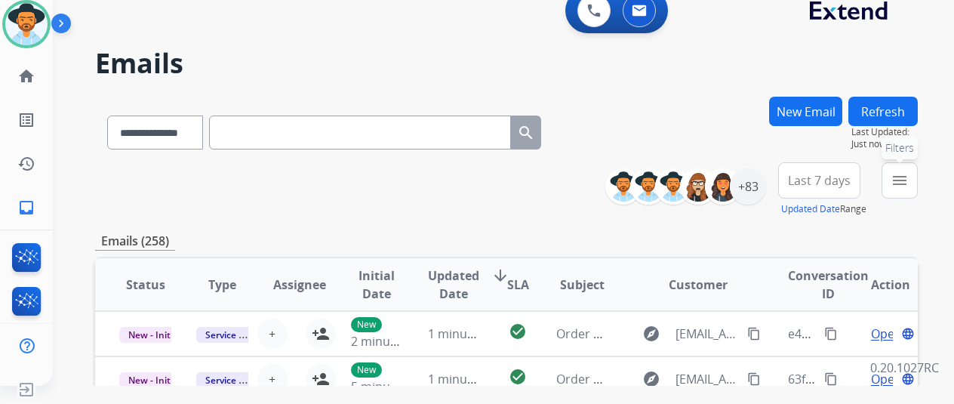
click at [909, 180] on mat-icon "menu" at bounding box center [900, 180] width 18 height 18
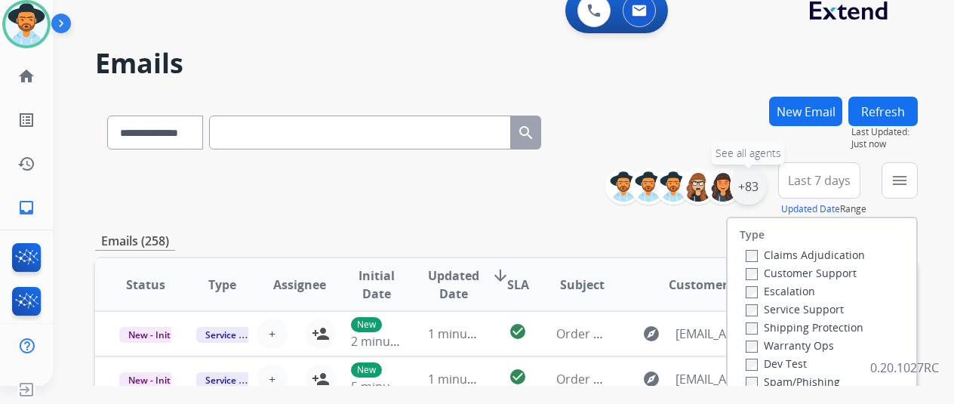
click at [760, 190] on div "+83" at bounding box center [748, 186] width 36 height 36
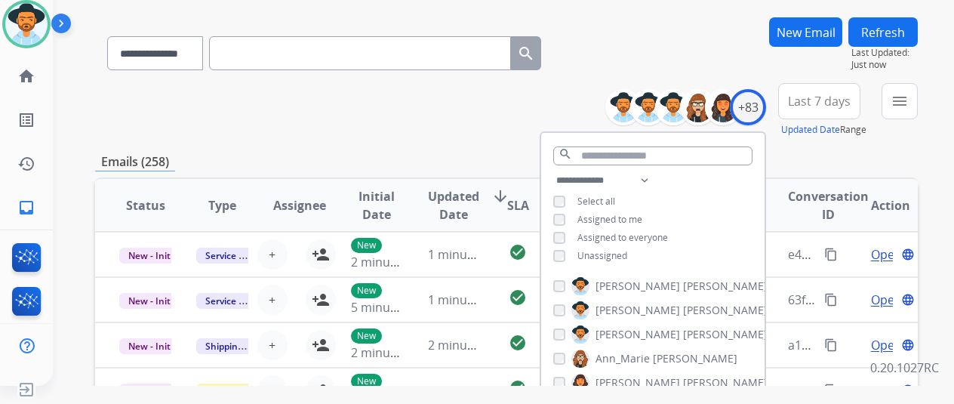
scroll to position [227, 0]
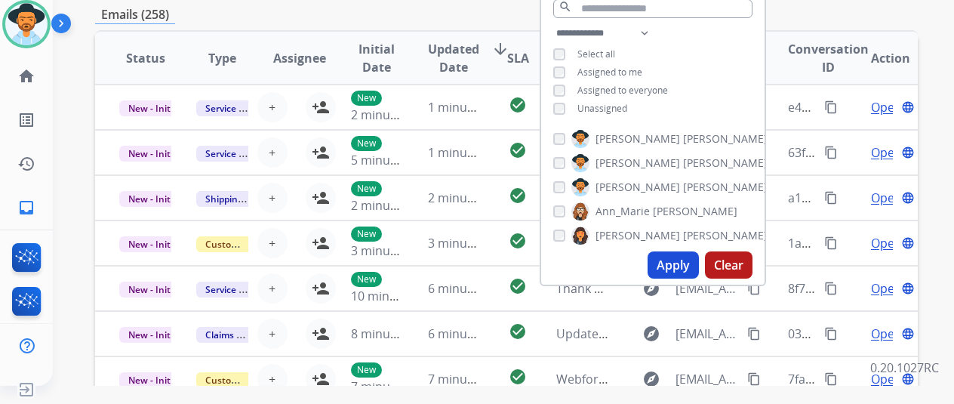
click at [679, 261] on button "Apply" at bounding box center [673, 264] width 51 height 27
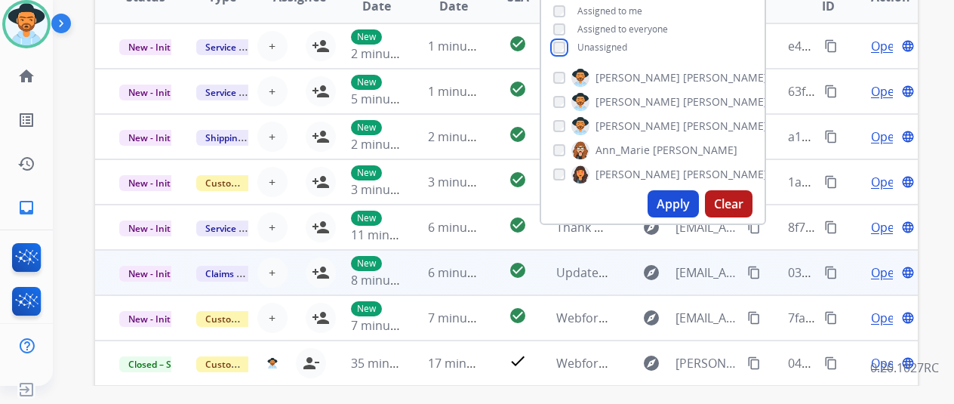
scroll to position [302, 0]
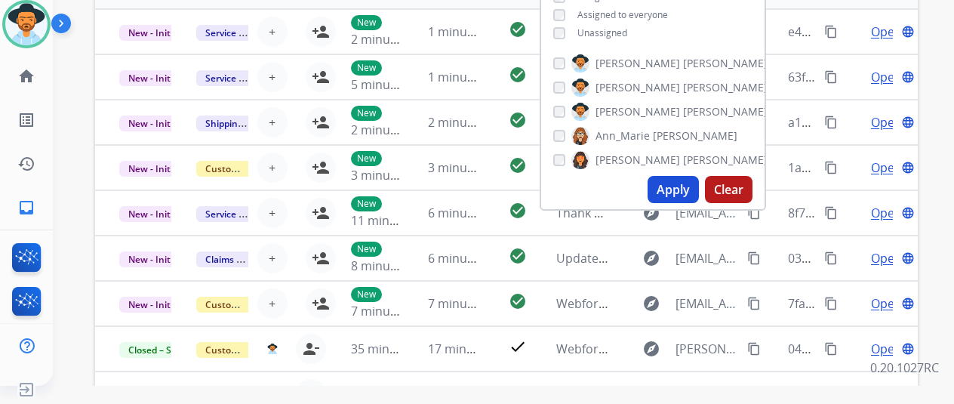
click at [683, 188] on button "Apply" at bounding box center [673, 189] width 51 height 27
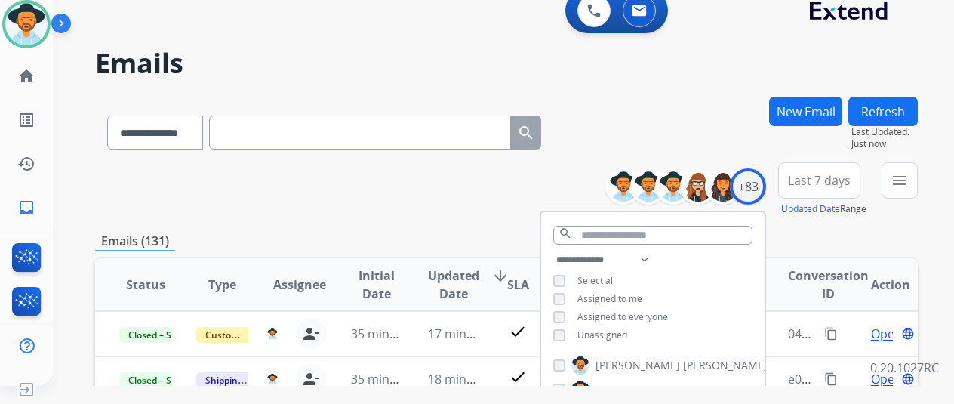
click at [638, 93] on div "**********" at bounding box center [485, 238] width 865 height 404
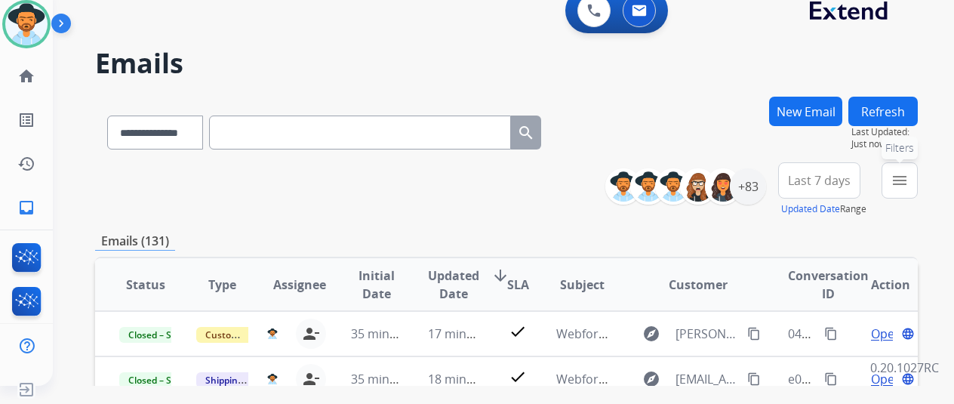
click at [909, 183] on mat-icon "menu" at bounding box center [900, 180] width 18 height 18
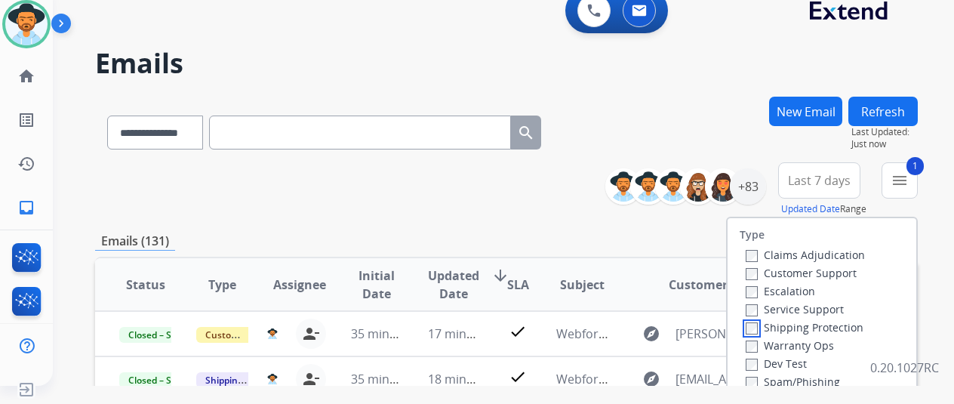
click at [760, 330] on label "Shipping Protection" at bounding box center [805, 327] width 118 height 14
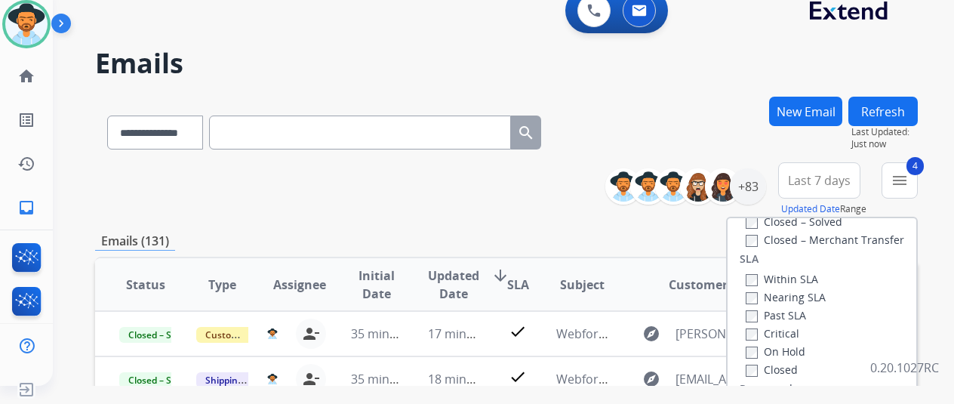
scroll to position [302, 0]
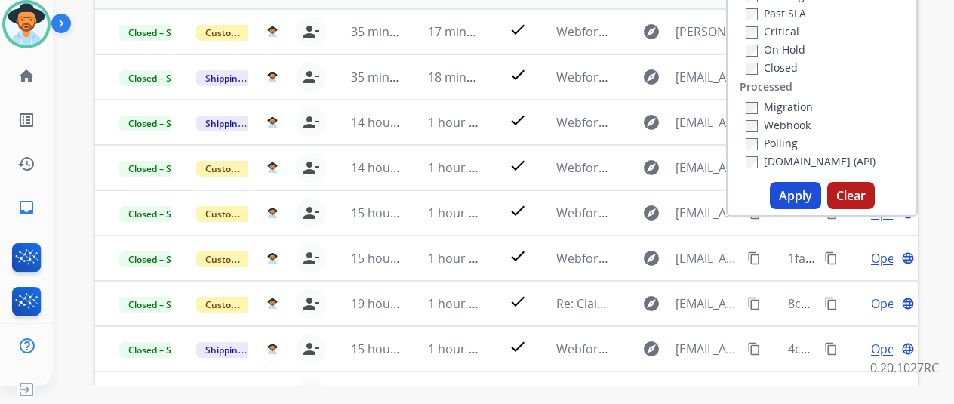
click at [802, 199] on button "Apply" at bounding box center [795, 195] width 51 height 27
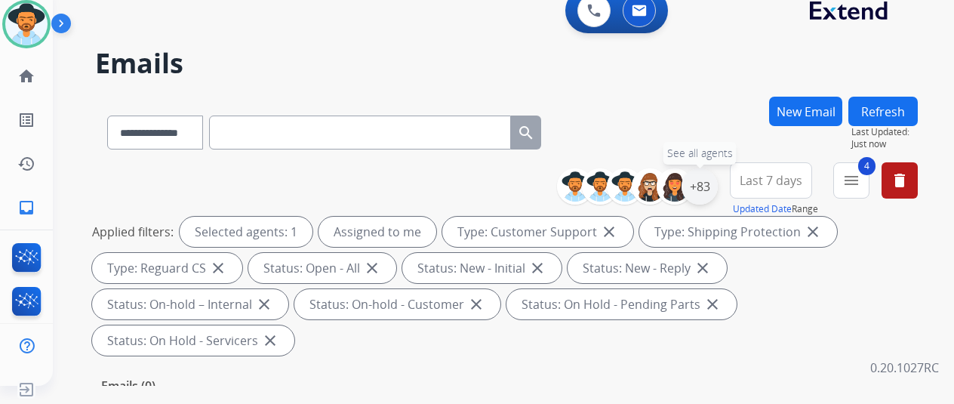
click at [712, 180] on div "+83" at bounding box center [700, 186] width 36 height 36
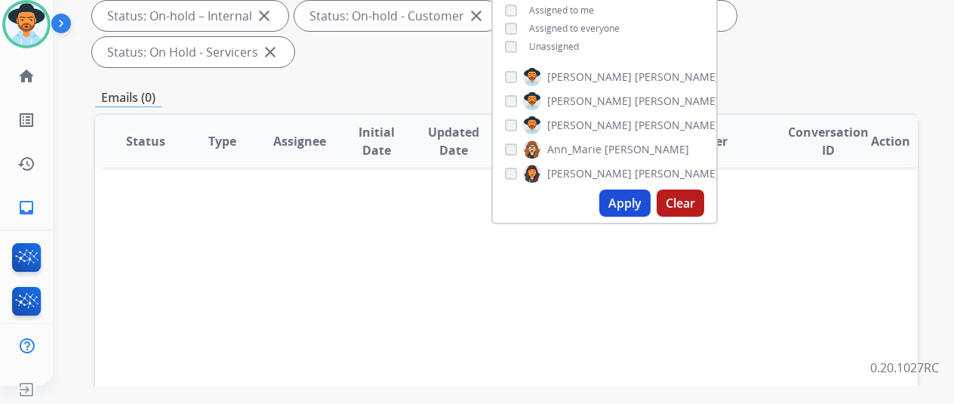
scroll to position [302, 0]
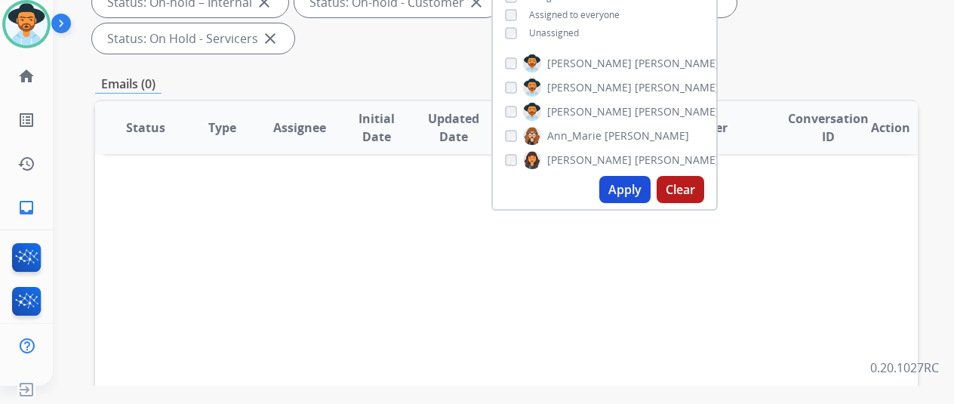
click at [628, 191] on button "Apply" at bounding box center [625, 189] width 51 height 27
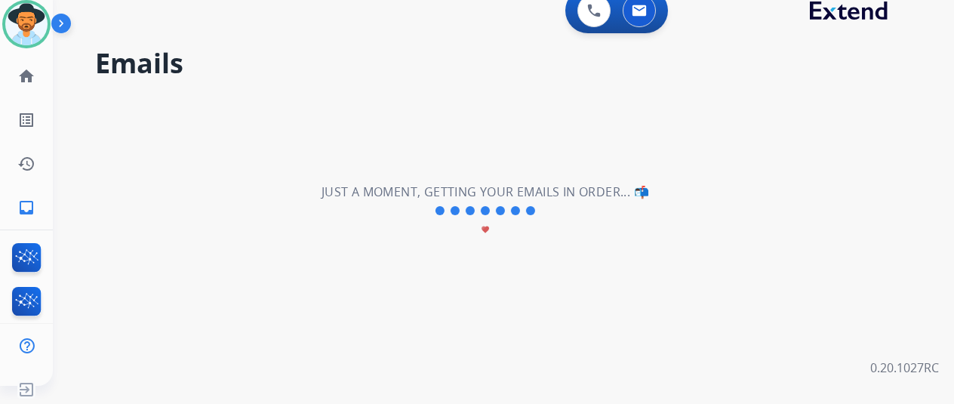
scroll to position [0, 0]
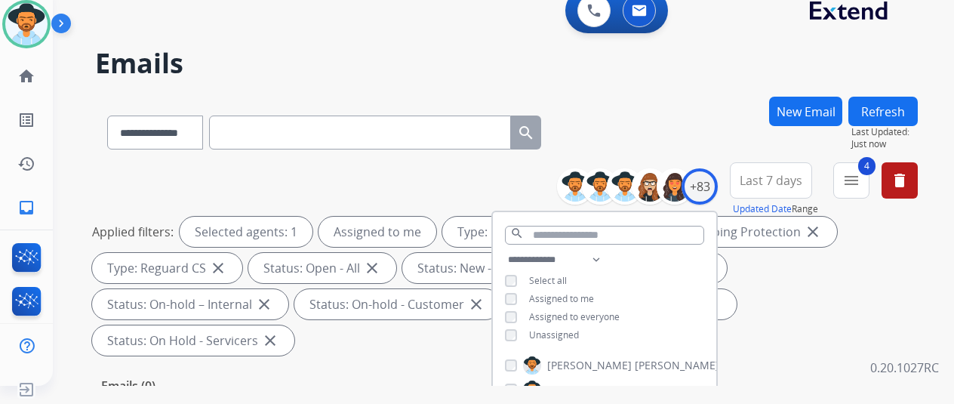
click at [679, 105] on div "**********" at bounding box center [506, 130] width 823 height 66
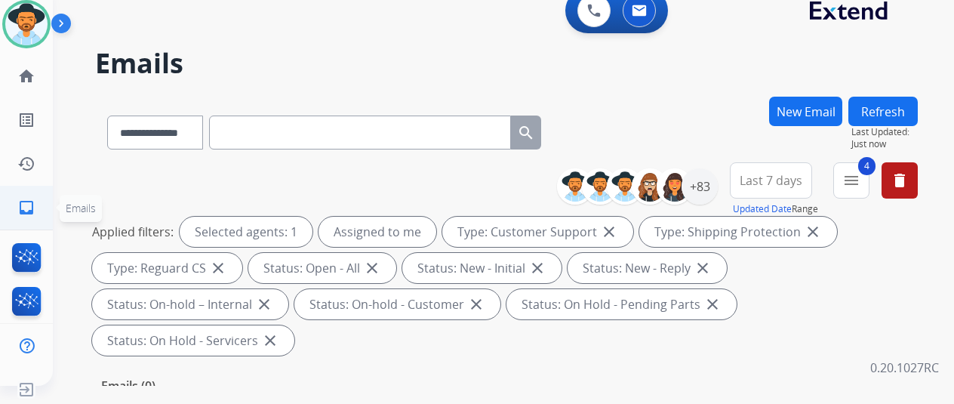
click at [23, 210] on mat-icon "inbox" at bounding box center [26, 208] width 18 height 18
click at [718, 187] on div "+83" at bounding box center [700, 186] width 36 height 36
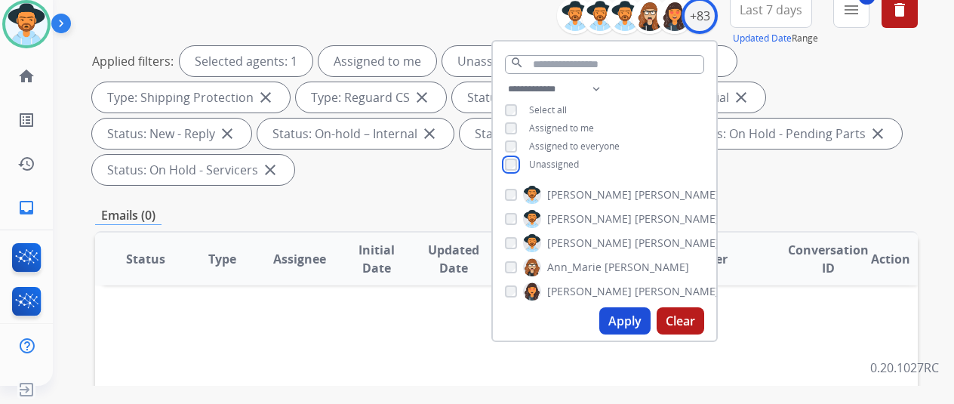
scroll to position [227, 0]
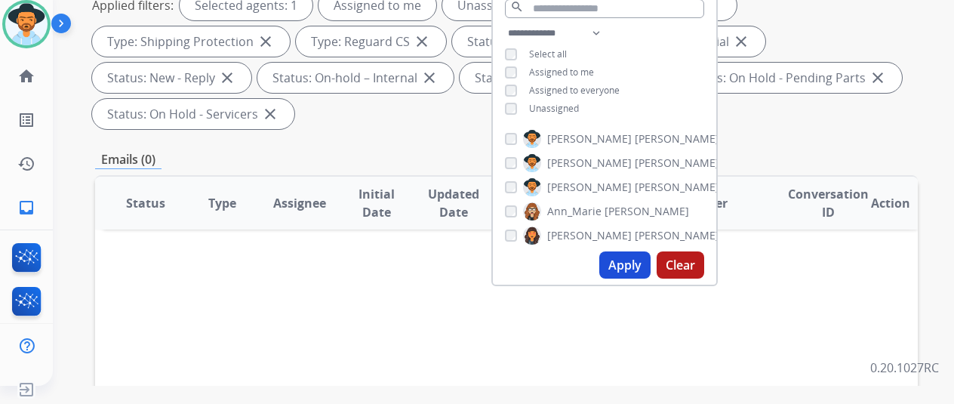
click at [630, 261] on button "Apply" at bounding box center [625, 264] width 51 height 27
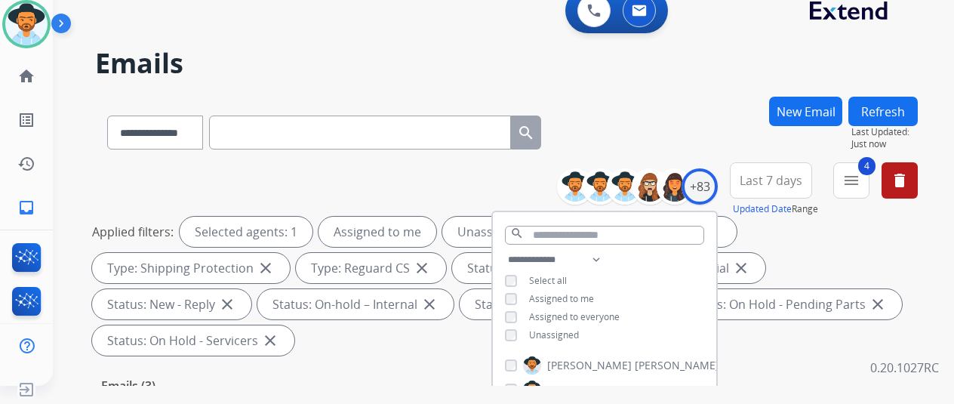
click at [638, 97] on div "**********" at bounding box center [506, 130] width 823 height 66
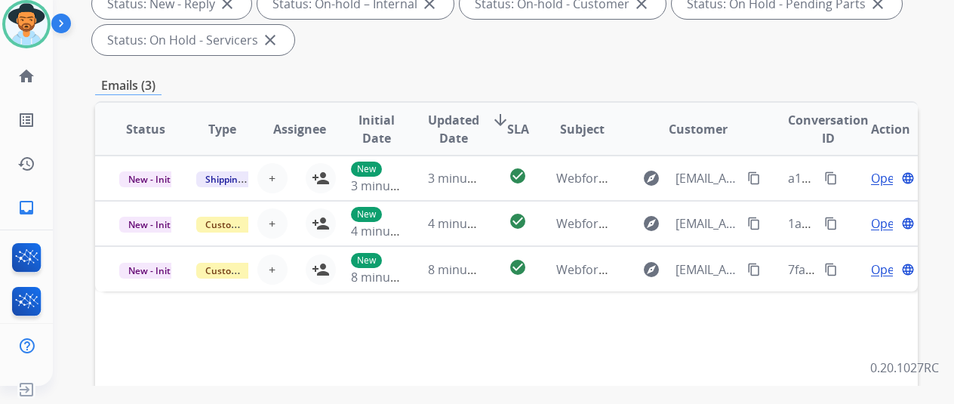
scroll to position [302, 0]
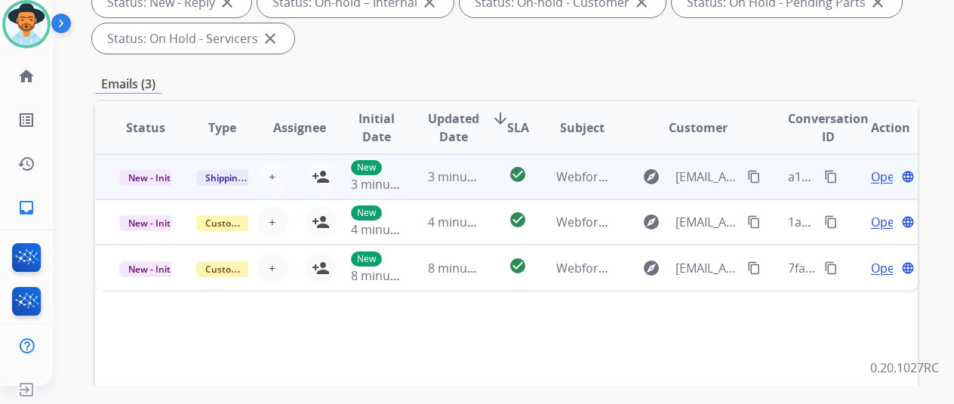
click at [889, 176] on span "Open" at bounding box center [886, 177] width 31 height 18
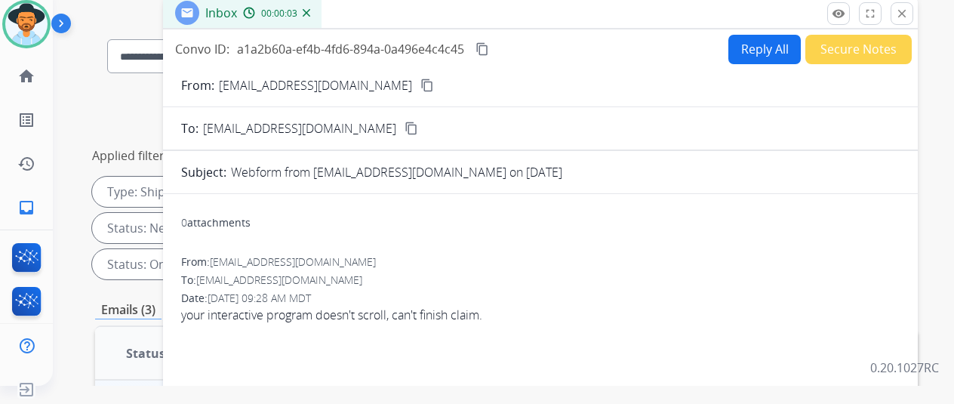
scroll to position [76, 0]
click at [421, 82] on mat-icon "content_copy" at bounding box center [428, 86] width 14 height 14
click at [310, 10] on img at bounding box center [307, 14] width 8 height 8
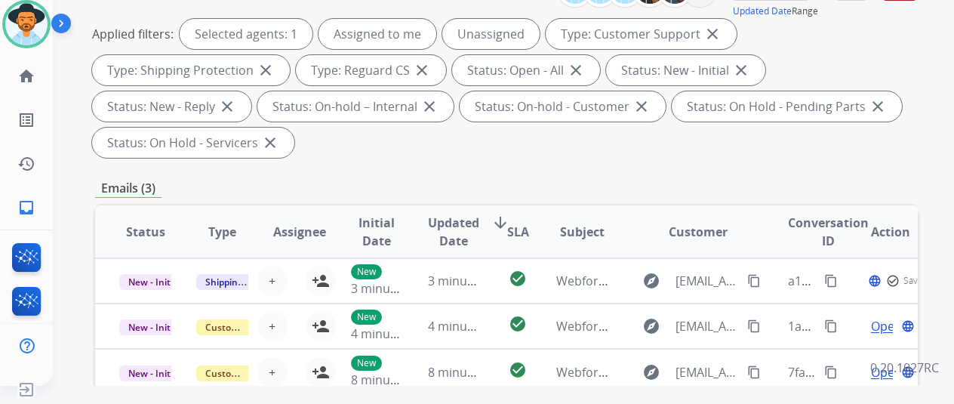
scroll to position [378, 0]
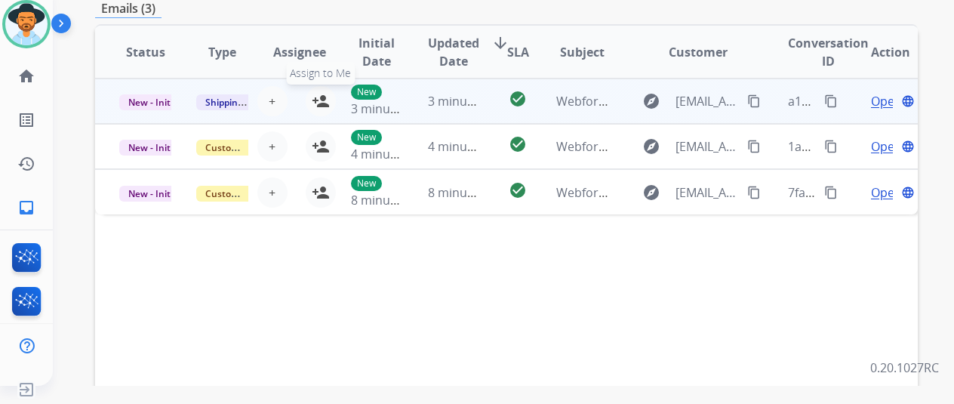
click at [322, 96] on mat-icon "person_add" at bounding box center [321, 101] width 18 height 18
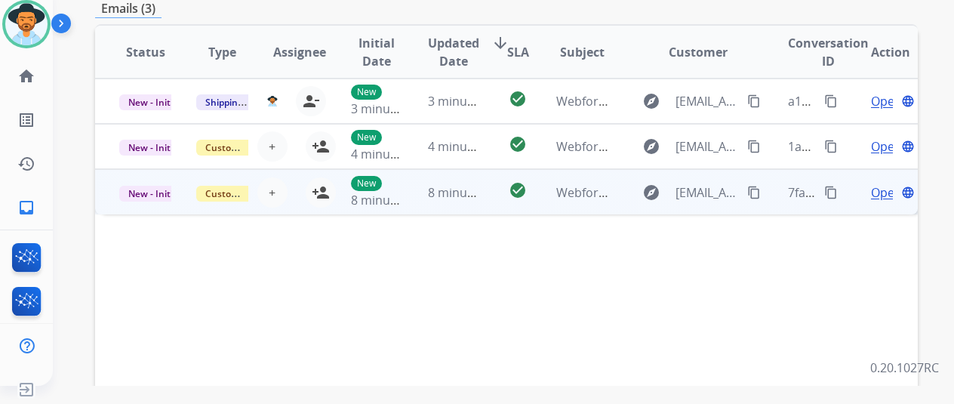
click at [327, 190] on td "New 8 minutes ago" at bounding box center [365, 191] width 77 height 45
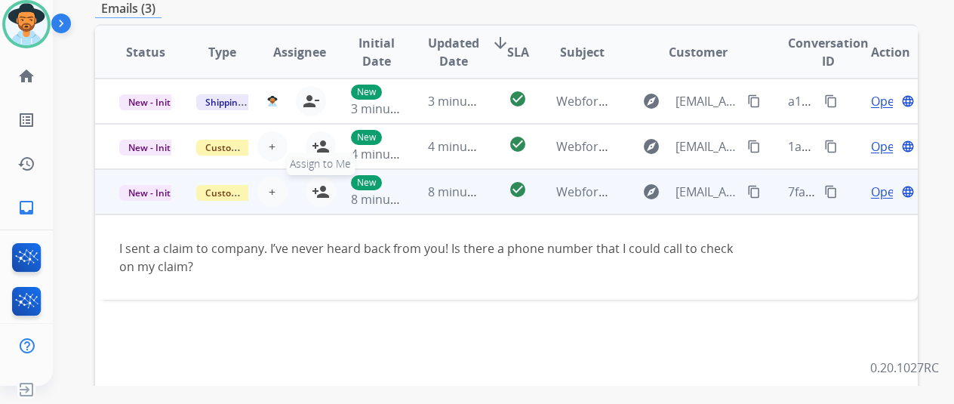
click at [319, 185] on mat-icon "person_add" at bounding box center [321, 192] width 18 height 18
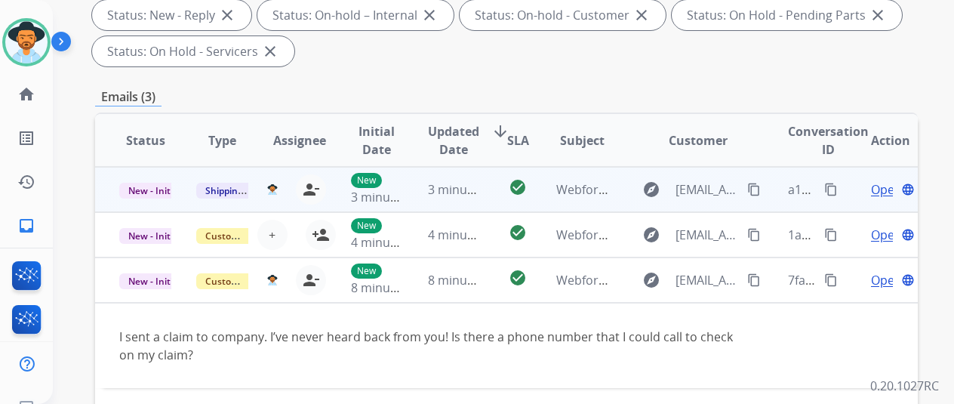
scroll to position [227, 0]
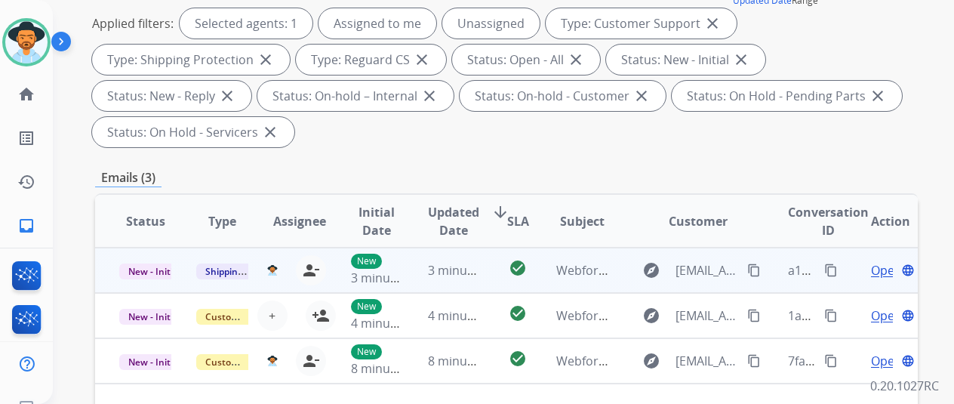
click at [834, 266] on mat-icon "content_copy" at bounding box center [832, 271] width 14 height 14
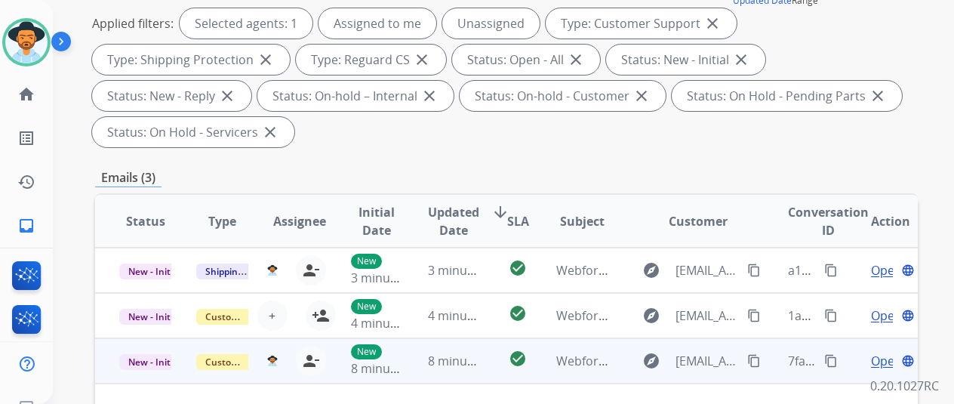
click at [882, 364] on span "Open" at bounding box center [886, 361] width 31 height 18
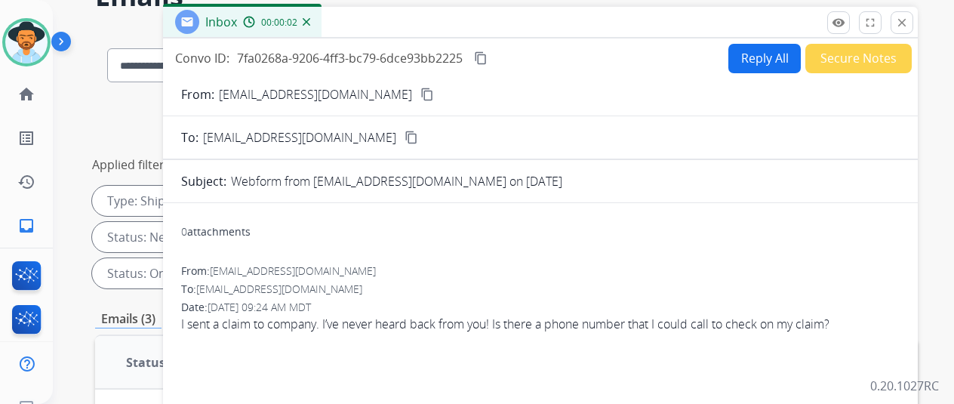
scroll to position [0, 0]
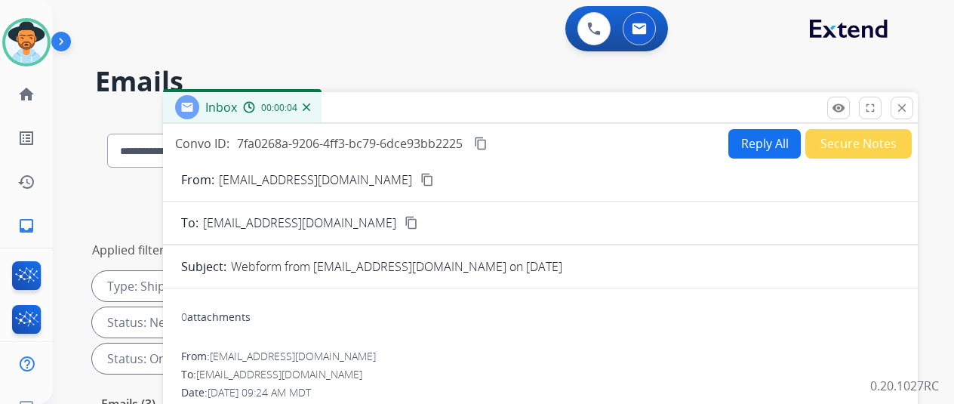
click at [761, 137] on button "Reply All" at bounding box center [765, 143] width 72 height 29
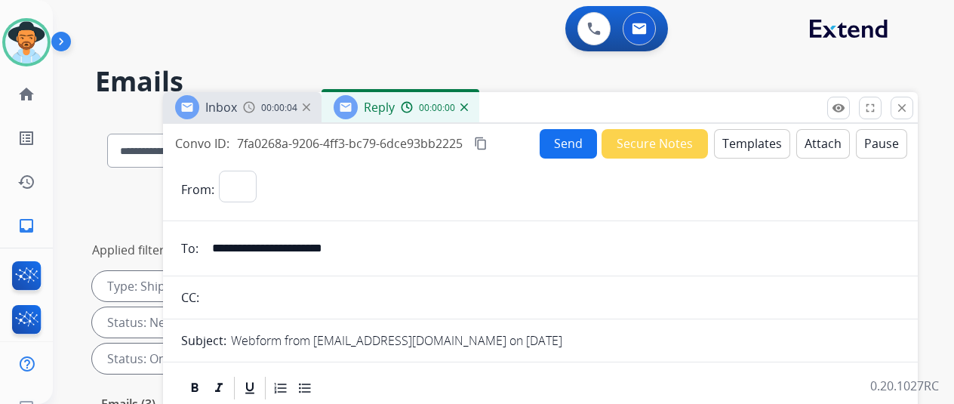
select select "**********"
click at [748, 140] on button "Templates" at bounding box center [752, 143] width 76 height 29
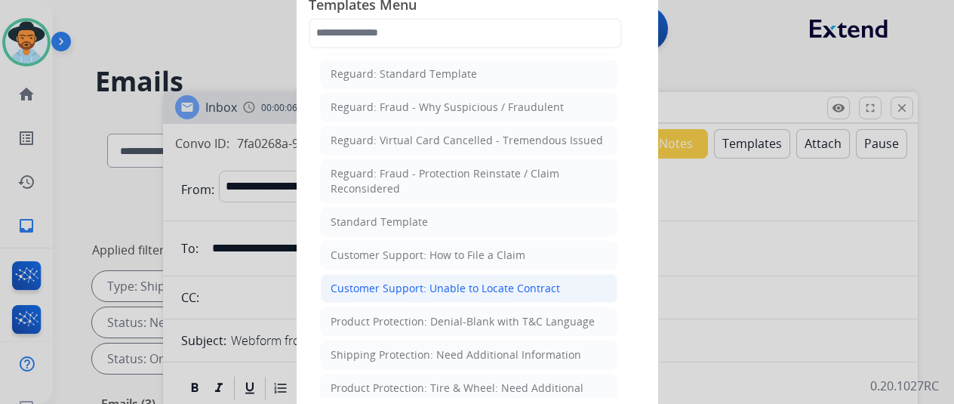
scroll to position [151, 0]
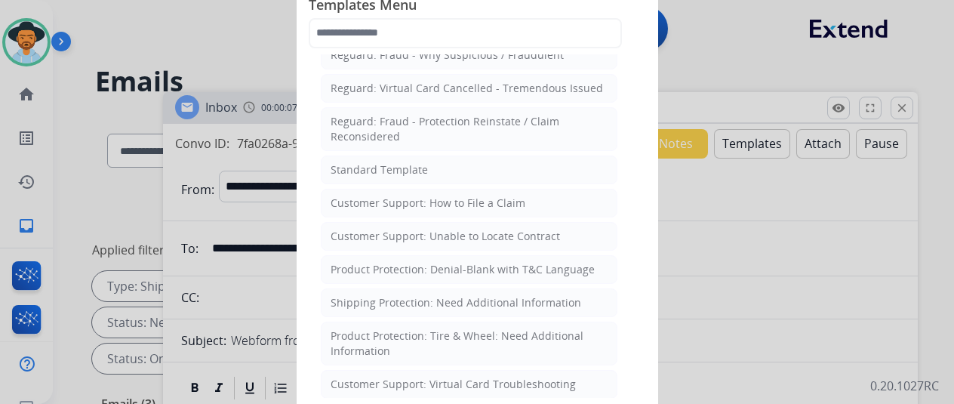
click at [399, 165] on div "Standard Template" at bounding box center [379, 169] width 97 height 15
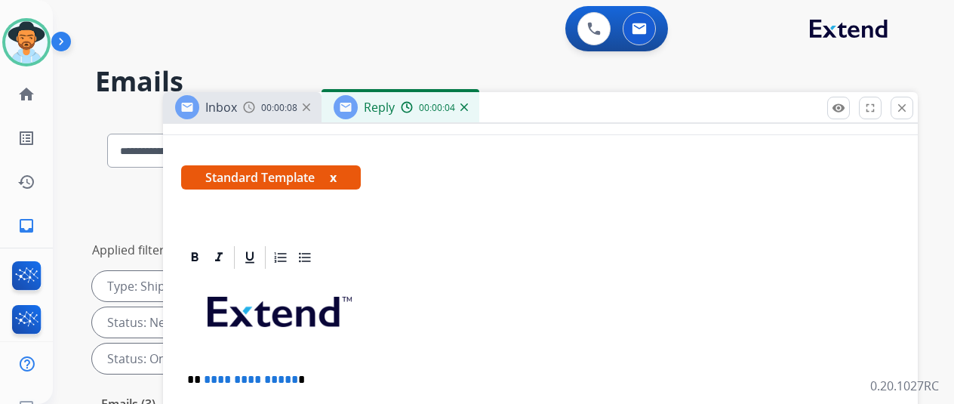
scroll to position [301, 0]
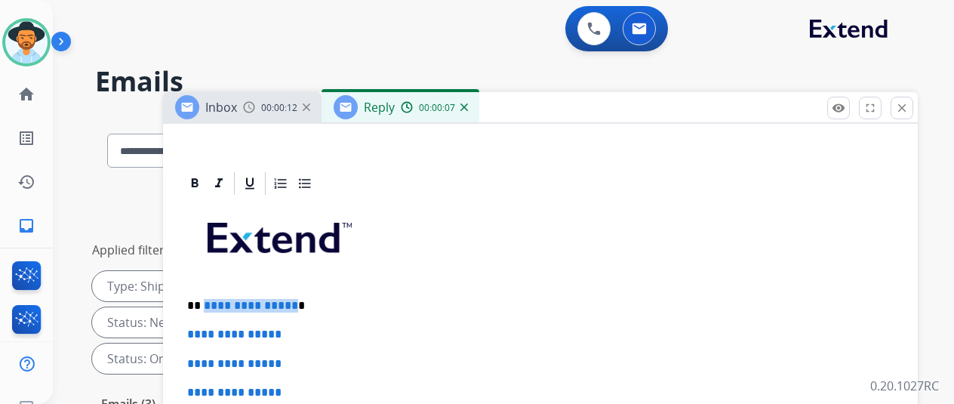
drag, startPoint x: 301, startPoint y: 300, endPoint x: 214, endPoint y: 301, distance: 86.8
click at [214, 301] on p "**********" at bounding box center [534, 306] width 695 height 14
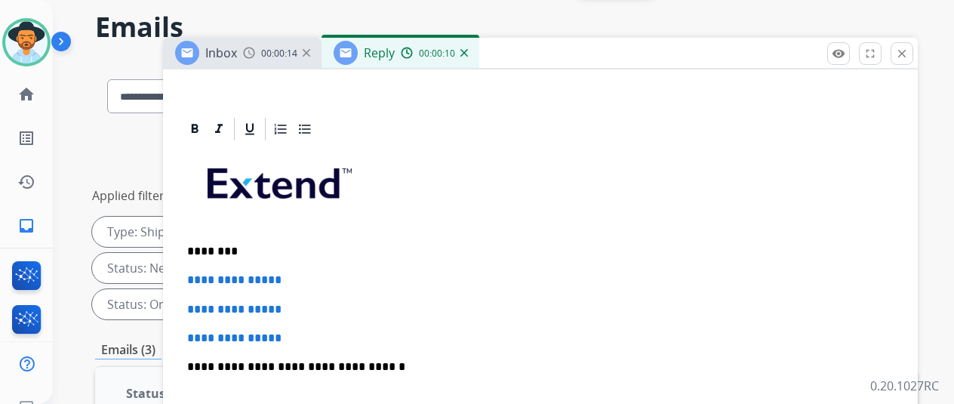
scroll to position [151, 0]
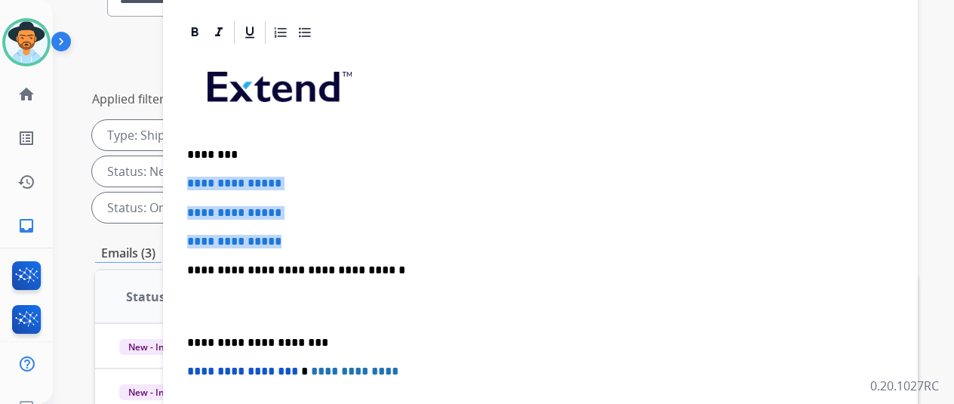
drag, startPoint x: 311, startPoint y: 236, endPoint x: 189, endPoint y: 177, distance: 136.1
click at [189, 177] on div "**********" at bounding box center [540, 331] width 755 height 625
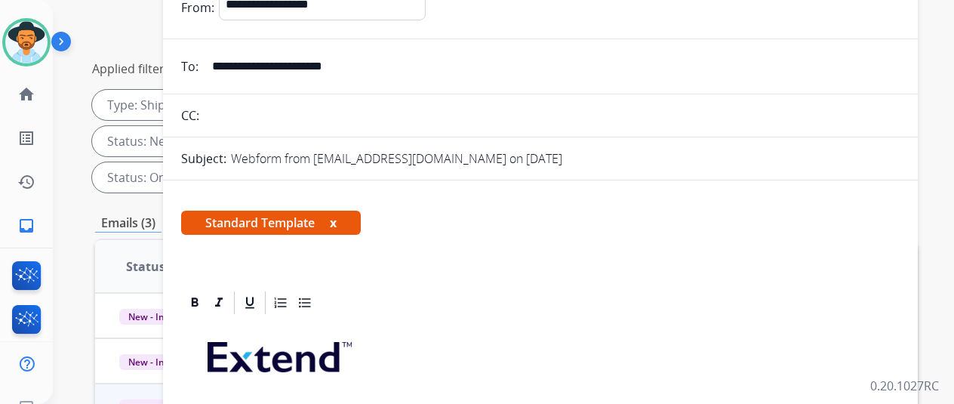
scroll to position [0, 0]
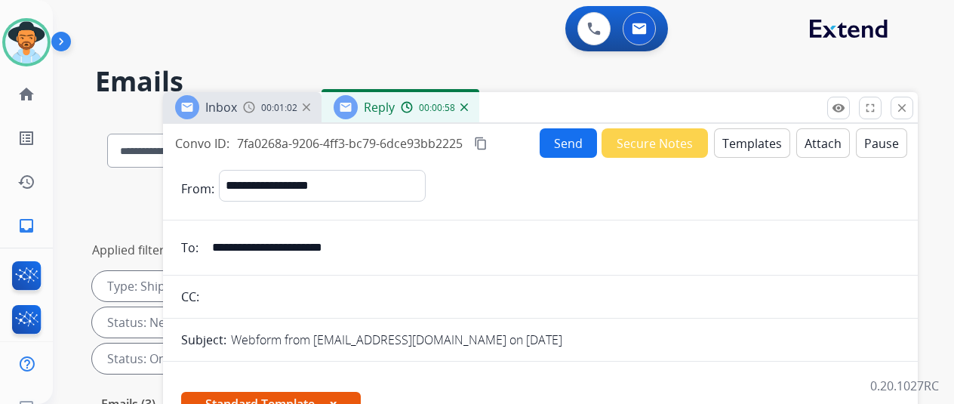
click at [565, 141] on button "Send" at bounding box center [568, 142] width 57 height 29
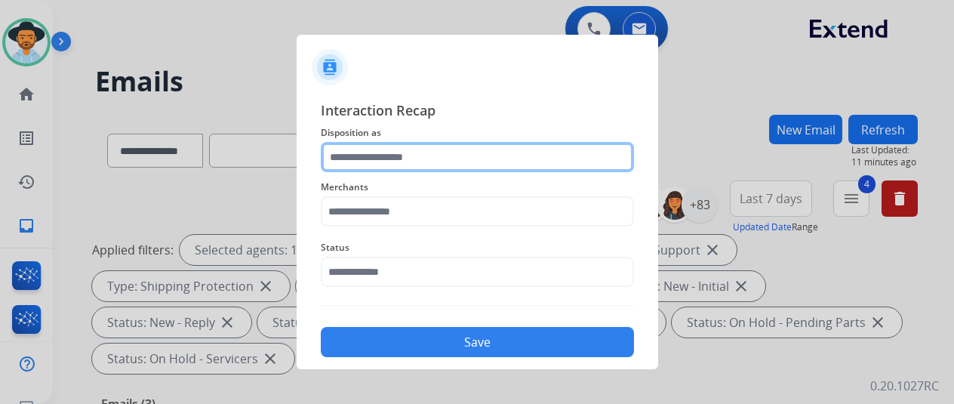
click at [359, 150] on input "text" at bounding box center [477, 157] width 313 height 30
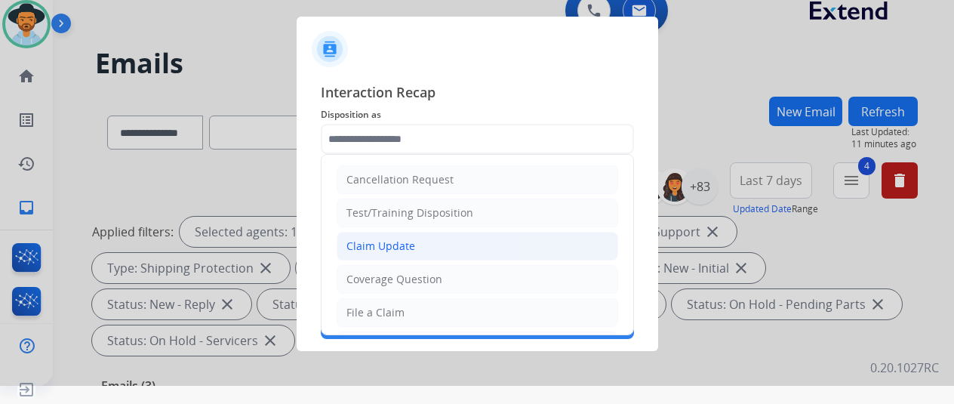
click at [376, 242] on div "Claim Update" at bounding box center [381, 246] width 69 height 15
type input "**********"
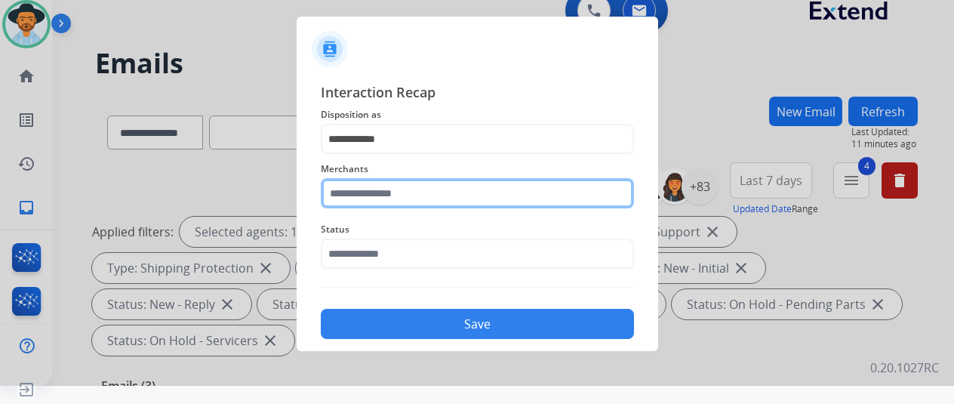
click at [361, 196] on input "text" at bounding box center [477, 193] width 313 height 30
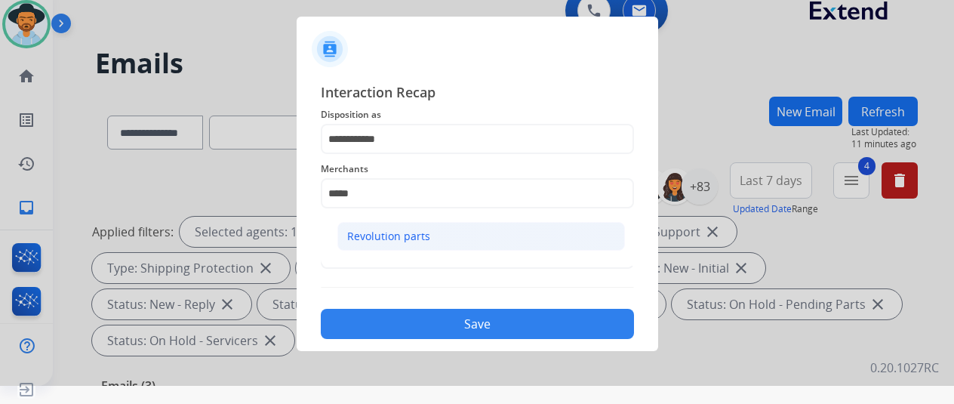
click at [427, 232] on li "Revolution parts" at bounding box center [482, 236] width 288 height 29
type input "**********"
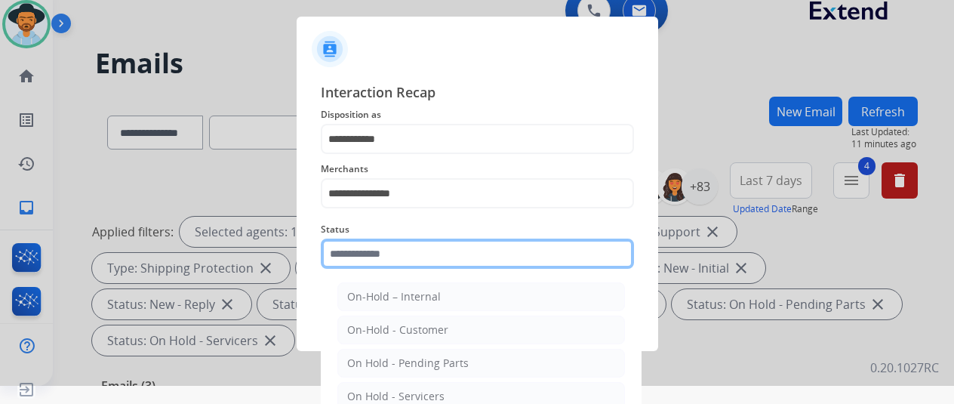
click at [388, 264] on input "text" at bounding box center [477, 254] width 313 height 30
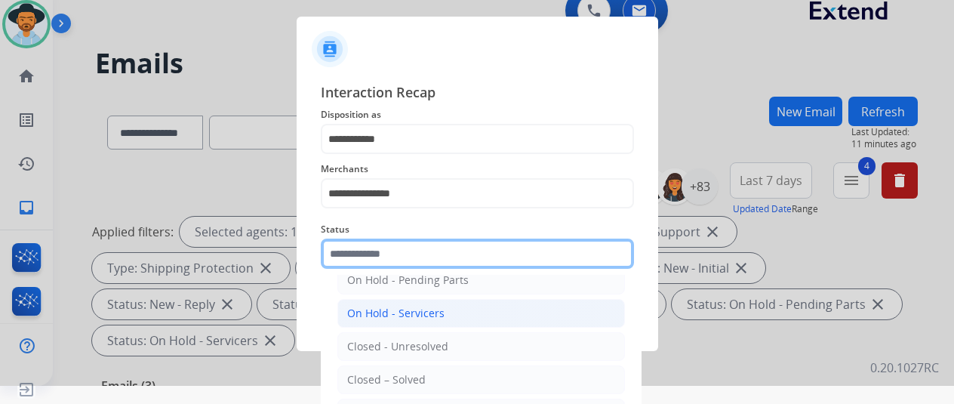
scroll to position [86, 0]
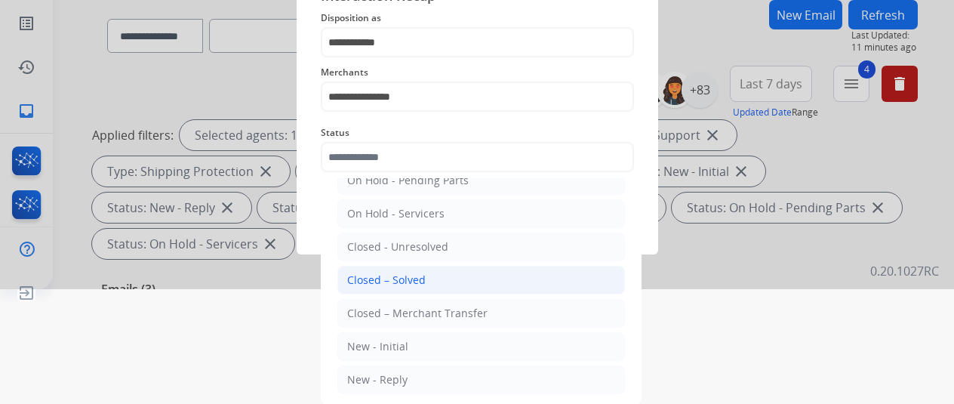
click at [383, 273] on div "Closed – Solved" at bounding box center [386, 280] width 79 height 15
type input "**********"
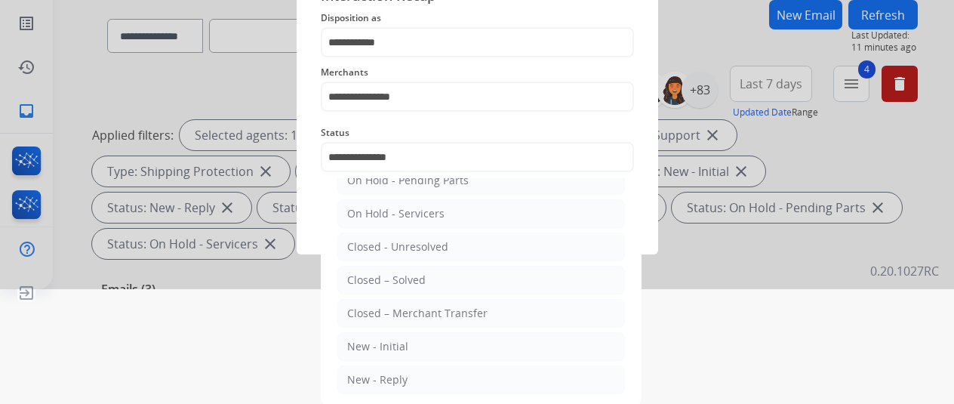
scroll to position [18, 0]
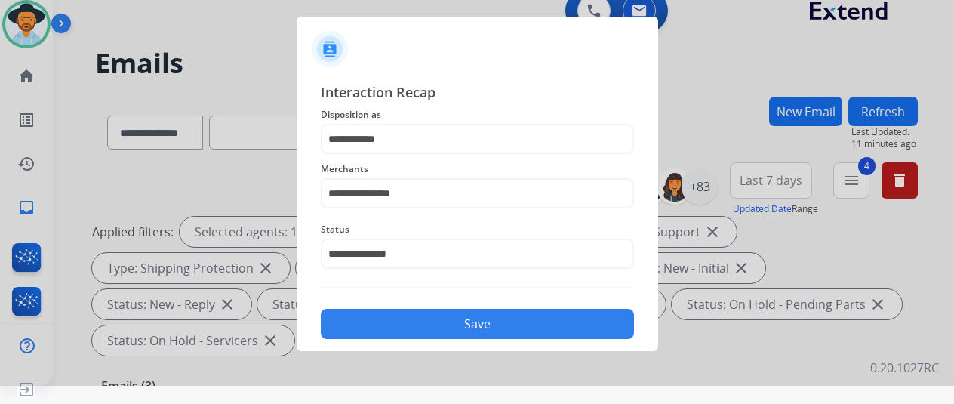
click at [421, 328] on button "Save" at bounding box center [477, 324] width 313 height 30
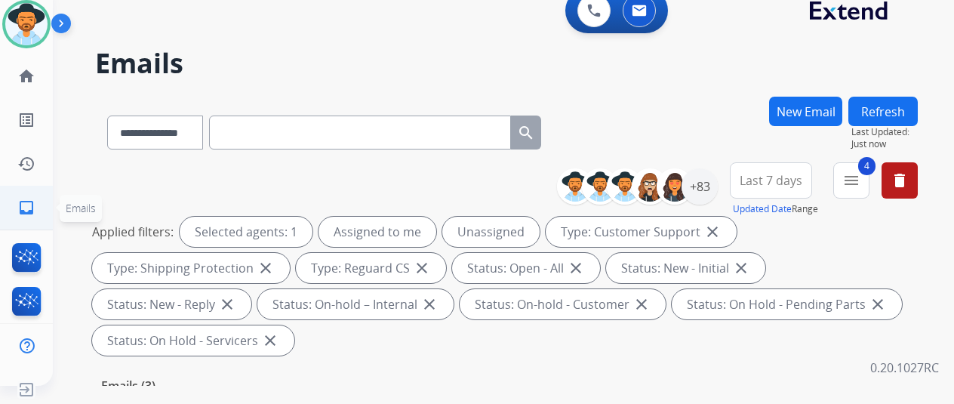
click at [28, 206] on mat-icon "inbox" at bounding box center [26, 208] width 18 height 18
click at [714, 191] on div "+83" at bounding box center [700, 186] width 36 height 36
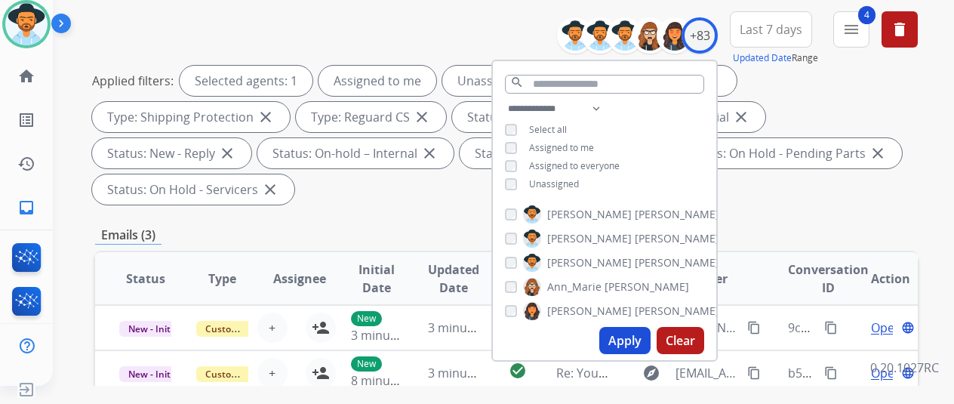
scroll to position [227, 0]
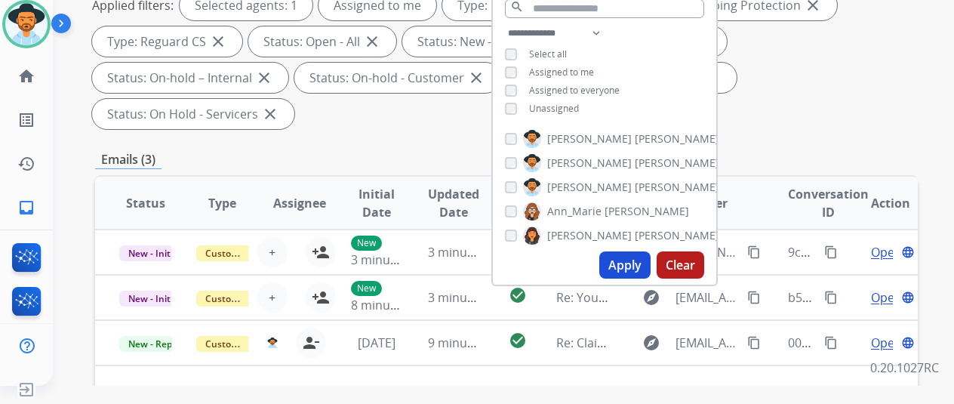
click at [621, 265] on button "Apply" at bounding box center [625, 264] width 51 height 27
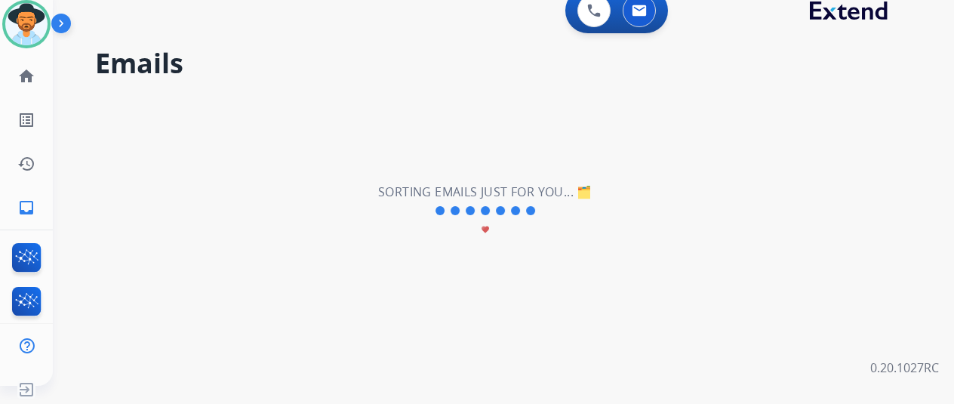
scroll to position [0, 0]
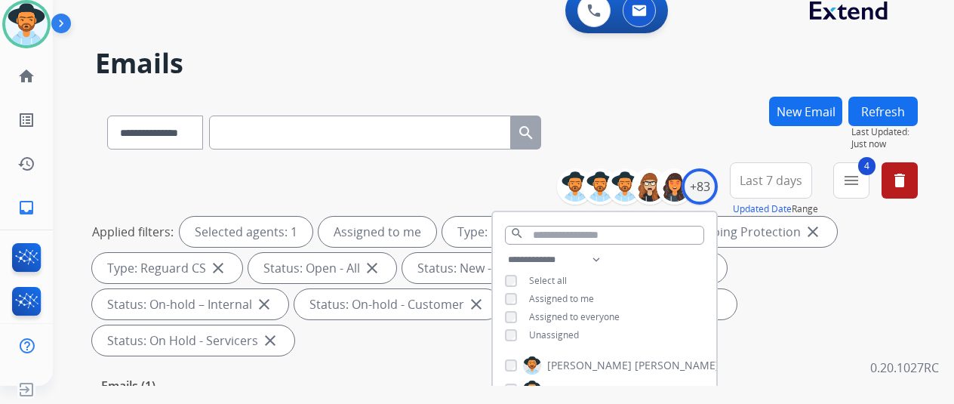
click at [658, 102] on div "**********" at bounding box center [506, 130] width 823 height 66
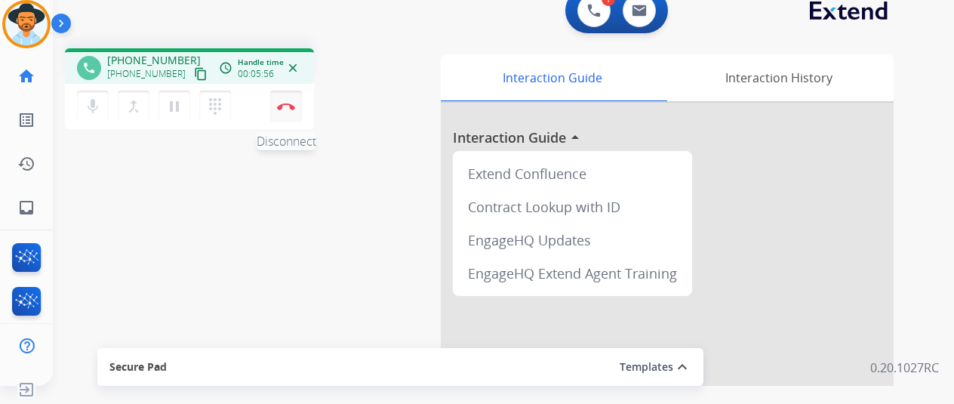
click at [282, 102] on button "Disconnect" at bounding box center [286, 107] width 32 height 32
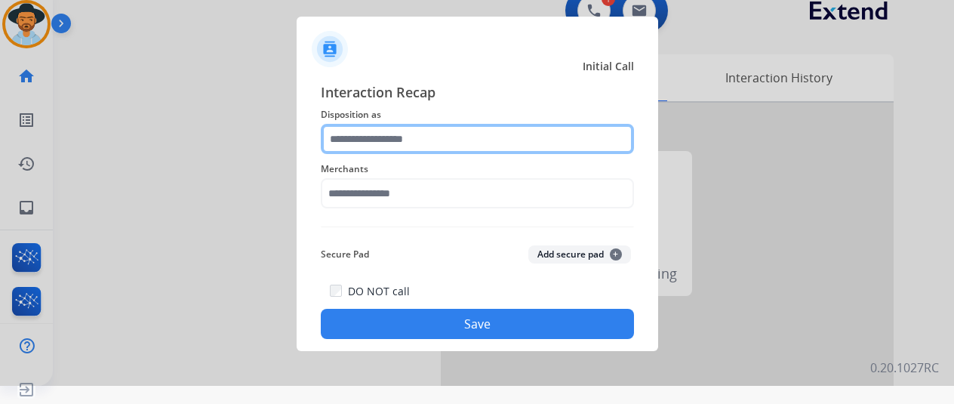
click at [381, 135] on input "text" at bounding box center [477, 139] width 313 height 30
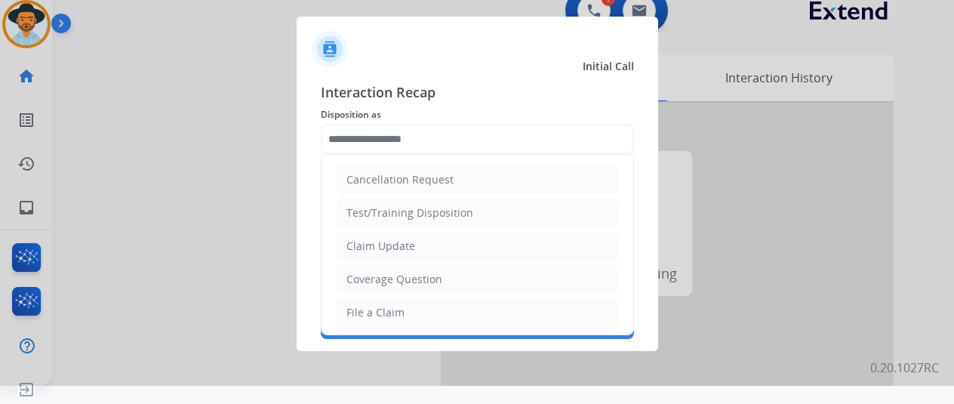
click at [386, 305] on div "File a Claim" at bounding box center [376, 312] width 58 height 15
type input "**********"
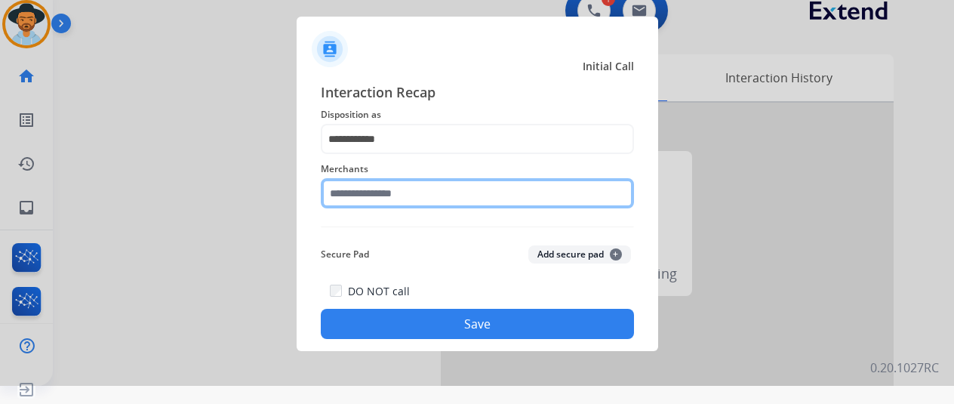
click at [370, 198] on input "text" at bounding box center [477, 193] width 313 height 30
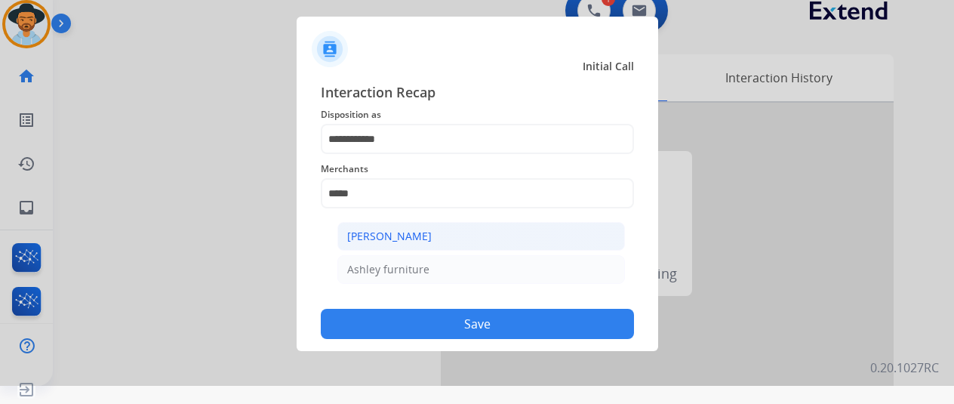
click at [409, 237] on div "[PERSON_NAME]" at bounding box center [389, 236] width 85 height 15
type input "**********"
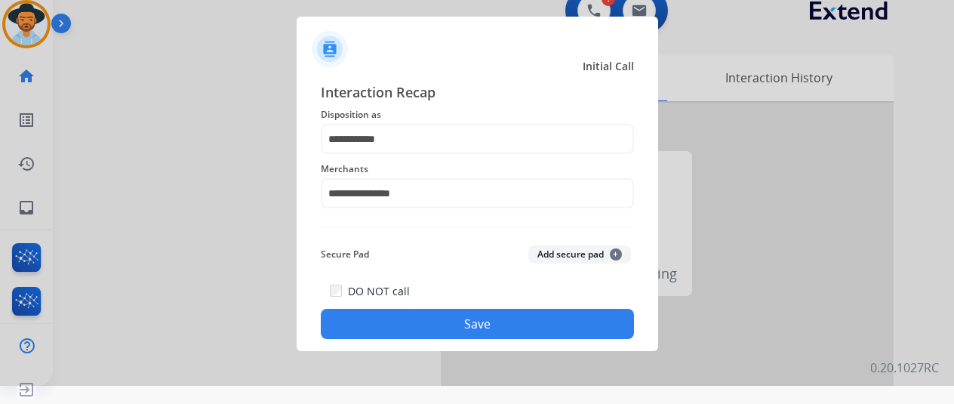
click at [489, 321] on button "Save" at bounding box center [477, 324] width 313 height 30
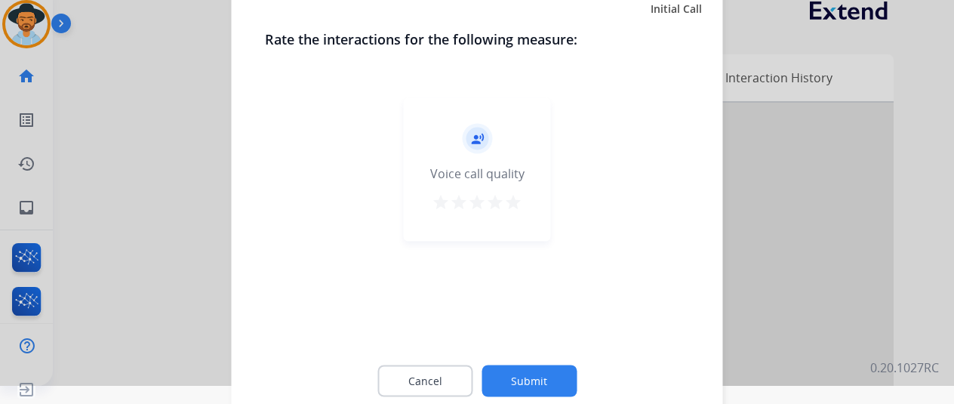
click at [539, 372] on button "Submit" at bounding box center [529, 381] width 95 height 32
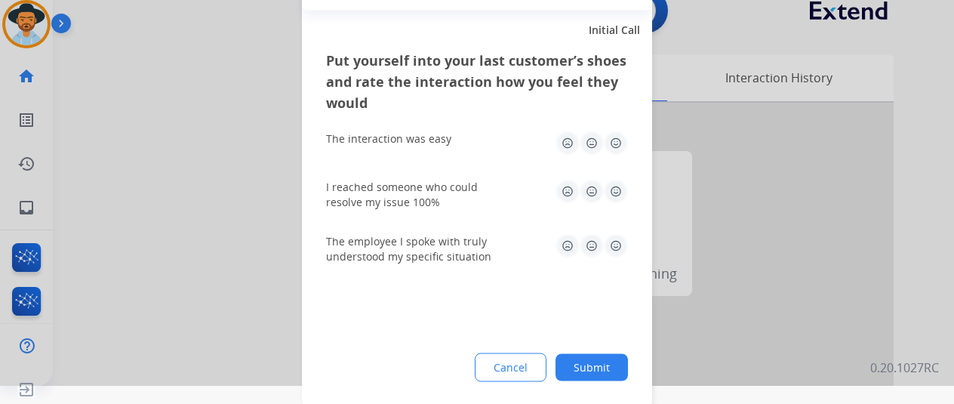
click at [592, 371] on button "Submit" at bounding box center [592, 366] width 72 height 27
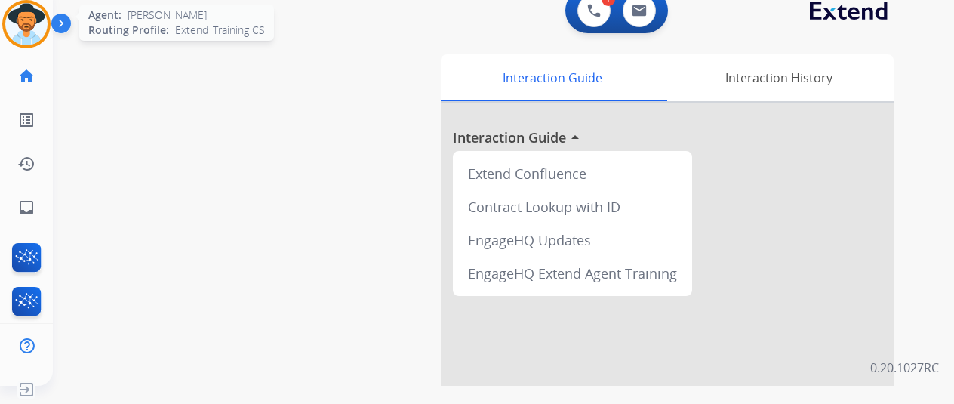
click at [22, 26] on img at bounding box center [26, 24] width 42 height 42
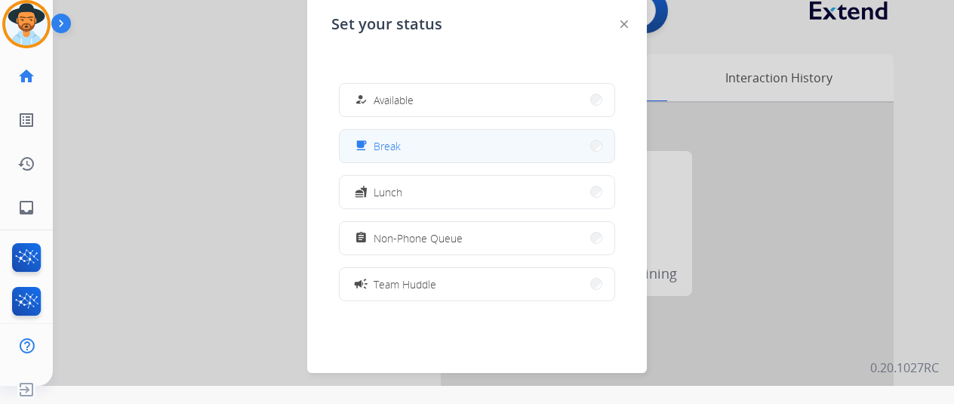
click at [399, 146] on span "Break" at bounding box center [387, 146] width 27 height 16
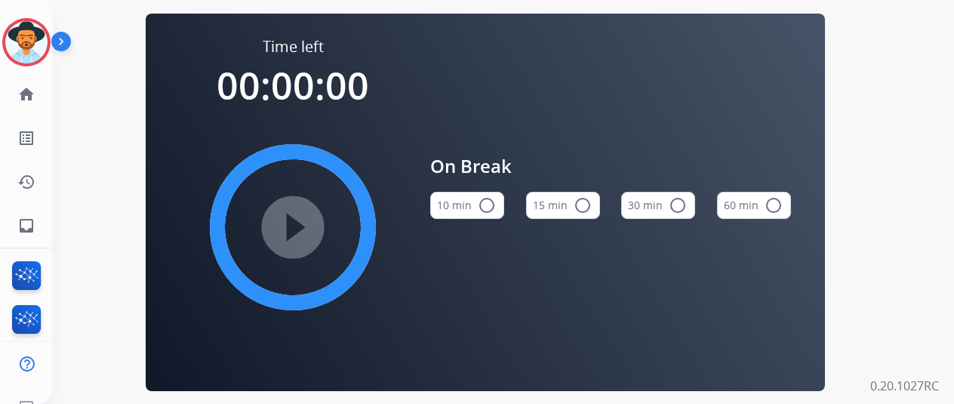
click at [493, 206] on mat-icon "radio_button_unchecked" at bounding box center [487, 205] width 18 height 18
click at [302, 225] on mat-icon "play_circle_filled" at bounding box center [293, 227] width 18 height 18
click at [94, 156] on div "Time left 00:09:20 pause_circle_filled On Break 10 min check_circle 15 min radi…" at bounding box center [485, 202] width 865 height 404
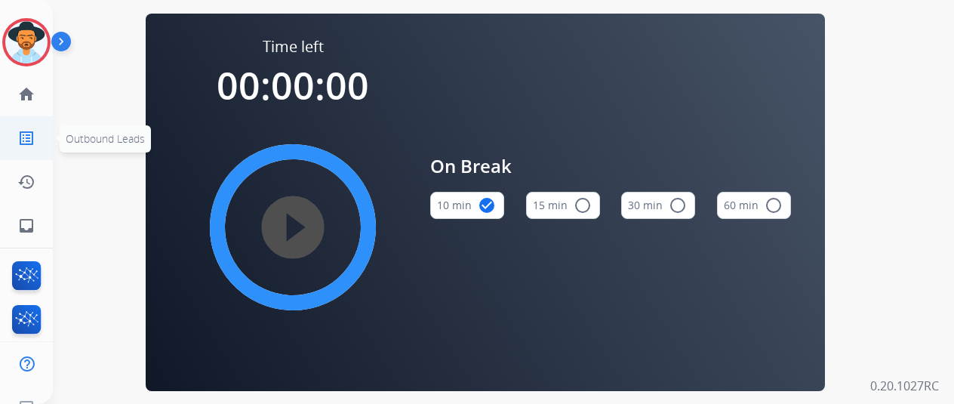
click at [110, 150] on span "Outbound Leads" at bounding box center [105, 138] width 91 height 27
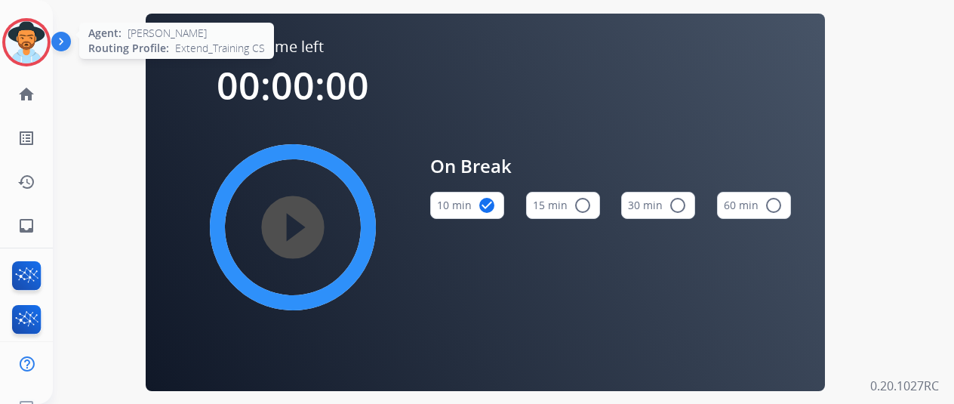
drag, startPoint x: 31, startPoint y: 32, endPoint x: 50, endPoint y: 26, distance: 19.8
click at [31, 32] on img at bounding box center [26, 42] width 42 height 42
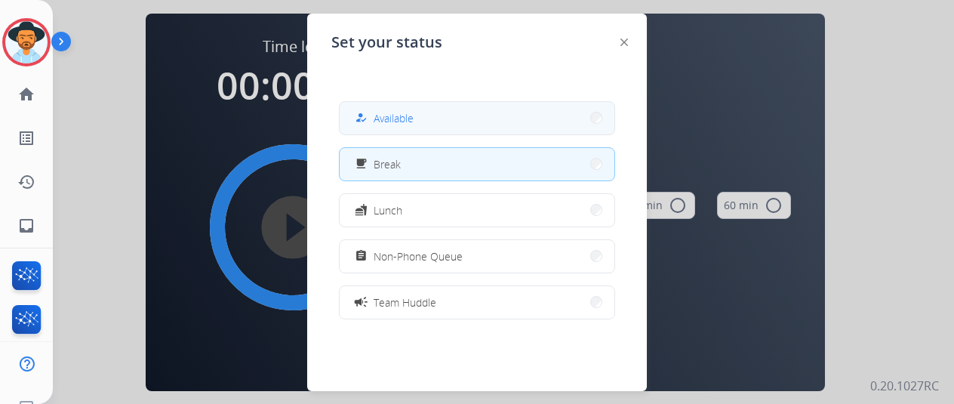
click at [411, 116] on span "Available" at bounding box center [394, 118] width 40 height 16
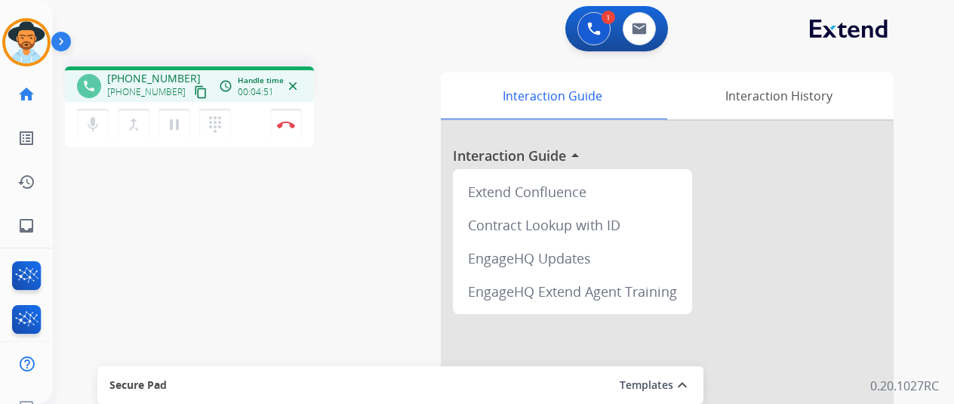
click at [119, 226] on div "phone +16467155014 +16467155014 content_copy access_time Call metrics Queue 00:…" at bounding box center [485, 369] width 865 height 630
click at [174, 129] on mat-icon "pause" at bounding box center [174, 125] width 18 height 18
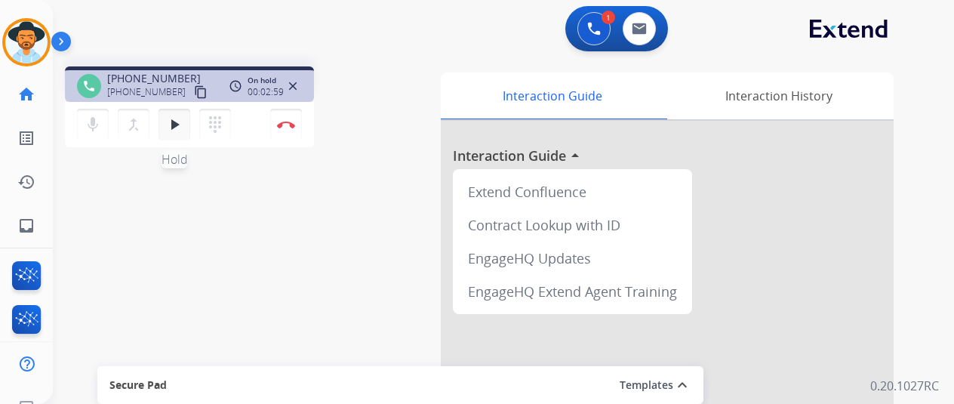
click at [173, 122] on mat-icon "play_arrow" at bounding box center [174, 125] width 18 height 18
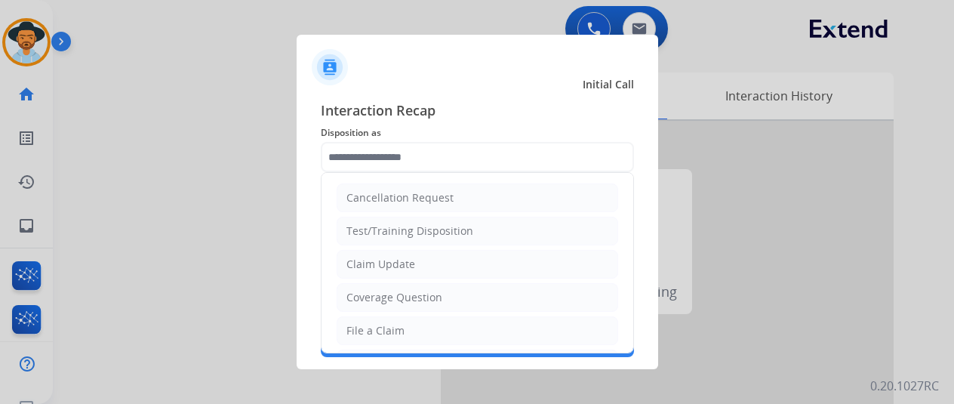
click at [353, 155] on input "text" at bounding box center [477, 157] width 313 height 30
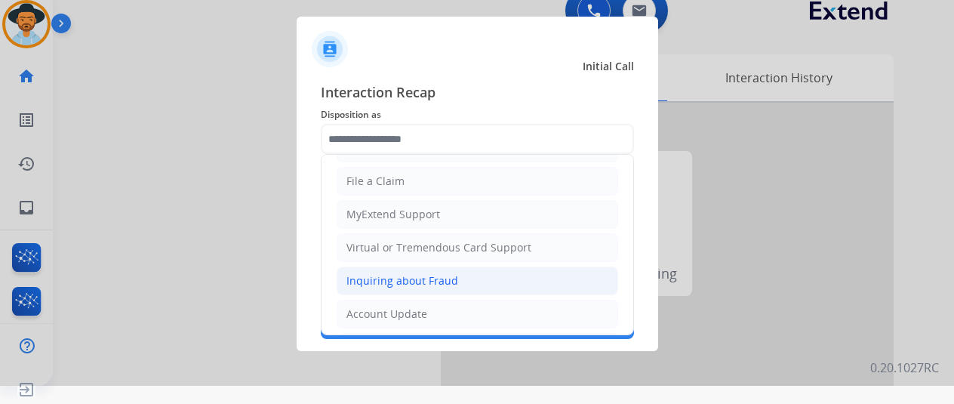
scroll to position [229, 0]
click at [359, 277] on div "Other" at bounding box center [361, 283] width 29 height 15
type input "*****"
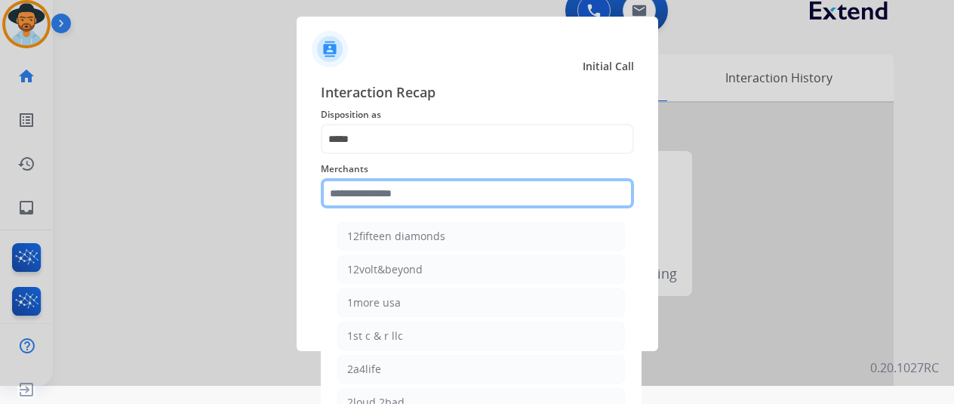
click at [353, 195] on input "text" at bounding box center [477, 193] width 313 height 30
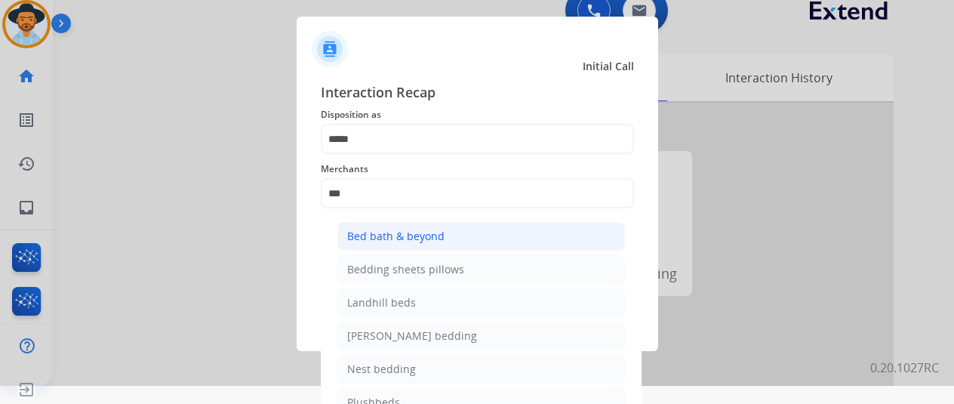
click at [401, 234] on div "Bed bath & beyond" at bounding box center [395, 236] width 97 height 15
type input "**********"
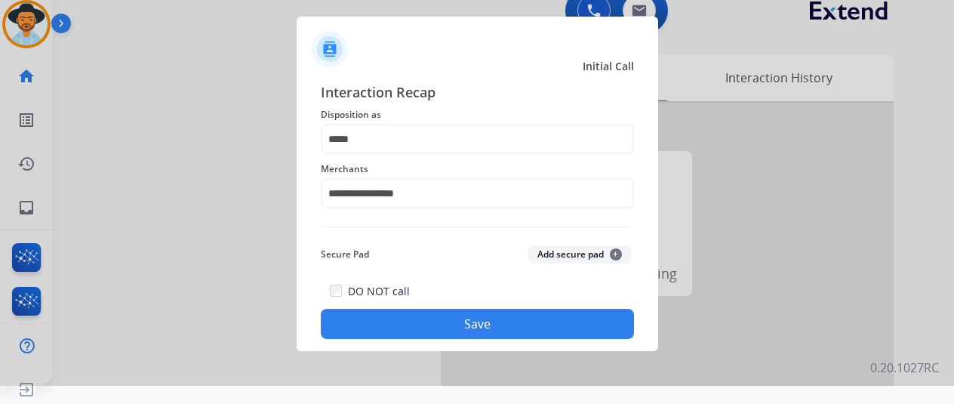
click at [461, 323] on button "Save" at bounding box center [477, 324] width 313 height 30
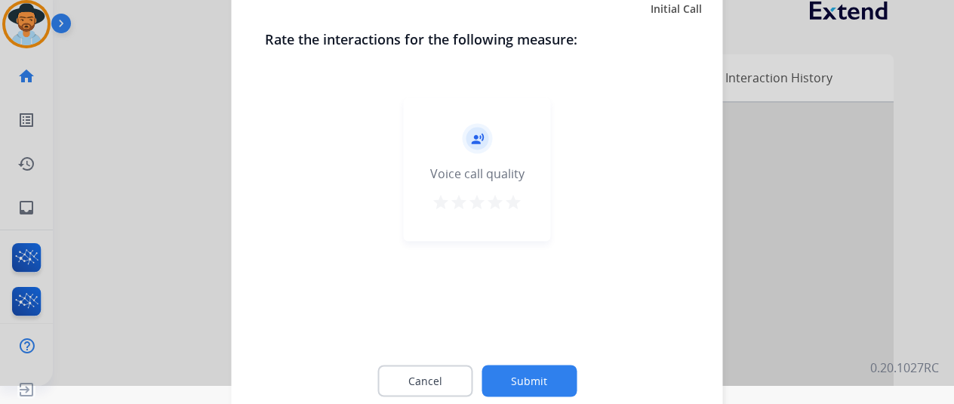
click at [521, 384] on button "Submit" at bounding box center [529, 381] width 95 height 32
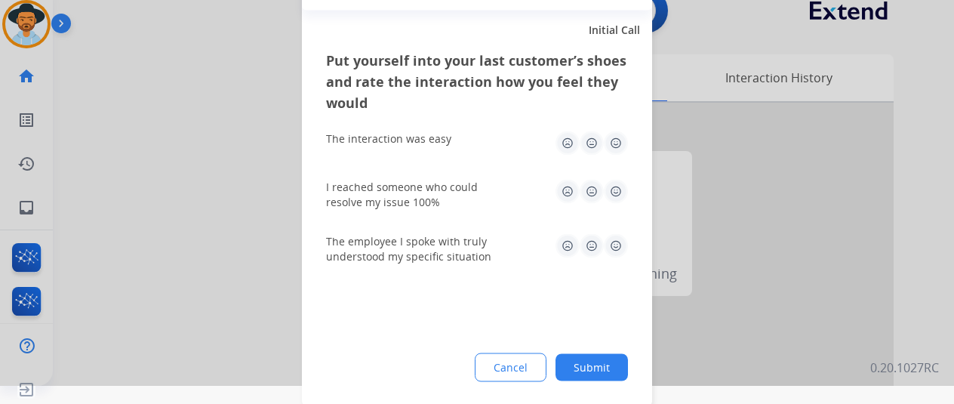
drag, startPoint x: 609, startPoint y: 374, endPoint x: 591, endPoint y: 355, distance: 25.7
click at [608, 374] on button "Submit" at bounding box center [592, 366] width 72 height 27
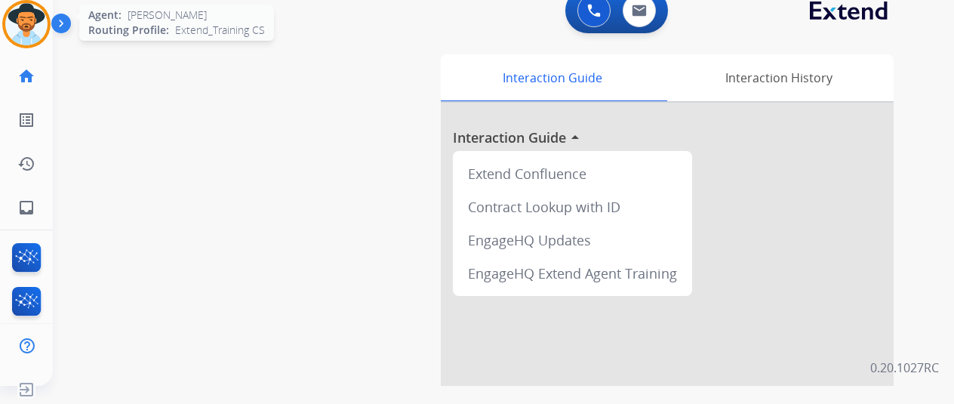
click at [29, 22] on img at bounding box center [26, 24] width 42 height 42
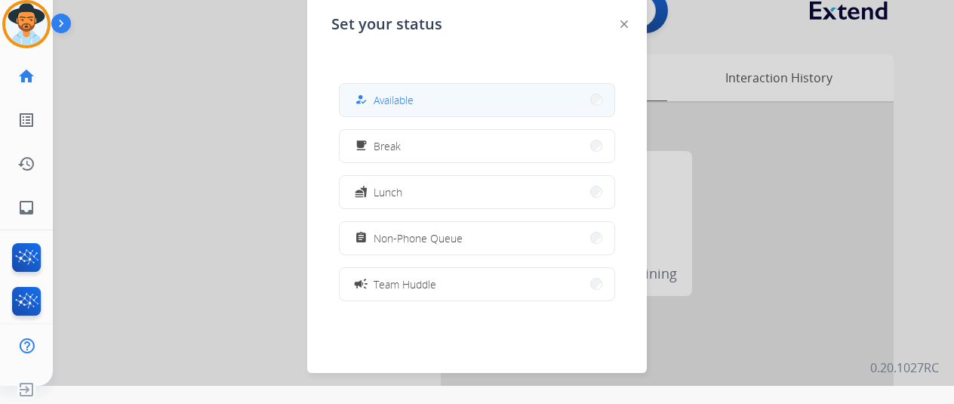
click at [402, 100] on span "Available" at bounding box center [394, 100] width 40 height 16
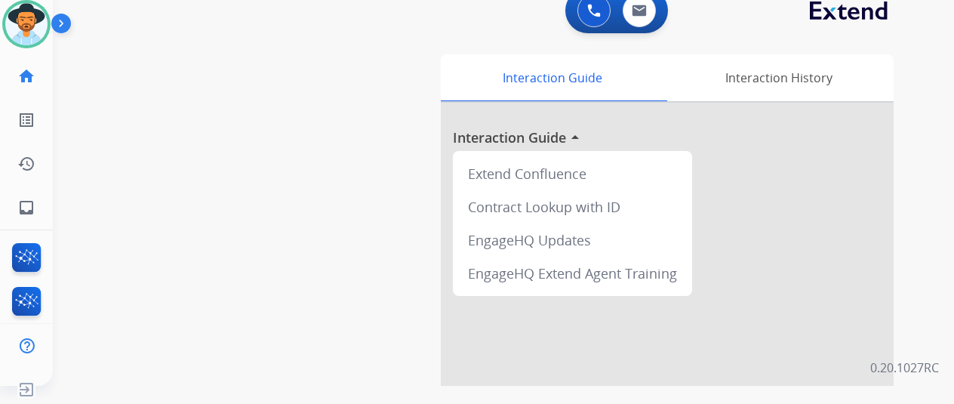
click at [142, 221] on div "swap_horiz Break voice bridge close_fullscreen Connect 3-Way Call merge_type Se…" at bounding box center [485, 351] width 865 height 630
click at [24, 209] on mat-icon "inbox" at bounding box center [26, 208] width 18 height 18
select select "**********"
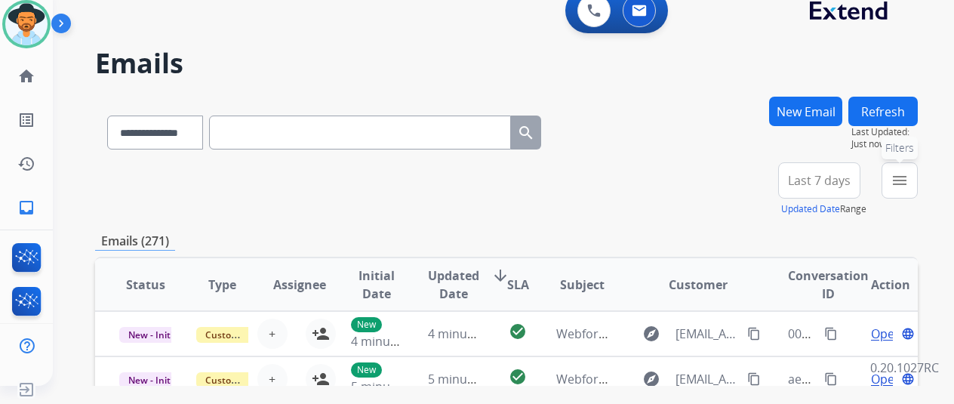
click at [909, 179] on mat-icon "menu" at bounding box center [900, 180] width 18 height 18
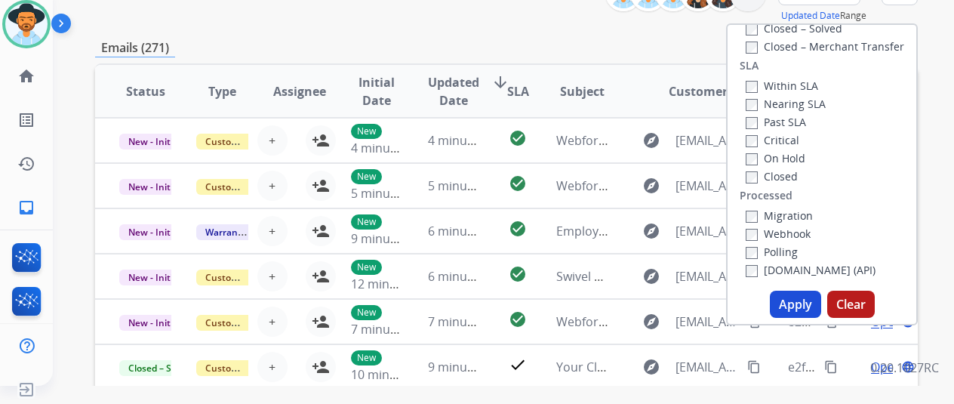
scroll to position [302, 0]
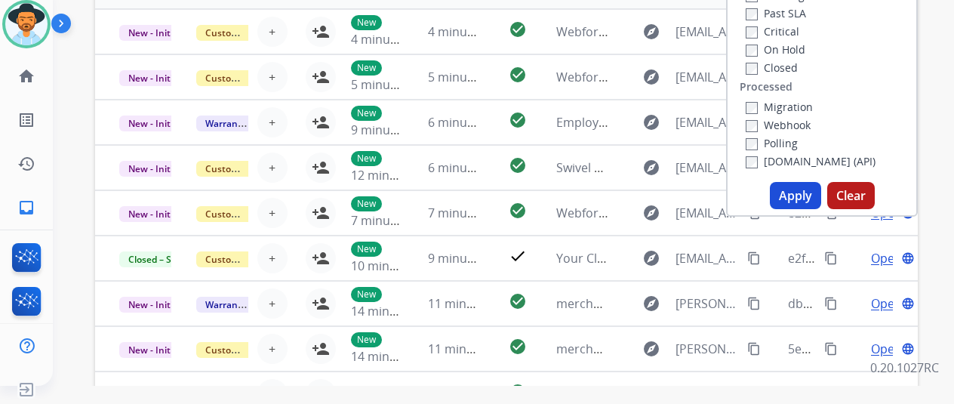
click at [791, 194] on button "Apply" at bounding box center [795, 195] width 51 height 27
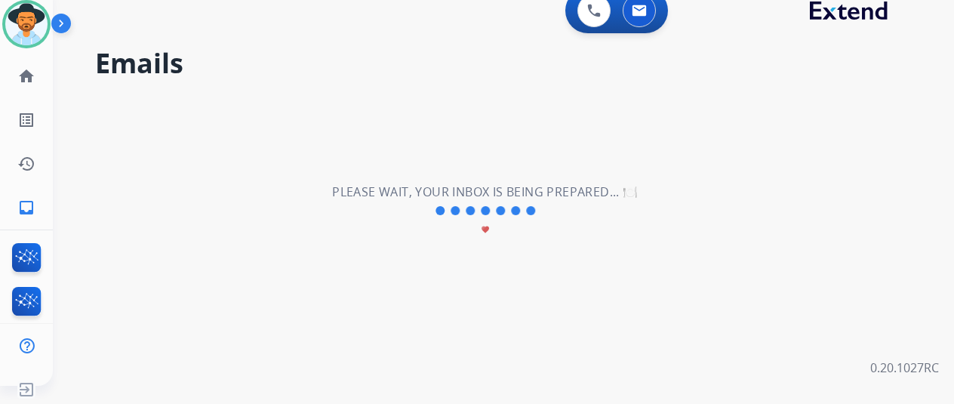
scroll to position [0, 0]
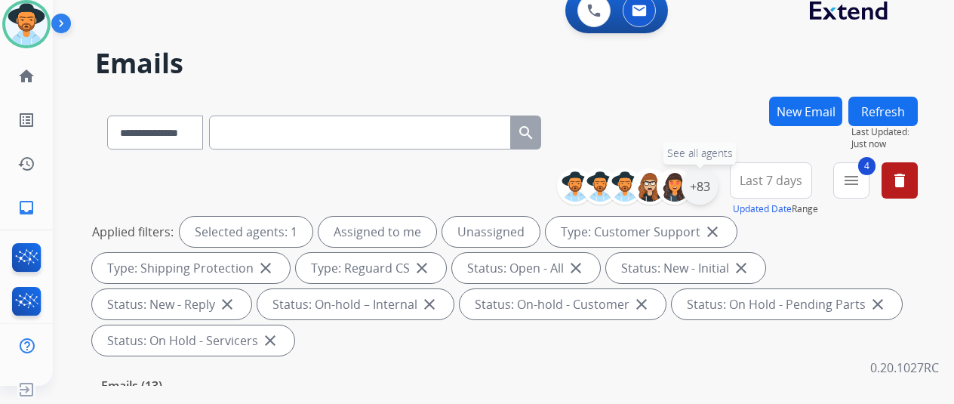
click at [705, 184] on div "+83" at bounding box center [700, 186] width 36 height 36
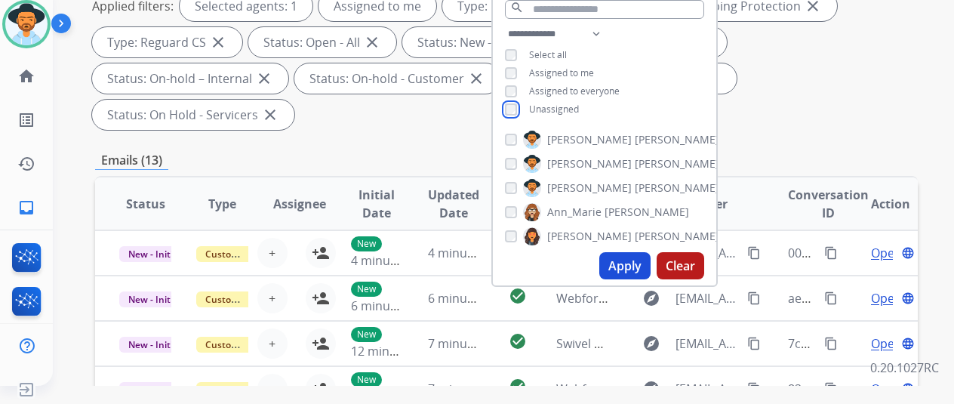
scroll to position [227, 0]
click at [624, 268] on button "Apply" at bounding box center [625, 264] width 51 height 27
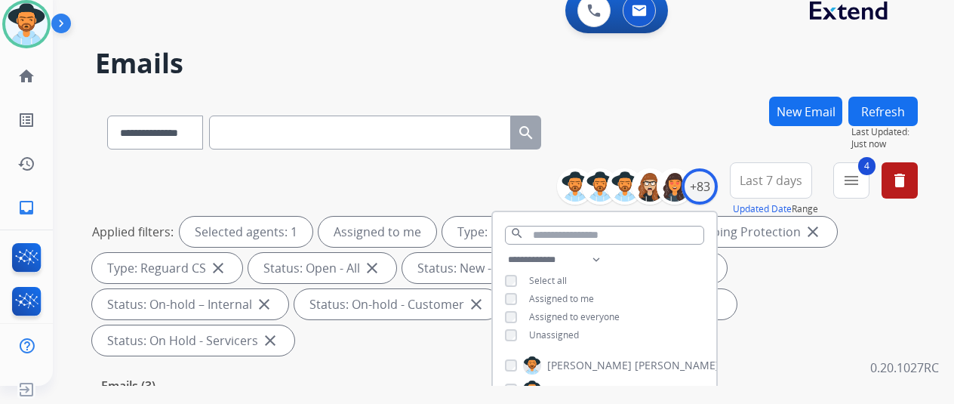
click at [700, 134] on div "**********" at bounding box center [506, 130] width 823 height 66
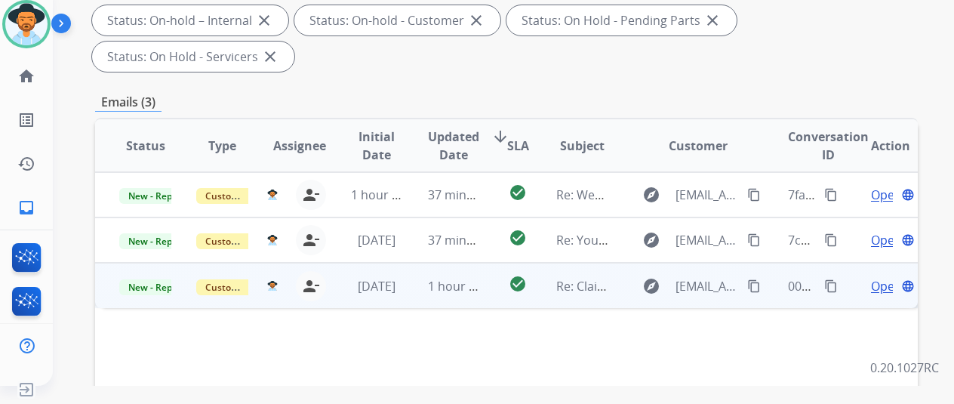
scroll to position [302, 0]
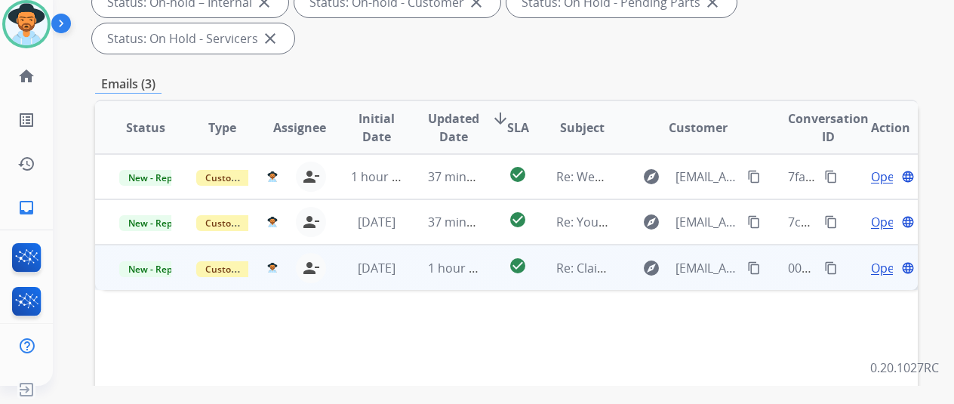
click at [879, 259] on span "Open" at bounding box center [886, 268] width 31 height 18
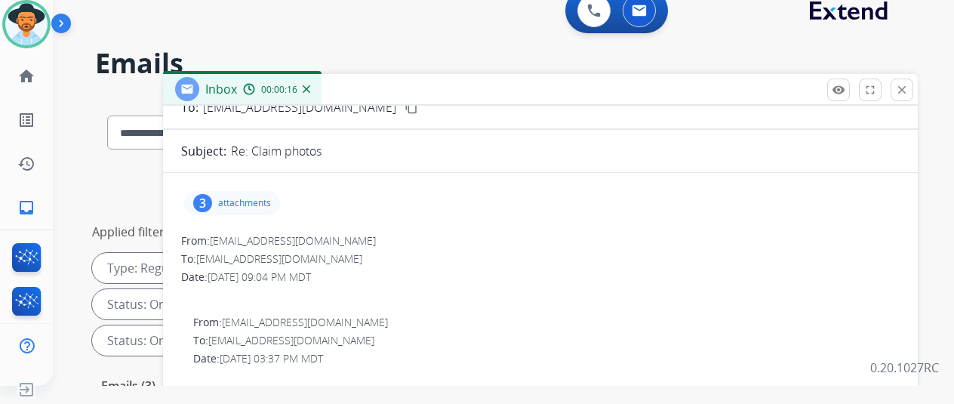
scroll to position [0, 0]
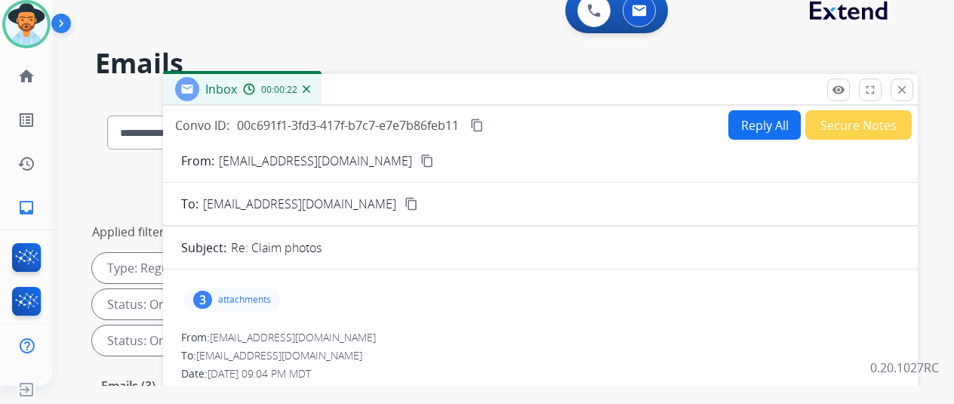
click at [421, 159] on mat-icon "content_copy" at bounding box center [428, 161] width 14 height 14
click at [212, 298] on div "3" at bounding box center [202, 300] width 19 height 18
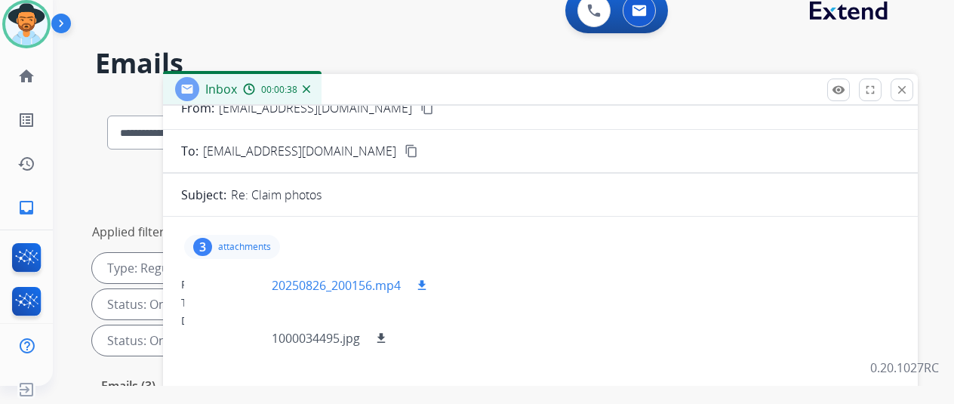
scroll to position [151, 0]
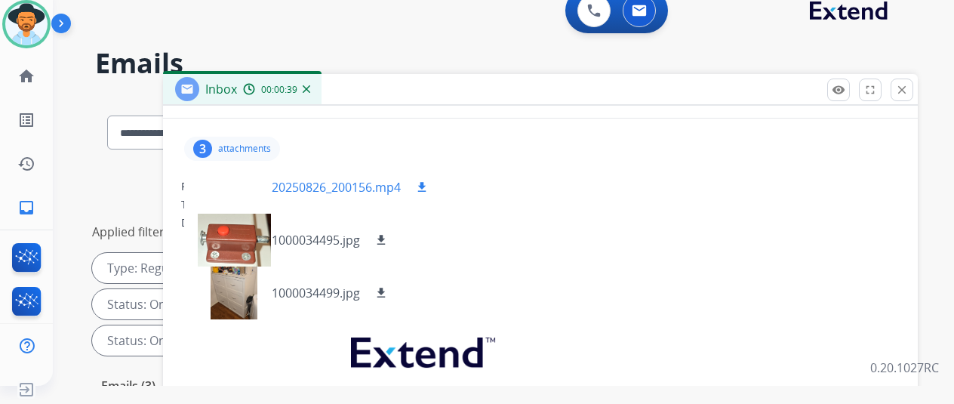
click at [240, 176] on div at bounding box center [234, 187] width 76 height 53
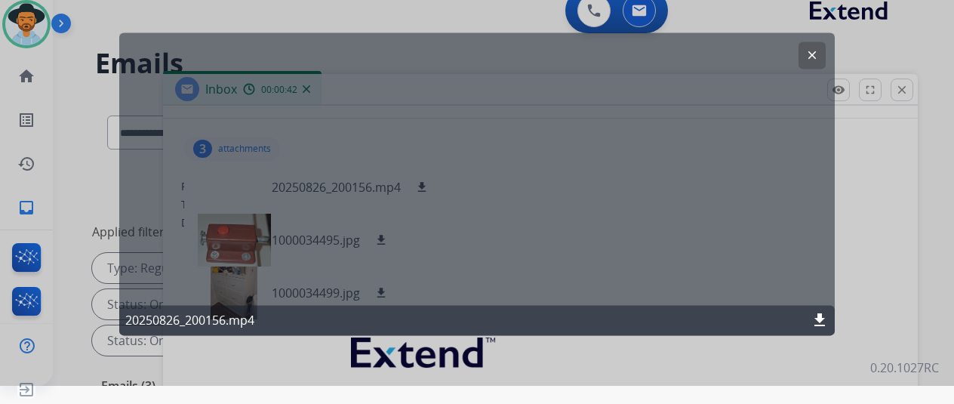
click at [814, 55] on mat-icon "clear" at bounding box center [813, 55] width 14 height 14
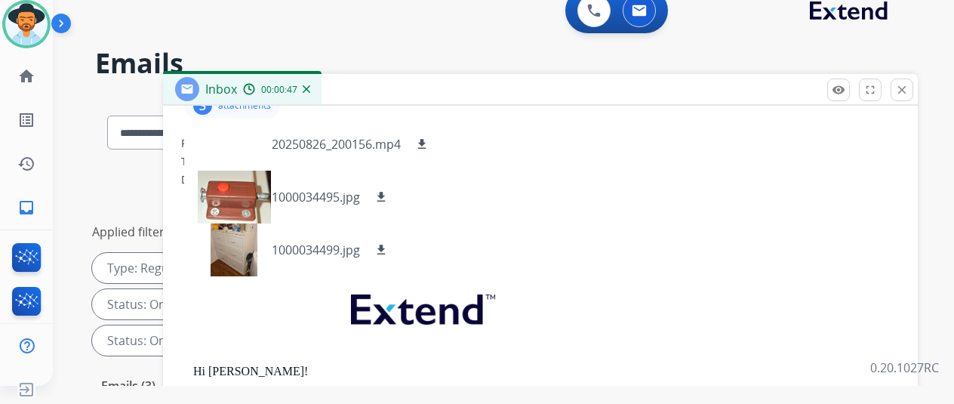
scroll to position [45, 0]
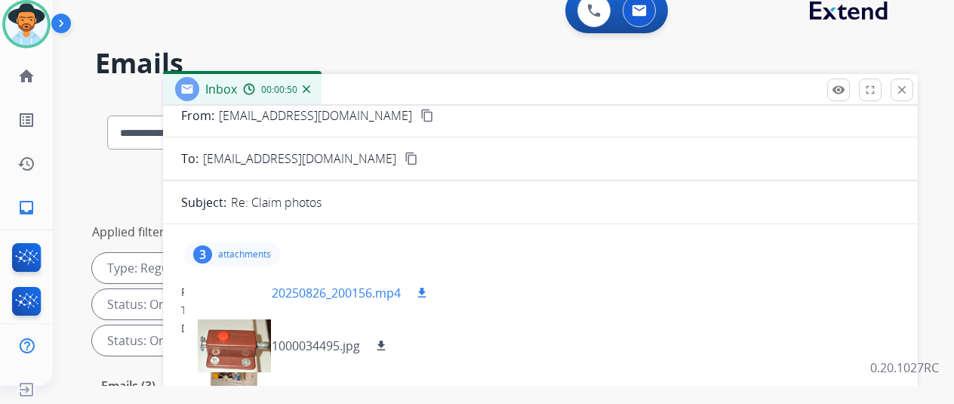
click at [234, 280] on div at bounding box center [234, 293] width 76 height 53
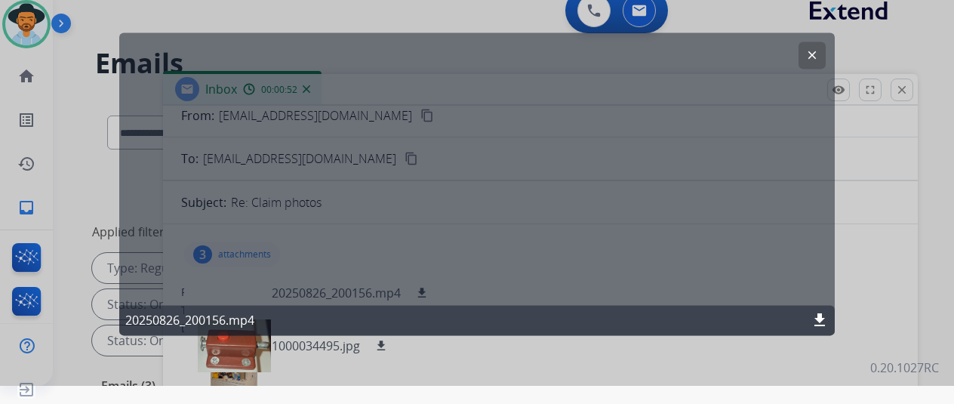
click at [810, 55] on mat-icon "clear" at bounding box center [813, 55] width 14 height 14
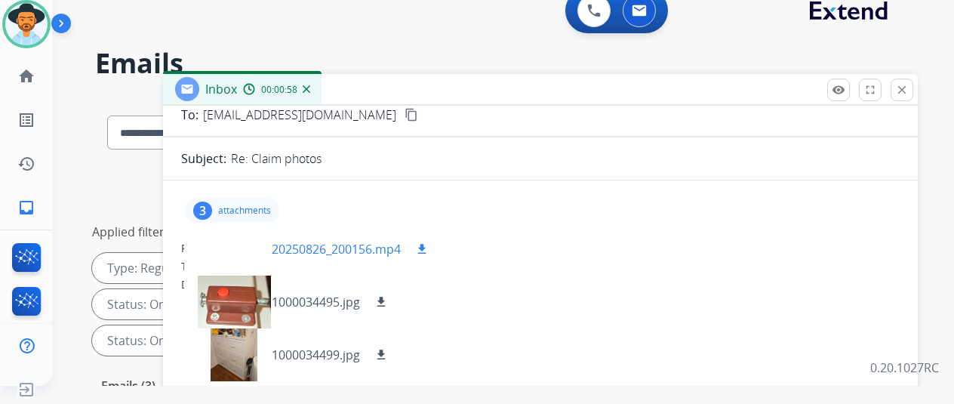
scroll to position [121, 0]
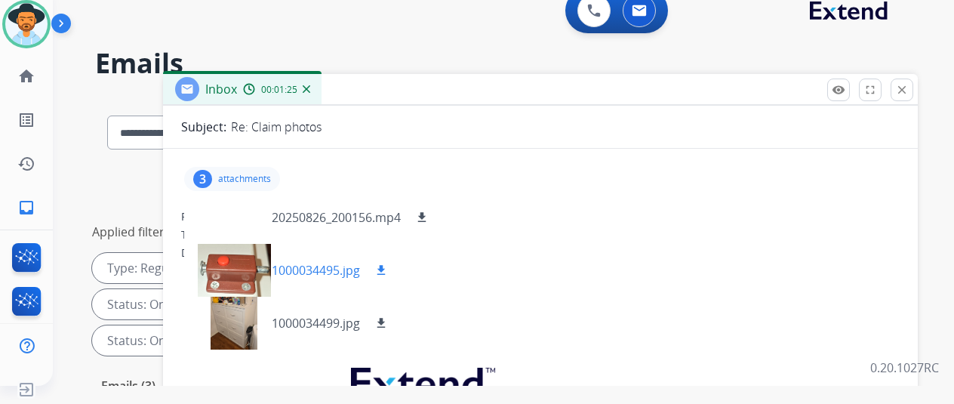
click at [388, 268] on mat-icon "download" at bounding box center [382, 271] width 14 height 14
click at [388, 319] on mat-icon "download" at bounding box center [382, 323] width 14 height 14
click at [909, 92] on mat-icon "close" at bounding box center [903, 90] width 14 height 14
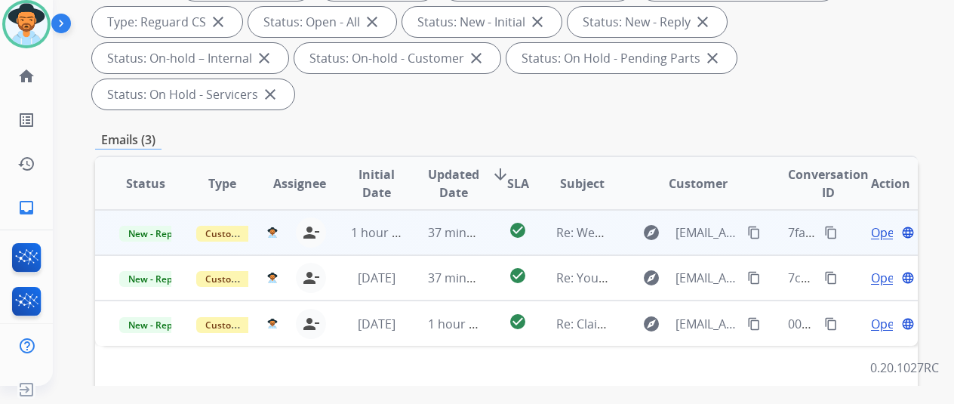
scroll to position [227, 0]
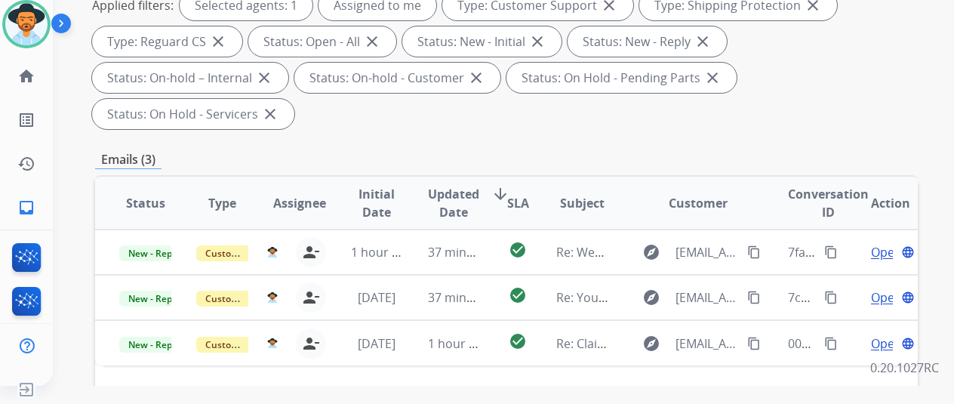
click at [859, 93] on div "**********" at bounding box center [506, 35] width 823 height 199
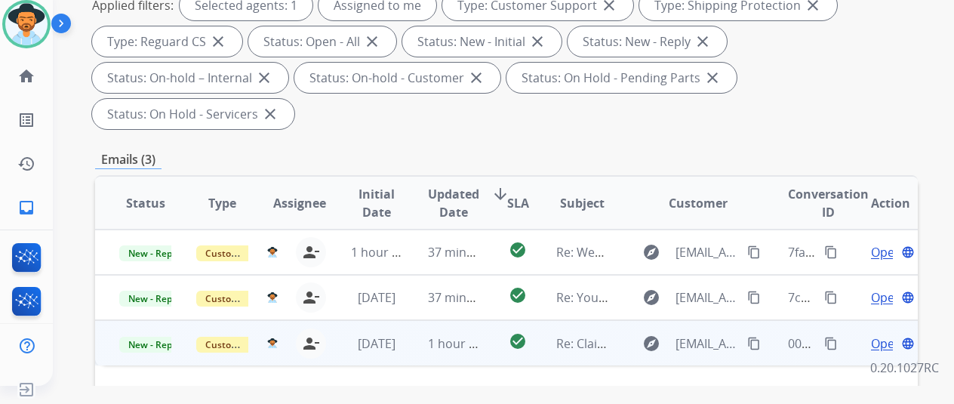
click at [834, 337] on mat-icon "content_copy" at bounding box center [832, 344] width 14 height 14
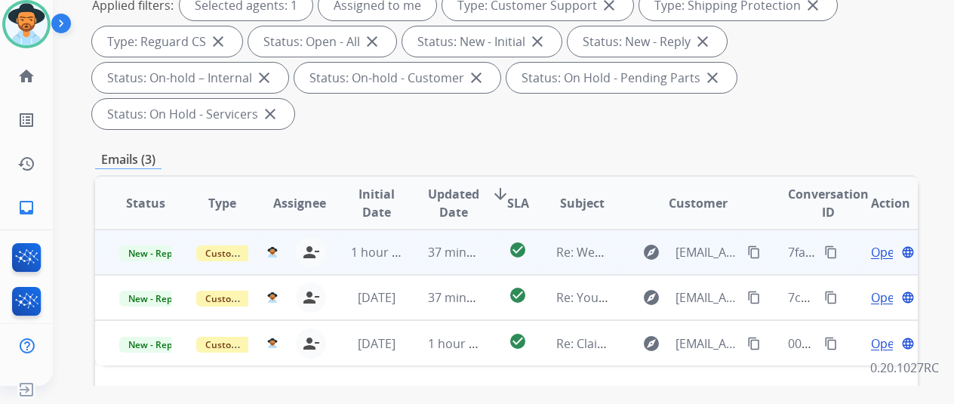
click at [882, 243] on span "Open" at bounding box center [886, 252] width 31 height 18
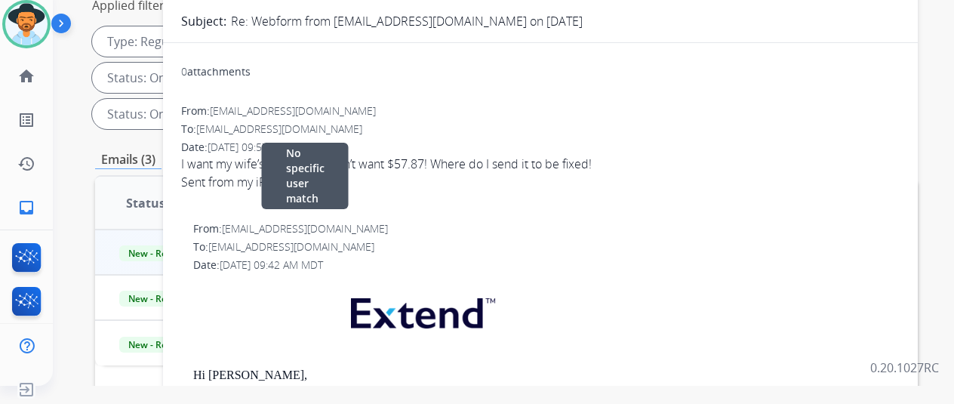
scroll to position [0, 0]
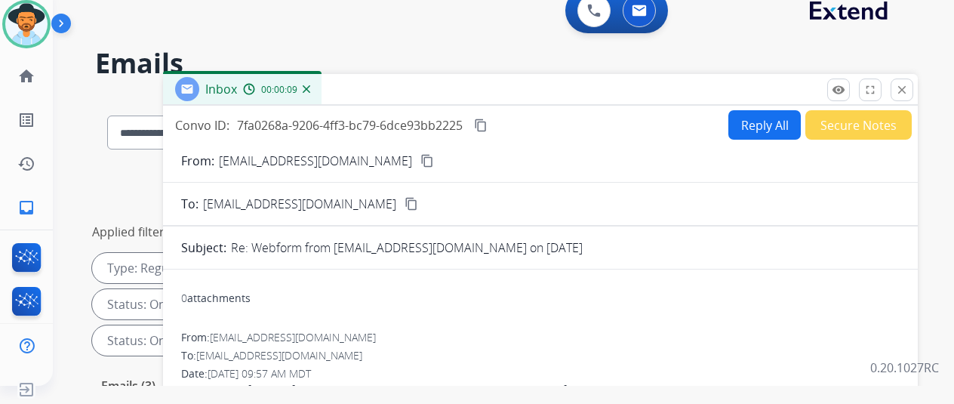
click at [723, 36] on div "**********" at bounding box center [485, 238] width 865 height 404
click at [310, 87] on img at bounding box center [307, 89] width 8 height 8
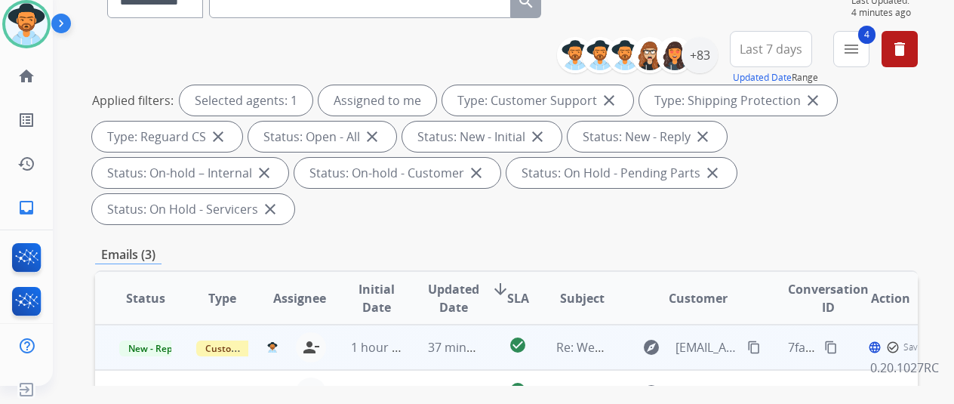
scroll to position [302, 0]
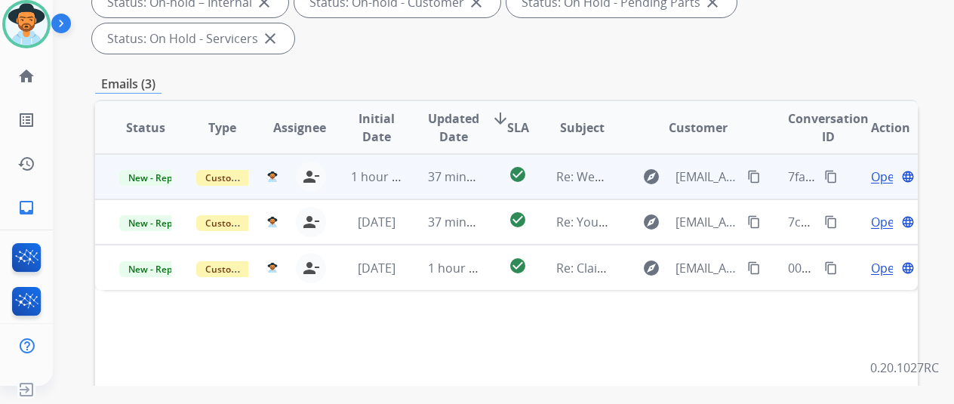
click at [828, 170] on mat-icon "content_copy" at bounding box center [832, 177] width 14 height 14
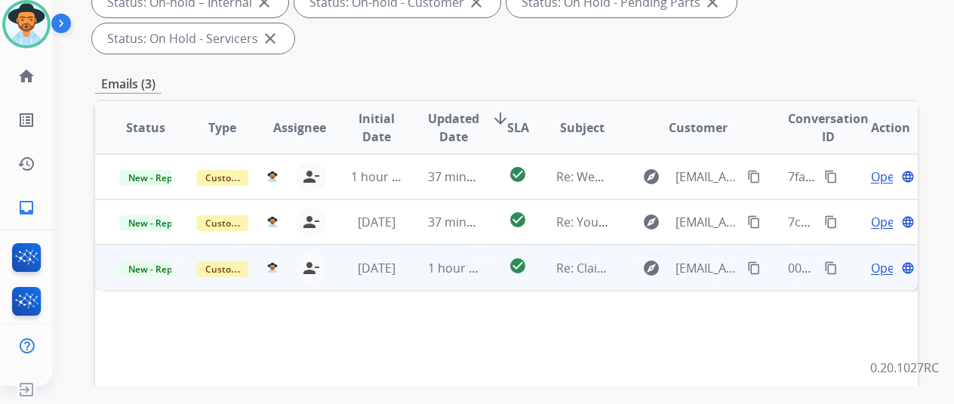
click at [883, 259] on span "Open" at bounding box center [886, 268] width 31 height 18
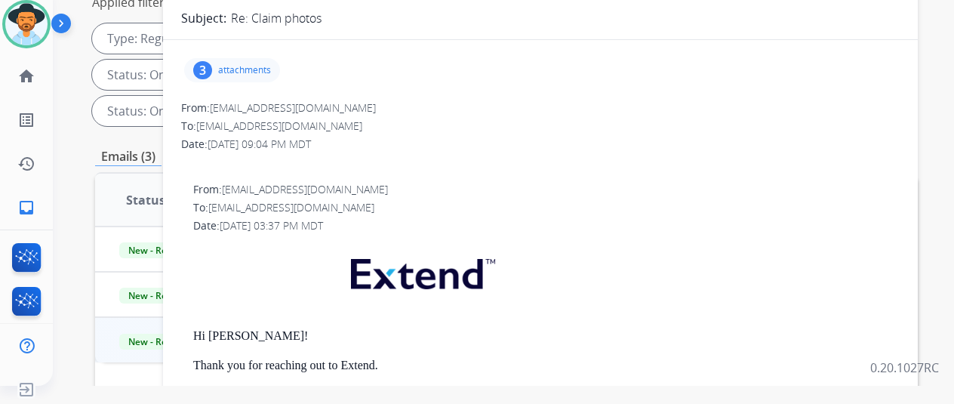
scroll to position [76, 0]
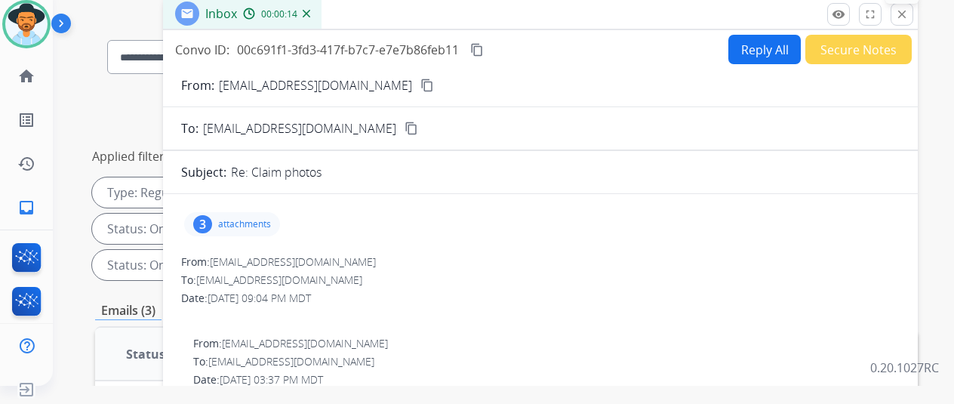
click at [909, 16] on mat-icon "close" at bounding box center [903, 15] width 14 height 14
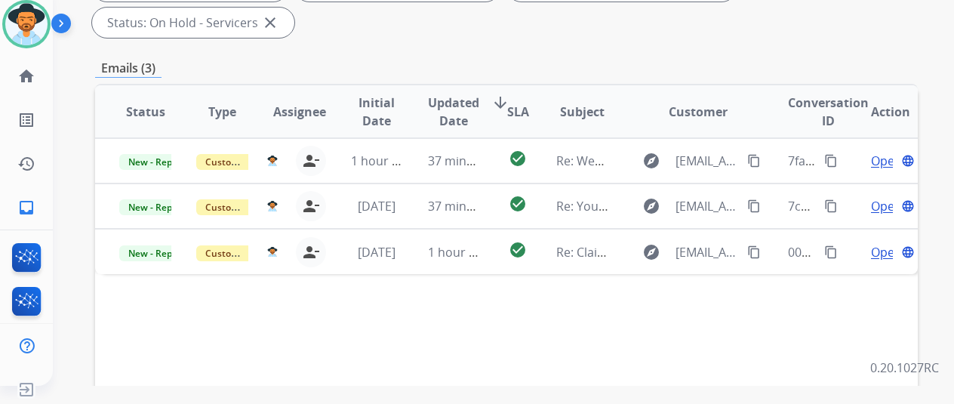
scroll to position [227, 0]
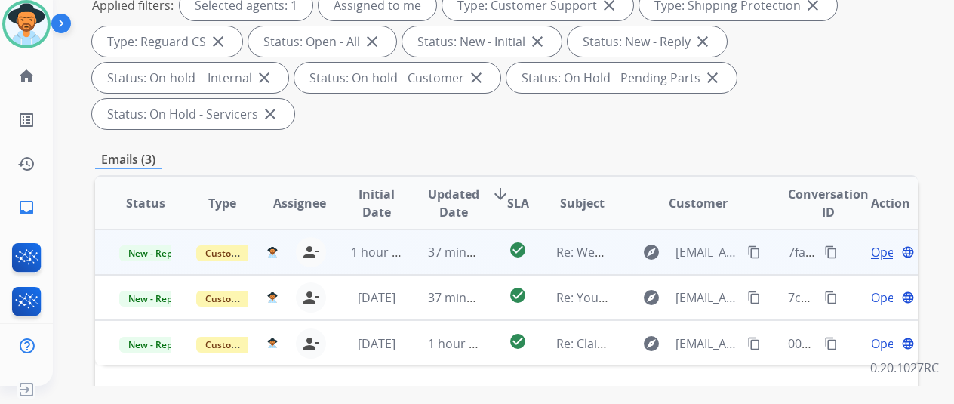
click at [883, 243] on span "Open" at bounding box center [886, 252] width 31 height 18
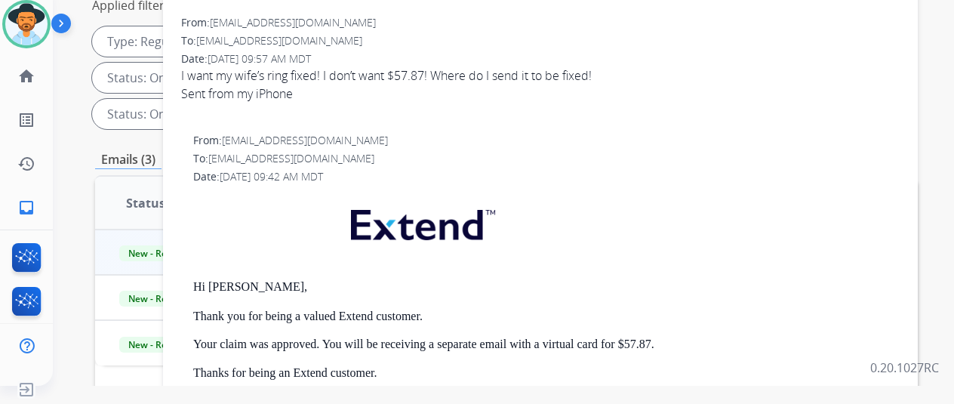
scroll to position [0, 0]
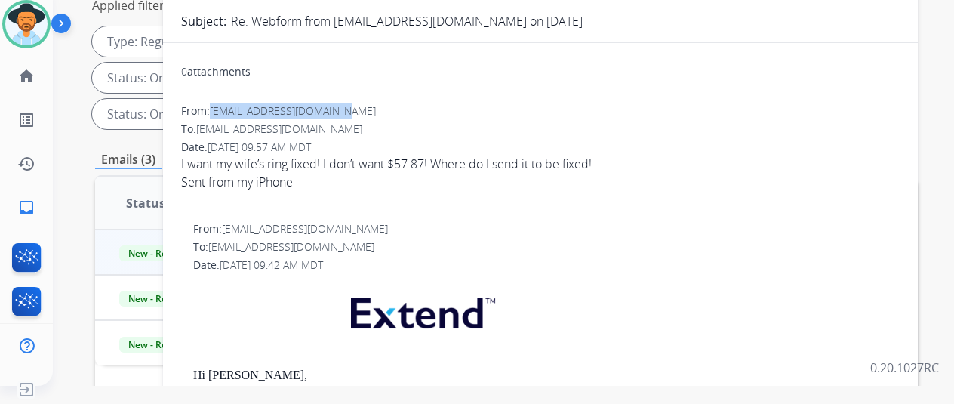
drag, startPoint x: 343, startPoint y: 109, endPoint x: 224, endPoint y: 113, distance: 119.4
click at [224, 113] on div "From: johnsliwinski@icloud.com" at bounding box center [540, 110] width 719 height 15
copy span "[EMAIL_ADDRESS][DOMAIN_NAME]"
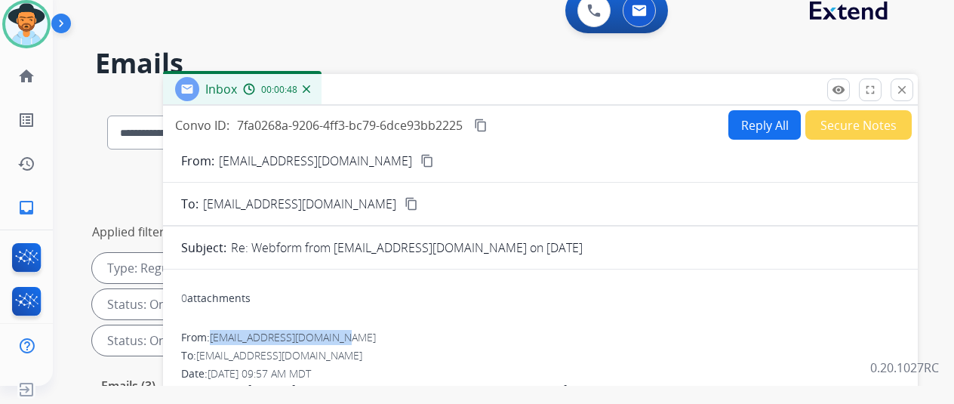
click at [776, 118] on button "Reply All" at bounding box center [765, 124] width 72 height 29
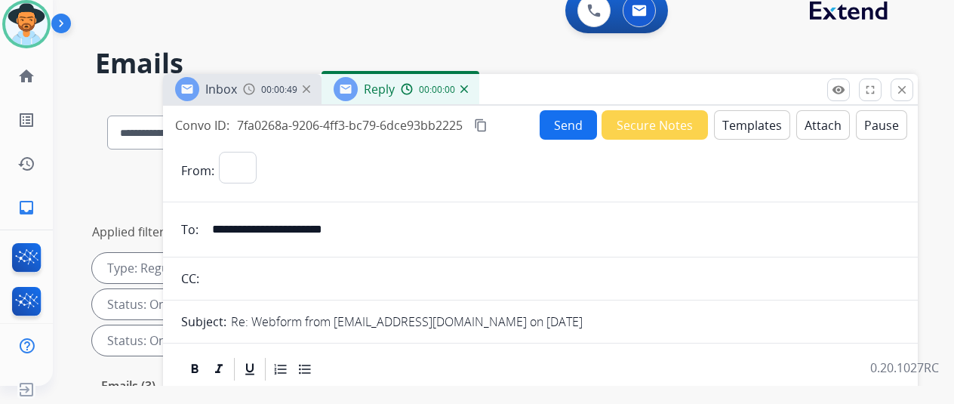
select select "**********"
click at [738, 114] on button "Templates" at bounding box center [752, 124] width 76 height 29
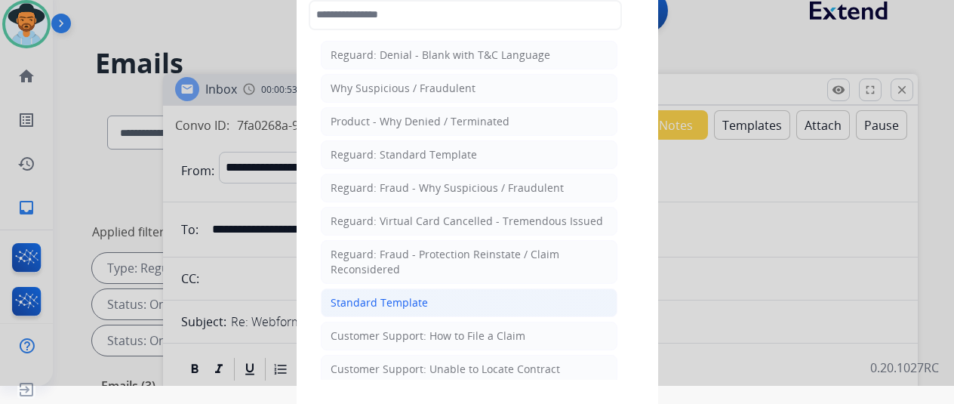
click at [378, 297] on div "Standard Template" at bounding box center [379, 302] width 97 height 15
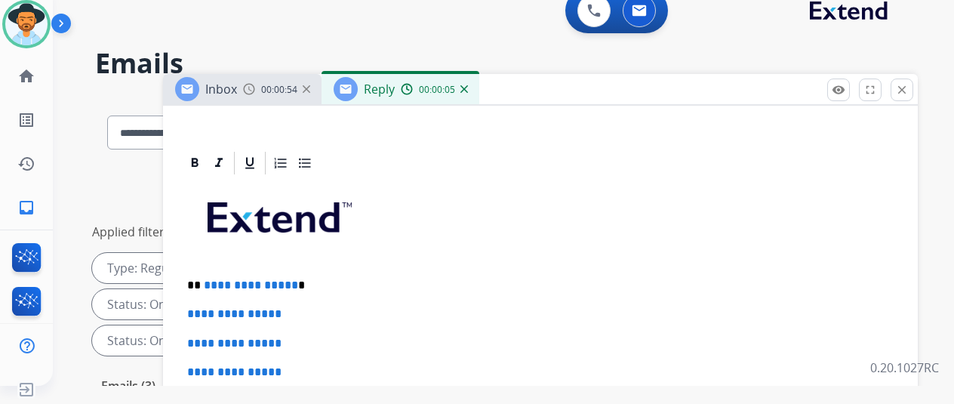
scroll to position [378, 0]
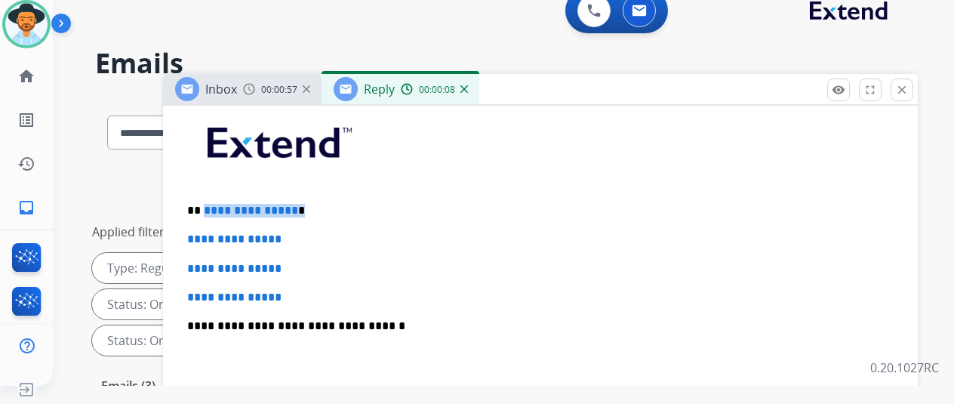
drag, startPoint x: 306, startPoint y: 212, endPoint x: 213, endPoint y: 204, distance: 93.3
click at [213, 204] on p "**********" at bounding box center [534, 211] width 695 height 14
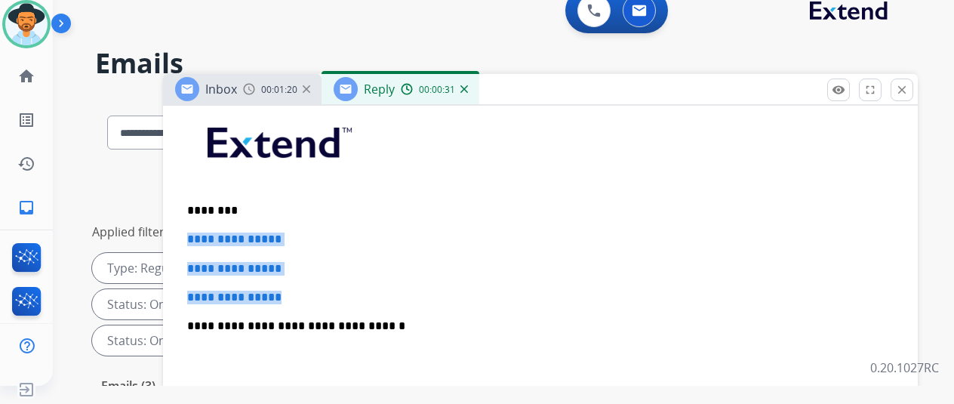
drag, startPoint x: 310, startPoint y: 301, endPoint x: 187, endPoint y: 241, distance: 137.1
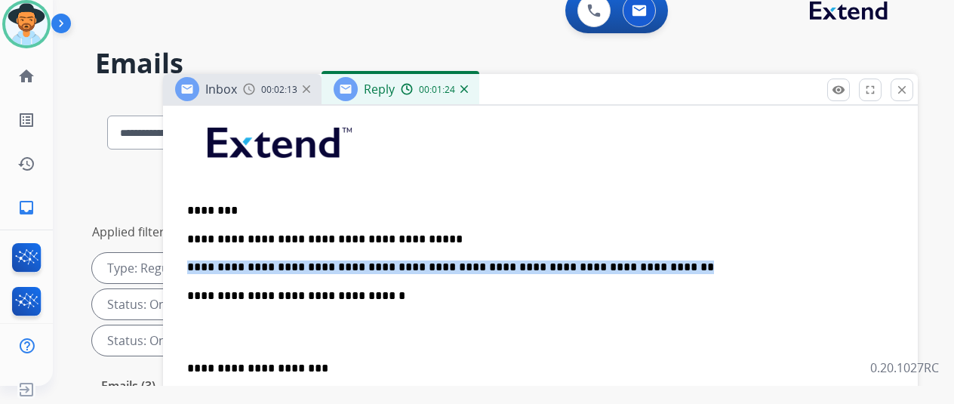
drag, startPoint x: 605, startPoint y: 264, endPoint x: 193, endPoint y: 261, distance: 412.3
copy p "**********"
click at [468, 87] on img at bounding box center [465, 89] width 8 height 8
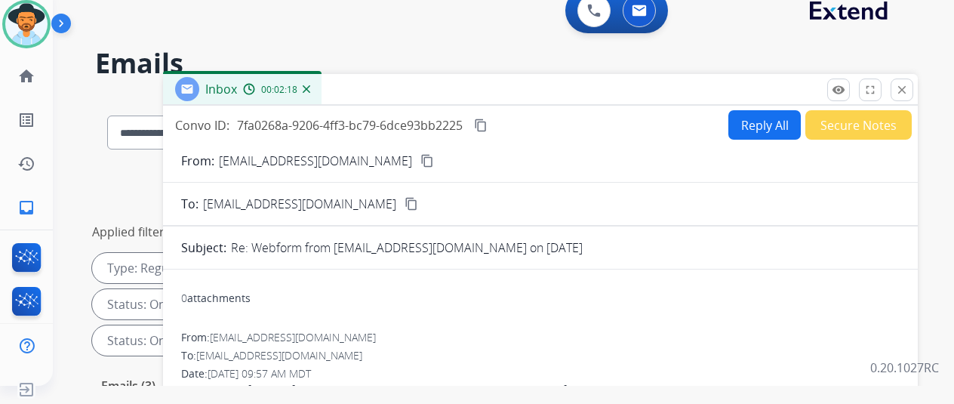
click at [760, 123] on button "Reply All" at bounding box center [765, 124] width 72 height 29
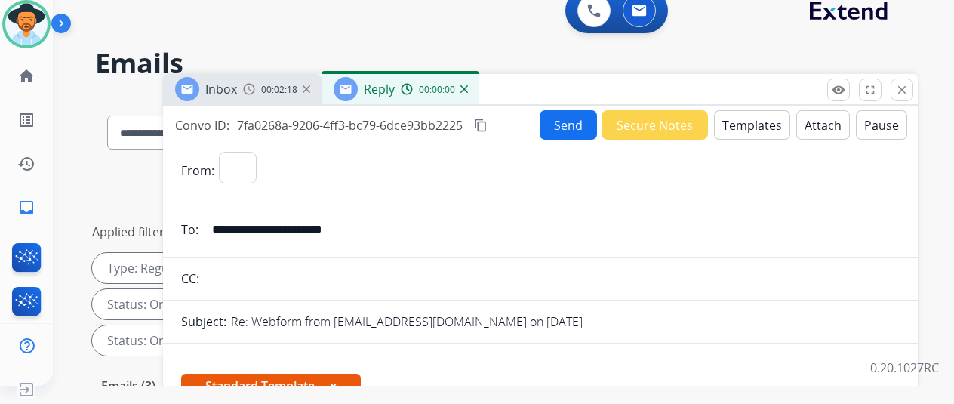
select select "**********"
click at [580, 120] on button "Send" at bounding box center [568, 124] width 57 height 29
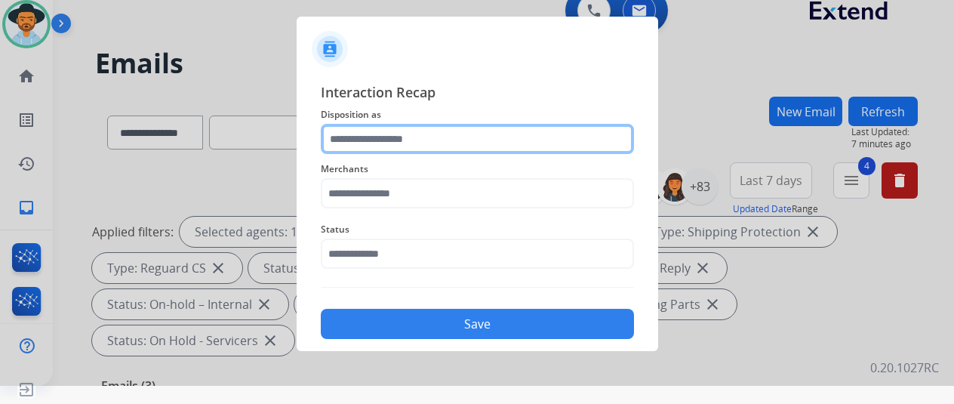
click at [346, 139] on input "text" at bounding box center [477, 139] width 313 height 30
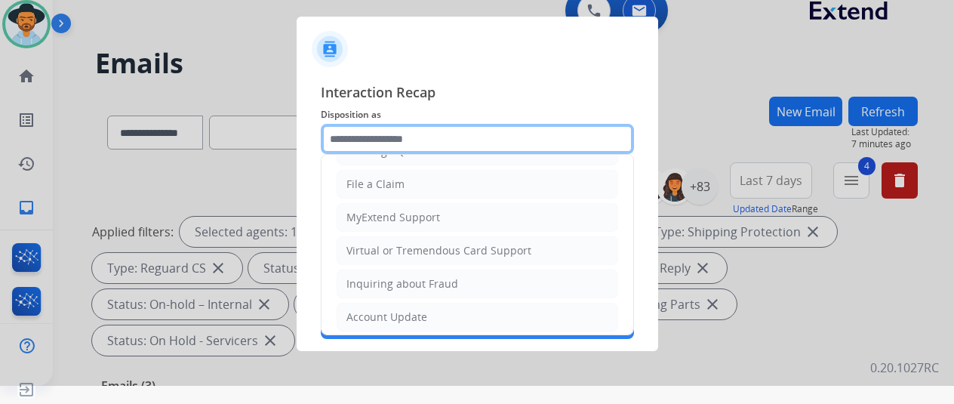
scroll to position [229, 0]
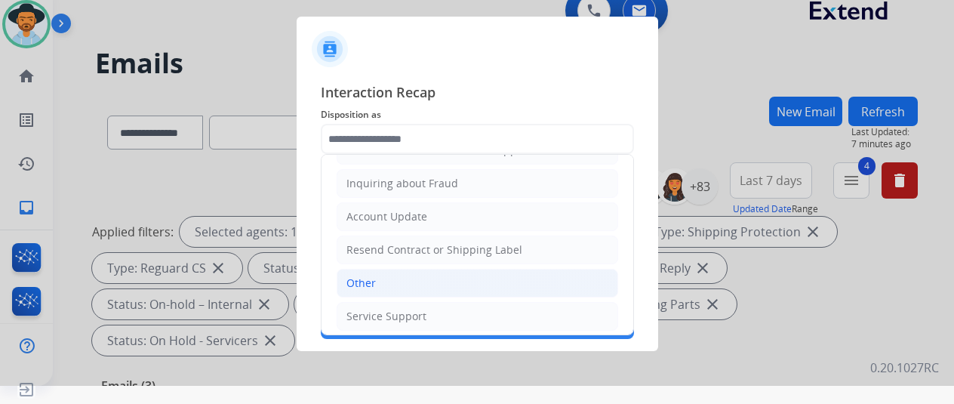
click at [374, 276] on div "Other" at bounding box center [361, 283] width 29 height 15
type input "*****"
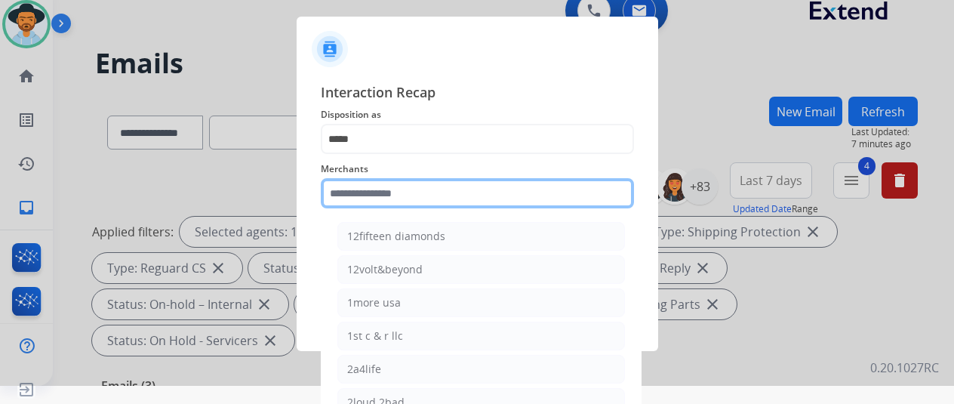
click at [362, 199] on input "text" at bounding box center [477, 193] width 313 height 30
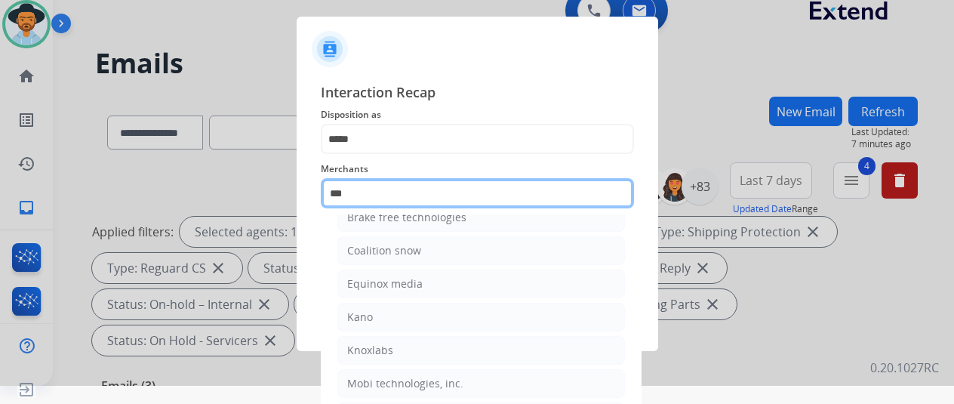
scroll to position [0, 0]
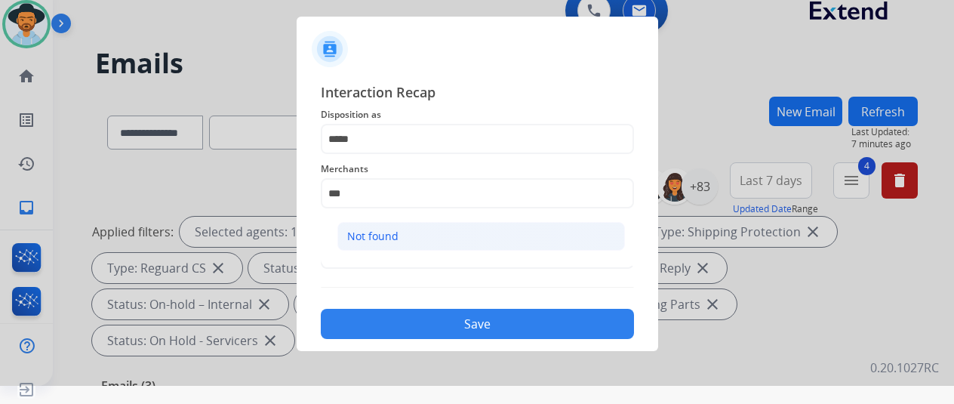
click at [390, 227] on li "Not found" at bounding box center [482, 236] width 288 height 29
type input "*********"
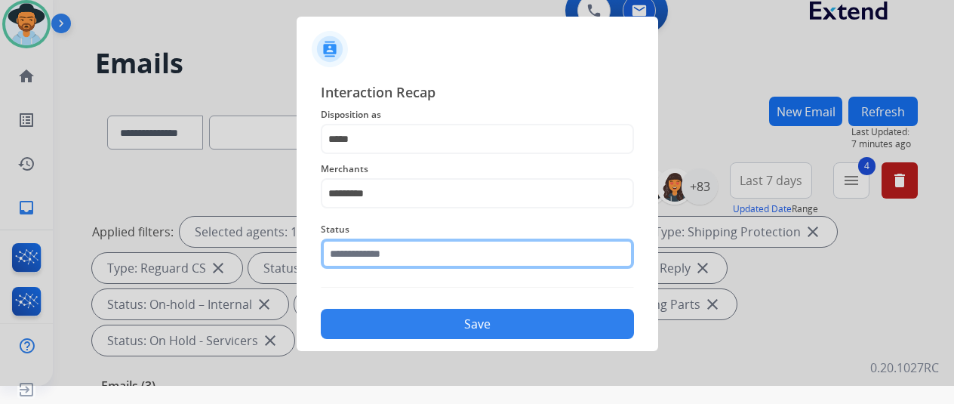
click at [358, 253] on input "text" at bounding box center [477, 254] width 313 height 30
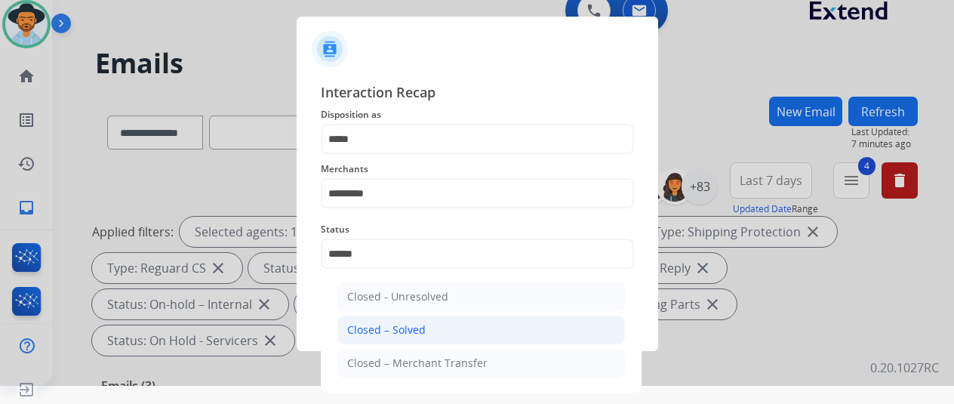
click at [388, 325] on div "Closed – Solved" at bounding box center [386, 329] width 79 height 15
type input "**********"
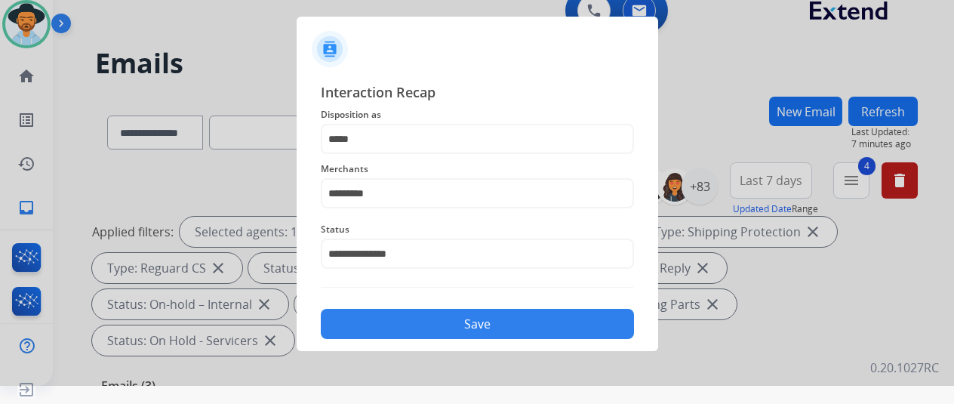
click at [385, 313] on button "Save" at bounding box center [477, 324] width 313 height 30
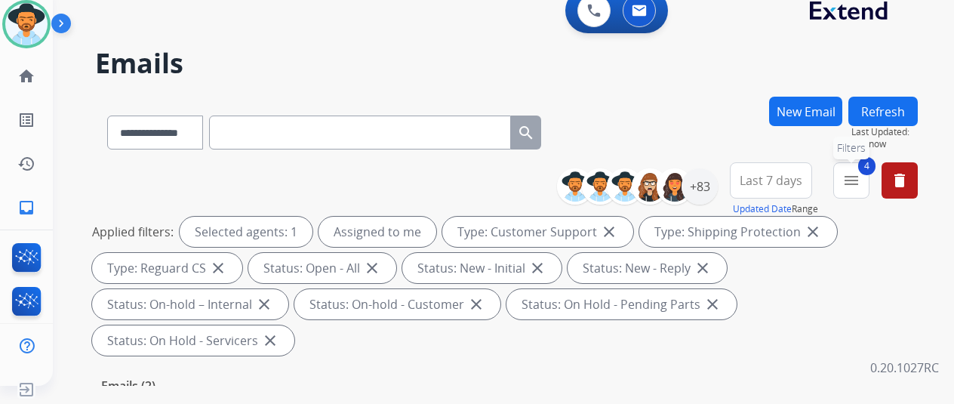
click at [861, 180] on mat-icon "menu" at bounding box center [852, 180] width 18 height 18
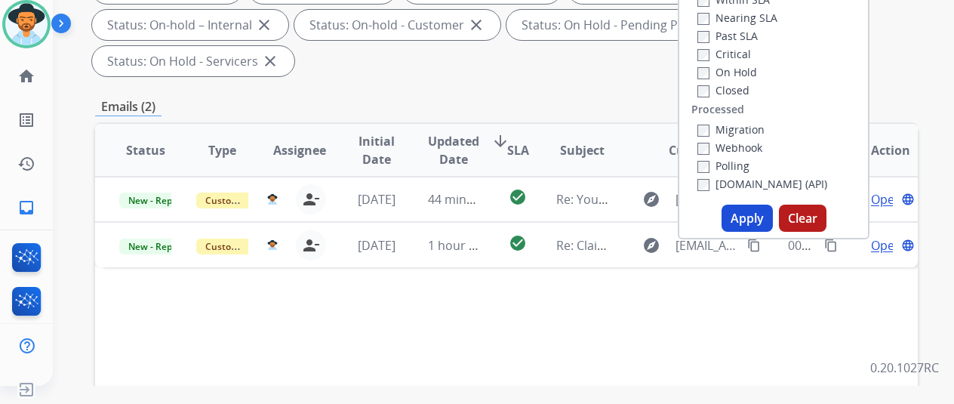
scroll to position [302, 0]
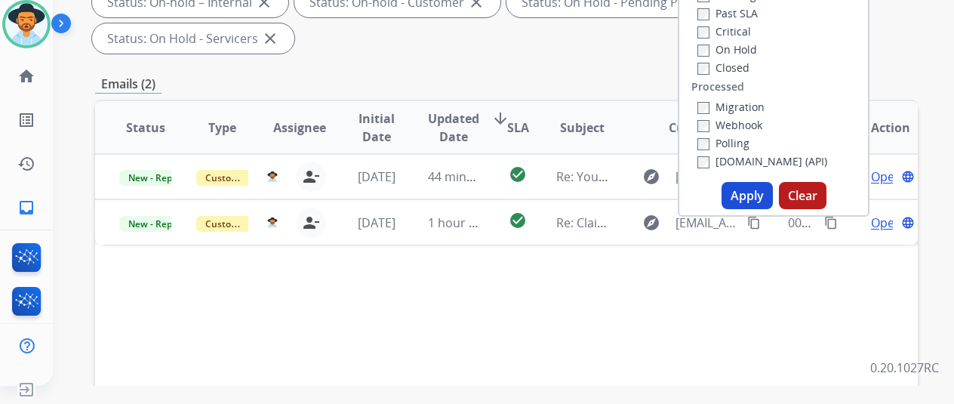
click at [743, 193] on button "Apply" at bounding box center [747, 195] width 51 height 27
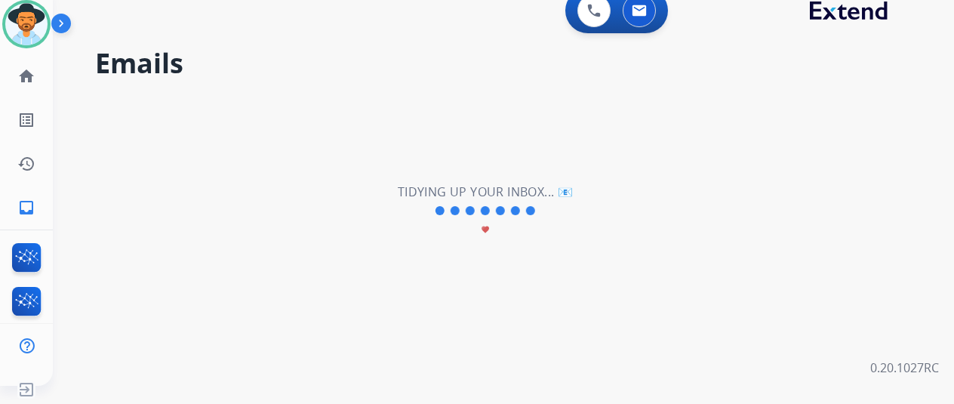
scroll to position [0, 0]
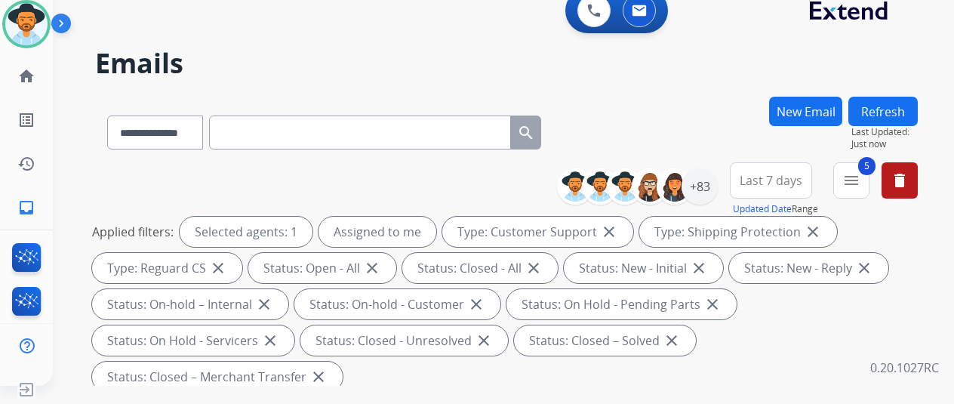
click at [583, 113] on div "**********" at bounding box center [506, 130] width 823 height 66
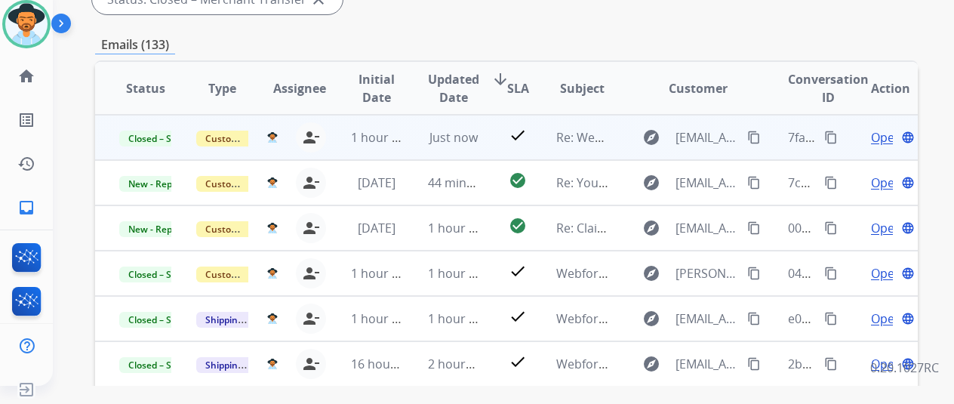
click at [881, 140] on span "Open" at bounding box center [886, 137] width 31 height 18
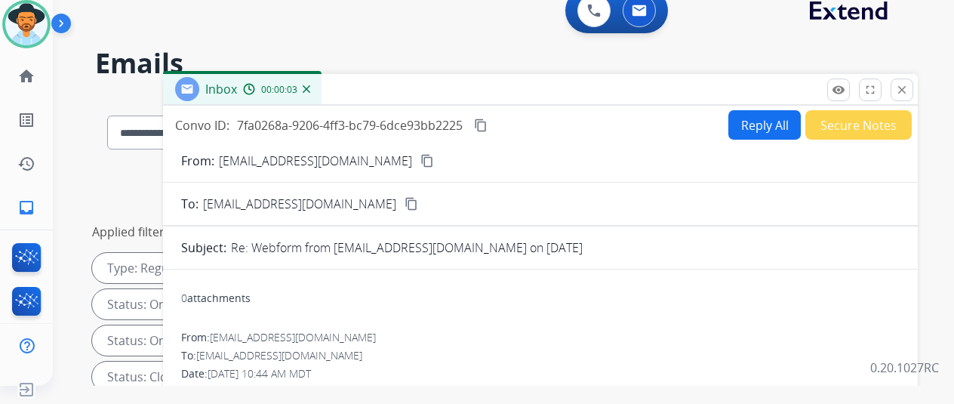
scroll to position [0, 0]
click at [769, 122] on button "Reply All" at bounding box center [765, 124] width 72 height 29
select select "**********"
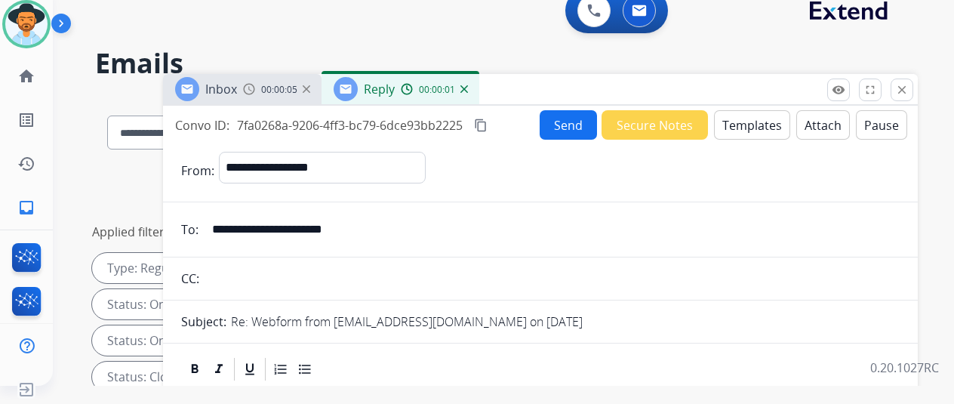
click at [754, 119] on button "Templates" at bounding box center [752, 124] width 76 height 29
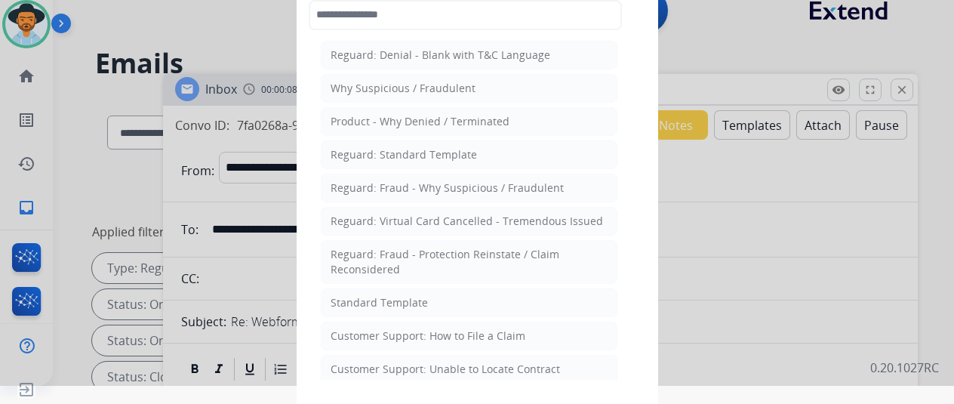
click at [411, 333] on div "Customer Support: How to File a Claim" at bounding box center [428, 335] width 195 height 15
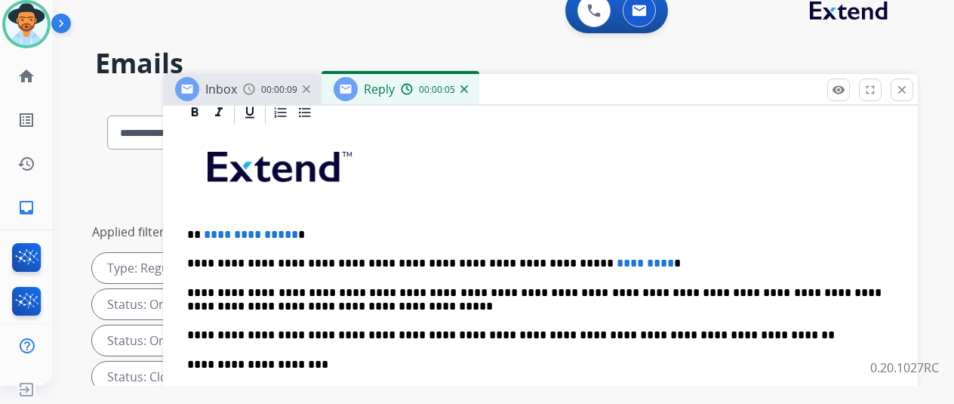
scroll to position [378, 0]
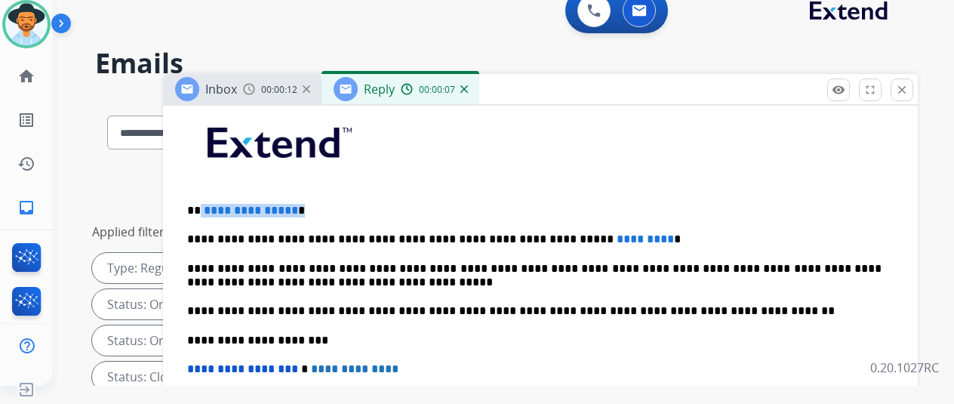
drag, startPoint x: 302, startPoint y: 211, endPoint x: 211, endPoint y: 208, distance: 91.4
click at [211, 208] on p "**********" at bounding box center [534, 211] width 695 height 14
drag, startPoint x: 616, startPoint y: 234, endPoint x: 545, endPoint y: 233, distance: 71.0
click at [545, 233] on p "**********" at bounding box center [534, 240] width 695 height 14
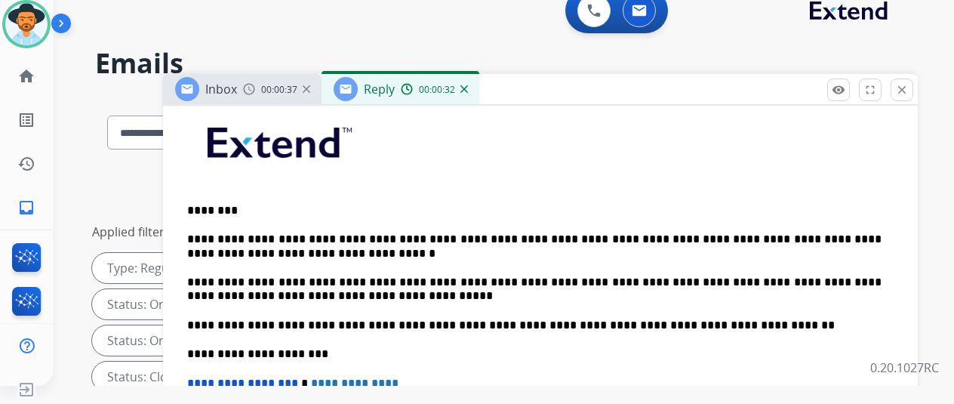
click at [206, 222] on div "**********" at bounding box center [540, 340] width 719 height 476
click at [196, 225] on div "**********" at bounding box center [540, 340] width 719 height 476
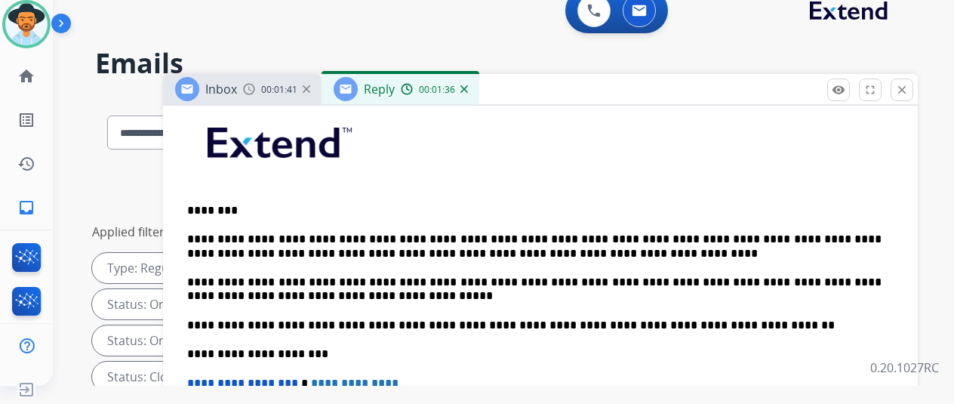
click at [731, 251] on p "**********" at bounding box center [534, 247] width 695 height 28
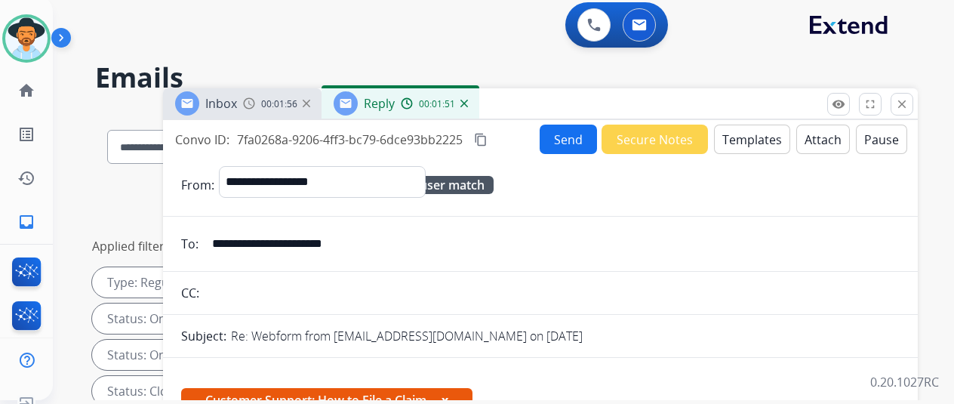
scroll to position [0, 0]
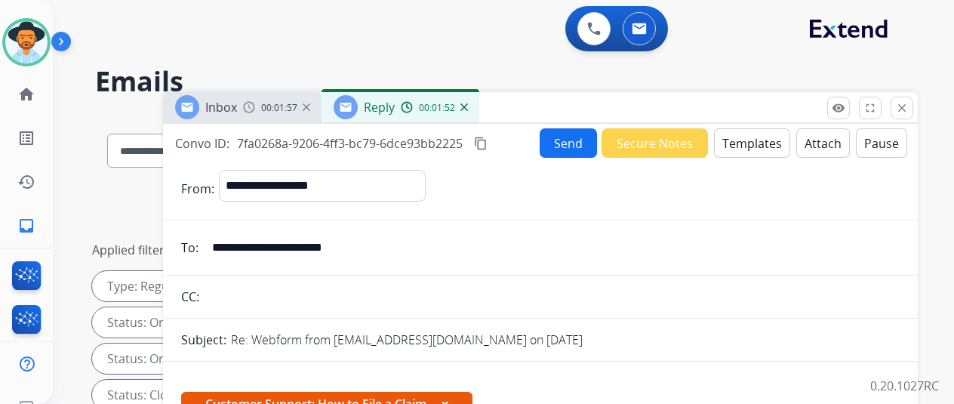
click at [573, 146] on button "Send" at bounding box center [568, 142] width 57 height 29
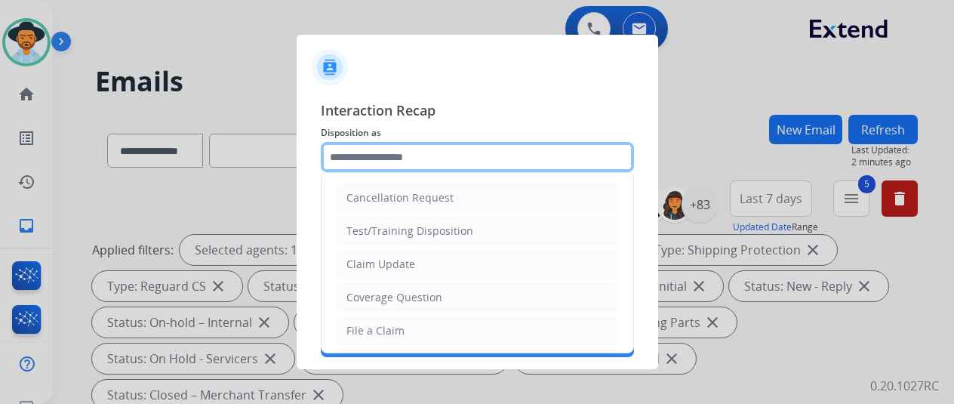
click at [361, 156] on input "text" at bounding box center [477, 157] width 313 height 30
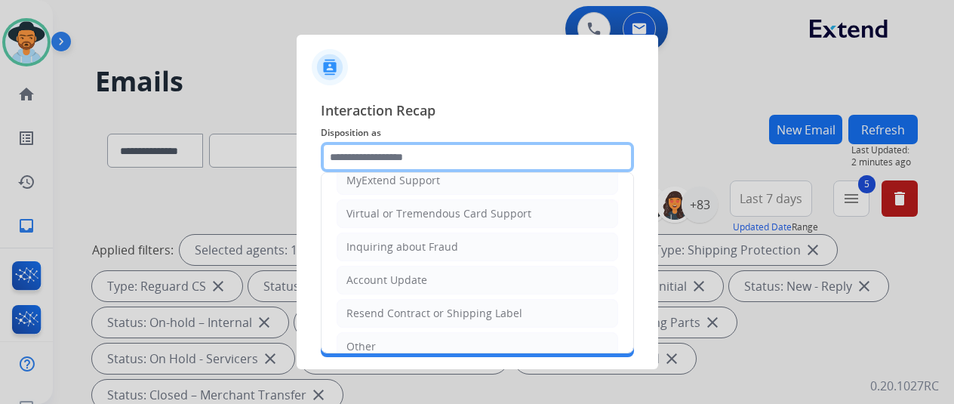
scroll to position [76, 0]
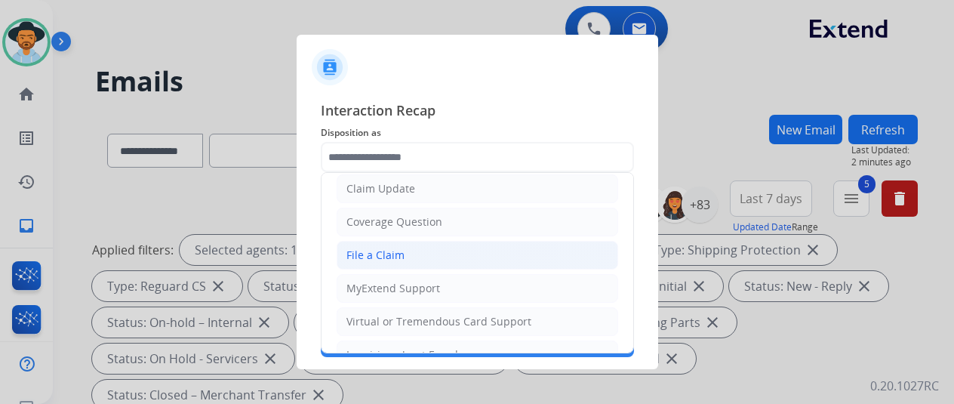
click at [373, 248] on div "File a Claim" at bounding box center [376, 255] width 58 height 15
type input "**********"
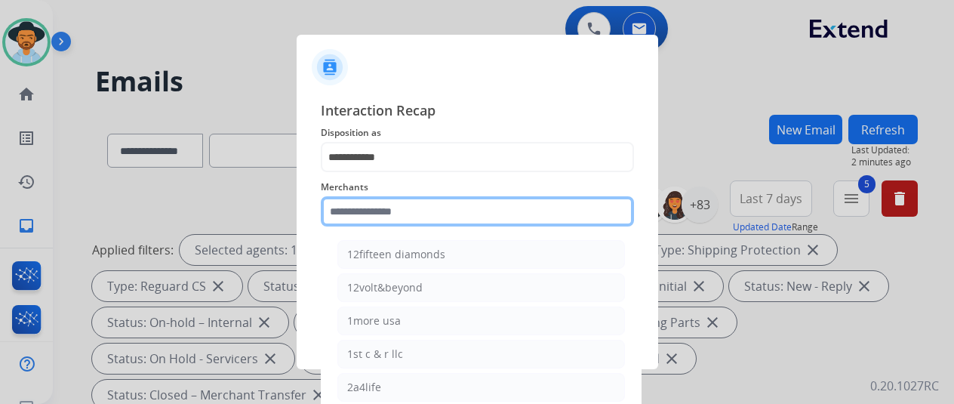
click at [380, 212] on input "text" at bounding box center [477, 211] width 313 height 30
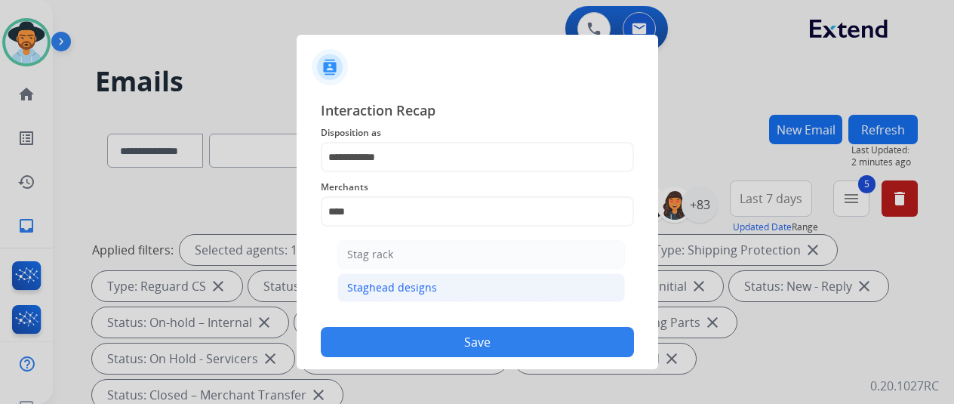
click at [370, 291] on div "Staghead designs" at bounding box center [392, 287] width 90 height 15
type input "**********"
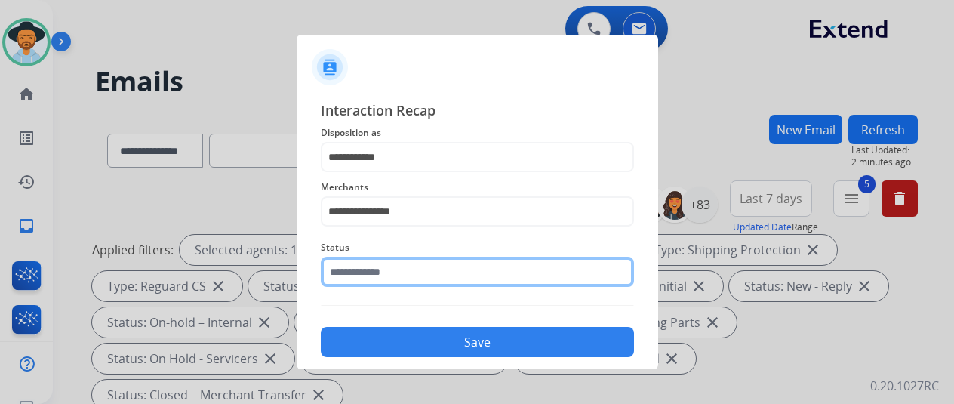
click at [384, 268] on input "text" at bounding box center [477, 272] width 313 height 30
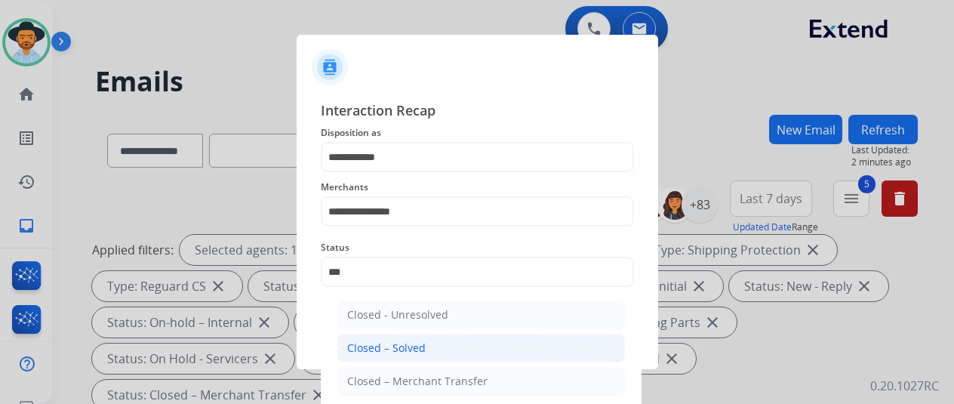
click at [403, 350] on div "Closed – Solved" at bounding box center [386, 348] width 79 height 15
type input "**********"
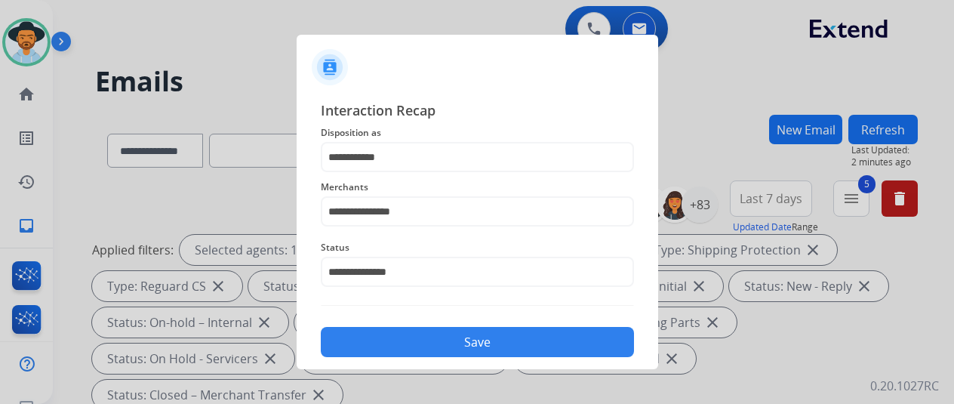
click at [415, 343] on button "Save" at bounding box center [477, 342] width 313 height 30
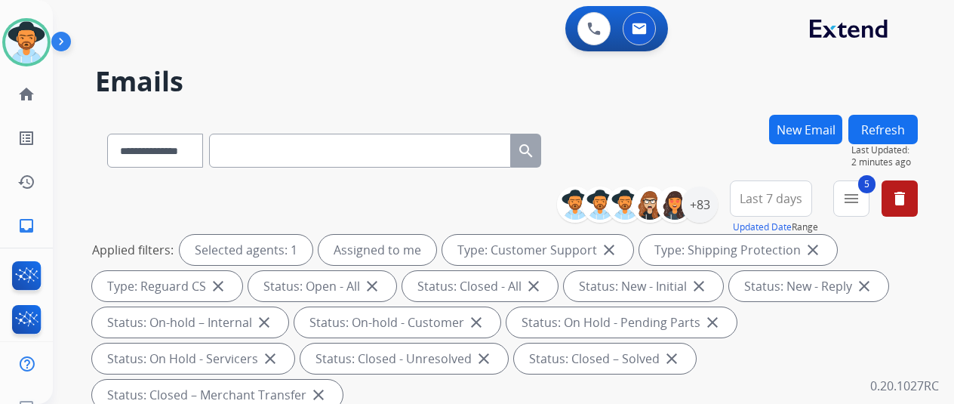
click at [133, 43] on div "0 Voice Interactions 0 Email Interactions" at bounding box center [494, 30] width 847 height 48
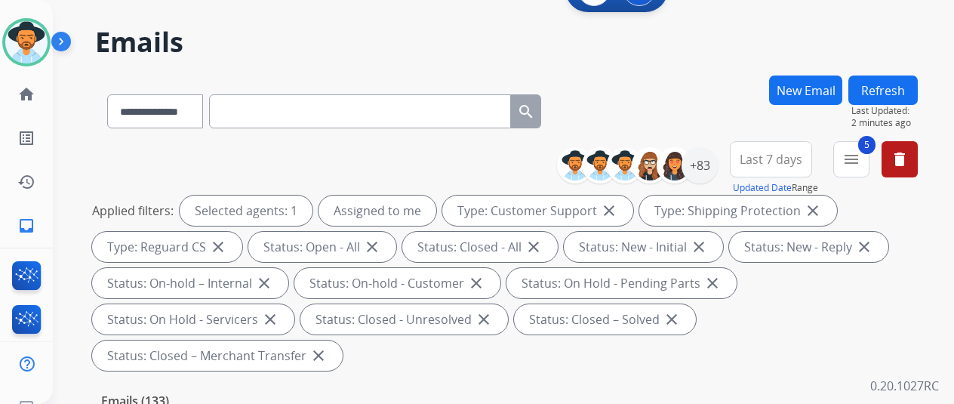
scroll to position [0, 0]
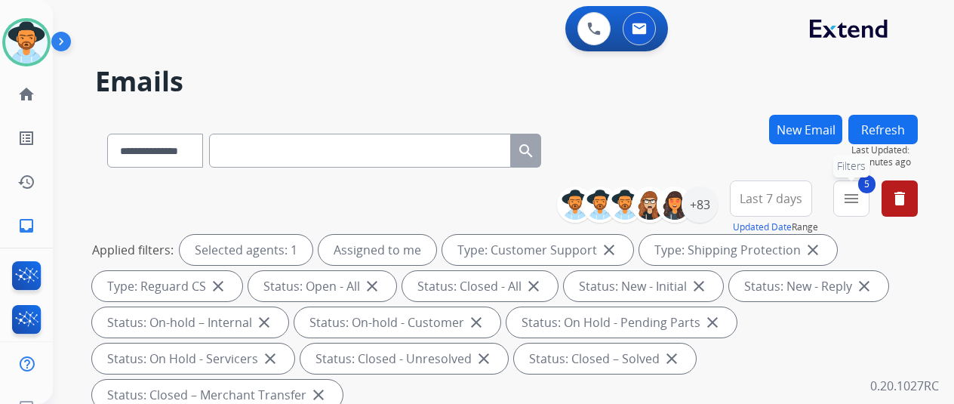
drag, startPoint x: 870, startPoint y: 191, endPoint x: 846, endPoint y: 182, distance: 25.8
click at [861, 193] on mat-icon "menu" at bounding box center [852, 199] width 18 height 18
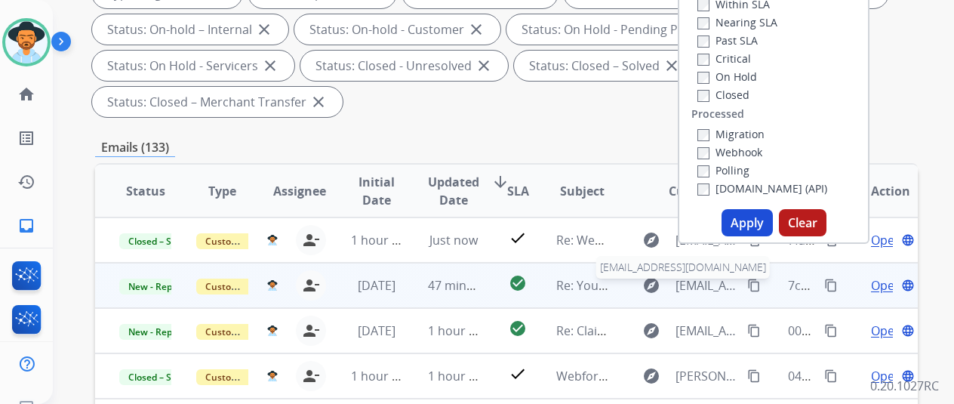
scroll to position [302, 0]
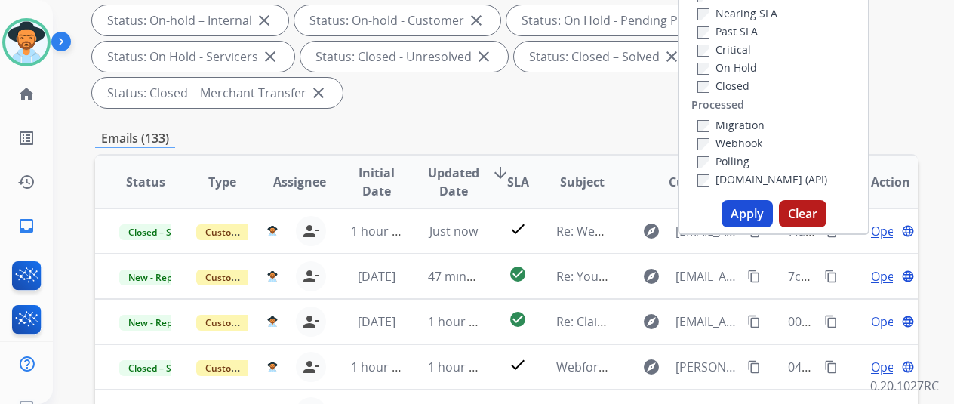
click at [751, 205] on button "Apply" at bounding box center [747, 213] width 51 height 27
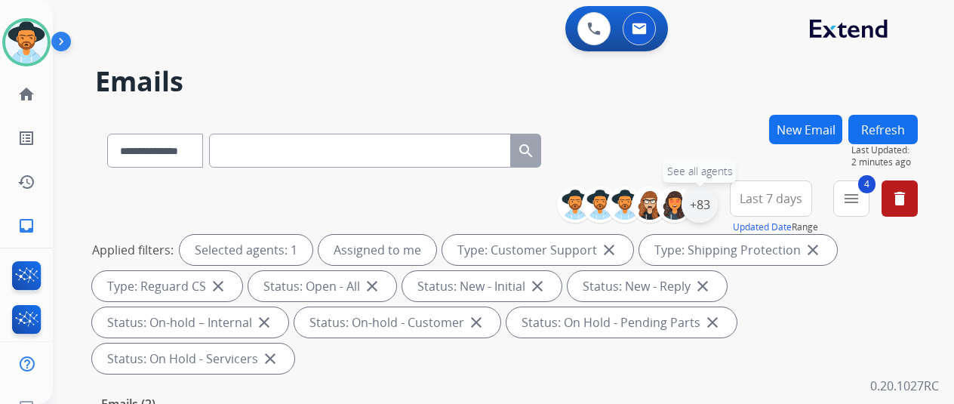
click at [710, 206] on div "+83" at bounding box center [700, 205] width 36 height 36
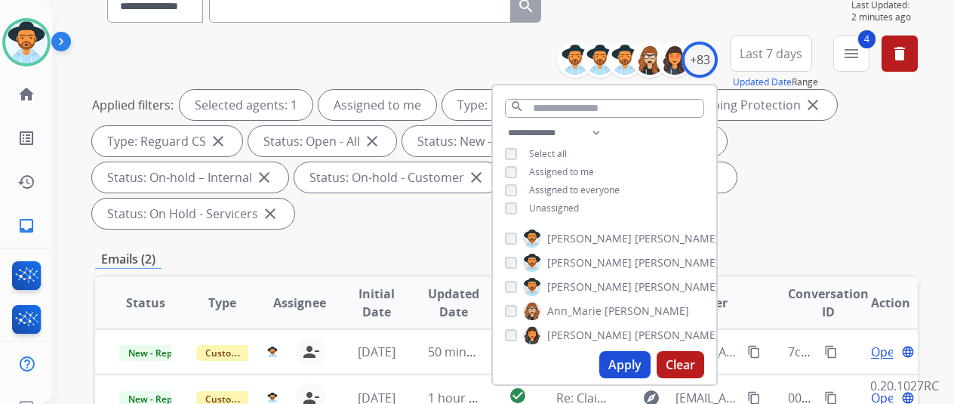
scroll to position [151, 0]
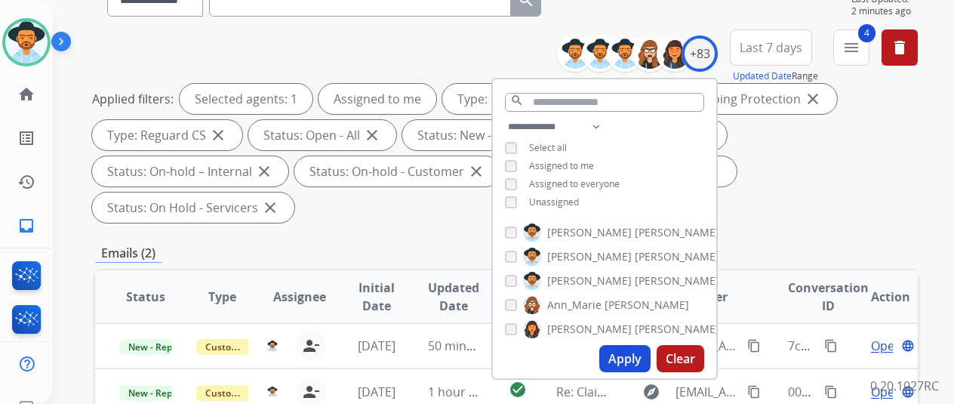
click at [634, 355] on button "Apply" at bounding box center [625, 358] width 51 height 27
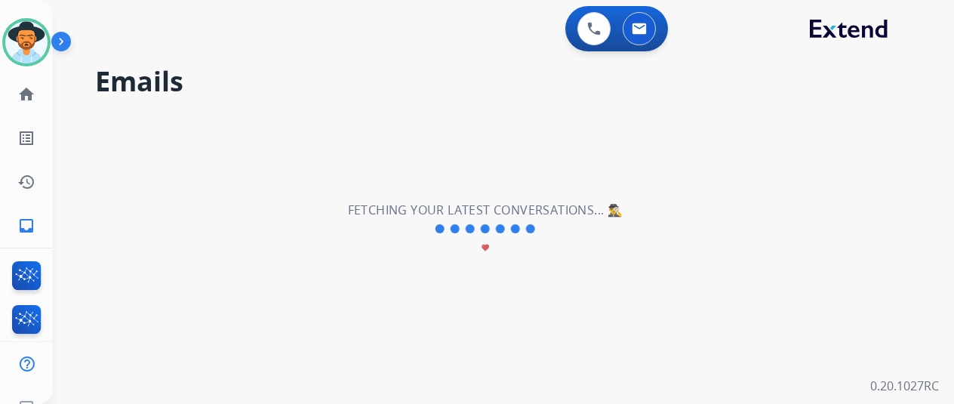
scroll to position [0, 0]
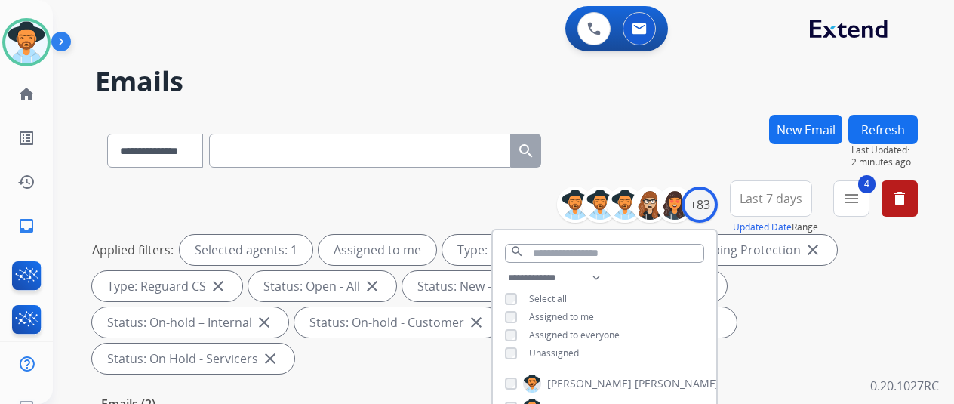
click at [690, 109] on div "**********" at bounding box center [485, 256] width 865 height 404
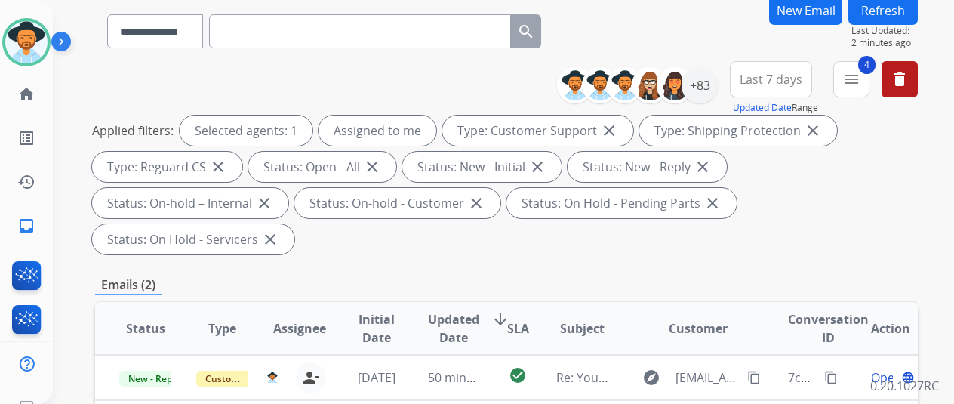
scroll to position [227, 0]
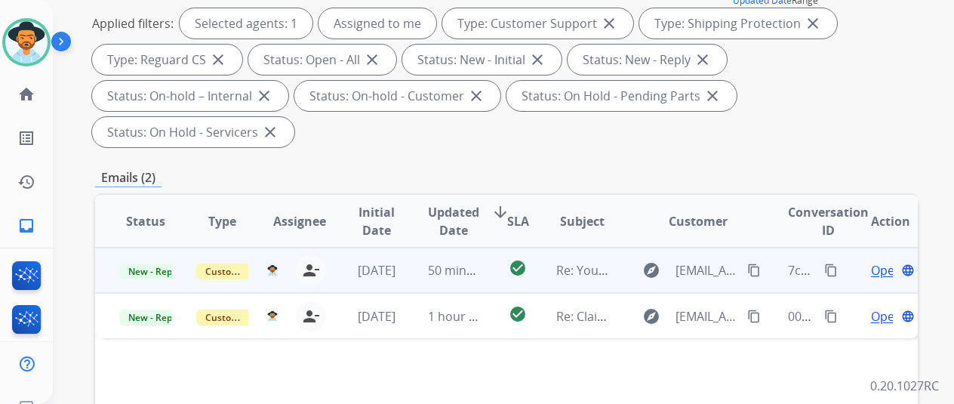
click at [883, 261] on span "Open" at bounding box center [886, 270] width 31 height 18
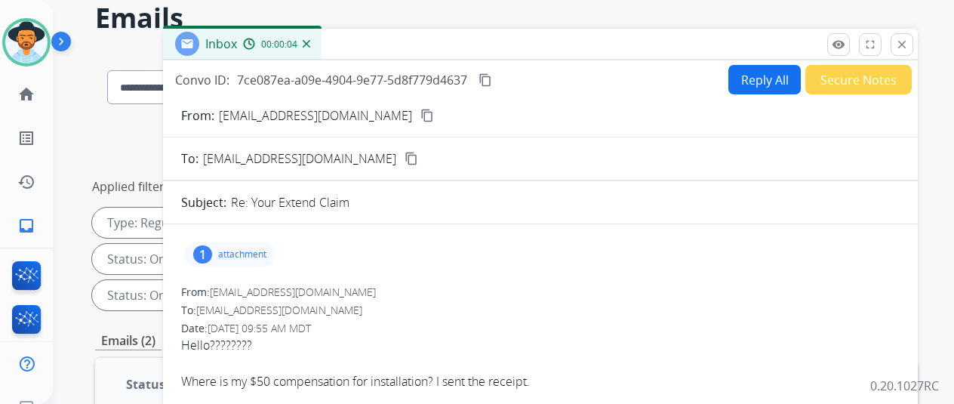
scroll to position [0, 0]
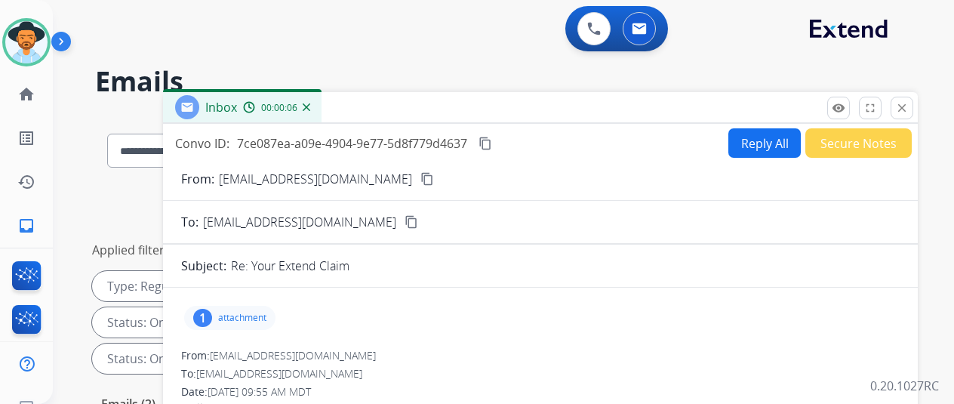
click at [421, 175] on mat-icon "content_copy" at bounding box center [428, 179] width 14 height 14
click at [752, 144] on button "Reply All" at bounding box center [765, 142] width 72 height 29
select select "**********"
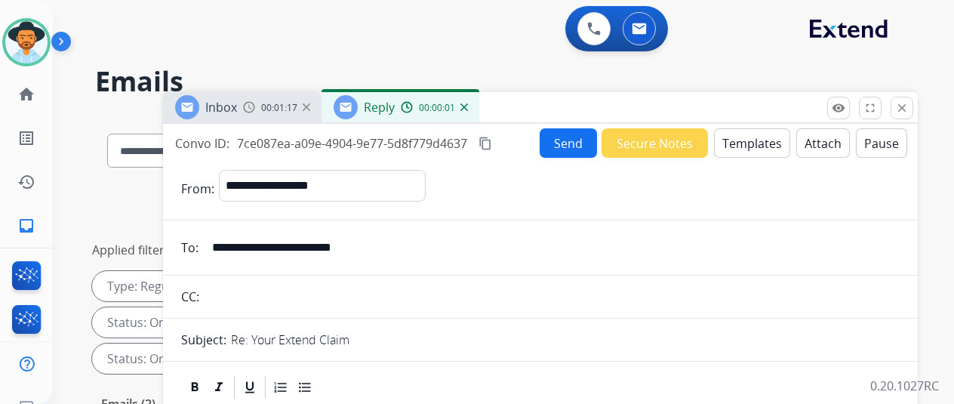
click at [748, 144] on button "Templates" at bounding box center [752, 142] width 76 height 29
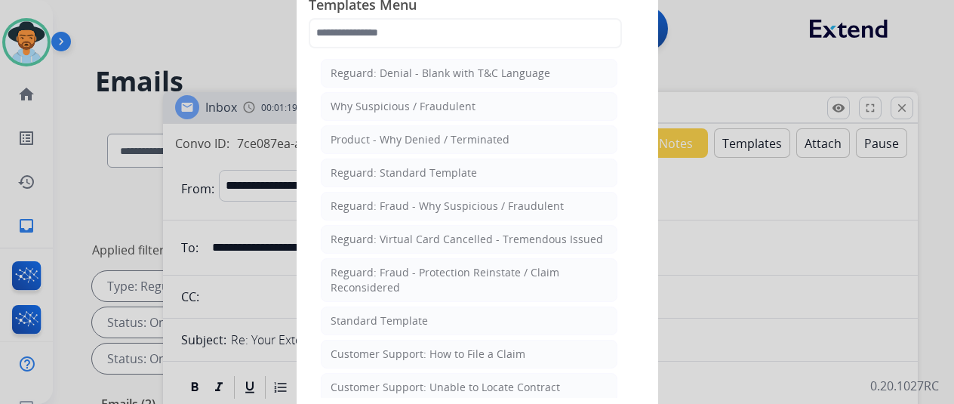
click at [387, 309] on li "Standard Template" at bounding box center [469, 321] width 297 height 29
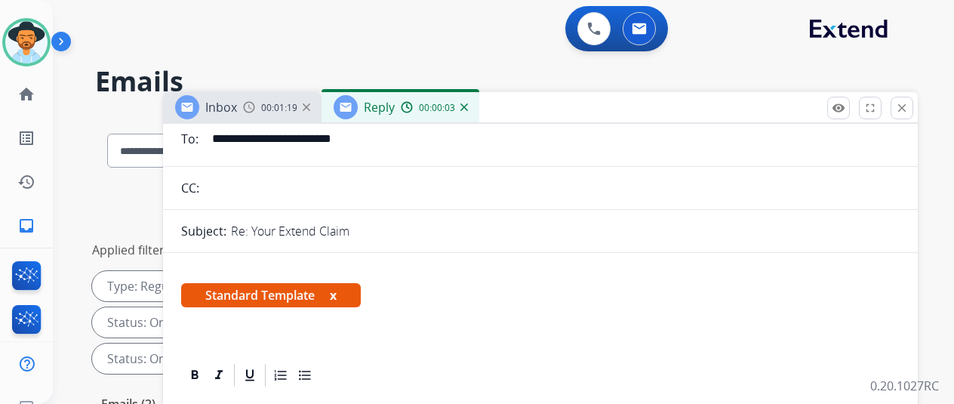
scroll to position [302, 0]
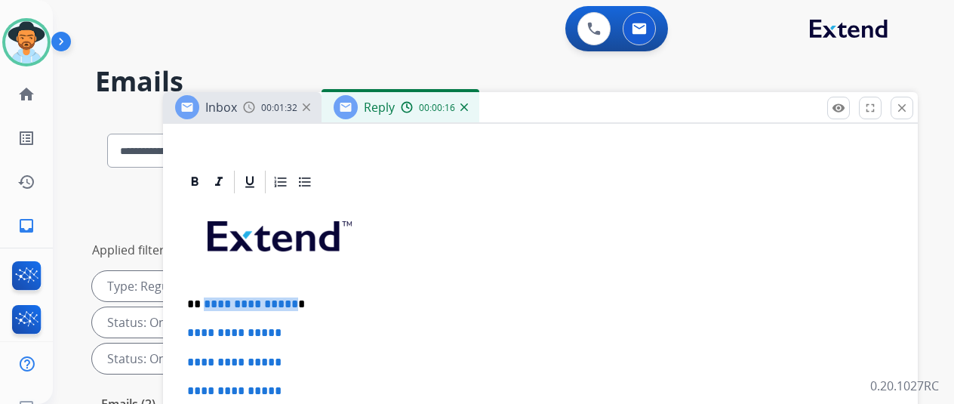
drag, startPoint x: 302, startPoint y: 303, endPoint x: 214, endPoint y: 295, distance: 87.9
click at [214, 298] on p "**********" at bounding box center [534, 305] width 695 height 14
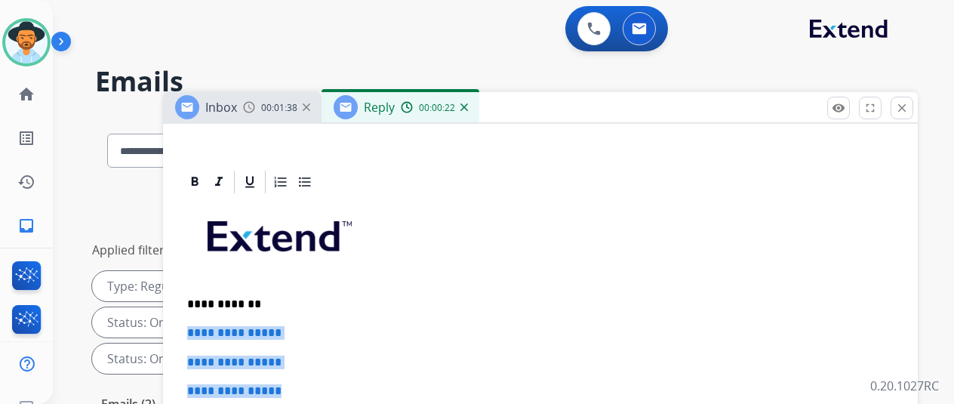
drag, startPoint x: 325, startPoint y: 395, endPoint x: 201, endPoint y: 322, distance: 143.5
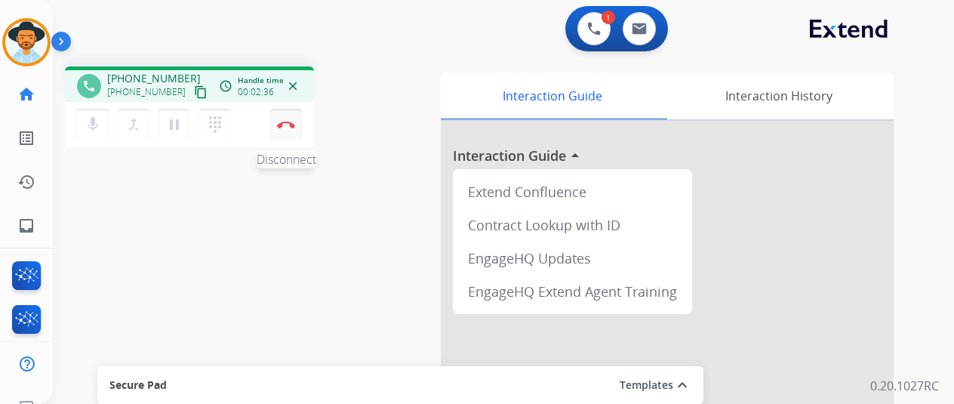
click at [282, 125] on img at bounding box center [286, 125] width 18 height 8
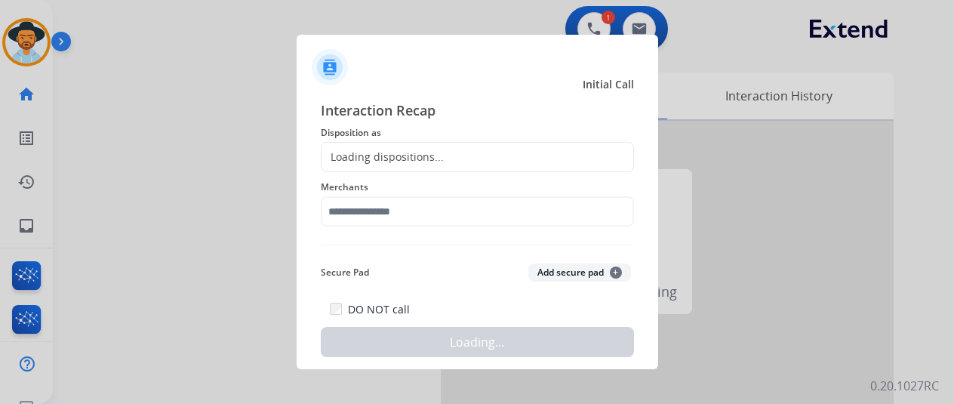
click at [370, 152] on div "Loading dispositions..." at bounding box center [383, 157] width 122 height 15
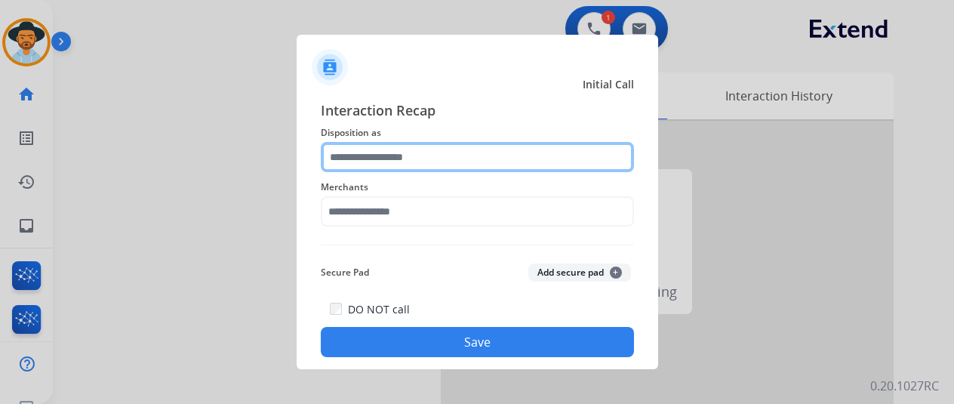
click at [370, 152] on input "text" at bounding box center [477, 157] width 313 height 30
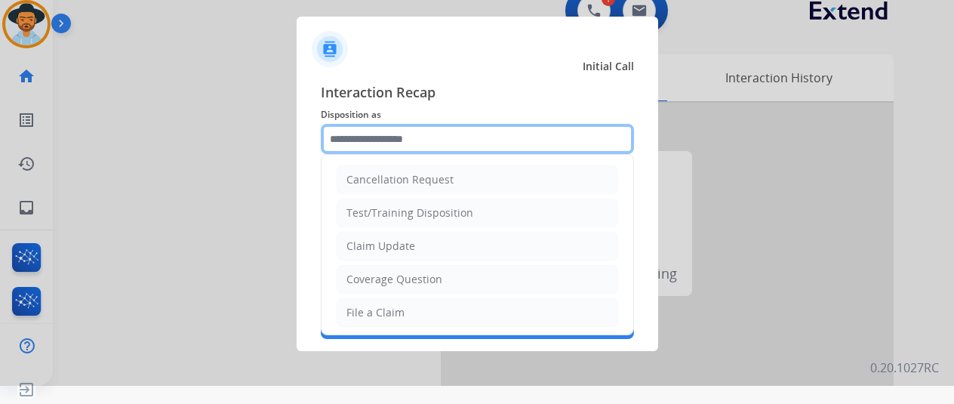
scroll to position [229, 0]
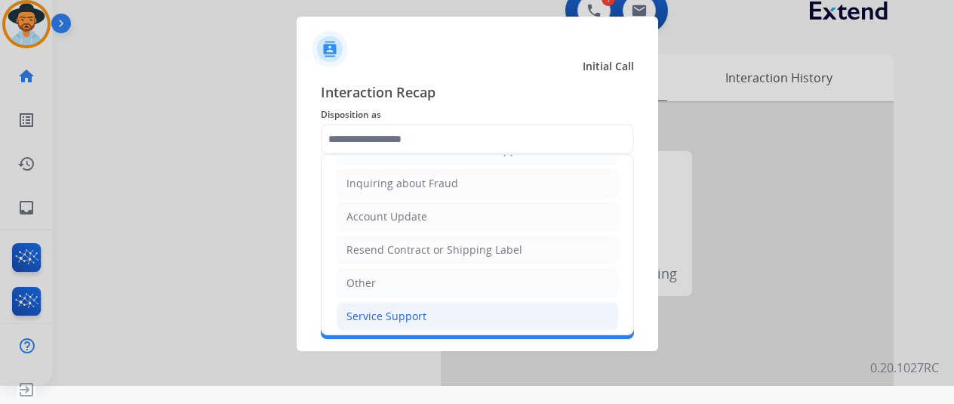
click at [391, 309] on div "Service Support" at bounding box center [387, 316] width 80 height 15
type input "**********"
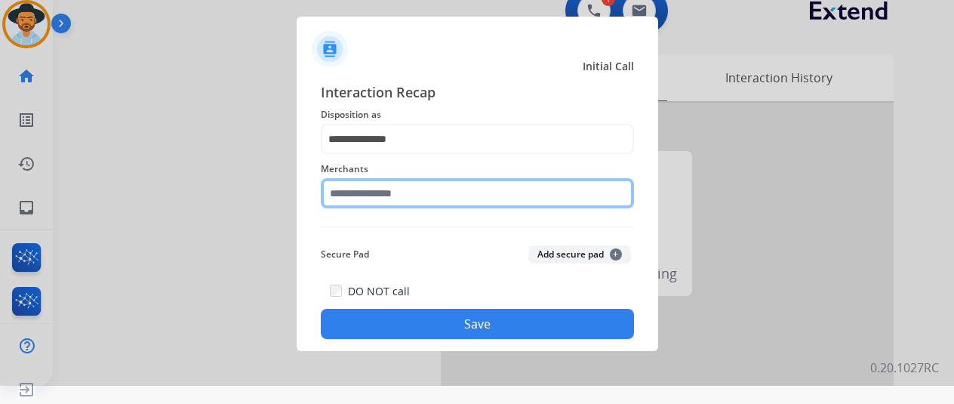
click at [379, 188] on input "text" at bounding box center [477, 193] width 313 height 30
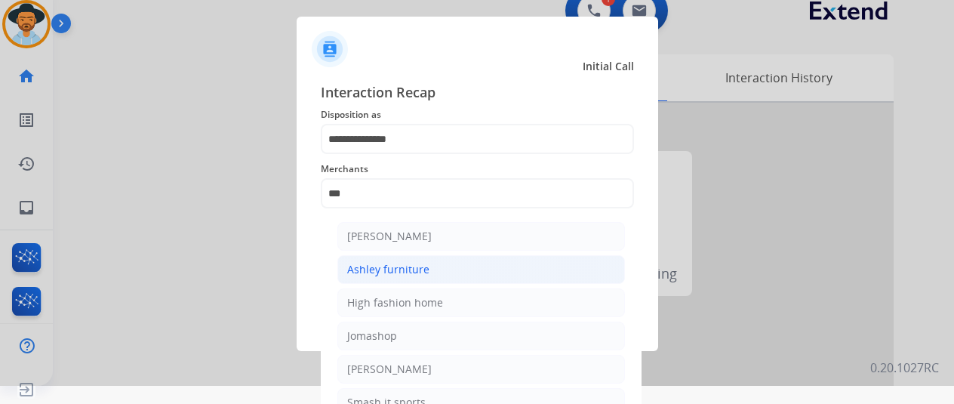
drag, startPoint x: 390, startPoint y: 270, endPoint x: 399, endPoint y: 259, distance: 13.9
click at [391, 270] on div "Ashley furniture" at bounding box center [388, 269] width 82 height 15
type input "**********"
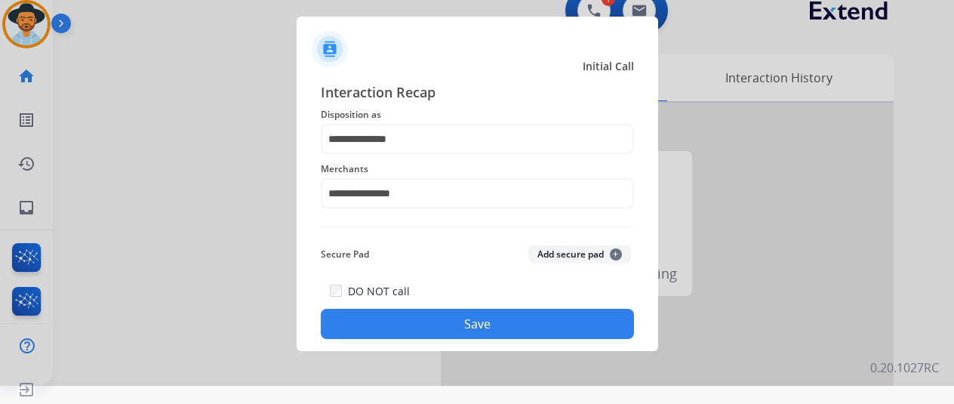
click at [457, 322] on button "Save" at bounding box center [477, 324] width 313 height 30
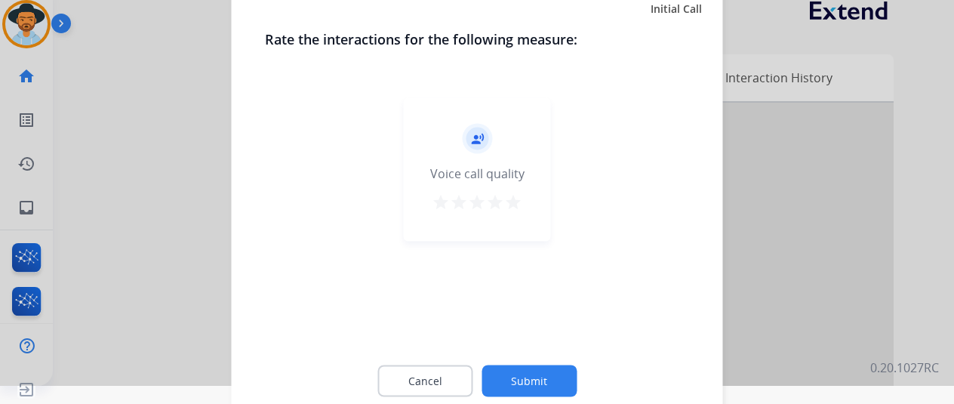
click at [542, 383] on button "Submit" at bounding box center [529, 381] width 95 height 32
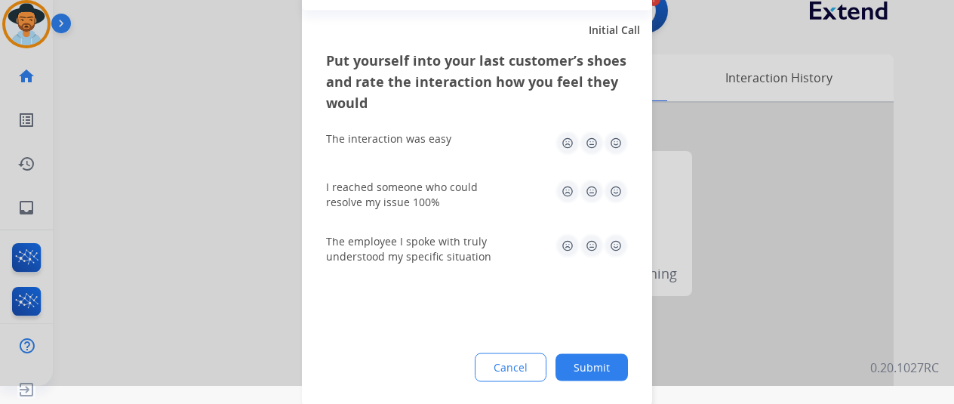
click at [603, 365] on button "Submit" at bounding box center [592, 366] width 72 height 27
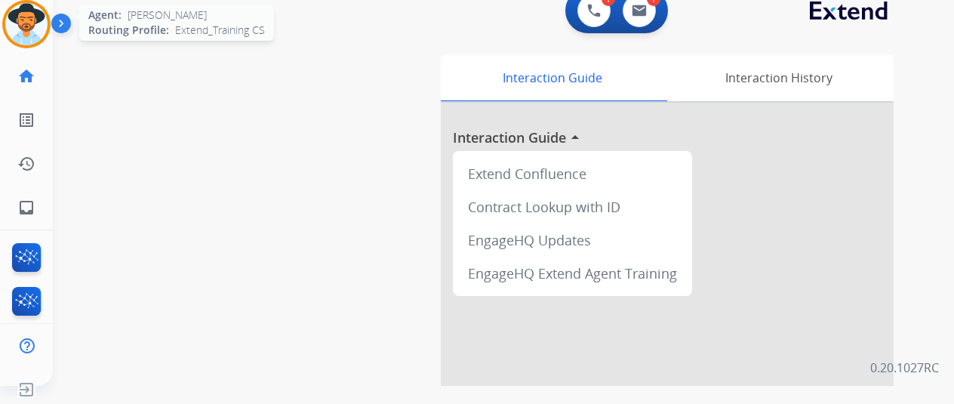
click at [26, 20] on img at bounding box center [26, 24] width 42 height 42
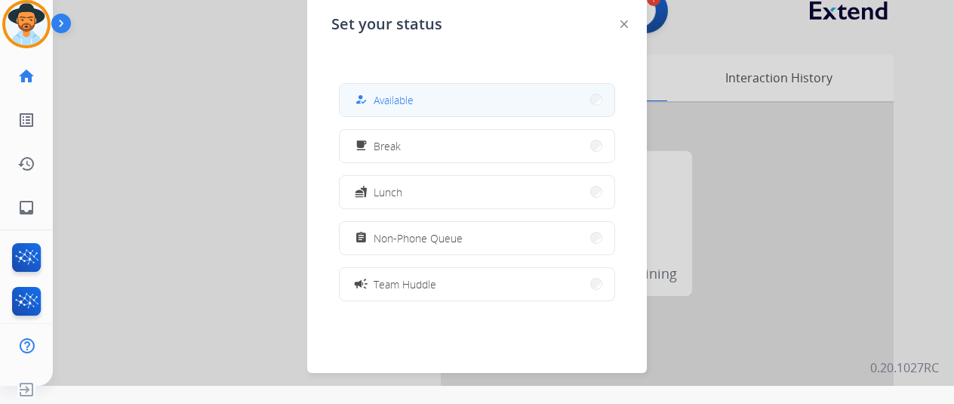
click at [453, 99] on button "how_to_reg Available" at bounding box center [477, 100] width 275 height 32
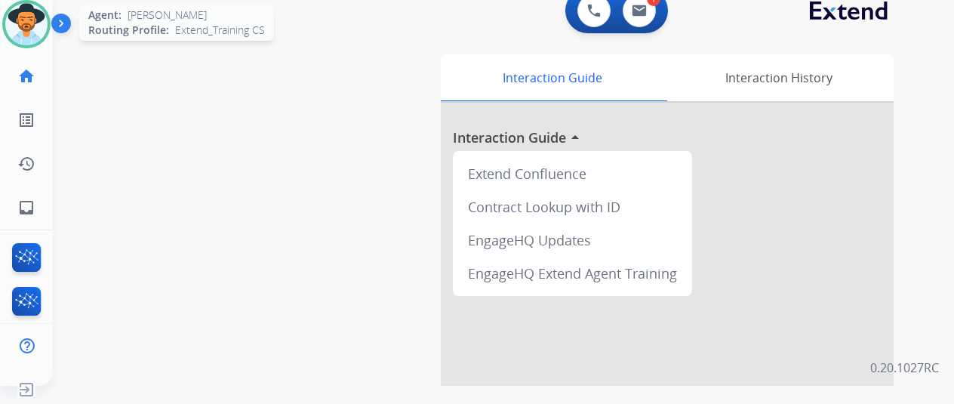
click at [24, 17] on img at bounding box center [26, 24] width 42 height 42
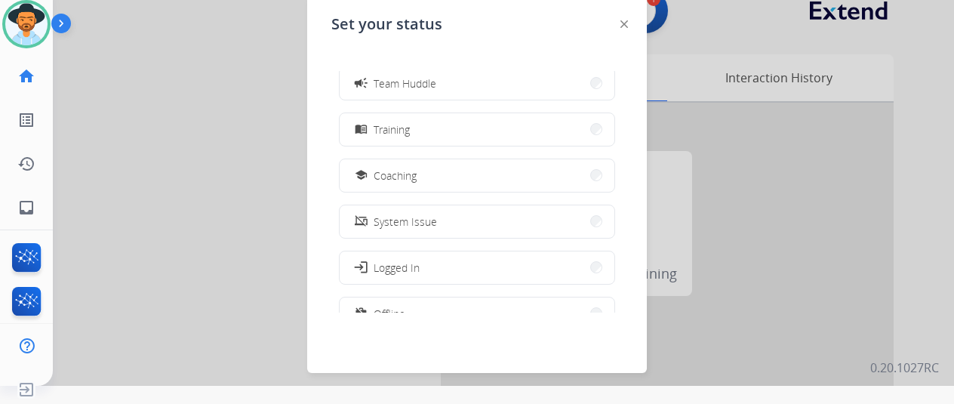
scroll to position [227, 0]
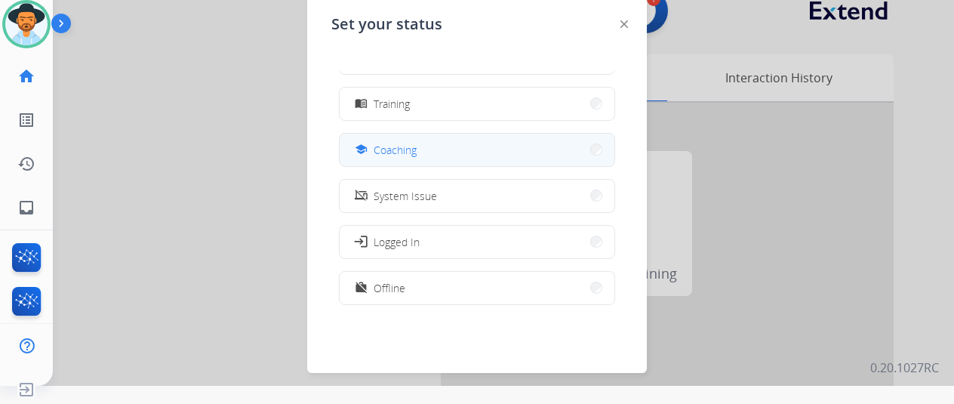
click at [438, 148] on button "school Coaching" at bounding box center [477, 150] width 275 height 32
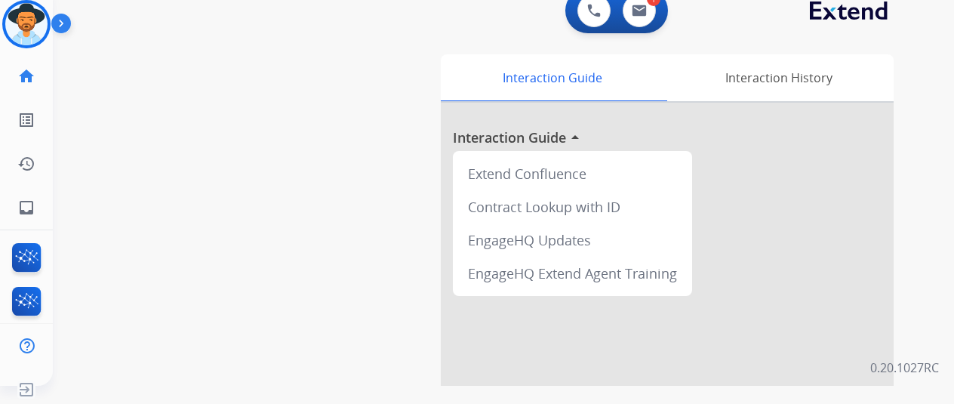
click at [103, 62] on div "swap_horiz Break voice bridge close_fullscreen Connect 3-Way Call merge_type Se…" at bounding box center [485, 351] width 865 height 630
click at [21, 23] on img at bounding box center [26, 24] width 42 height 42
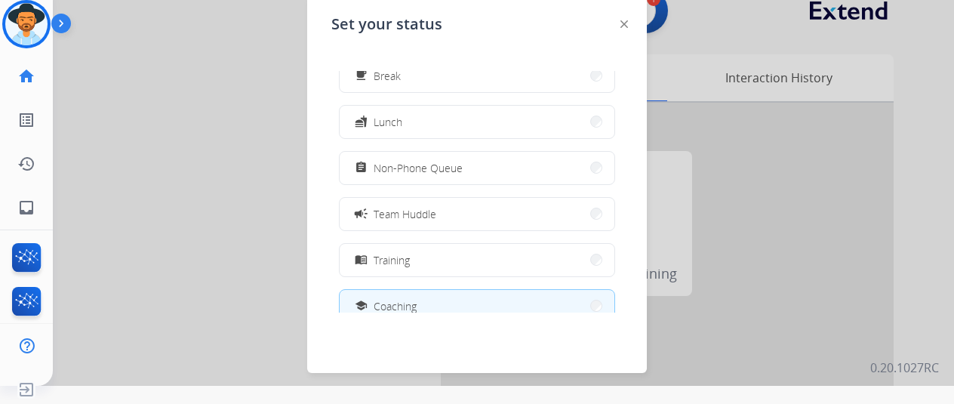
scroll to position [239, 0]
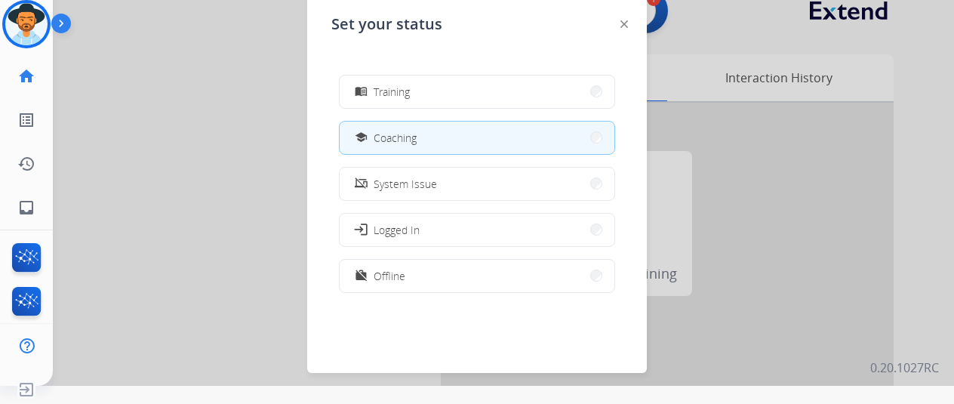
click at [124, 161] on div at bounding box center [477, 184] width 954 height 404
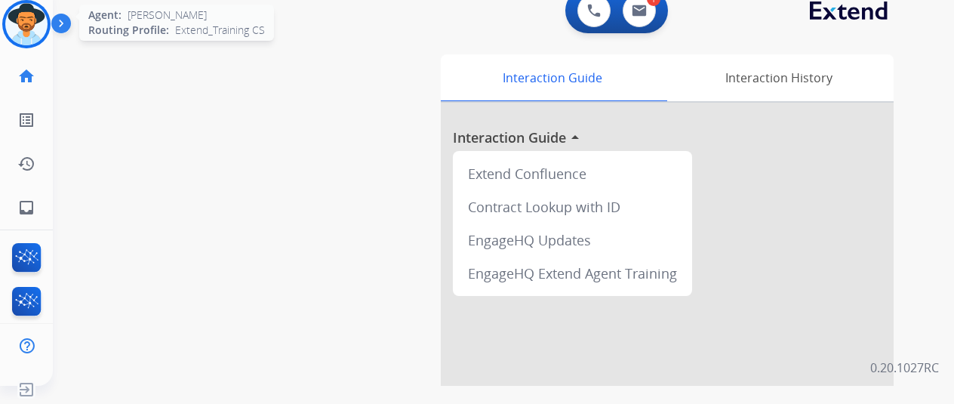
click at [26, 14] on img at bounding box center [26, 24] width 42 height 42
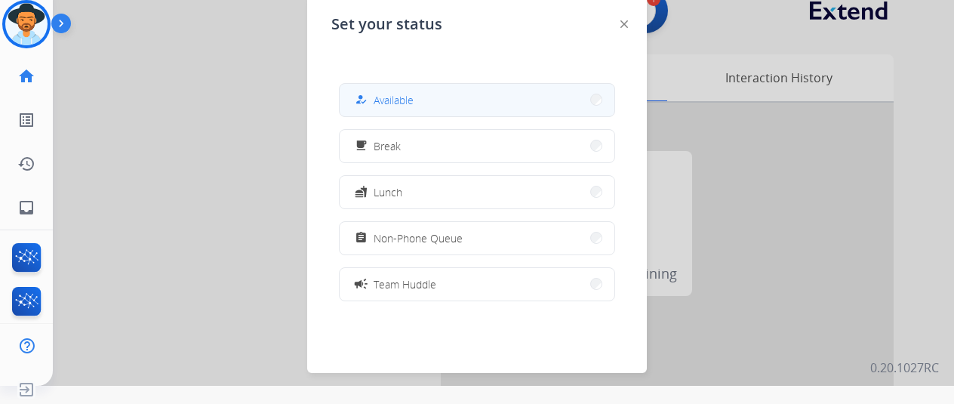
click at [424, 102] on button "how_to_reg Available" at bounding box center [477, 100] width 275 height 32
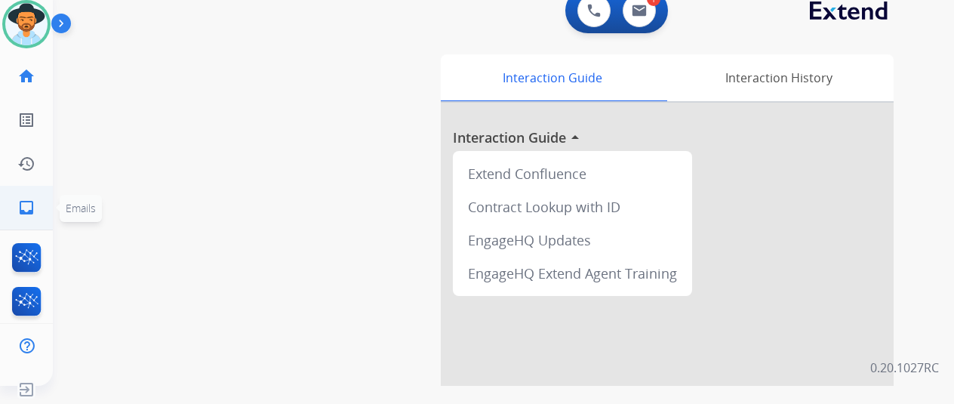
click at [29, 208] on mat-icon "inbox" at bounding box center [26, 208] width 18 height 18
select select "**********"
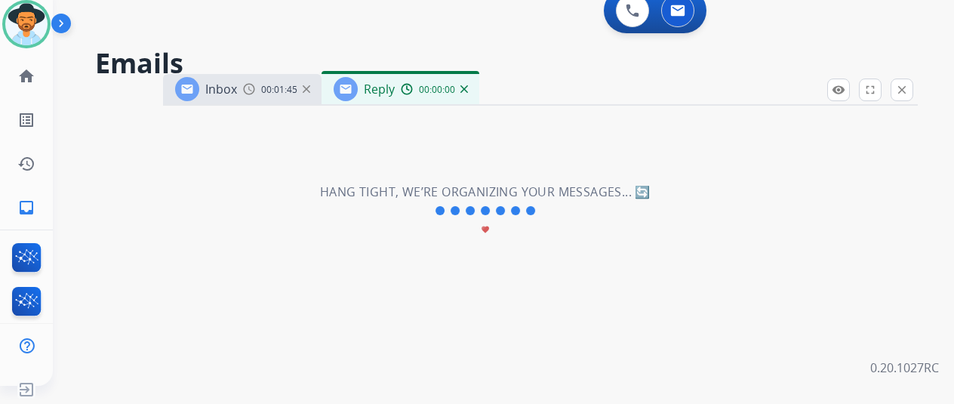
select select "**********"
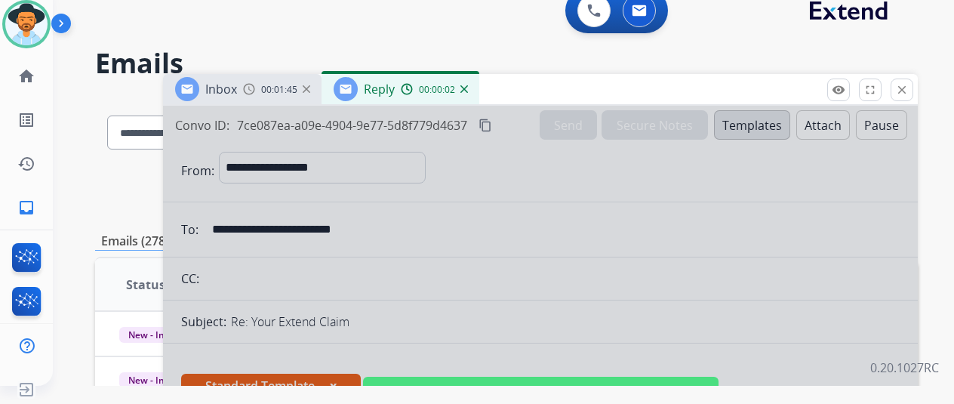
click at [468, 85] on img at bounding box center [465, 89] width 8 height 8
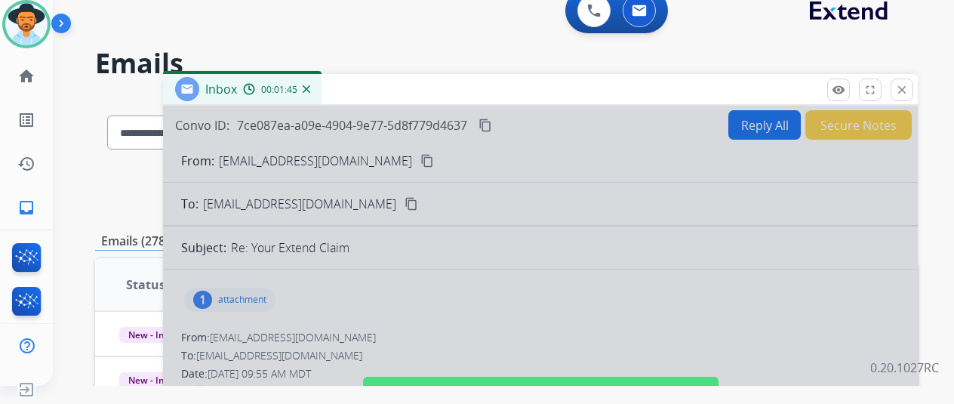
click at [310, 88] on img at bounding box center [307, 89] width 8 height 8
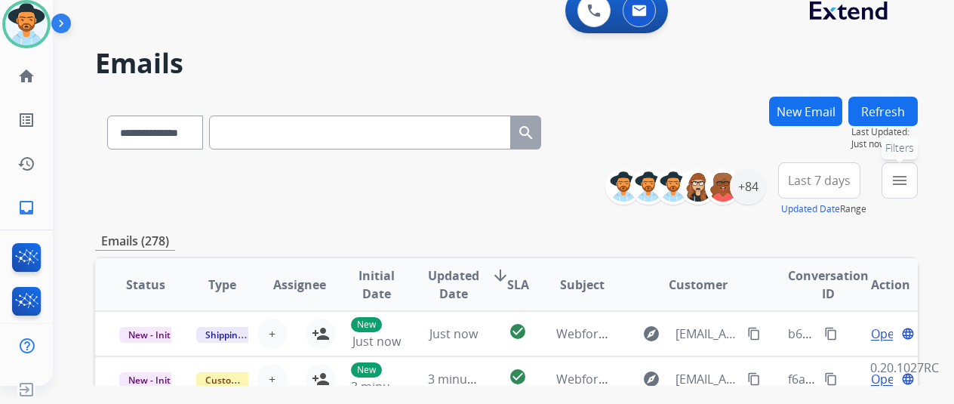
click at [905, 180] on mat-icon "menu" at bounding box center [900, 180] width 18 height 18
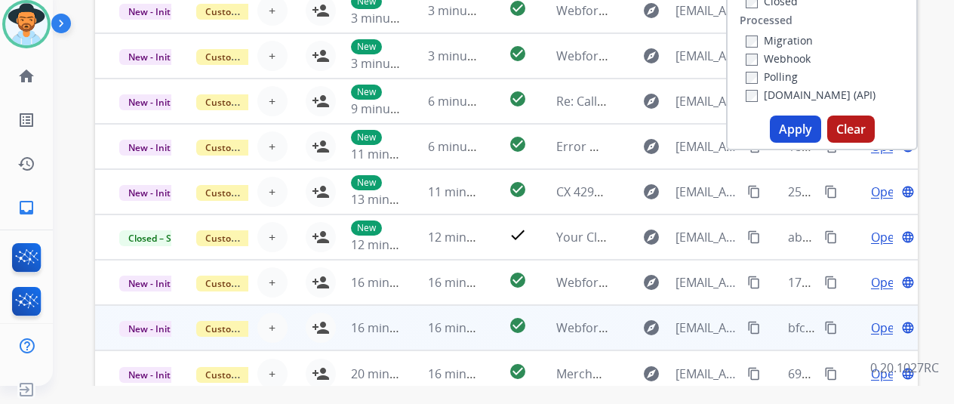
scroll to position [378, 0]
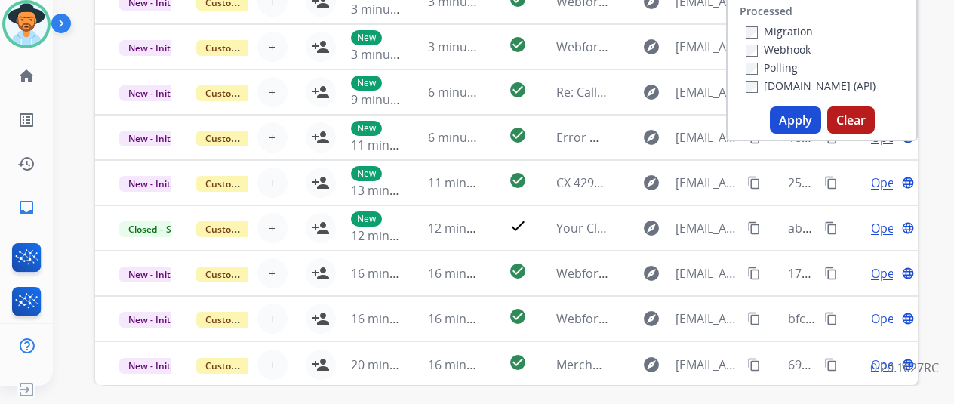
click at [802, 121] on button "Apply" at bounding box center [795, 119] width 51 height 27
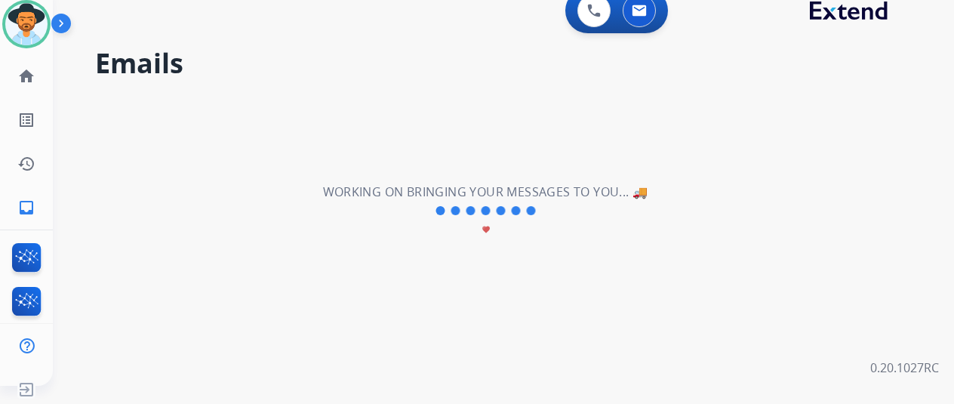
scroll to position [0, 0]
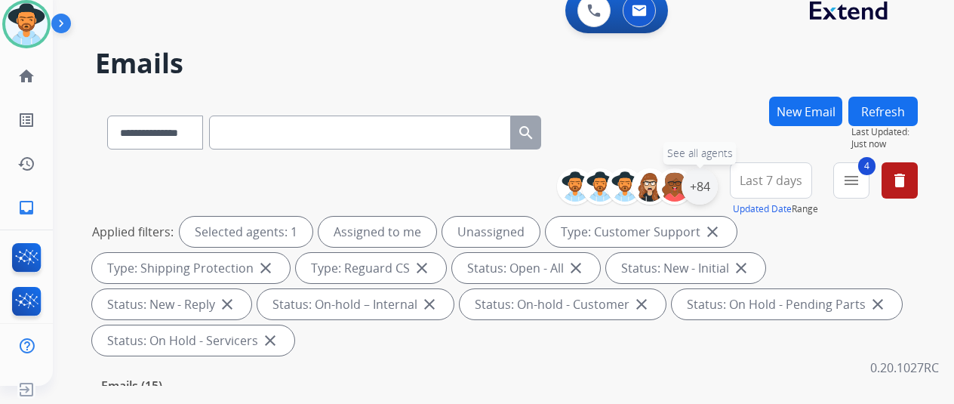
click at [713, 172] on div "+84" at bounding box center [700, 186] width 36 height 36
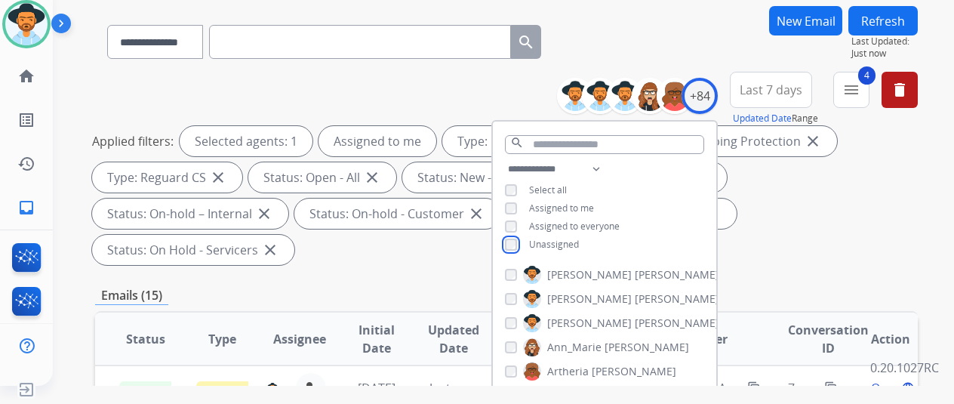
scroll to position [227, 0]
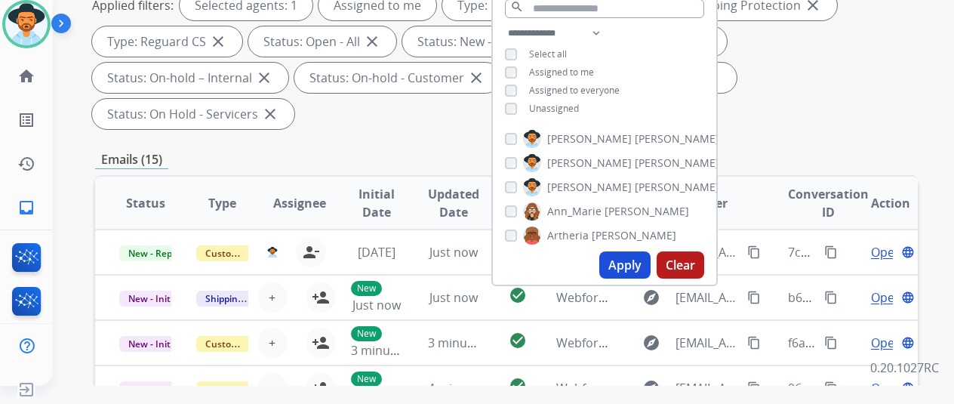
click at [621, 266] on button "Apply" at bounding box center [625, 264] width 51 height 27
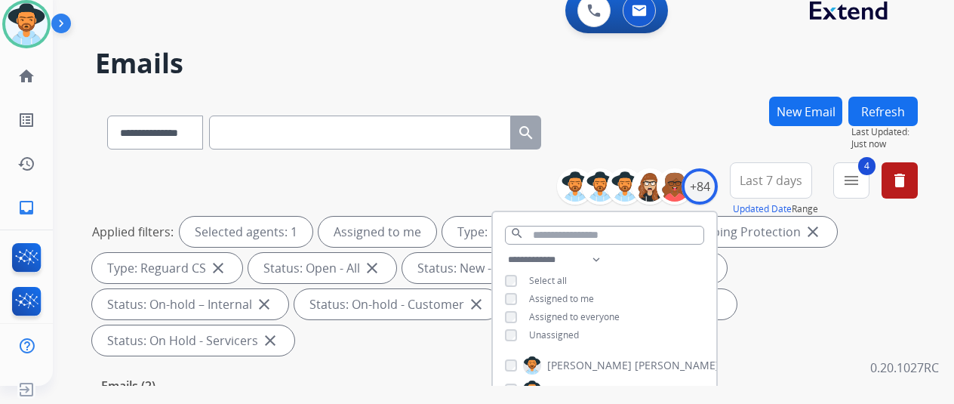
click at [718, 137] on div "**********" at bounding box center [506, 130] width 823 height 66
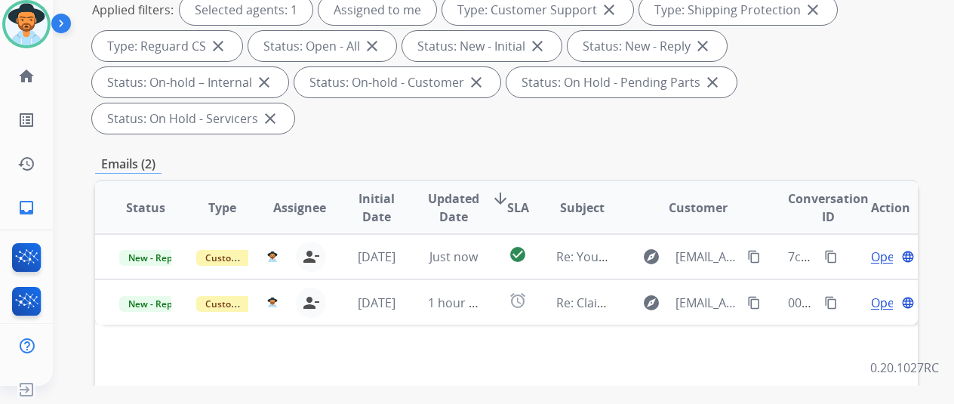
scroll to position [151, 0]
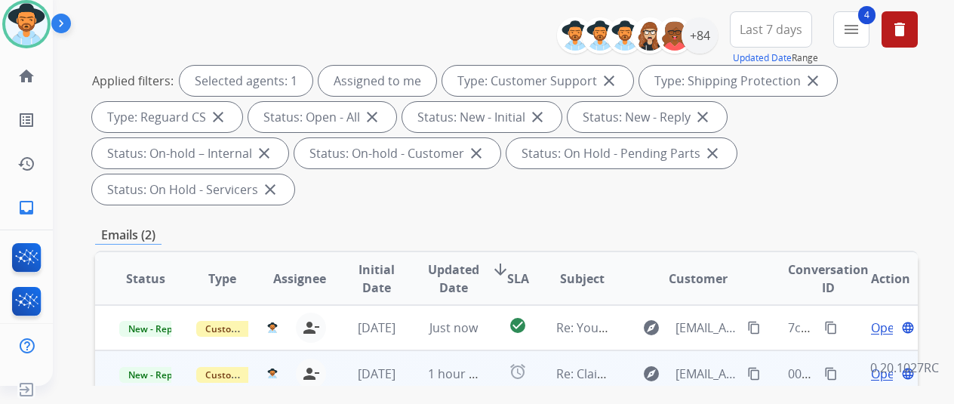
click at [878, 365] on span "Open" at bounding box center [886, 374] width 31 height 18
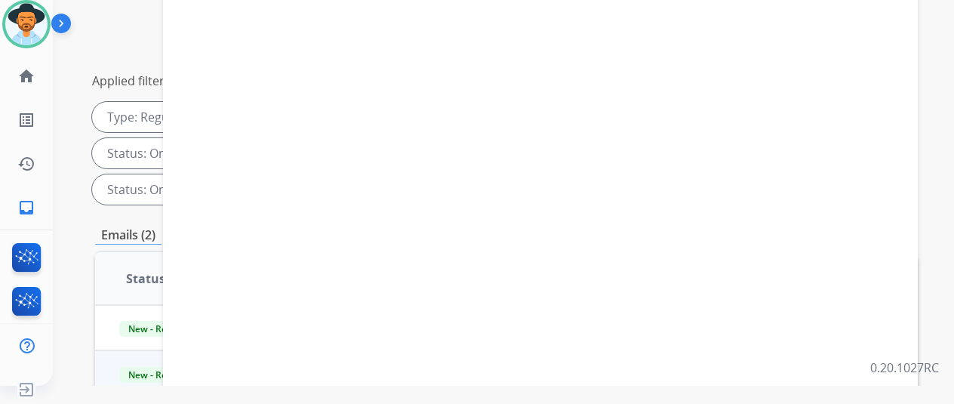
select select "**********"
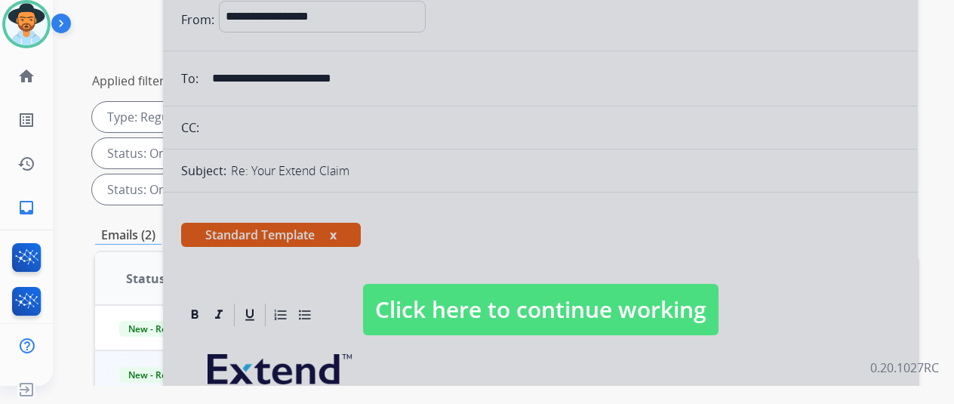
click at [438, 190] on div at bounding box center [540, 295] width 755 height 680
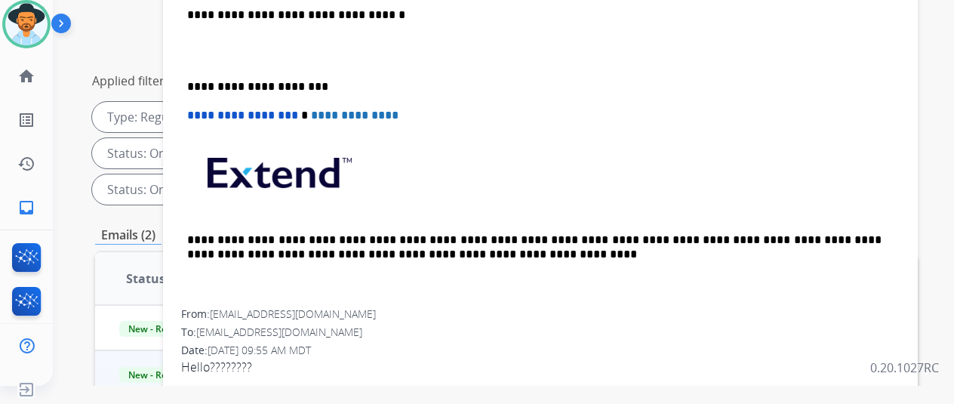
scroll to position [302, 0]
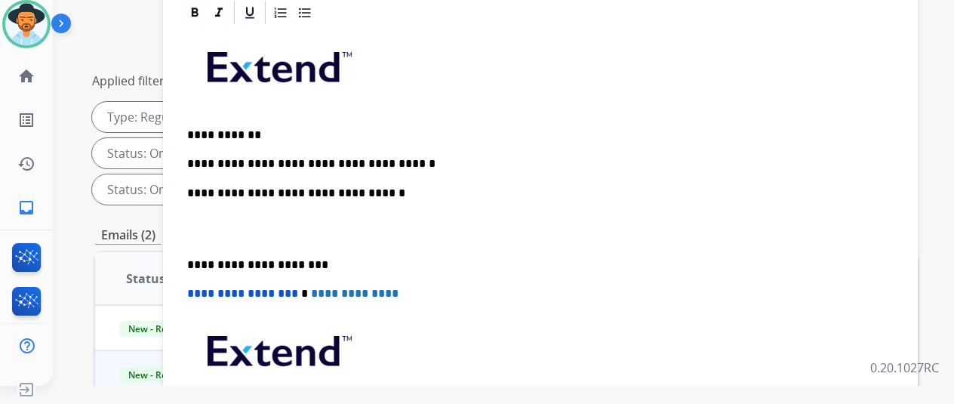
click at [412, 164] on p "**********" at bounding box center [534, 164] width 695 height 14
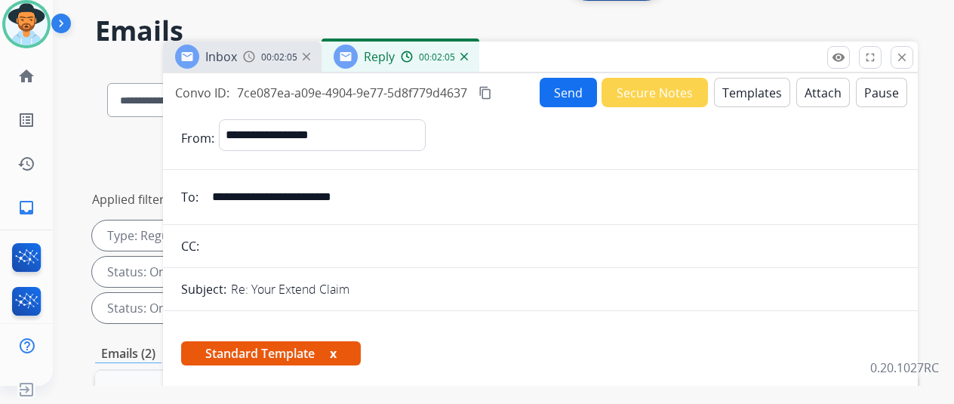
scroll to position [0, 0]
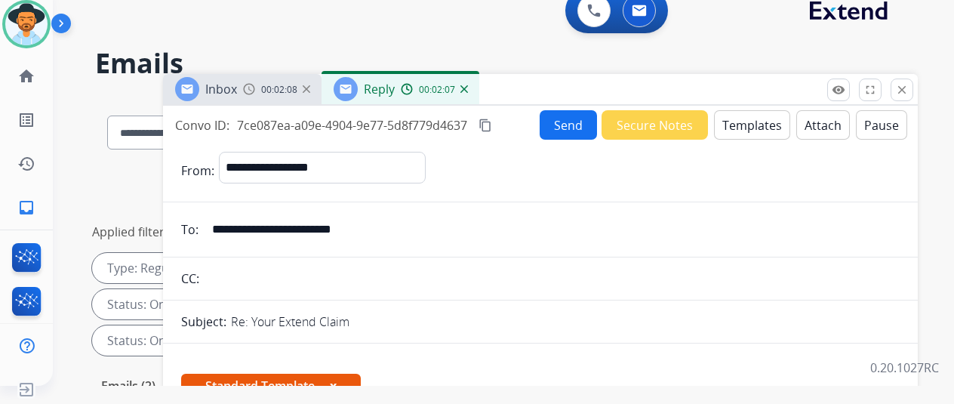
click at [575, 123] on button "Send" at bounding box center [568, 124] width 57 height 29
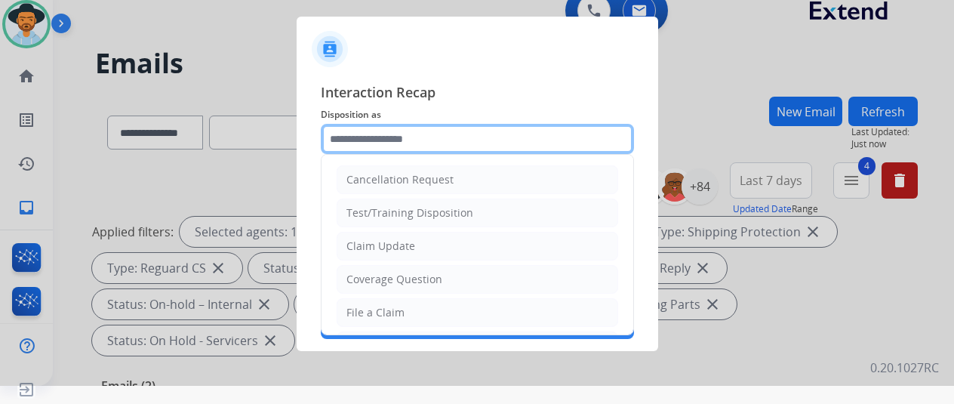
click at [369, 136] on input "text" at bounding box center [477, 139] width 313 height 30
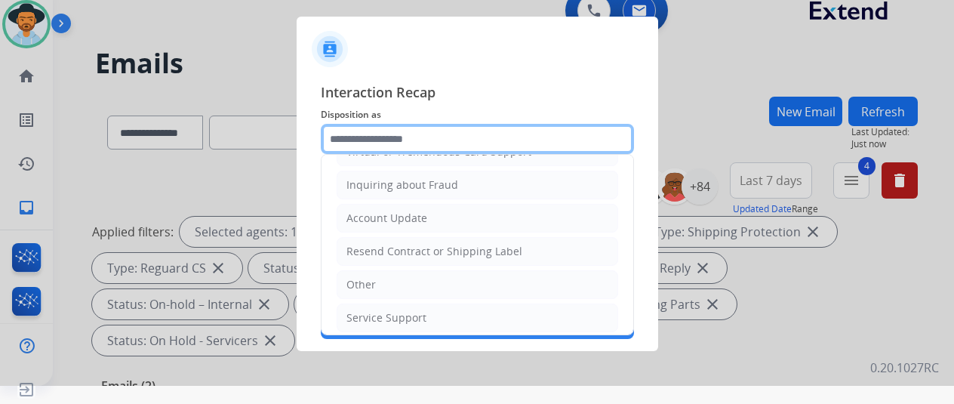
scroll to position [229, 0]
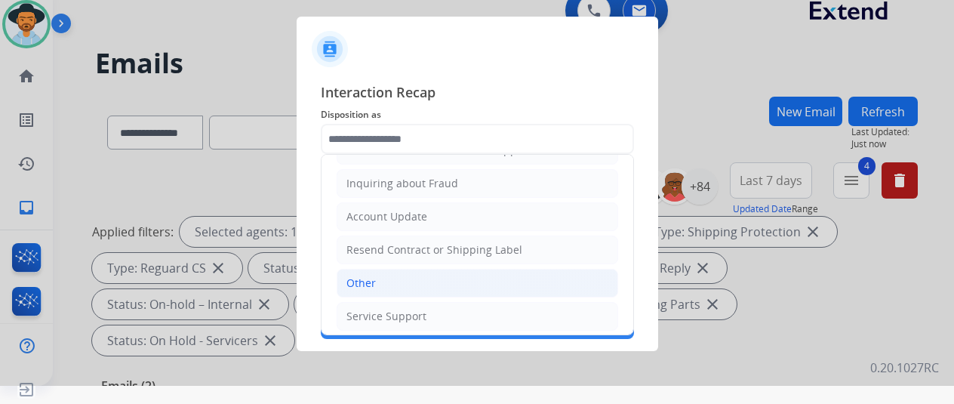
click at [366, 276] on div "Other" at bounding box center [361, 283] width 29 height 15
type input "*****"
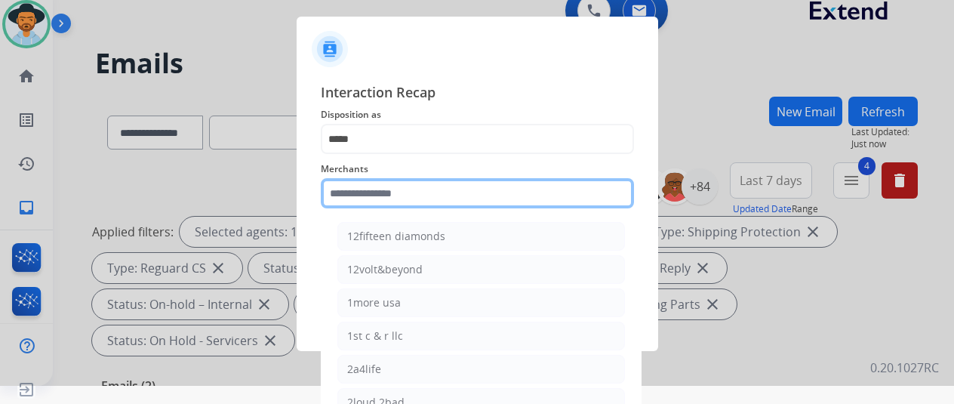
click at [371, 199] on input "text" at bounding box center [477, 193] width 313 height 30
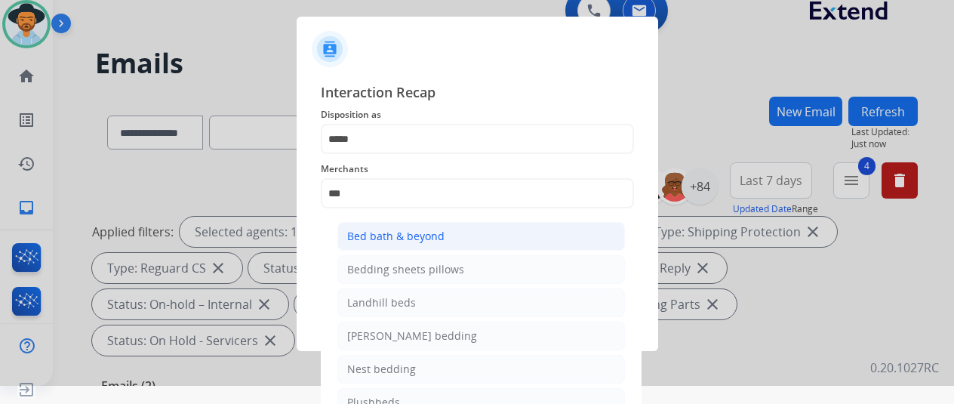
click at [379, 241] on div "Bed bath & beyond" at bounding box center [395, 236] width 97 height 15
type input "**********"
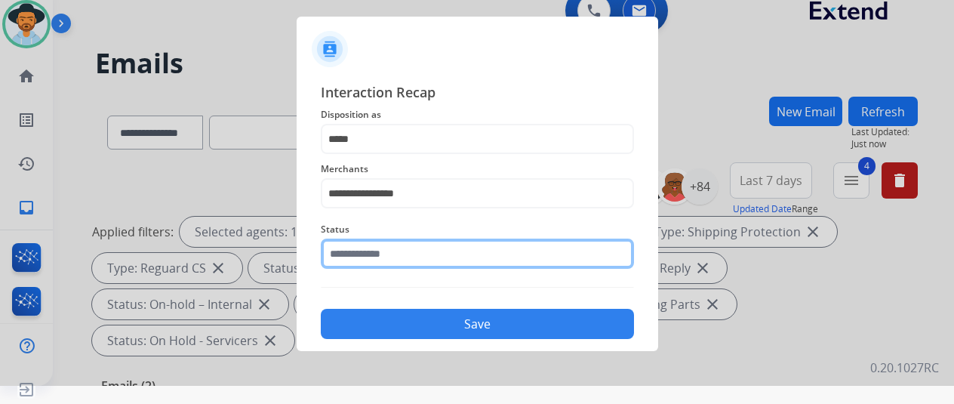
click at [364, 254] on input "text" at bounding box center [477, 254] width 313 height 30
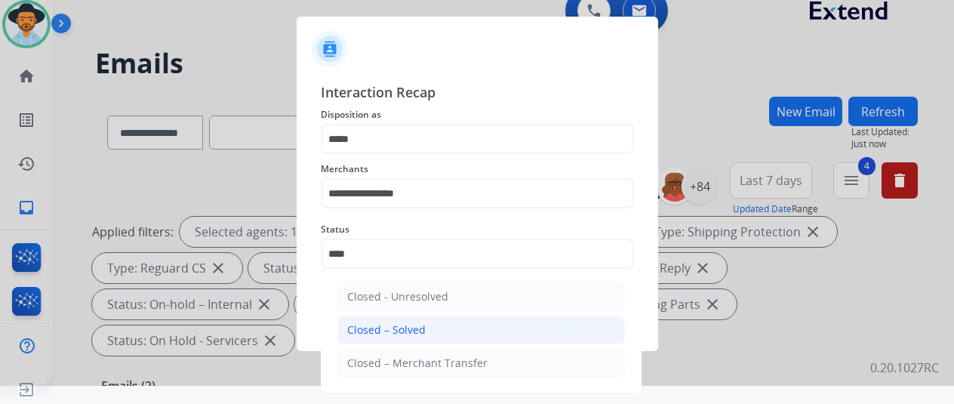
click at [414, 332] on div "Closed – Solved" at bounding box center [386, 329] width 79 height 15
type input "**********"
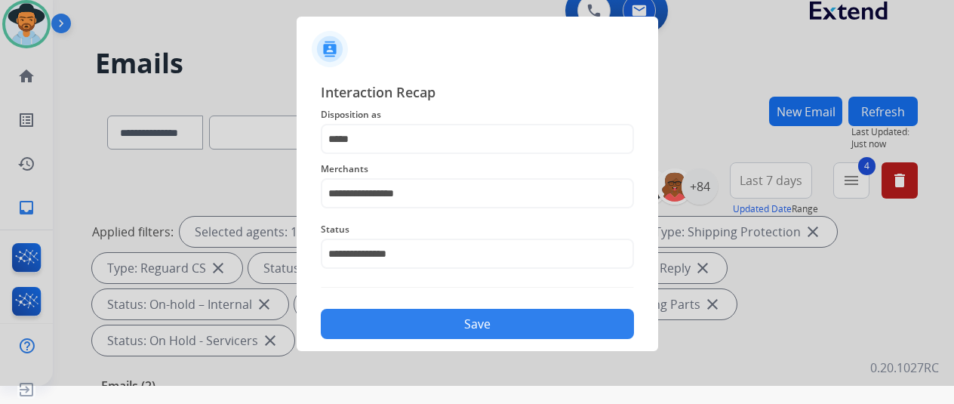
click at [436, 325] on button "Save" at bounding box center [477, 324] width 313 height 30
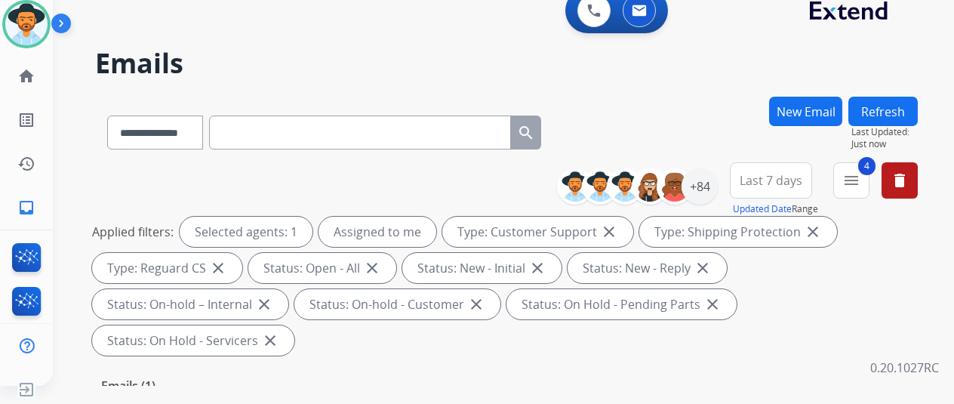
click at [686, 97] on div "**********" at bounding box center [506, 130] width 823 height 66
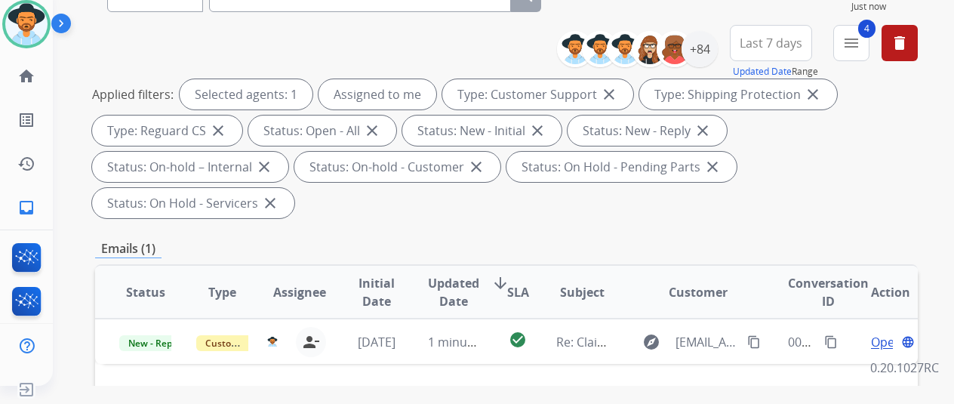
scroll to position [151, 0]
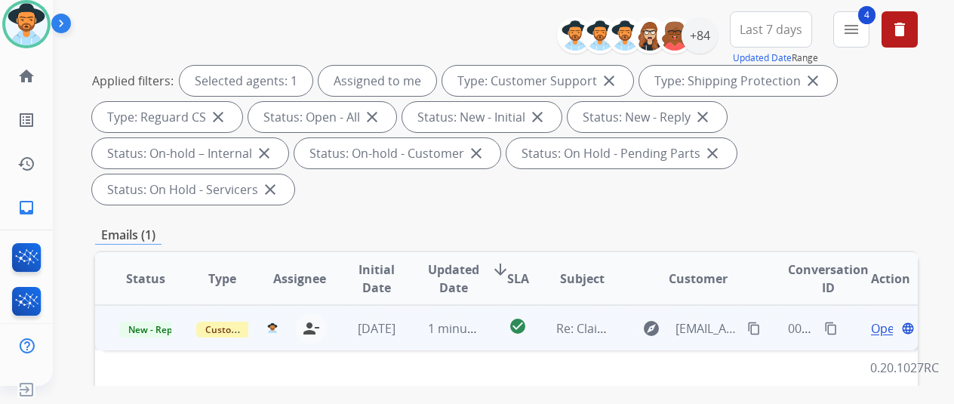
click at [882, 319] on span "Open" at bounding box center [886, 328] width 31 height 18
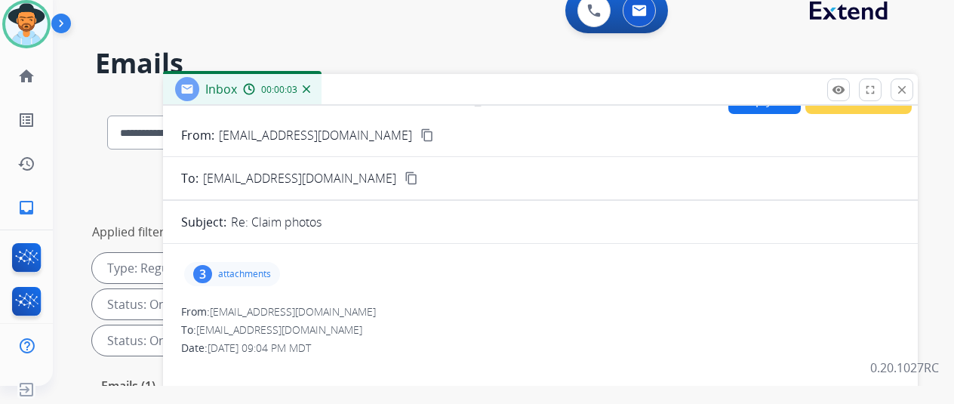
scroll to position [0, 0]
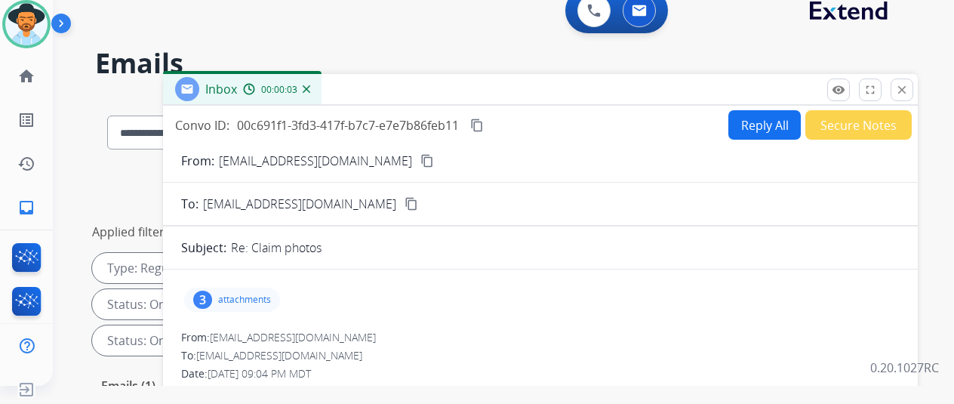
click at [494, 26] on div "0 Voice Interactions 0 Email Interactions" at bounding box center [494, 12] width 847 height 48
click at [310, 85] on img at bounding box center [307, 89] width 8 height 8
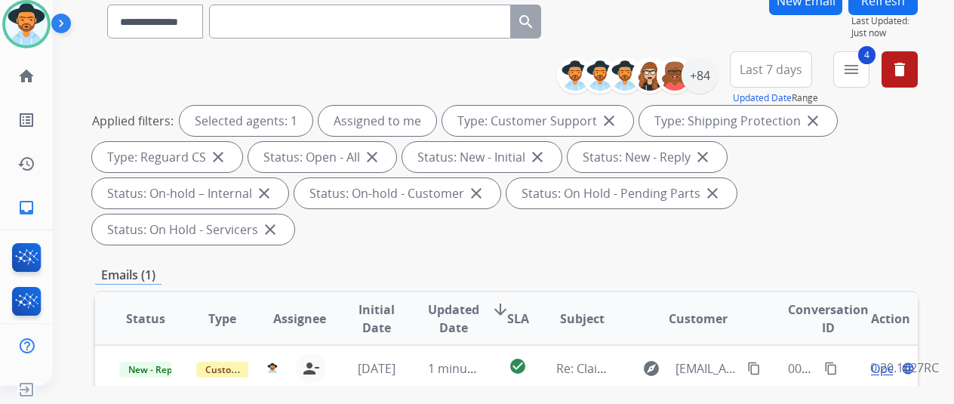
scroll to position [302, 0]
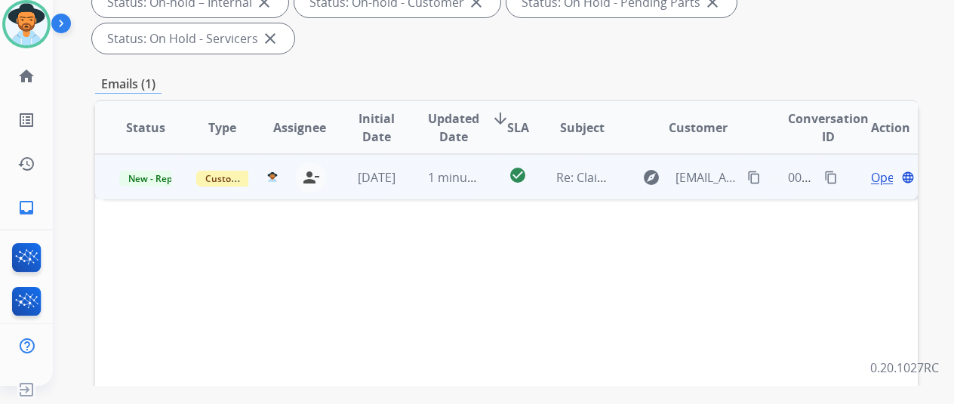
click at [878, 168] on span "Open" at bounding box center [886, 177] width 31 height 18
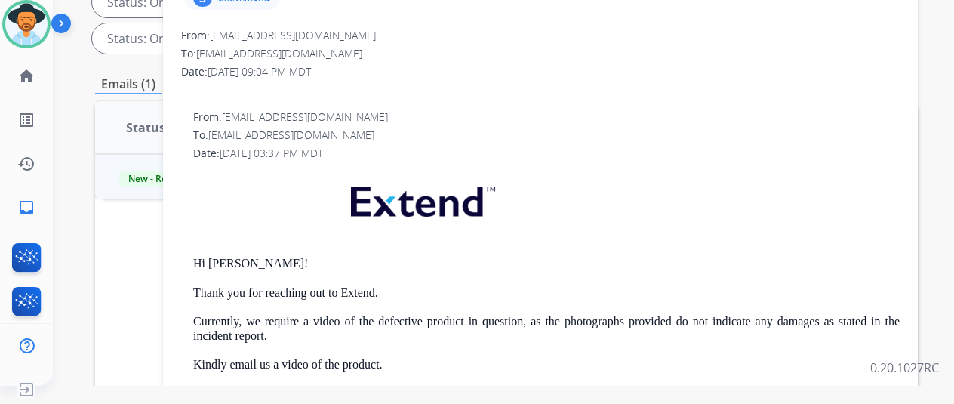
scroll to position [0, 0]
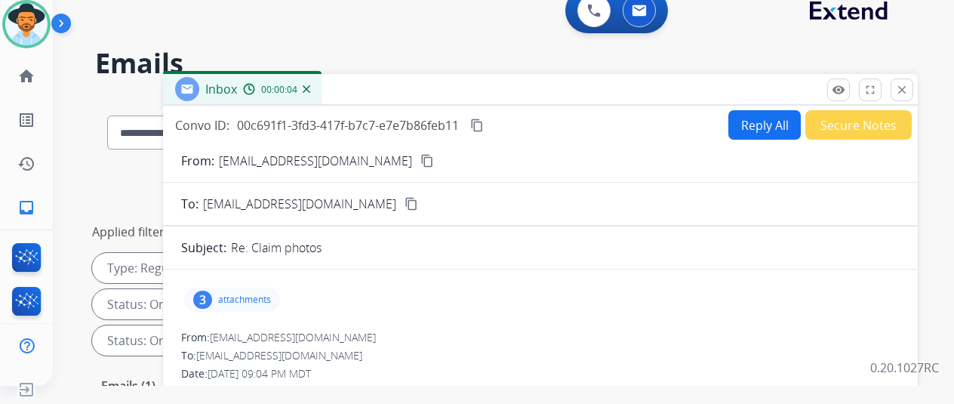
click at [421, 164] on mat-icon "content_copy" at bounding box center [428, 161] width 14 height 14
click at [111, 164] on div "**********" at bounding box center [506, 261] width 823 height 199
click at [397, 51] on h2 "Emails" at bounding box center [506, 63] width 823 height 30
click at [310, 88] on img at bounding box center [307, 89] width 8 height 8
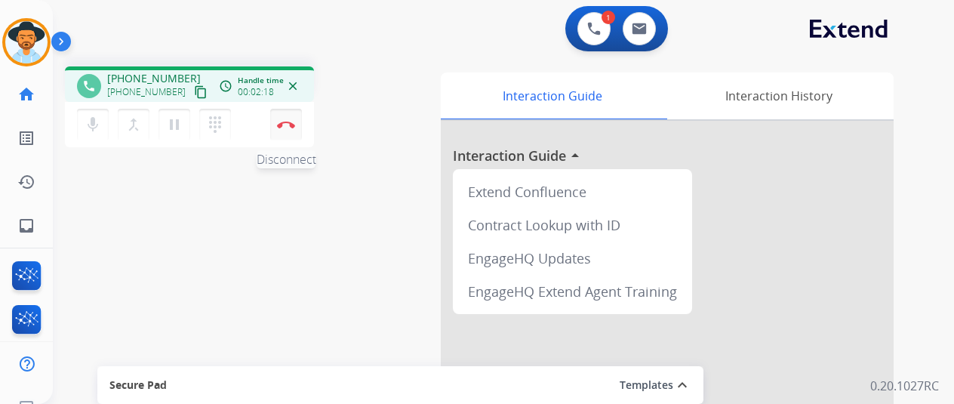
click at [288, 114] on button "Disconnect" at bounding box center [286, 125] width 32 height 32
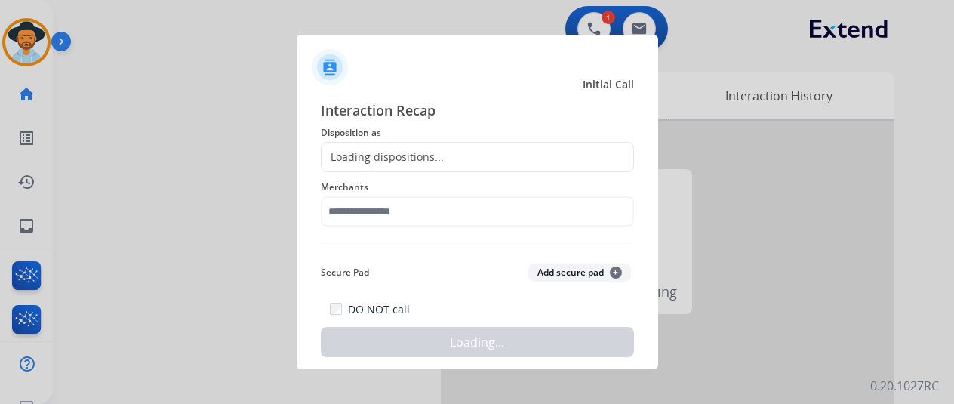
click at [375, 146] on div "Loading dispositions..." at bounding box center [477, 157] width 313 height 30
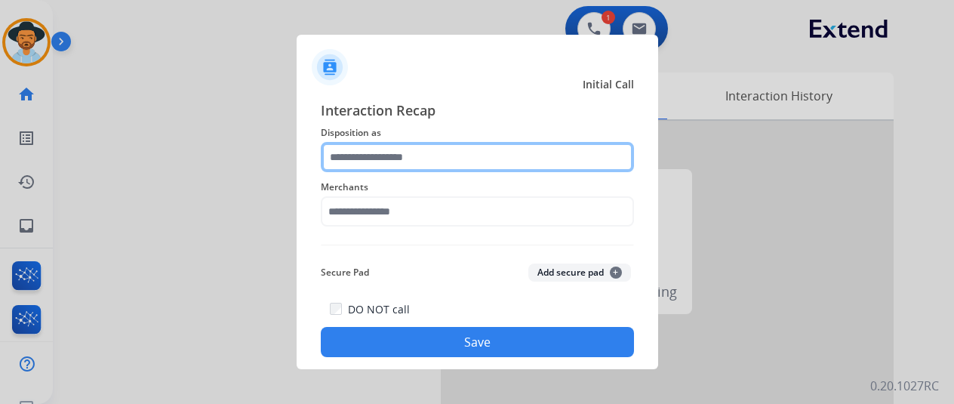
click at [374, 152] on input "text" at bounding box center [477, 157] width 313 height 30
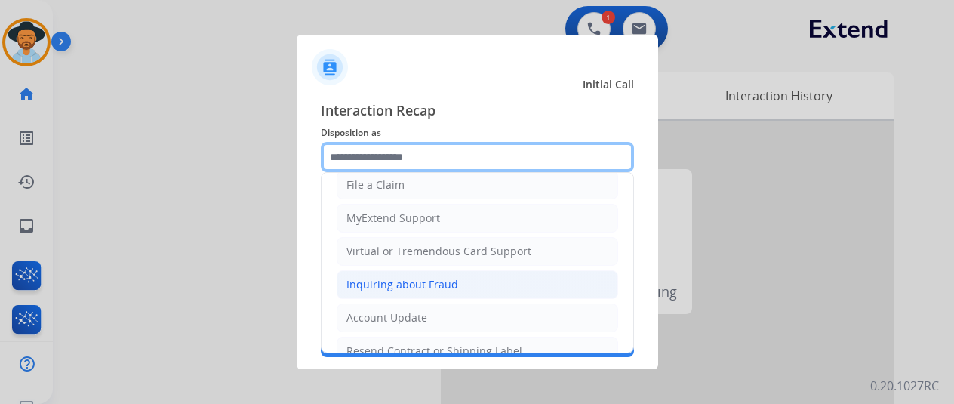
scroll to position [151, 0]
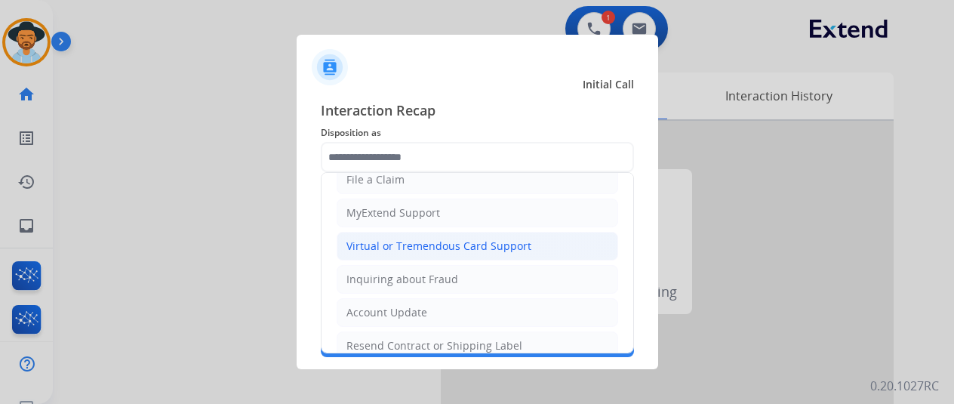
click at [396, 239] on div "Virtual or Tremendous Card Support" at bounding box center [439, 246] width 185 height 15
type input "**********"
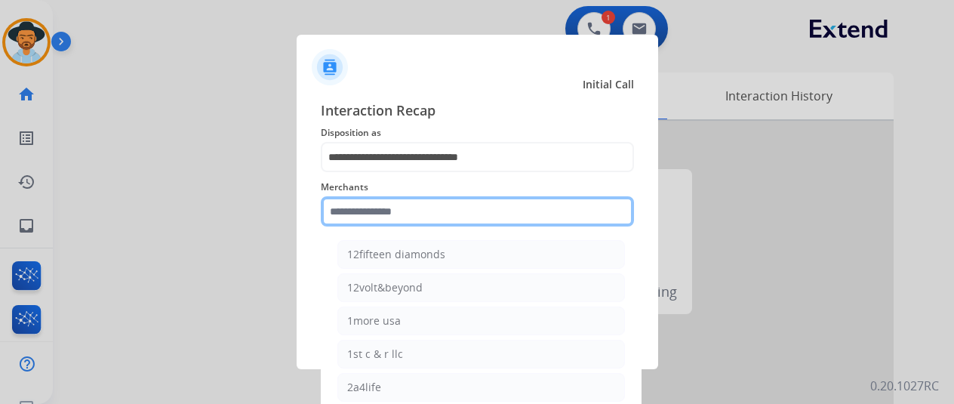
click at [379, 208] on input "text" at bounding box center [477, 211] width 313 height 30
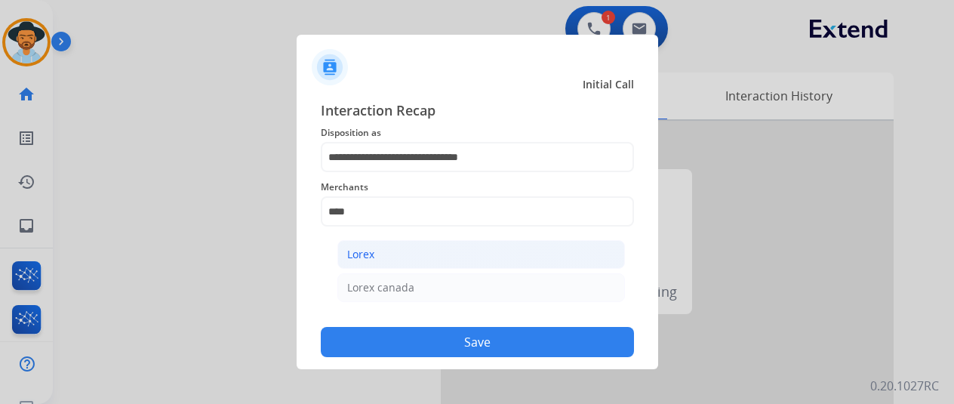
click at [369, 256] on div "Lorex" at bounding box center [360, 254] width 27 height 15
type input "*****"
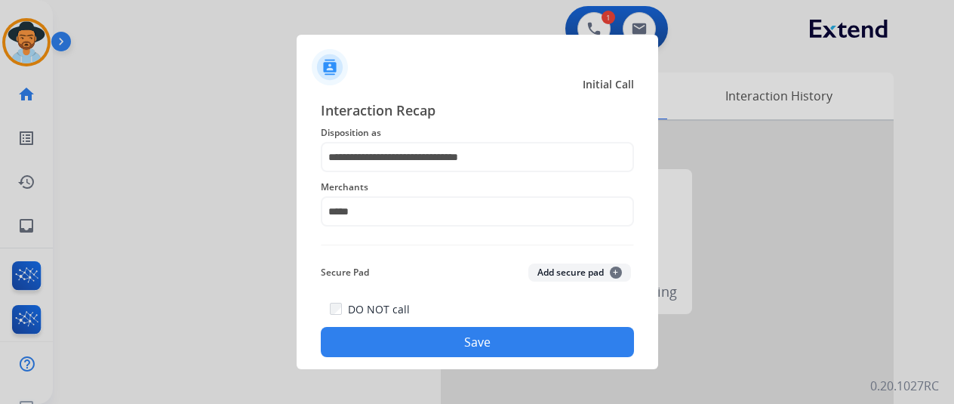
click at [415, 337] on button "Save" at bounding box center [477, 342] width 313 height 30
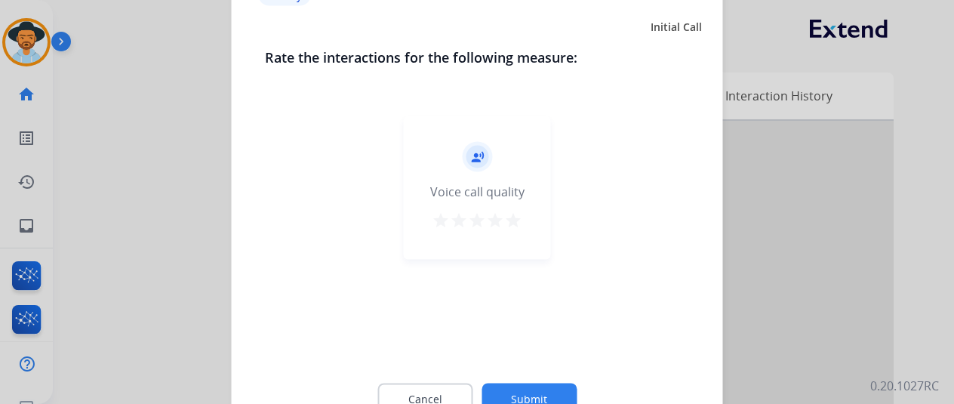
click at [518, 387] on button "Submit" at bounding box center [529, 399] width 95 height 32
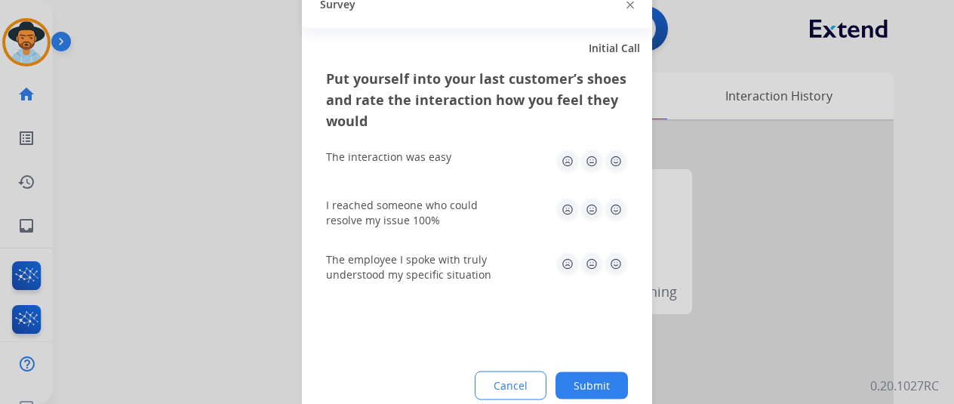
click at [592, 381] on button "Submit" at bounding box center [592, 385] width 72 height 27
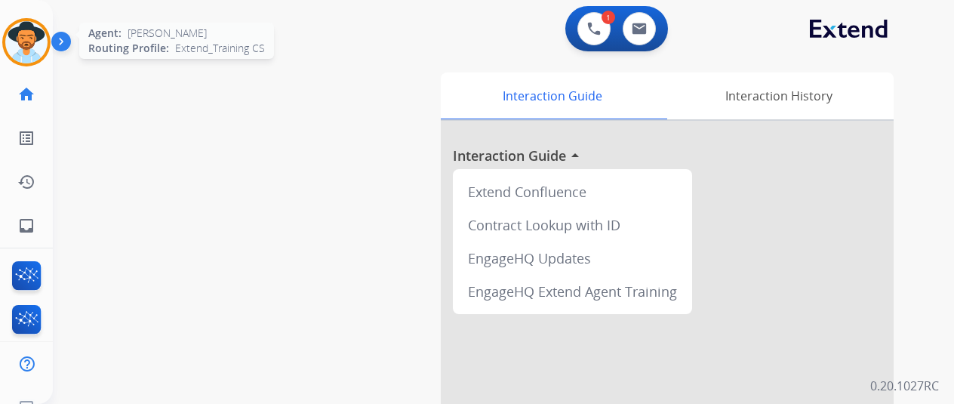
drag, startPoint x: 25, startPoint y: 36, endPoint x: 55, endPoint y: 33, distance: 30.4
click at [26, 36] on img at bounding box center [26, 42] width 42 height 42
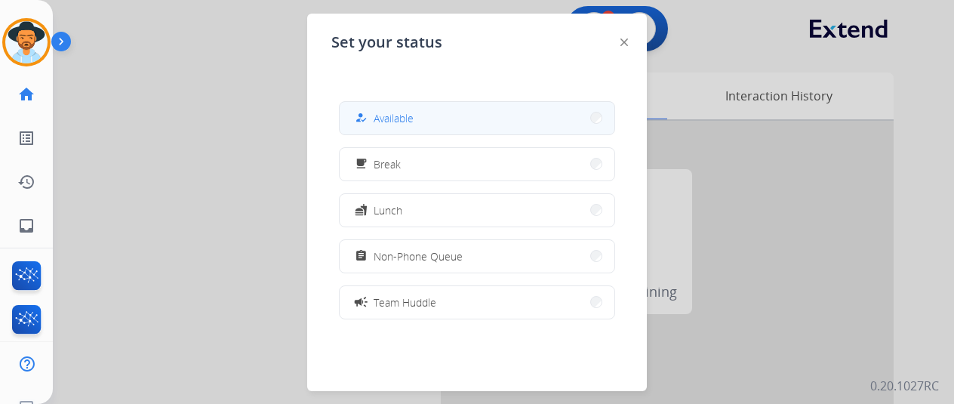
click at [384, 109] on div "how_to_reg Available" at bounding box center [383, 118] width 62 height 18
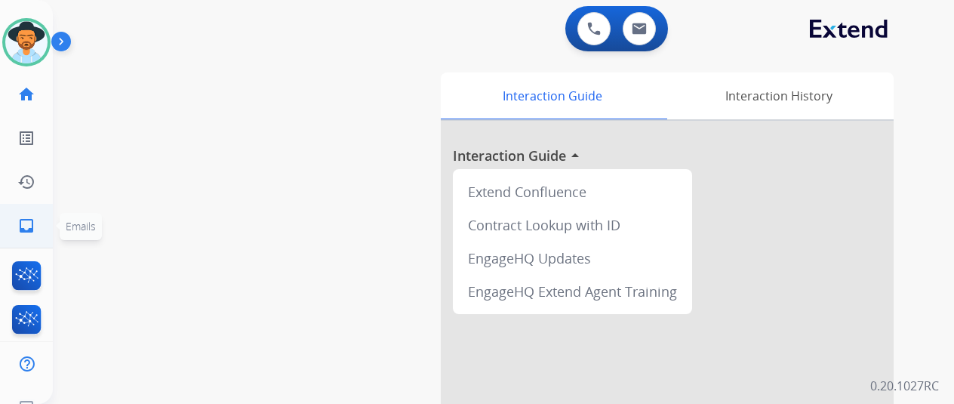
click at [27, 228] on mat-icon "inbox" at bounding box center [26, 226] width 18 height 18
select select "**********"
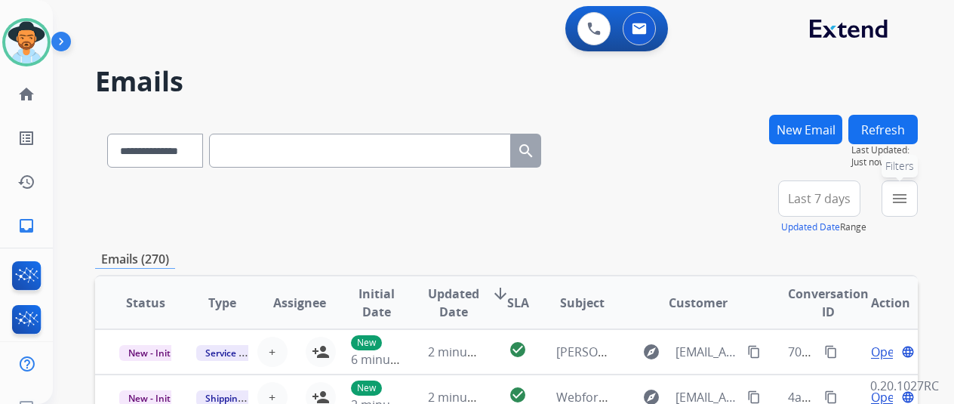
click at [909, 195] on mat-icon "menu" at bounding box center [900, 199] width 18 height 18
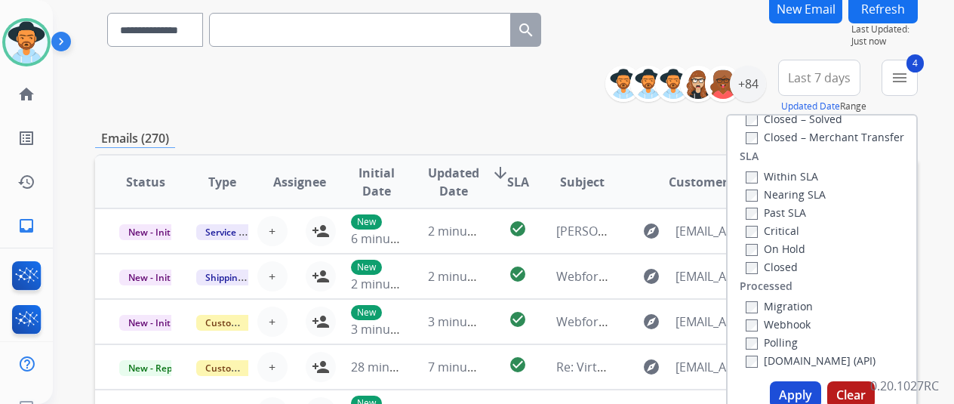
scroll to position [227, 0]
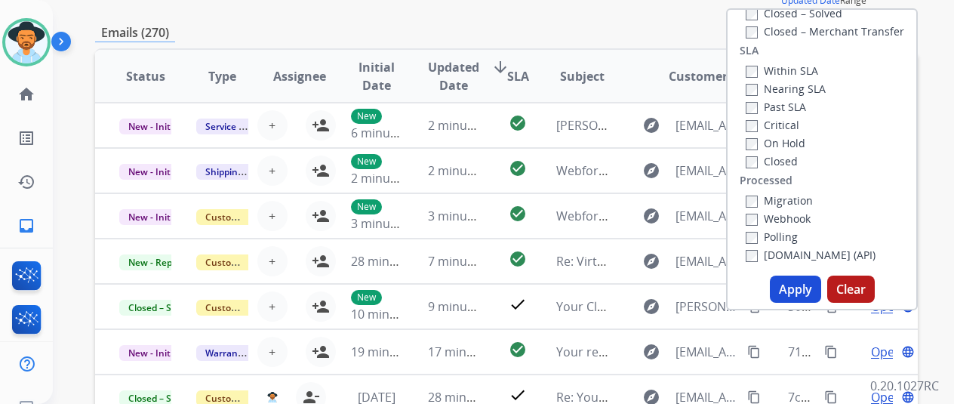
click at [797, 294] on button "Apply" at bounding box center [795, 289] width 51 height 27
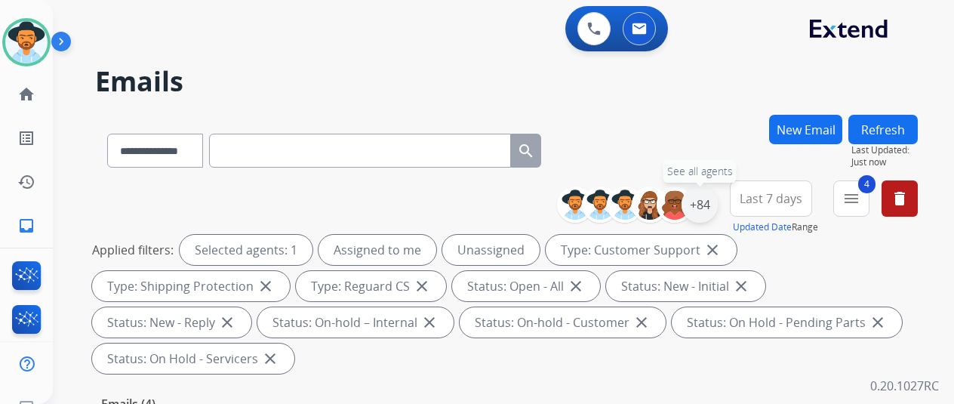
click at [716, 203] on div "+84" at bounding box center [700, 205] width 36 height 36
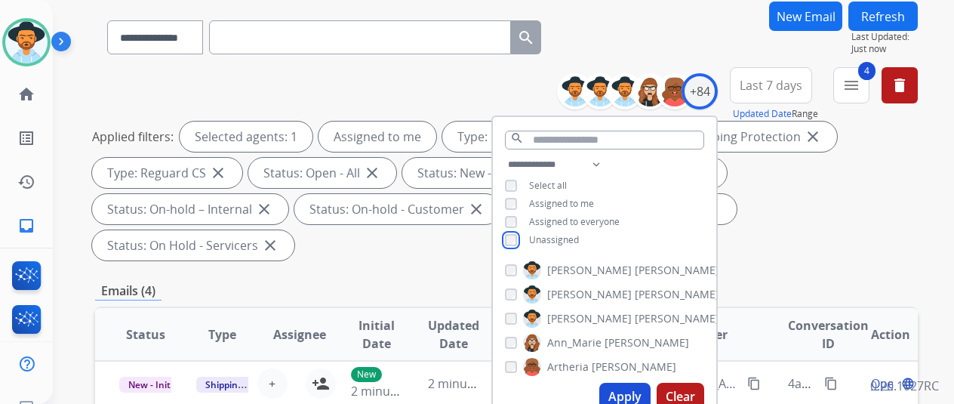
scroll to position [302, 0]
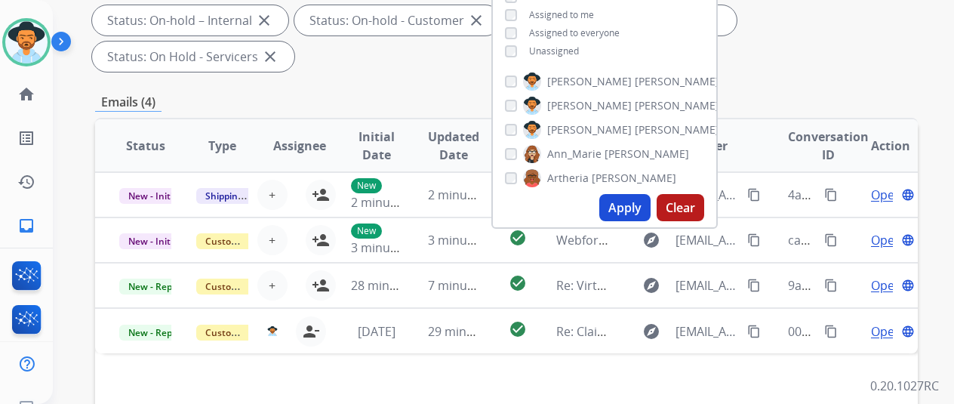
click at [635, 209] on button "Apply" at bounding box center [625, 207] width 51 height 27
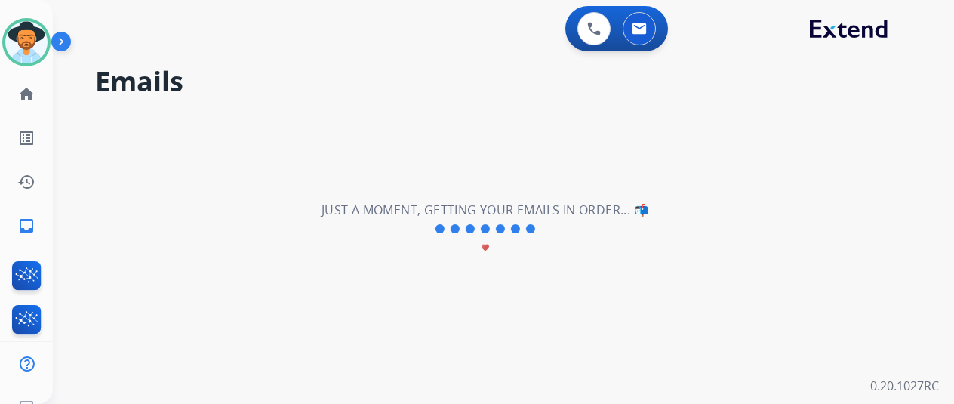
scroll to position [0, 0]
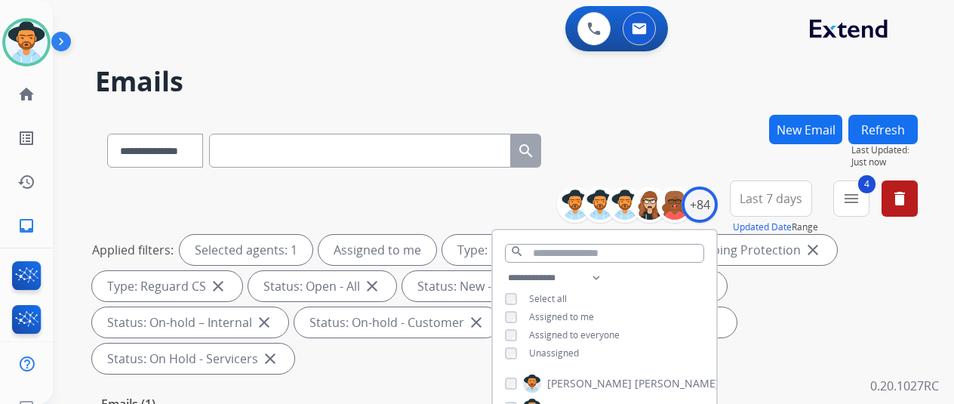
click at [697, 102] on div "**********" at bounding box center [485, 256] width 865 height 404
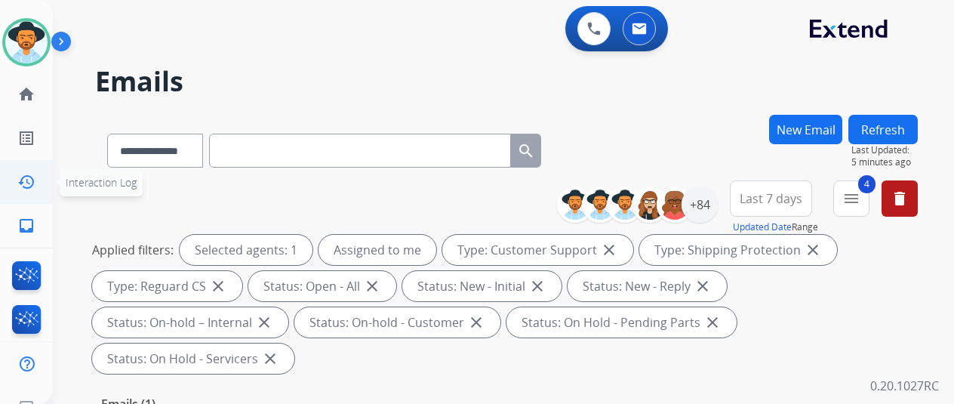
click at [115, 187] on span "Interaction Log" at bounding box center [101, 182] width 71 height 14
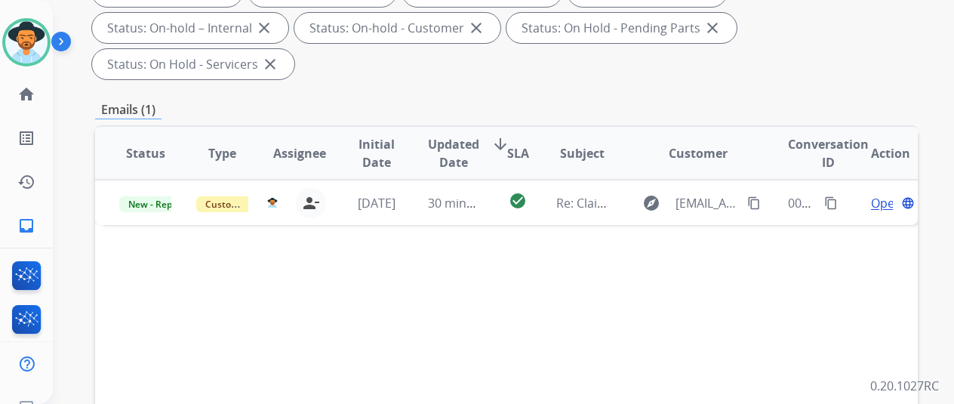
scroll to position [302, 0]
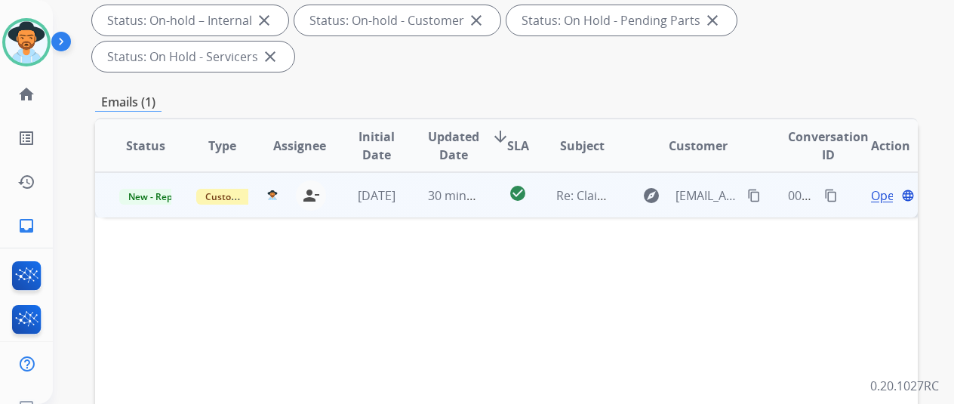
click at [834, 189] on mat-icon "content_copy" at bounding box center [832, 196] width 14 height 14
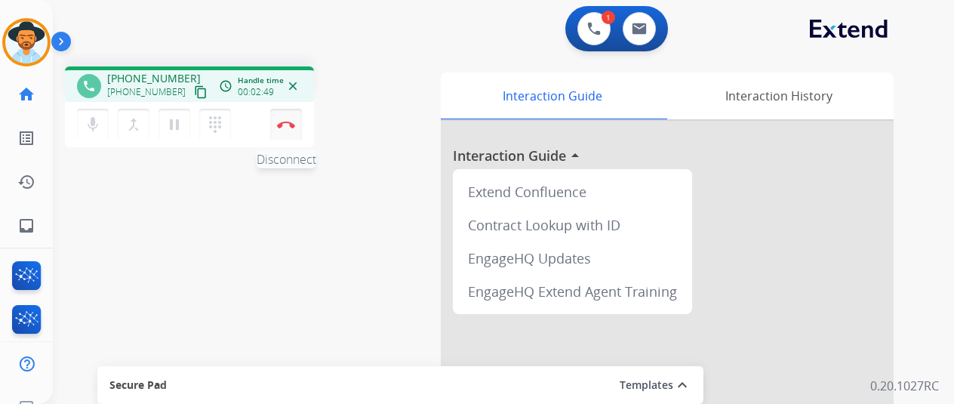
click at [285, 122] on img at bounding box center [286, 125] width 18 height 8
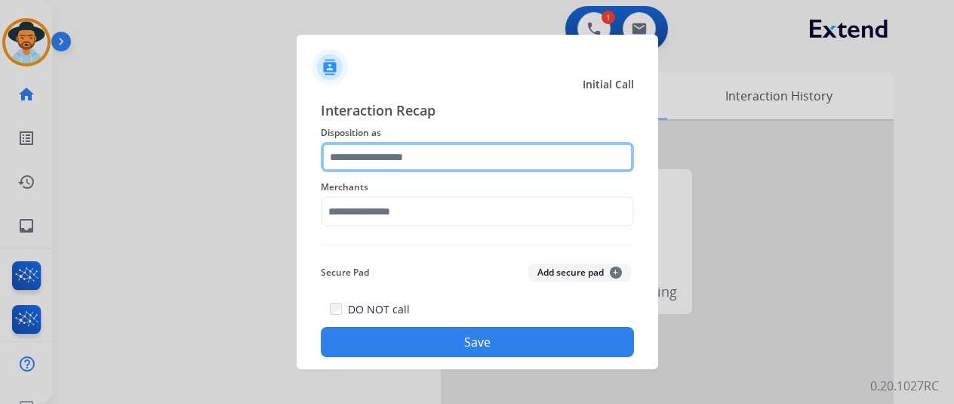
click at [349, 155] on input "text" at bounding box center [477, 157] width 313 height 30
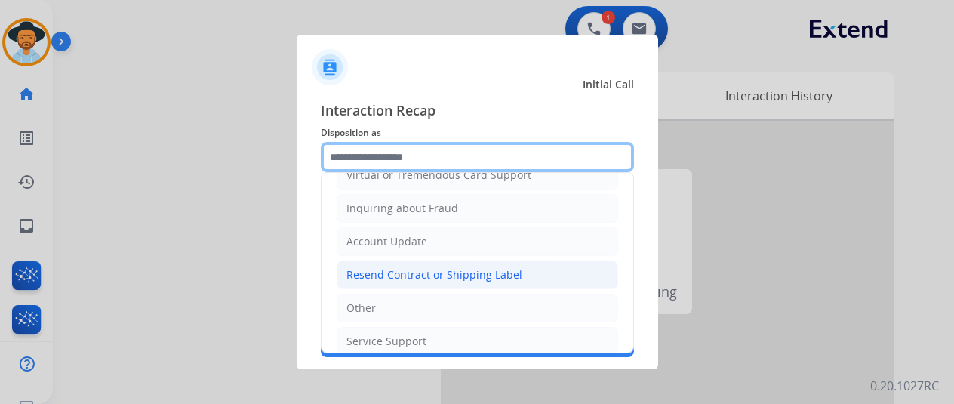
scroll to position [227, 0]
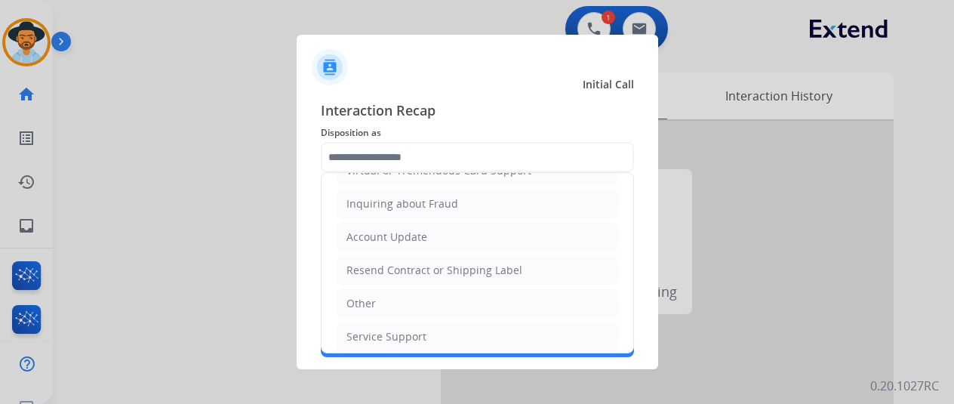
drag, startPoint x: 393, startPoint y: 265, endPoint x: 390, endPoint y: 254, distance: 11.0
click at [390, 256] on li "Resend Contract or Shipping Label" at bounding box center [478, 270] width 282 height 29
type input "**********"
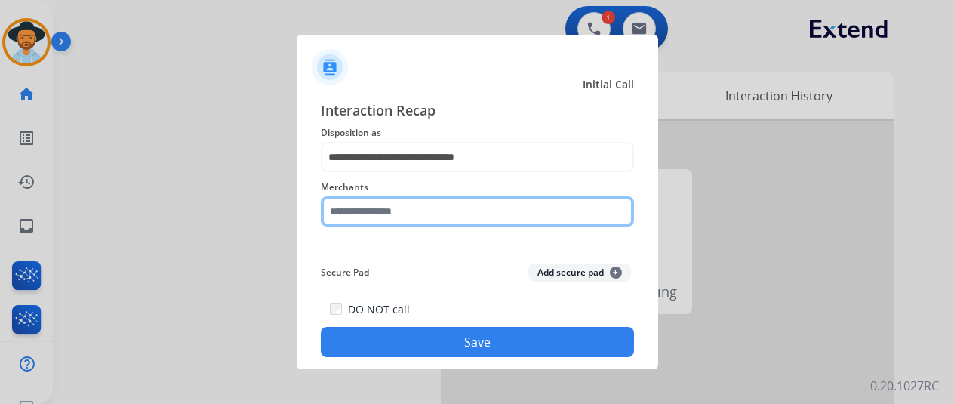
click at [371, 211] on input "text" at bounding box center [477, 211] width 313 height 30
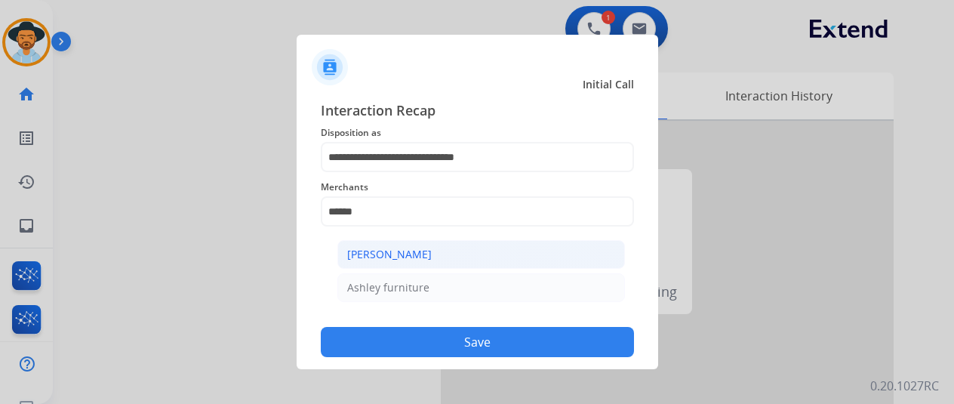
click at [415, 254] on div "[PERSON_NAME]" at bounding box center [389, 254] width 85 height 15
type input "**********"
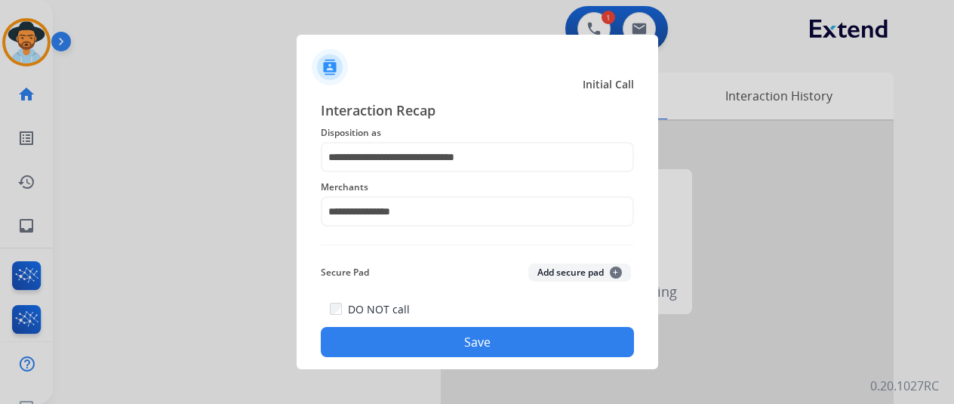
click at [454, 338] on button "Save" at bounding box center [477, 342] width 313 height 30
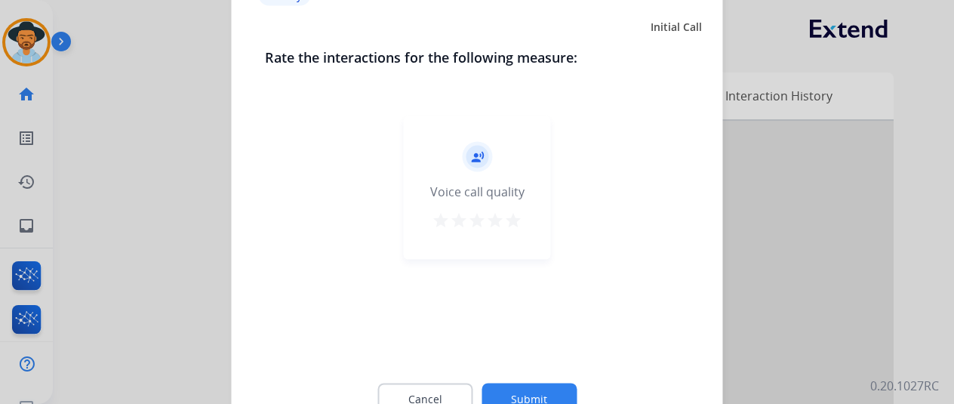
click at [522, 387] on button "Submit" at bounding box center [529, 399] width 95 height 32
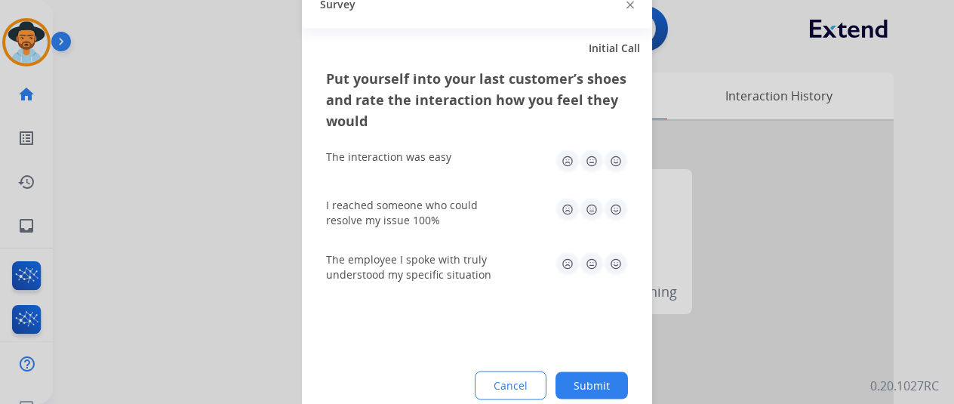
click at [609, 374] on button "Submit" at bounding box center [592, 385] width 72 height 27
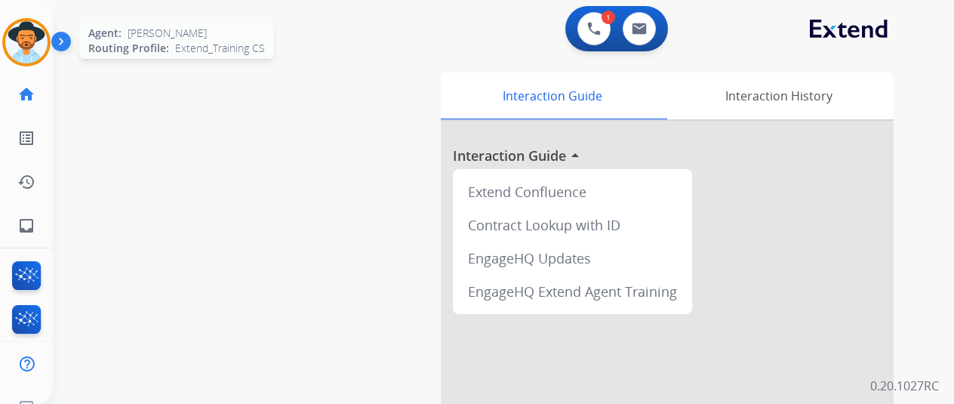
click at [27, 40] on img at bounding box center [26, 42] width 42 height 42
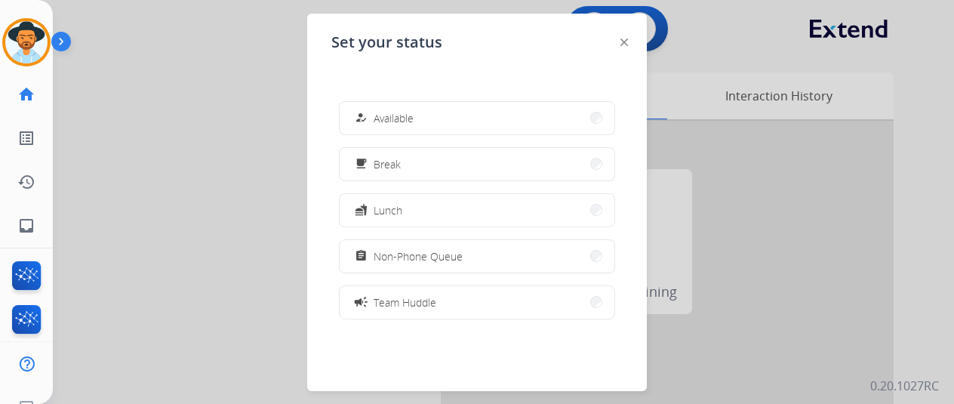
scroll to position [151, 0]
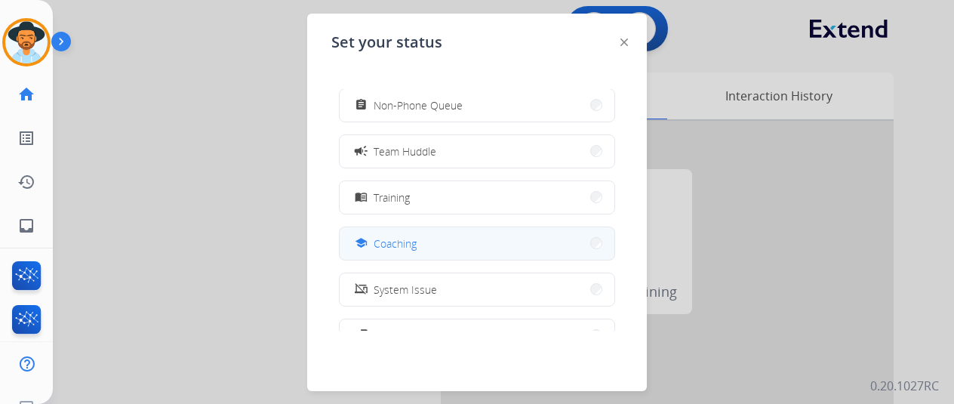
click at [406, 242] on span "Coaching" at bounding box center [395, 244] width 43 height 16
